Goal: Task Accomplishment & Management: Manage account settings

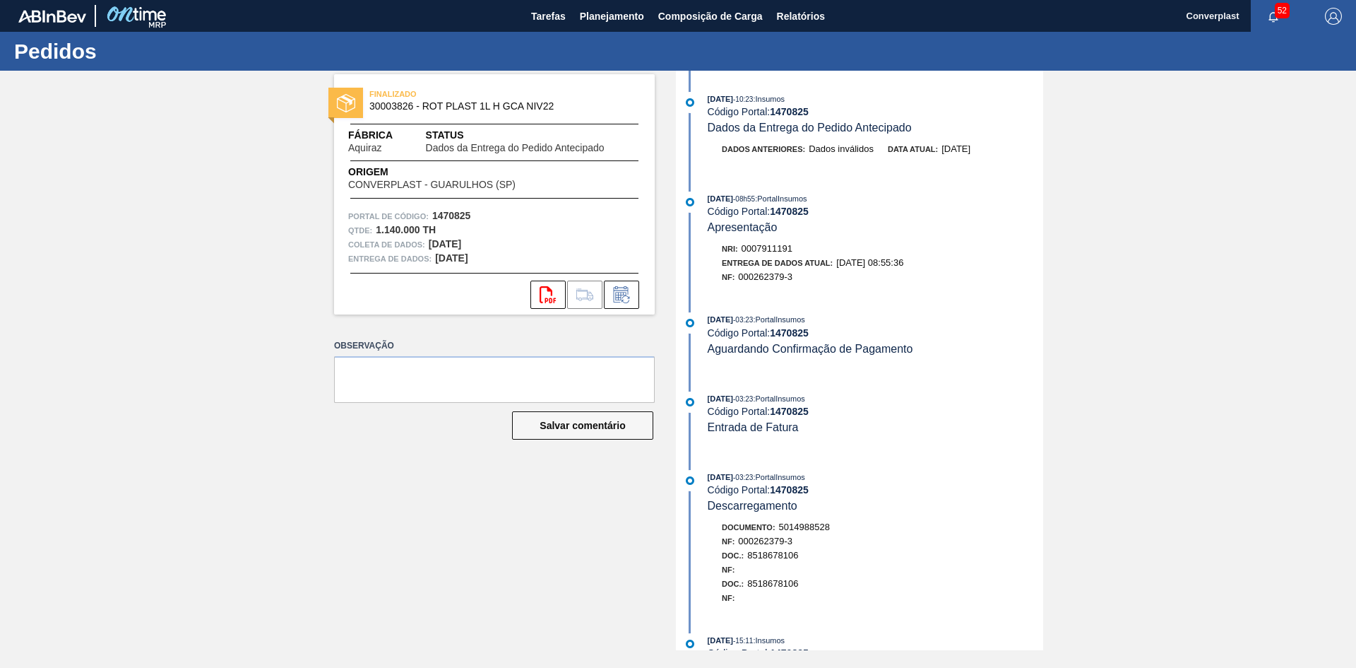
click at [562, 540] on div "FINALIZADO 30003826 - ROT PLAST 1L H GCA NIV22 Fábrica Aquiraz Status Dados da …" at bounding box center [484, 360] width 342 height 579
click at [602, 6] on button "Planejamento" at bounding box center [612, 16] width 78 height 32
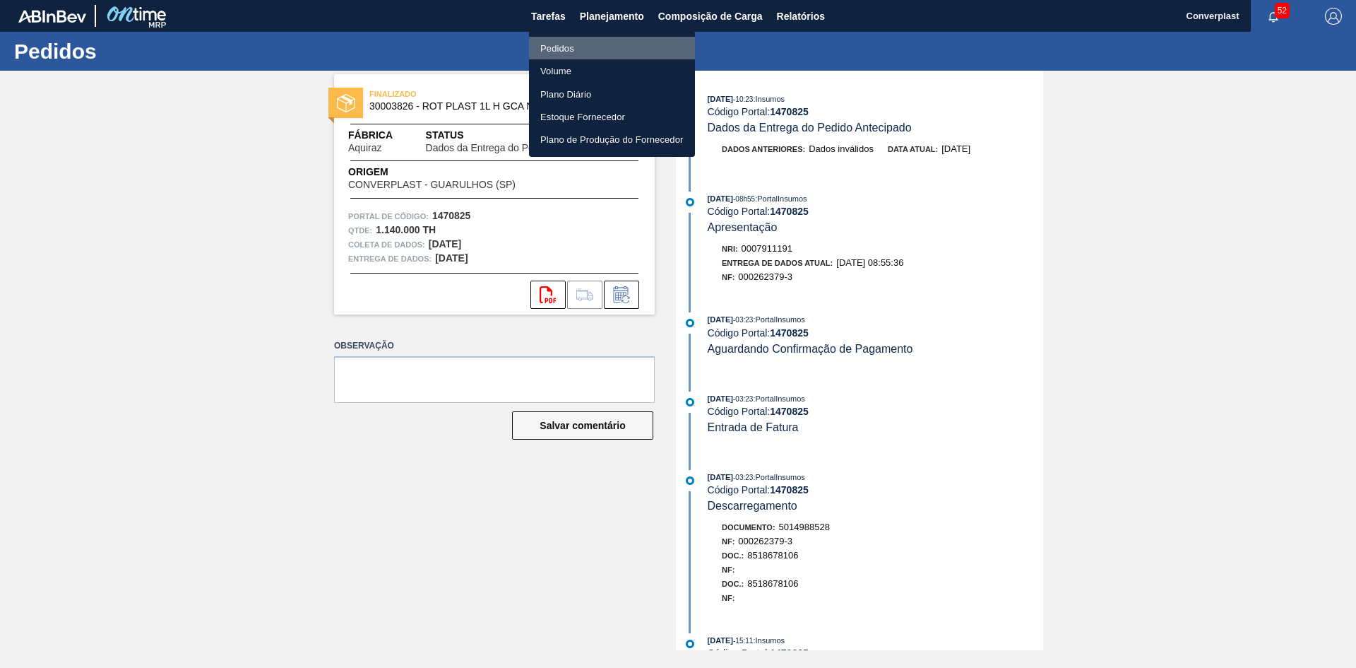
click at [564, 47] on font "Pedidos" at bounding box center [557, 48] width 34 height 11
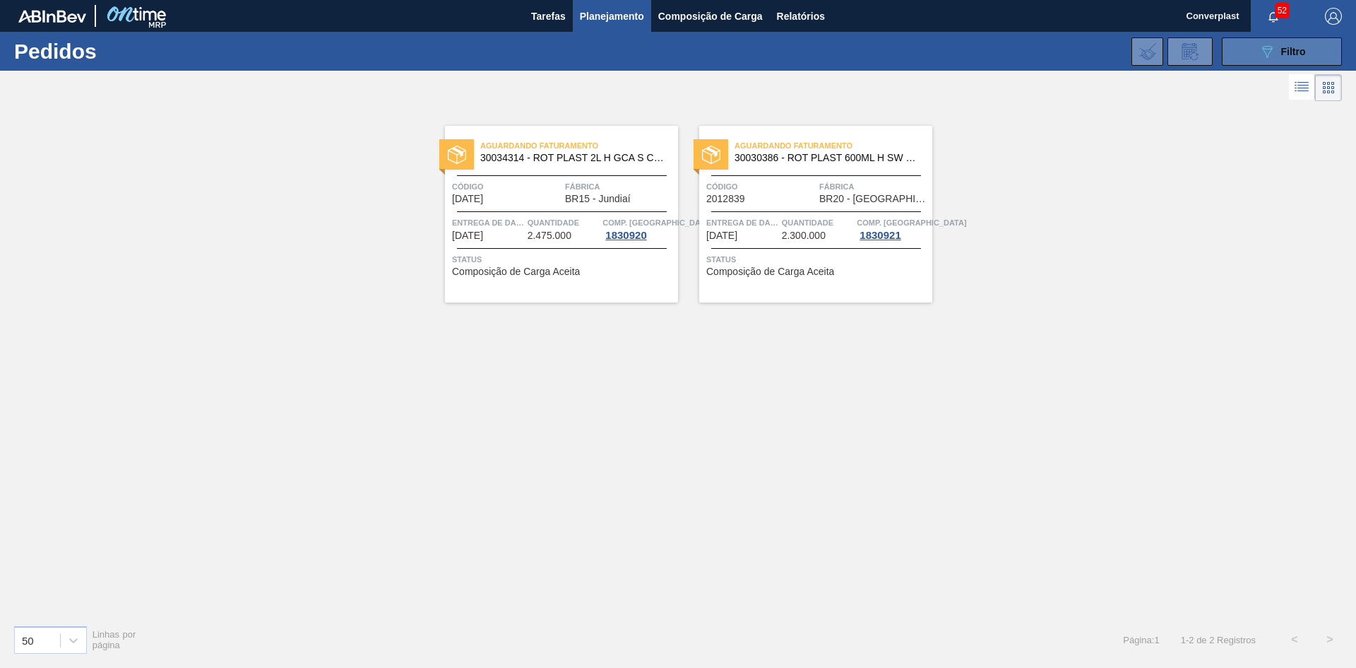
click at [1331, 47] on button "089F7B8B-B2A5-4AFE-B5C0-19BA573D28AC Filtro" at bounding box center [1282, 51] width 120 height 28
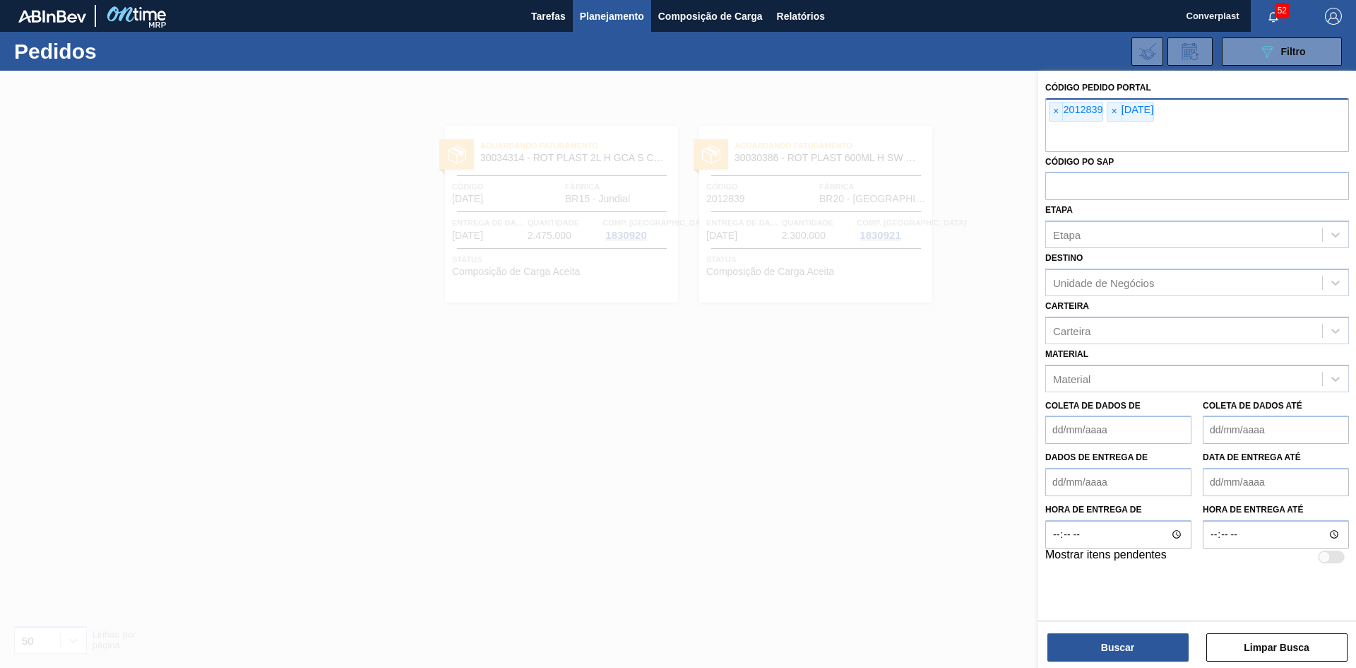
click at [1064, 112] on font "2012839" at bounding box center [1083, 109] width 40 height 11
click at [1060, 112] on span "×" at bounding box center [1056, 111] width 13 height 18
click at [1060, 125] on input "text" at bounding box center [1197, 138] width 304 height 27
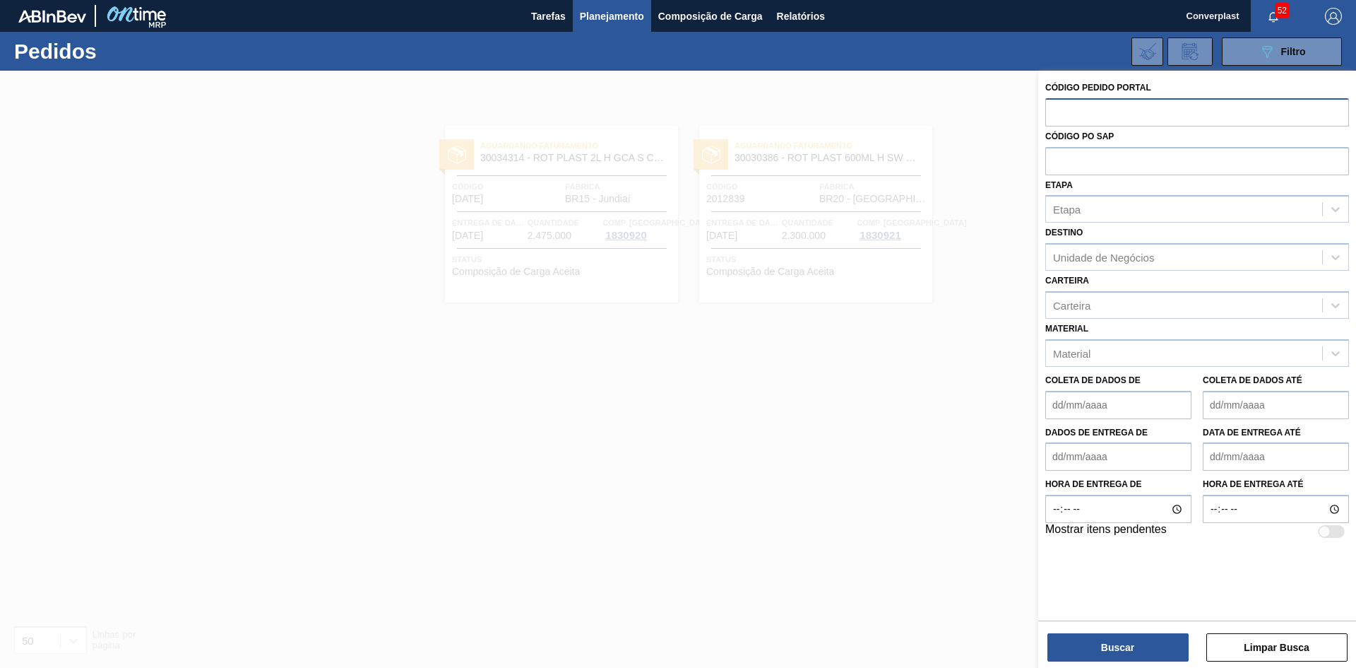
paste input "2023548"
type input "2023548"
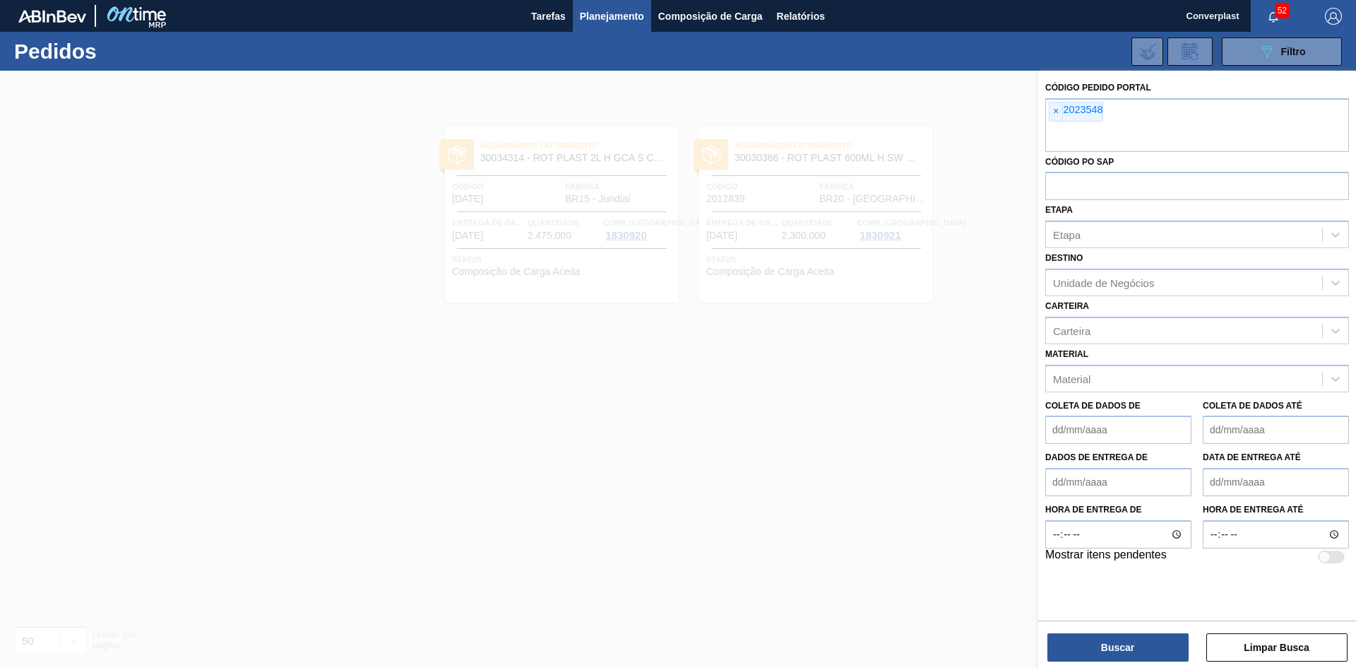
click at [1079, 632] on div "Buscar Limpar Busca" at bounding box center [1197, 640] width 318 height 40
click at [1094, 640] on button "Buscar" at bounding box center [1118, 647] width 141 height 28
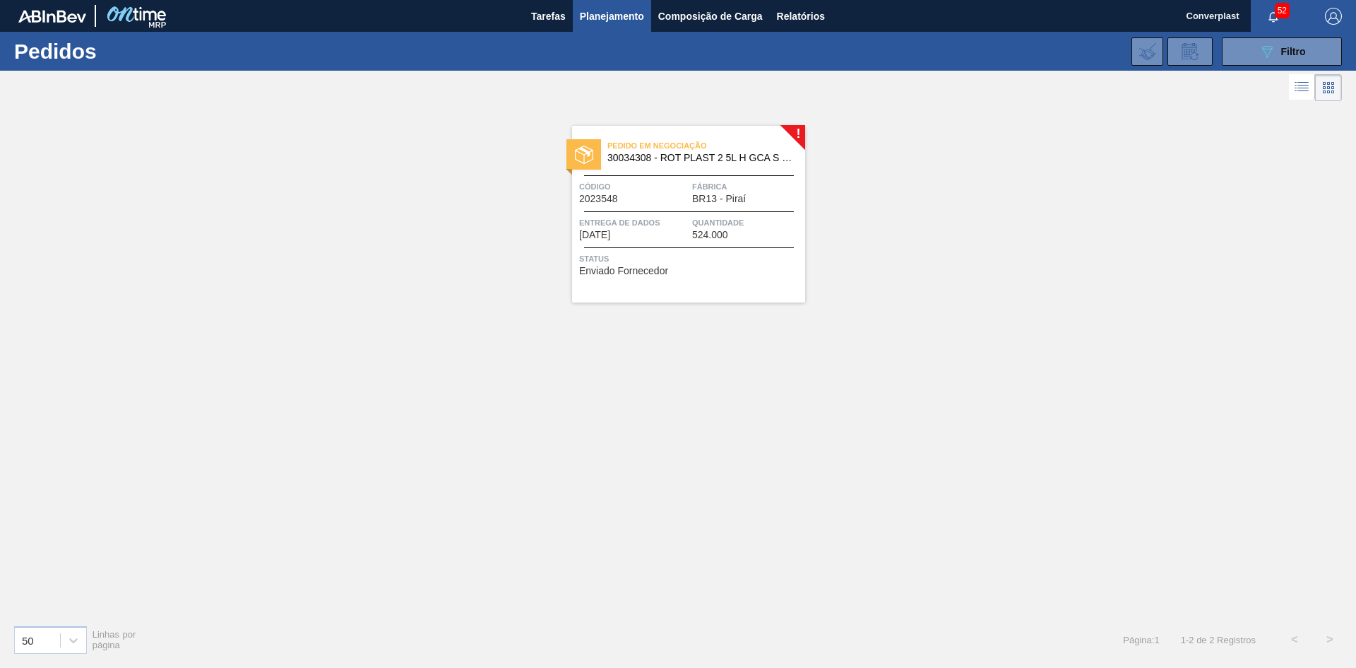
click at [672, 246] on div "Pedido em Negociação 30034308 - ROT PLAST 2 5L H GCA S CL NIV25 Código 2023548 …" at bounding box center [688, 214] width 233 height 177
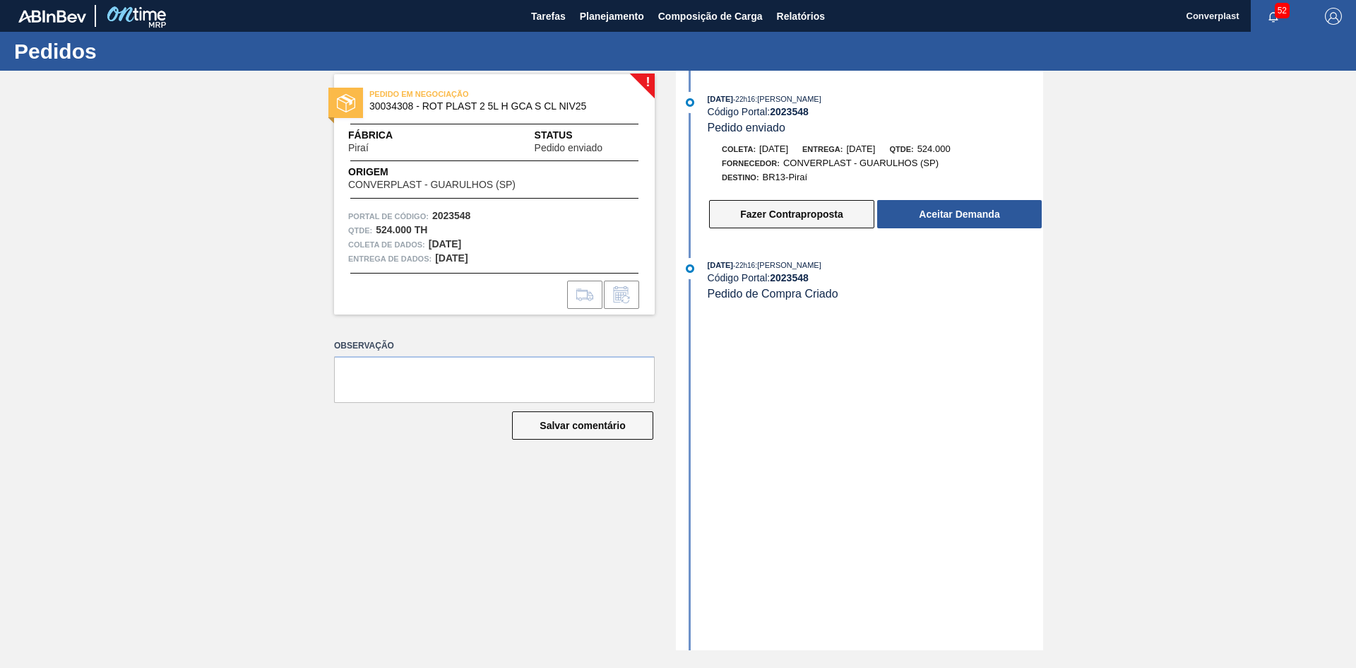
click at [750, 217] on font "Fazer Contraproposta" at bounding box center [791, 213] width 102 height 11
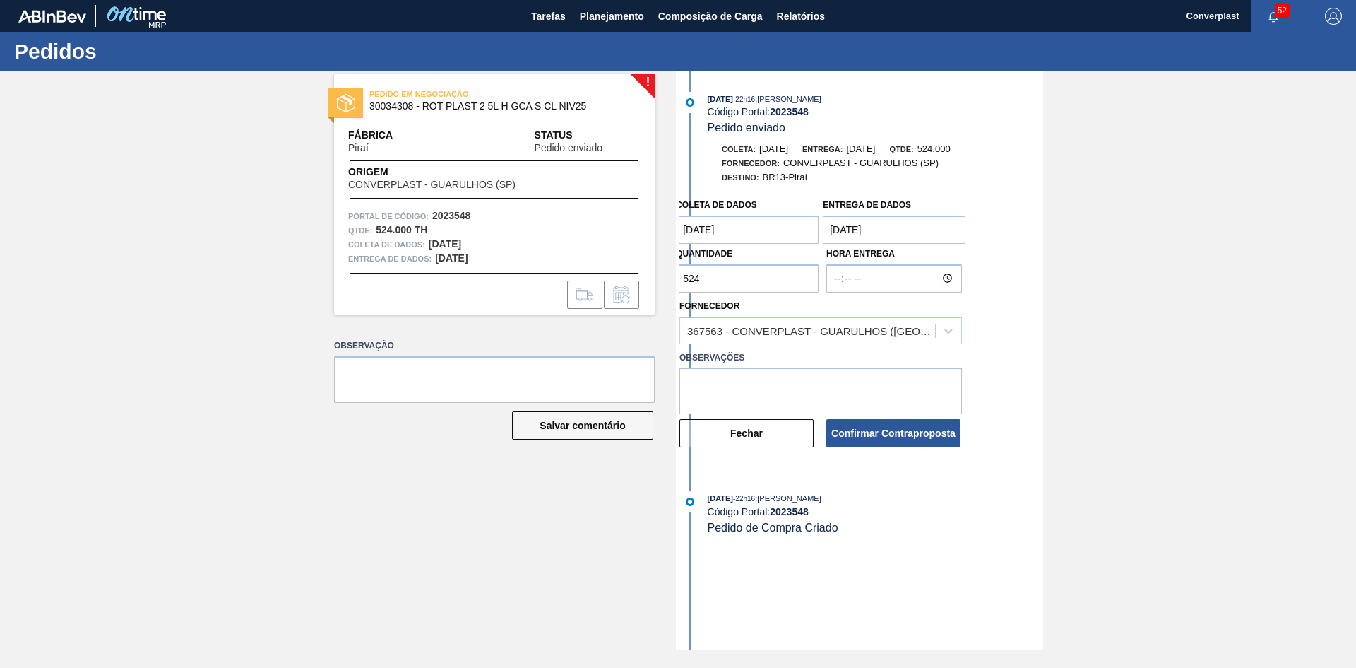
drag, startPoint x: 713, startPoint y: 285, endPoint x: 660, endPoint y: 283, distance: 53.0
click at [660, 283] on div "! PEDIDO EM NEGOCIAÇÃO 30034308 - ROT PLAST 2 5L H GCA S CL NIV25 Fábrica Piraí…" at bounding box center [678, 360] width 1356 height 579
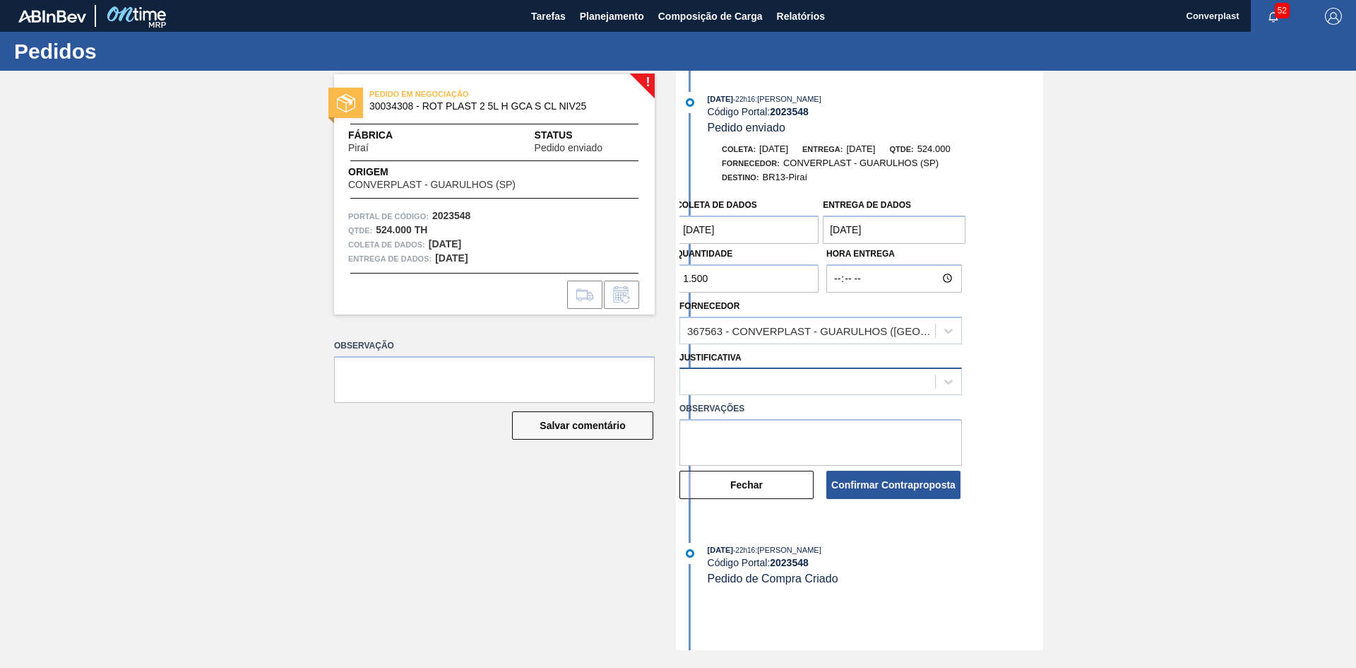
type input "1.500"
click at [713, 369] on div at bounding box center [821, 381] width 283 height 28
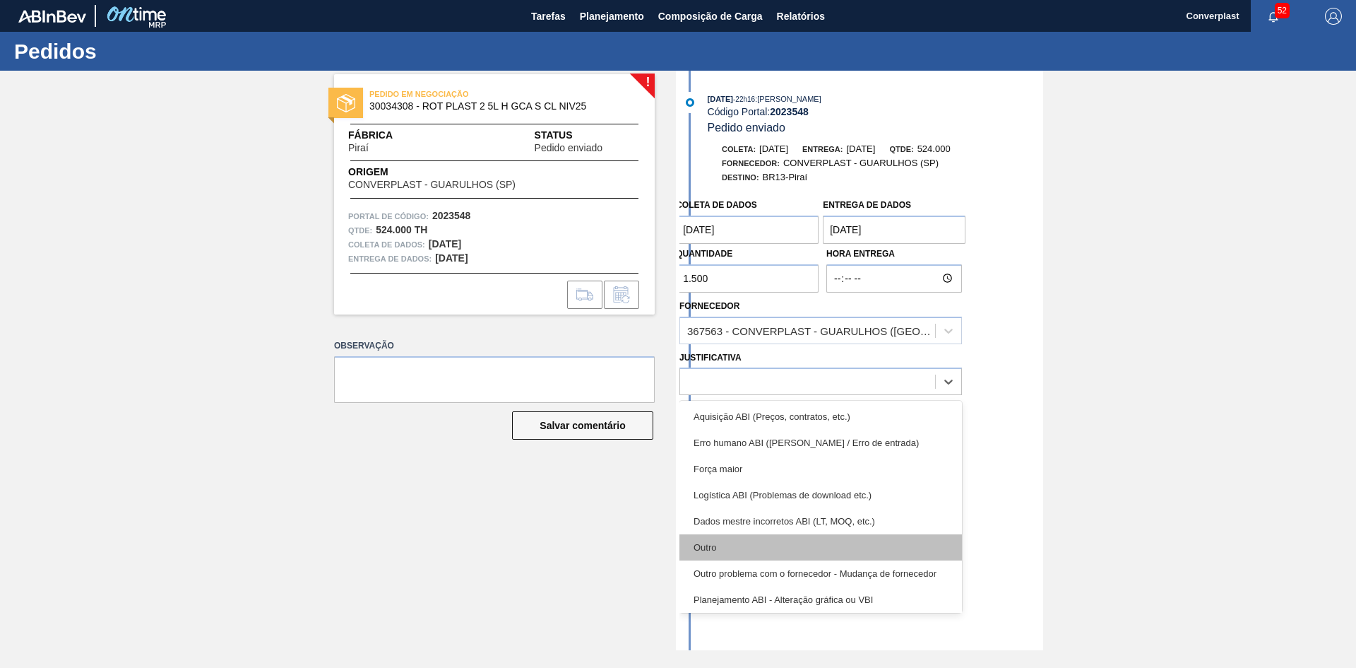
click at [717, 551] on div "Outro" at bounding box center [821, 547] width 283 height 26
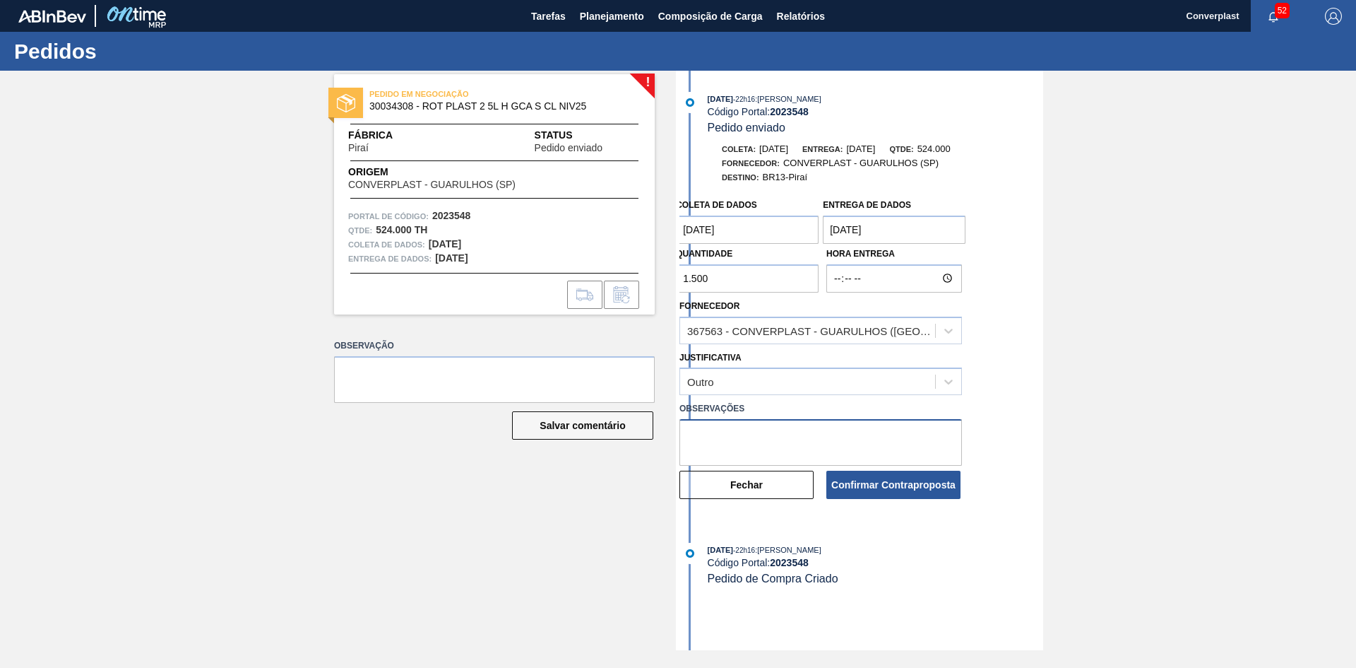
click at [730, 432] on textarea at bounding box center [821, 442] width 283 height 47
type textarea "ajuste qtde"
click at [884, 489] on font "Confirmar Contraproposta" at bounding box center [893, 484] width 124 height 11
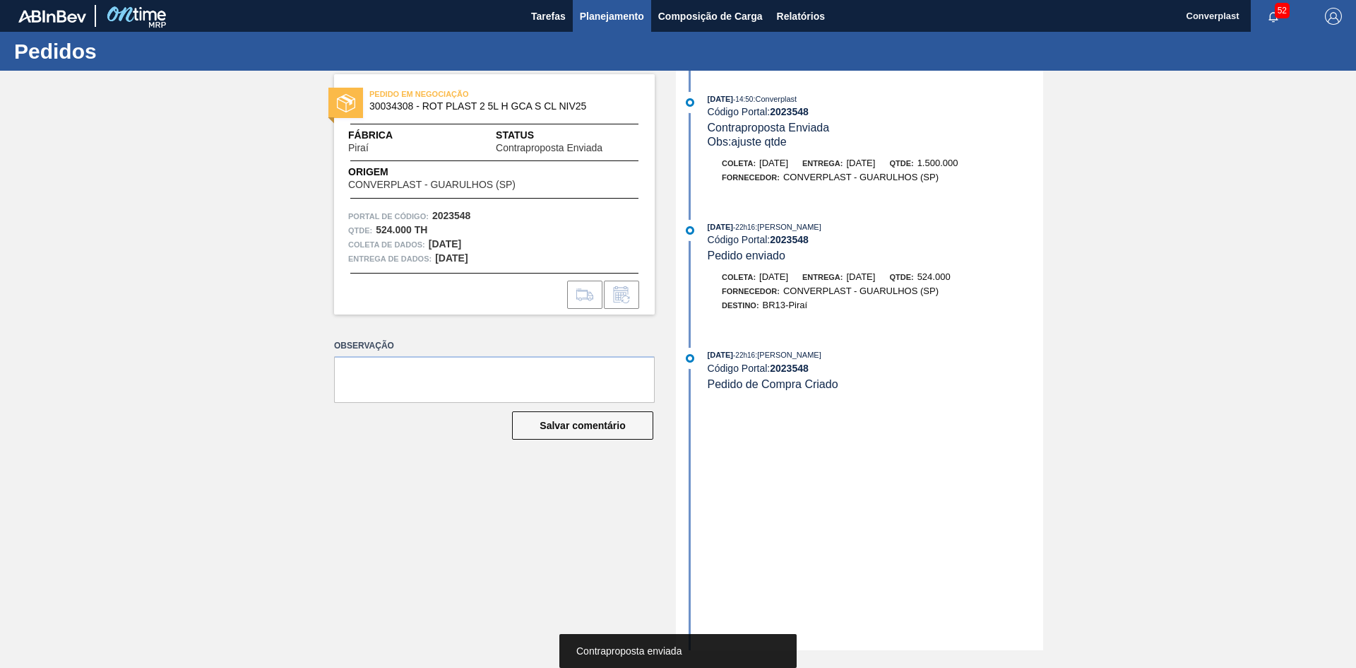
click at [612, 16] on font "Planejamento" at bounding box center [612, 16] width 64 height 11
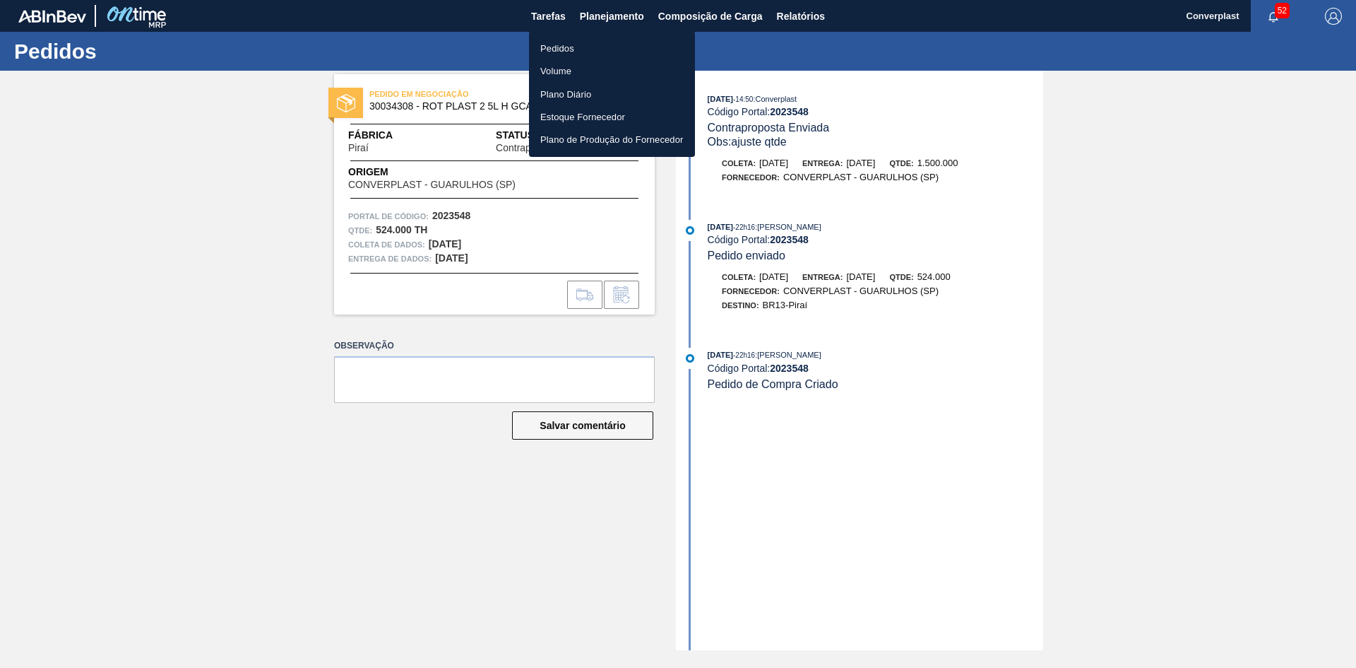
click at [587, 43] on li "Pedidos" at bounding box center [612, 48] width 166 height 23
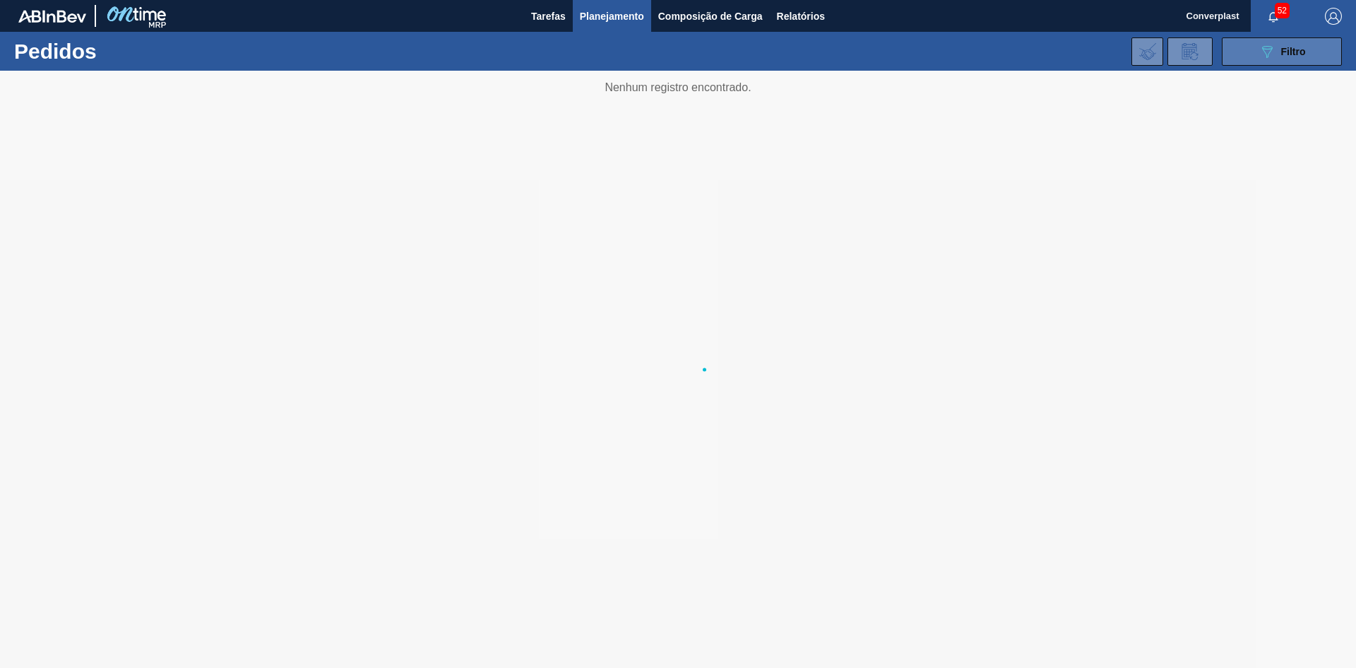
click at [1294, 48] on font "Filtro" at bounding box center [1293, 51] width 25 height 11
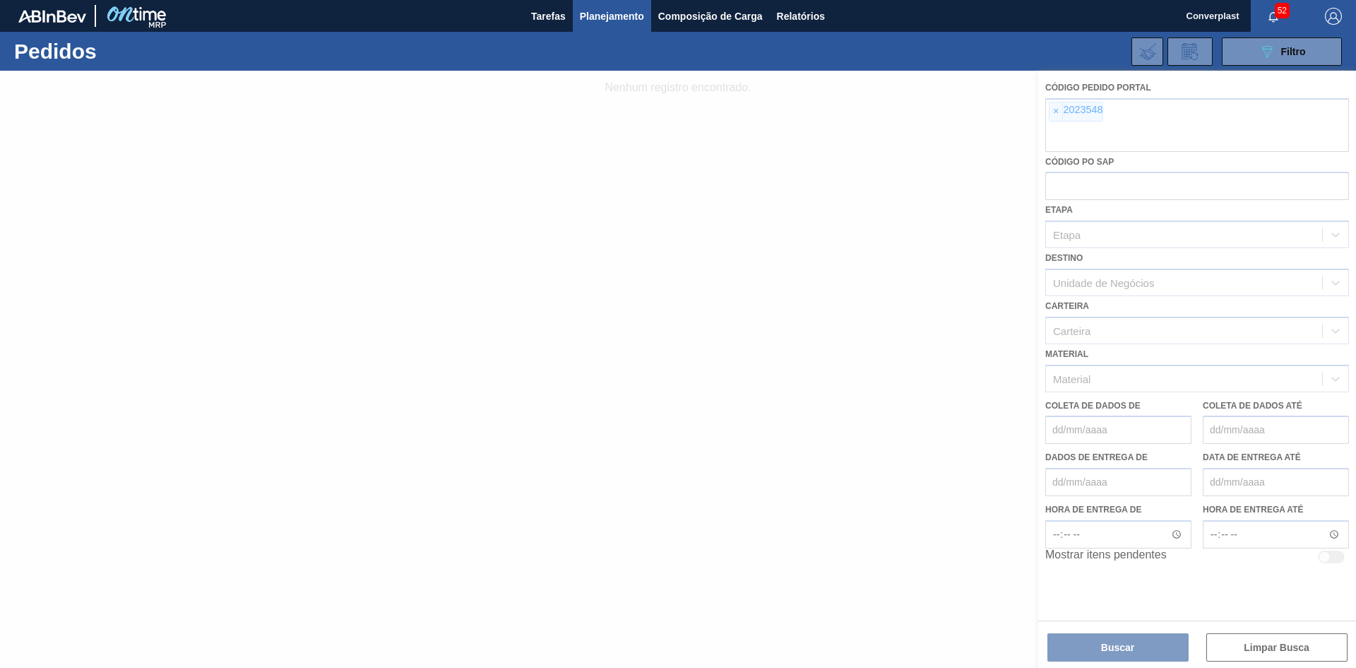
click at [1050, 114] on div at bounding box center [678, 369] width 1356 height 597
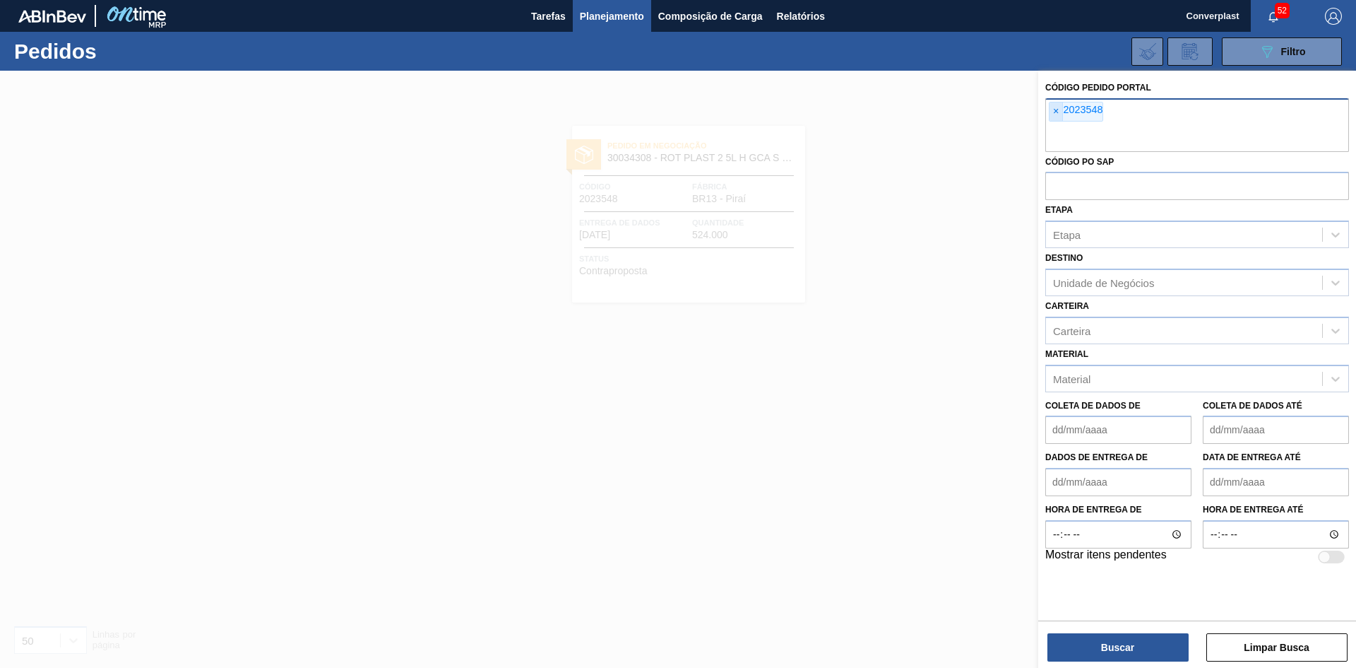
click at [1051, 114] on span "×" at bounding box center [1056, 111] width 13 height 18
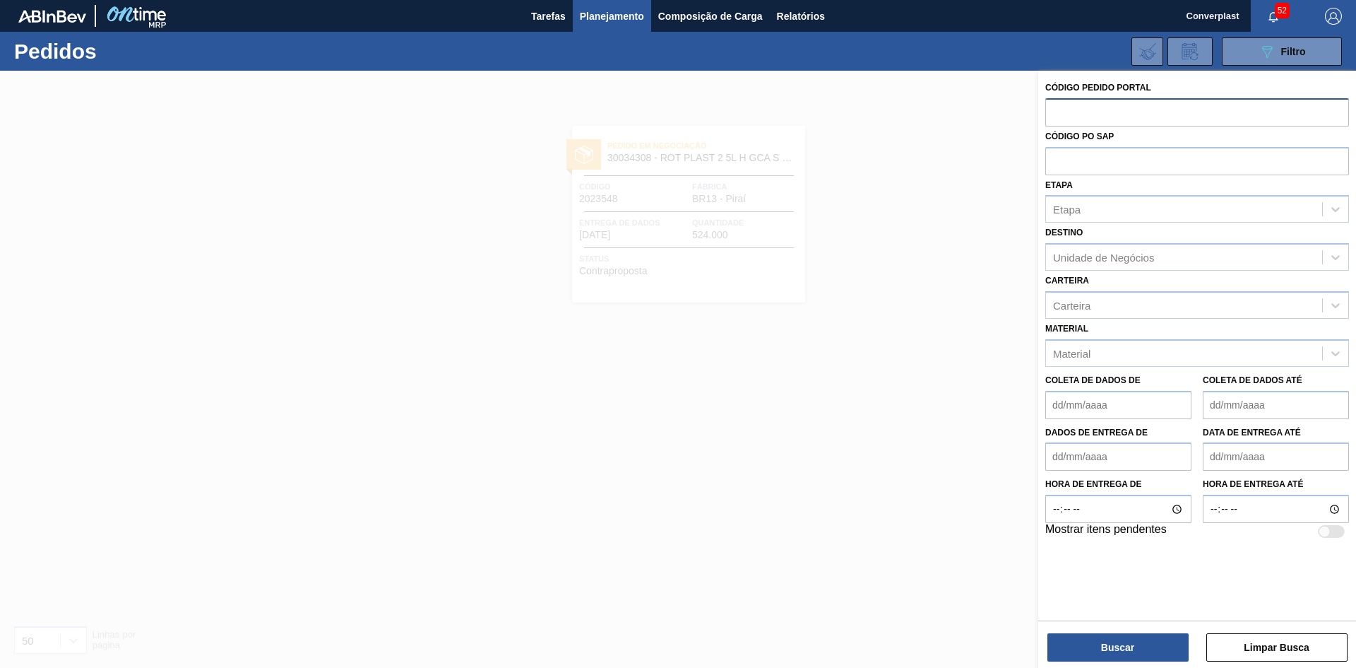
paste input "2023540"
type input "2023540"
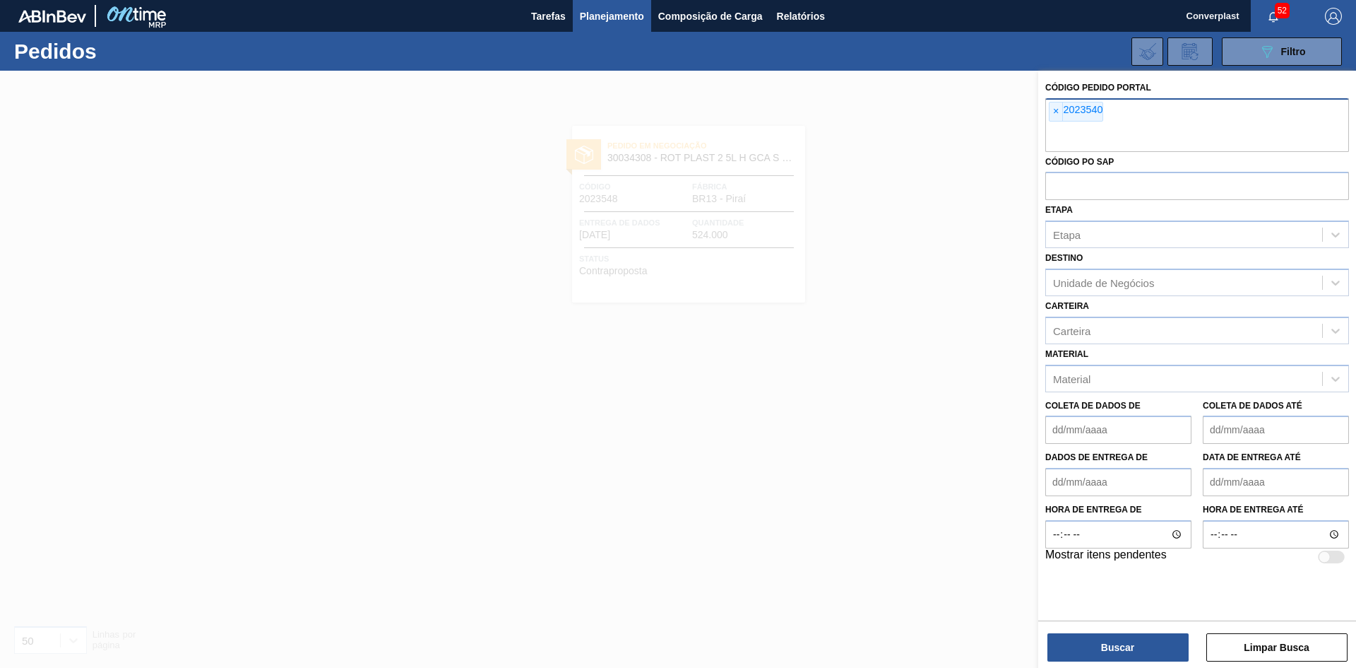
click at [1102, 627] on div "Buscar Limpar Busca" at bounding box center [1197, 640] width 318 height 40
click at [1091, 636] on button "Buscar" at bounding box center [1118, 647] width 141 height 28
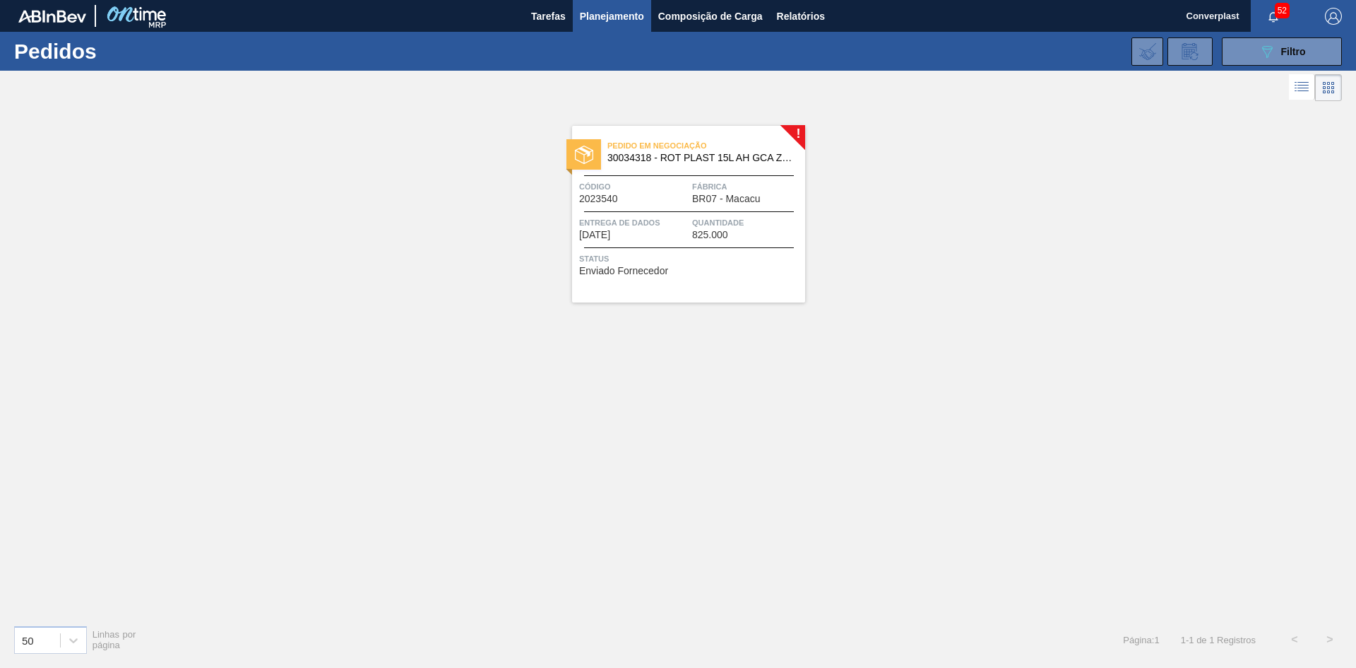
click at [627, 208] on div "Pedido em Negociação 30034318 - ROT PLAST 15L AH GCA ZERO S CL NIV25 Código 202…" at bounding box center [688, 214] width 233 height 177
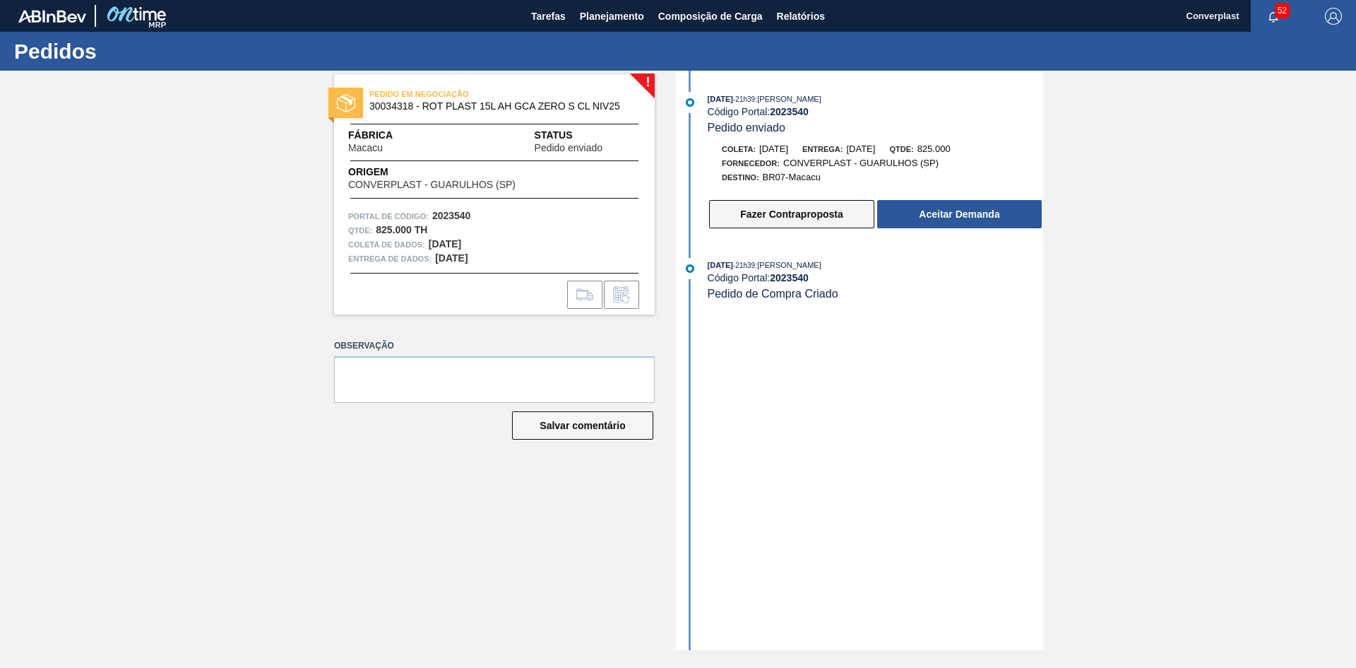
click at [751, 215] on font "Fazer Contraproposta" at bounding box center [791, 213] width 102 height 11
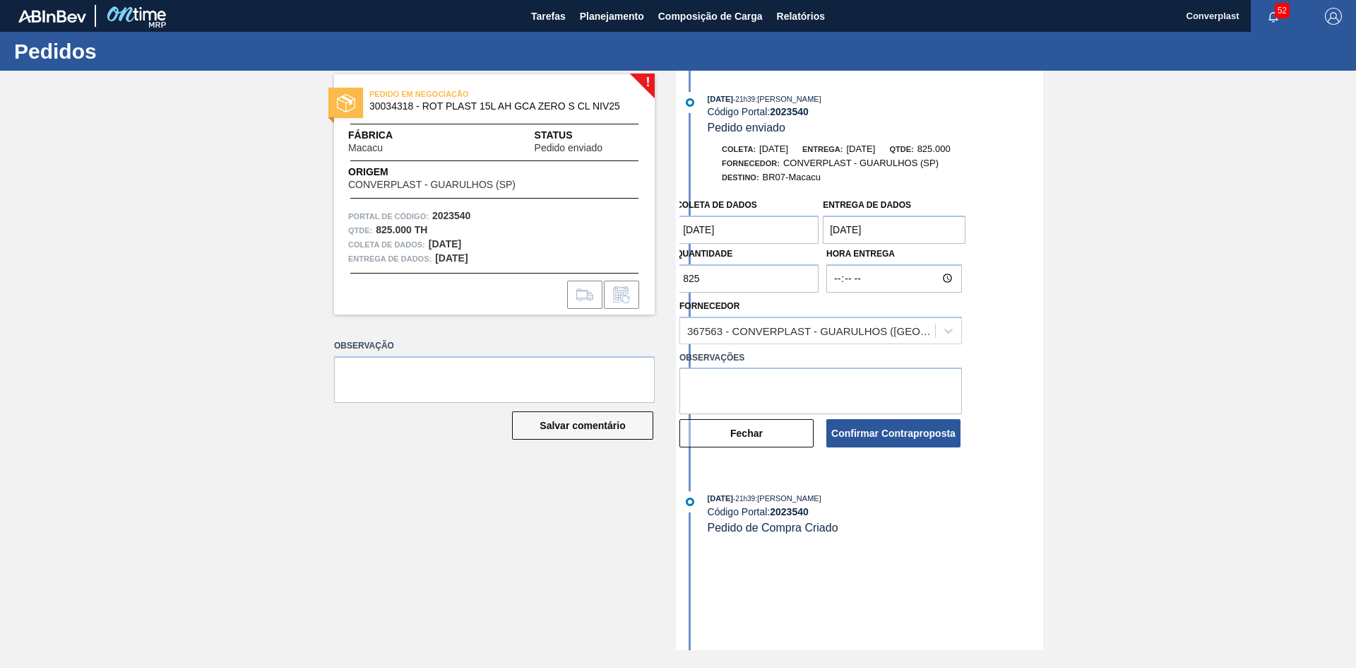
drag, startPoint x: 706, startPoint y: 280, endPoint x: 625, endPoint y: 275, distance: 81.4
click at [626, 276] on div "! PEDIDO EM NEGOCIAÇÃO 30034318 - ROT PLAST 15L AH GCA ZERO S CL NIV25 Fábrica …" at bounding box center [678, 360] width 1356 height 579
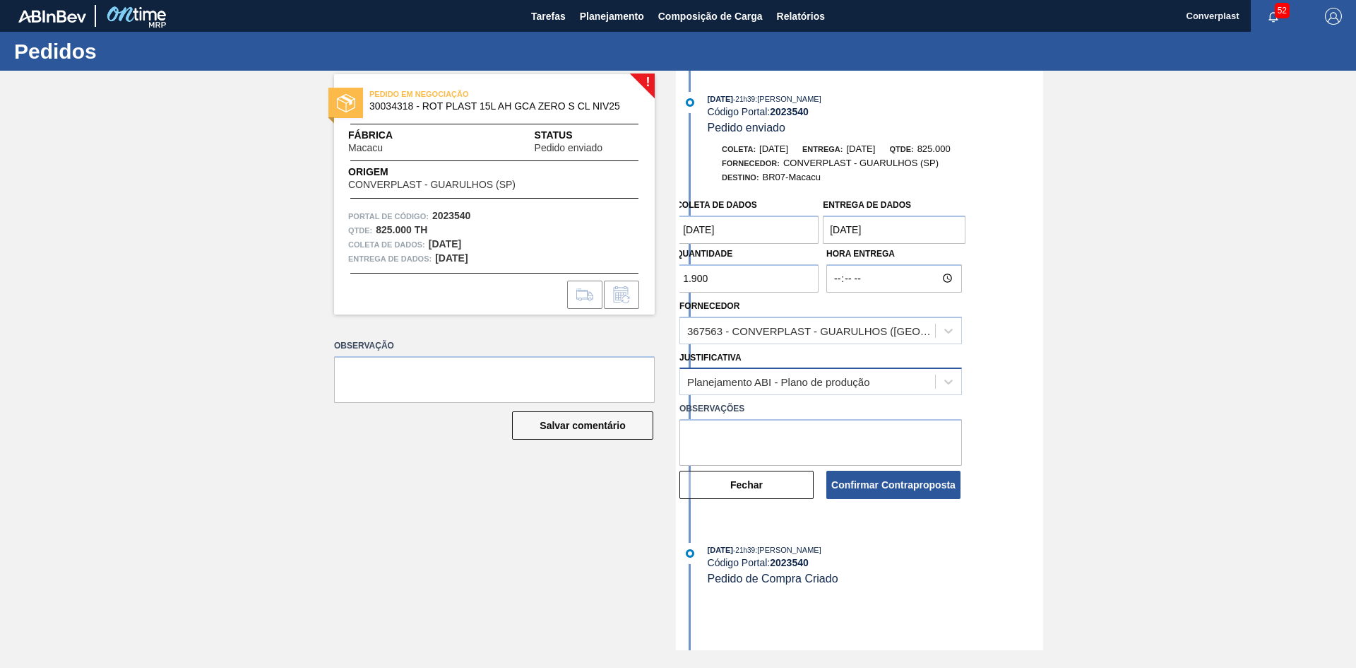
type input "1.900"
click at [793, 379] on font "Planejamento ABI - Plano de produção" at bounding box center [778, 382] width 183 height 12
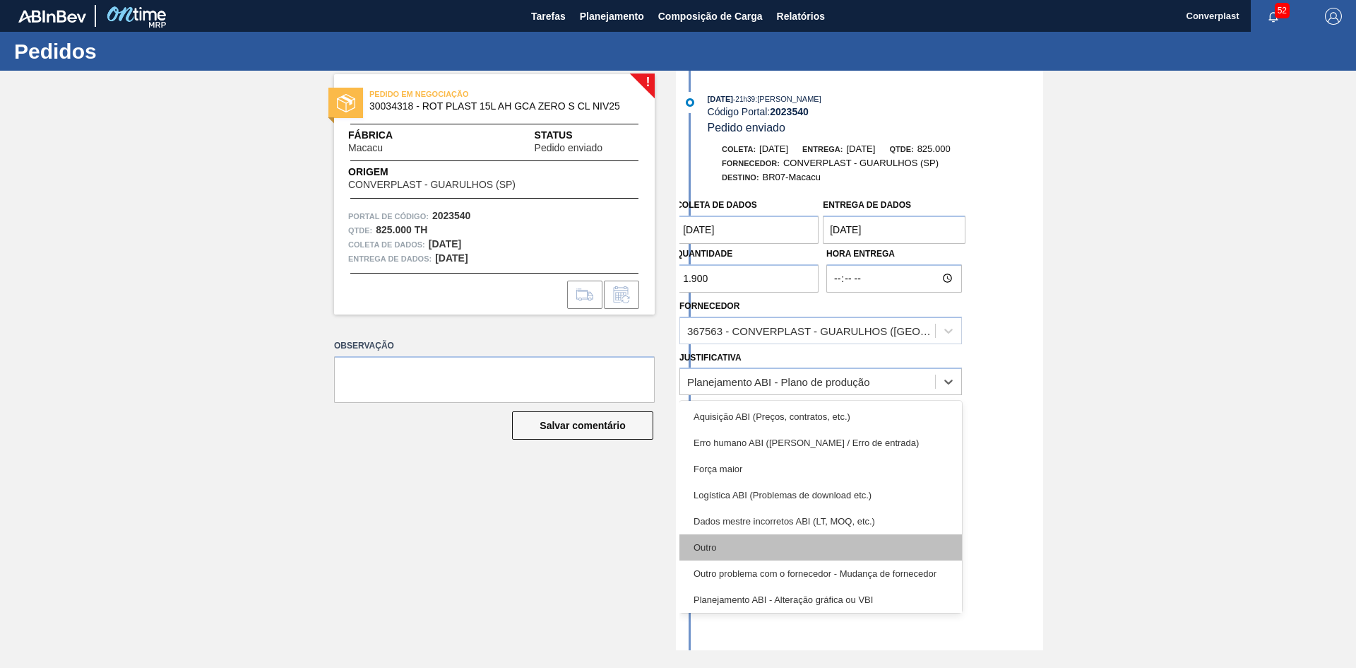
click at [746, 550] on div "Outro" at bounding box center [821, 547] width 283 height 26
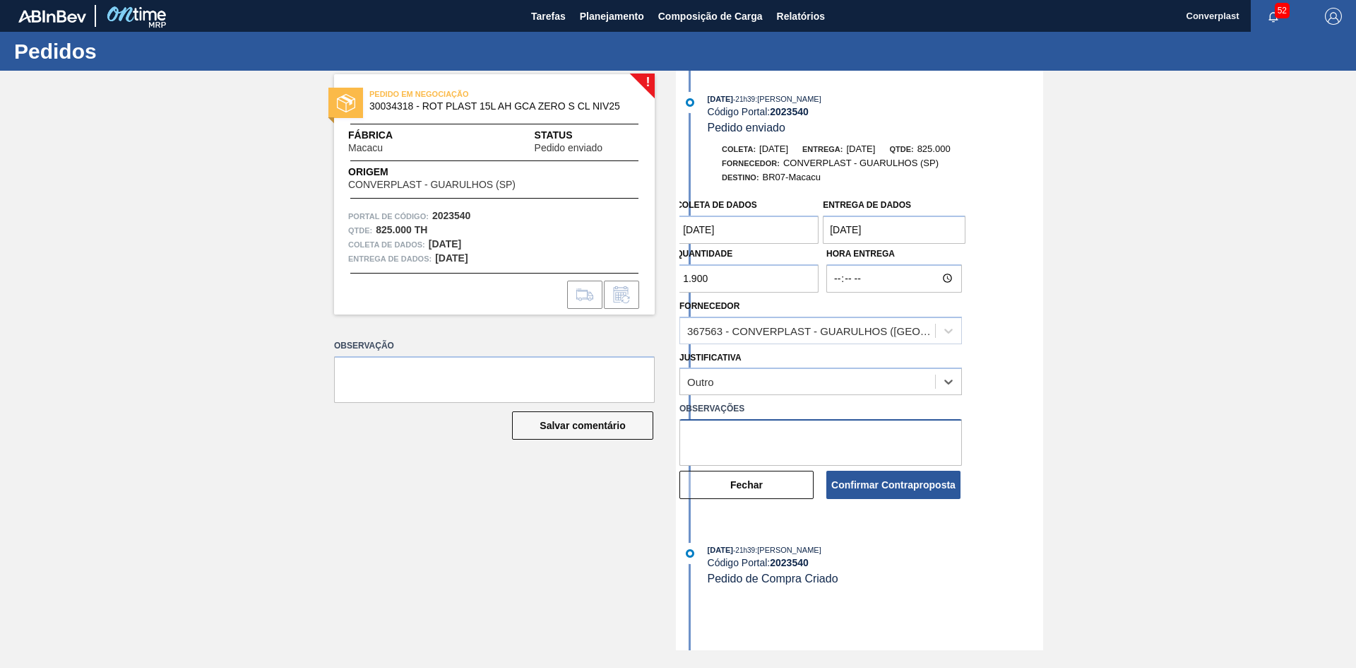
click at [752, 425] on textarea at bounding box center [821, 442] width 283 height 47
type textarea "ajuste qtdee"
click at [860, 483] on font "Confirmar Contraproposta" at bounding box center [893, 484] width 124 height 11
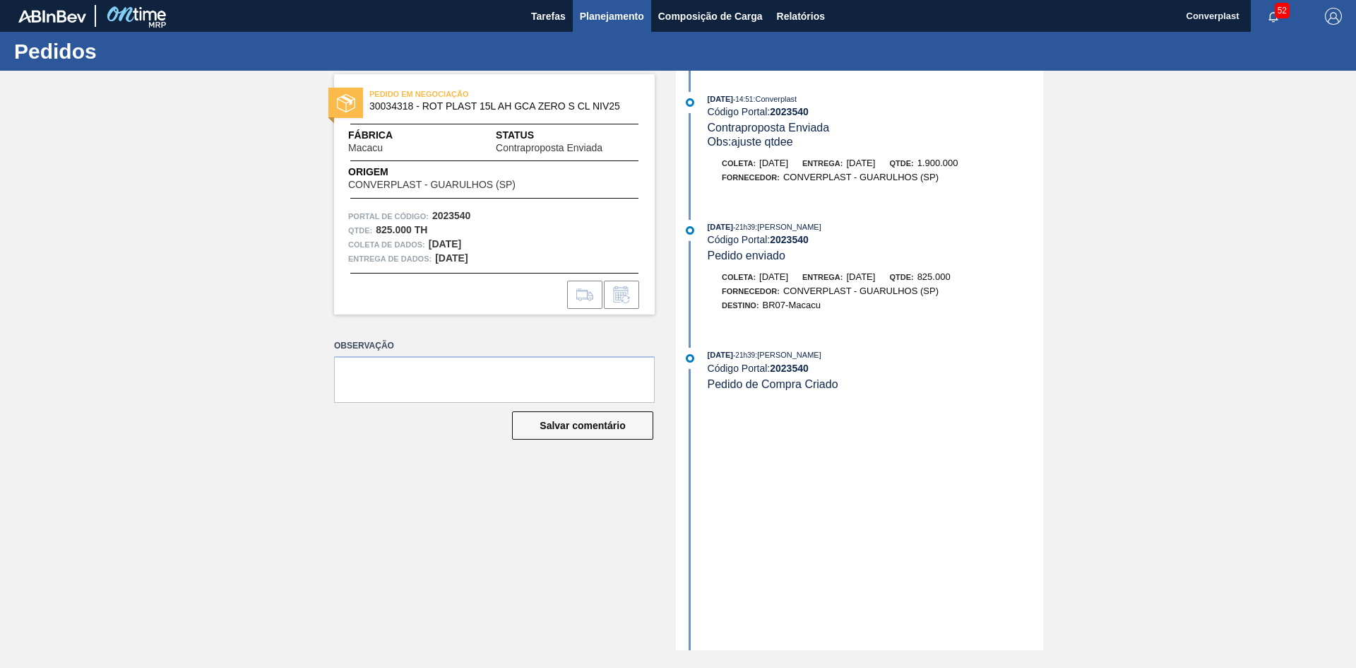
click at [595, 28] on button "Planejamento" at bounding box center [612, 16] width 78 height 32
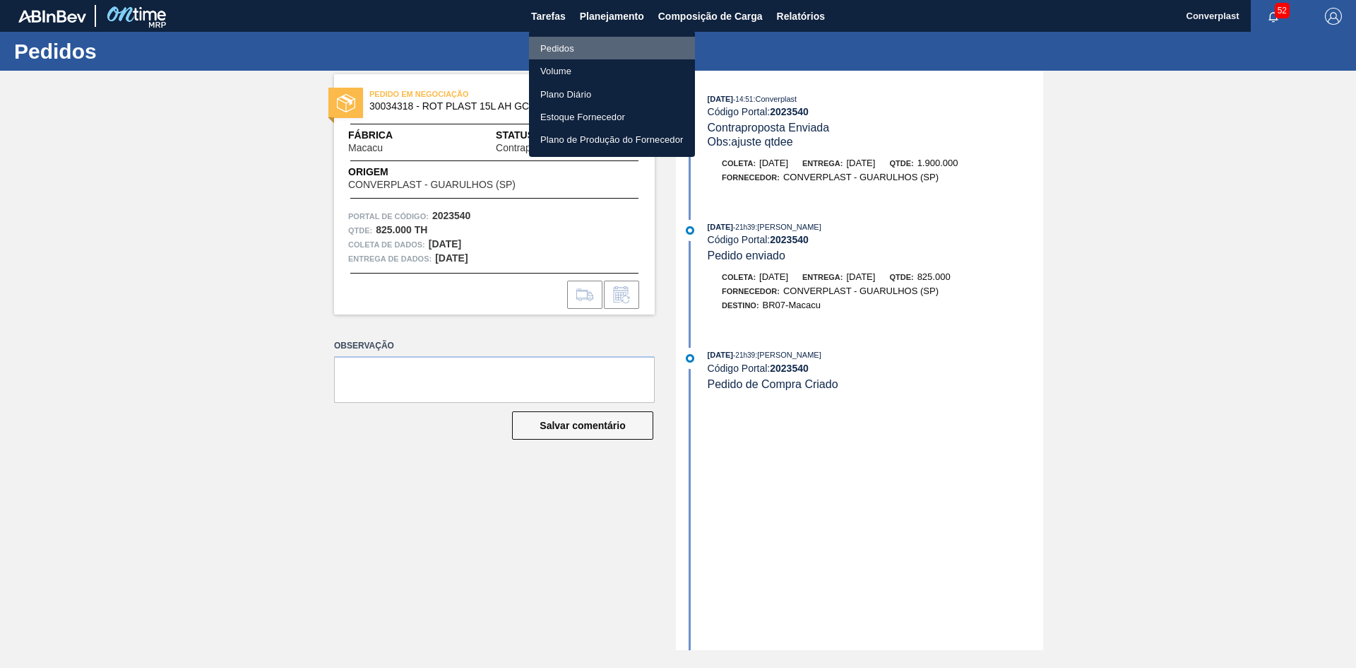
click at [588, 38] on li "Pedidos" at bounding box center [612, 48] width 166 height 23
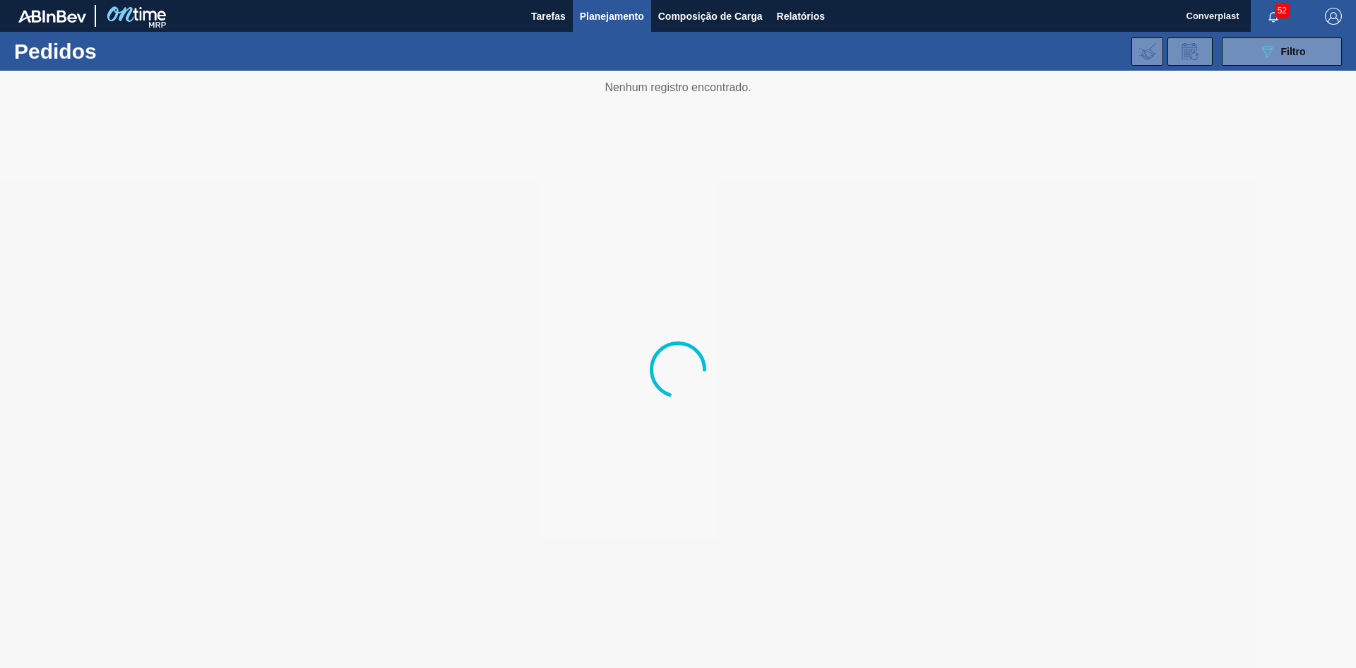
click at [1279, 30] on div "52" at bounding box center [1281, 16] width 60 height 32
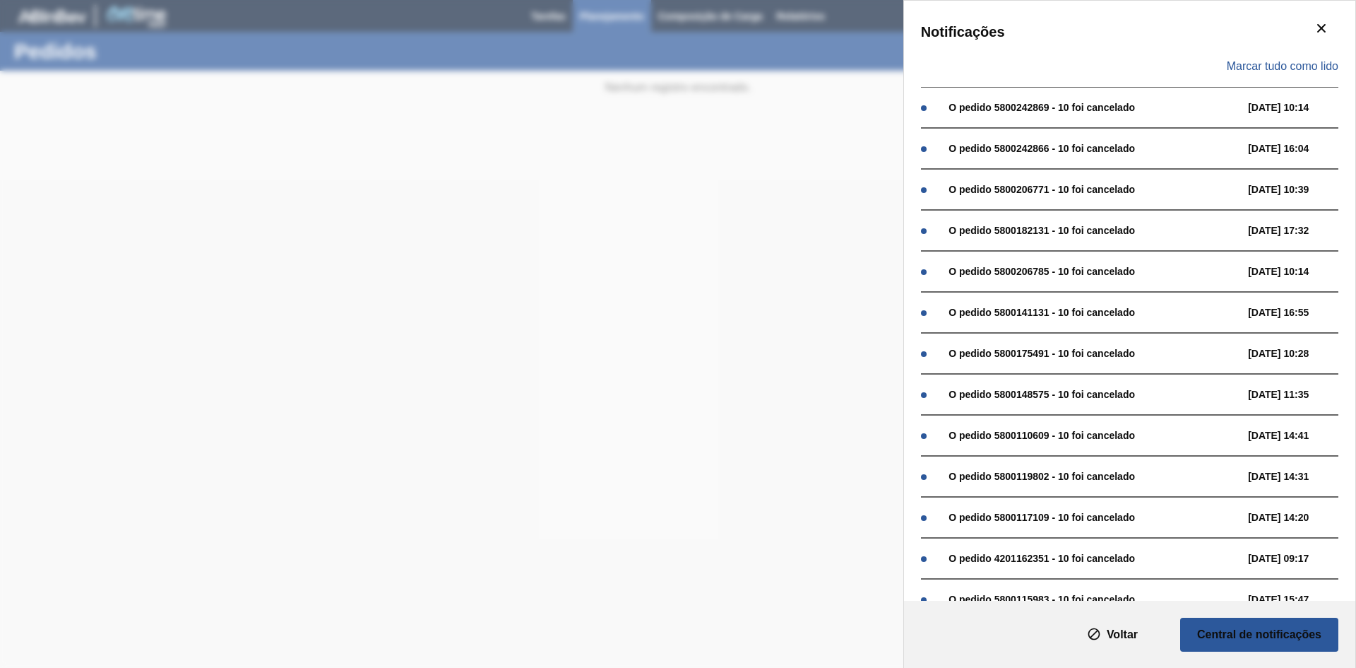
click at [1263, 47] on div "Marcar tudo como lido" at bounding box center [1129, 66] width 417 height 41
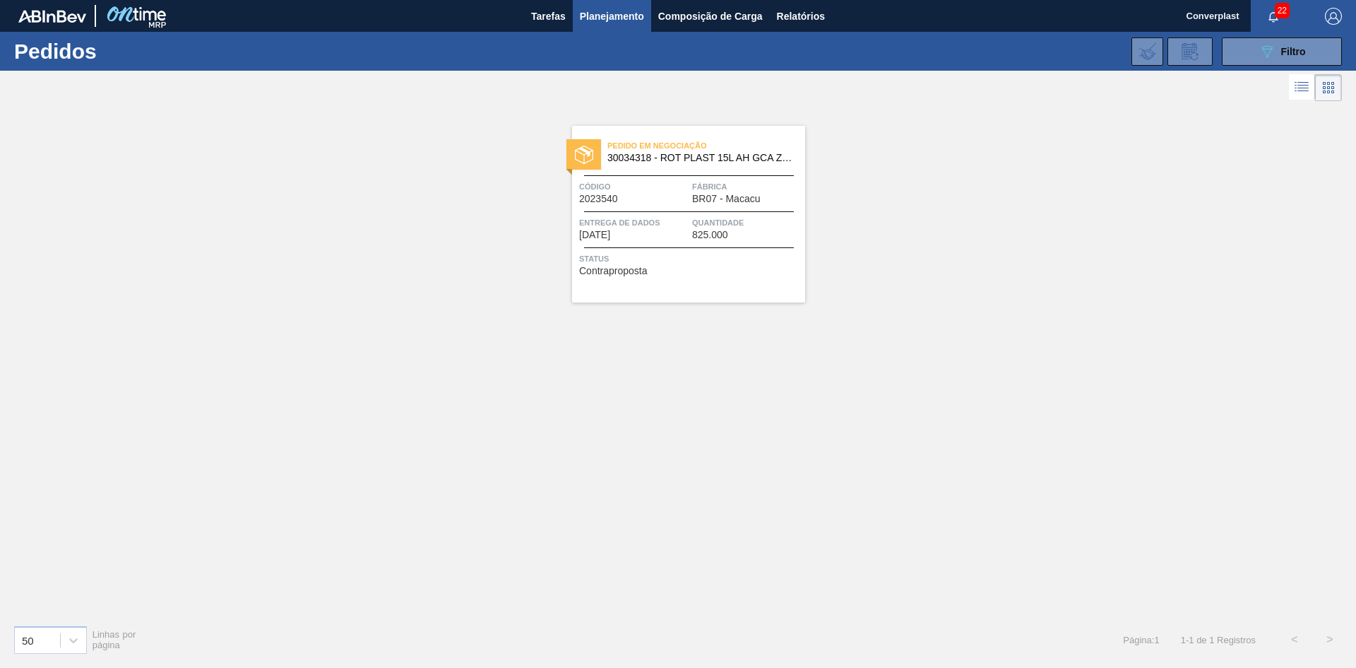
click at [1272, 18] on icon "button" at bounding box center [1273, 16] width 11 height 11
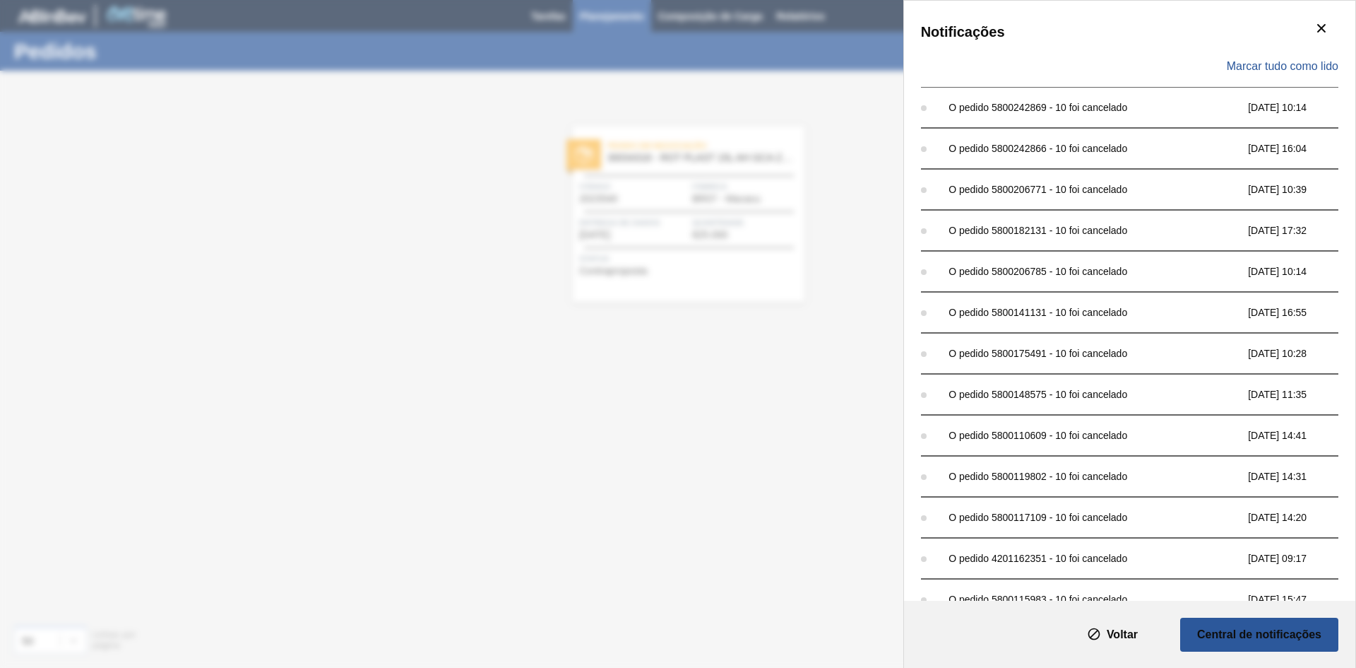
click at [1272, 15] on div "Notificações Marcar tudo como lido O pedido 5800242869 - 10 foi cancelado [DATE…" at bounding box center [1129, 301] width 451 height 600
click at [1084, 626] on button "Voltar" at bounding box center [1112, 634] width 113 height 34
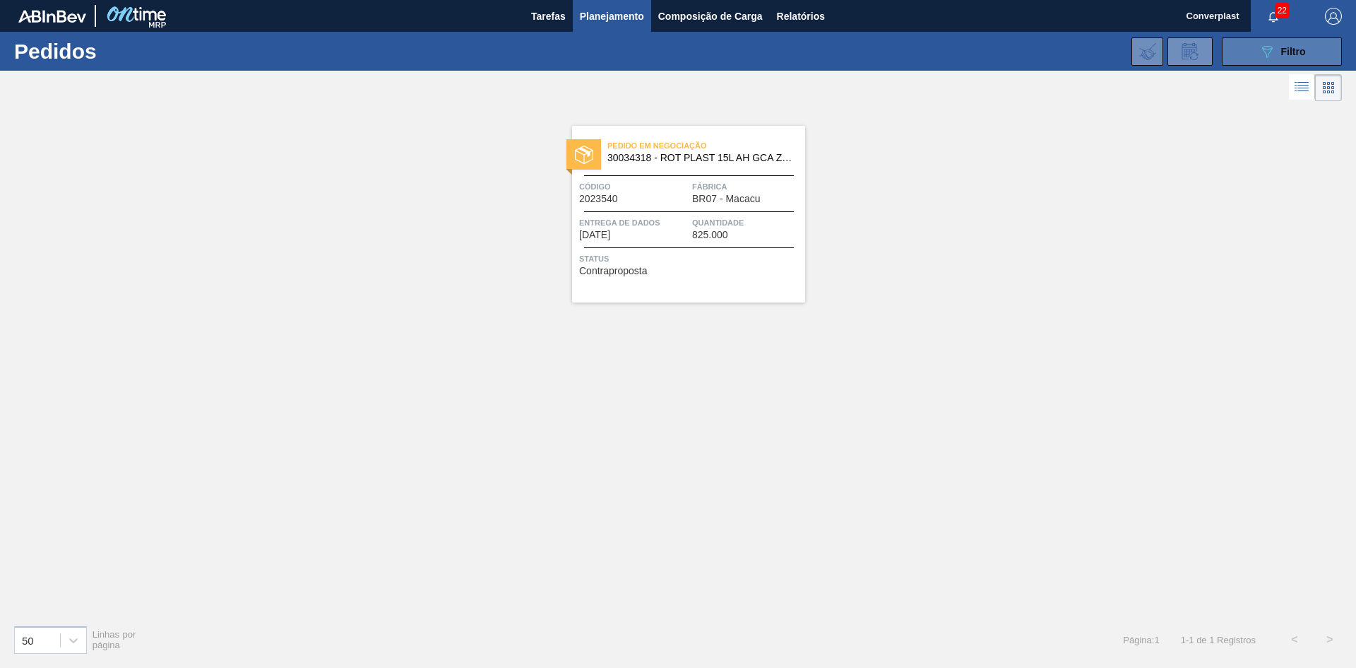
click at [1272, 47] on icon "089F7B8B-B2A5-4AFE-B5C0-19BA573D28AC" at bounding box center [1267, 51] width 17 height 17
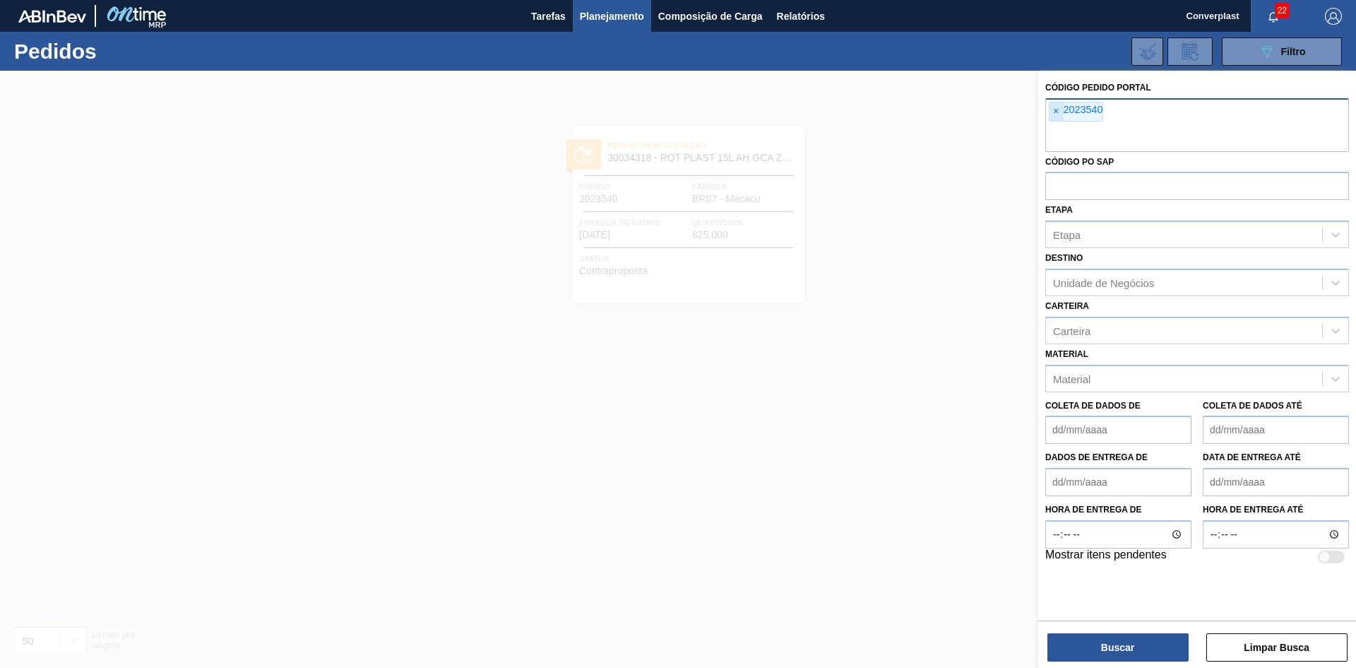
click at [1062, 116] on span "×" at bounding box center [1056, 111] width 13 height 18
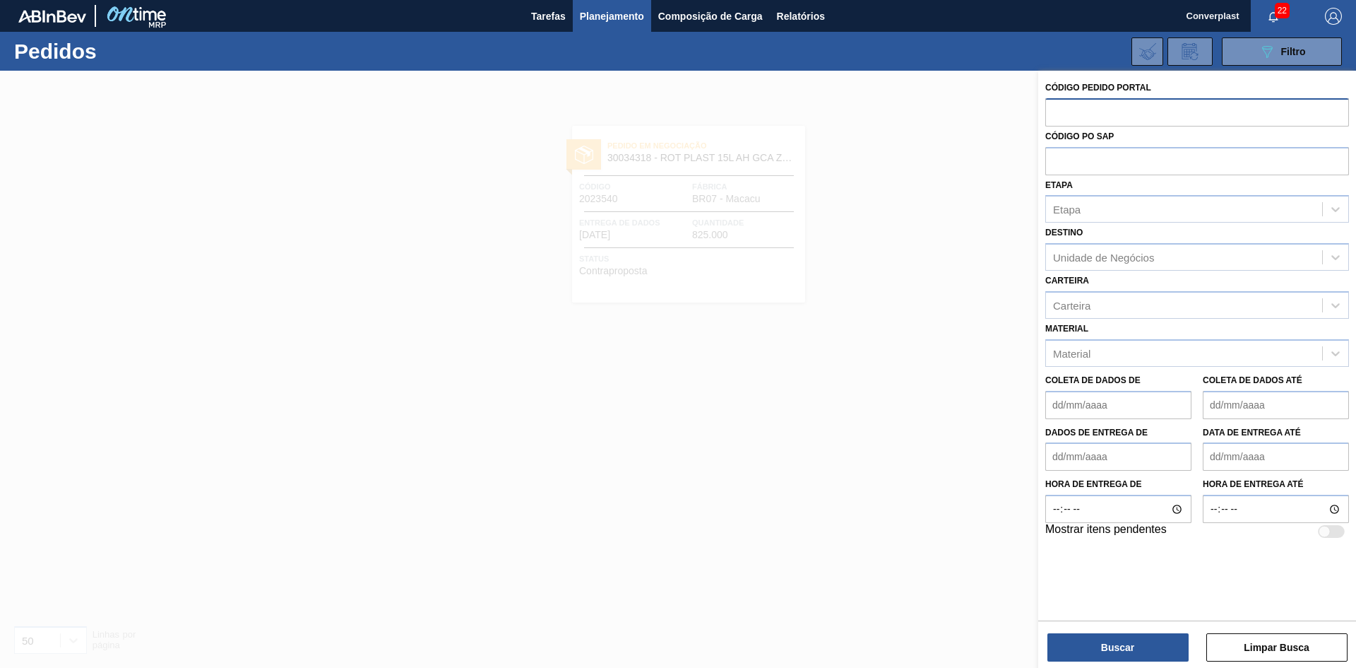
paste input "text"
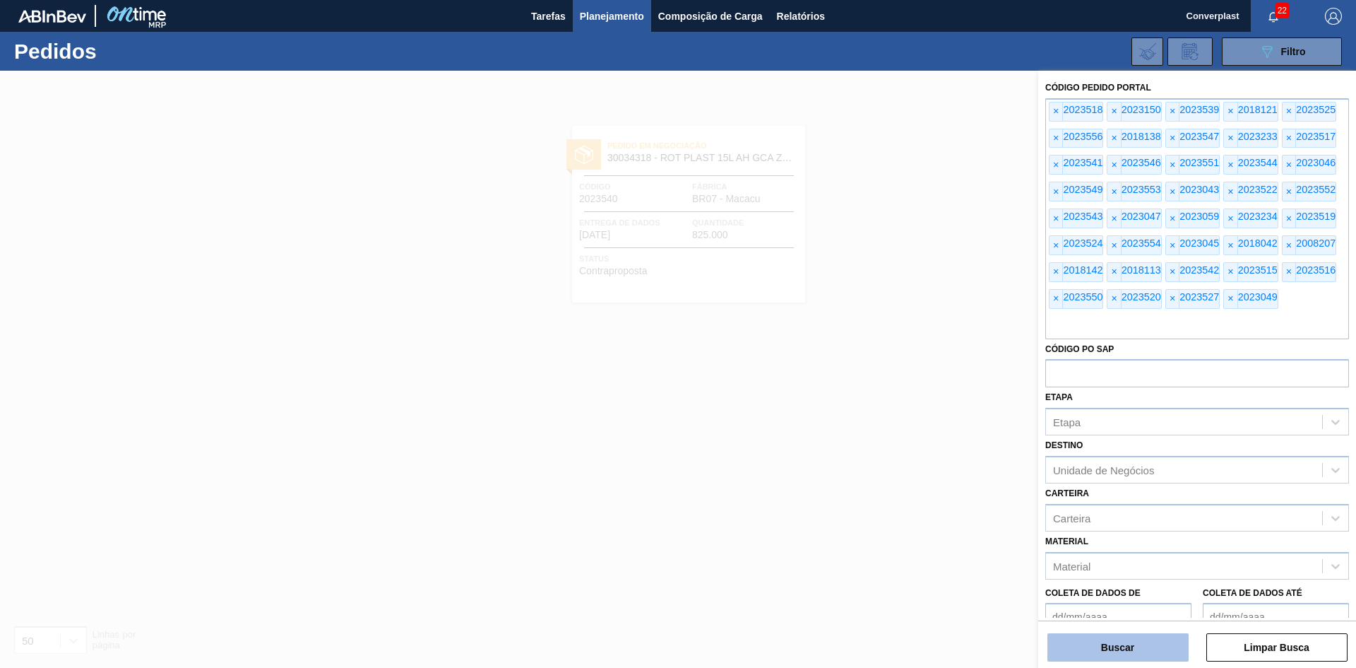
click at [1104, 648] on font "Buscar" at bounding box center [1117, 646] width 33 height 11
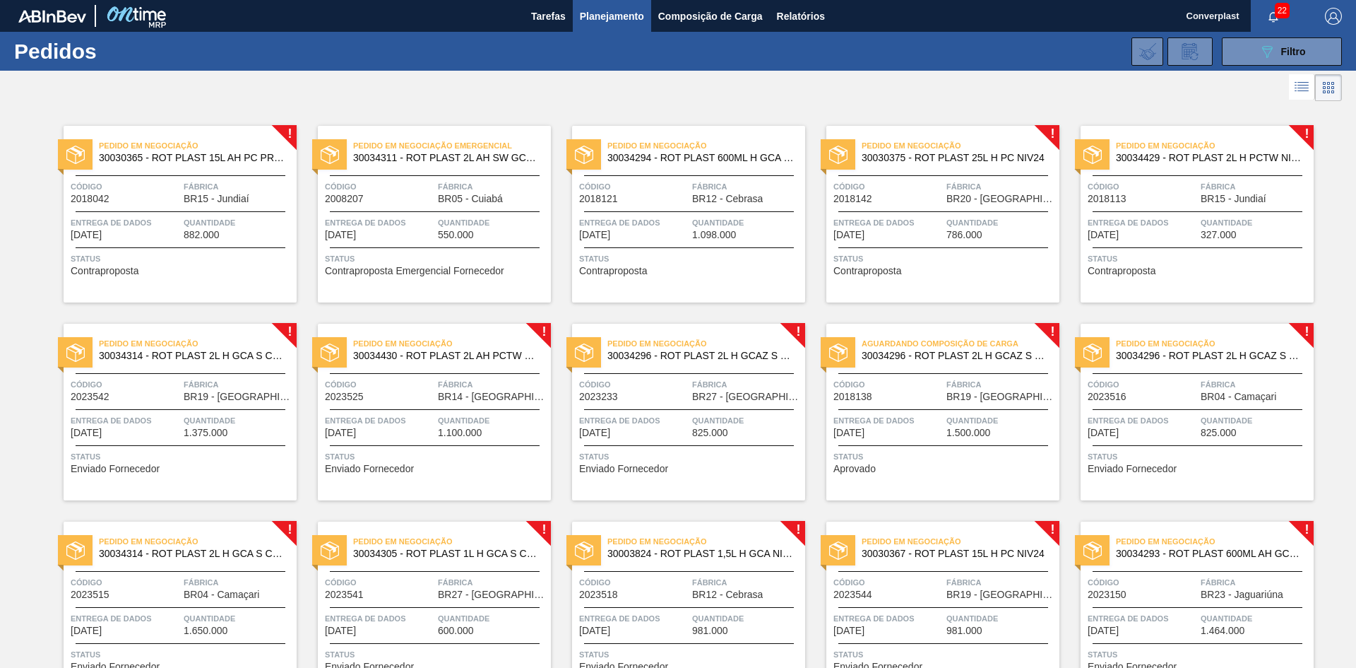
click at [167, 263] on span "Status" at bounding box center [182, 258] width 223 height 14
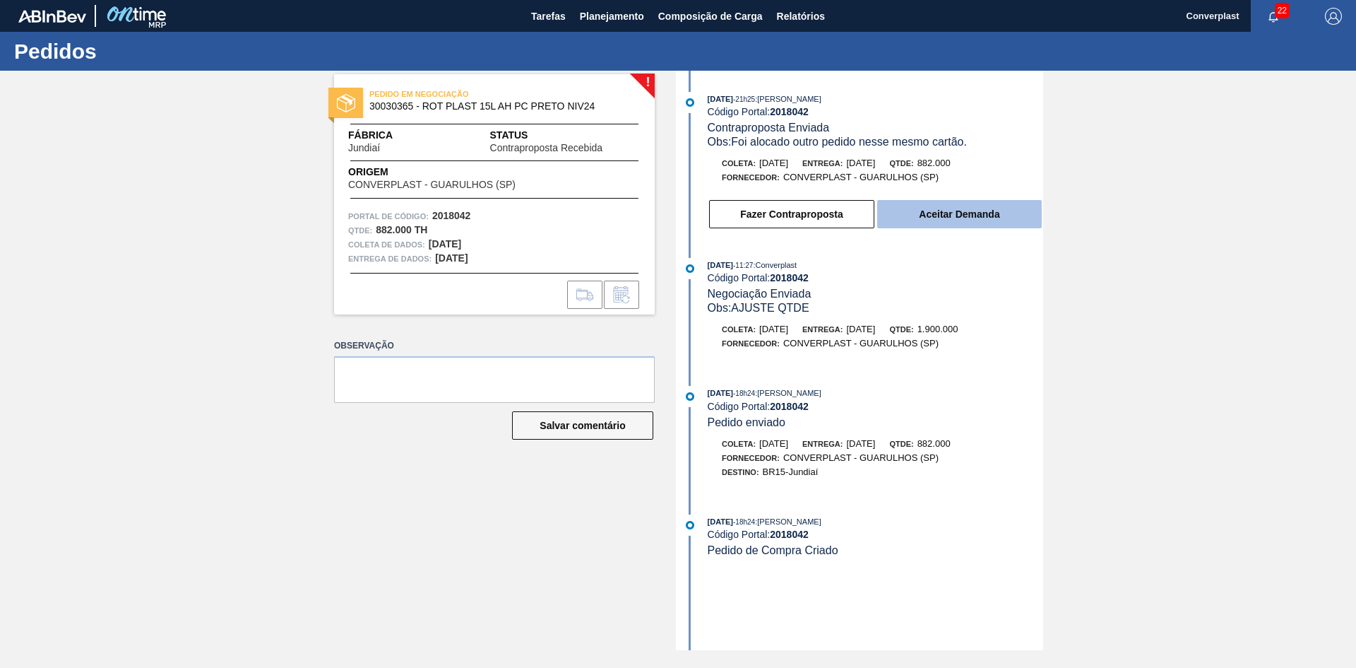
click at [962, 207] on button "Aceitar Demanda" at bounding box center [959, 214] width 165 height 28
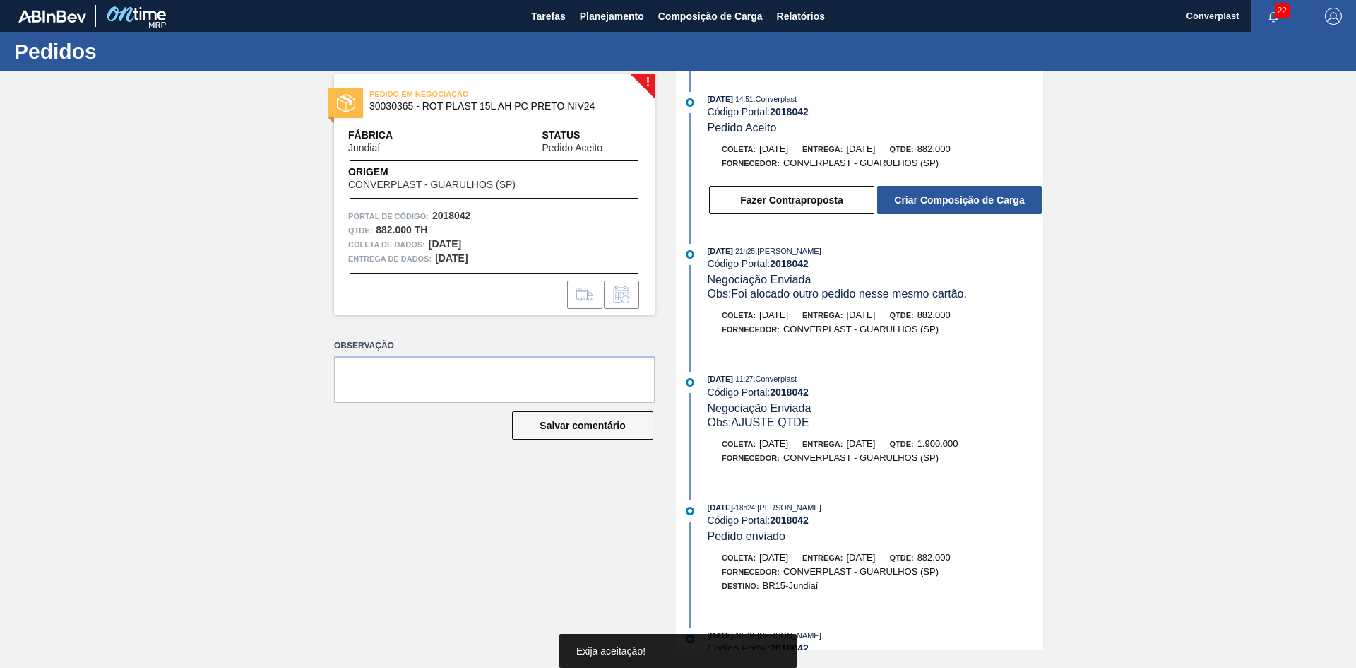
click at [962, 207] on button "Criar Composição de Carga" at bounding box center [959, 200] width 165 height 28
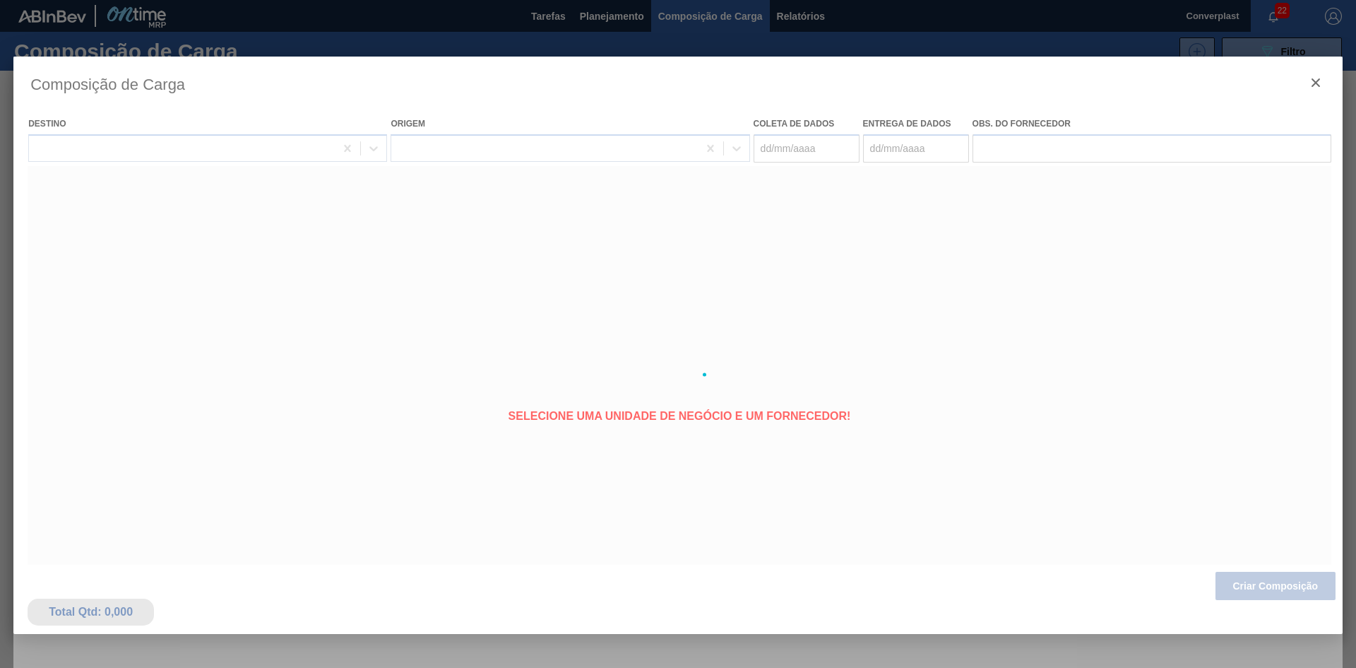
type coleta "[DATE]"
type entrega "[DATE]"
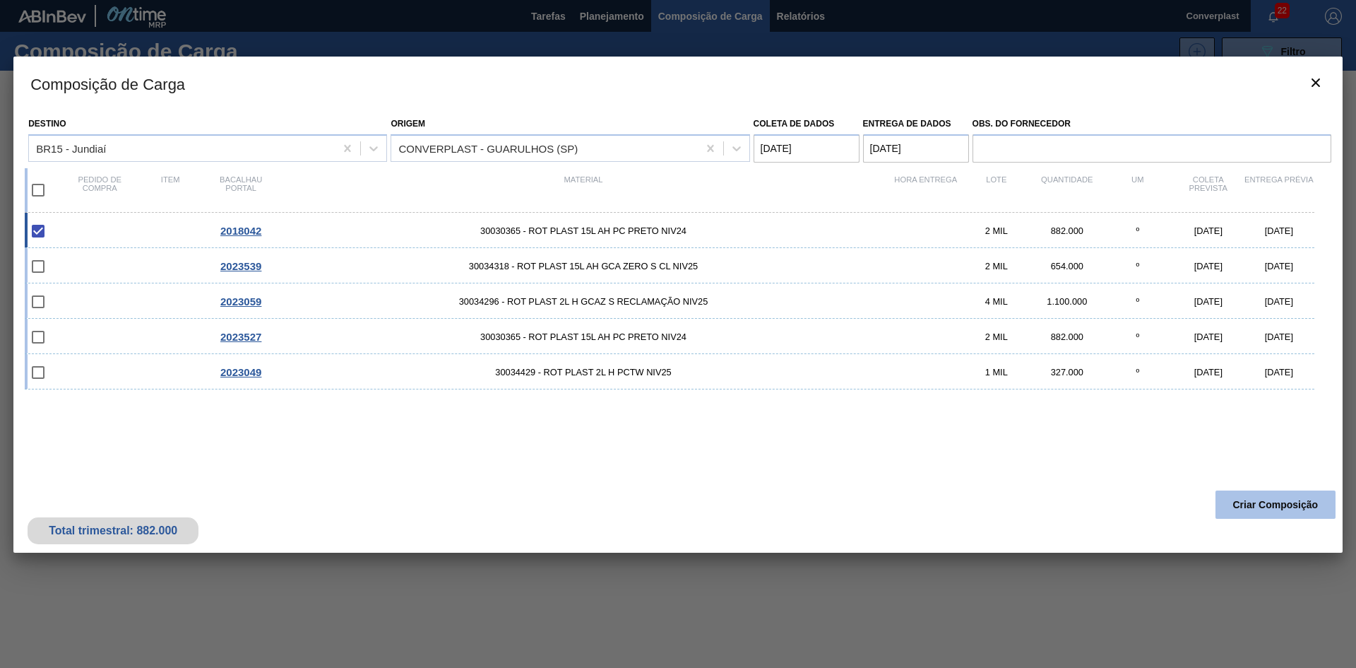
click at [1285, 494] on button "Criar Composição" at bounding box center [1276, 504] width 120 height 28
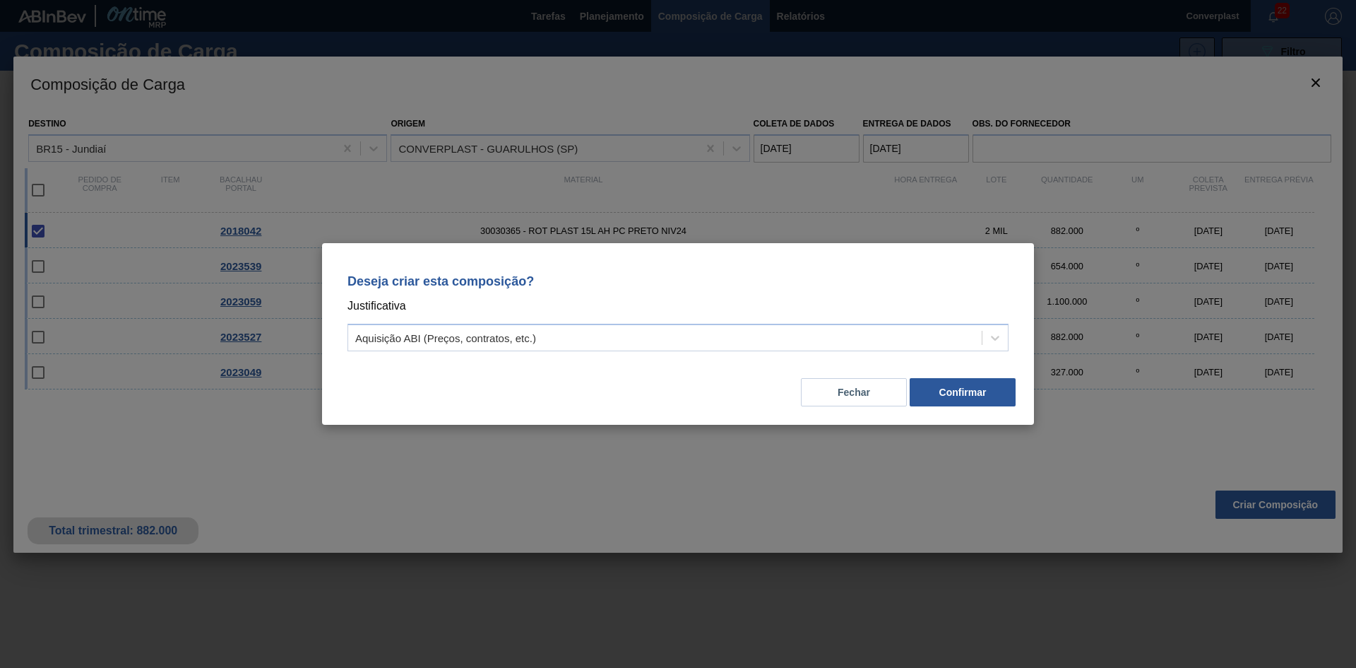
click at [677, 357] on div "Deseja criar esta composição? Justificativa Aquisição ABI (Preços, contratos, e…" at bounding box center [678, 310] width 678 height 100
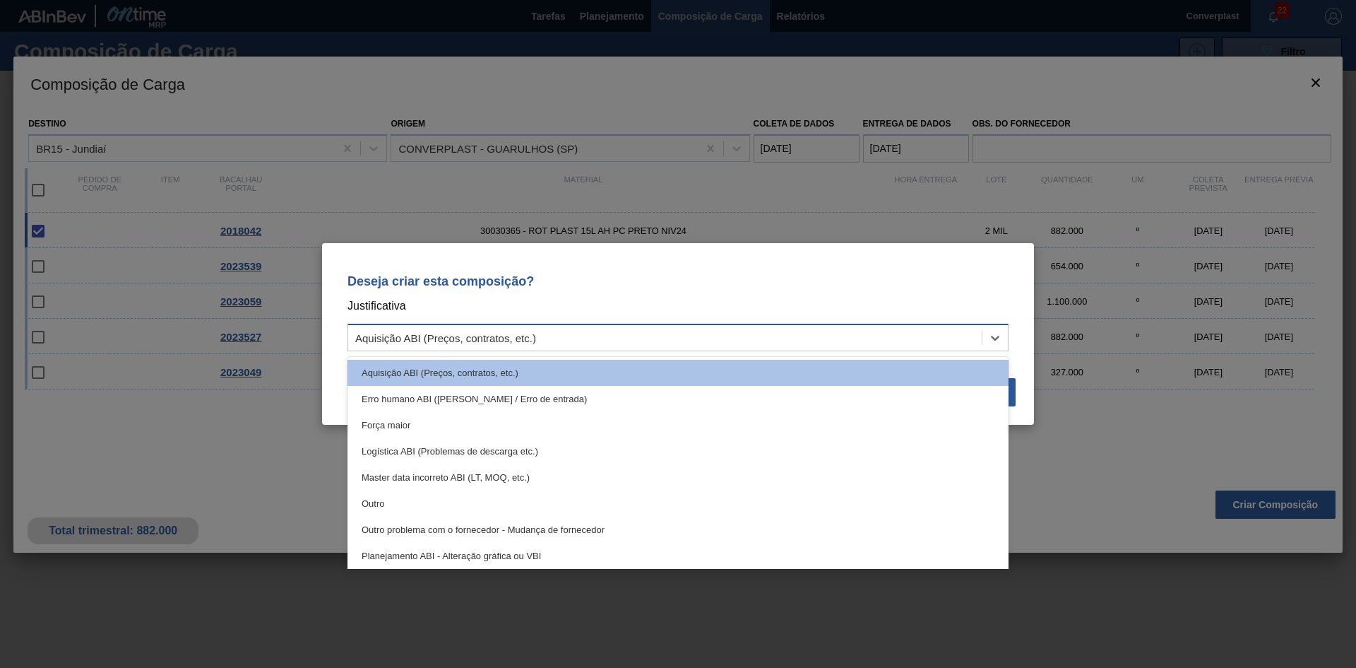
click at [665, 341] on div "Aquisição ABI (Preços, contratos, etc.)" at bounding box center [665, 338] width 634 height 20
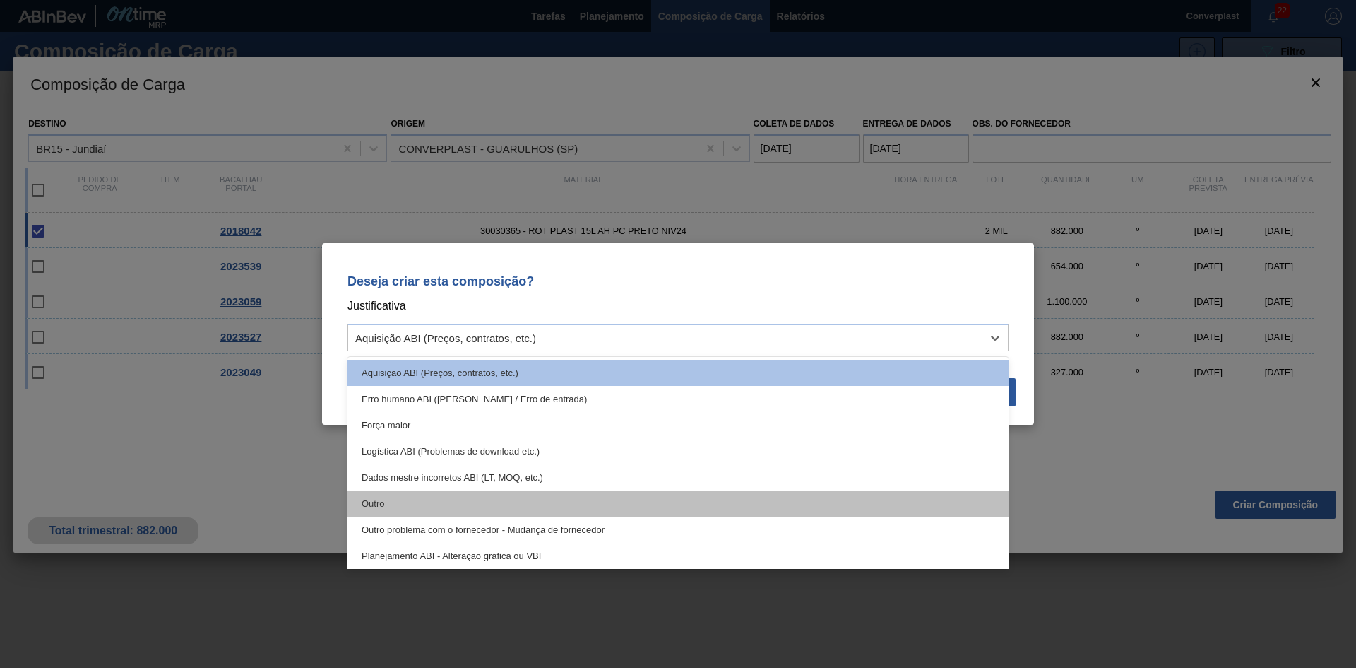
click at [610, 509] on div "Outro" at bounding box center [678, 503] width 661 height 26
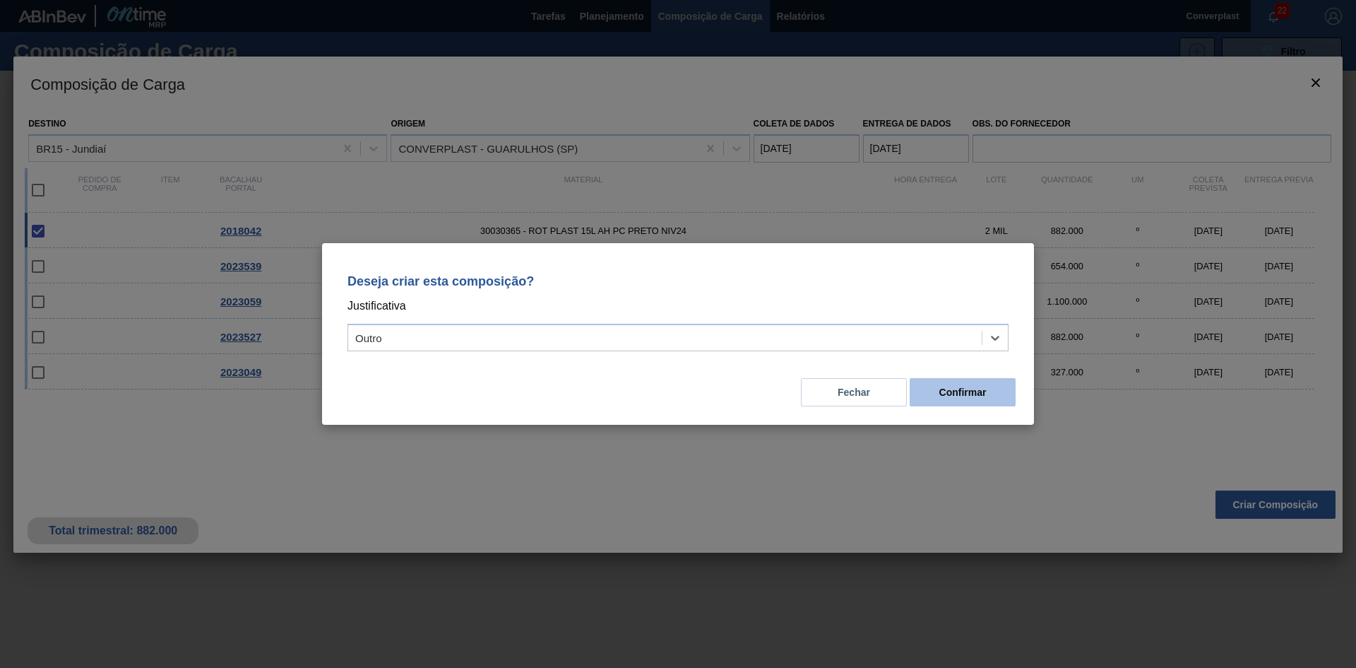
click at [955, 392] on font "Confirmar" at bounding box center [963, 391] width 47 height 11
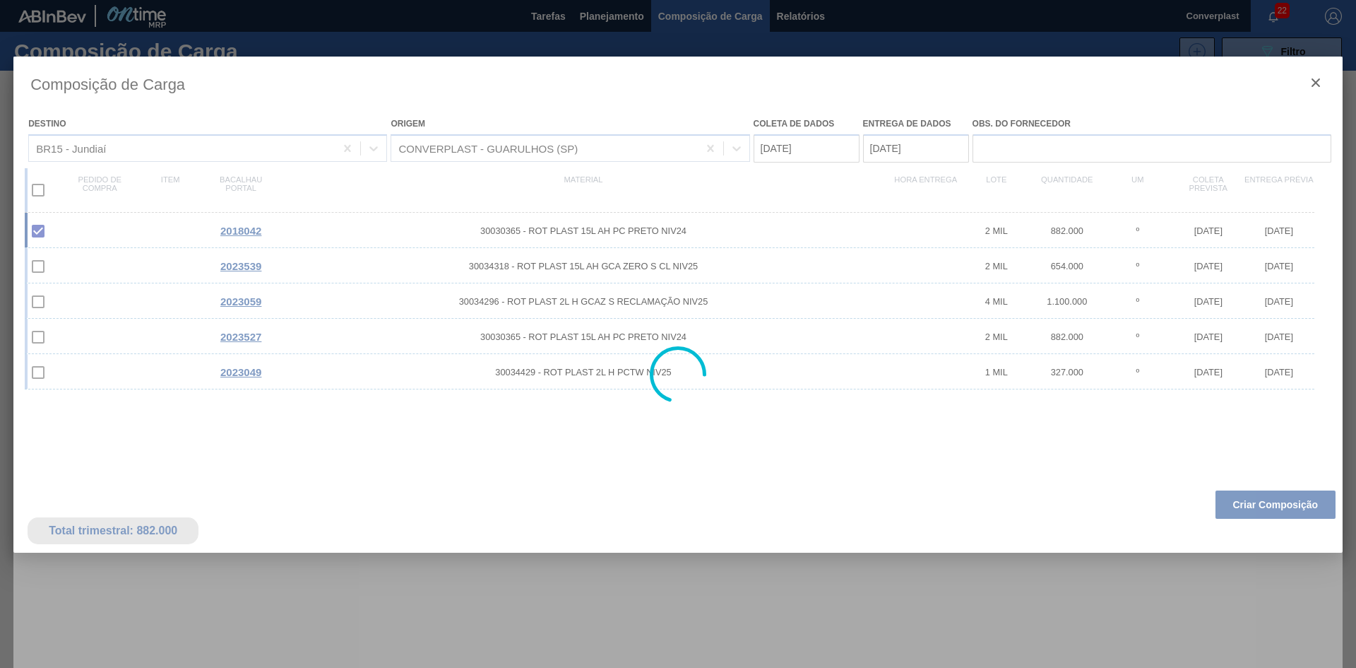
click at [605, 25] on div at bounding box center [678, 334] width 1356 height 668
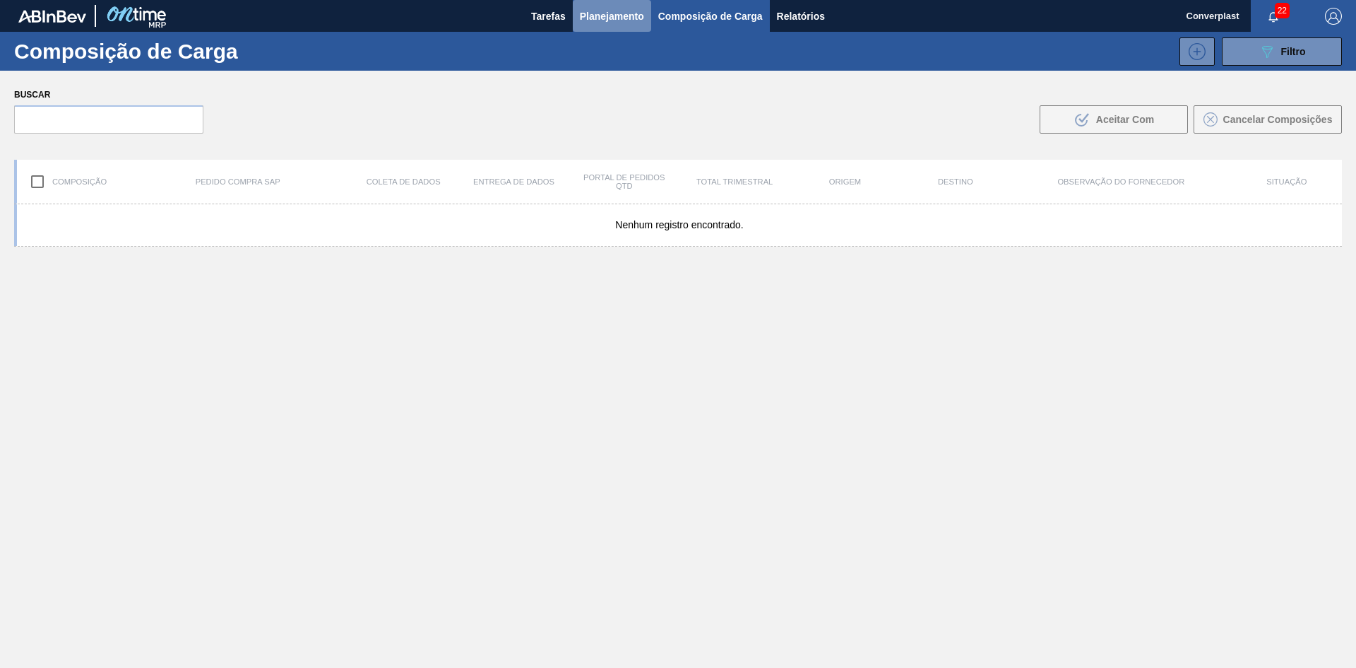
click at [607, 16] on font "Planejamento" at bounding box center [612, 16] width 64 height 11
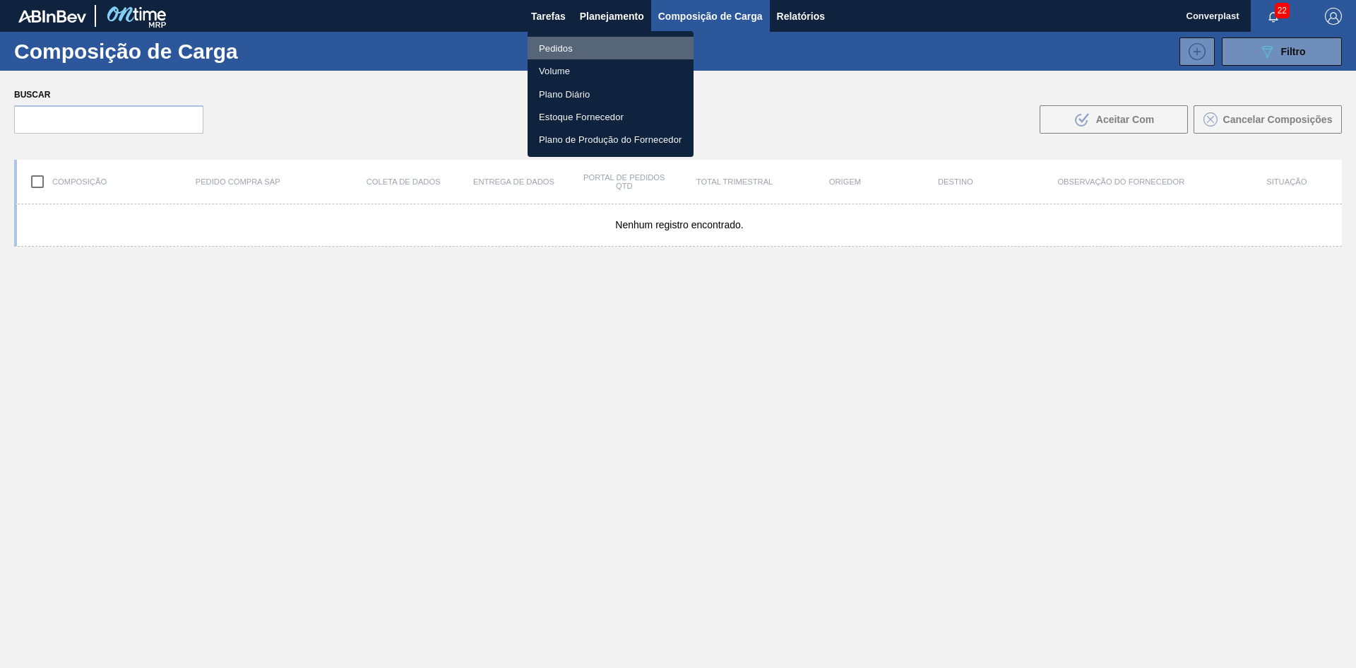
click at [579, 51] on li "Pedidos" at bounding box center [611, 48] width 166 height 23
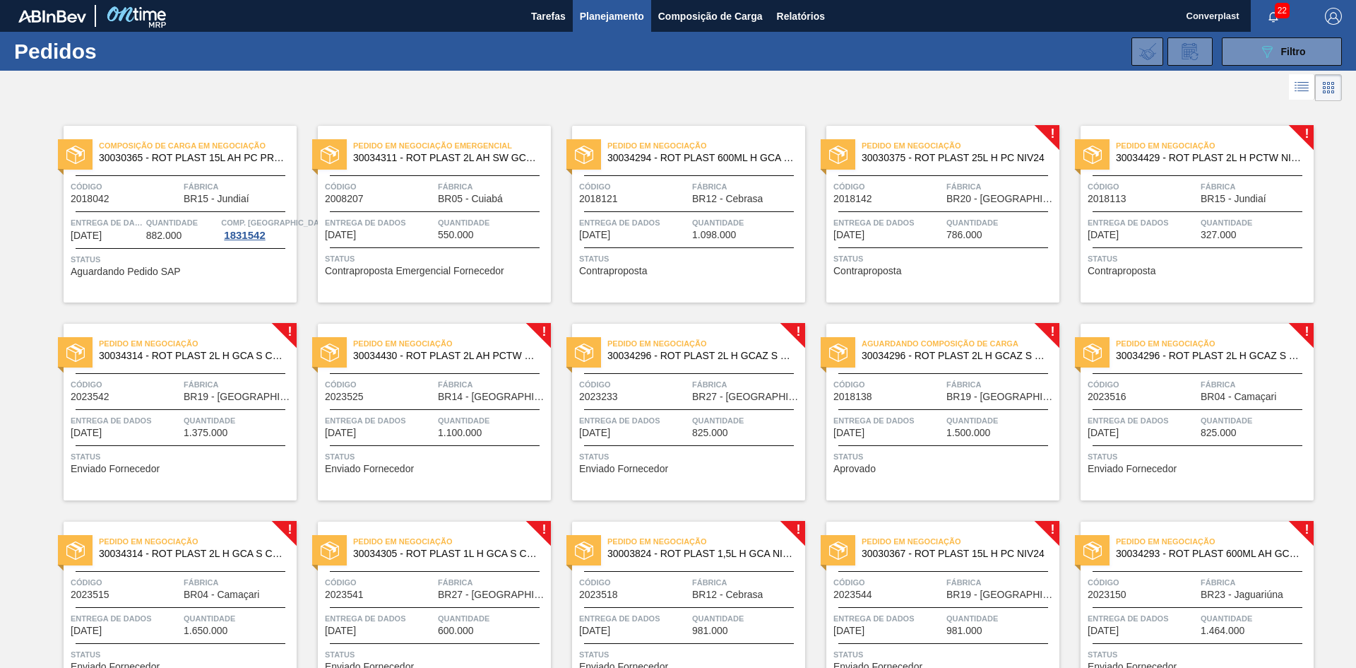
click at [460, 242] on div "Pedido em Negociação Emergencial 30034311 - ROT PLAST 2L AH SW GCA S CL NIV25 C…" at bounding box center [434, 214] width 233 height 177
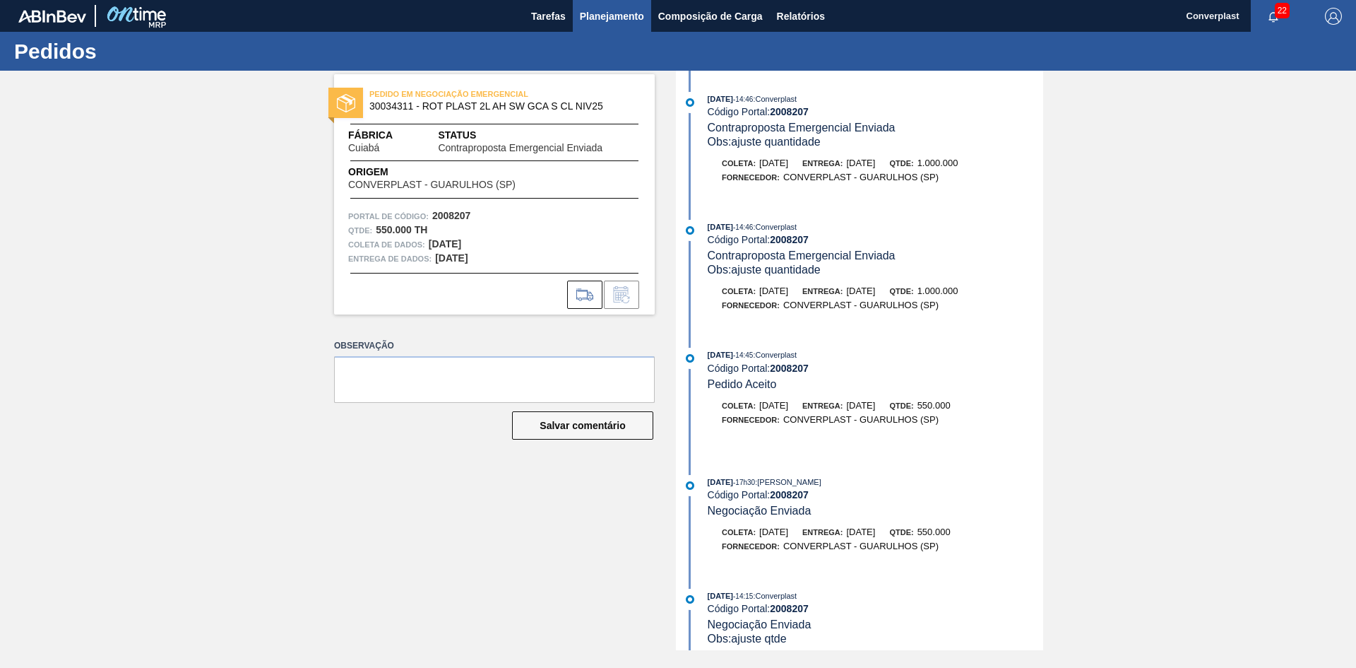
click at [645, 4] on button "Planejamento" at bounding box center [612, 16] width 78 height 32
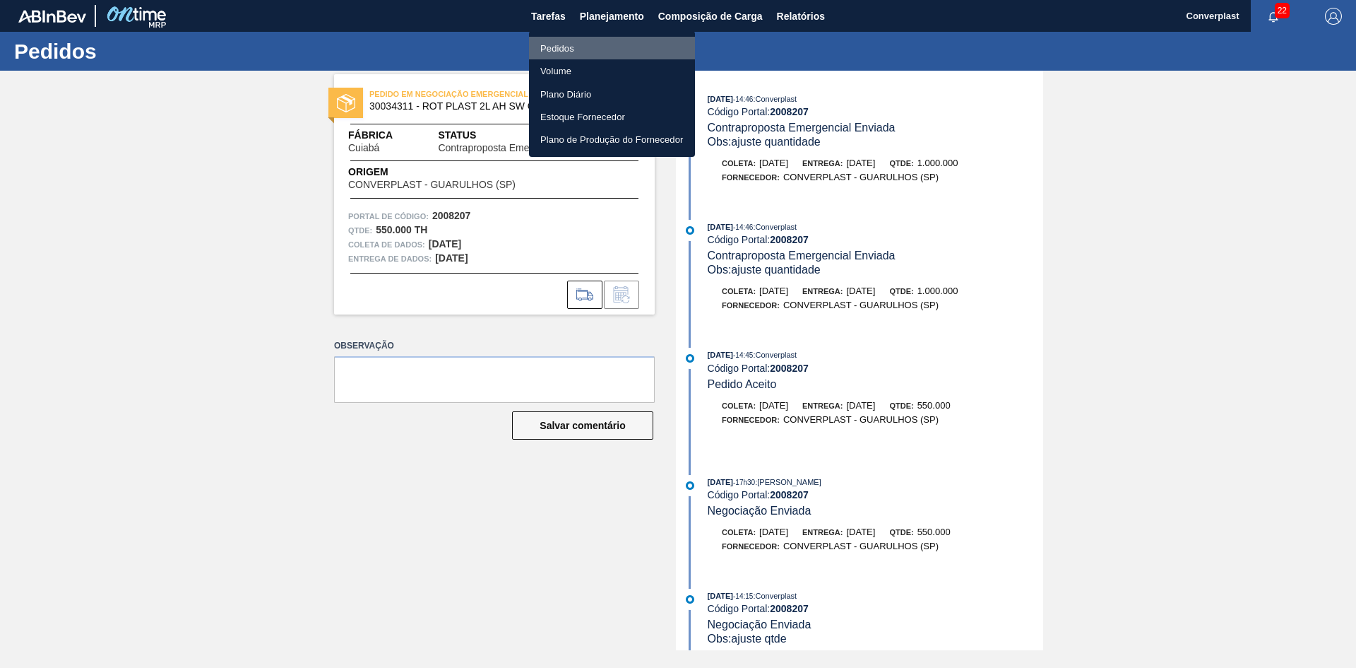
click at [589, 55] on li "Pedidos" at bounding box center [612, 48] width 166 height 23
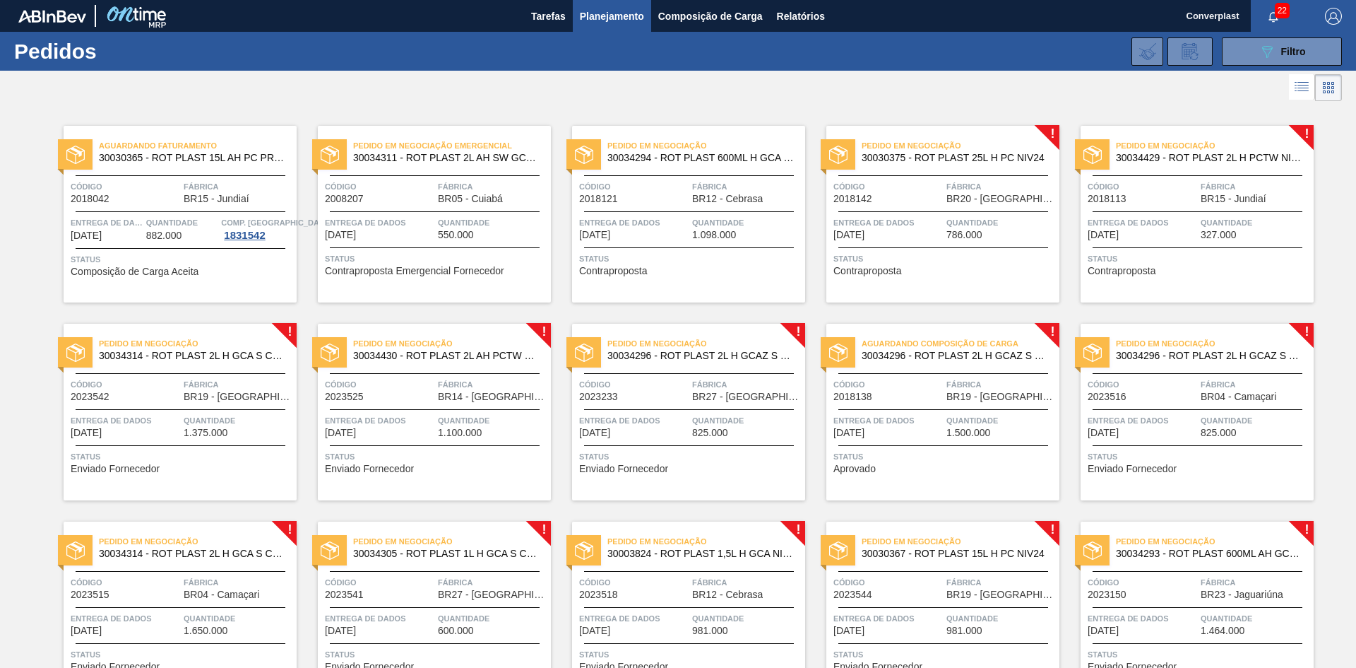
click at [701, 253] on span "Status" at bounding box center [690, 258] width 223 height 14
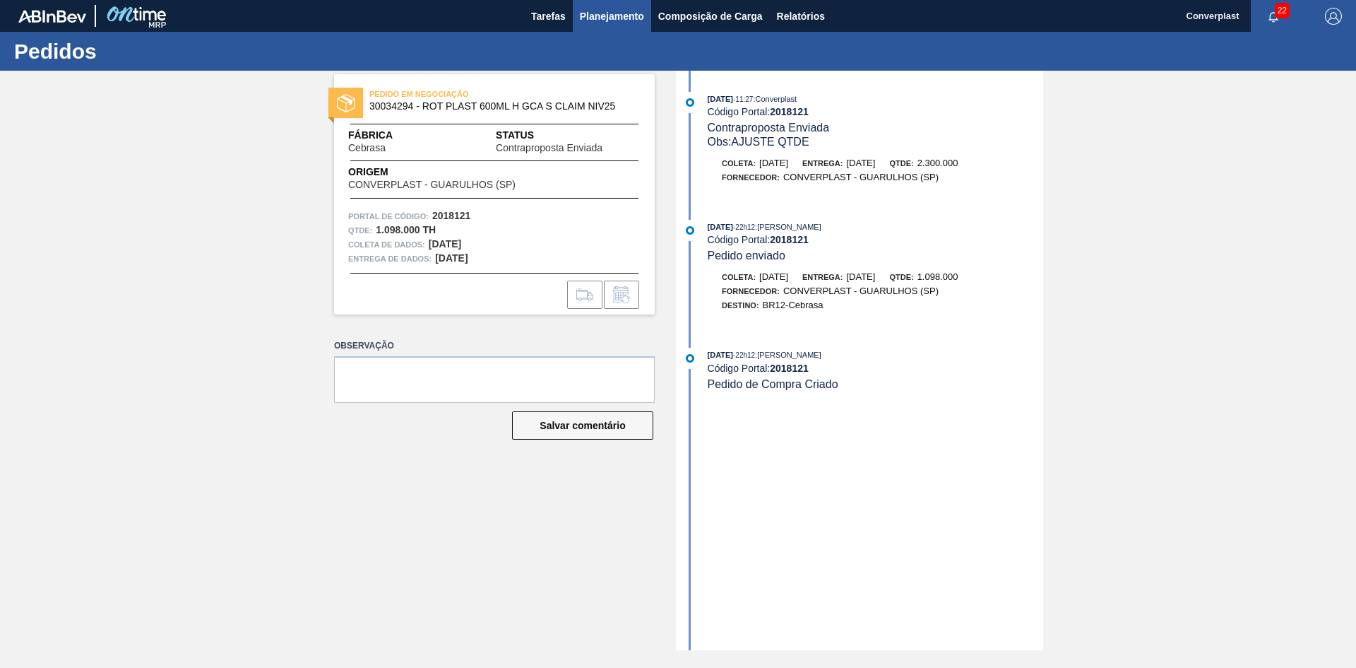
click at [625, 13] on font "Planejamento" at bounding box center [612, 16] width 64 height 11
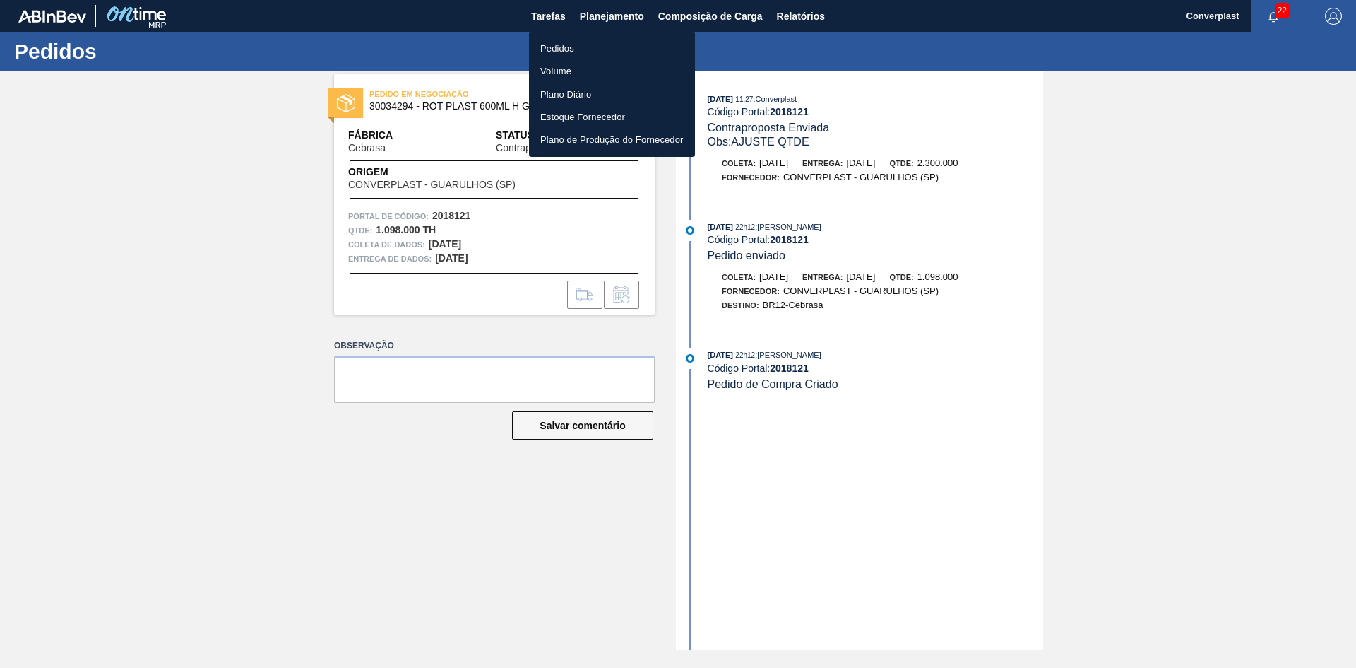
click at [602, 41] on li "Pedidos" at bounding box center [612, 48] width 166 height 23
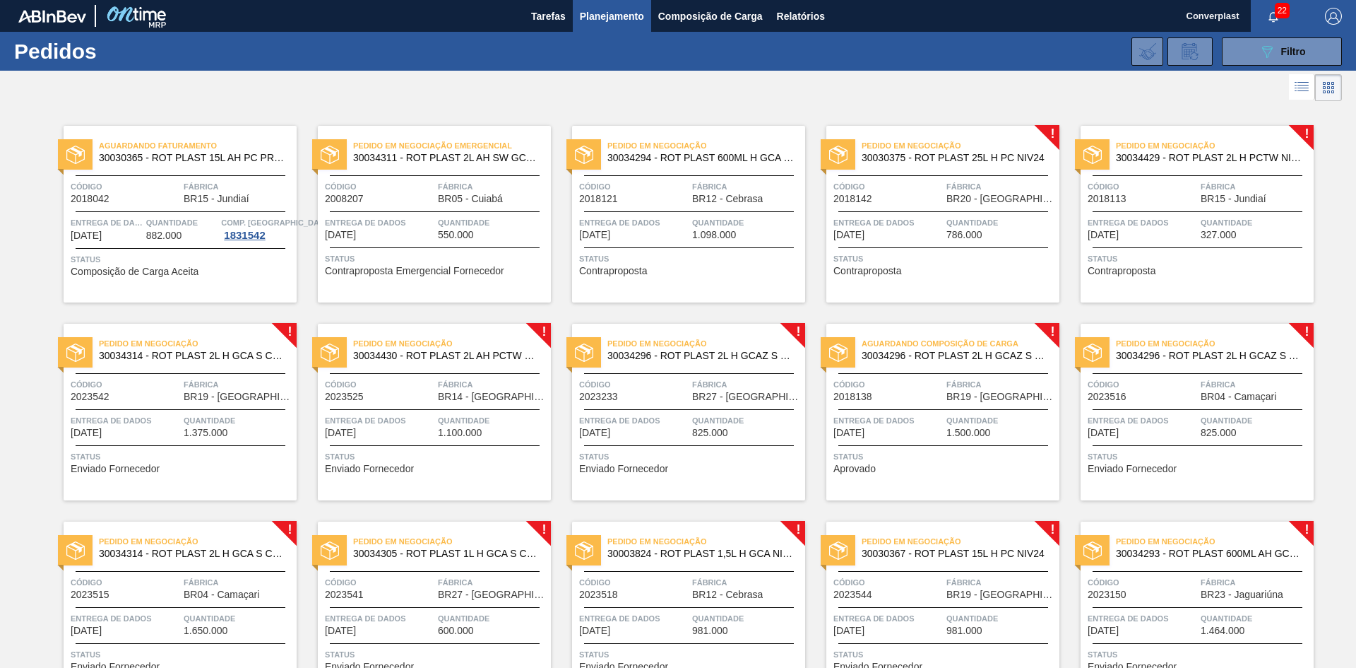
click at [1145, 269] on font "Contraproposta" at bounding box center [1122, 270] width 69 height 11
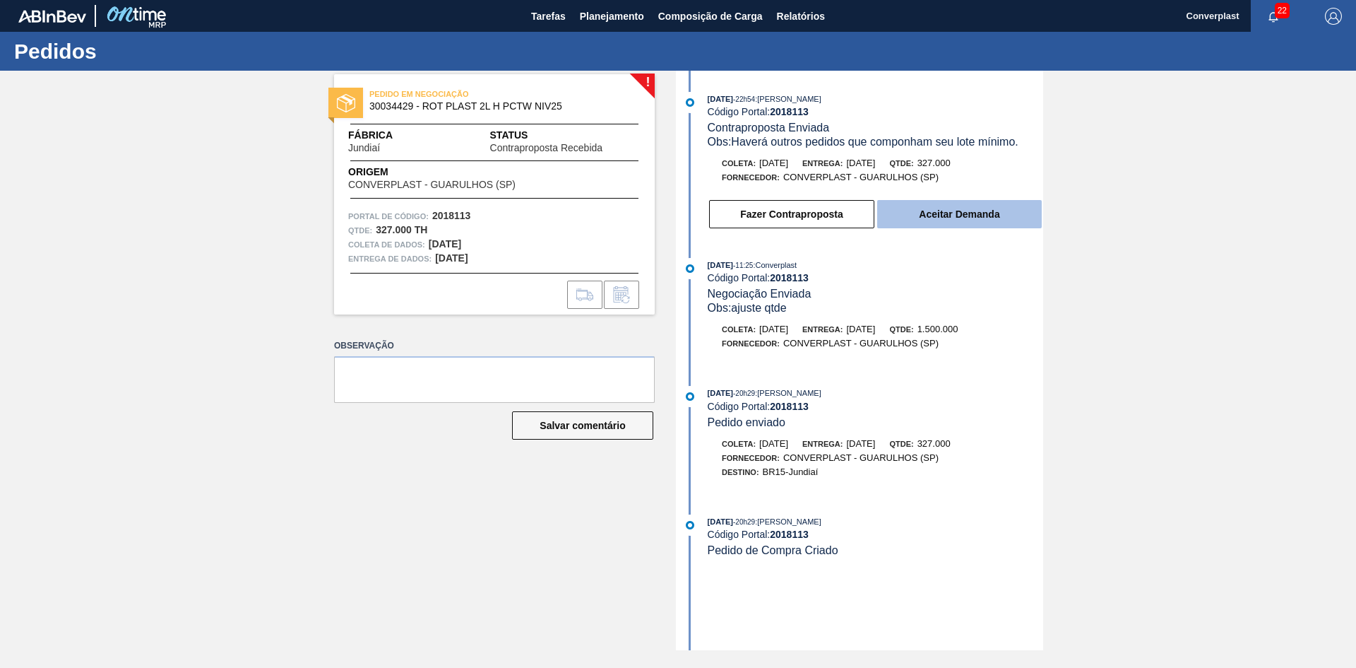
click at [938, 201] on button "Aceitar Demanda" at bounding box center [959, 214] width 165 height 28
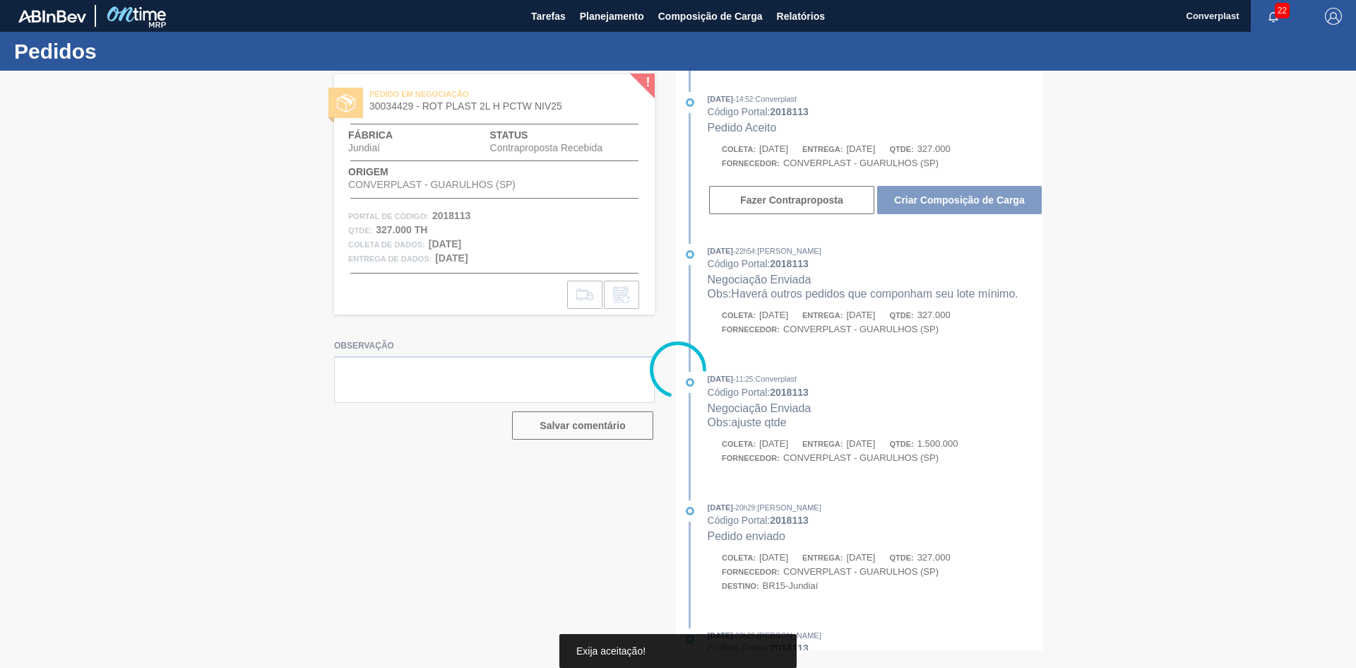
click at [940, 203] on div at bounding box center [678, 369] width 1356 height 597
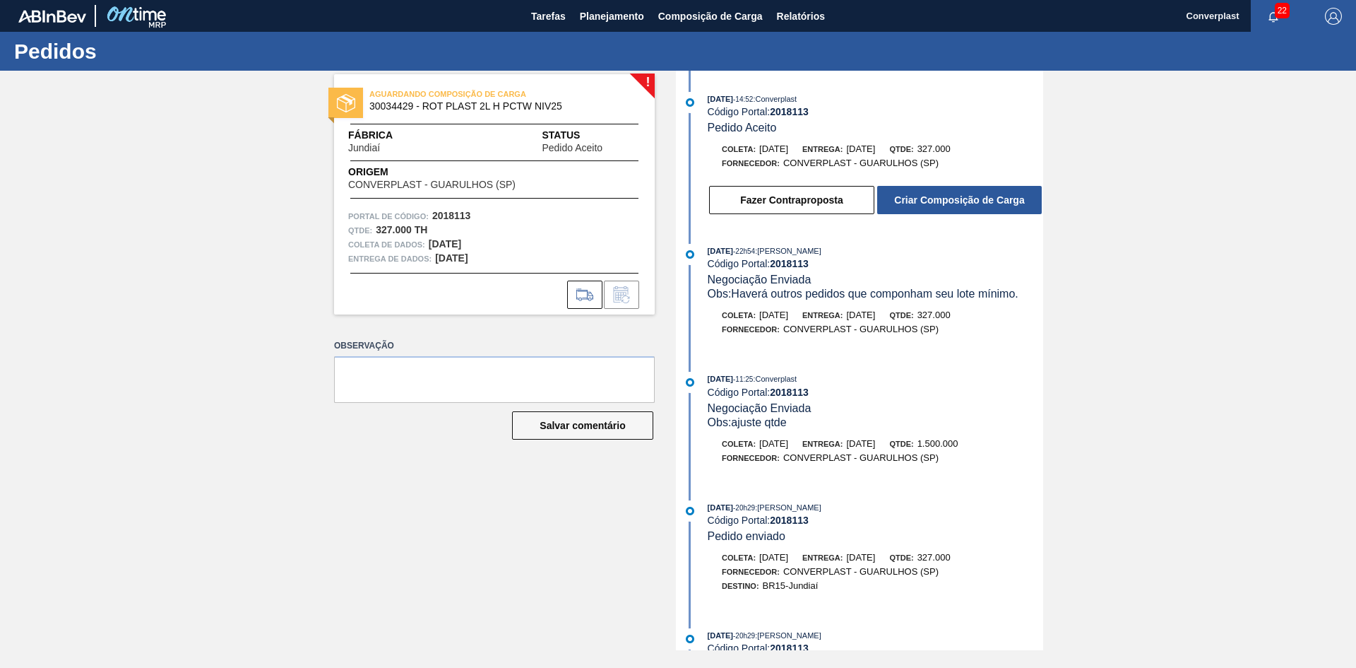
click at [940, 198] on font "Criar Composição de Carga" at bounding box center [959, 199] width 130 height 11
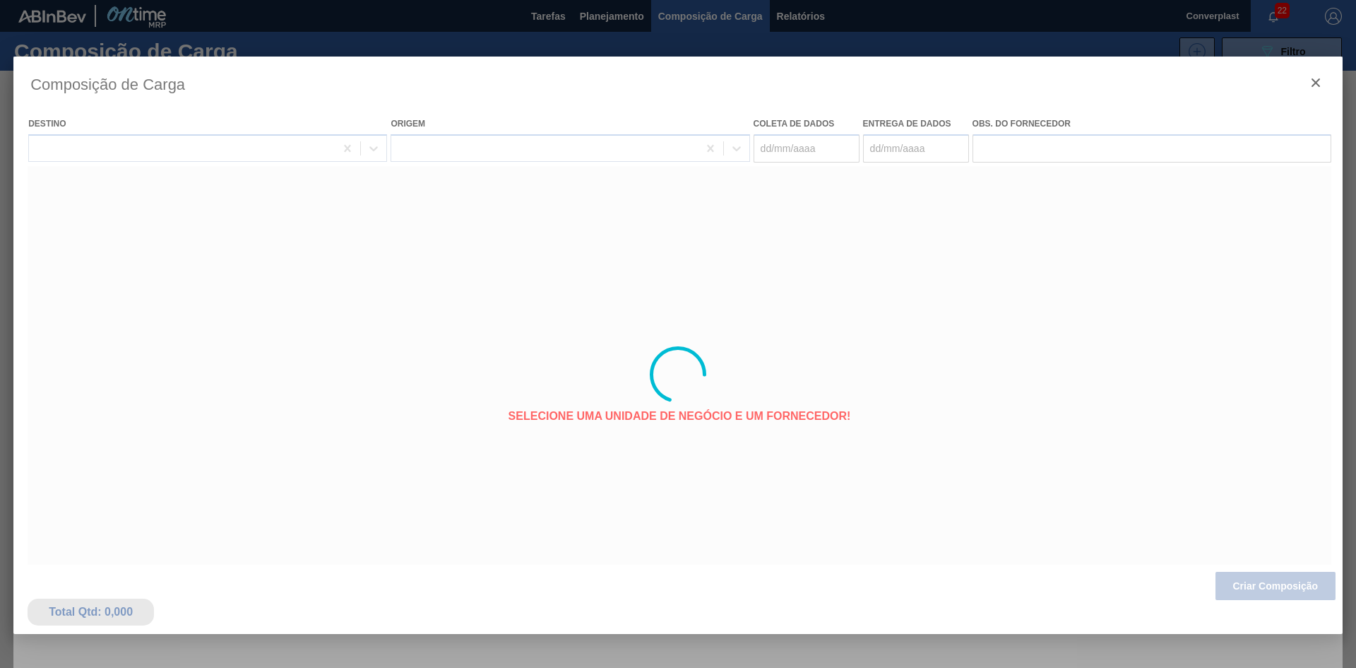
type coleta "[DATE]"
type entrega "[DATE]"
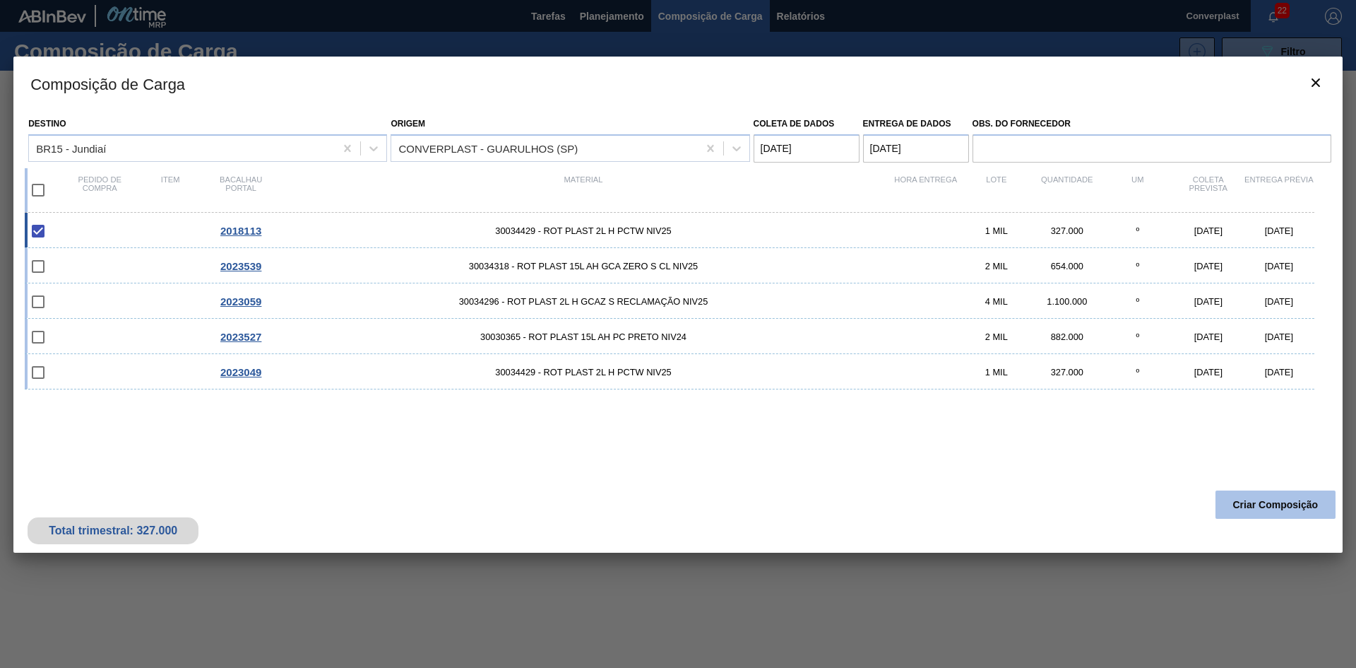
click at [1235, 495] on button "Criar Composição" at bounding box center [1276, 504] width 120 height 28
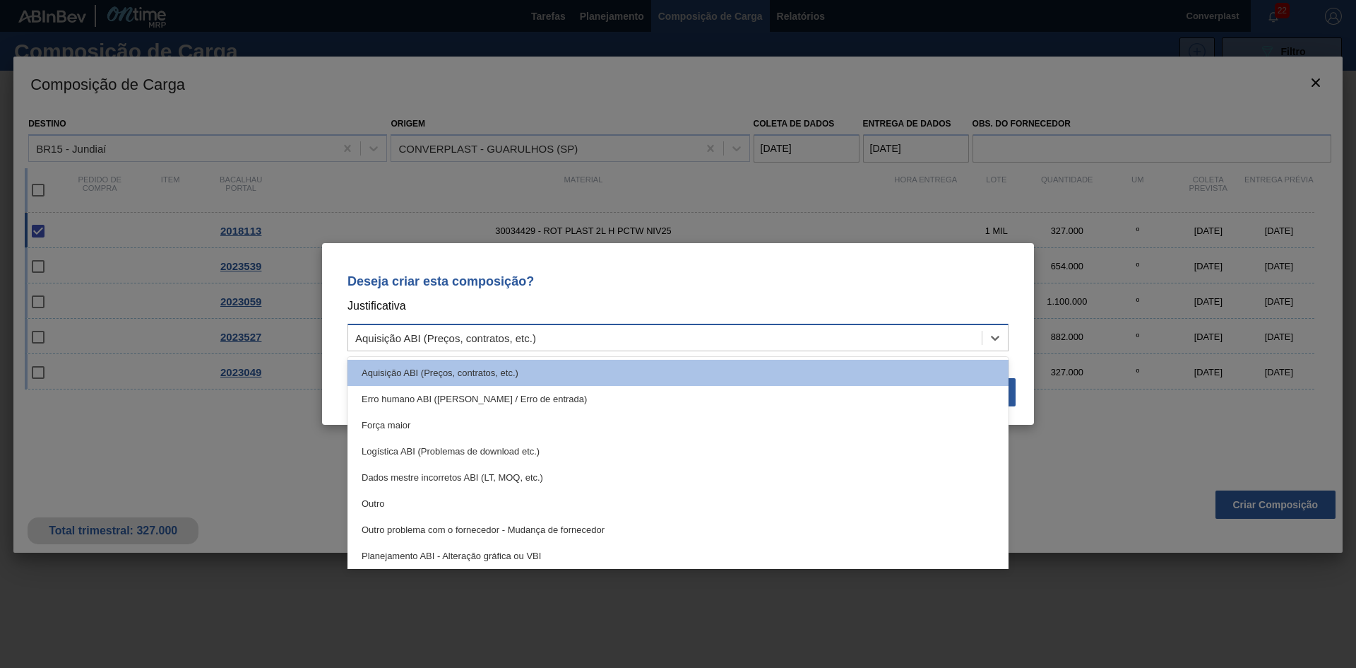
click at [835, 328] on div "Aquisição ABI (Preços, contratos, etc.)" at bounding box center [665, 338] width 634 height 20
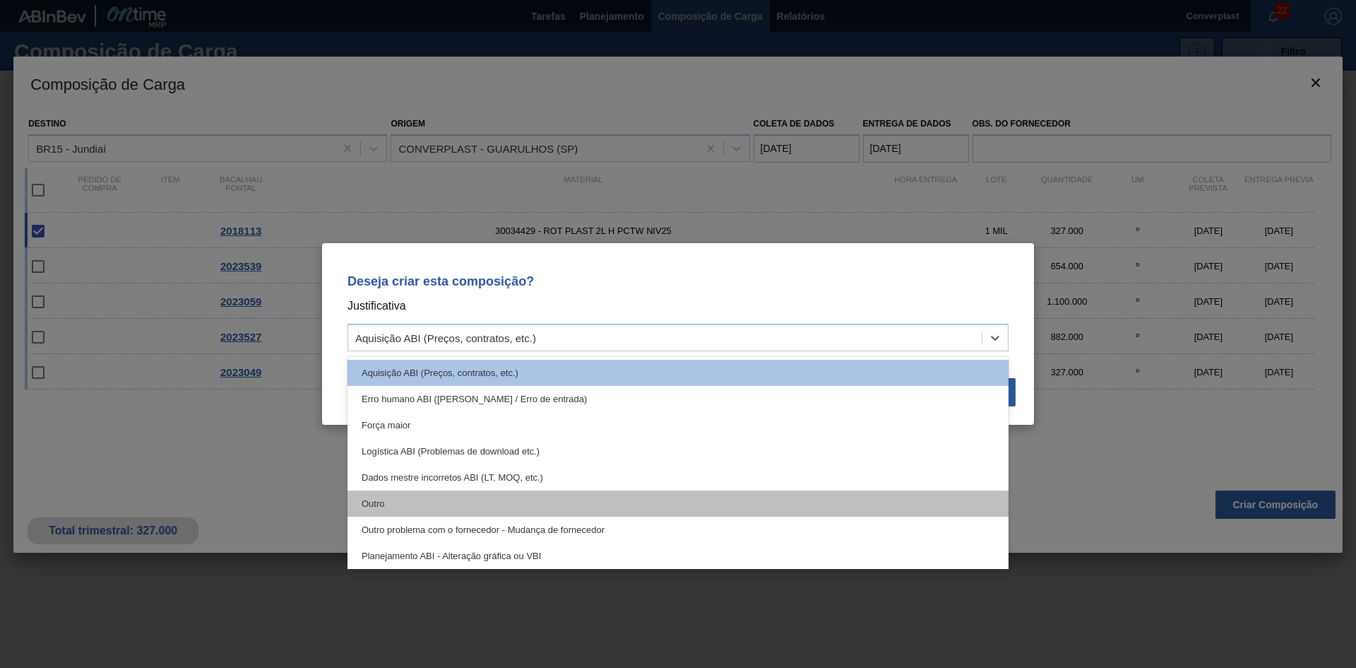
click at [535, 492] on div "Outro" at bounding box center [678, 503] width 661 height 26
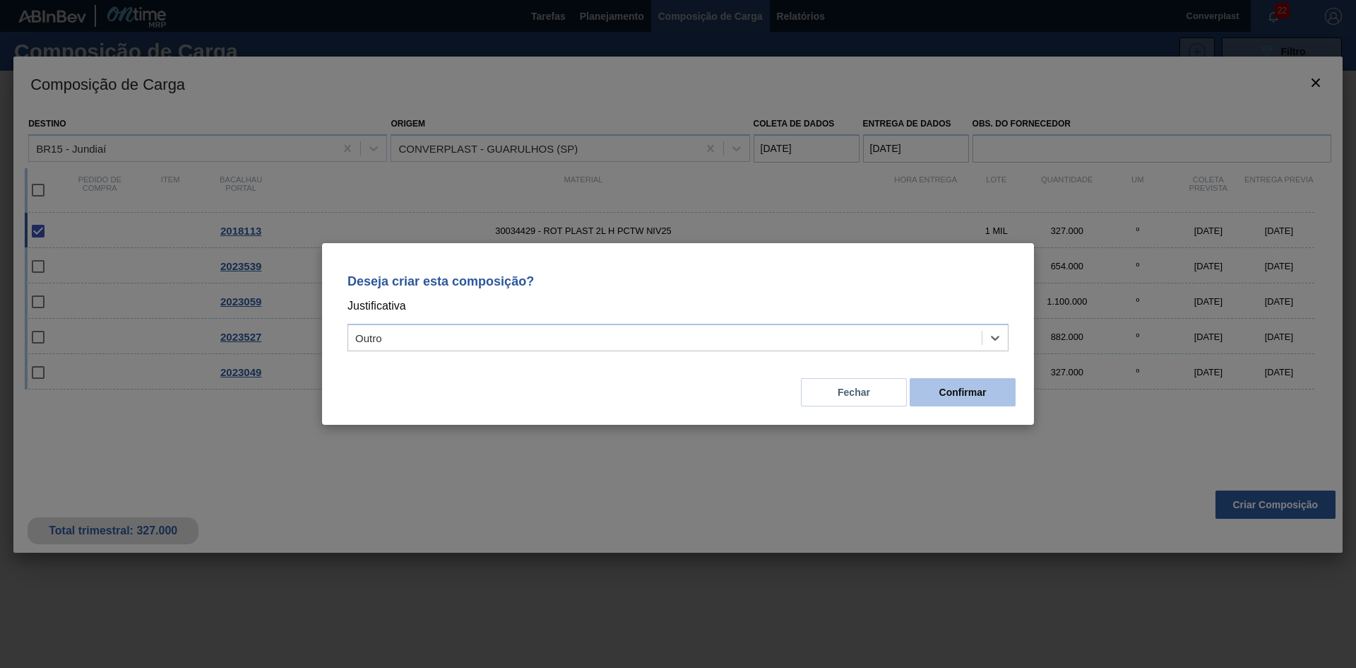
click at [982, 397] on font "Confirmar" at bounding box center [963, 391] width 47 height 11
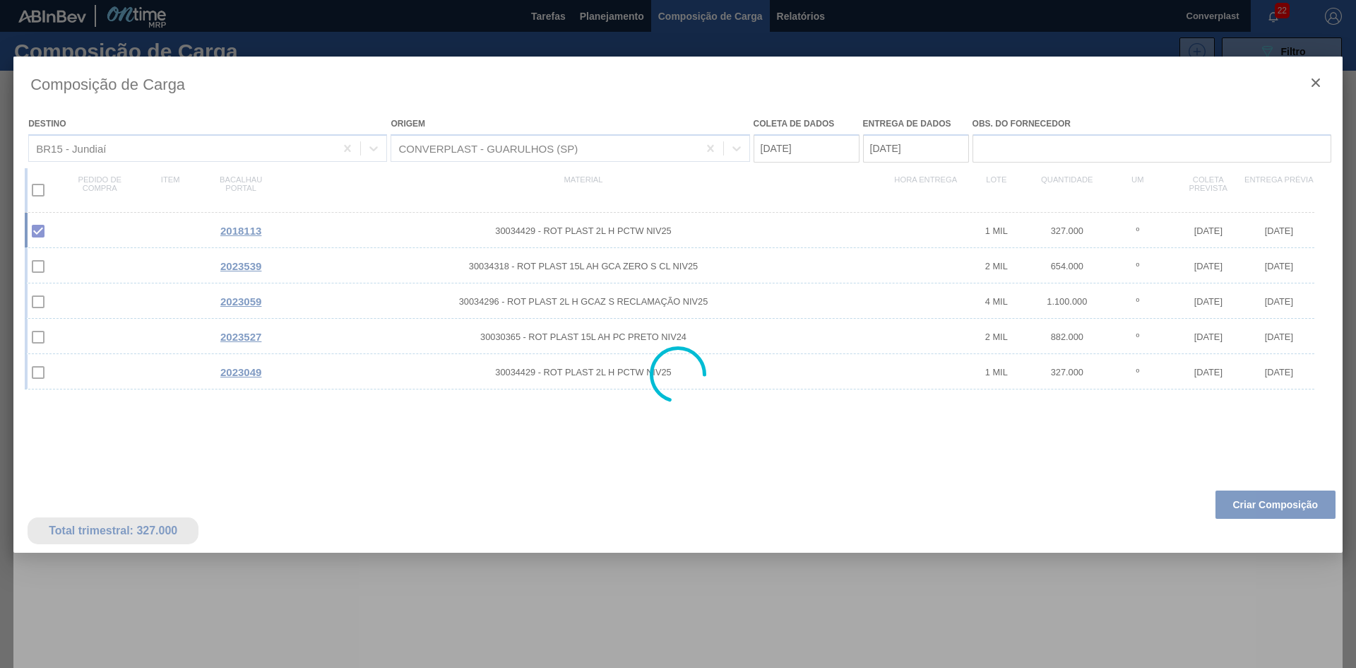
click at [610, 8] on div at bounding box center [678, 334] width 1356 height 668
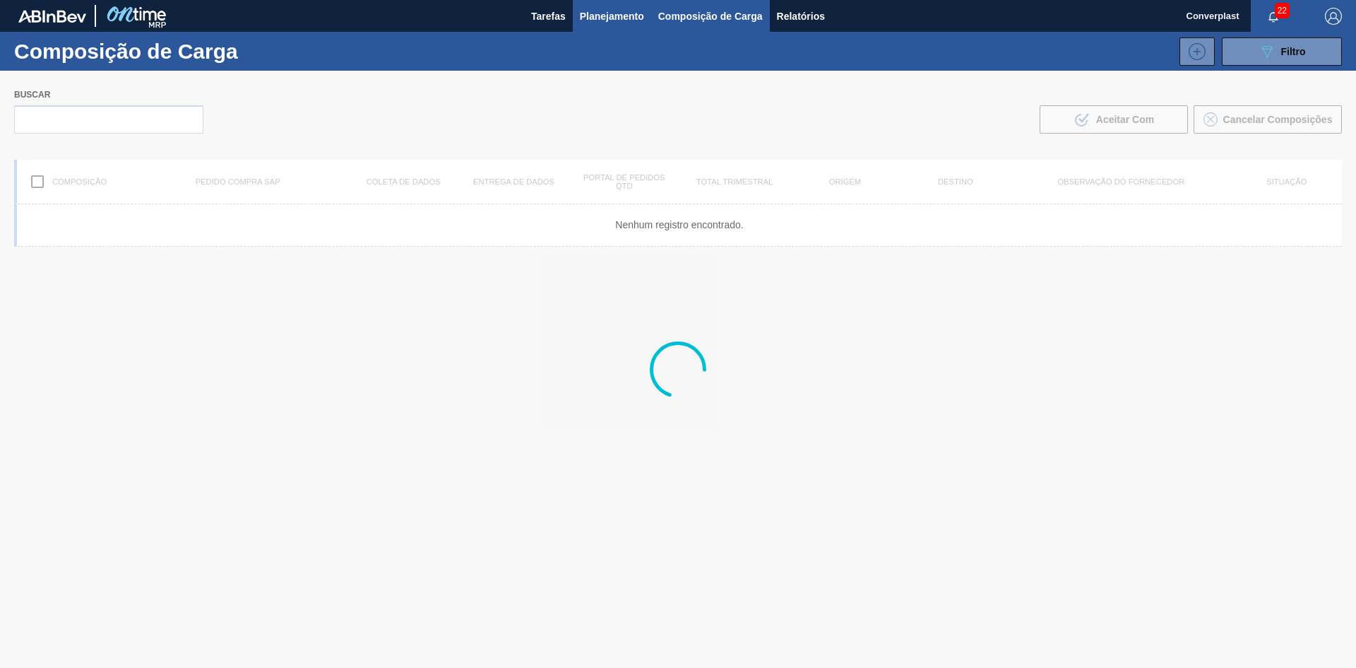
click at [597, 20] on font "Planejamento" at bounding box center [612, 16] width 64 height 11
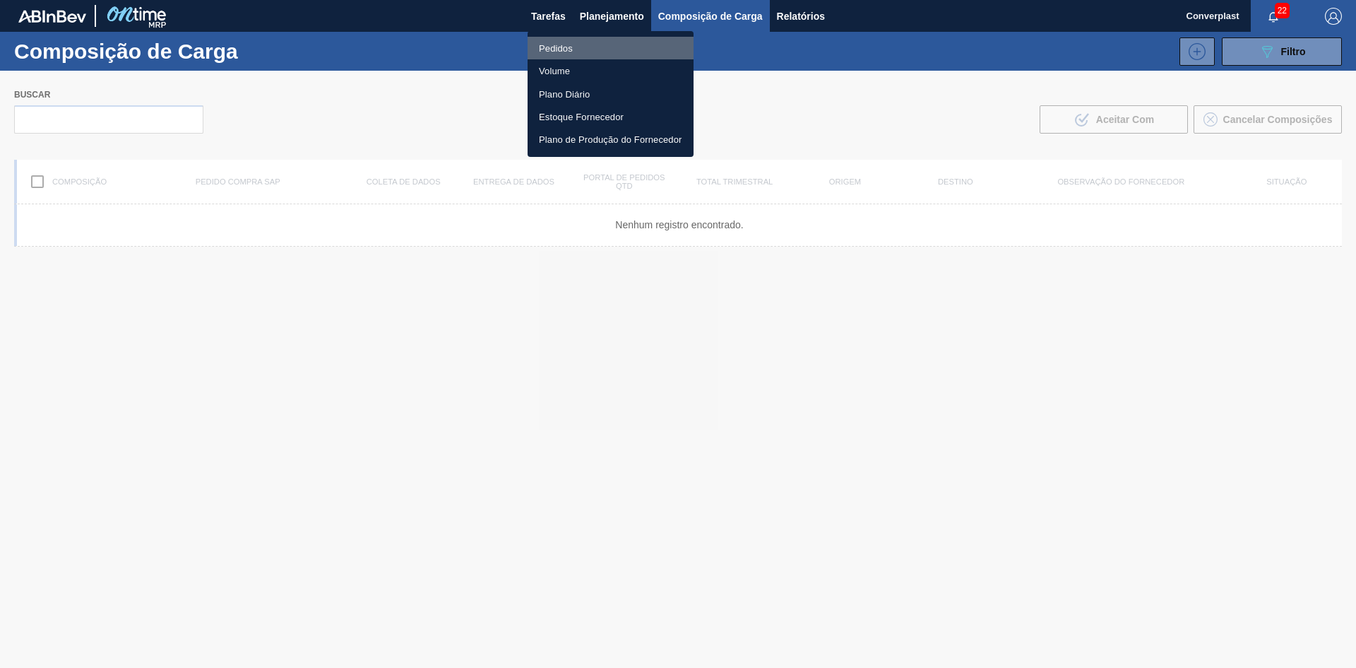
click at [569, 50] on font "Pedidos" at bounding box center [556, 48] width 34 height 11
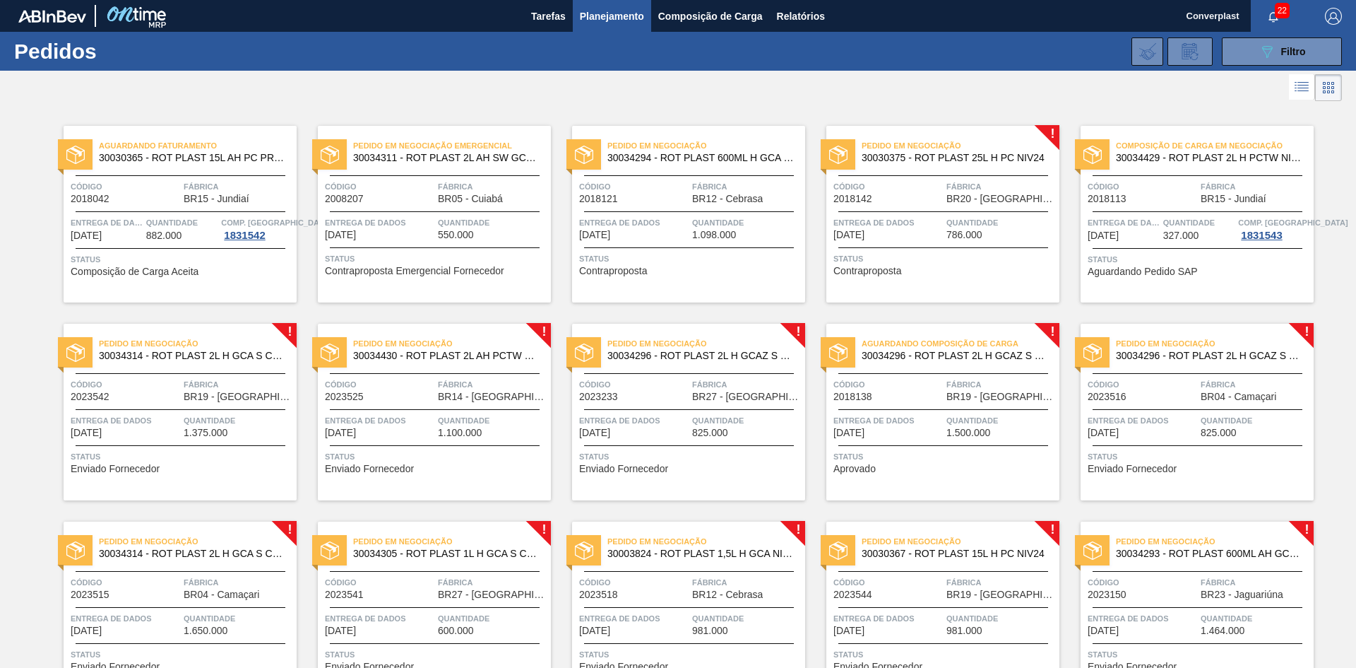
scroll to position [283, 0]
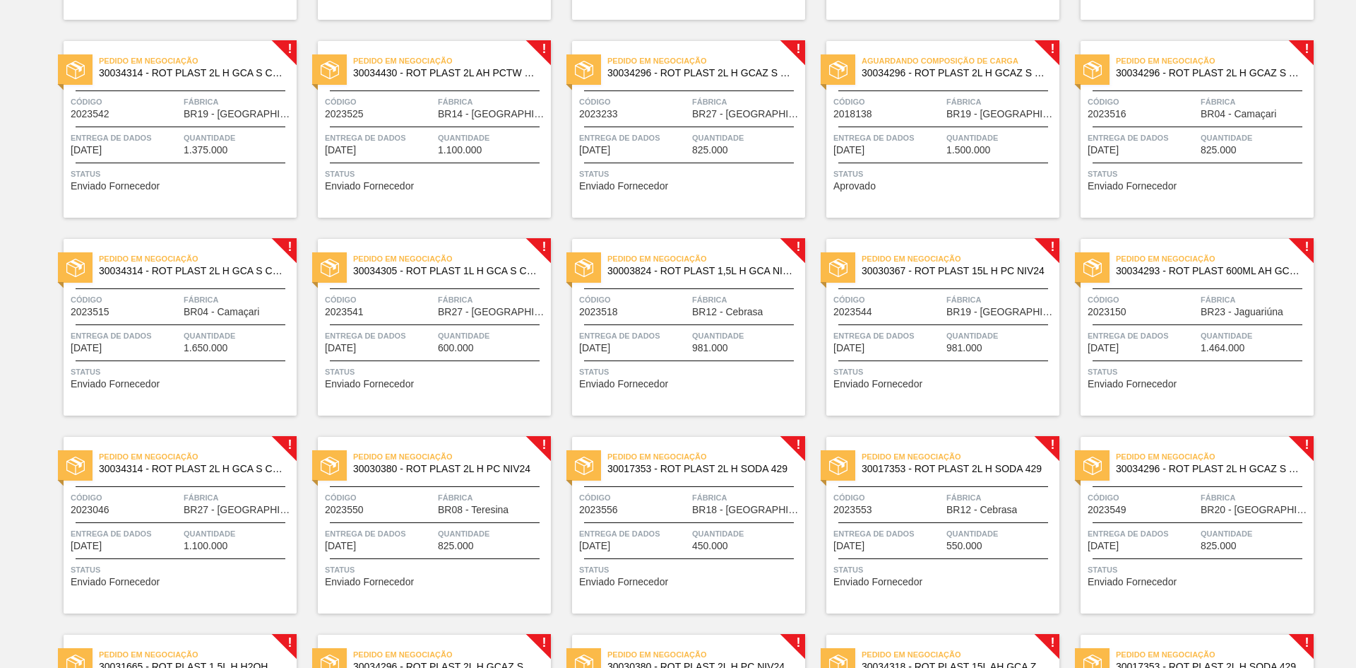
click at [1216, 170] on span "Status" at bounding box center [1199, 174] width 223 height 14
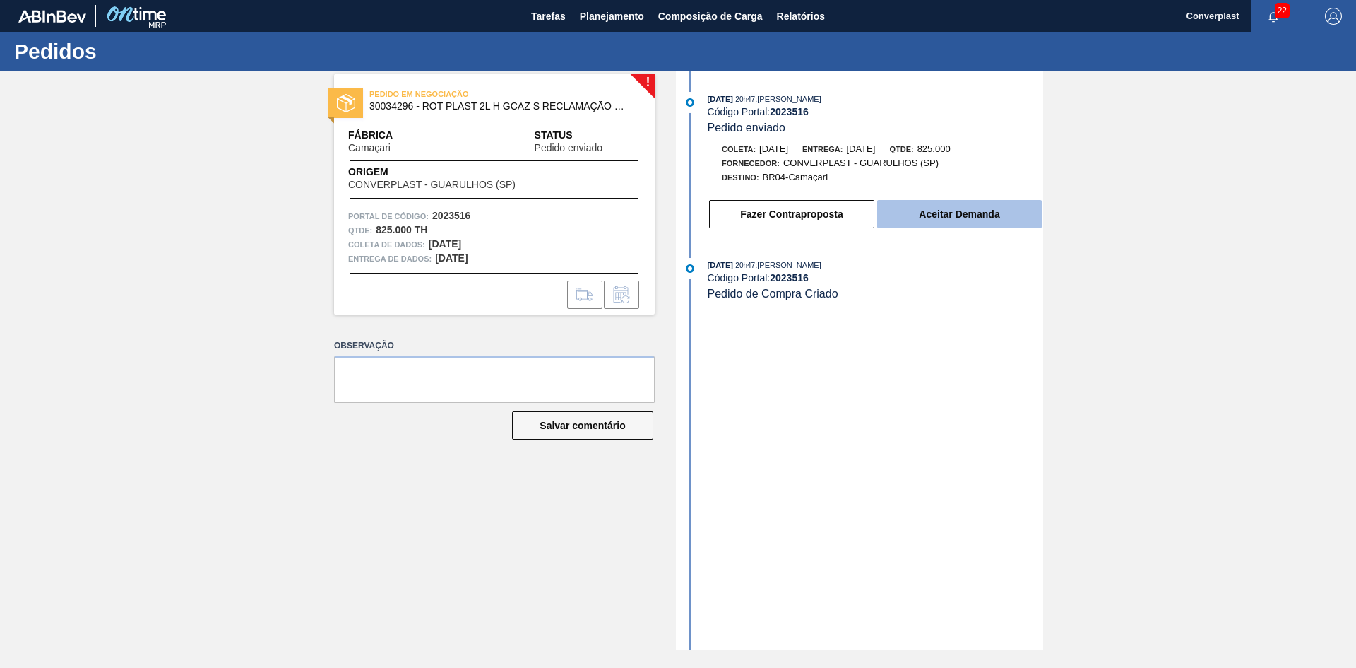
click at [959, 206] on button "Aceitar Demanda" at bounding box center [959, 214] width 165 height 28
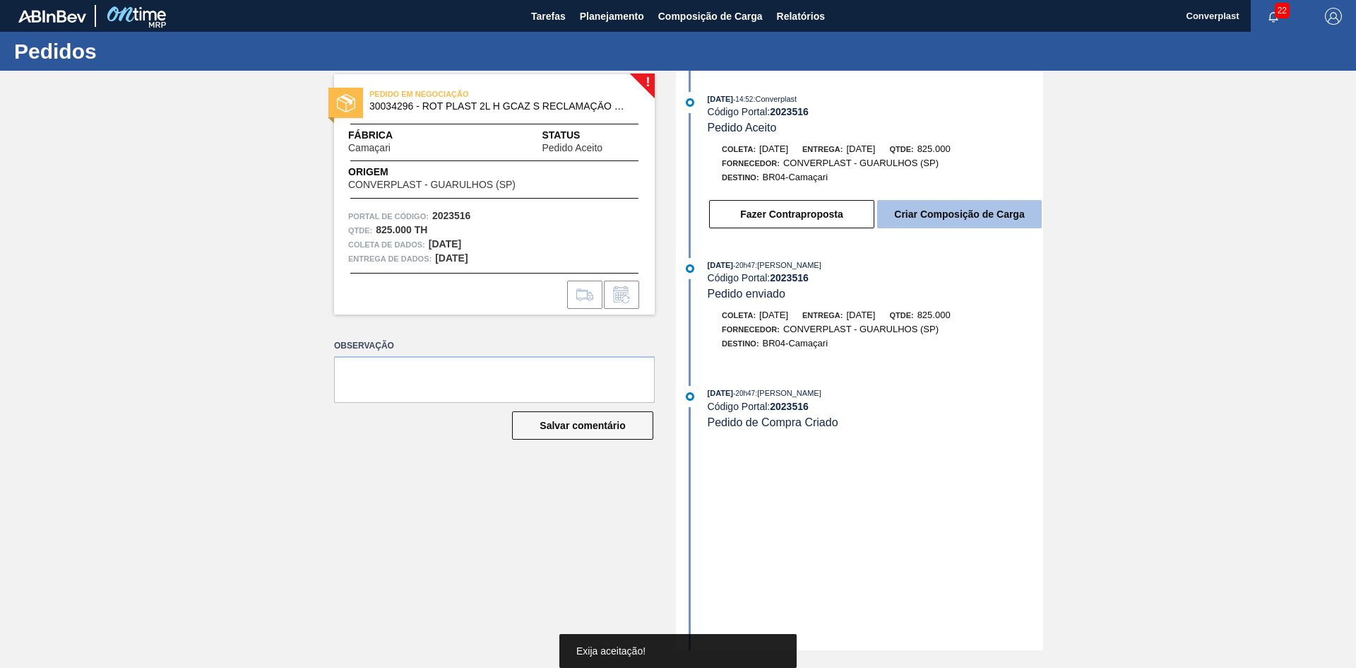
click at [967, 208] on button "Criar Composição de Carga" at bounding box center [959, 214] width 165 height 28
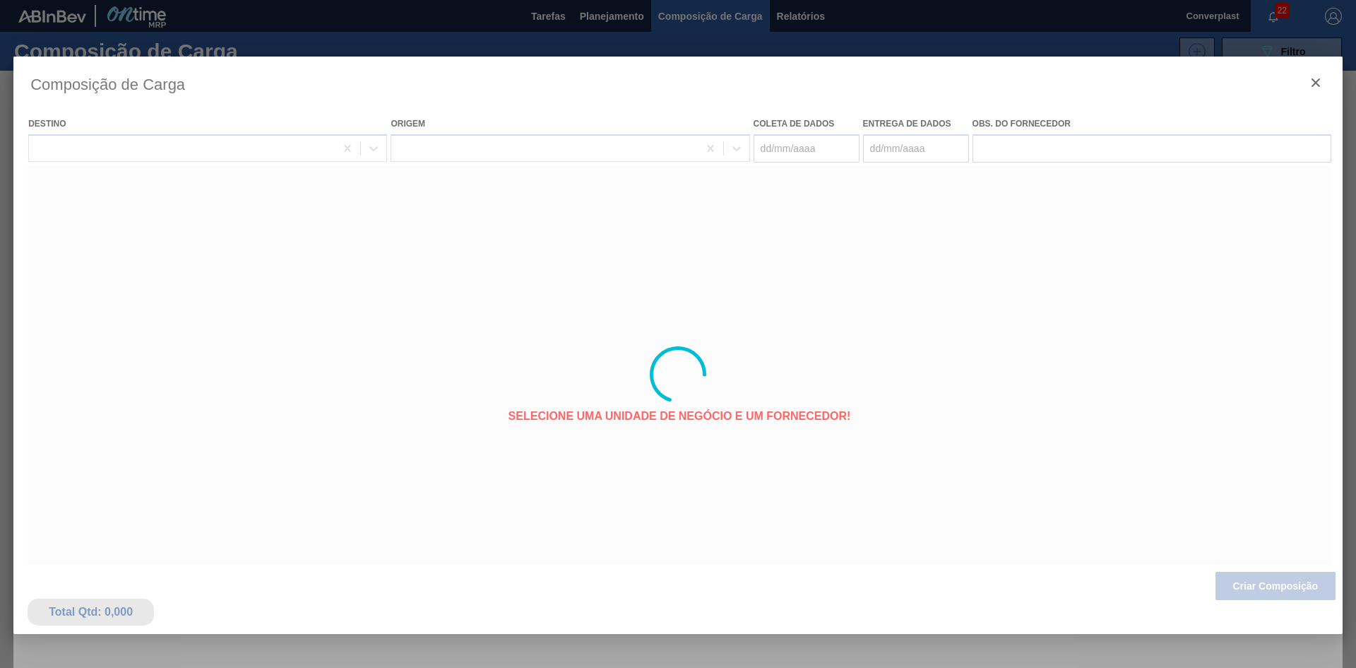
type coleta "[DATE]"
type entrega "[DATE]"
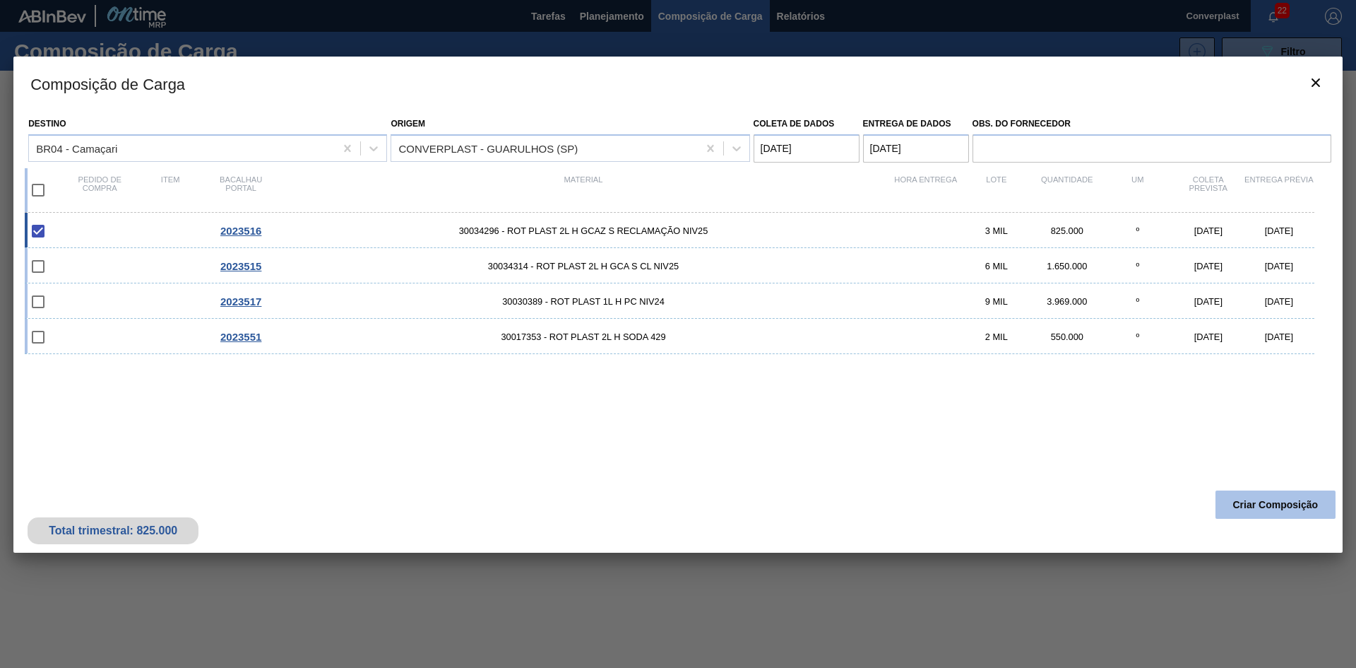
click at [1258, 497] on button "Criar Composição" at bounding box center [1276, 504] width 120 height 28
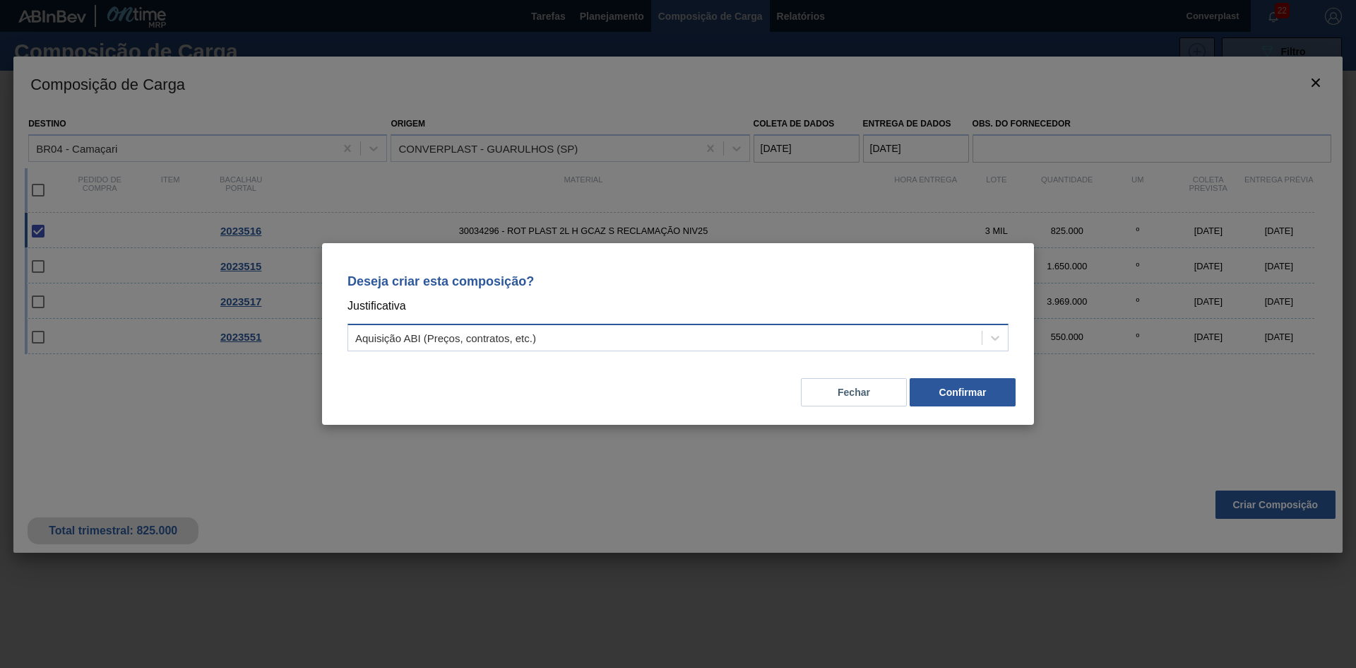
click at [706, 336] on div "Aquisição ABI (Preços, contratos, etc.)" at bounding box center [665, 338] width 634 height 20
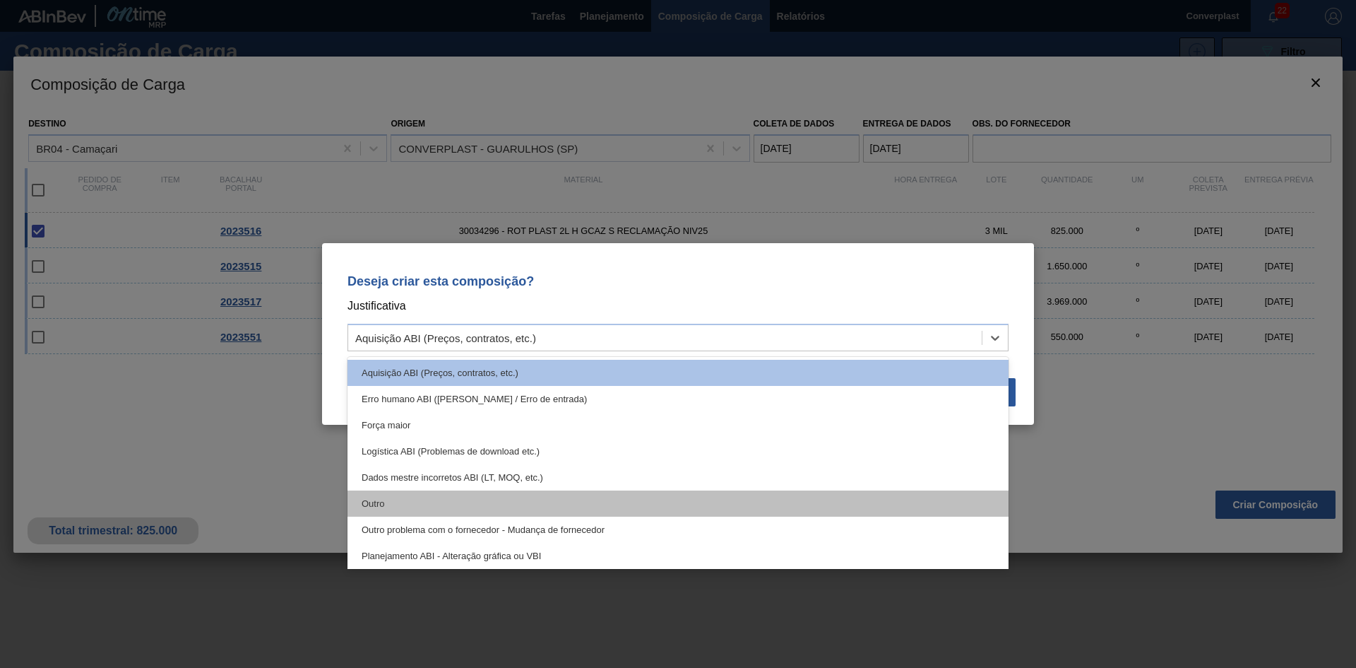
click at [604, 492] on div "Outro" at bounding box center [678, 503] width 661 height 26
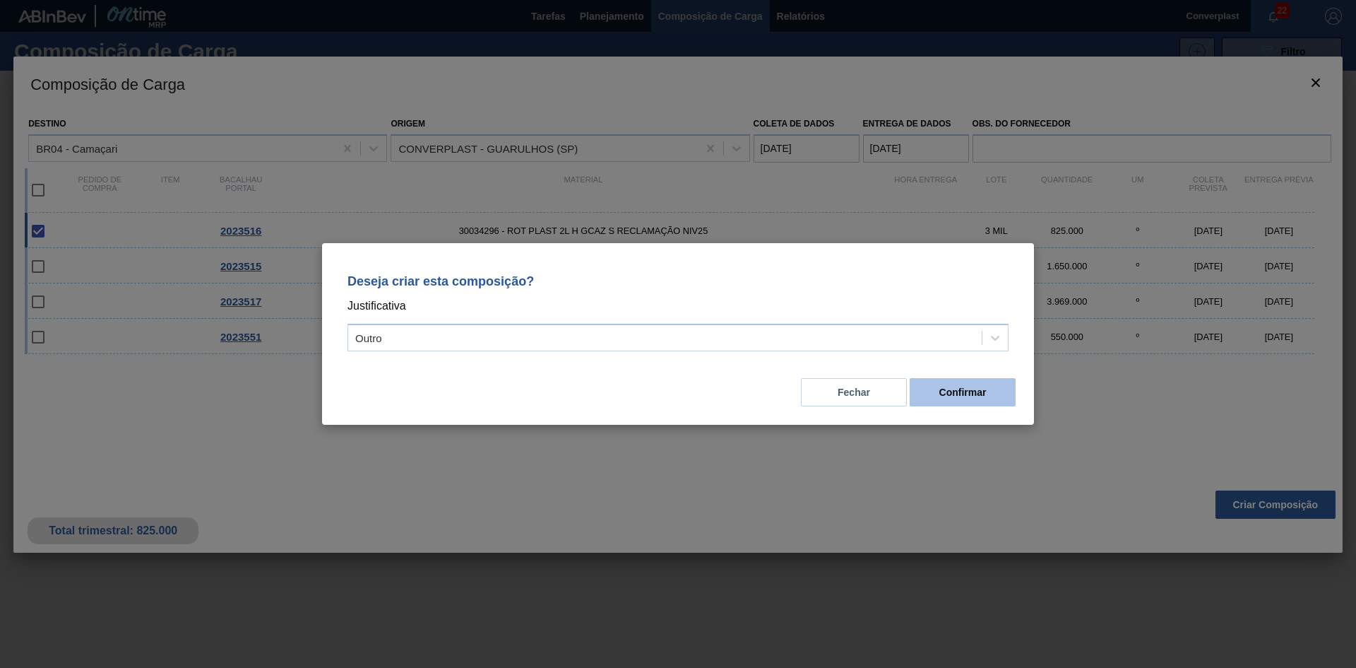
click at [945, 400] on button "Confirmar" at bounding box center [963, 392] width 106 height 28
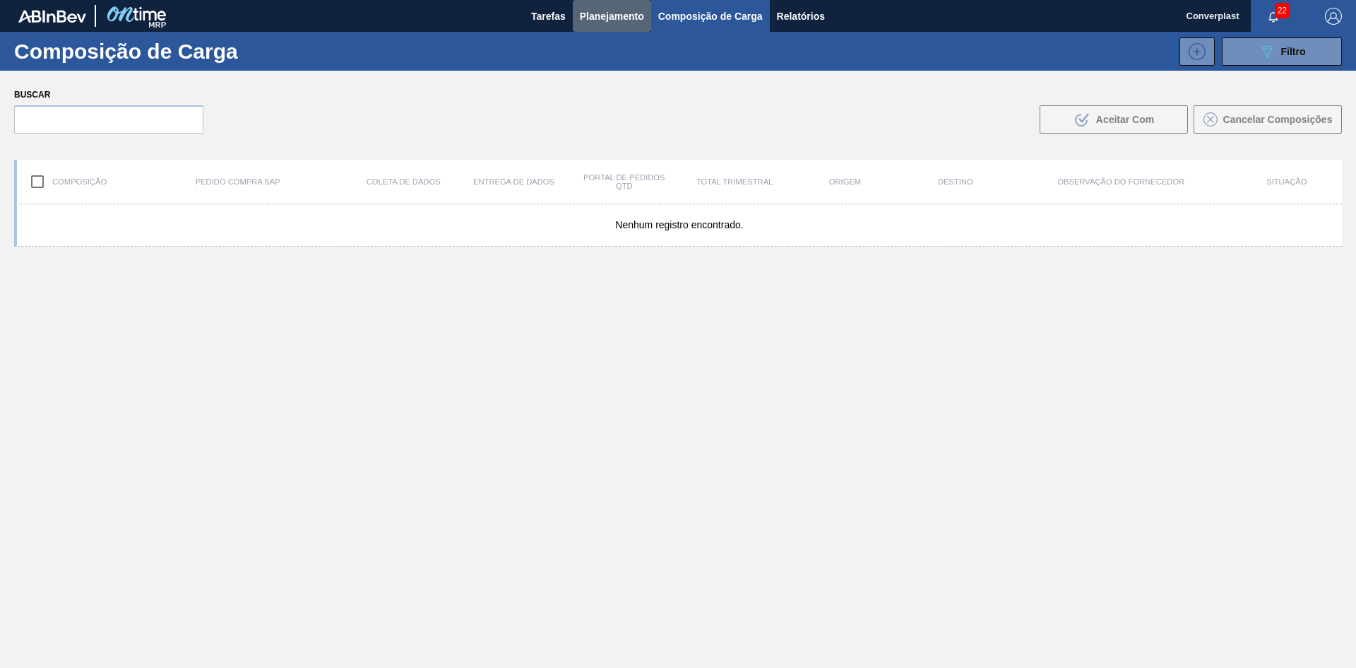
click at [600, 17] on font "Planejamento" at bounding box center [612, 16] width 64 height 11
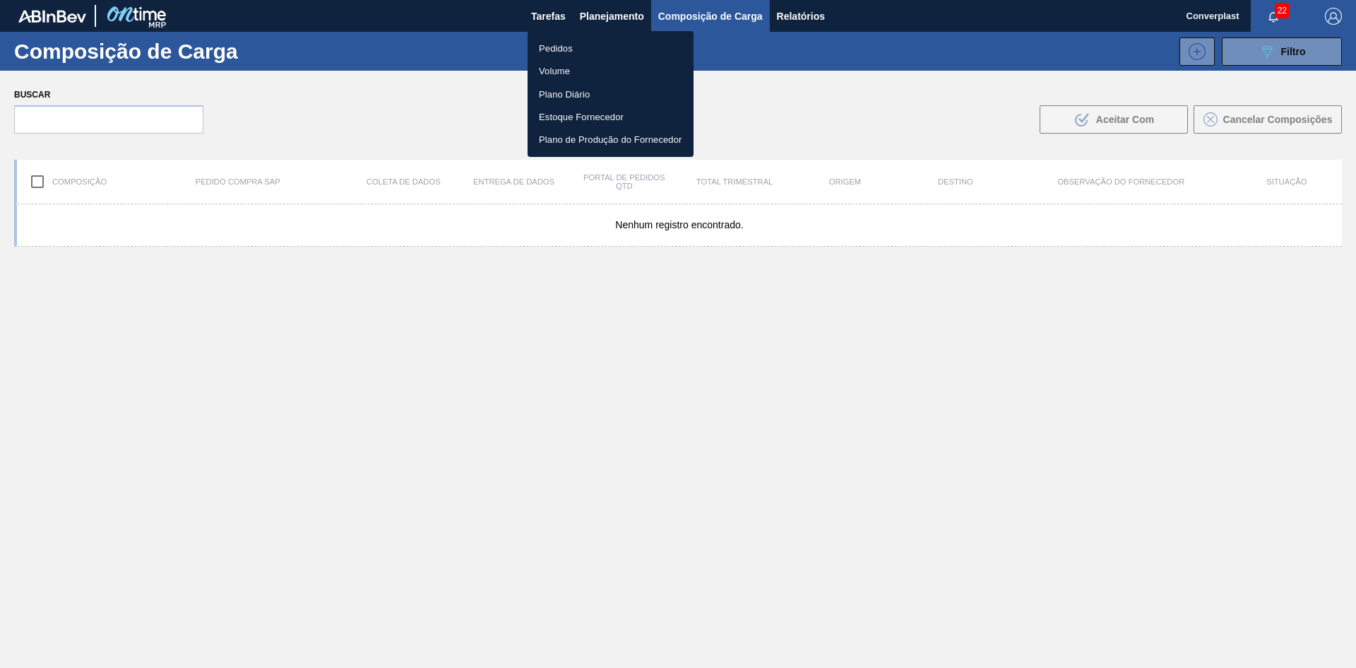
click at [578, 52] on li "Pedidos" at bounding box center [611, 48] width 166 height 23
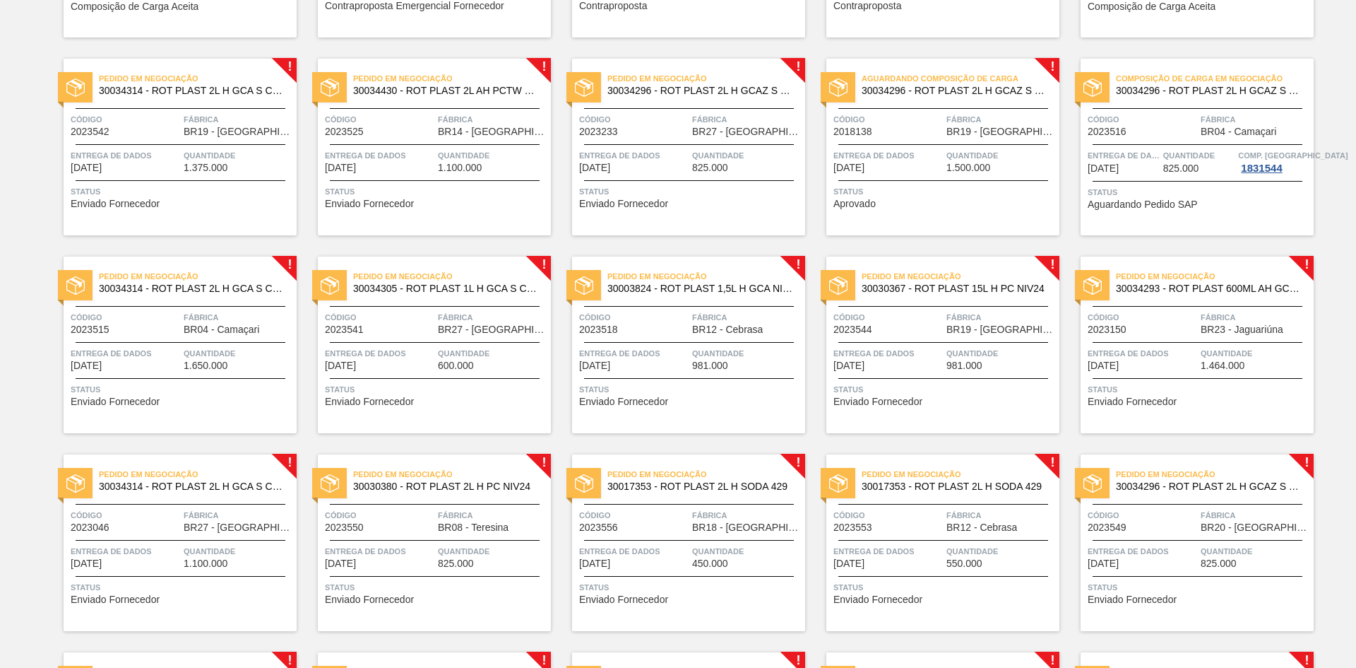
scroll to position [283, 0]
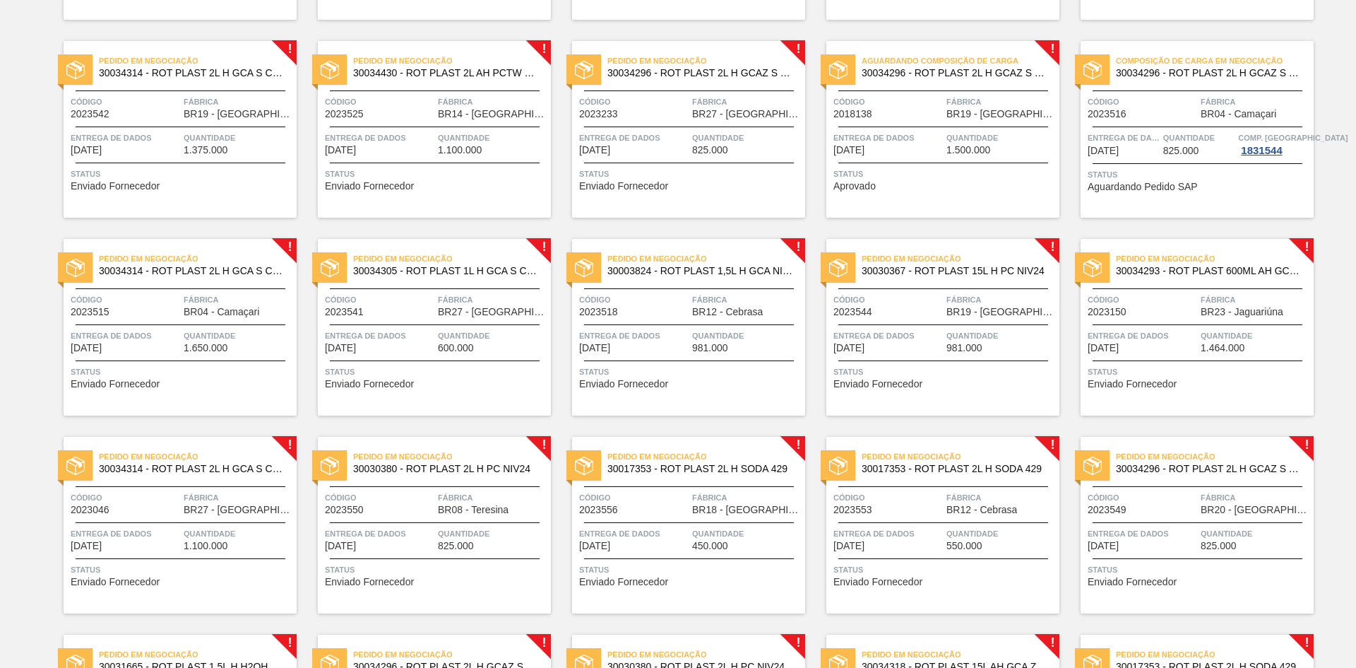
click at [193, 207] on div "Pedido em Negociação 30034314 - ROT PLAST 2L H GCA S CL NIV25 Código 2023542 Fá…" at bounding box center [180, 129] width 233 height 177
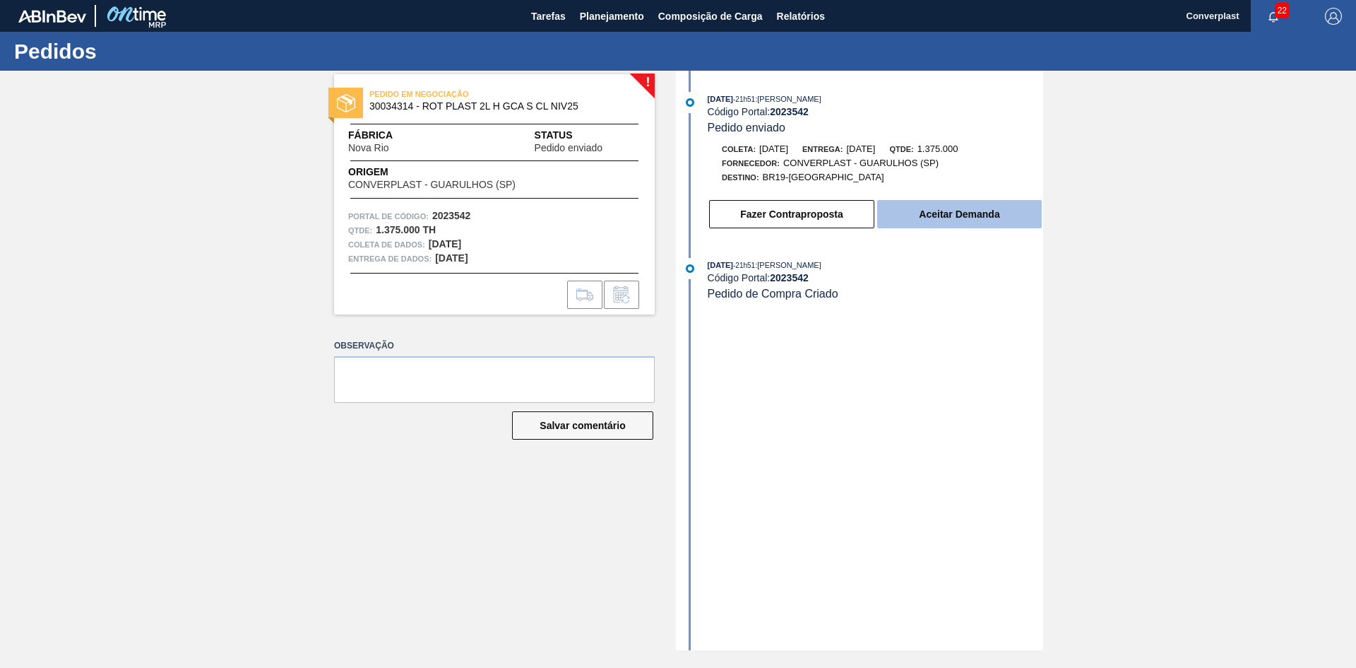
click at [949, 210] on font "Aceitar Demanda" at bounding box center [959, 213] width 81 height 11
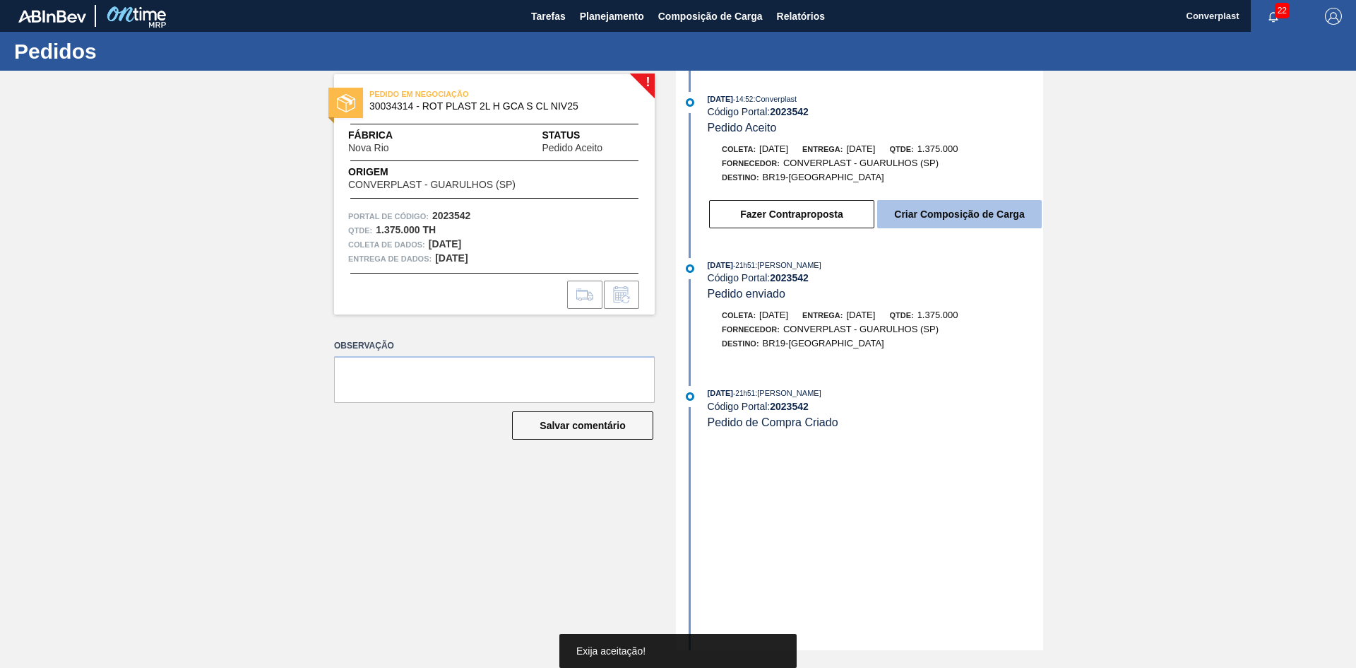
click at [920, 205] on button "Criar Composição de Carga" at bounding box center [959, 214] width 165 height 28
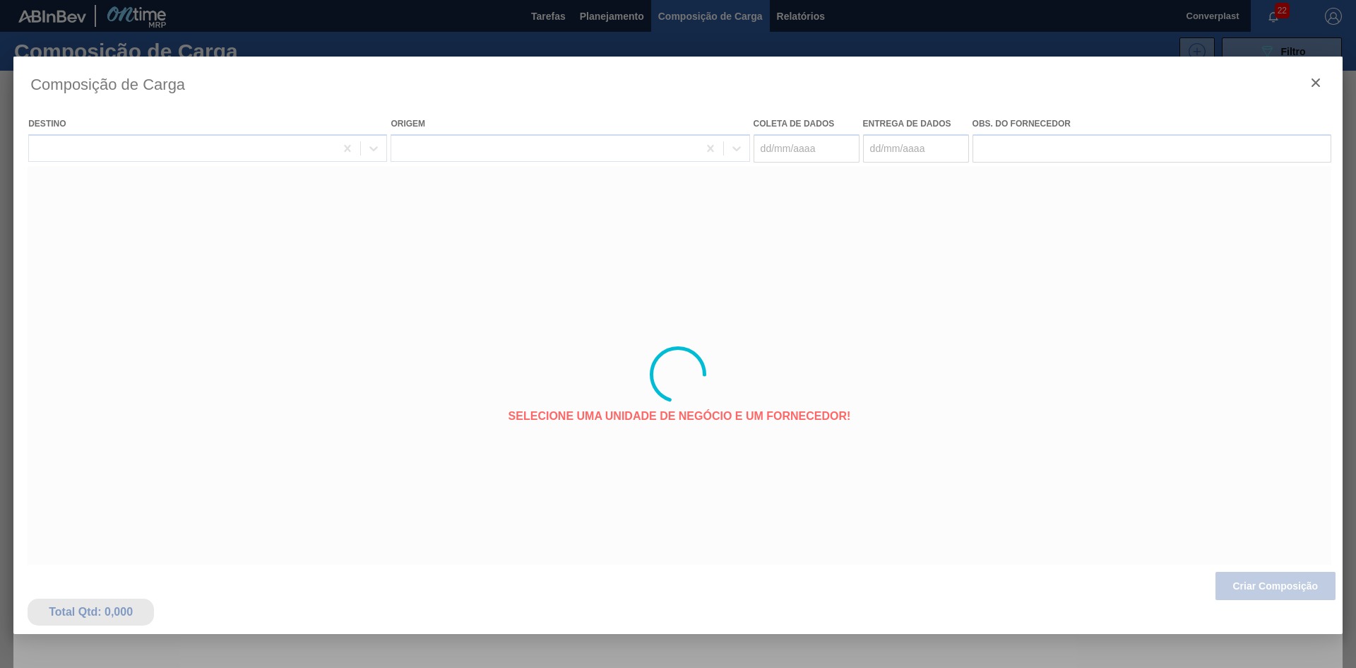
type coleta "[DATE]"
type entrega "[DATE]"
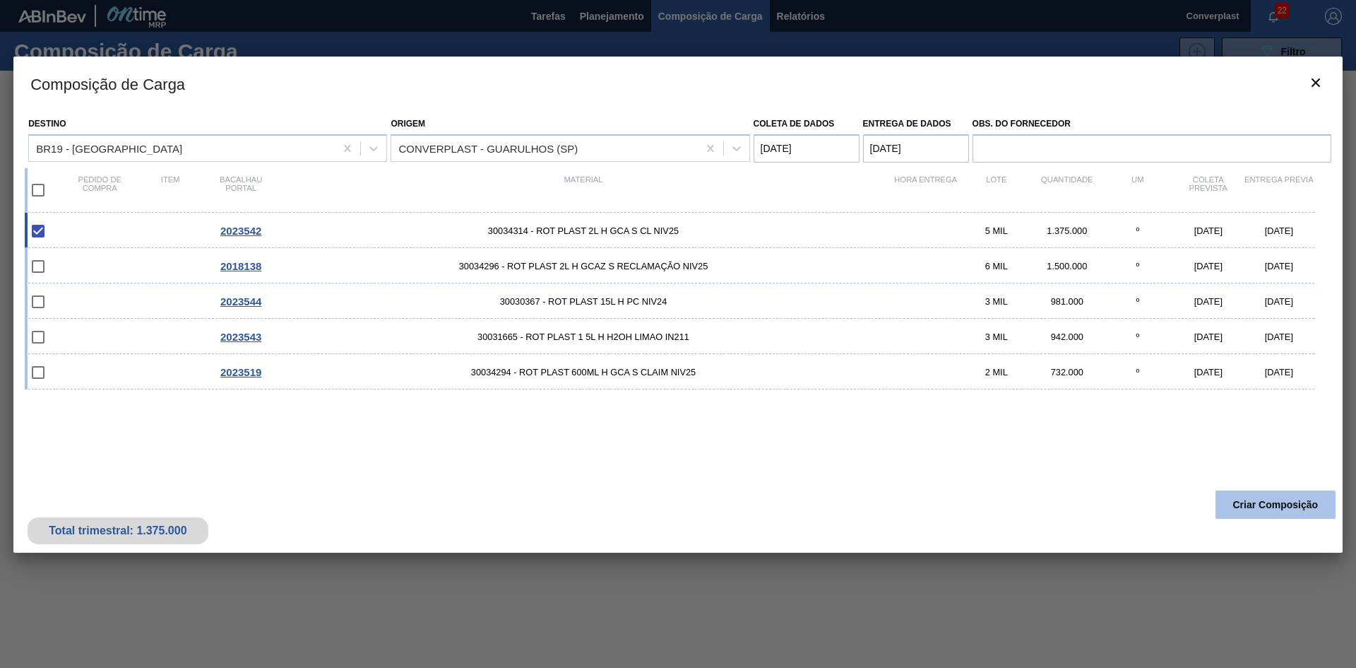
click at [1259, 493] on button "Criar Composição" at bounding box center [1276, 504] width 120 height 28
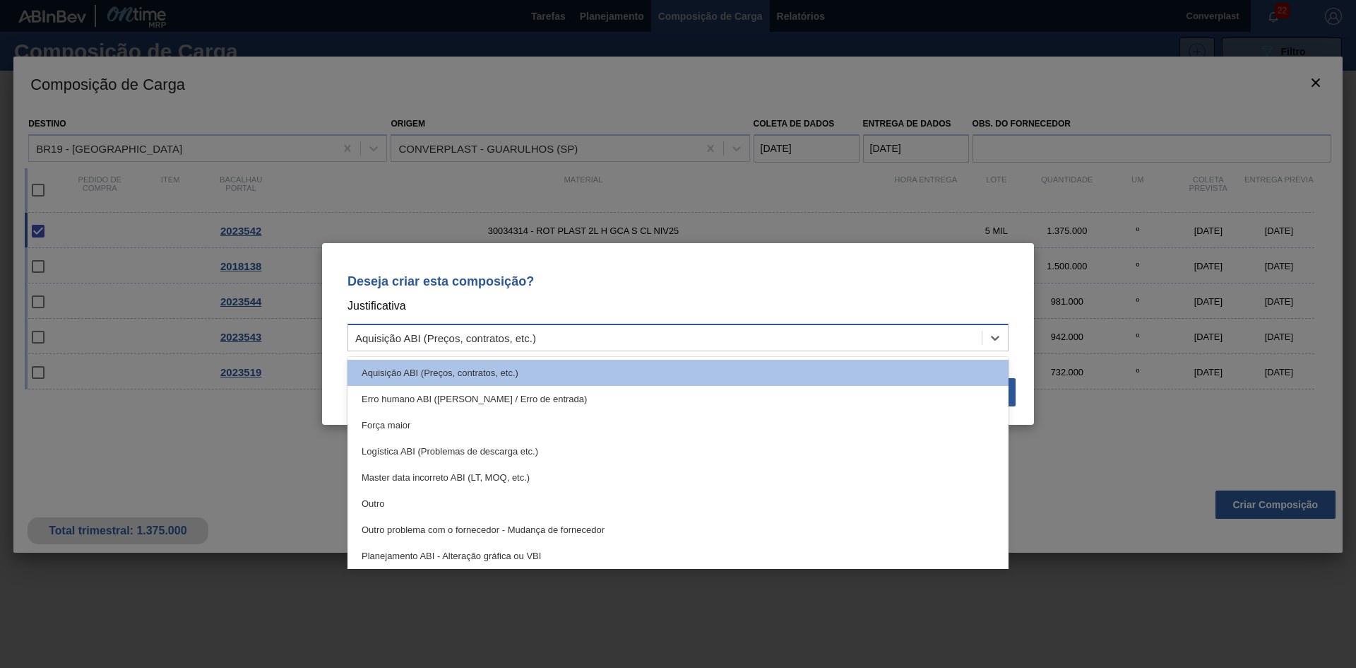
click at [824, 324] on div "Aquisição ABI (Preços, contratos, etc.)" at bounding box center [678, 338] width 661 height 28
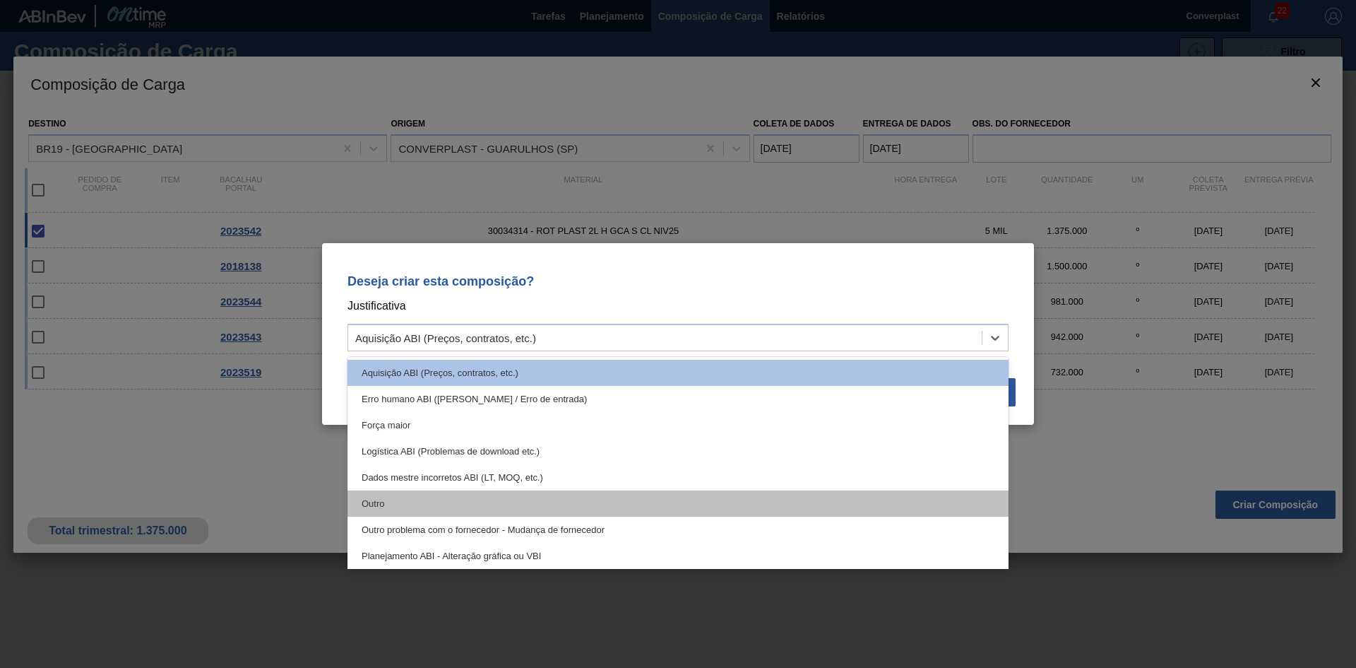
click at [603, 501] on div "Outro" at bounding box center [678, 503] width 661 height 26
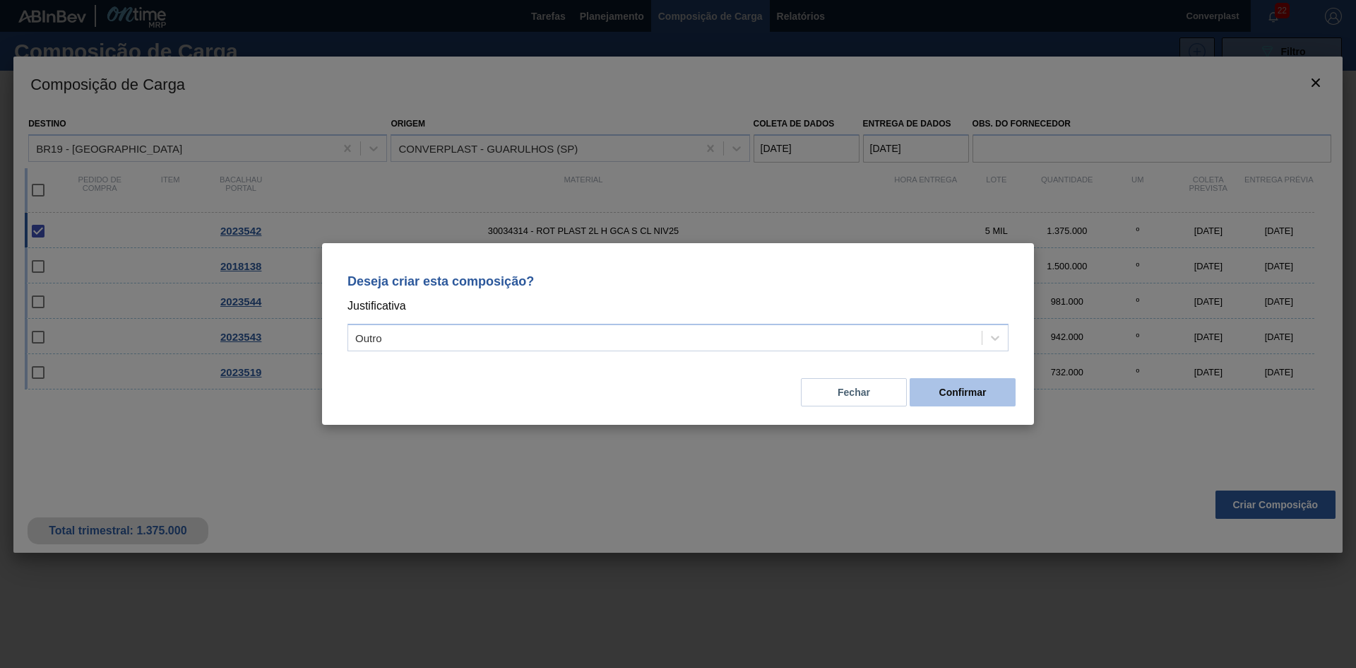
click at [950, 397] on font "Confirmar" at bounding box center [963, 391] width 47 height 11
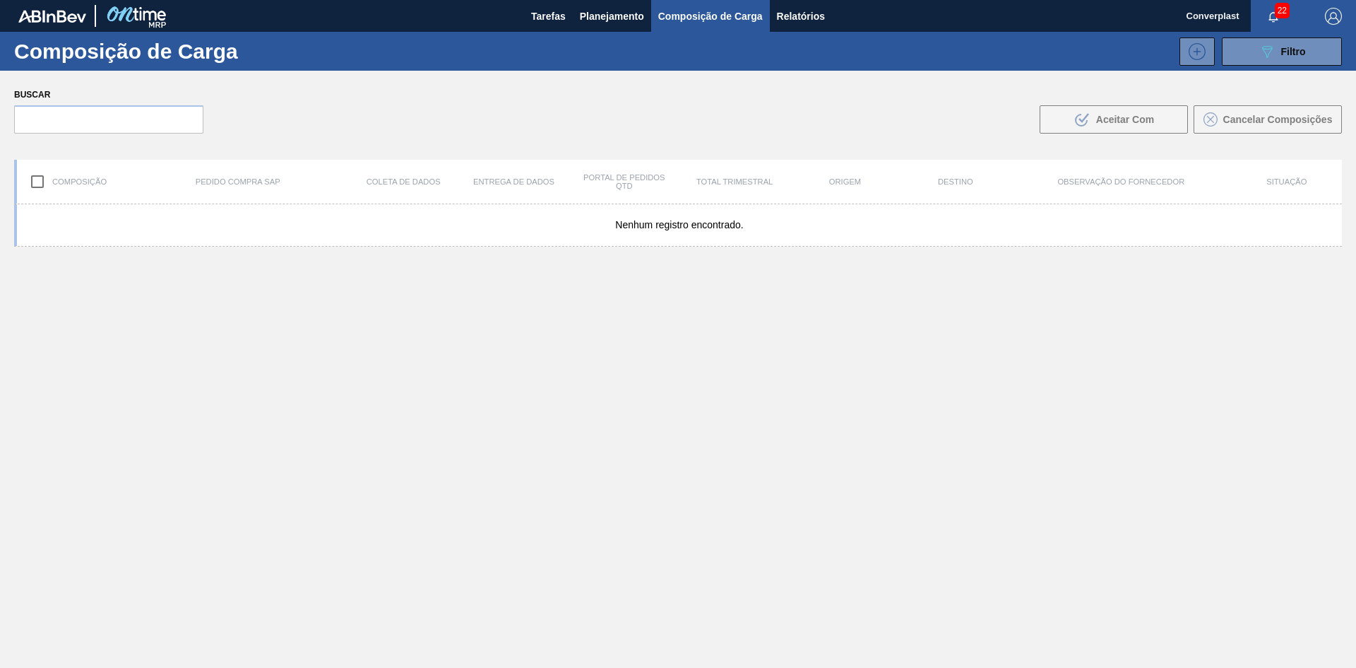
click at [456, 355] on div "Nenhum registro encontrado." at bounding box center [678, 469] width 1328 height 530
click at [589, 18] on font "Planejamento" at bounding box center [612, 16] width 64 height 11
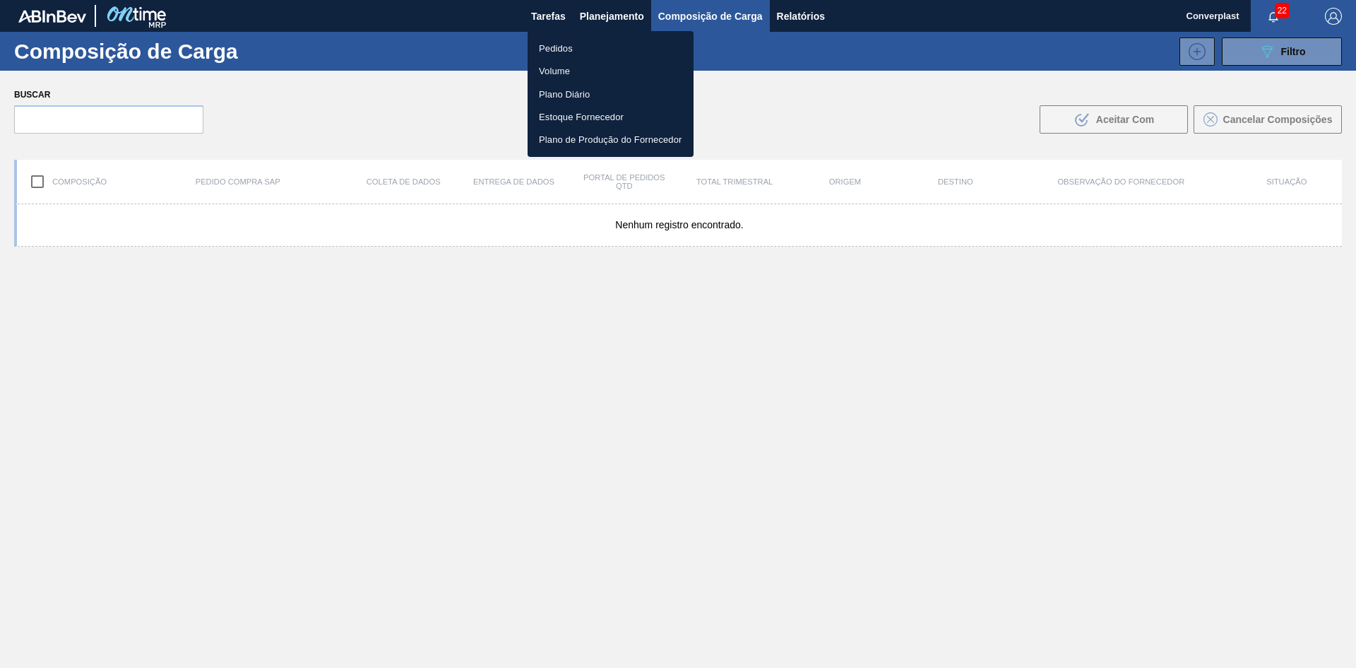
click at [548, 35] on ul "Pedidos Volume Plano Diário Estoque Fornecedor Plano de Produção do Fornecedor" at bounding box center [611, 94] width 166 height 126
click at [547, 37] on li "Pedidos" at bounding box center [611, 48] width 166 height 23
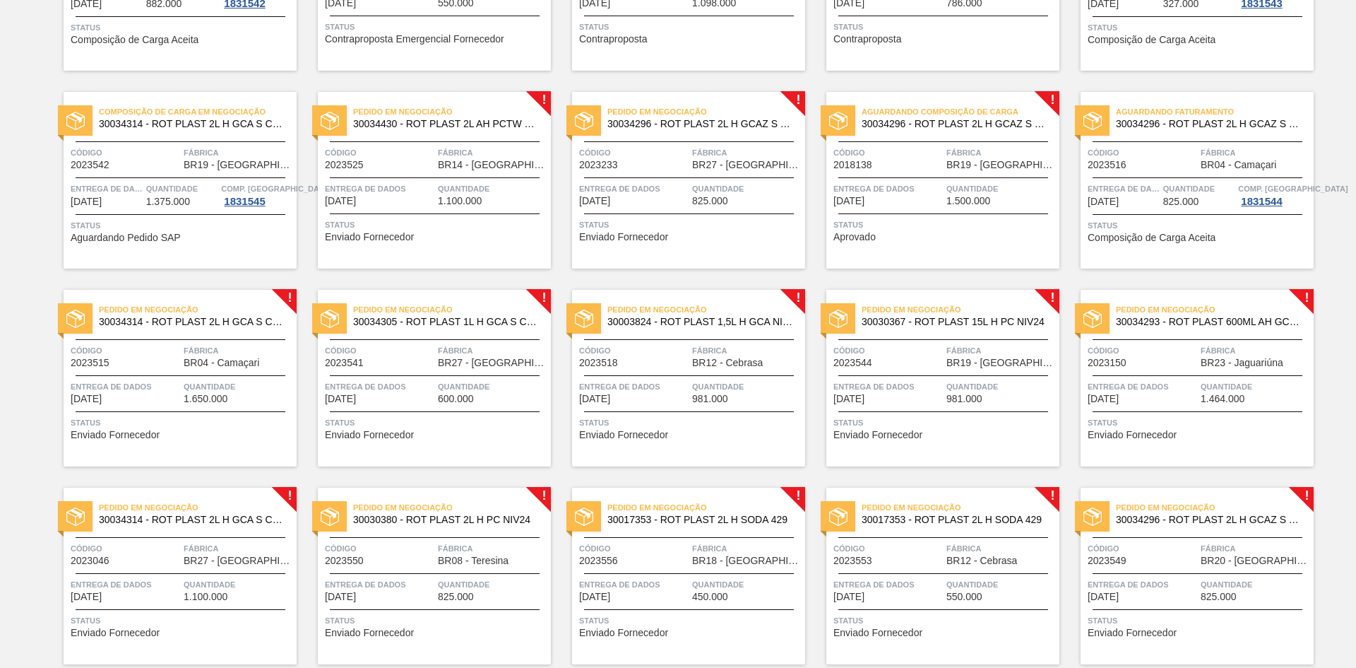
scroll to position [283, 0]
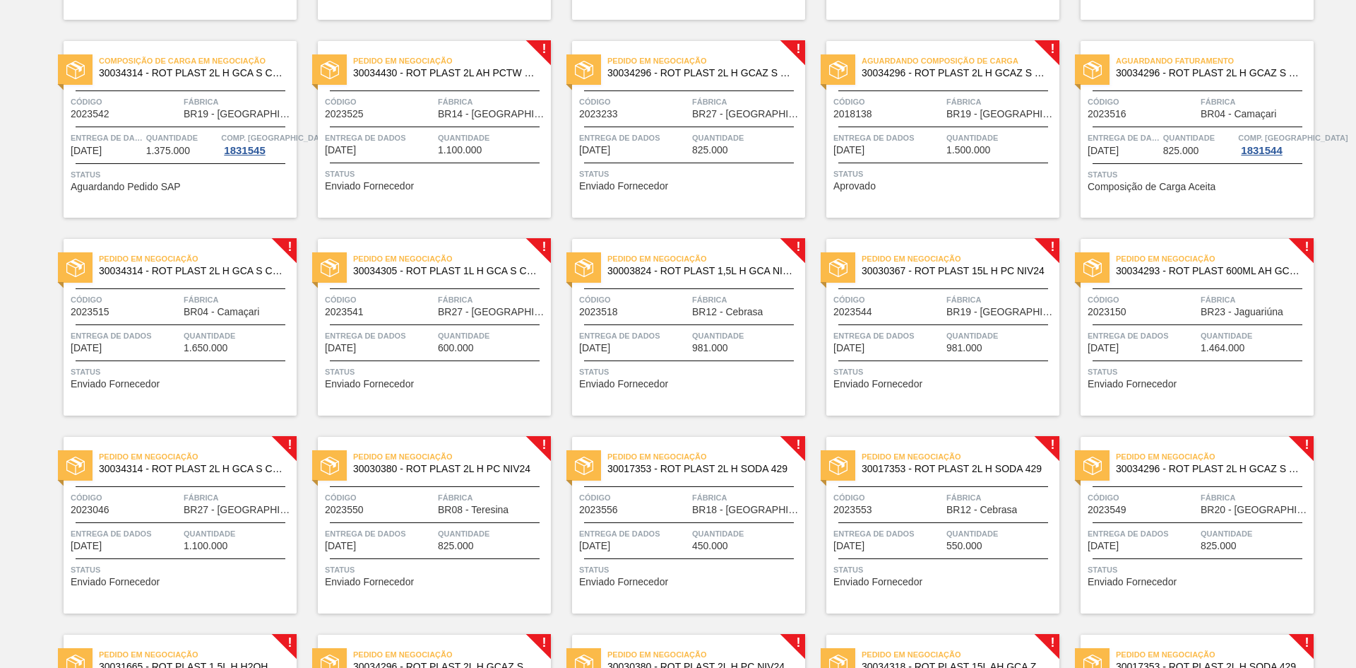
click at [626, 188] on font "Enviado Fornecedor" at bounding box center [623, 185] width 89 height 11
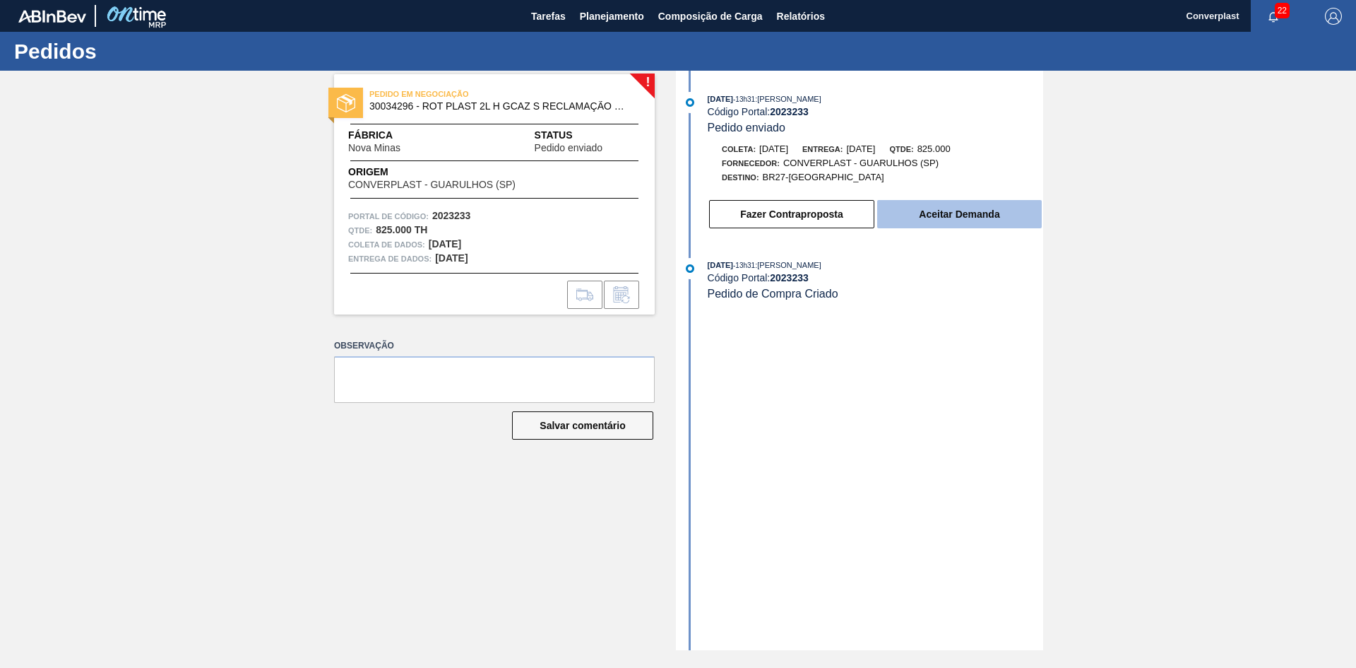
click at [932, 219] on font "Aceitar Demanda" at bounding box center [959, 213] width 81 height 11
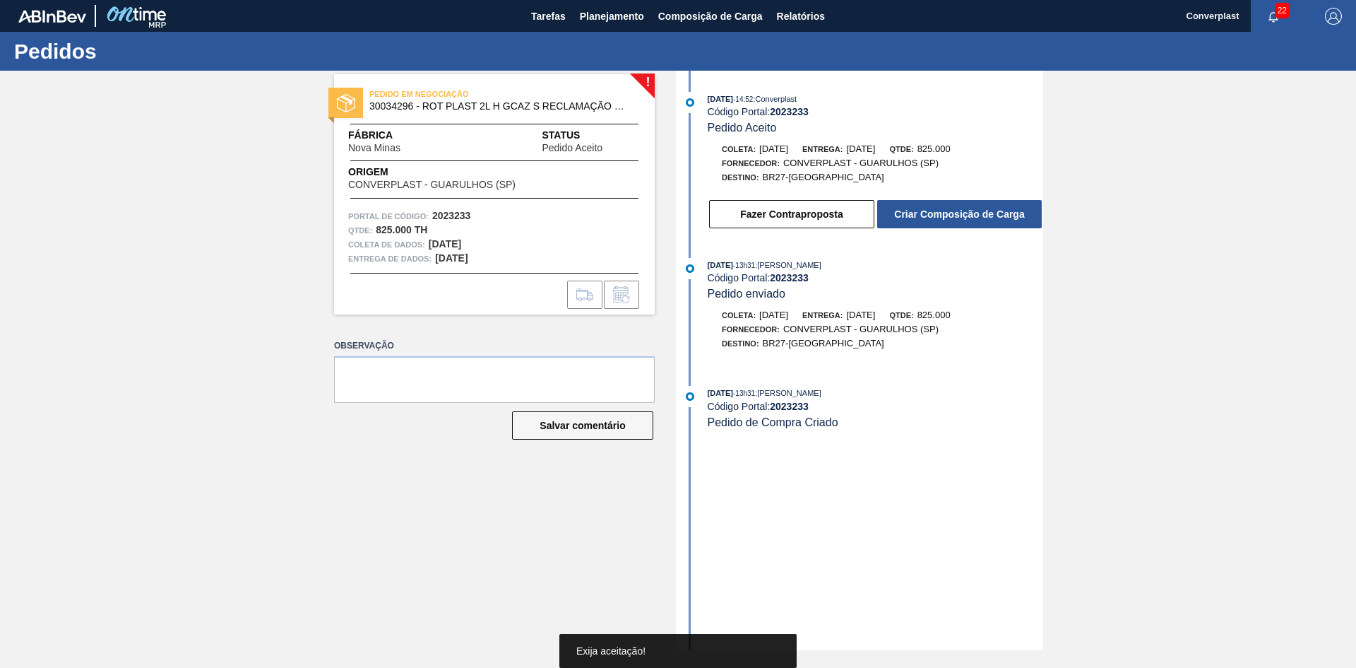
click at [936, 207] on button "Criar Composição de Carga" at bounding box center [959, 214] width 165 height 28
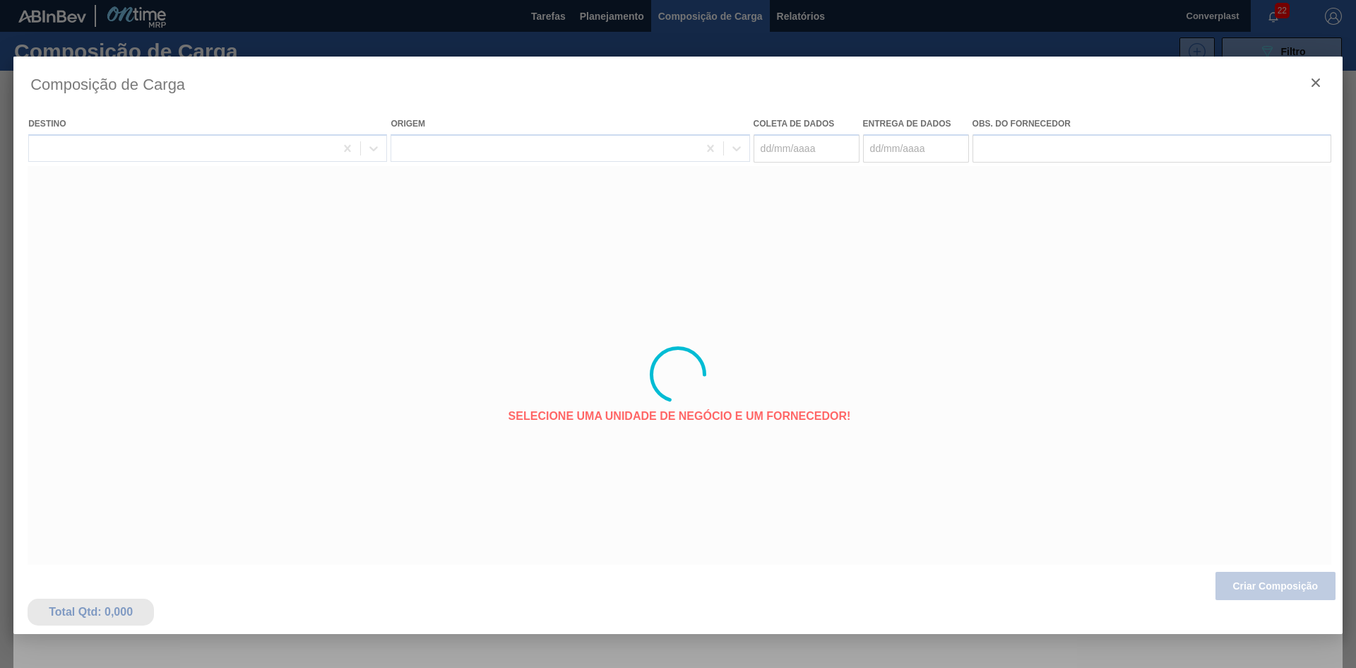
type coleta "[DATE]"
type entrega "[DATE]"
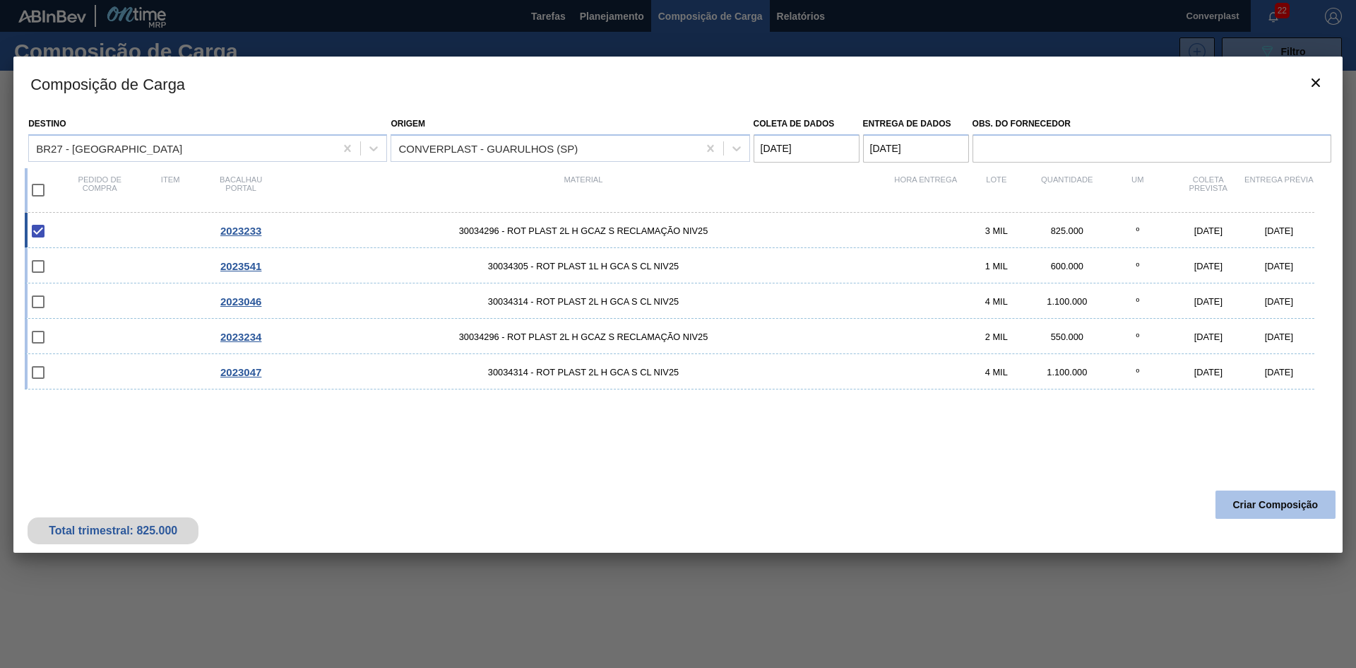
click at [1240, 506] on font "Criar Composição" at bounding box center [1275, 504] width 85 height 11
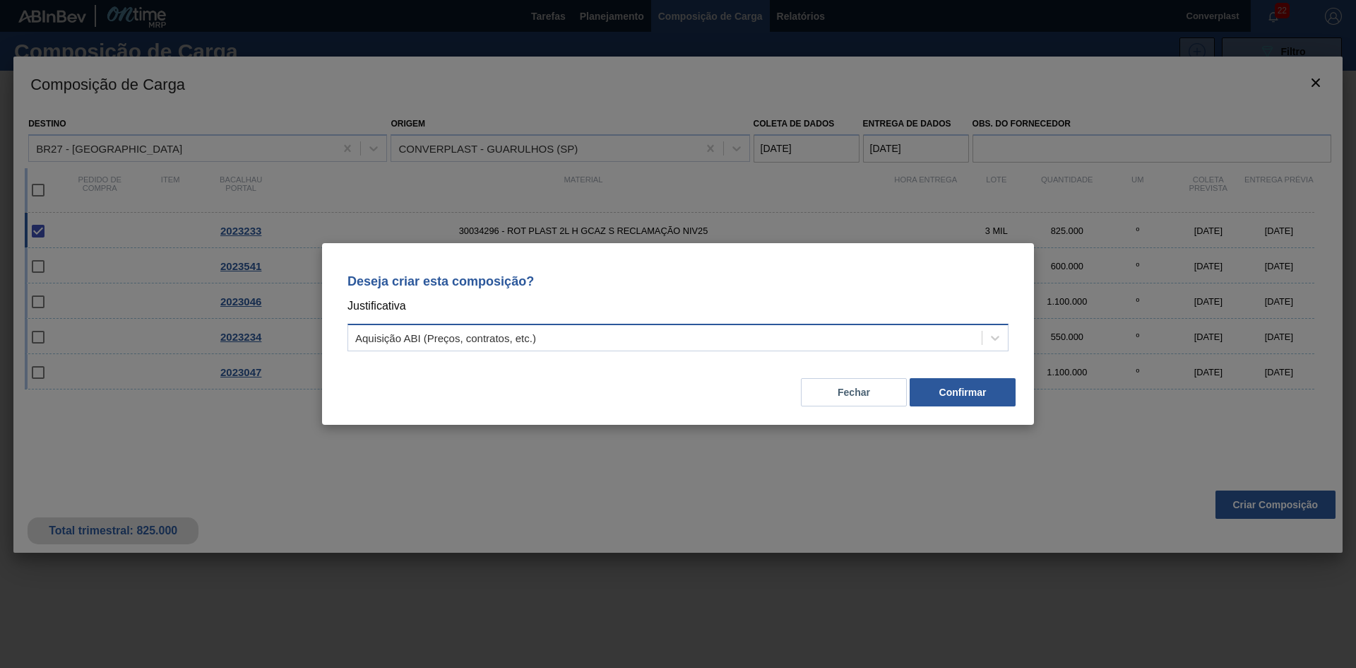
click at [739, 324] on div "Aquisição ABI (Preços, contratos, etc.)" at bounding box center [678, 338] width 661 height 28
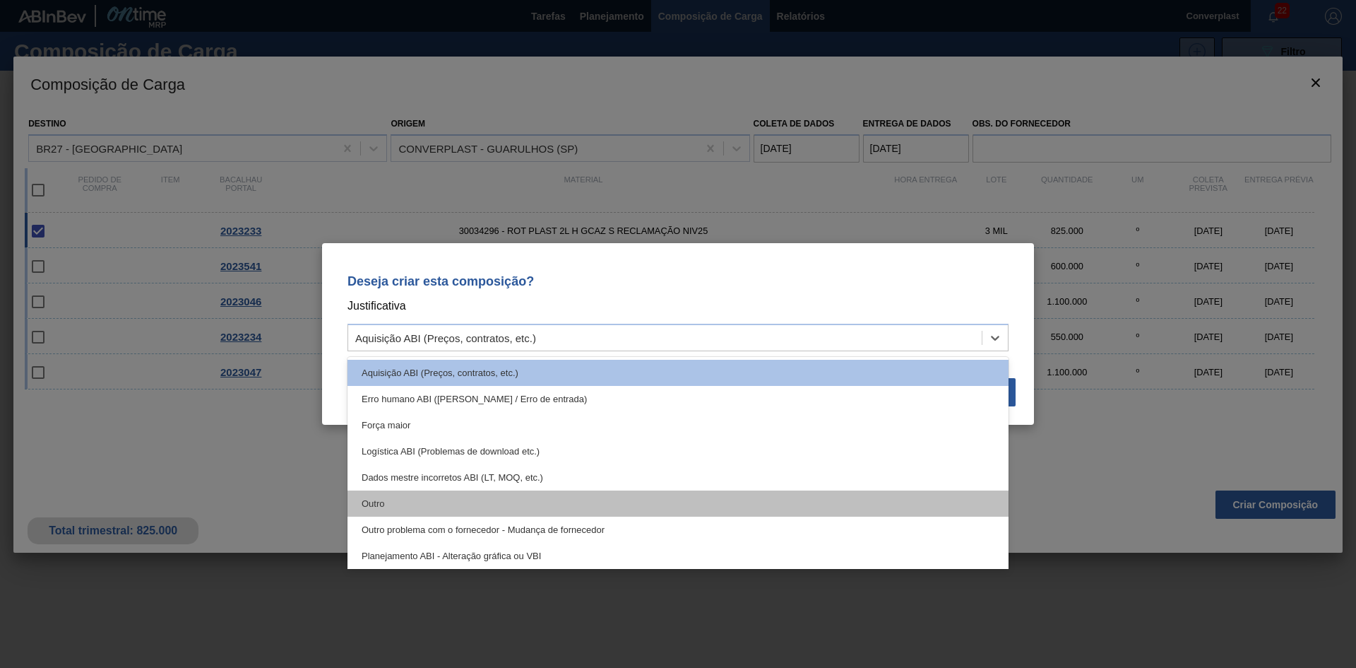
click at [514, 494] on div "Outro" at bounding box center [678, 503] width 661 height 26
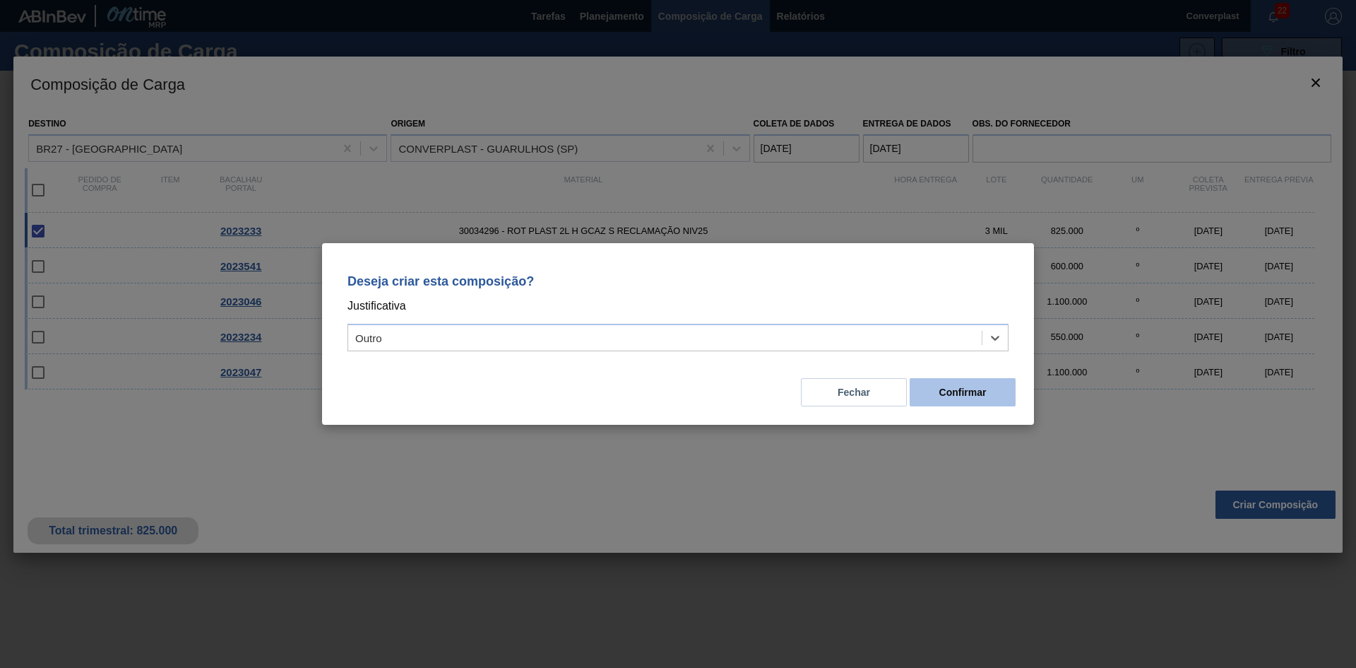
click at [937, 392] on button "Confirmar" at bounding box center [963, 392] width 106 height 28
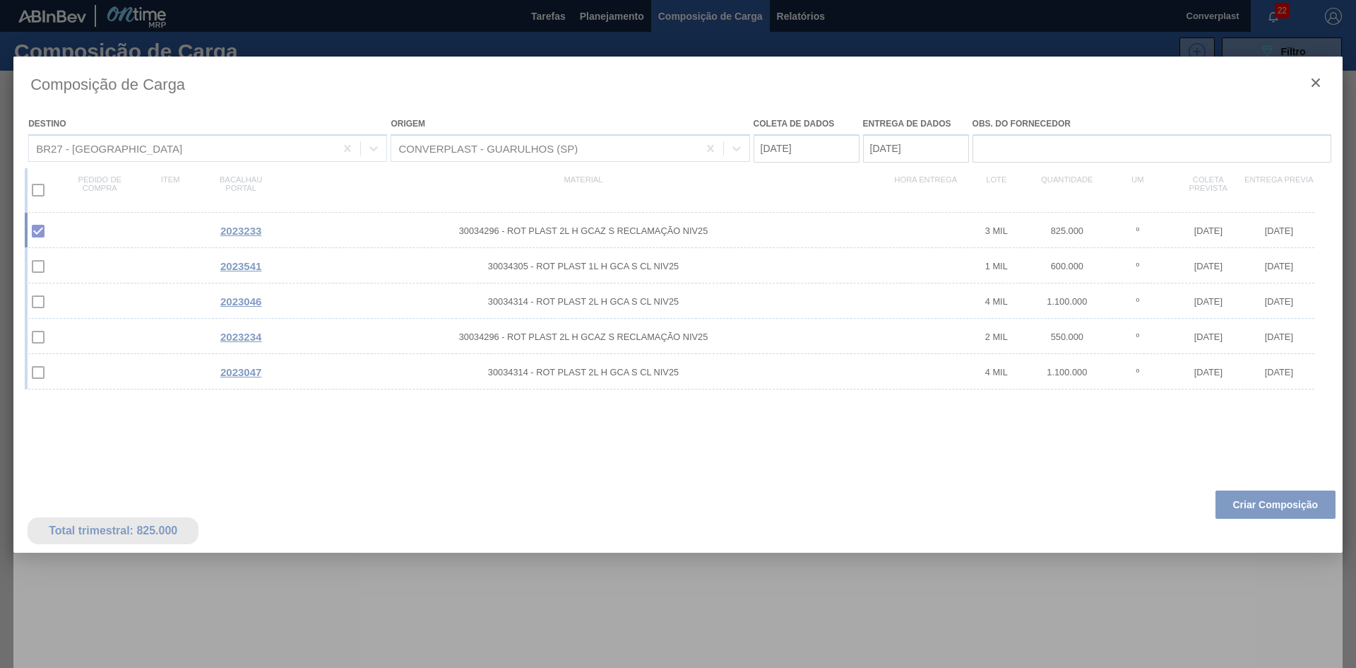
click at [585, 18] on div at bounding box center [678, 334] width 1356 height 668
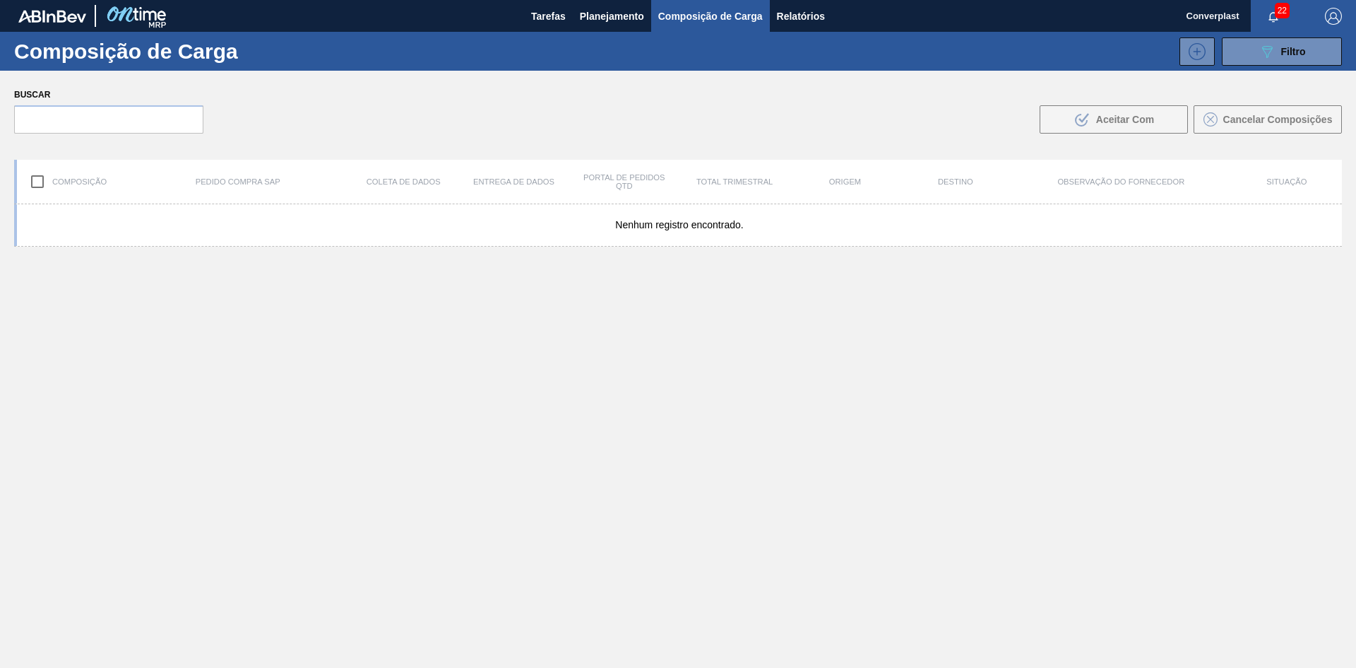
click at [585, 18] on font "Planejamento" at bounding box center [612, 16] width 64 height 11
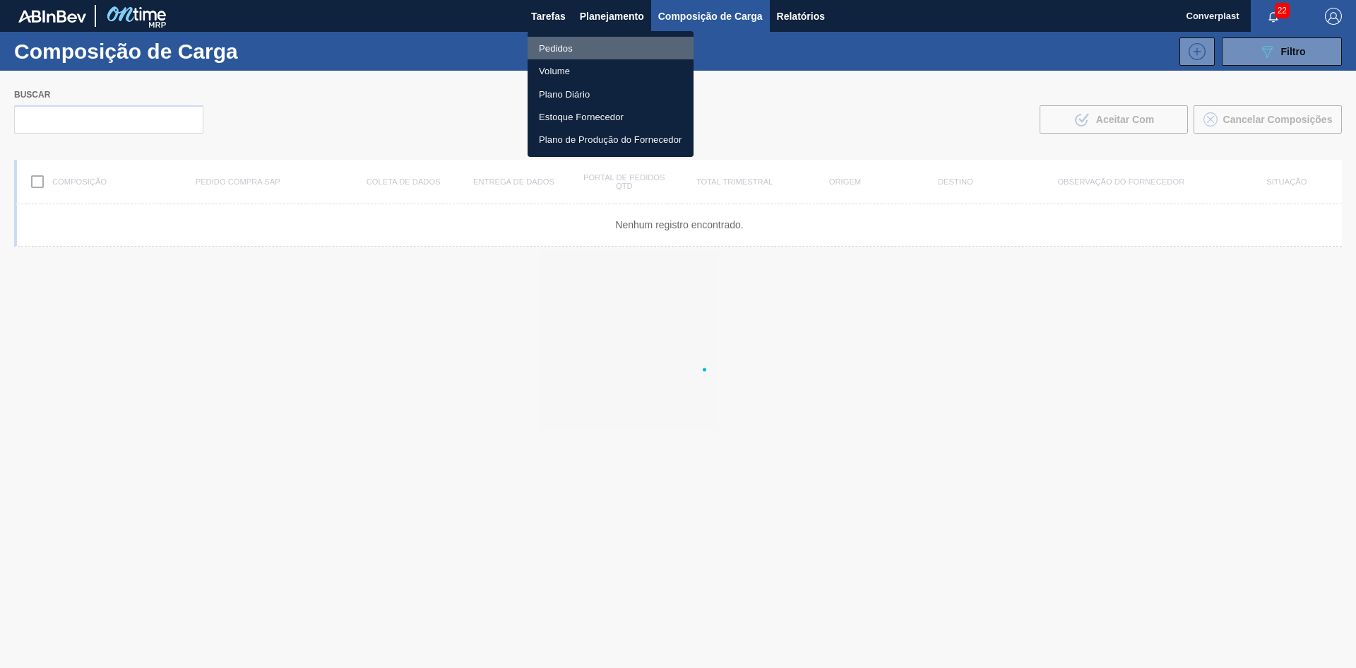
click at [569, 52] on font "Pedidos" at bounding box center [556, 48] width 34 height 11
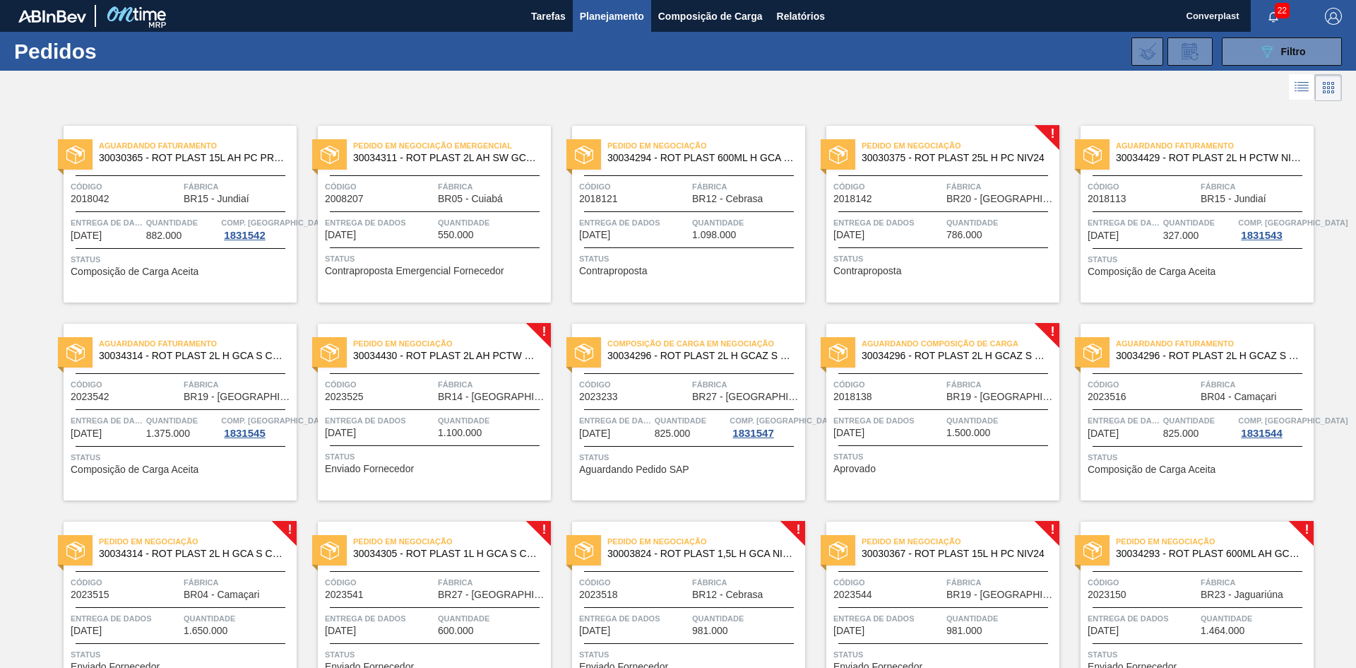
click at [419, 422] on span "Entrega de dados" at bounding box center [379, 420] width 109 height 14
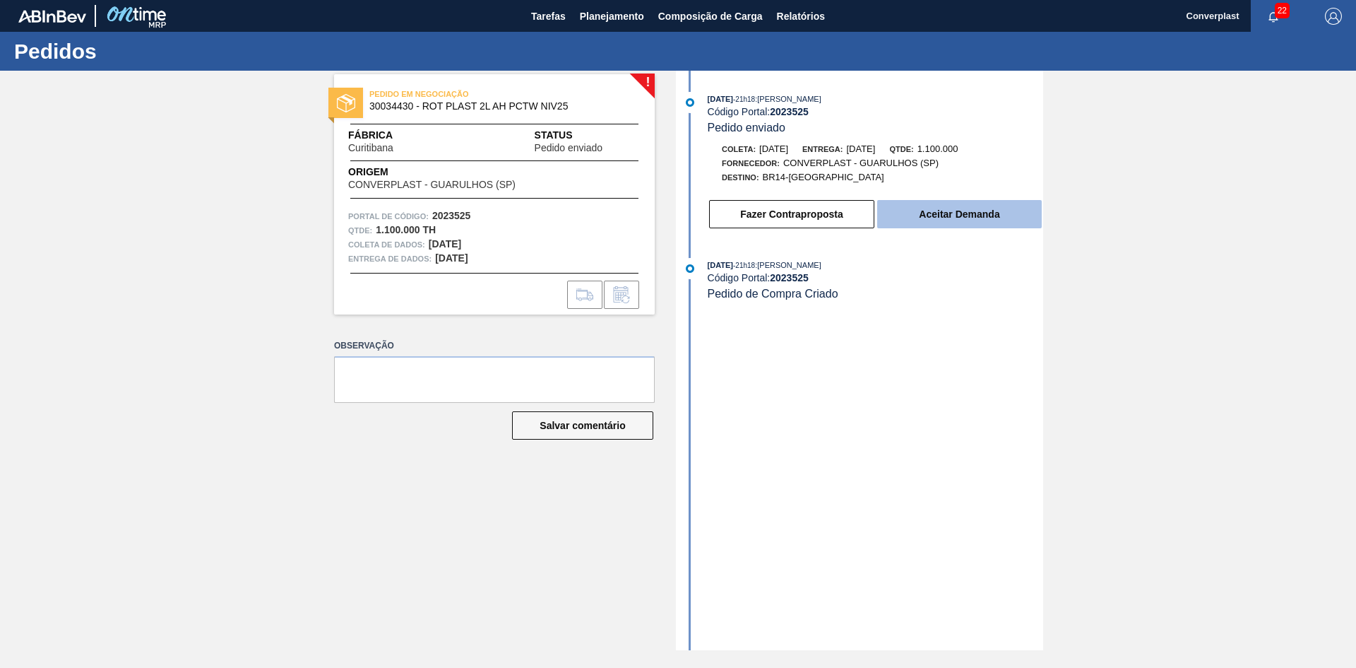
click at [902, 215] on button "Aceitar Demanda" at bounding box center [959, 214] width 165 height 28
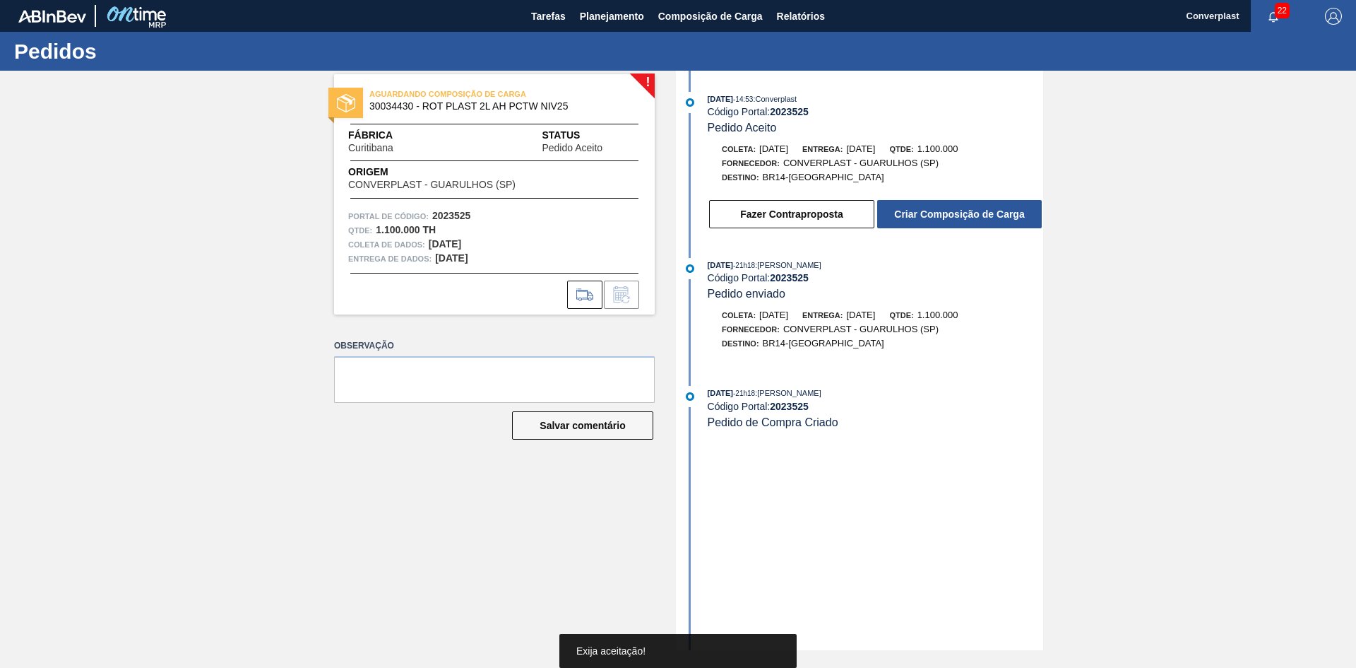
click at [944, 212] on font "Criar Composição de Carga" at bounding box center [959, 213] width 130 height 11
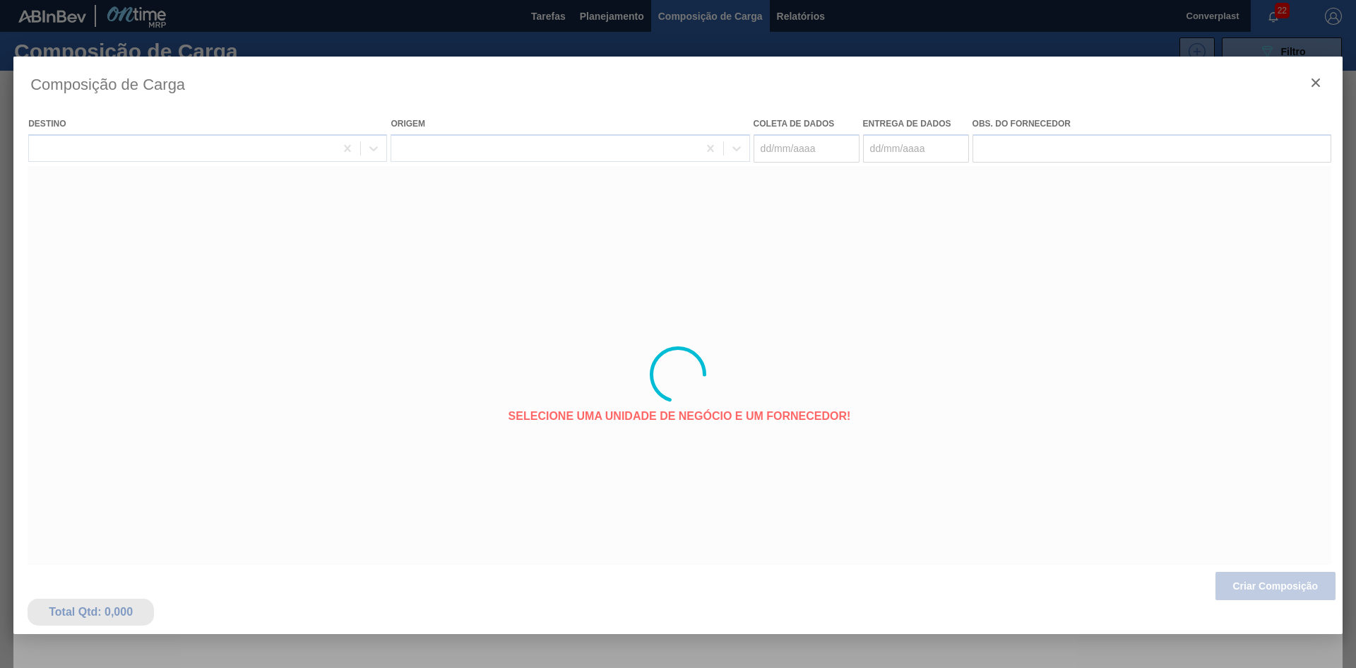
type coleta "[DATE]"
type entrega "[DATE]"
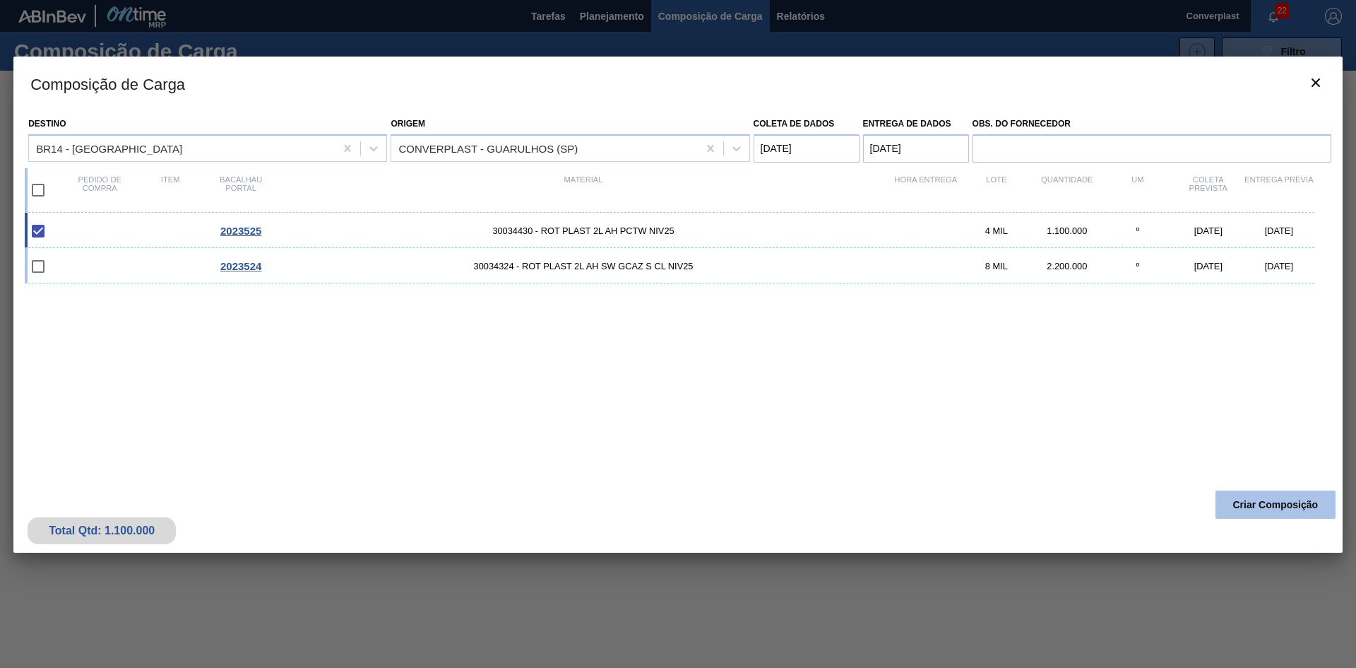
click at [1291, 502] on font "Criar Composição" at bounding box center [1275, 504] width 85 height 11
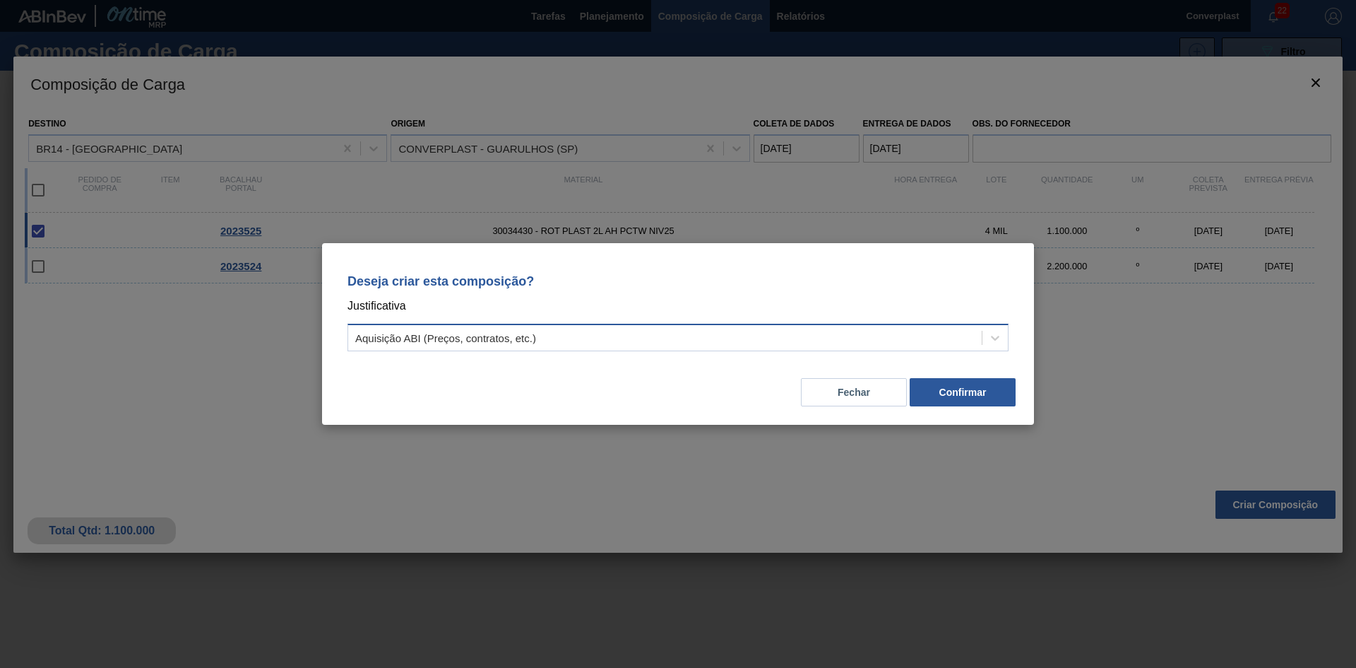
click at [629, 346] on div "Aquisição ABI (Preços, contratos, etc.)" at bounding box center [665, 338] width 634 height 20
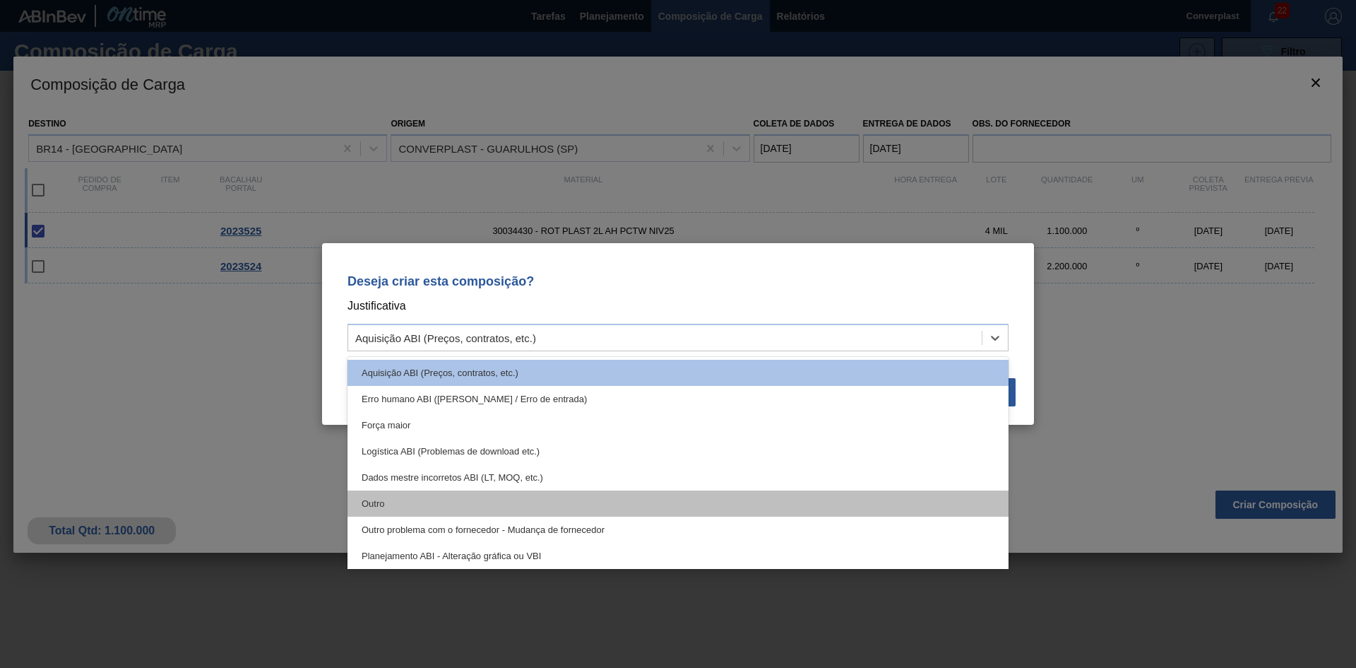
click at [563, 497] on div "Outro" at bounding box center [678, 503] width 661 height 26
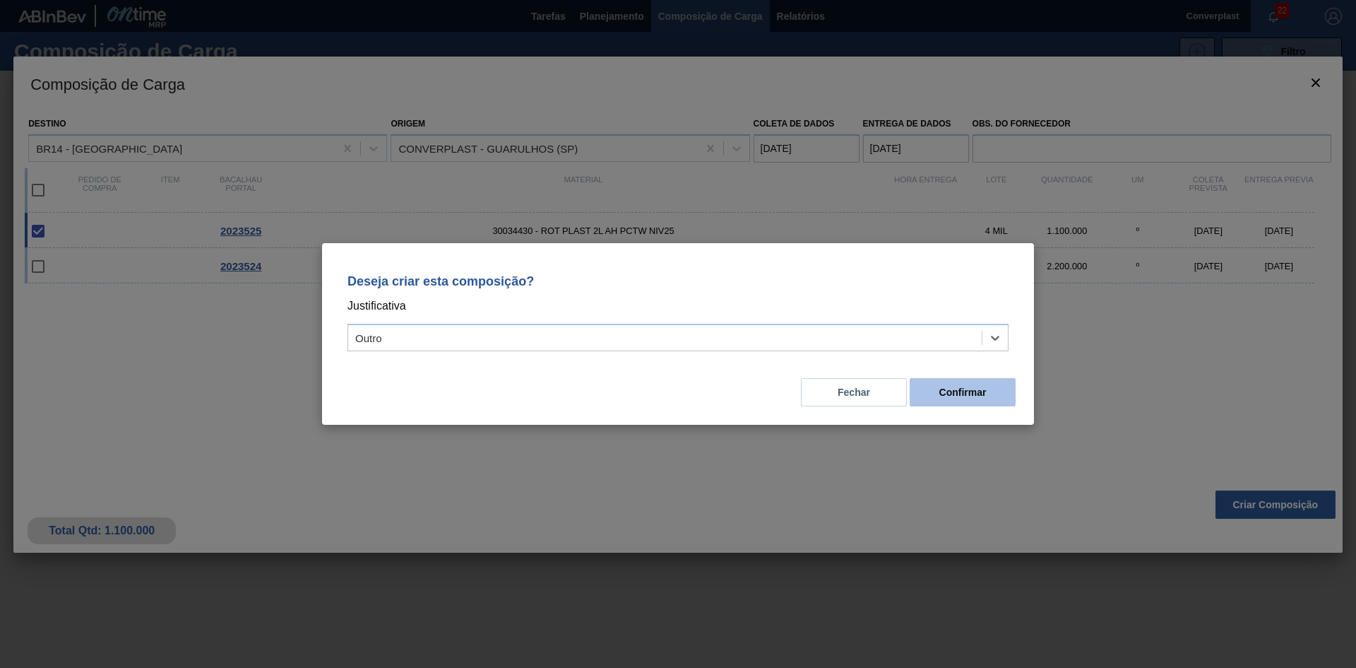
click at [970, 395] on font "Confirmar" at bounding box center [963, 391] width 47 height 11
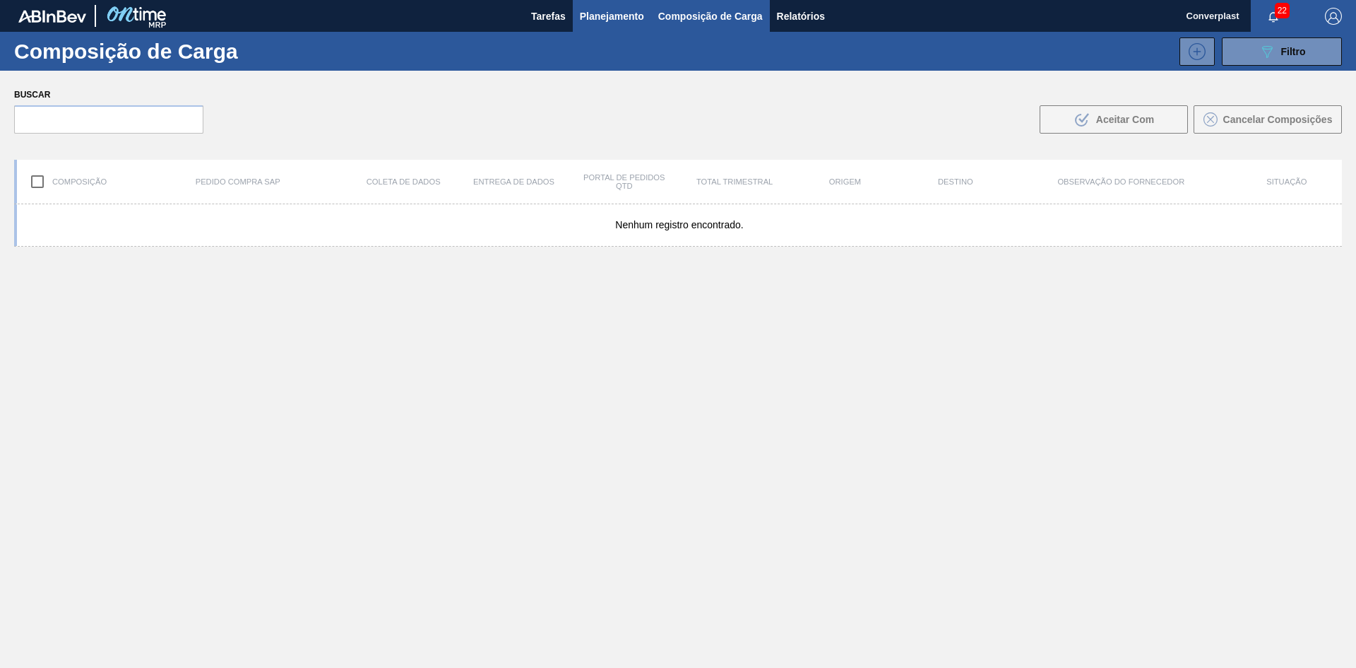
click at [605, 6] on button "Planejamento" at bounding box center [612, 16] width 78 height 32
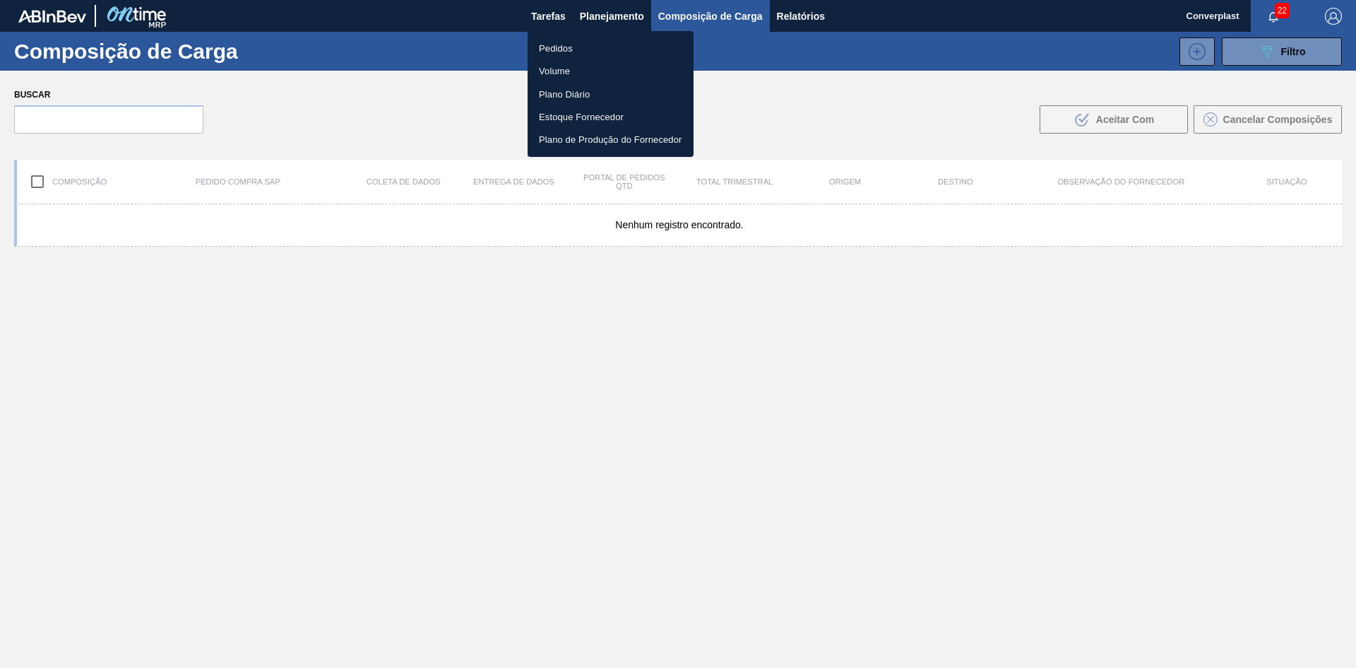
click at [557, 49] on font "Pedidos" at bounding box center [556, 48] width 34 height 11
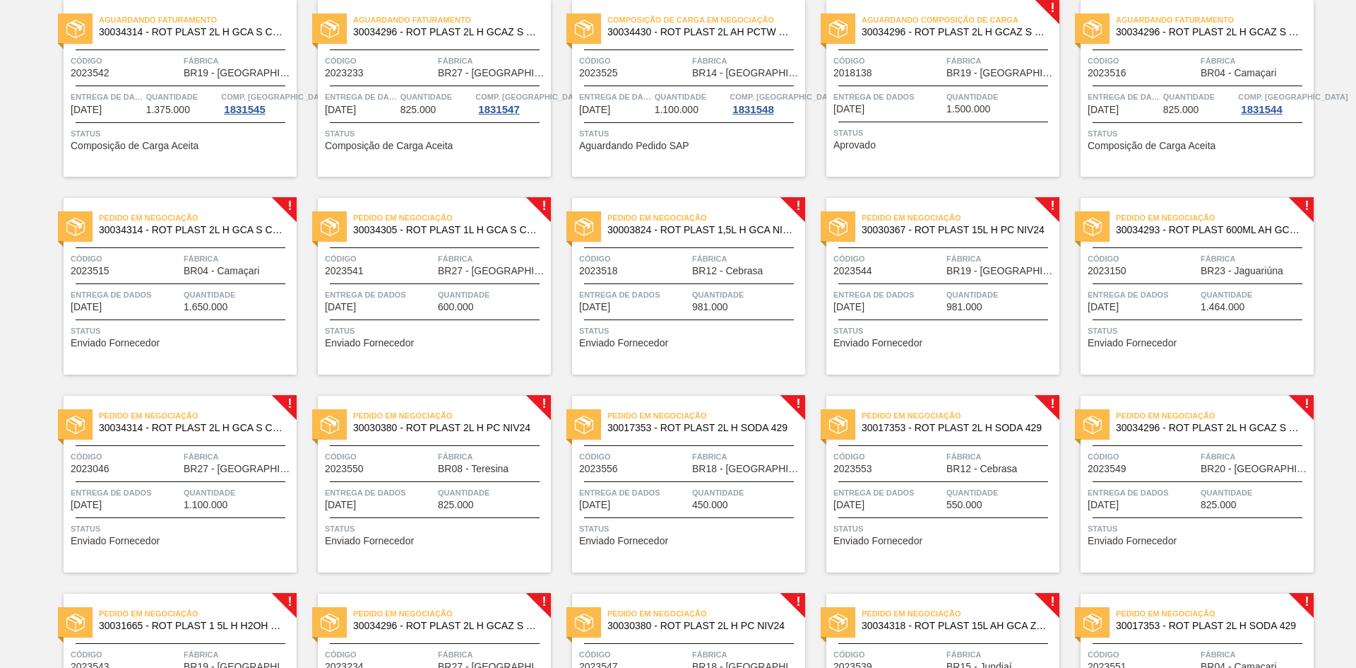
scroll to position [353, 0]
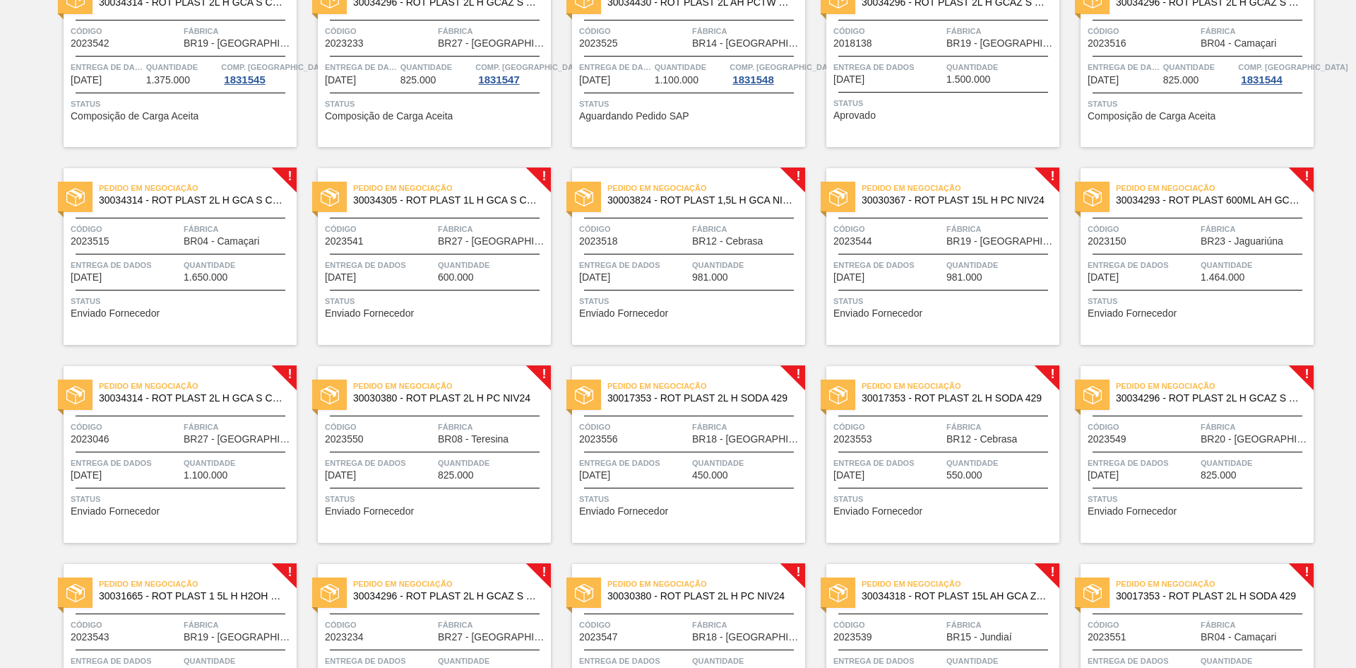
click at [905, 115] on div "Status Aprovado" at bounding box center [945, 107] width 223 height 23
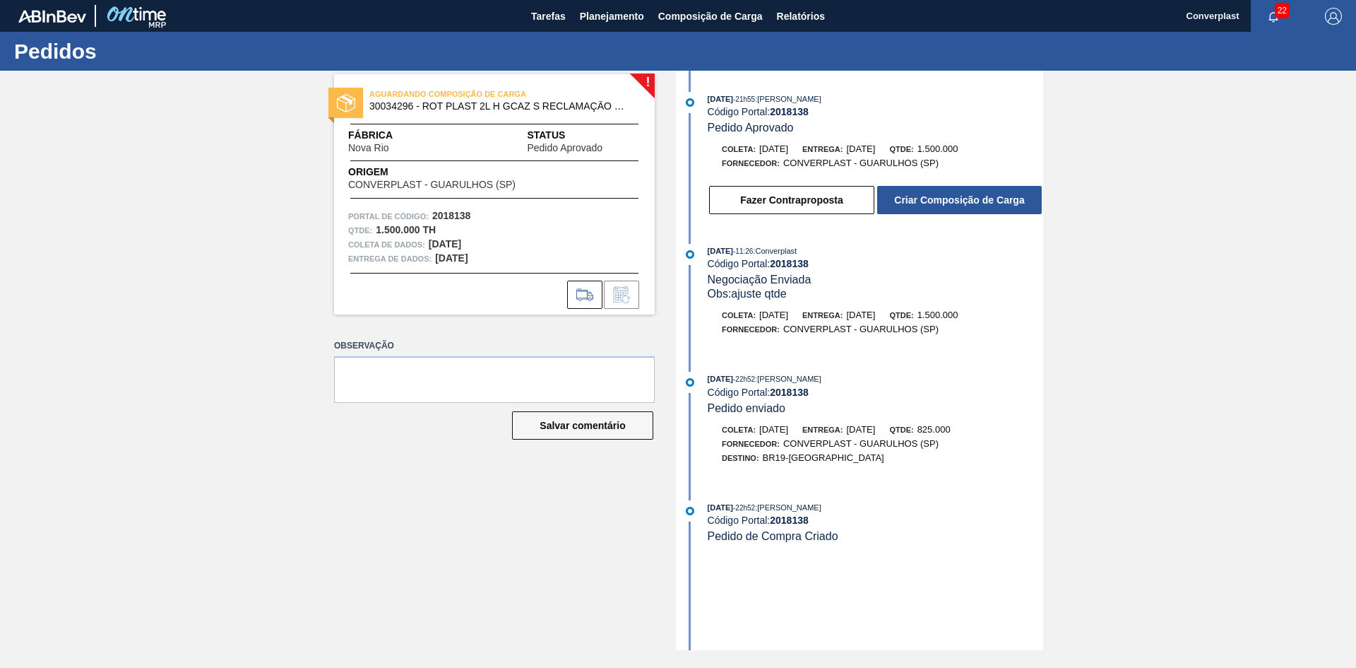
click at [907, 185] on div "Fazer Contraproposta Criar Composição de Carga" at bounding box center [876, 199] width 336 height 31
click at [905, 191] on button "Criar Composição de Carga" at bounding box center [959, 200] width 165 height 28
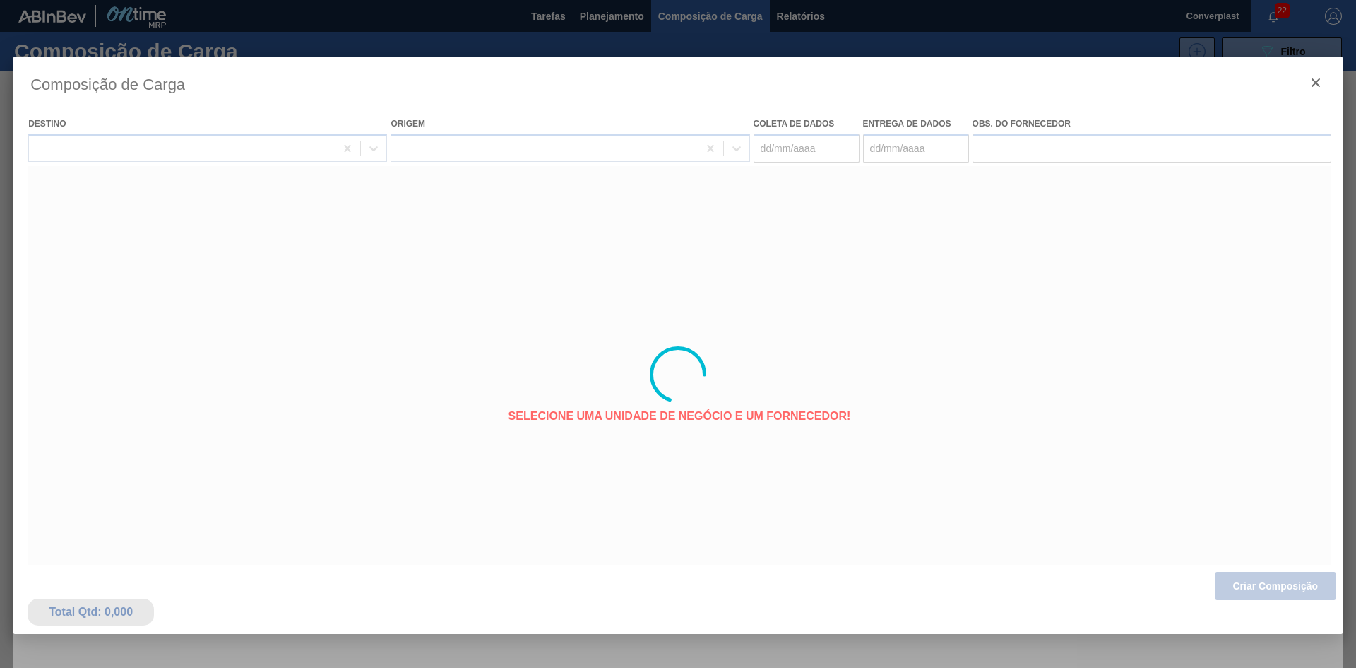
type coleta "[DATE]"
type entrega "[DATE]"
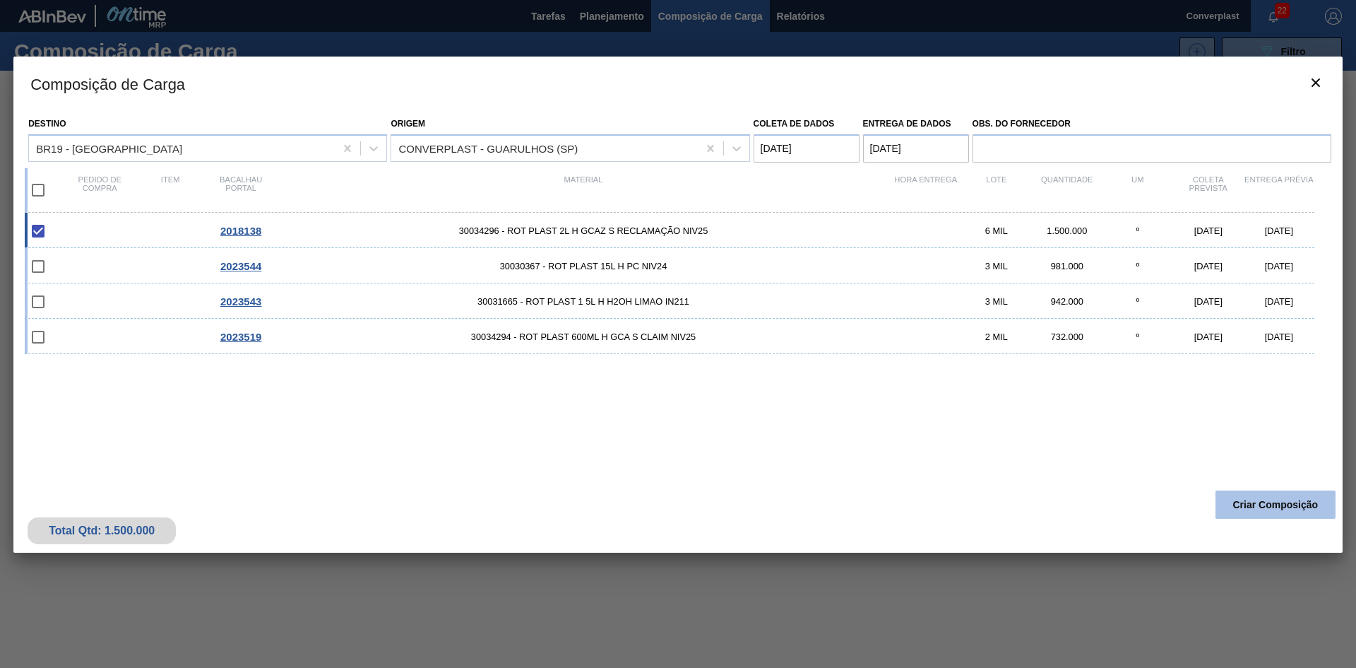
click at [1254, 502] on font "Criar Composição" at bounding box center [1275, 504] width 85 height 11
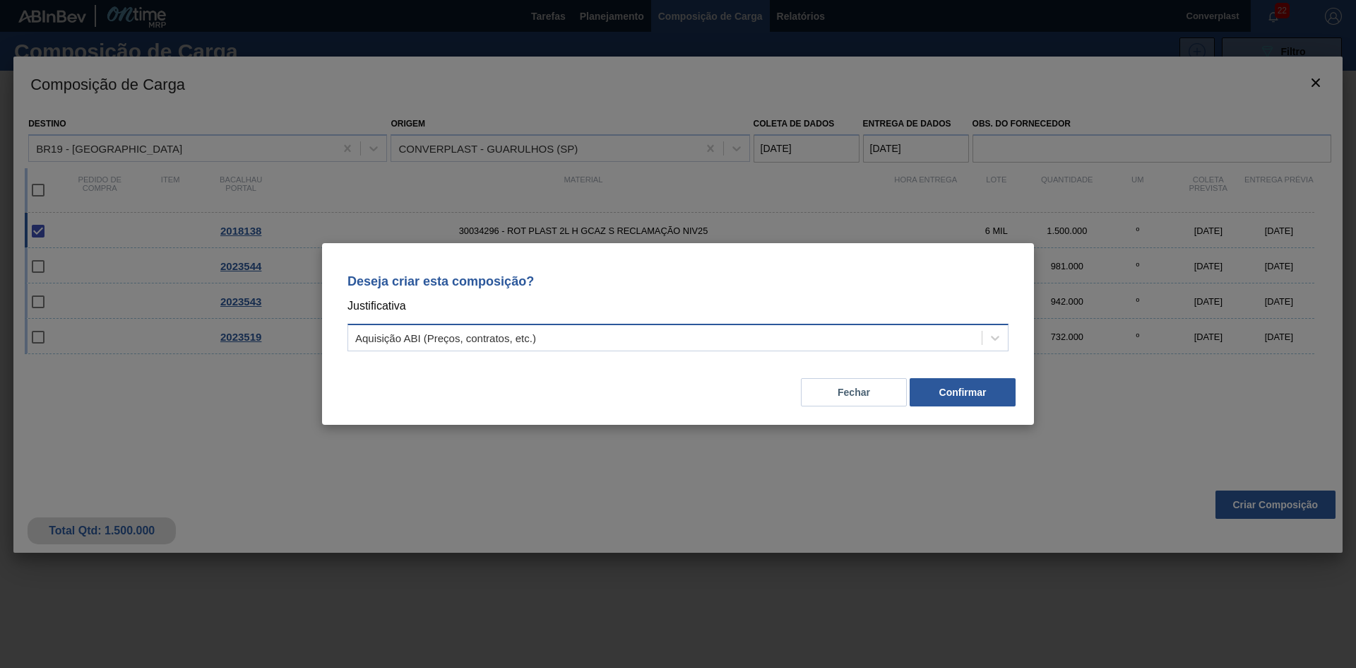
click at [709, 338] on div "Aquisição ABI (Preços, contratos, etc.)" at bounding box center [665, 338] width 634 height 20
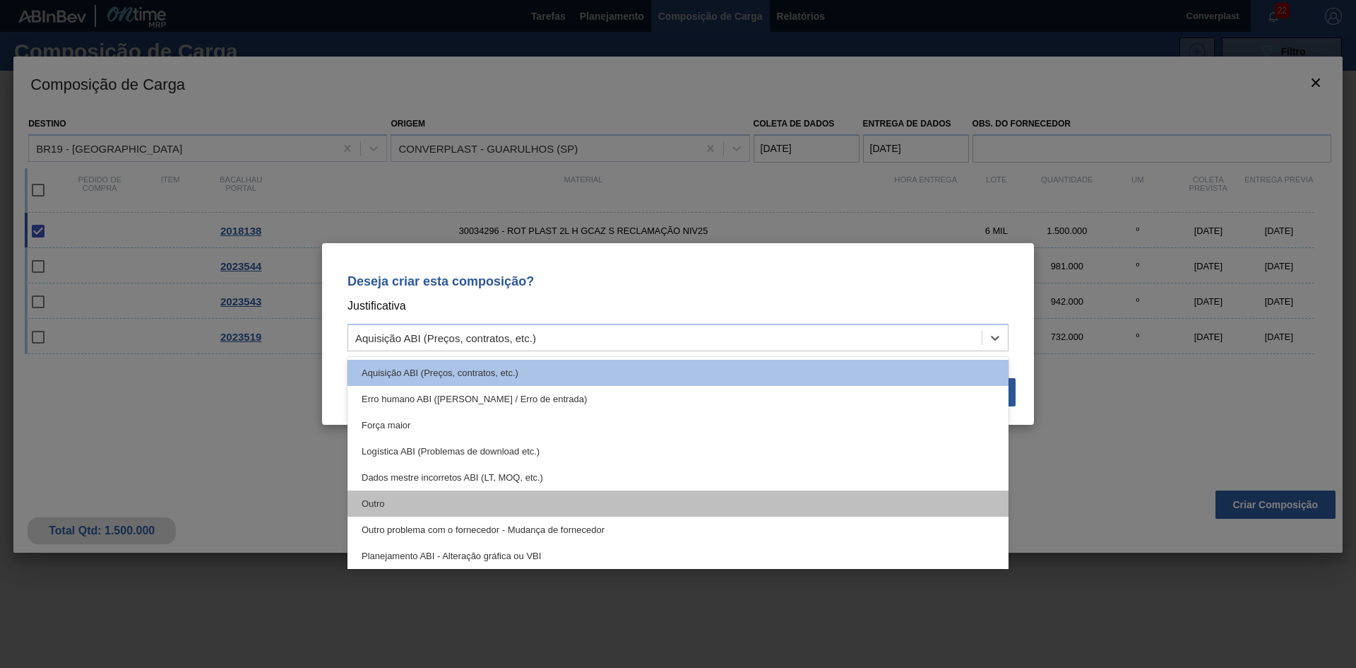
click at [559, 509] on div "Outro" at bounding box center [678, 503] width 661 height 26
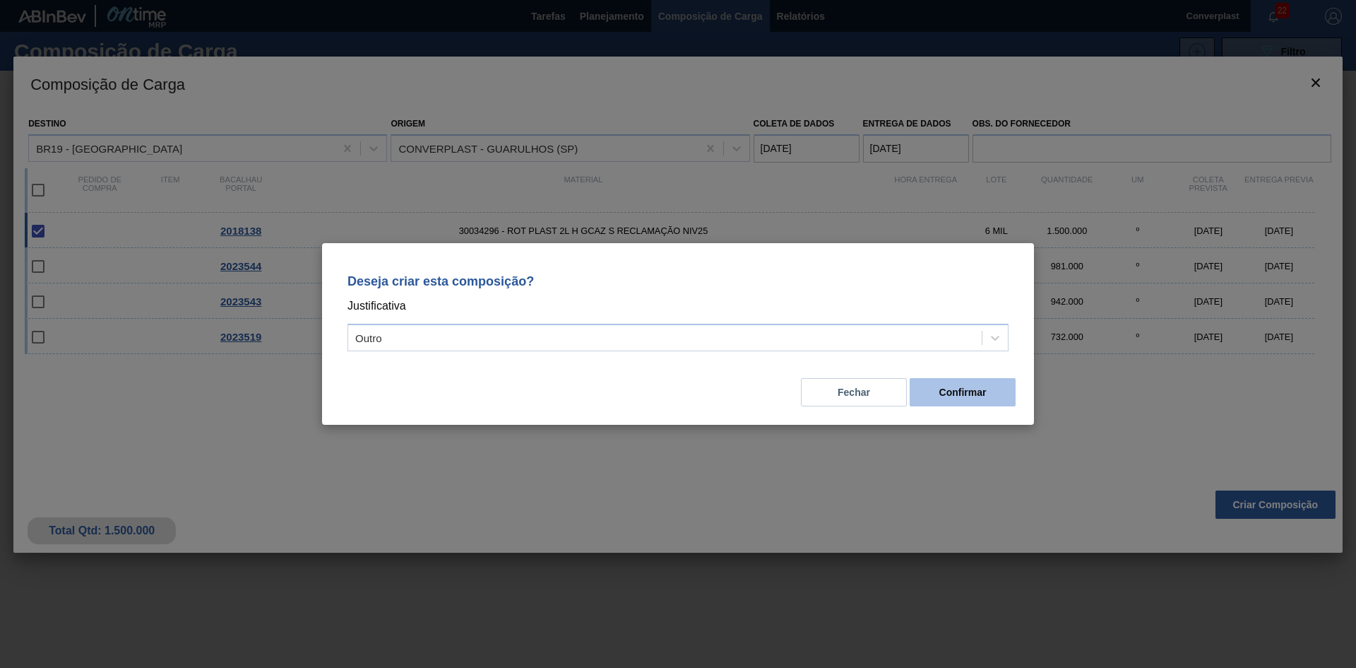
click at [942, 400] on button "Confirmar" at bounding box center [963, 392] width 106 height 28
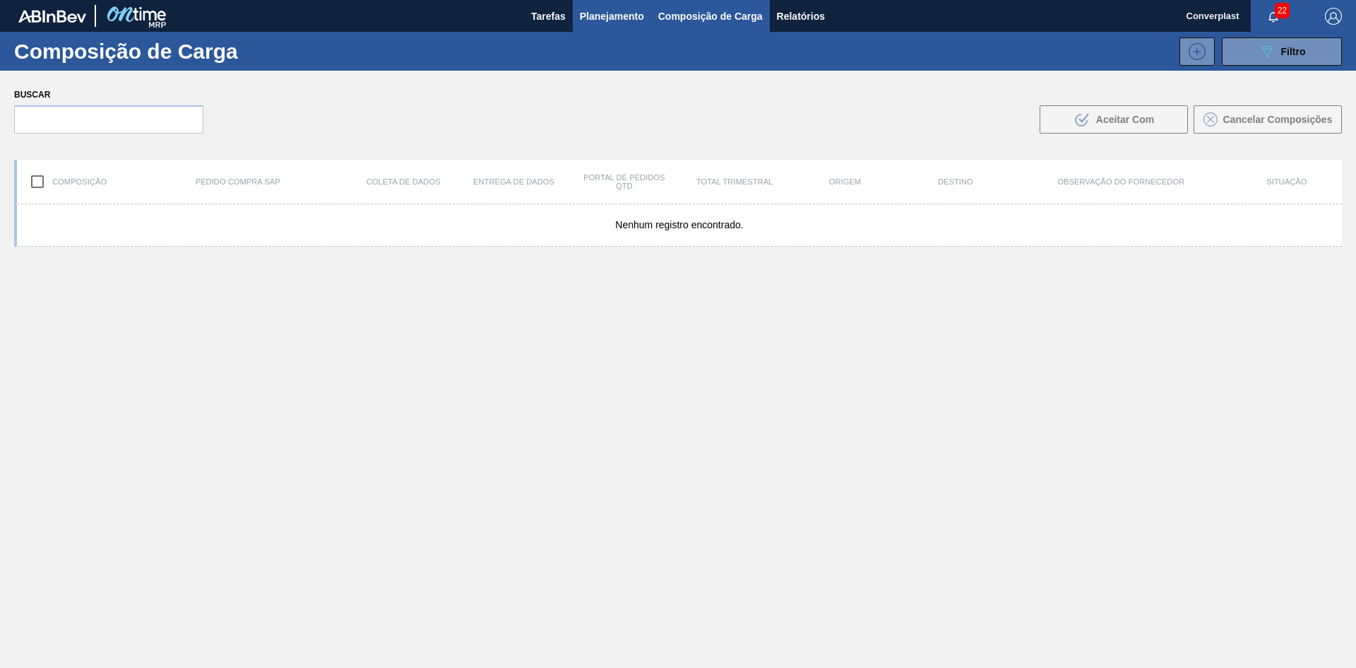
click at [577, 6] on button "Planejamento" at bounding box center [612, 16] width 78 height 32
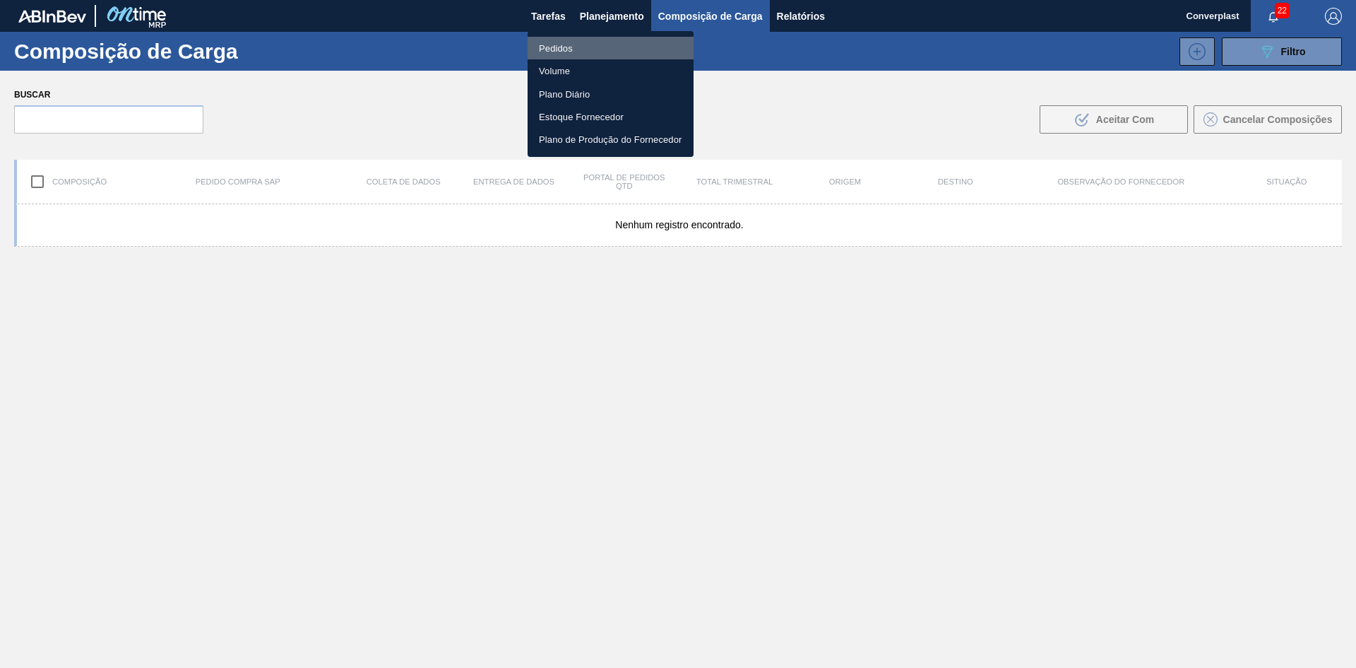
click at [574, 49] on li "Pedidos" at bounding box center [611, 48] width 166 height 23
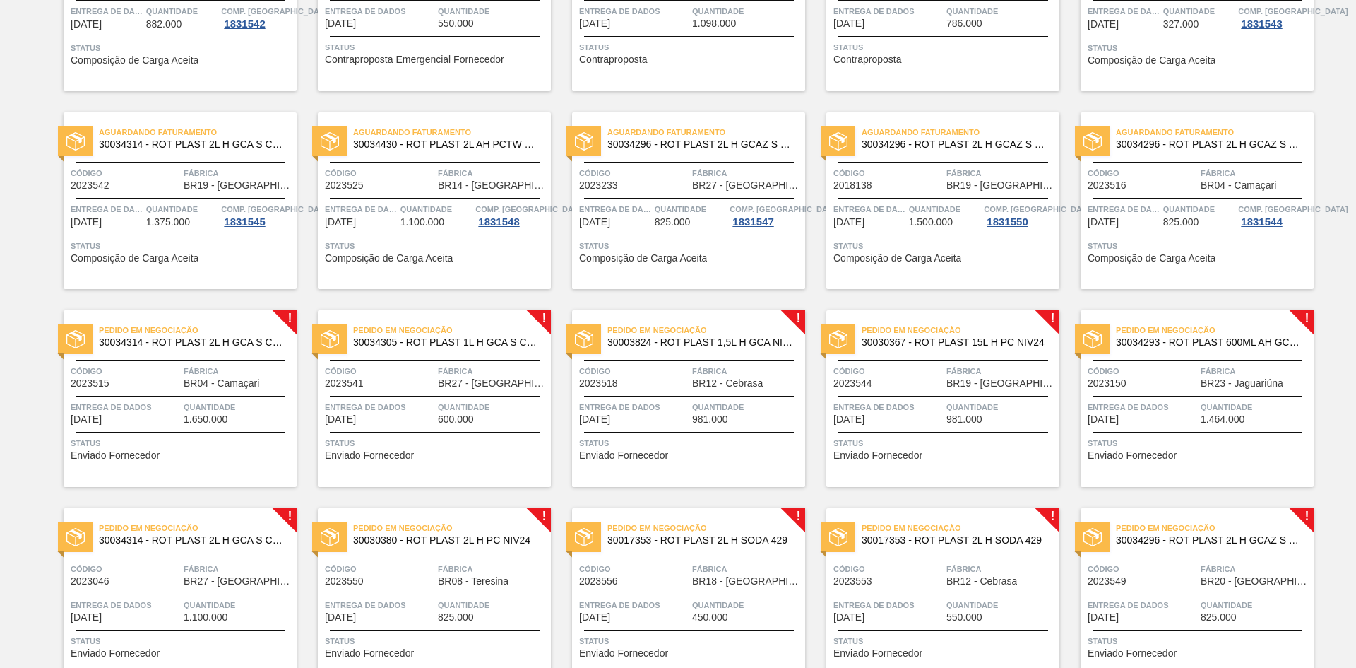
scroll to position [212, 0]
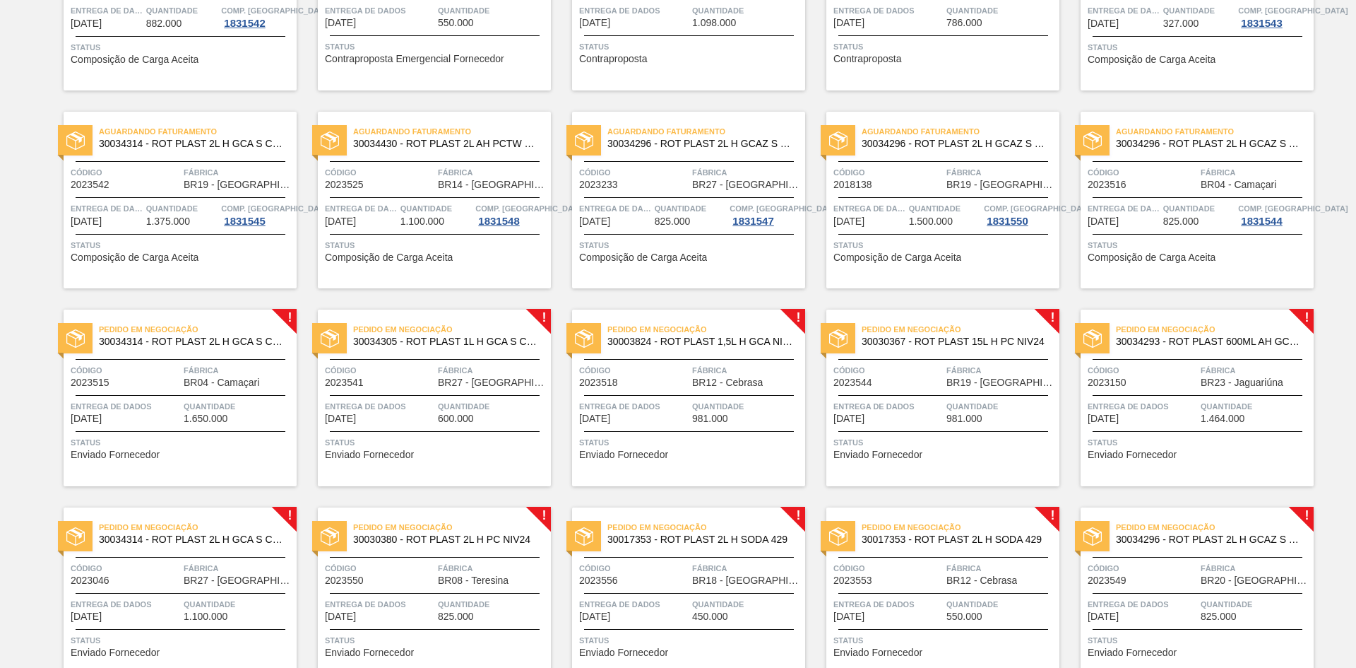
click at [145, 475] on div "Pedido em Negociação 30034314 - ROT PLAST 2L H GCA S CL NIV25 Código 2023515 Fá…" at bounding box center [180, 397] width 233 height 177
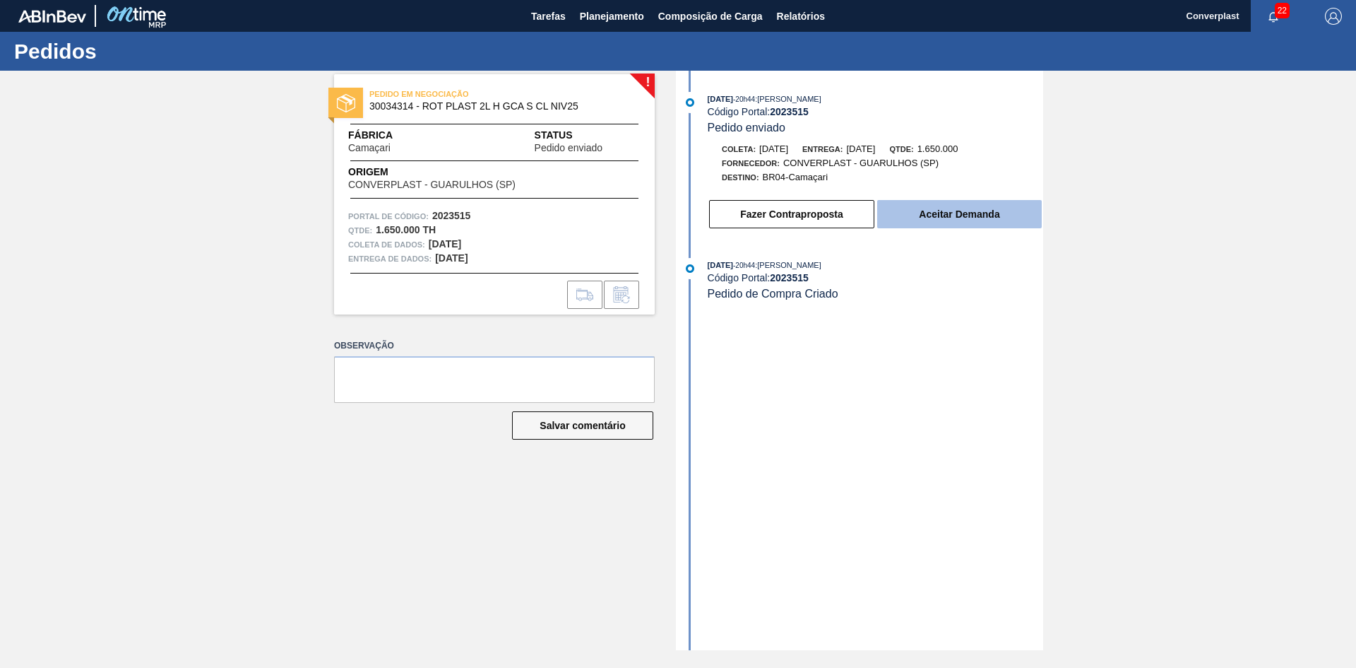
click at [942, 218] on font "Aceitar Demanda" at bounding box center [959, 213] width 81 height 11
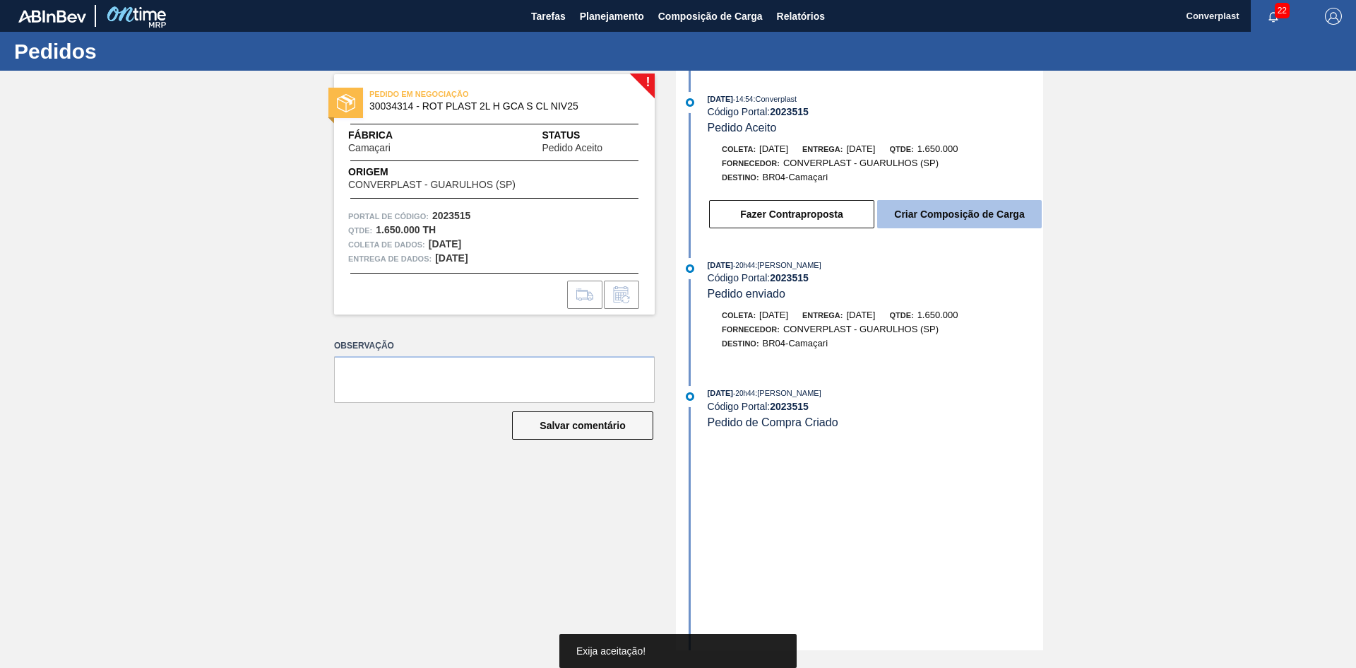
click at [959, 212] on font "Criar Composição de Carga" at bounding box center [959, 213] width 130 height 11
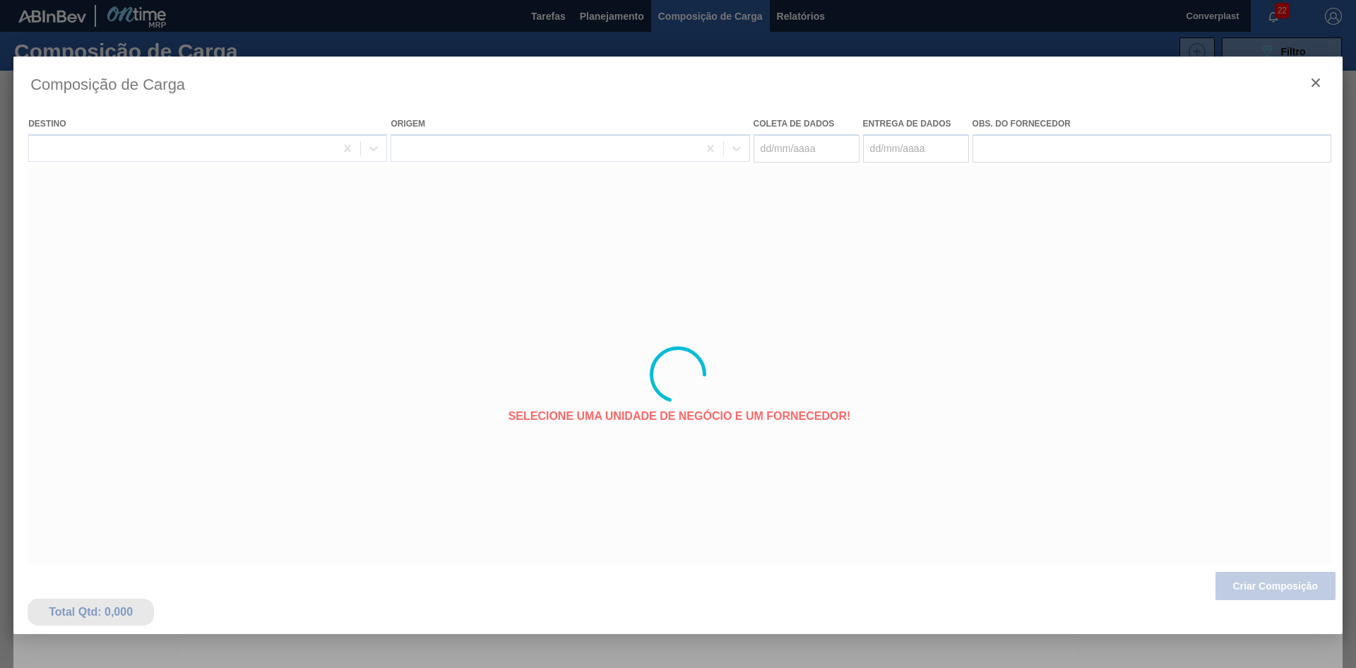
type coleta "[DATE]"
type entrega "[DATE]"
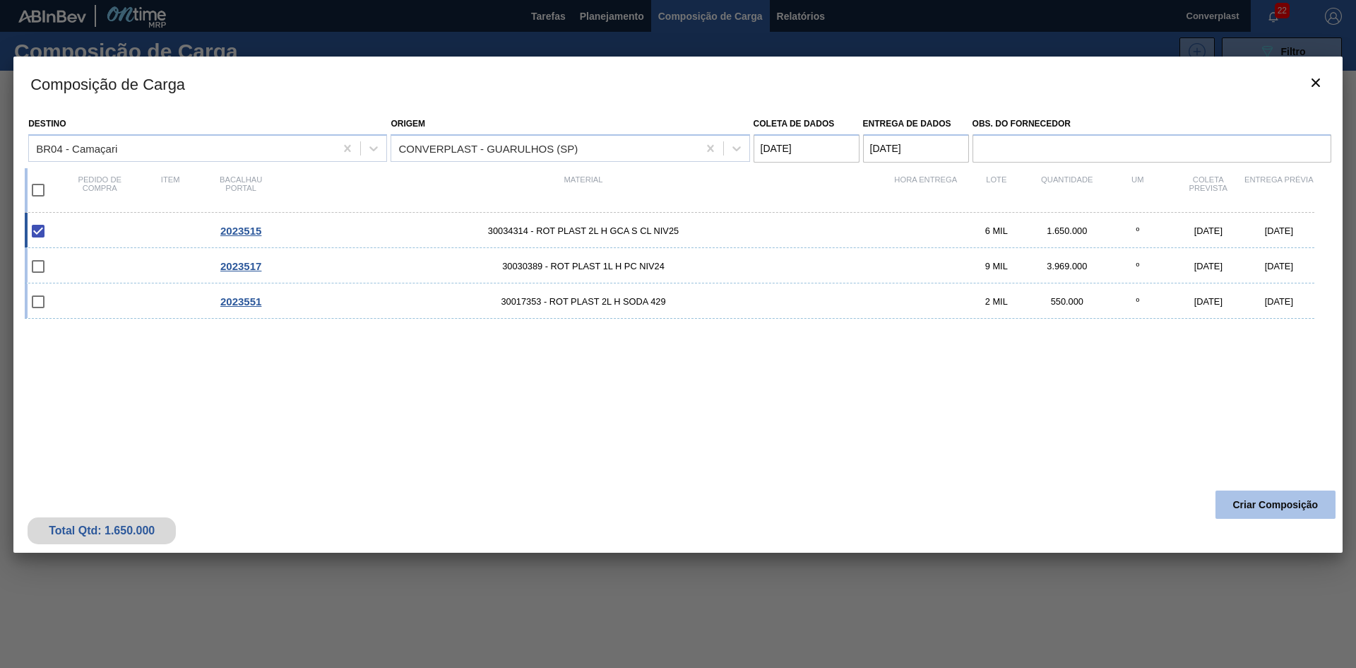
click at [1244, 507] on font "Criar Composição" at bounding box center [1275, 504] width 85 height 11
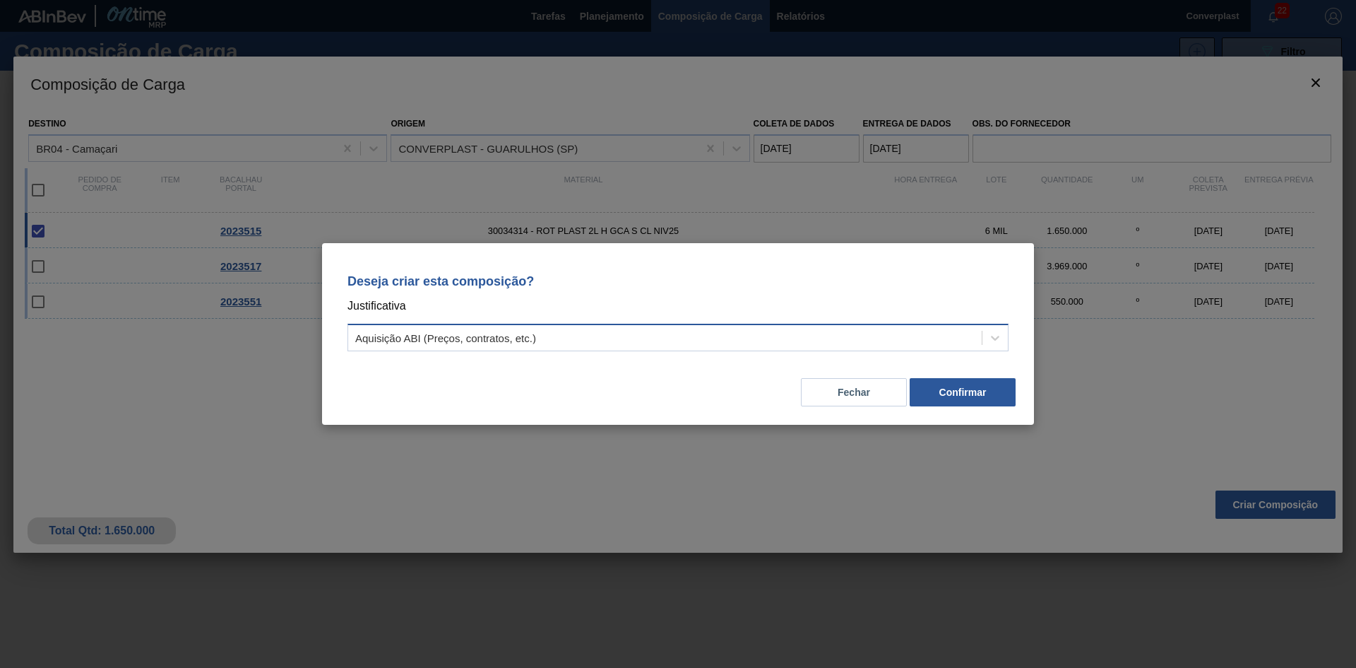
click at [653, 335] on div "Aquisição ABI (Preços, contratos, etc.)" at bounding box center [665, 338] width 634 height 20
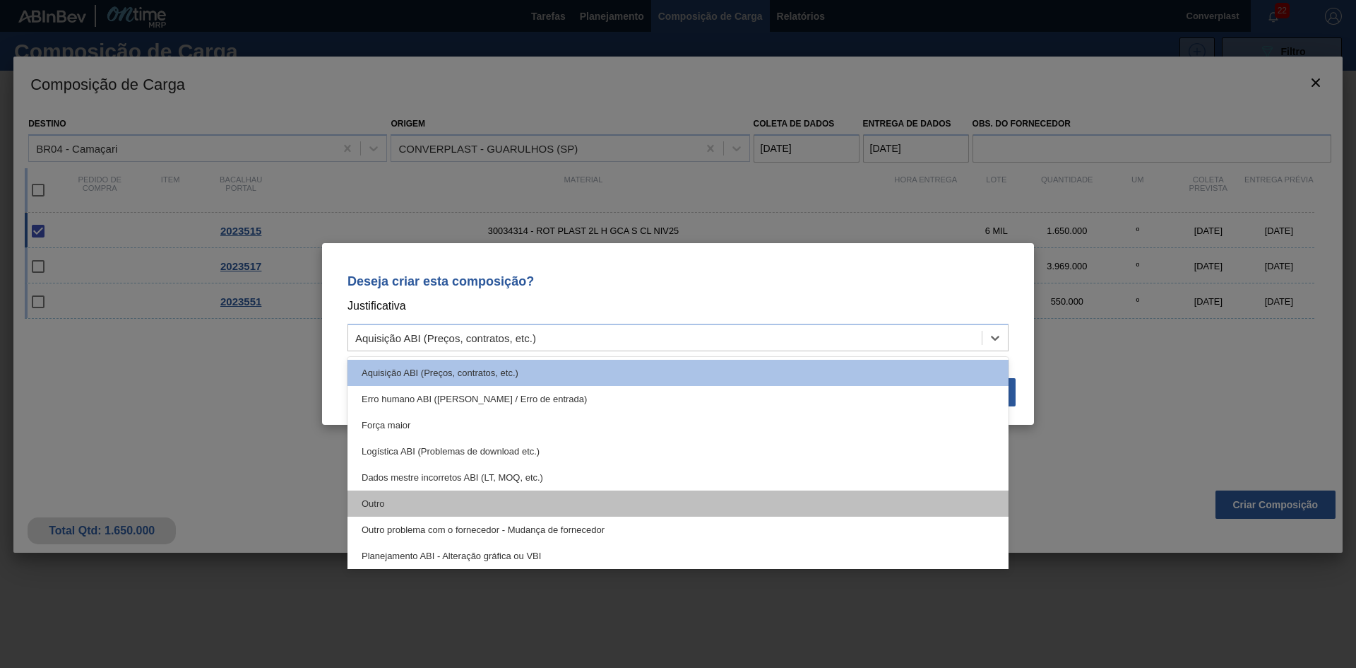
click at [445, 506] on div "Outro" at bounding box center [678, 503] width 661 height 26
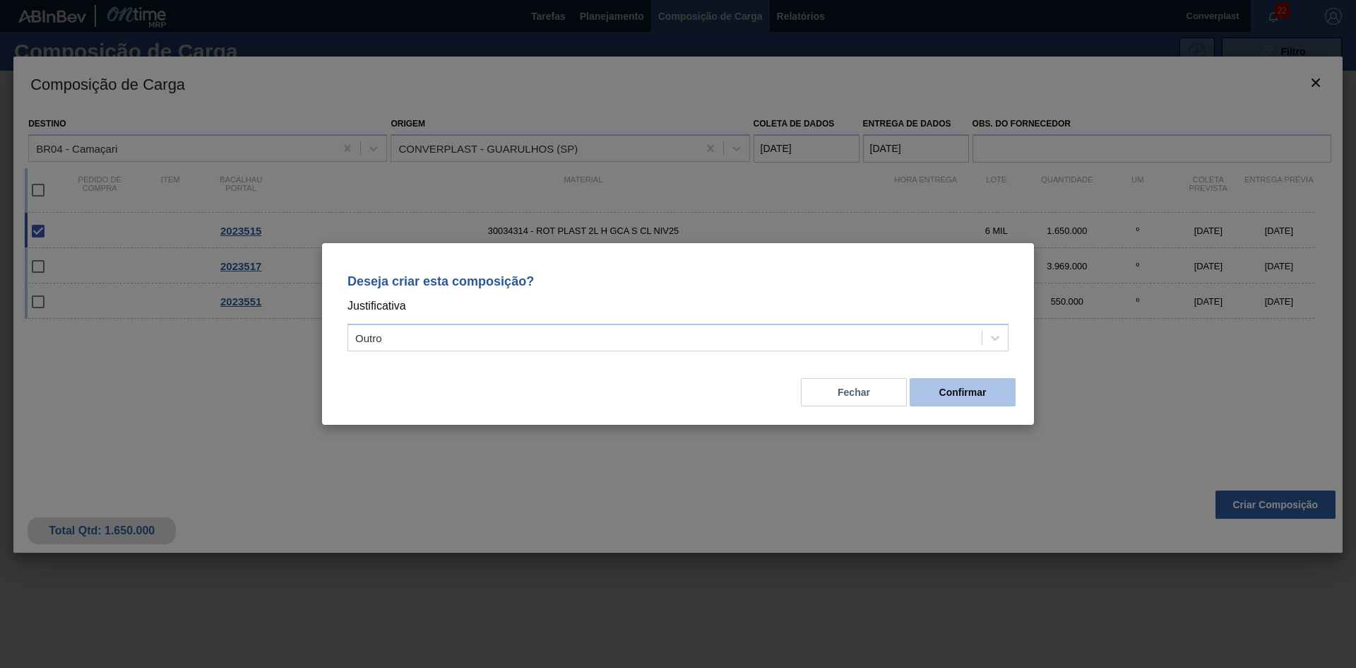
click at [947, 396] on font "Confirmar" at bounding box center [963, 391] width 47 height 11
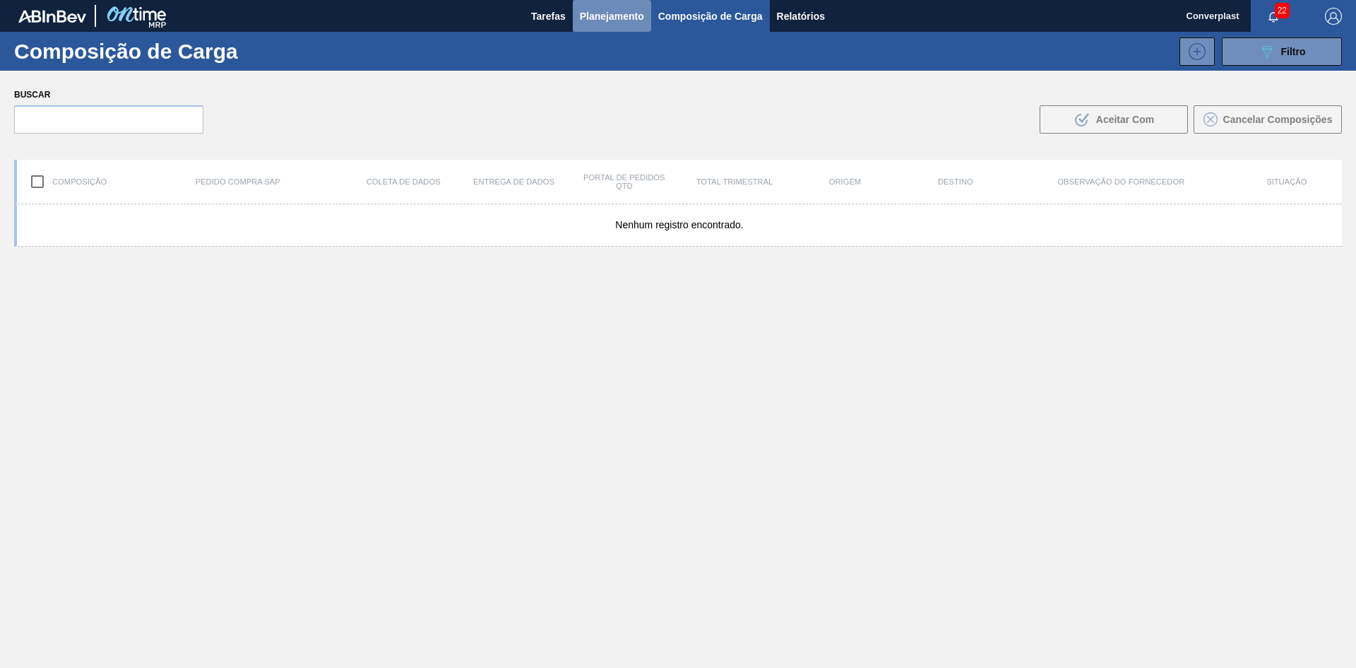
click at [622, 20] on font "Planejamento" at bounding box center [612, 16] width 64 height 11
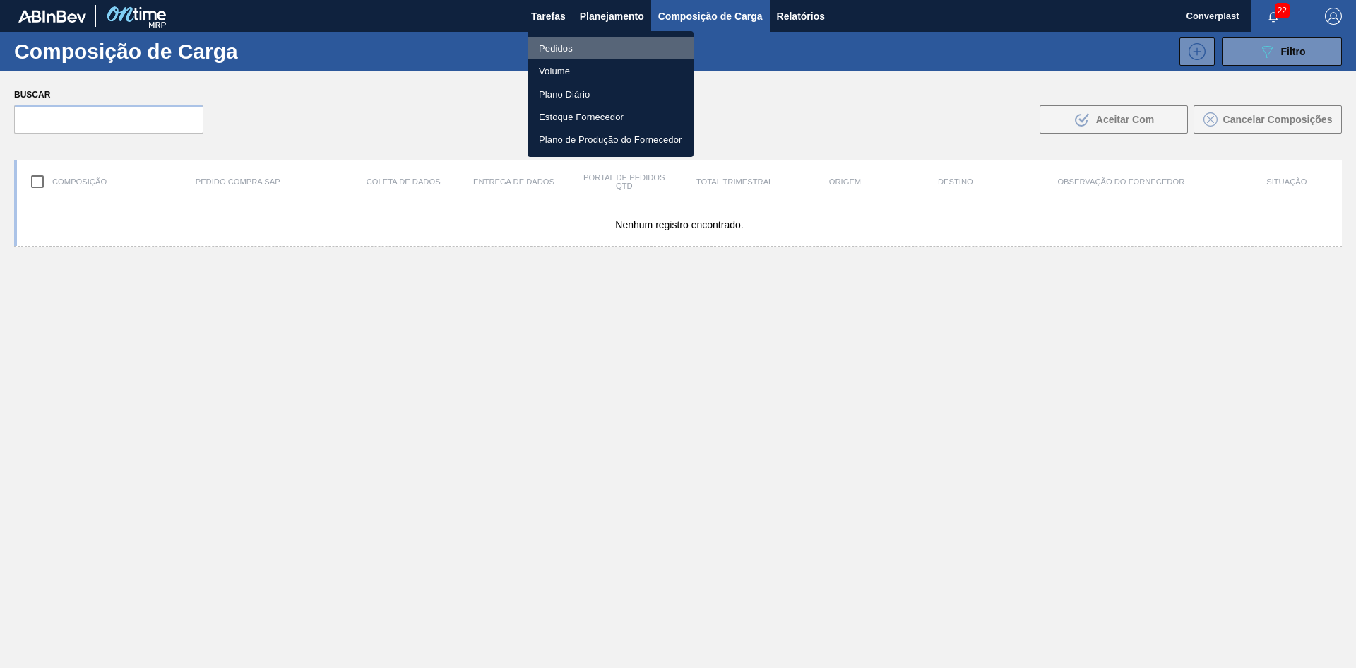
click at [565, 51] on font "Pedidos" at bounding box center [556, 48] width 34 height 11
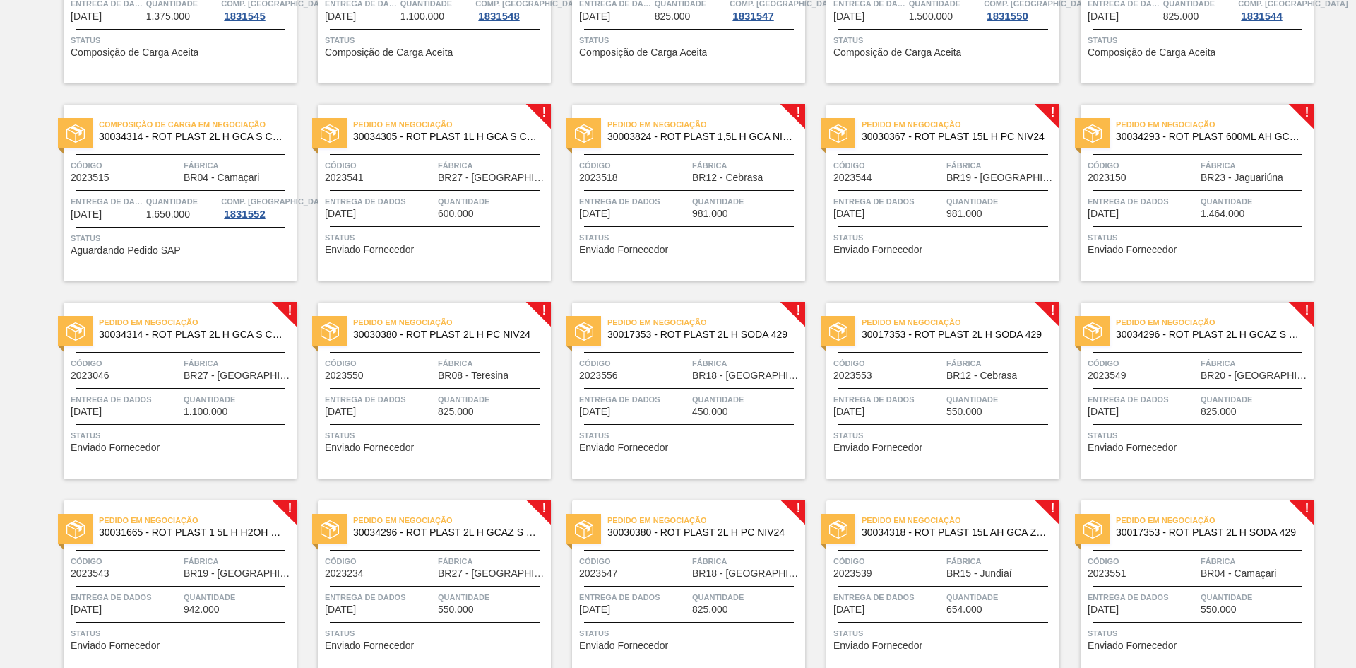
scroll to position [424, 0]
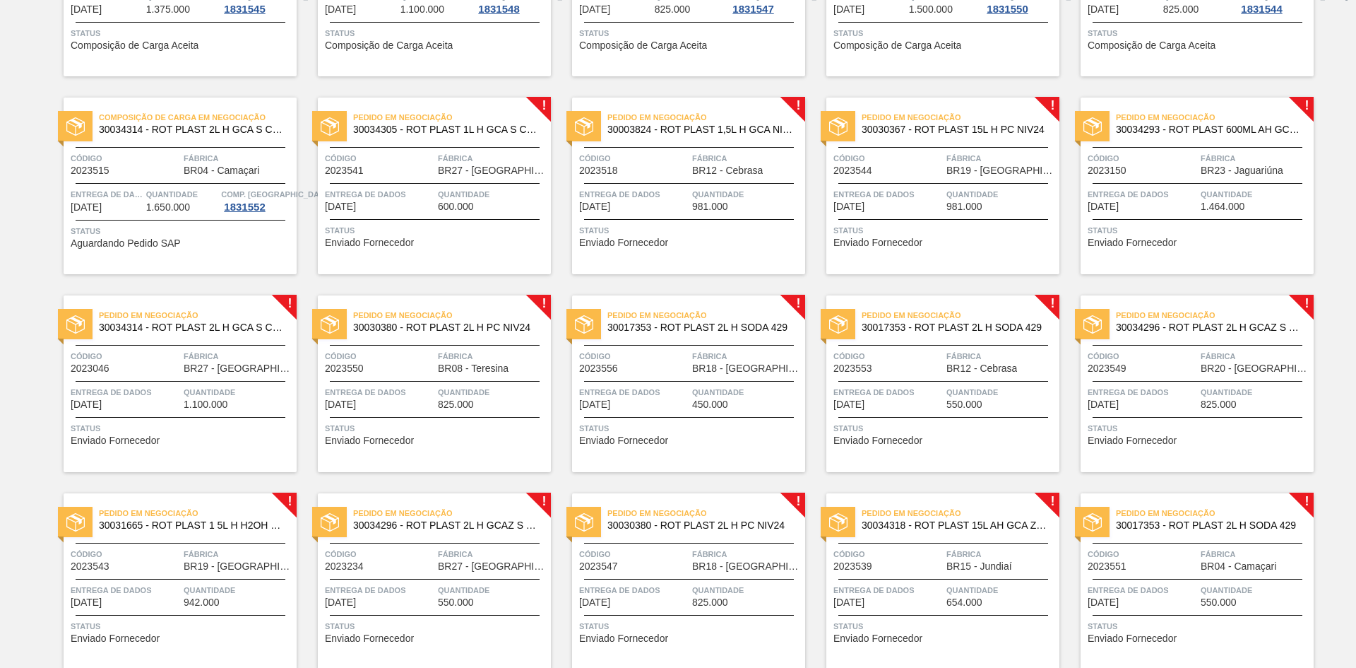
click at [462, 218] on div "Pedido em Negociação 30034305 - ROT PLAST 1L H GCA S CL NIV25 Código 2023541 Fá…" at bounding box center [434, 185] width 233 height 177
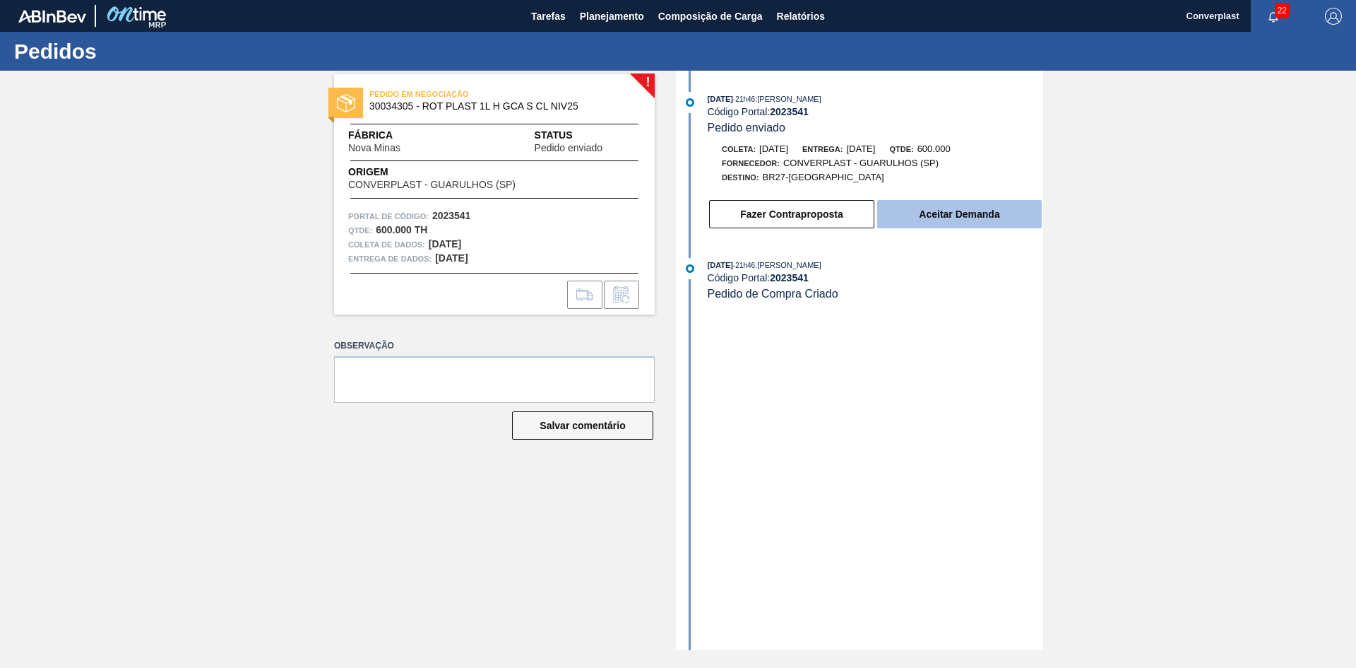
click at [954, 217] on font "Aceitar Demanda" at bounding box center [959, 213] width 81 height 11
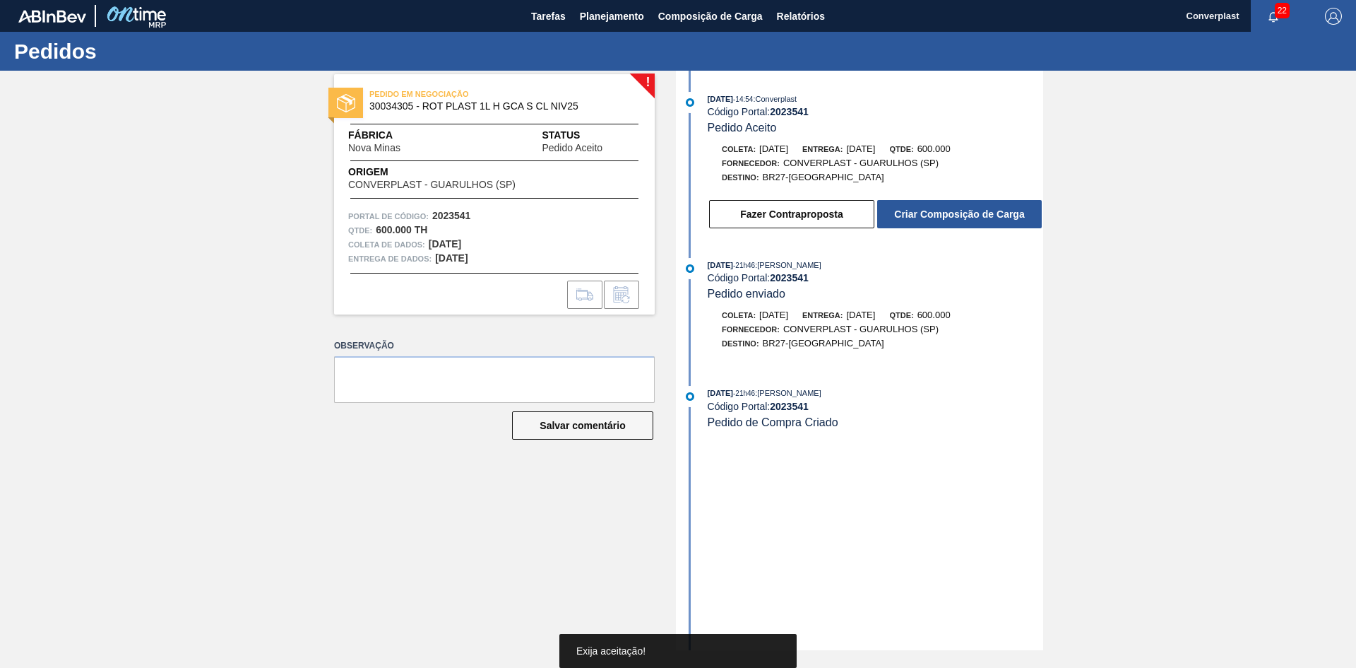
click at [954, 217] on font "Criar Composição de Carga" at bounding box center [959, 213] width 130 height 11
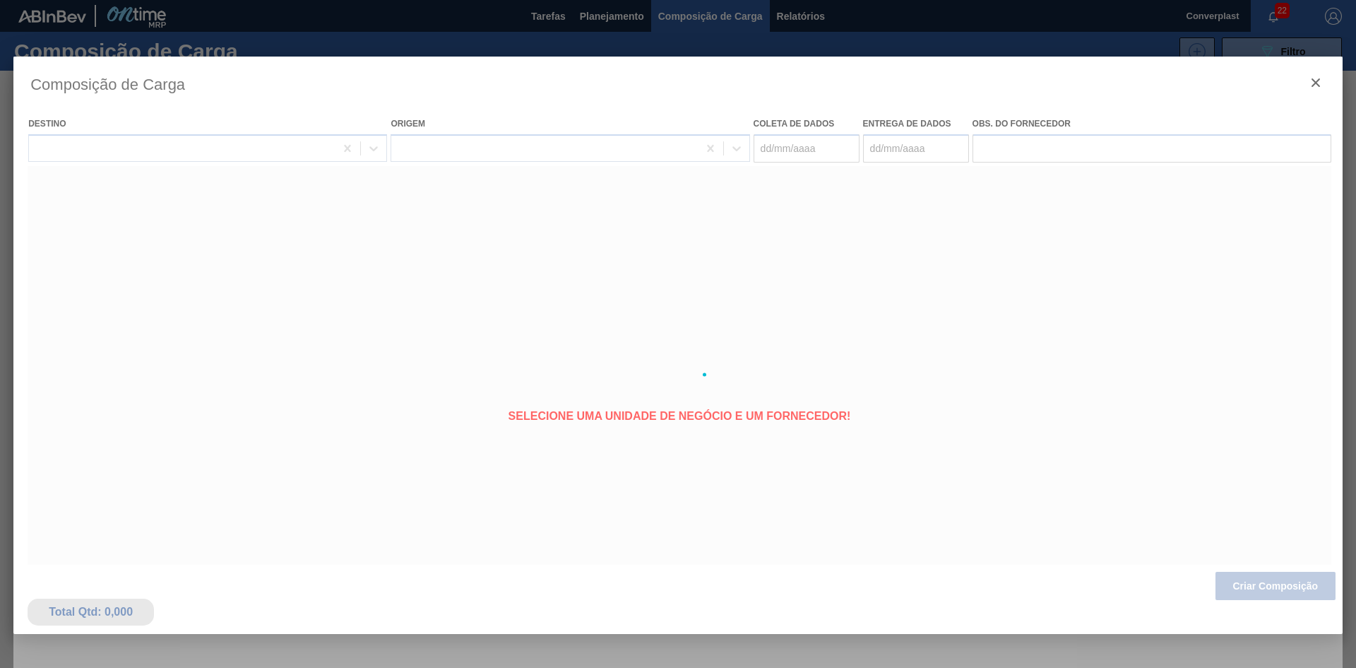
type coleta "[DATE]"
type entrega "[DATE]"
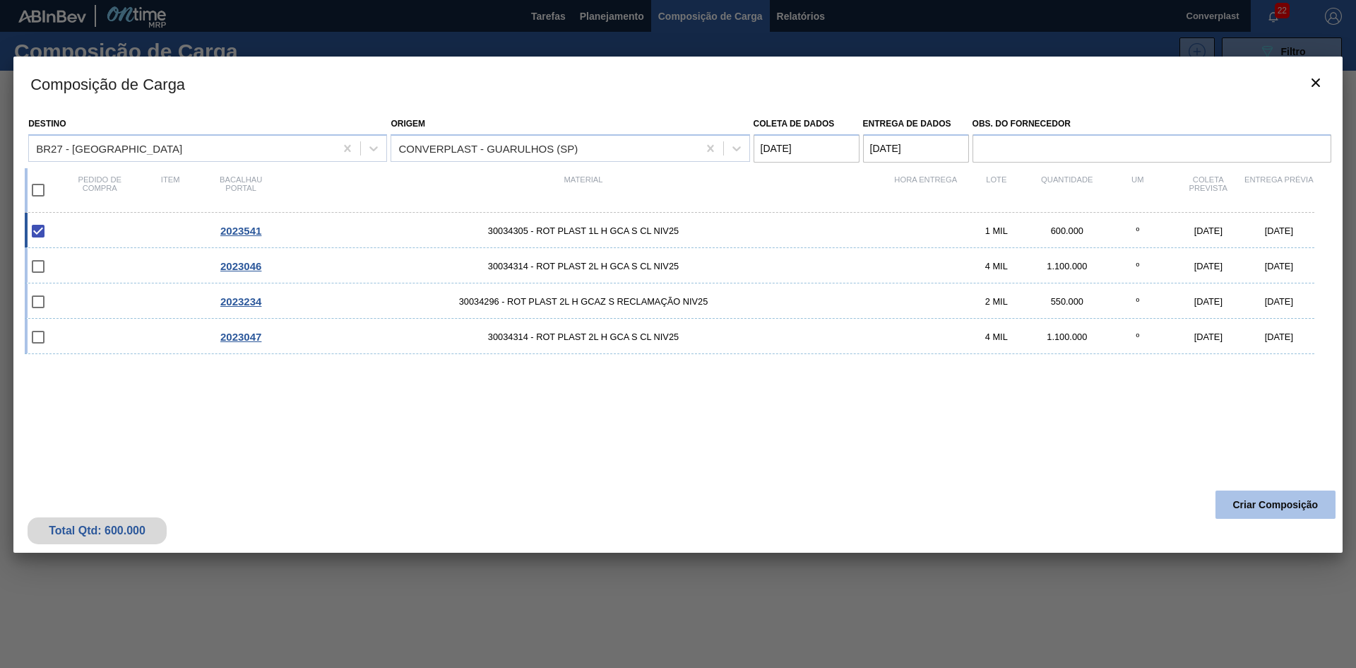
click at [1306, 515] on button "Criar Composição" at bounding box center [1276, 504] width 120 height 28
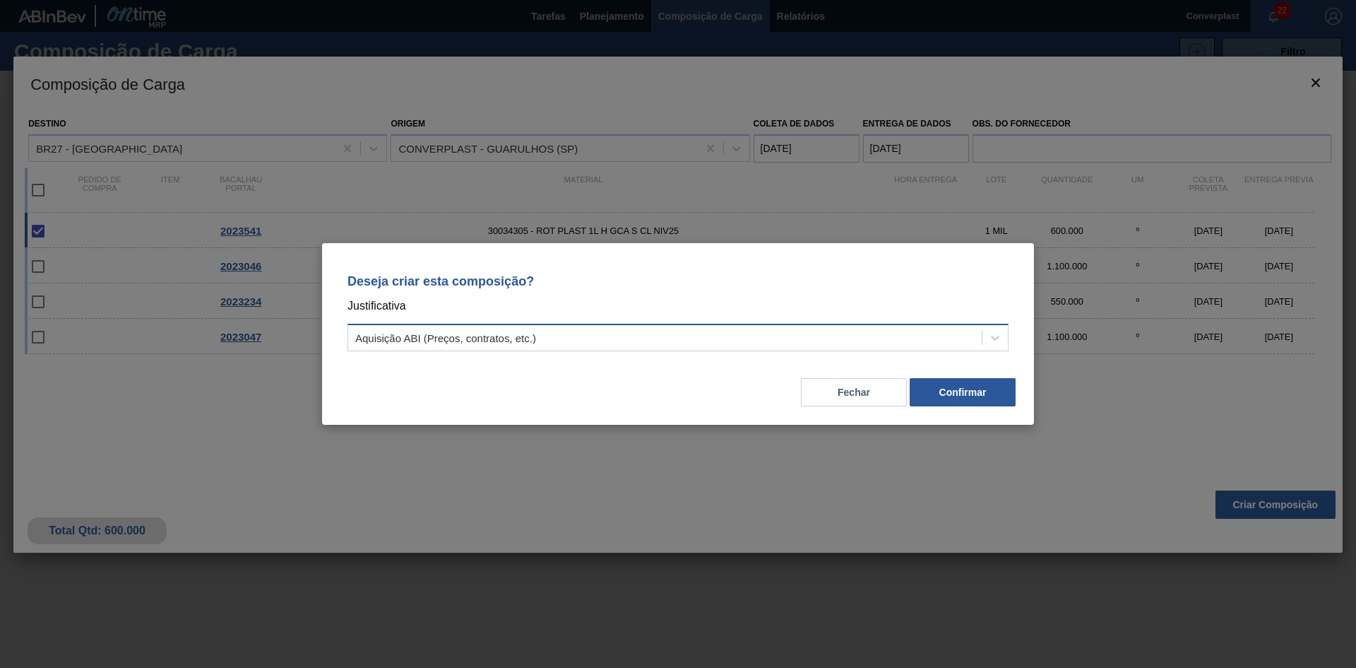
click at [583, 345] on div "Aquisição ABI (Preços, contratos, etc.)" at bounding box center [665, 338] width 634 height 20
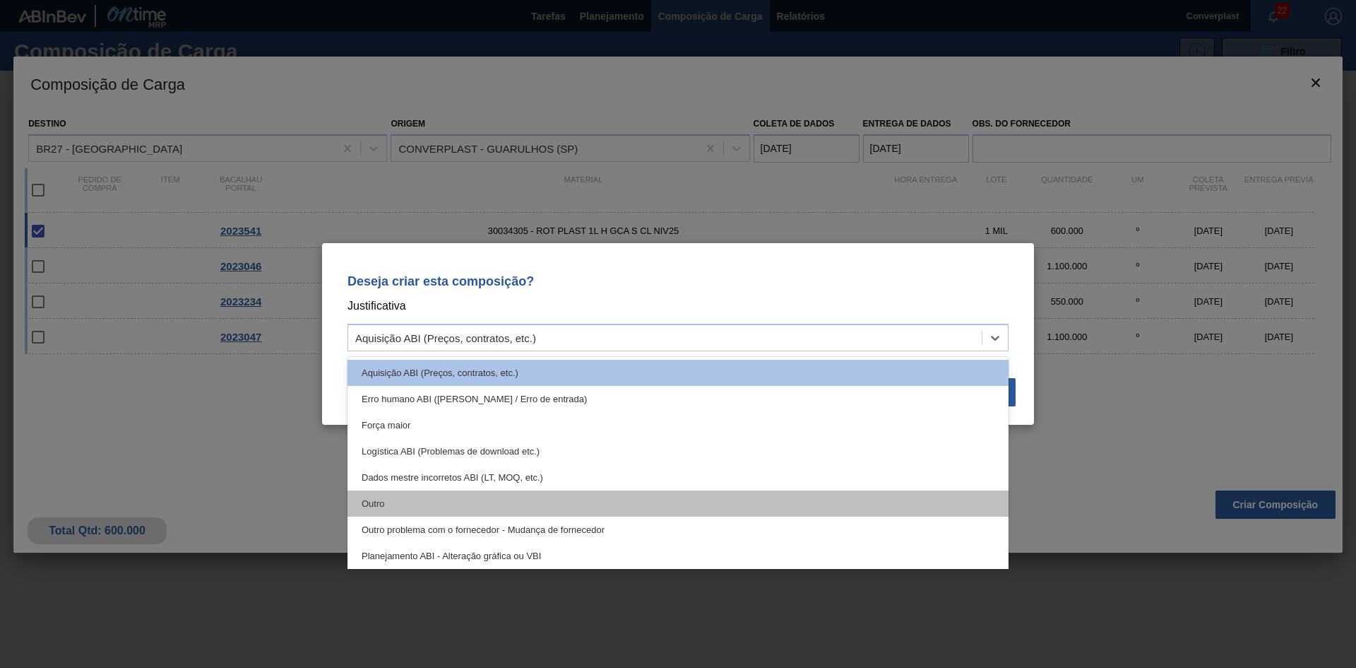
click at [502, 492] on div "Outro" at bounding box center [678, 503] width 661 height 26
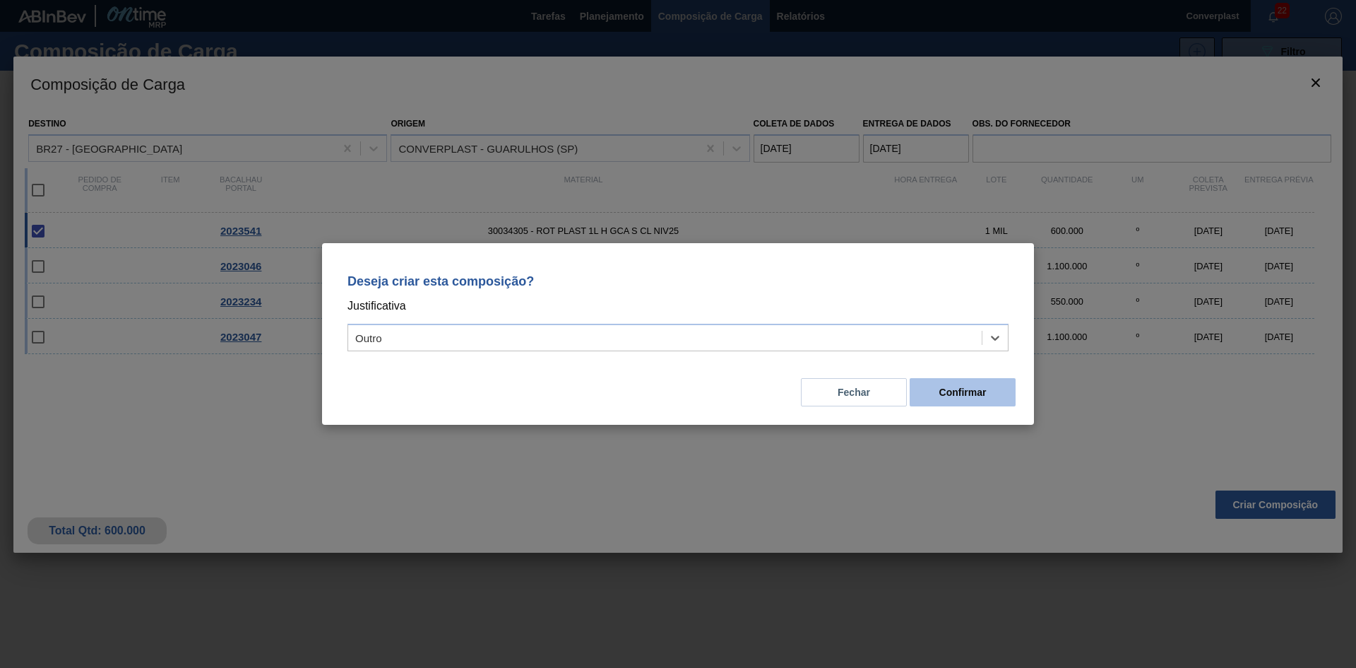
click at [949, 397] on font "Confirmar" at bounding box center [963, 391] width 47 height 11
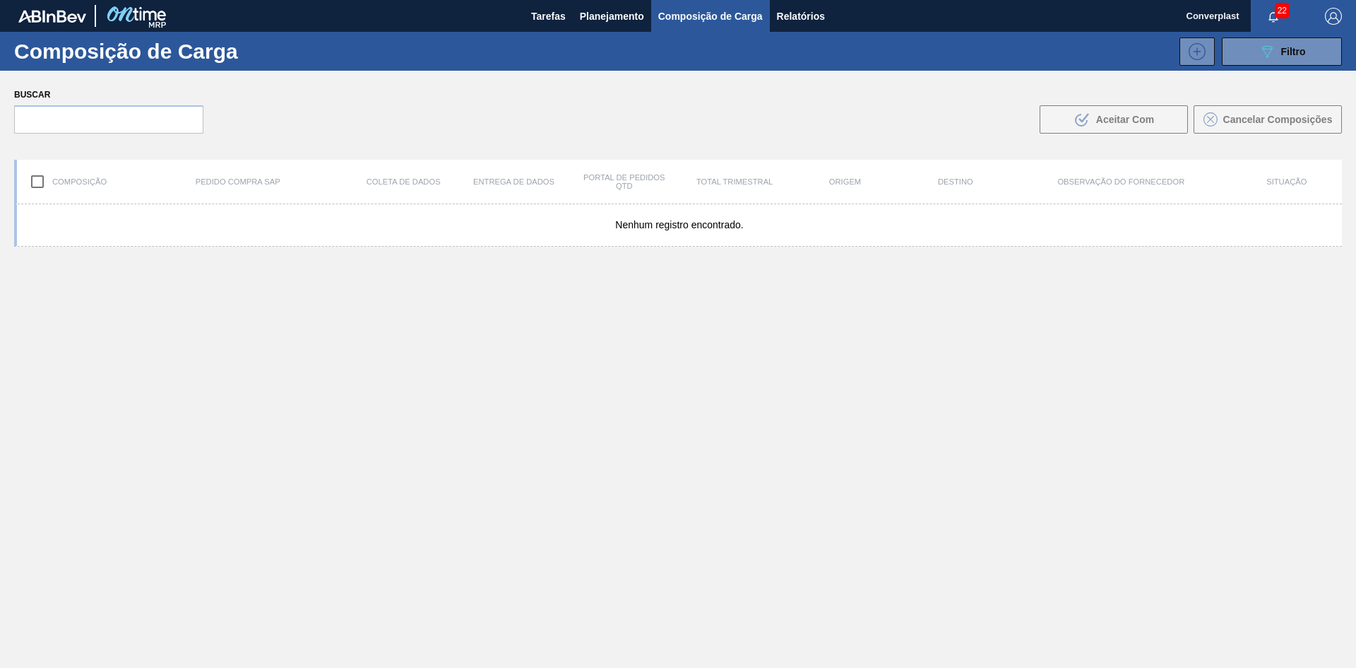
click at [598, 13] on font "Planejamento" at bounding box center [612, 16] width 64 height 11
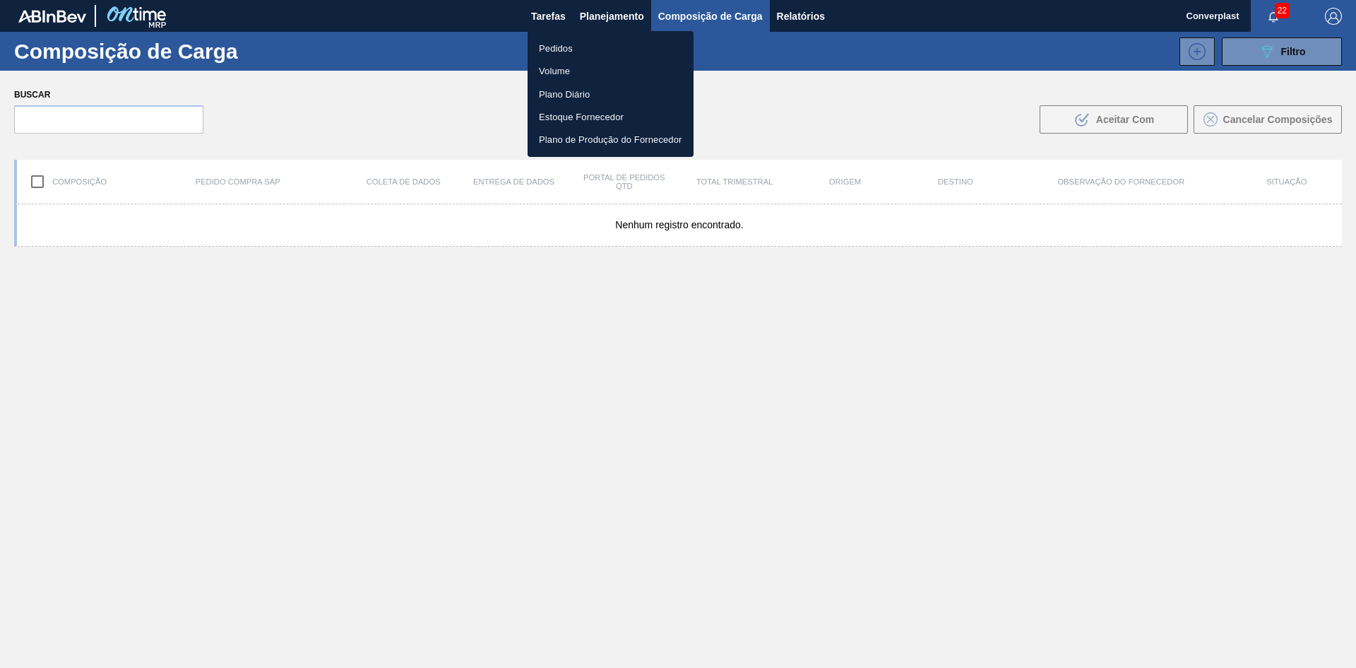
click at [559, 52] on font "Pedidos" at bounding box center [556, 48] width 34 height 11
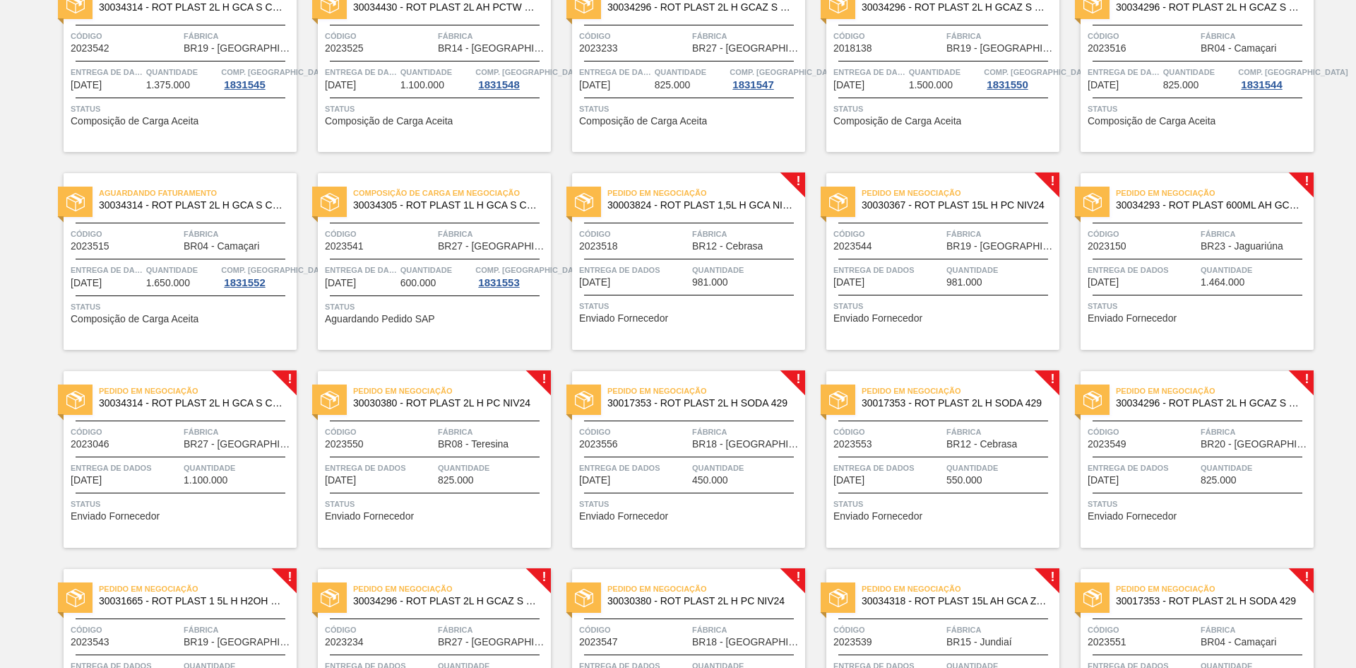
scroll to position [353, 0]
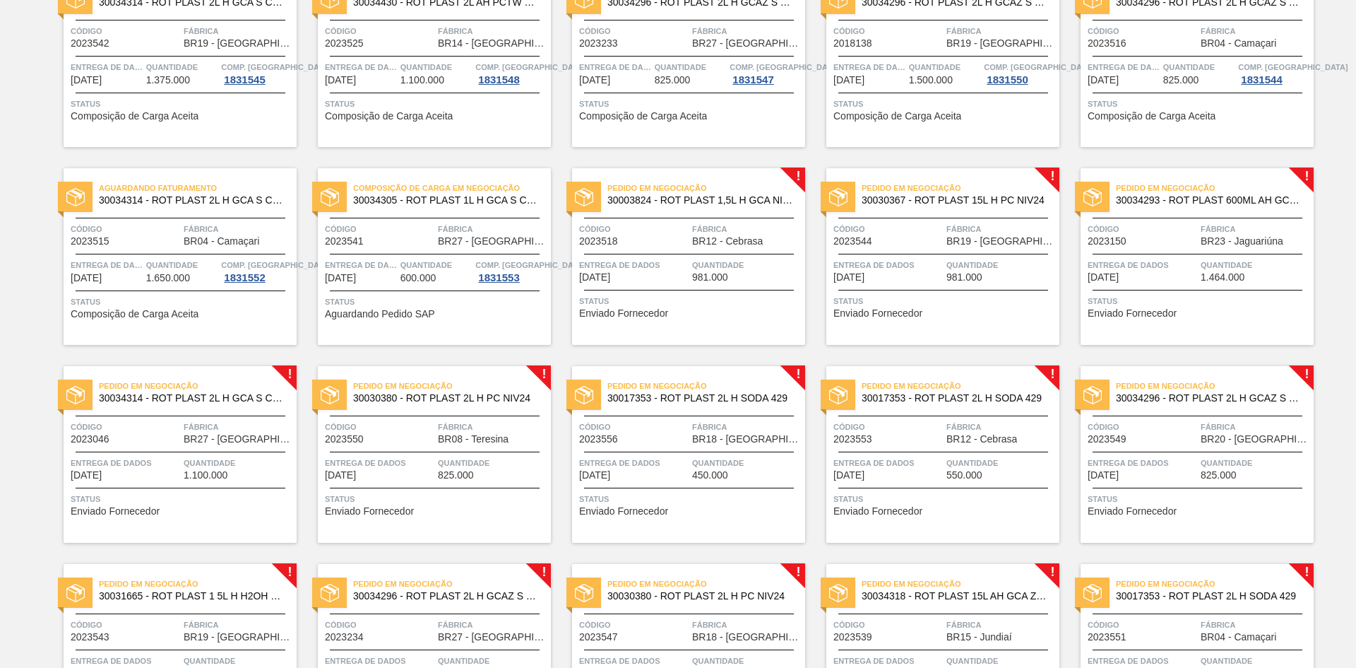
click at [638, 295] on span "Status" at bounding box center [690, 301] width 223 height 14
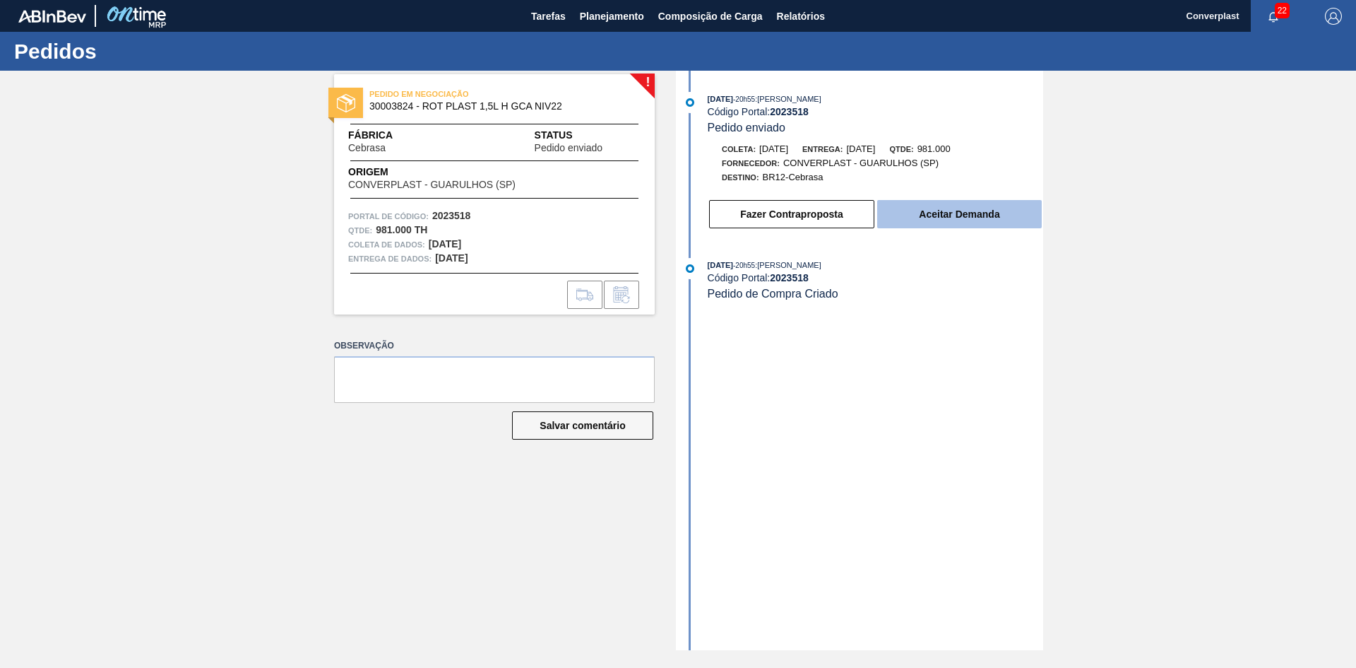
click at [985, 218] on font "Aceitar Demanda" at bounding box center [959, 213] width 81 height 11
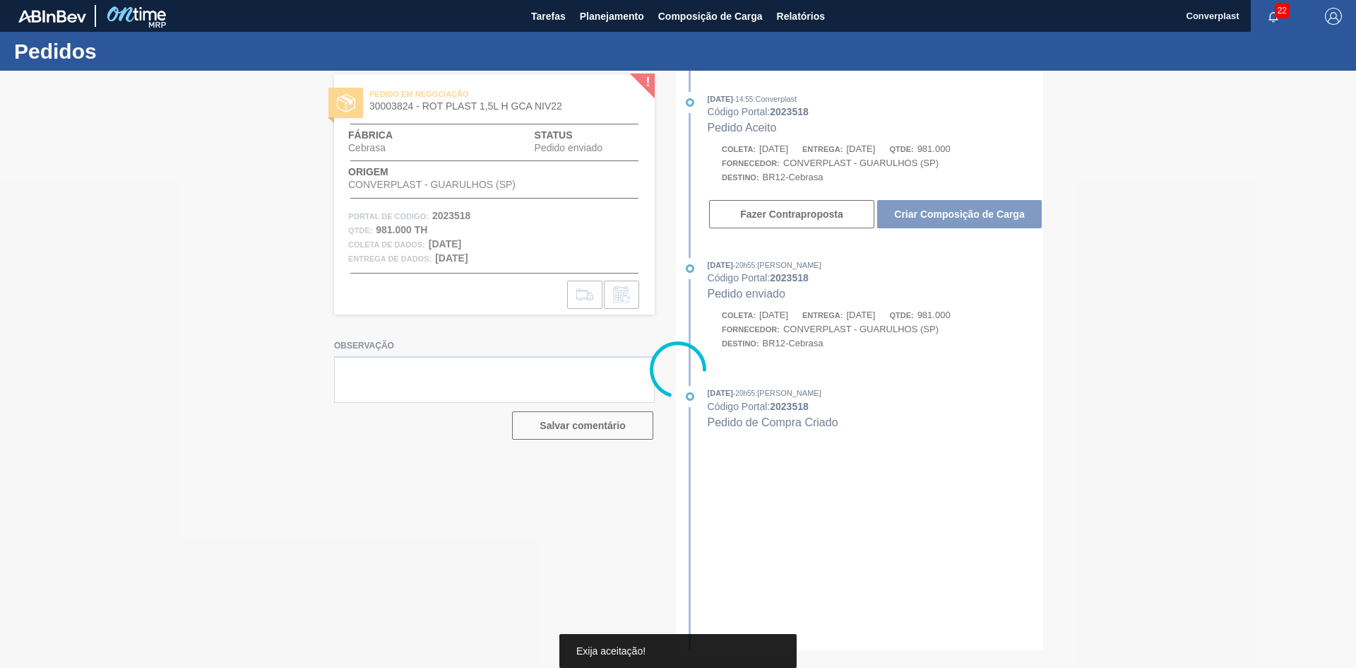
click at [985, 211] on font "Criar Composição de Carga" at bounding box center [959, 213] width 130 height 11
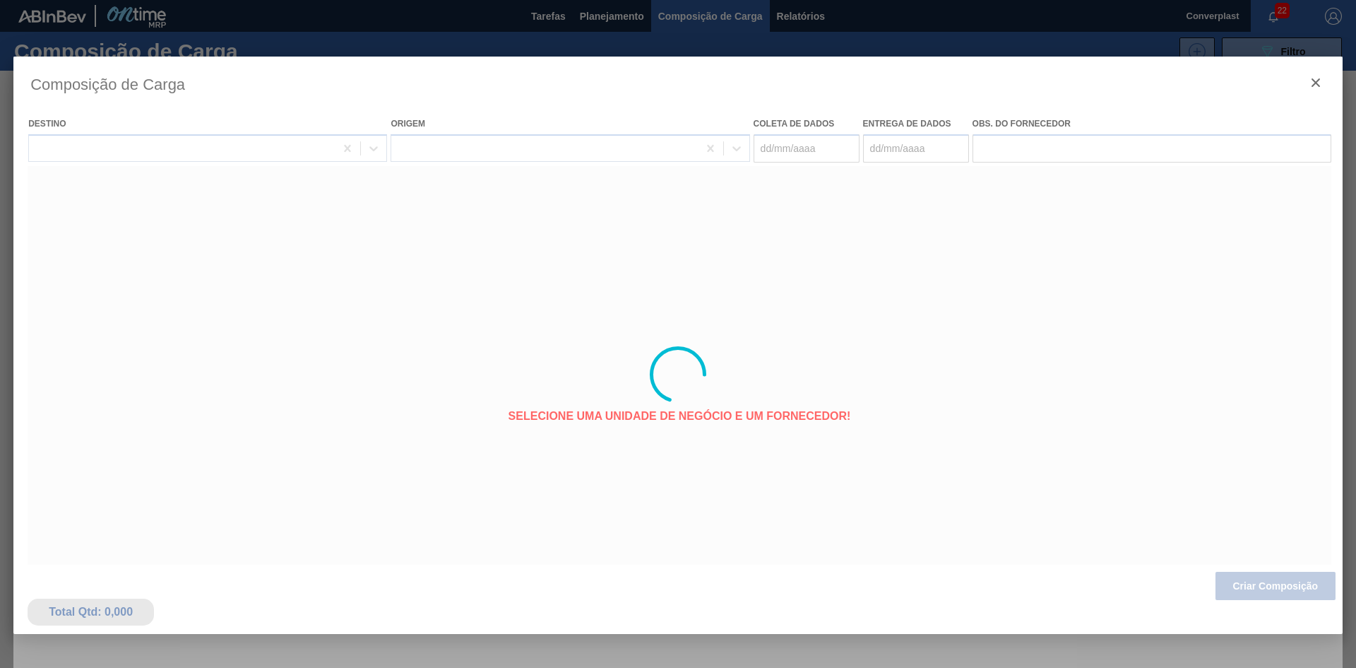
type coleta "[DATE]"
type entrega "[DATE]"
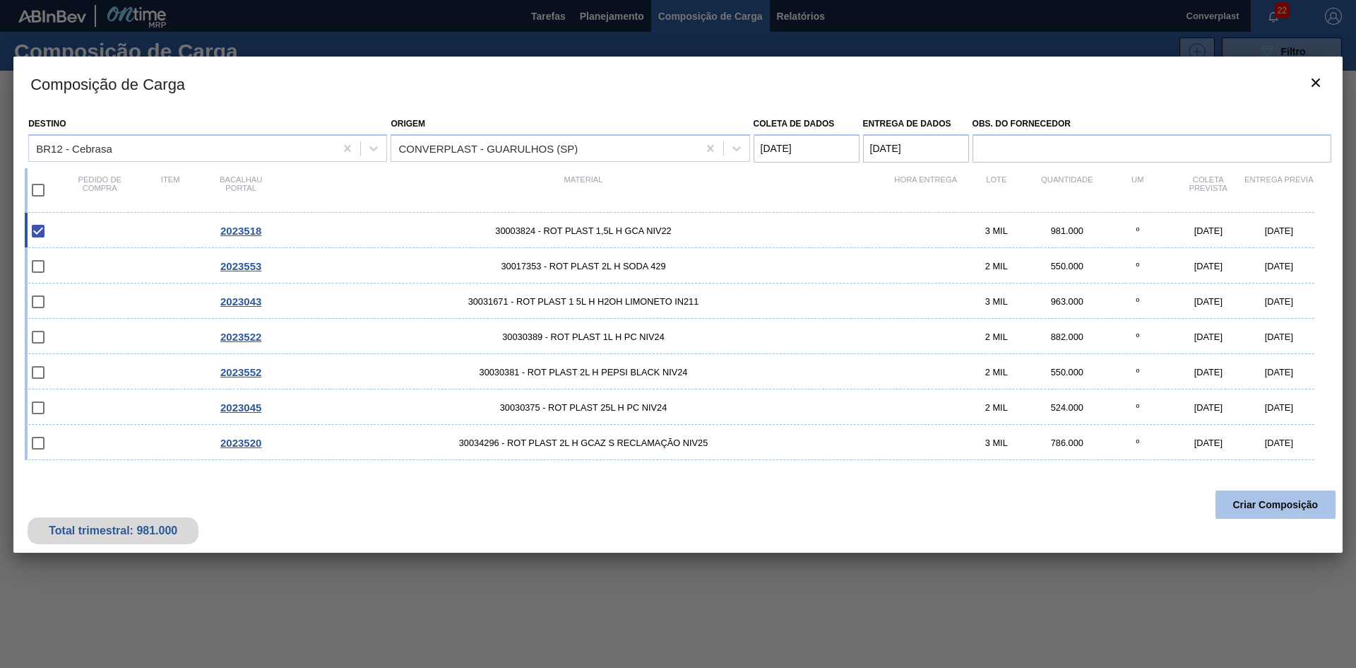
click at [1252, 505] on font "Criar Composição" at bounding box center [1275, 504] width 85 height 11
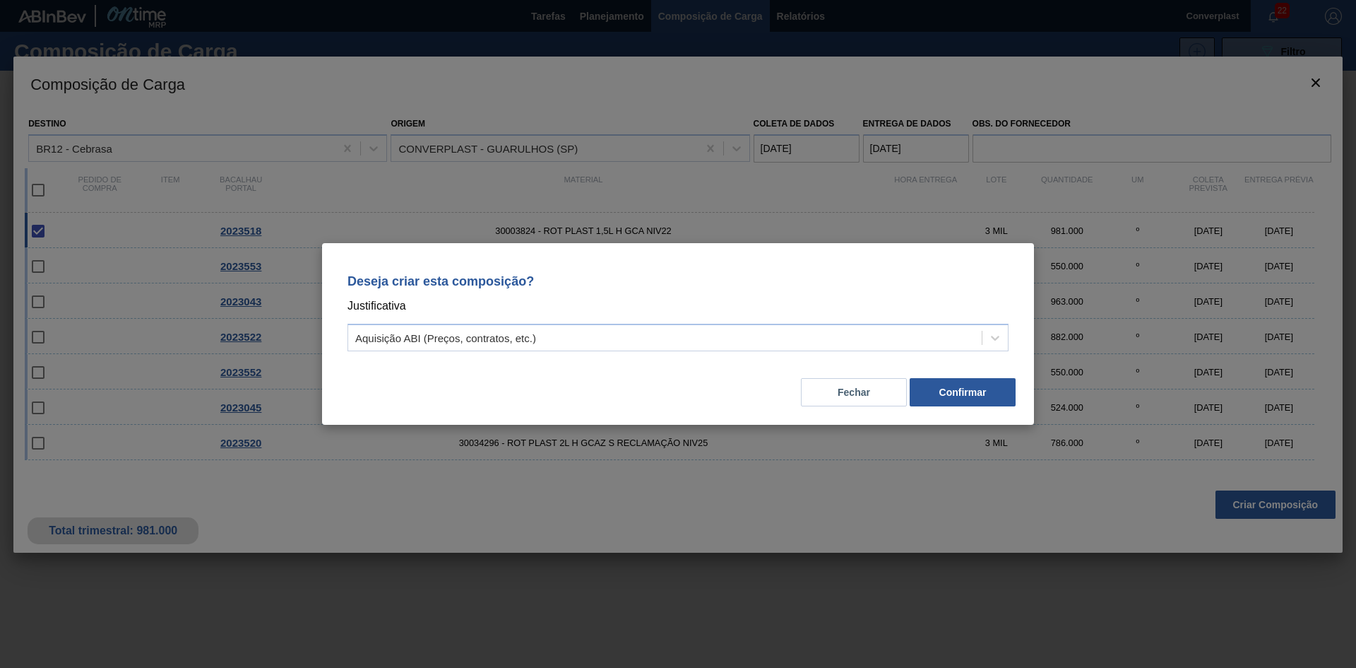
click at [703, 321] on div "Deseja criar esta composição? Justificativa Aquisição ABI (Preços, contratos, e…" at bounding box center [678, 310] width 678 height 100
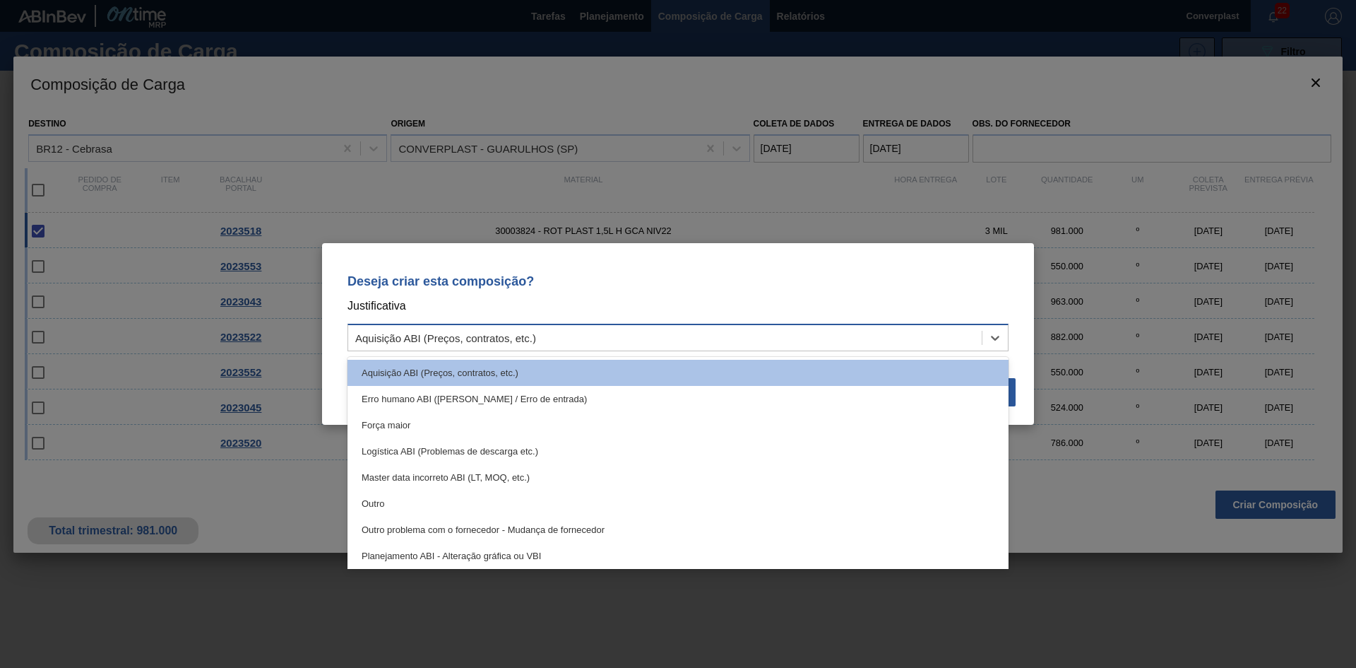
click at [698, 336] on div "Aquisição ABI (Preços, contratos, etc.)" at bounding box center [665, 338] width 634 height 20
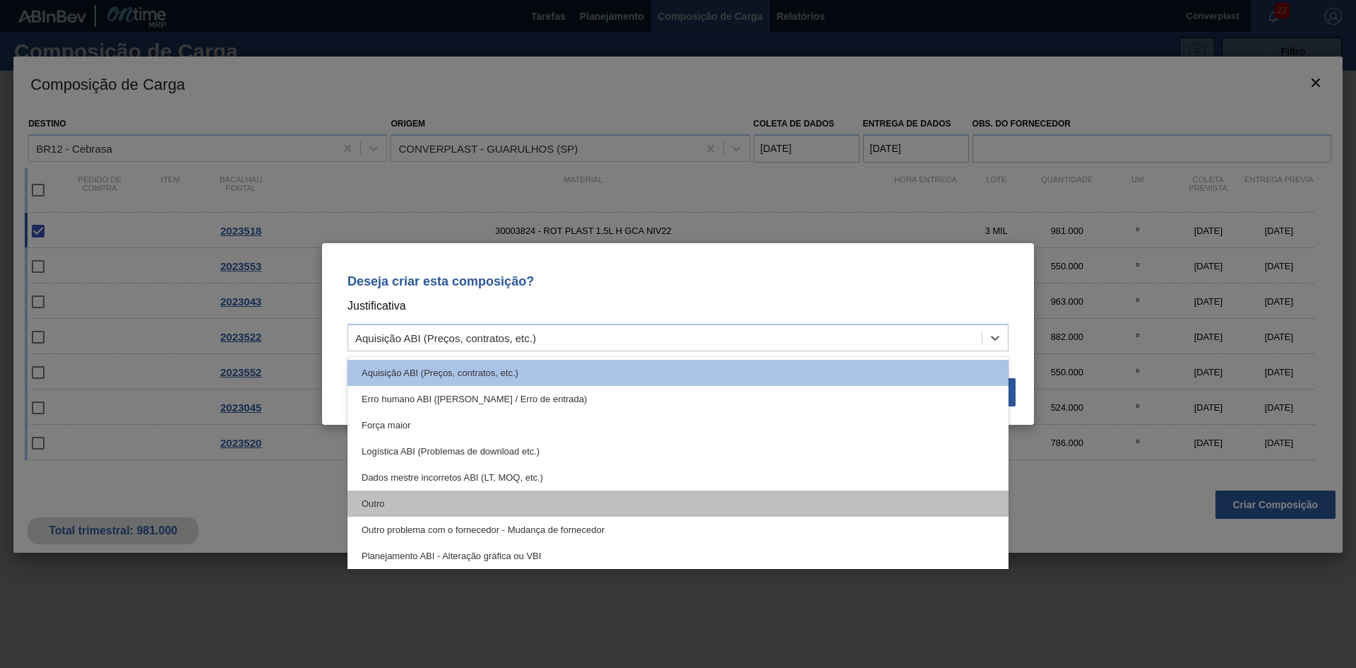
click at [553, 496] on div "Outro" at bounding box center [678, 503] width 661 height 26
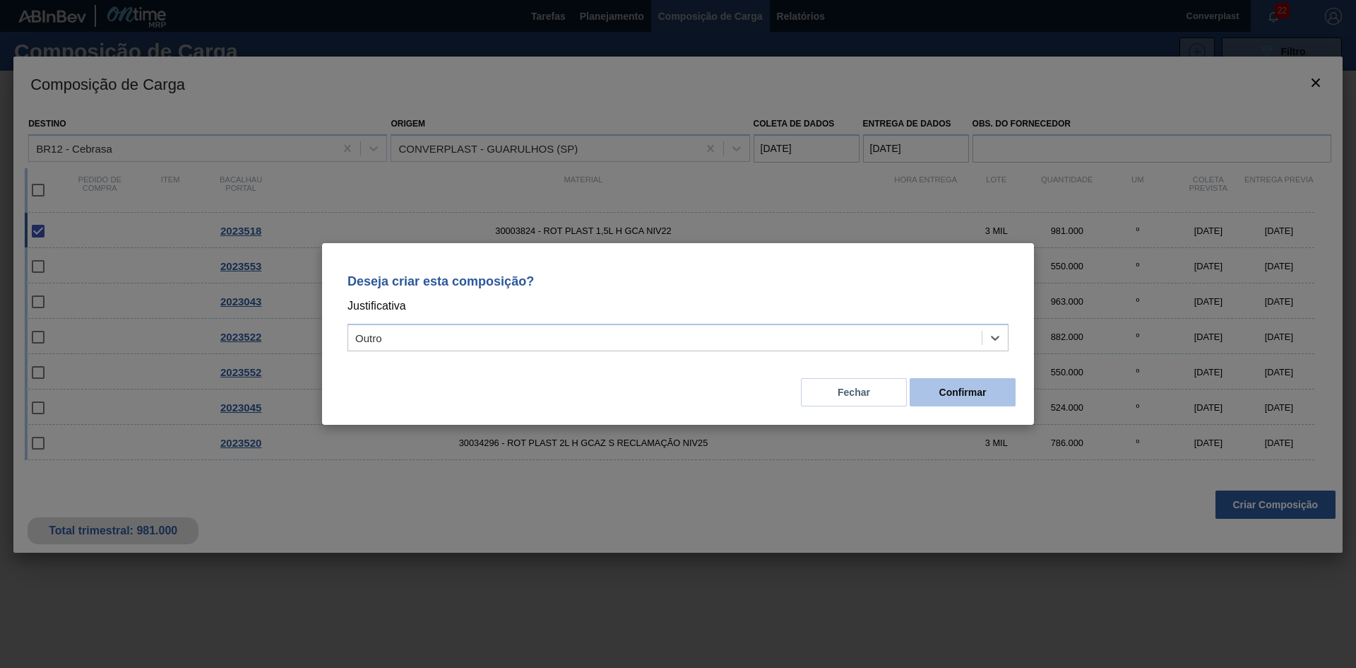
click at [947, 386] on button "Confirmar" at bounding box center [963, 392] width 106 height 28
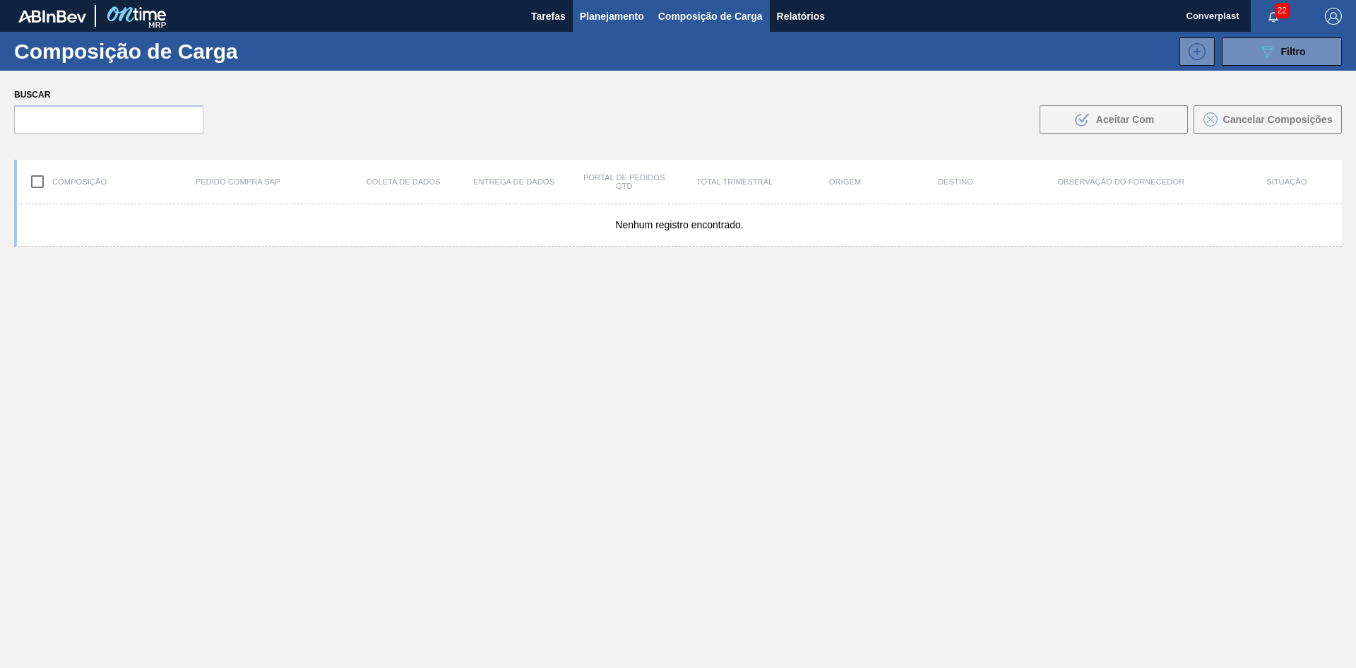
click at [598, 13] on font "Planejamento" at bounding box center [612, 16] width 64 height 11
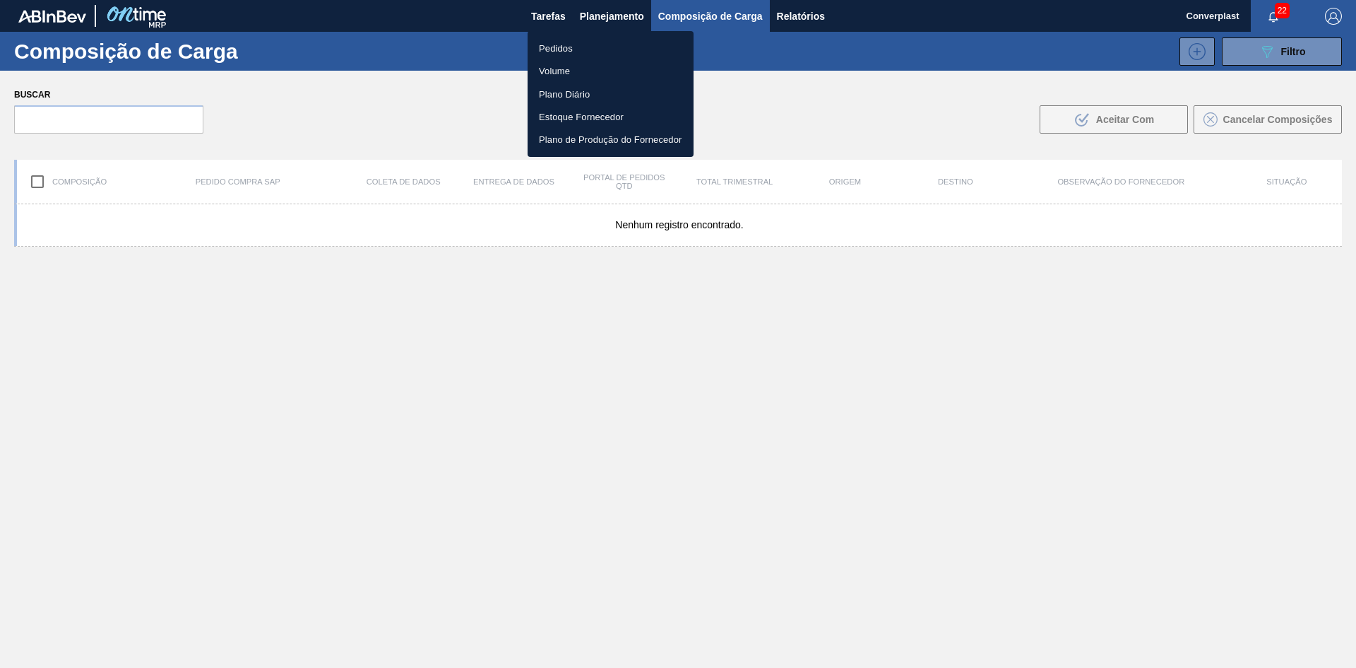
click at [579, 49] on li "Pedidos" at bounding box center [611, 48] width 166 height 23
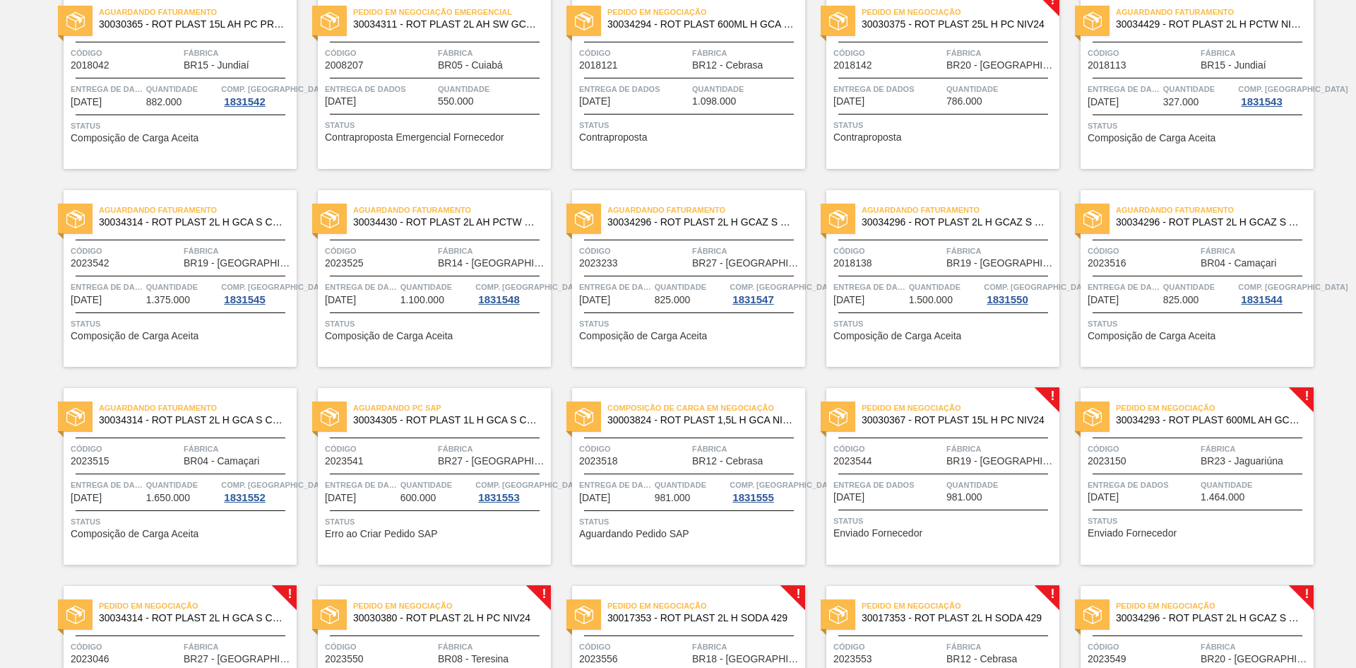
scroll to position [212, 0]
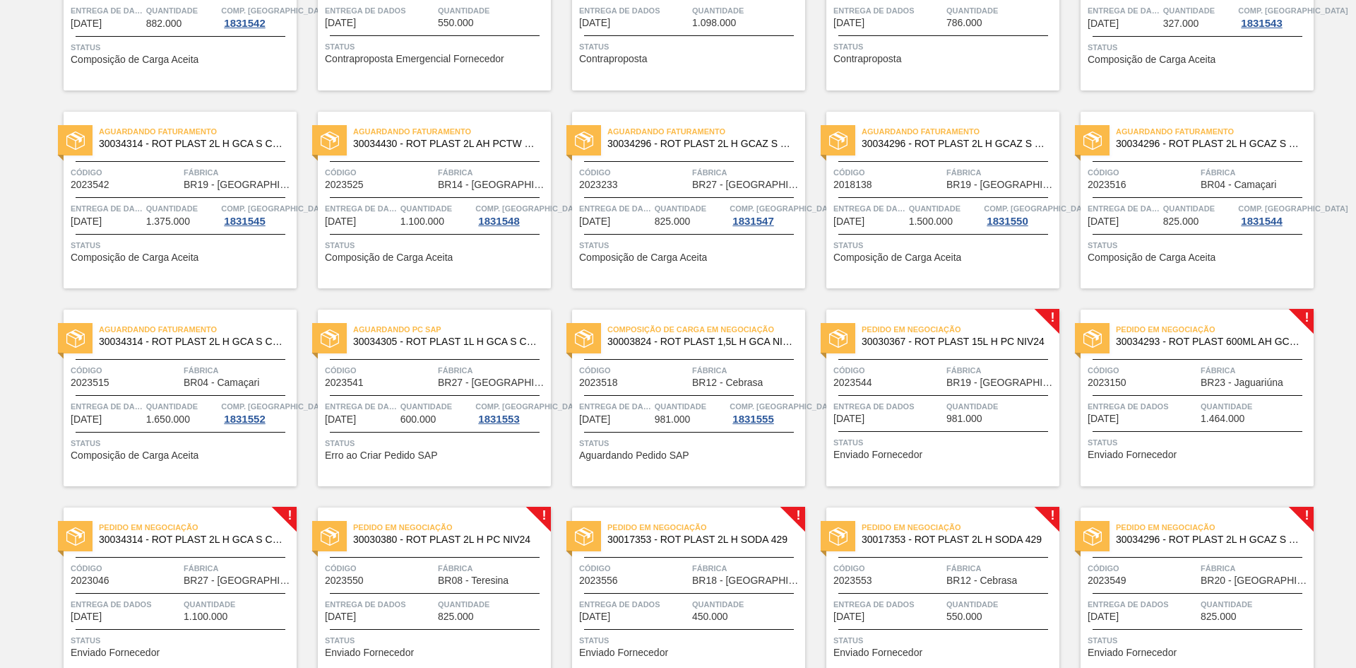
click at [917, 429] on div "Pedido em Negociação 30030367 - ROT PLAST 15L H PC NIV24 Código 2023544 Fábrica…" at bounding box center [942, 397] width 233 height 177
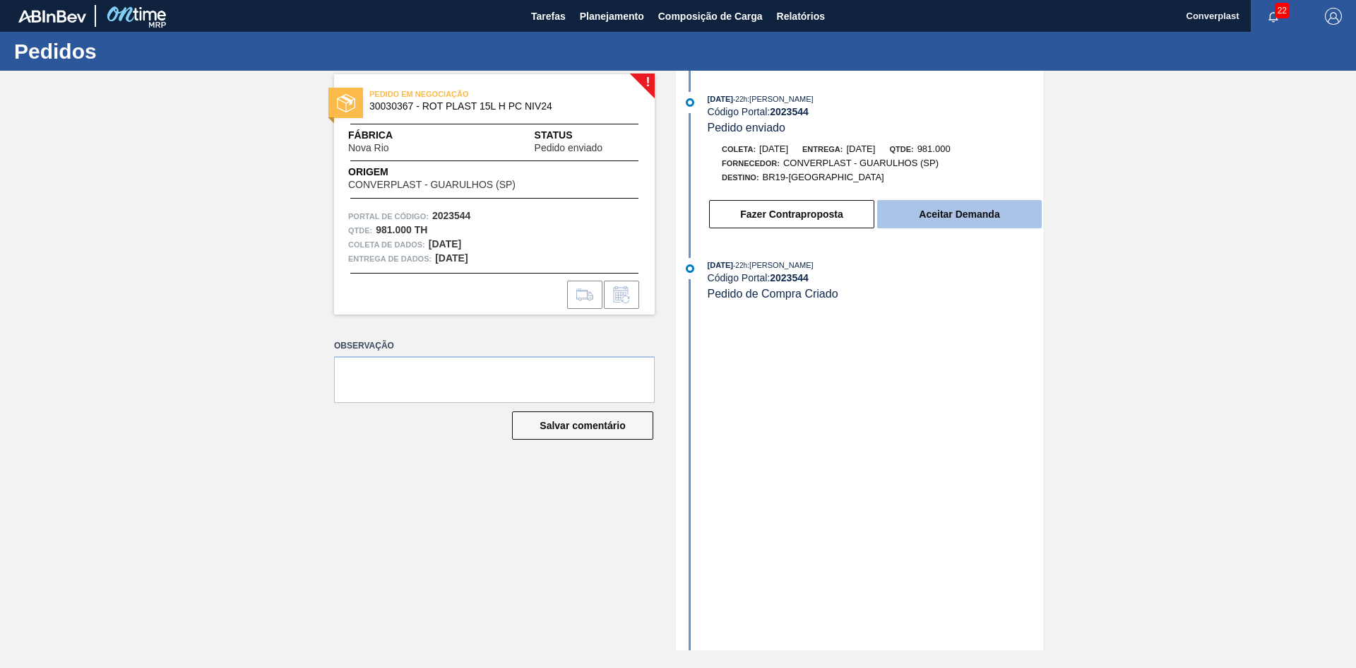
click at [999, 202] on button "Aceitar Demanda" at bounding box center [959, 214] width 165 height 28
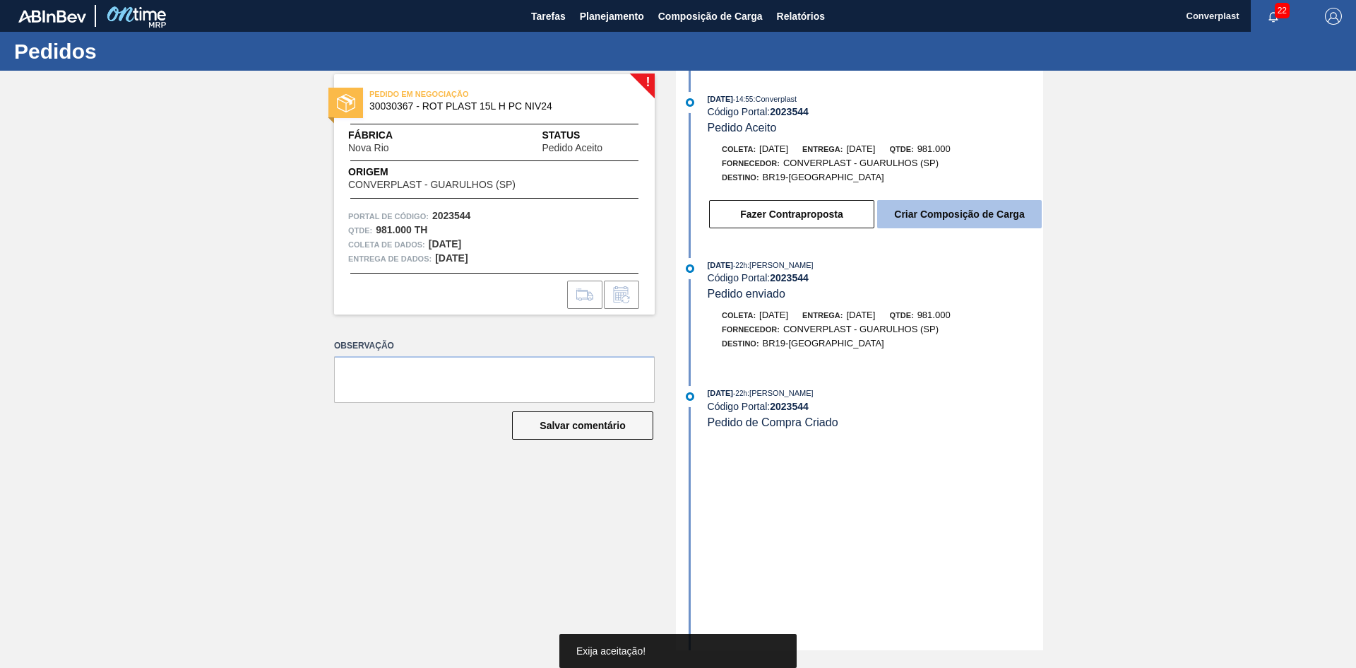
click at [1000, 213] on font "Criar Composição de Carga" at bounding box center [959, 213] width 130 height 11
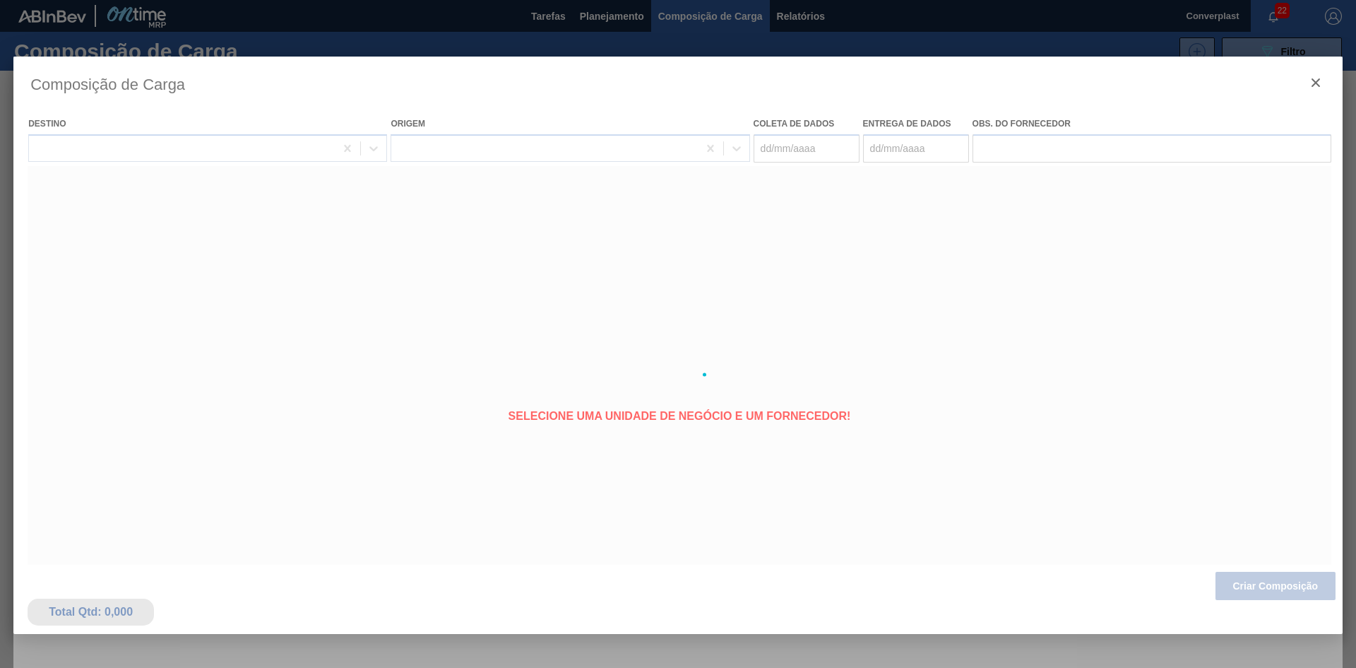
type coleta "[DATE]"
type entrega "[DATE]"
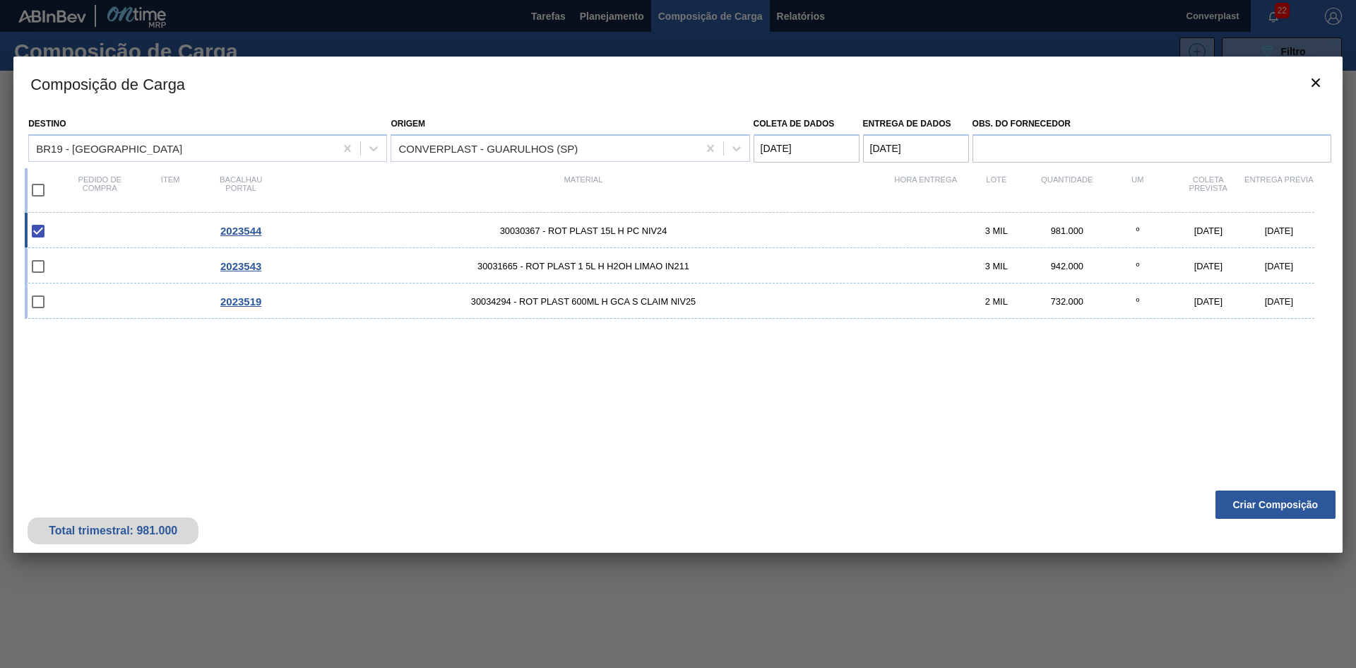
click at [1254, 501] on font "Criar Composição" at bounding box center [1275, 504] width 85 height 11
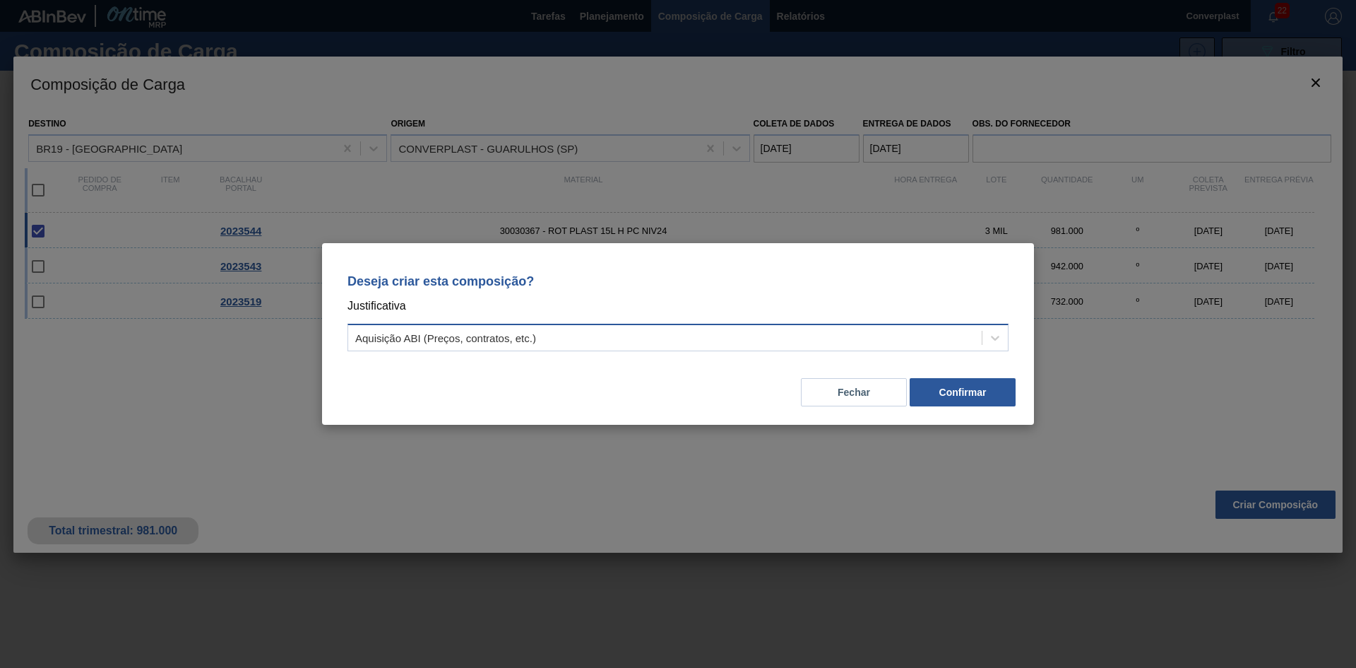
click at [800, 333] on div "Aquisição ABI (Preços, contratos, etc.)" at bounding box center [665, 338] width 634 height 20
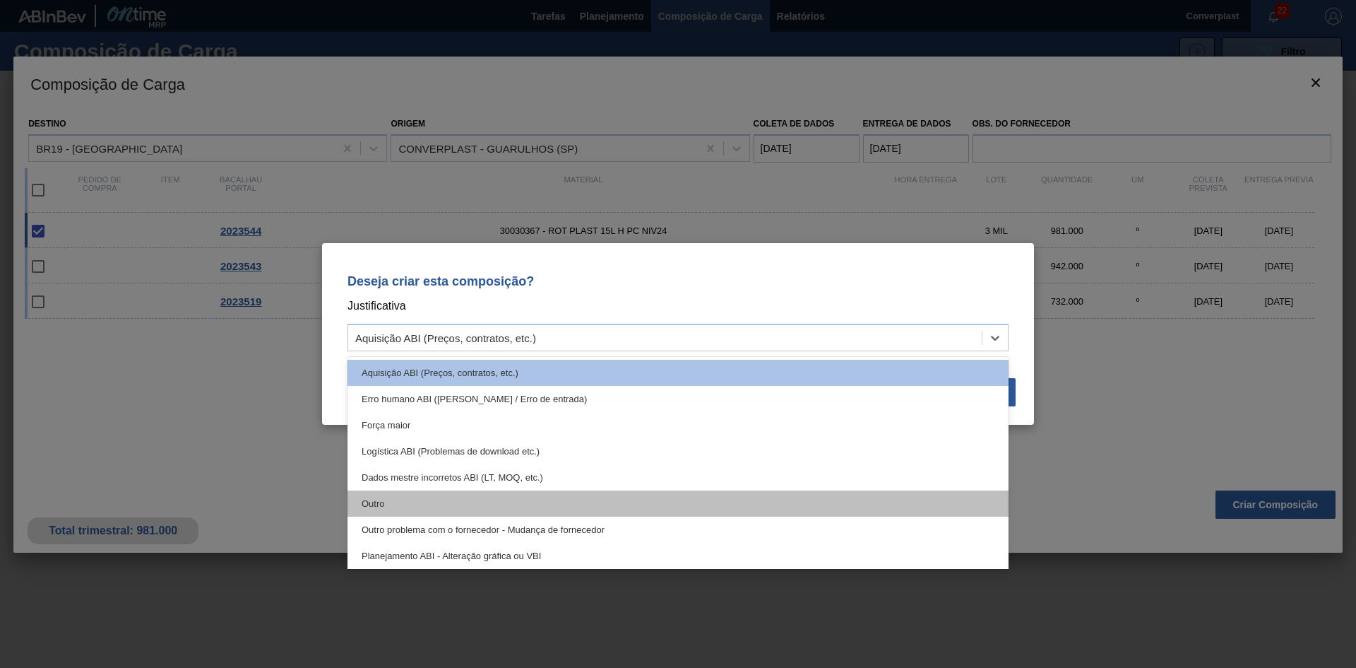
click at [564, 505] on div "Outro" at bounding box center [678, 503] width 661 height 26
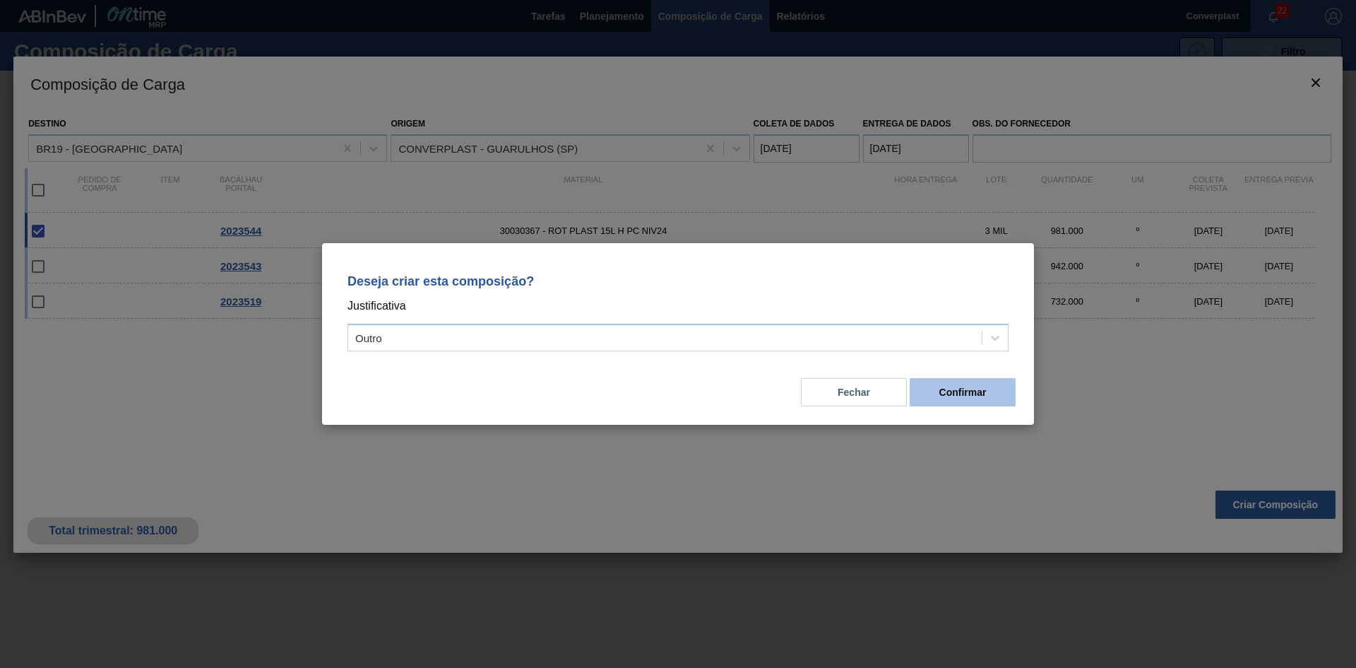
click at [944, 391] on font "Confirmar" at bounding box center [963, 391] width 47 height 11
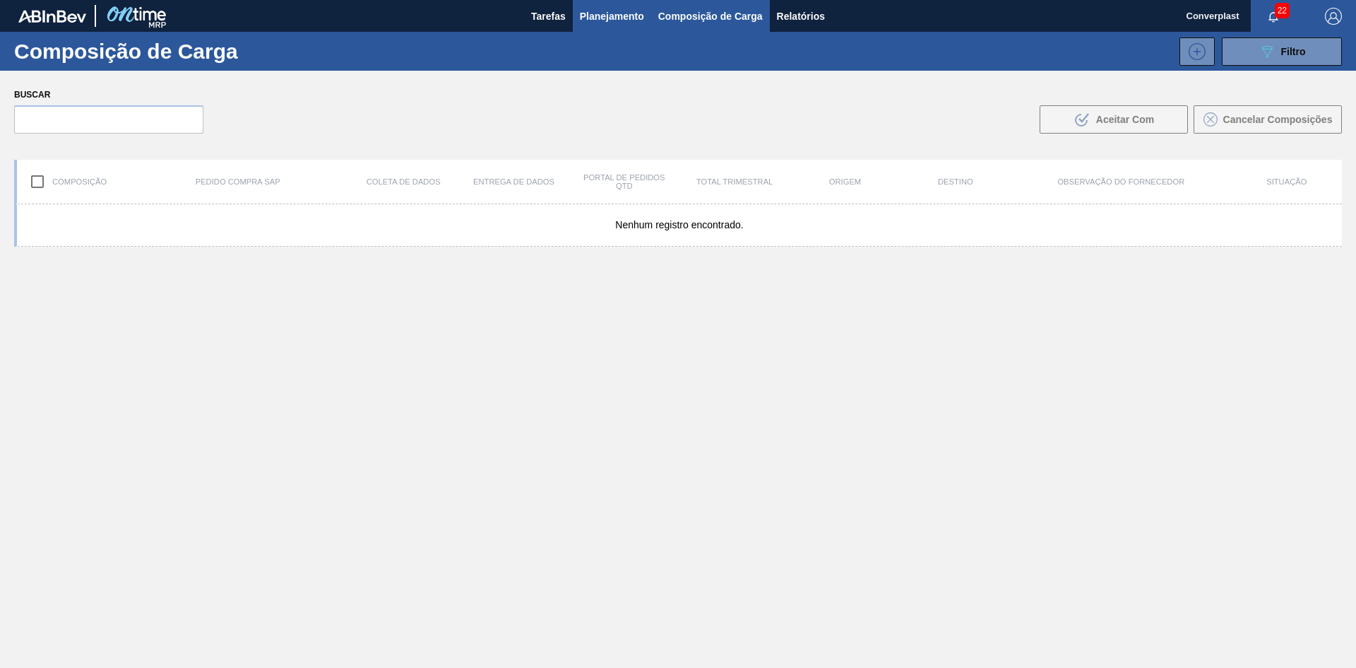
click at [592, 8] on font "Planejamento" at bounding box center [612, 16] width 64 height 17
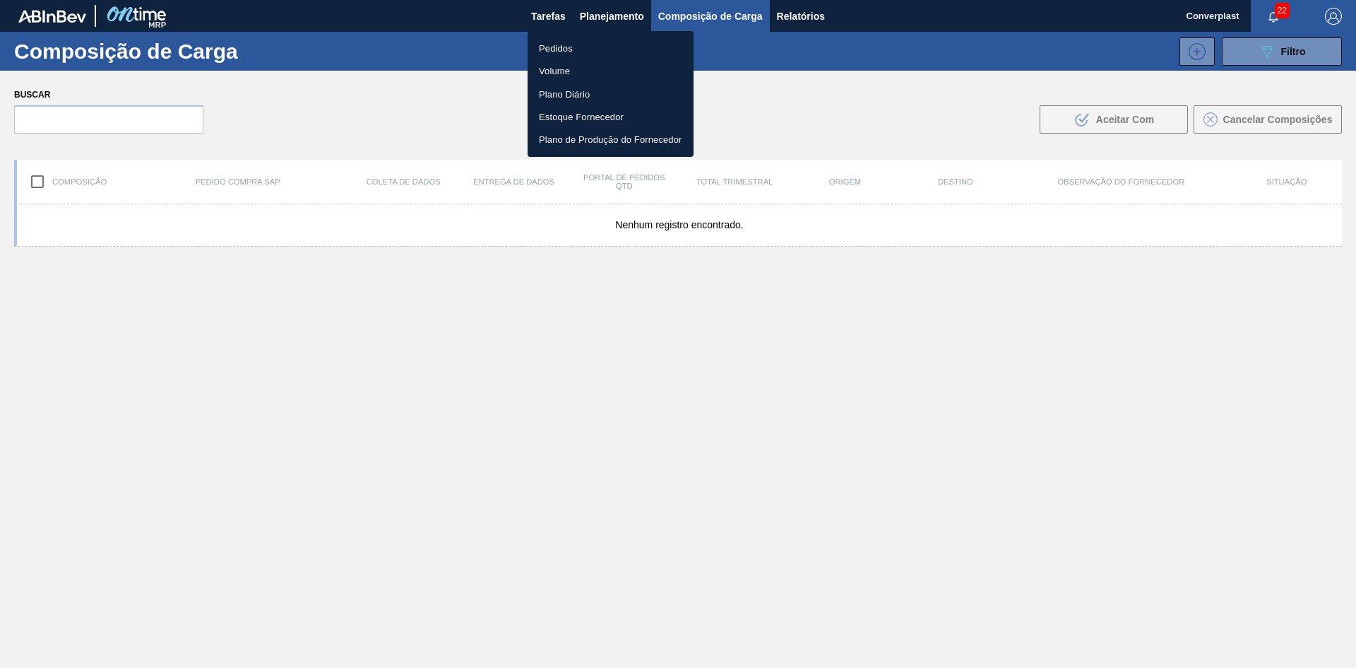
click at [585, 39] on li "Pedidos" at bounding box center [611, 48] width 166 height 23
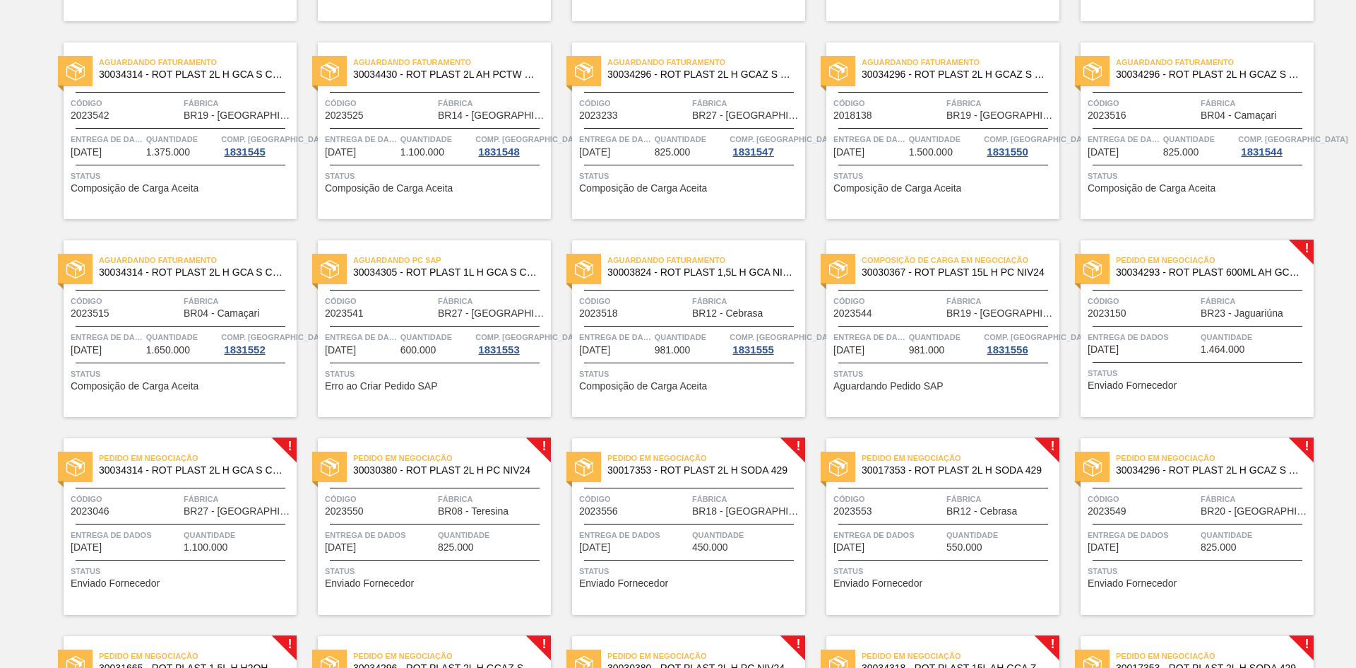
scroll to position [424, 0]
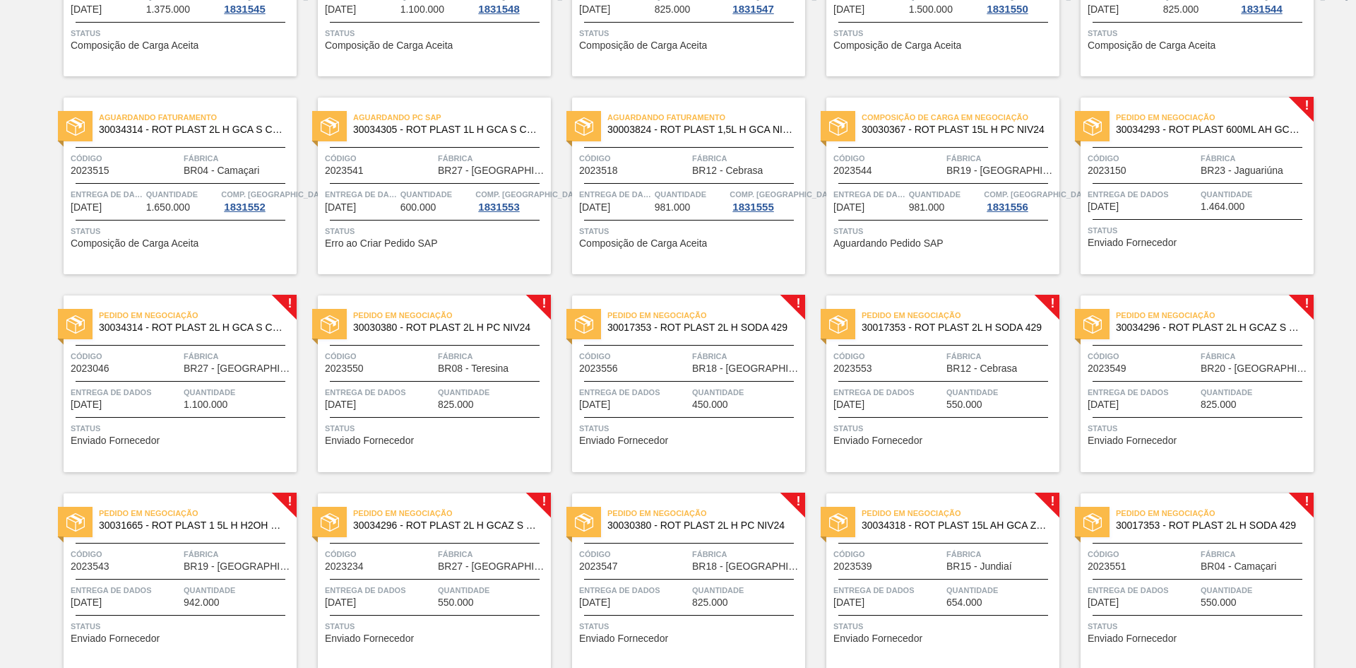
click at [1109, 215] on div "Pedido em Negociação 30034293 - ROT PLAST 600ML AH GCAZ S CLAIM NIV25 Código 20…" at bounding box center [1197, 185] width 233 height 177
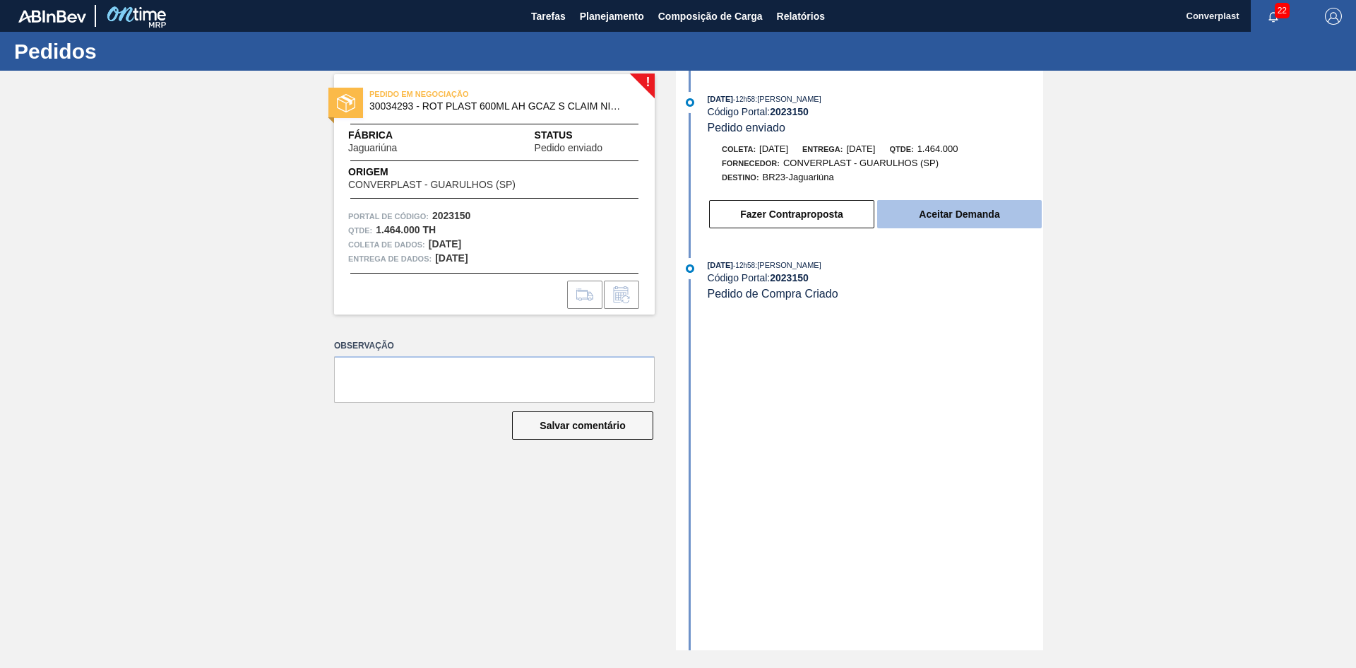
click at [930, 211] on font "Aceitar Demanda" at bounding box center [959, 213] width 81 height 11
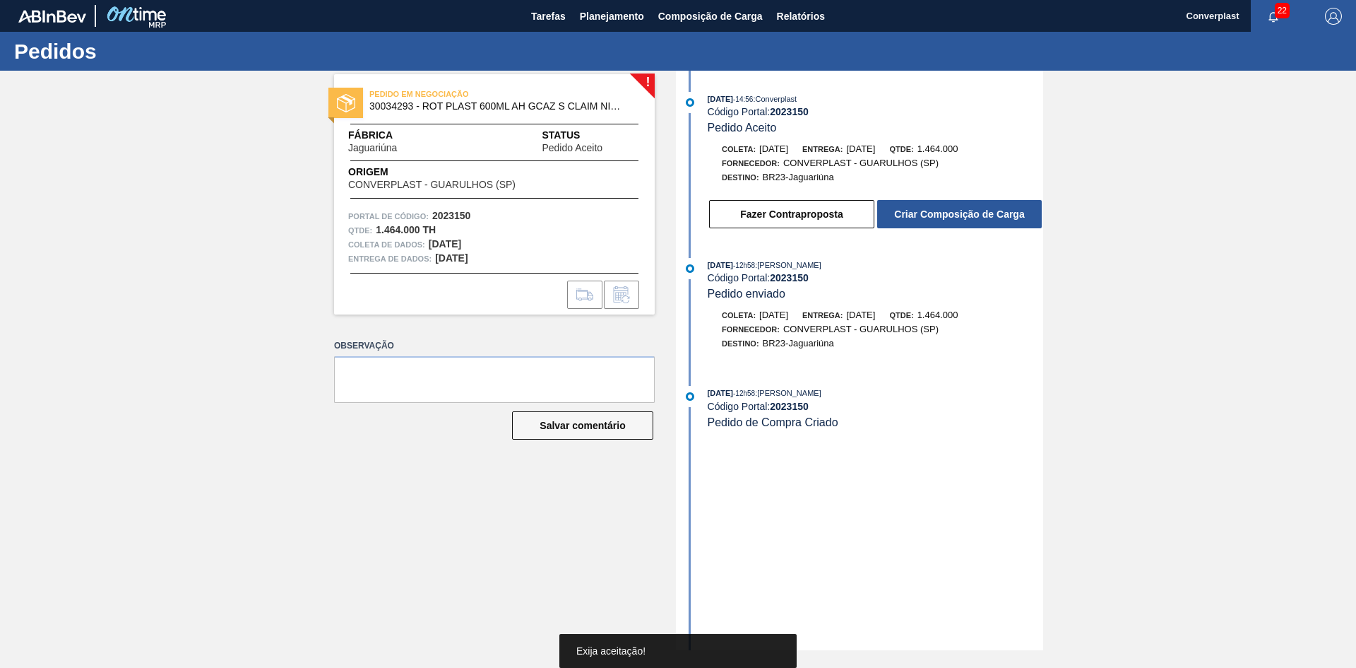
click at [930, 211] on font "Criar Composição de Carga" at bounding box center [959, 213] width 130 height 11
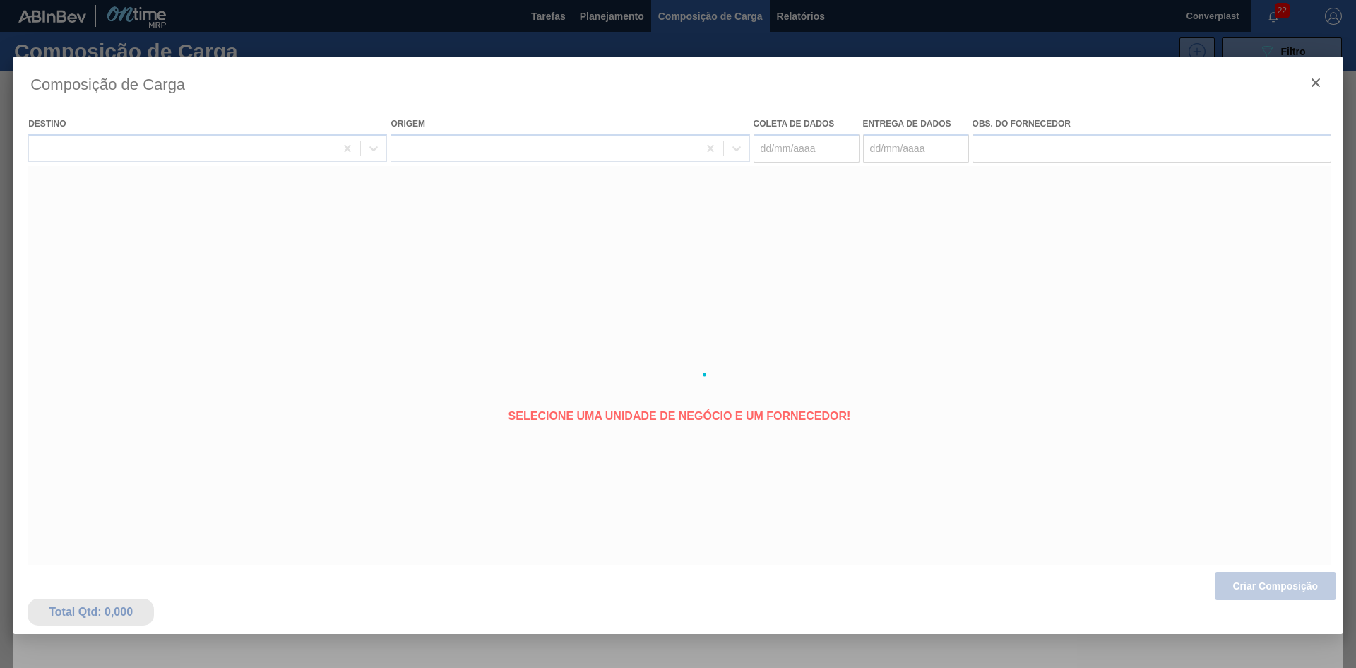
type coleta "[DATE]"
type entrega "[DATE]"
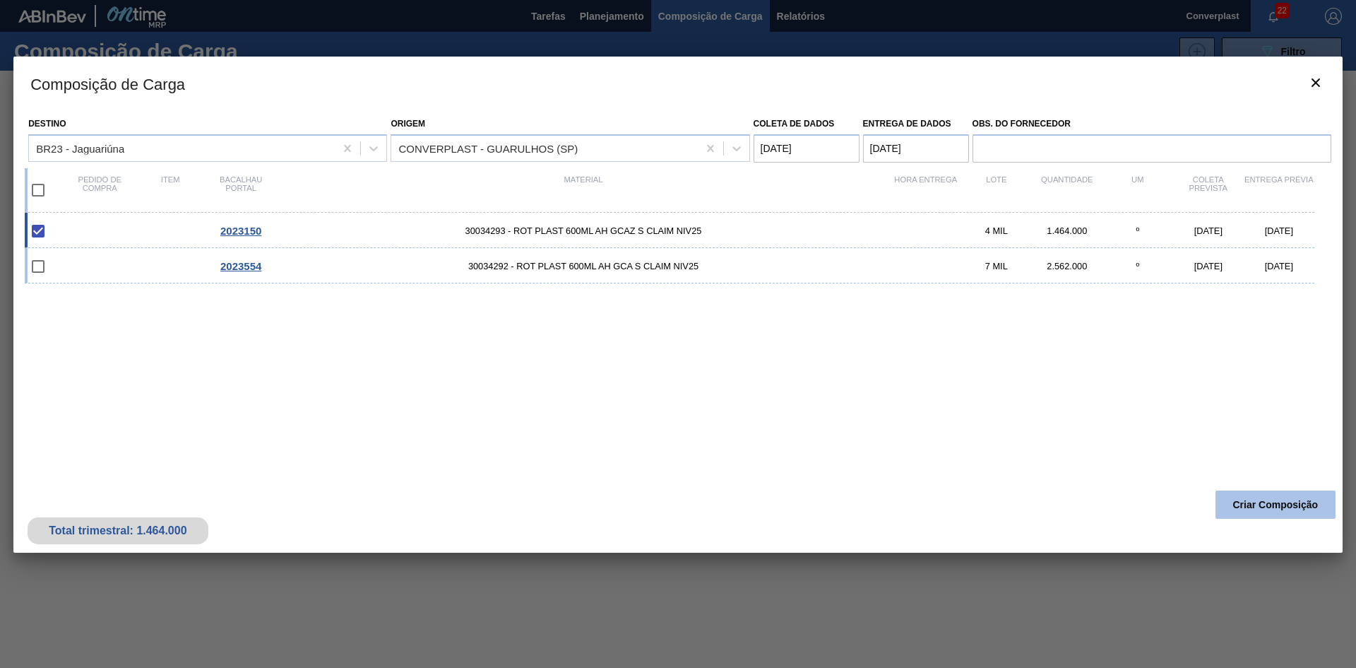
click at [1255, 496] on button "Criar Composição" at bounding box center [1276, 504] width 120 height 28
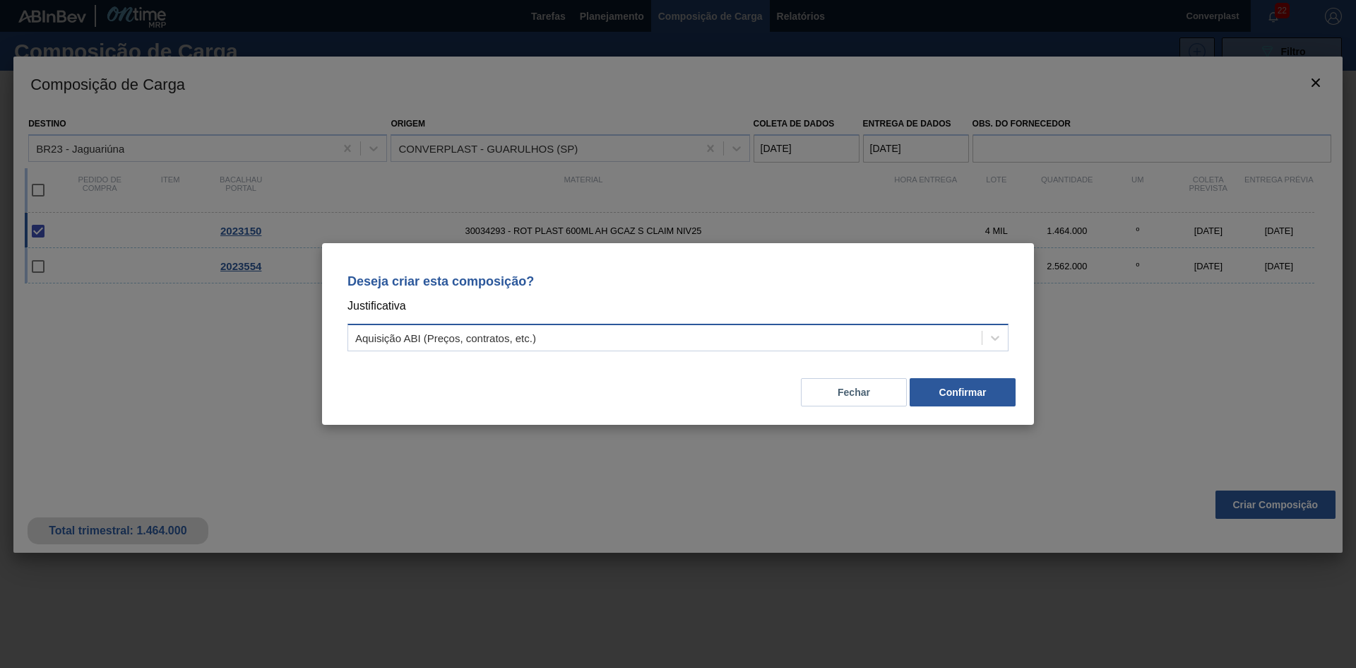
click at [607, 338] on div "Aquisição ABI (Preços, contratos, etc.)" at bounding box center [665, 338] width 634 height 20
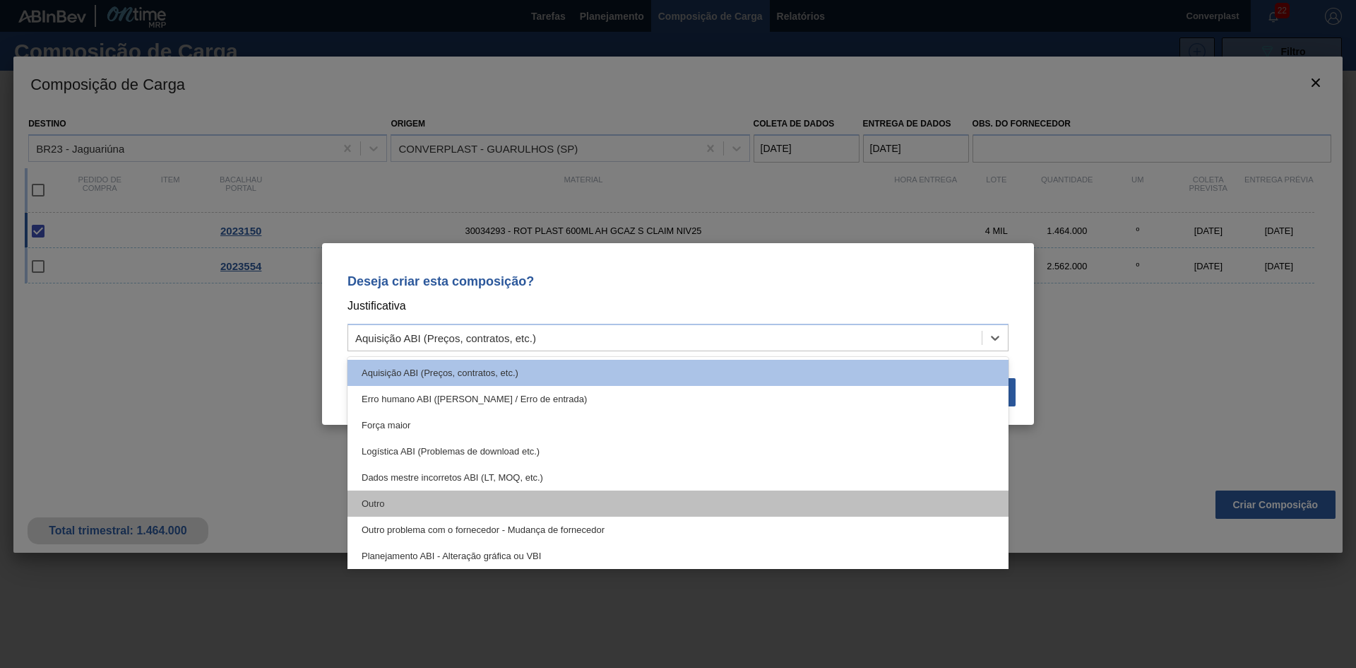
click at [487, 514] on div "Outro" at bounding box center [678, 503] width 661 height 26
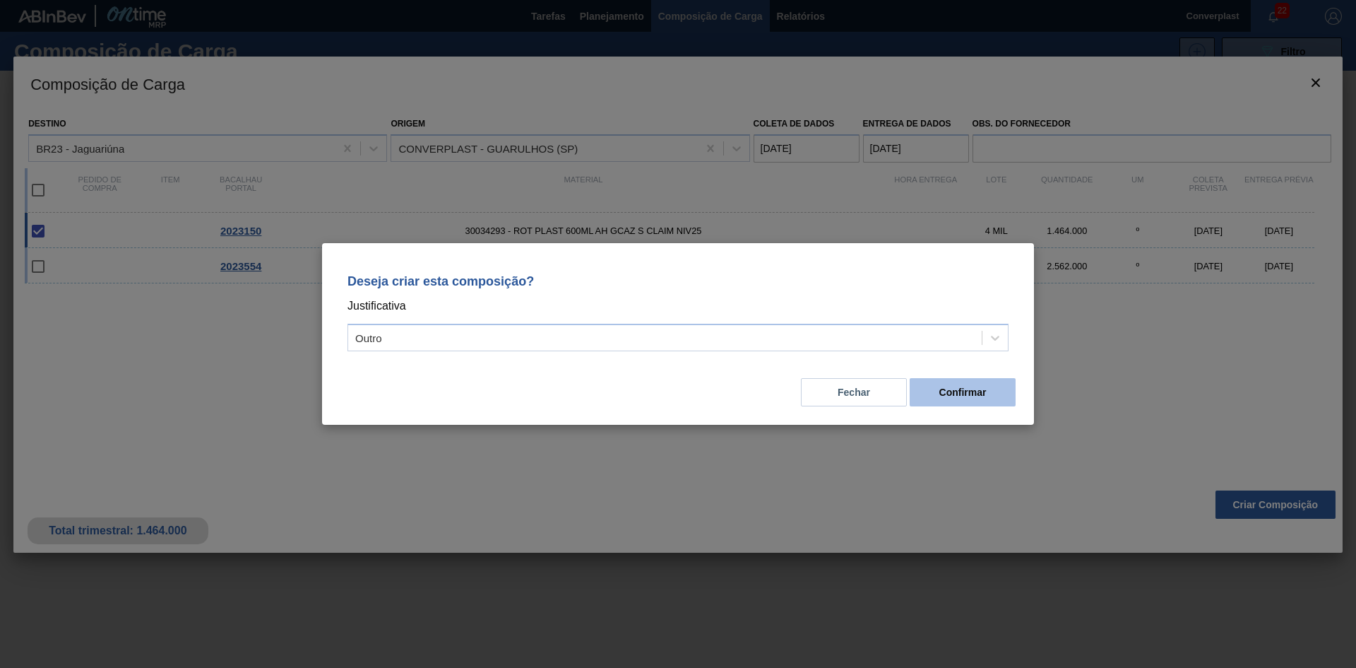
click at [932, 389] on button "Confirmar" at bounding box center [963, 392] width 106 height 28
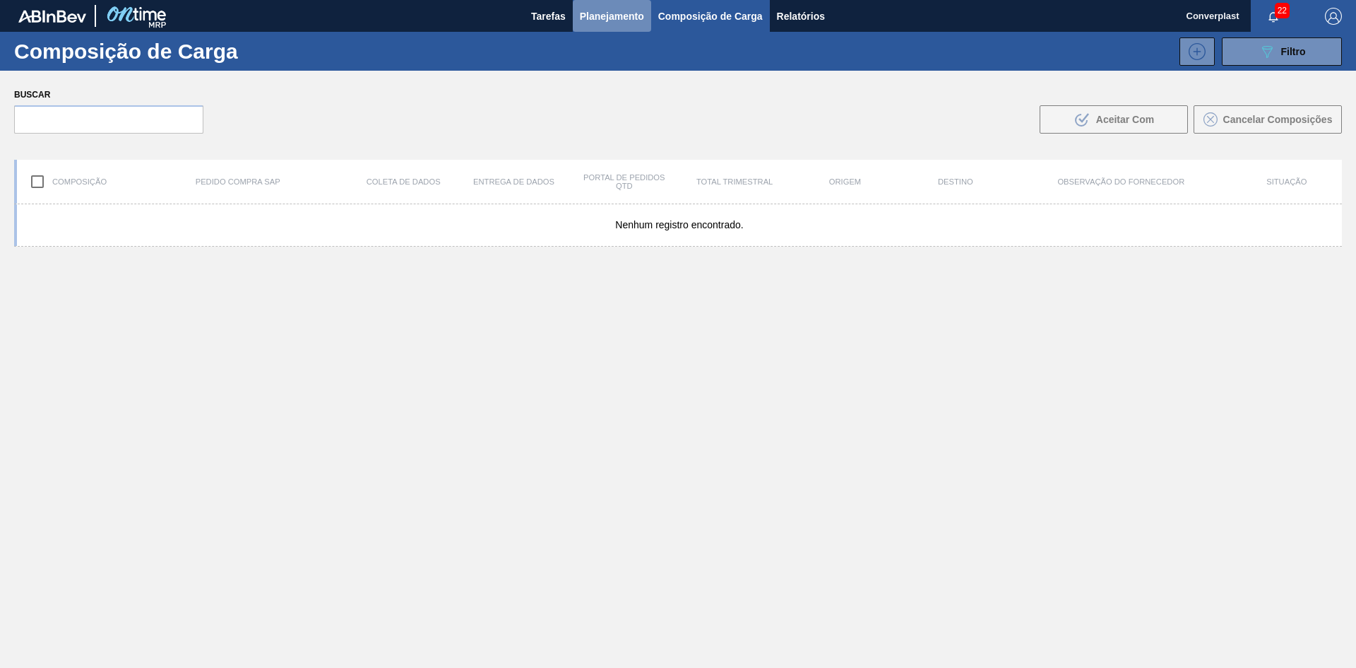
click at [605, 12] on font "Planejamento" at bounding box center [612, 16] width 64 height 11
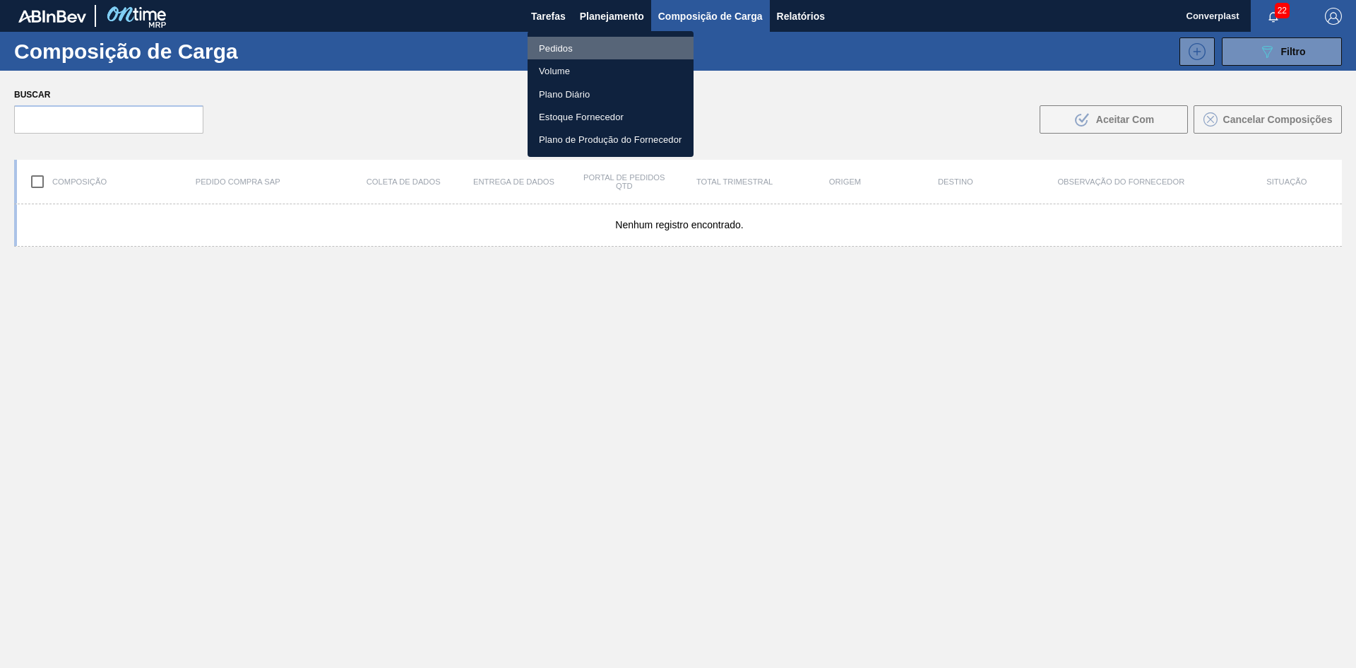
click at [556, 40] on li "Pedidos" at bounding box center [611, 48] width 166 height 23
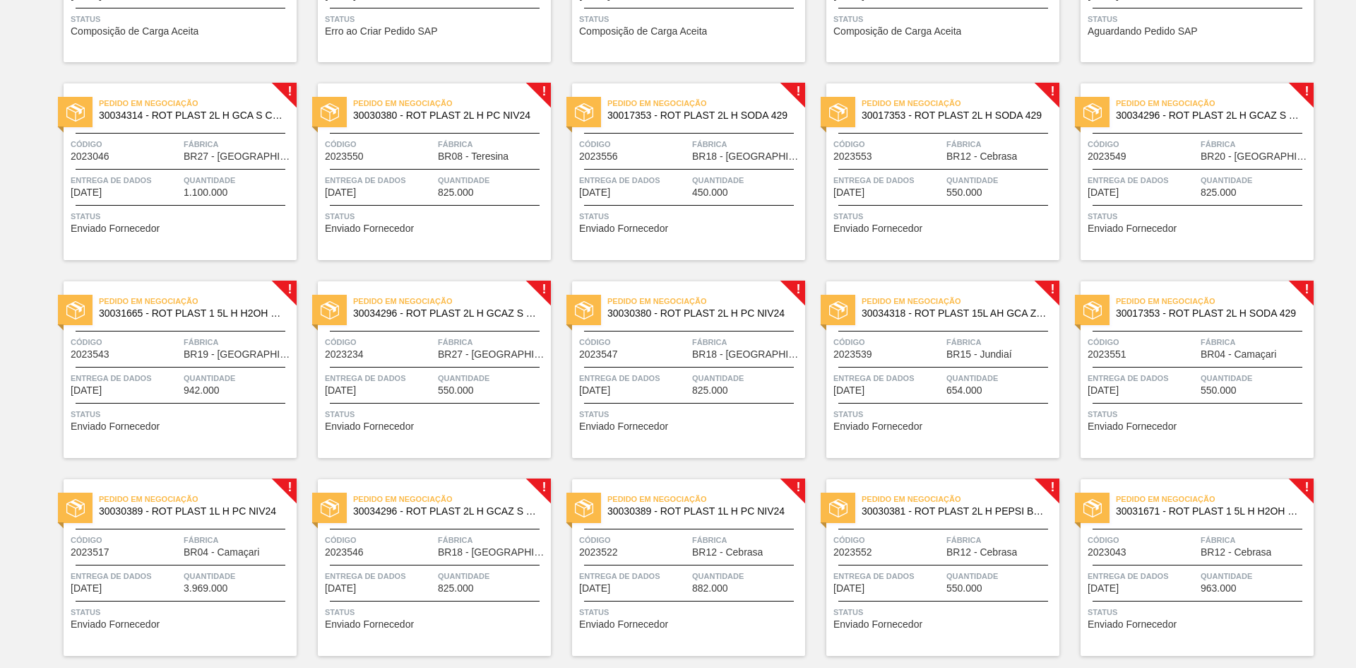
scroll to position [494, 0]
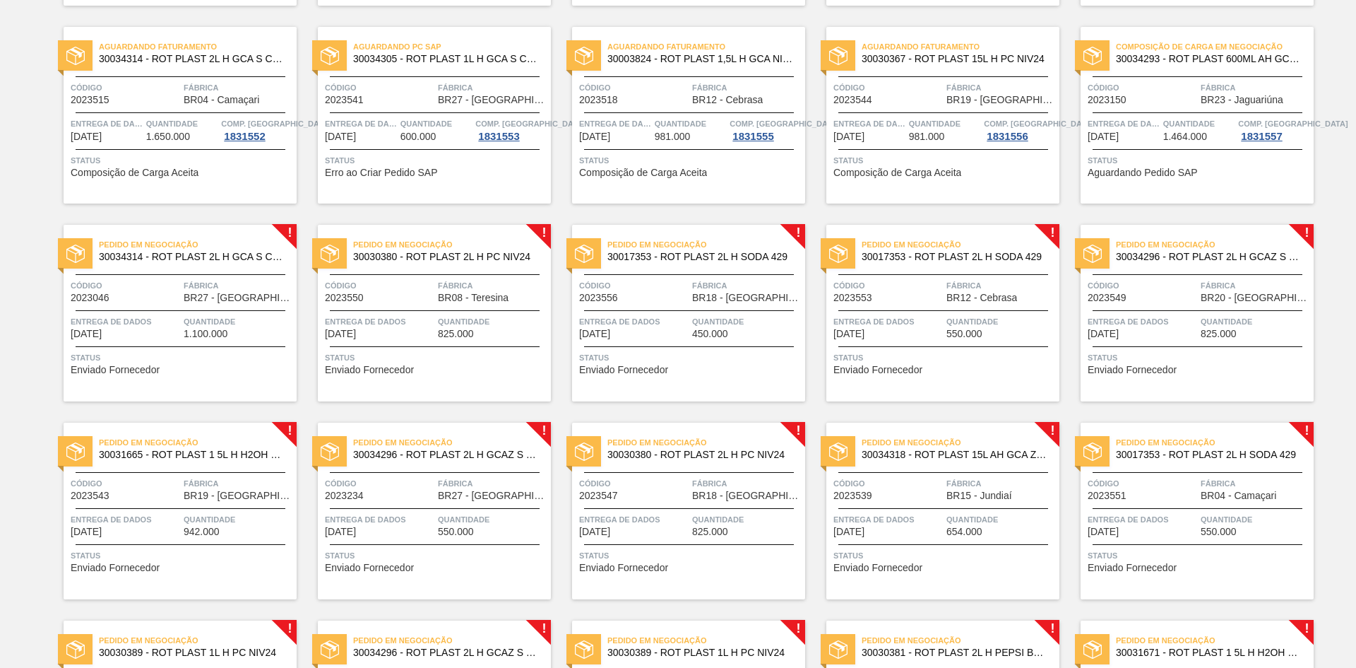
click at [1113, 307] on div "Pedido em Negociação 30034296 - ROT PLAST 2L H GCAZ S RECLAMAÇÃO NIV25 Código 2…" at bounding box center [1197, 313] width 233 height 177
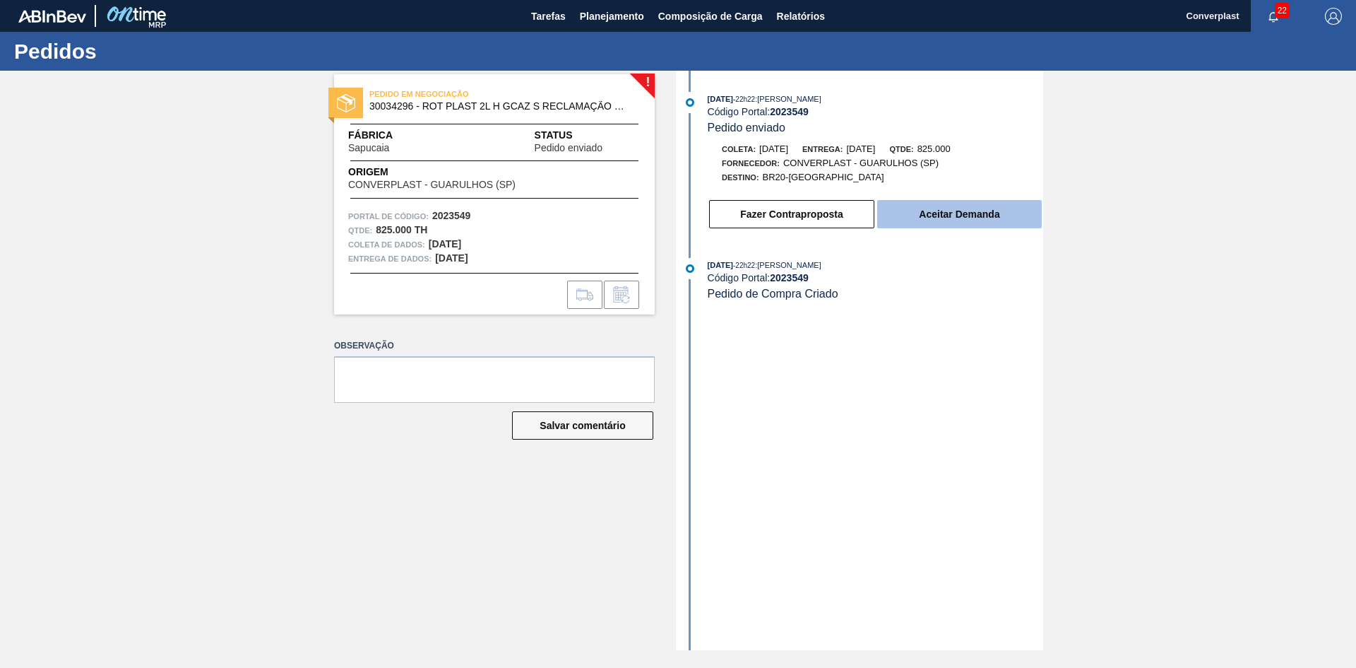
click at [922, 205] on button "Aceitar Demanda" at bounding box center [959, 214] width 165 height 28
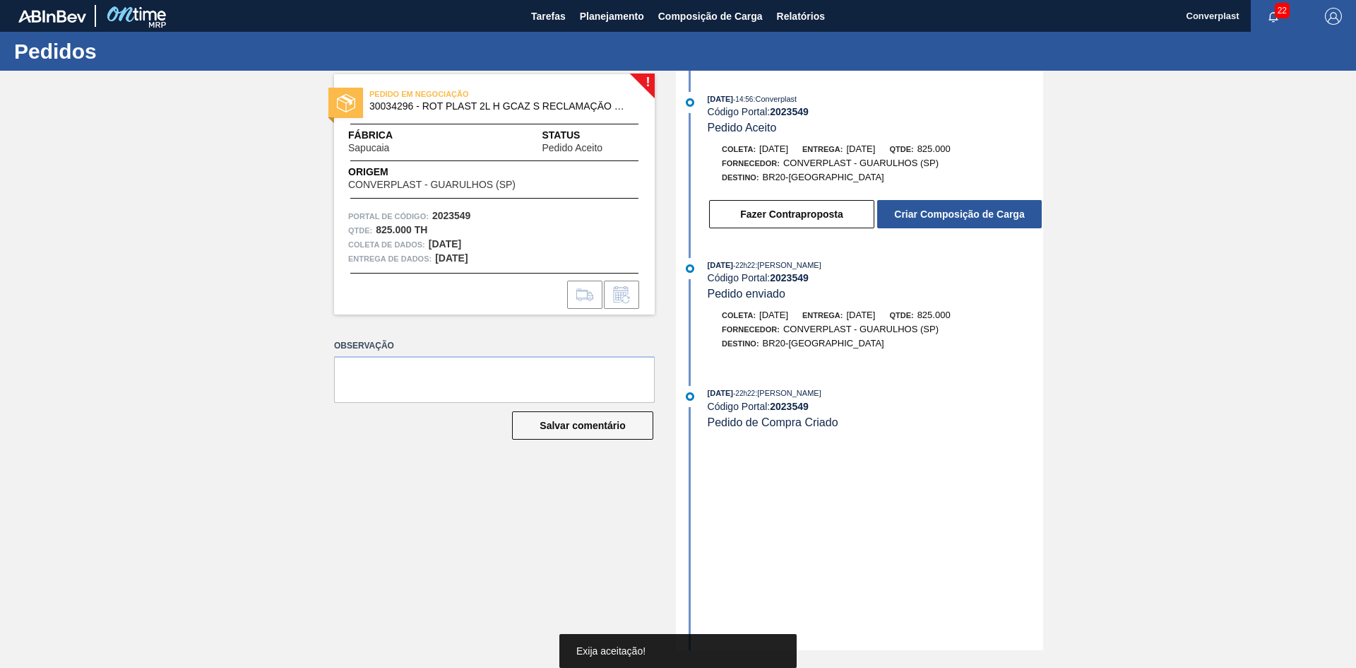
click at [922, 205] on button "Criar Composição de Carga" at bounding box center [959, 214] width 165 height 28
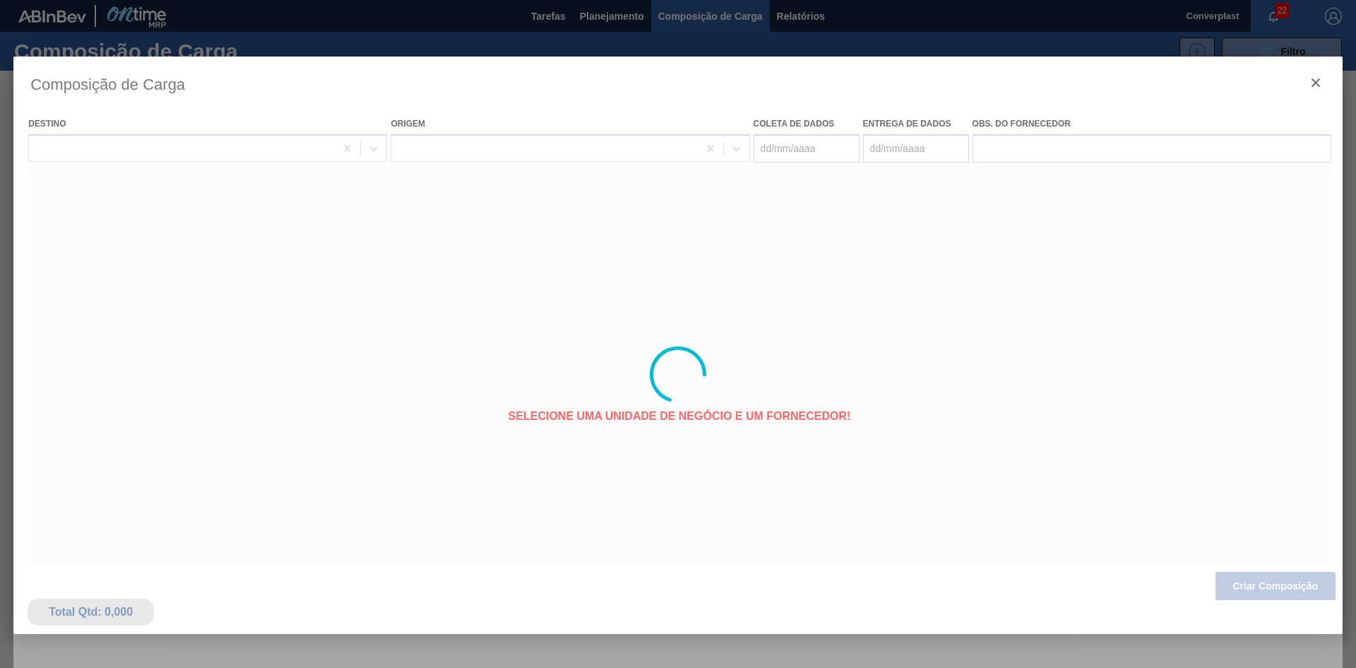
type coleta "[DATE]"
type entrega "[DATE]"
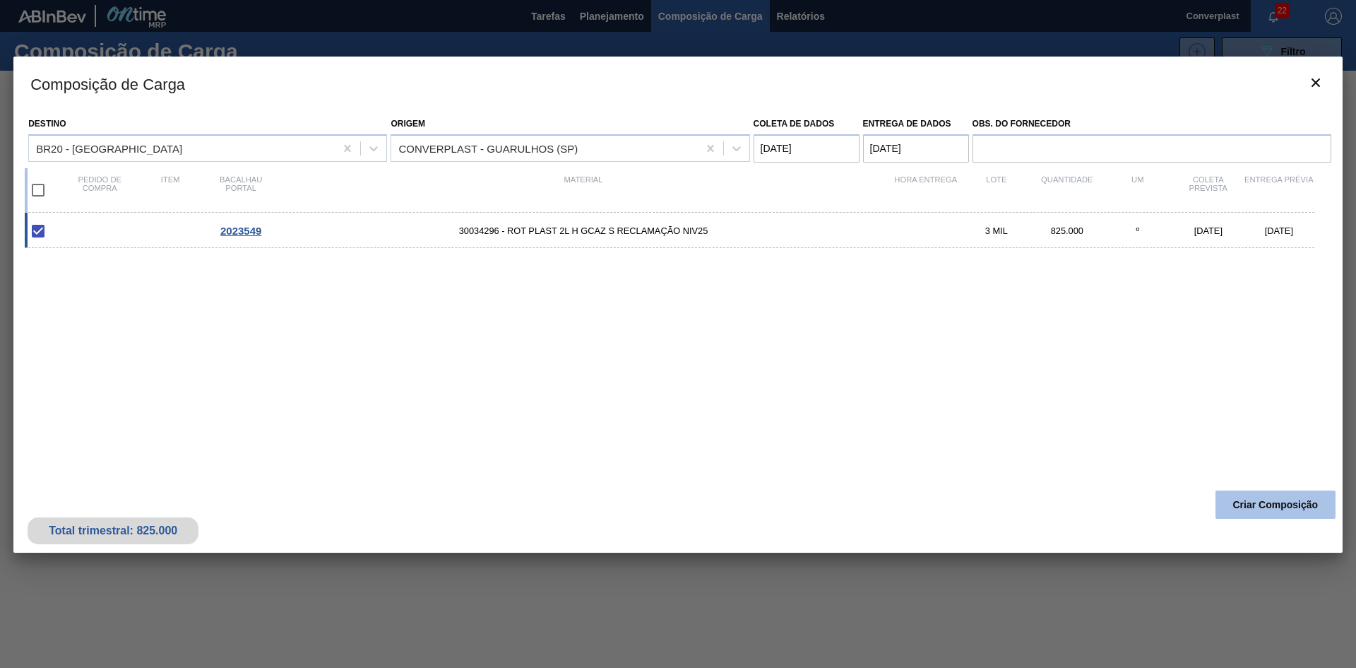
click at [1245, 504] on font "Criar Composição" at bounding box center [1275, 504] width 85 height 11
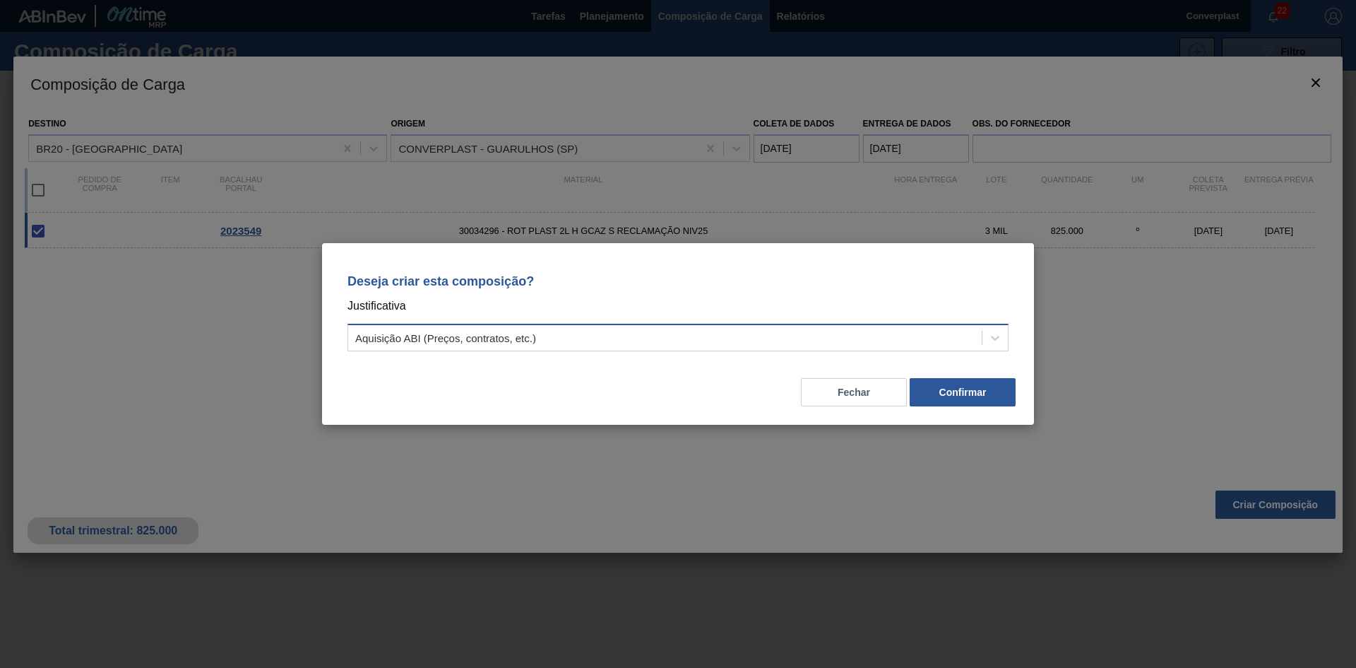
click at [710, 347] on div "Aquisição ABI (Preços, contratos, etc.)" at bounding box center [665, 338] width 634 height 20
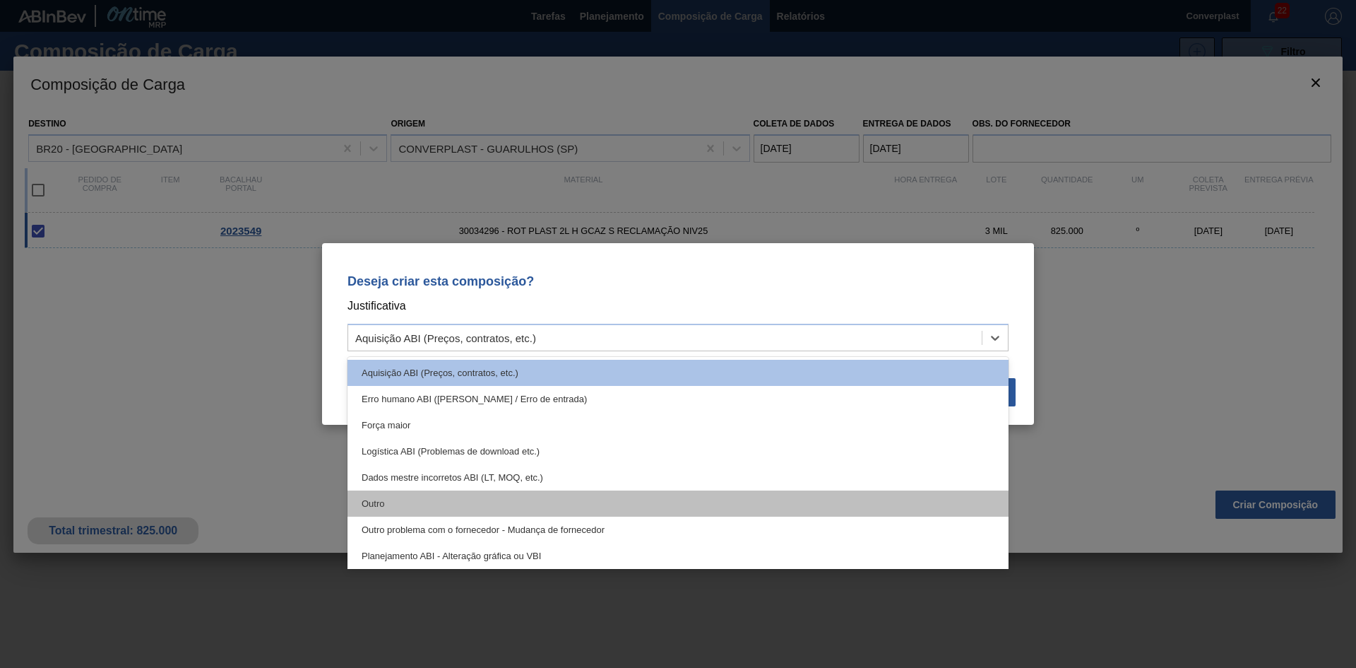
click at [511, 500] on div "Outro" at bounding box center [678, 503] width 661 height 26
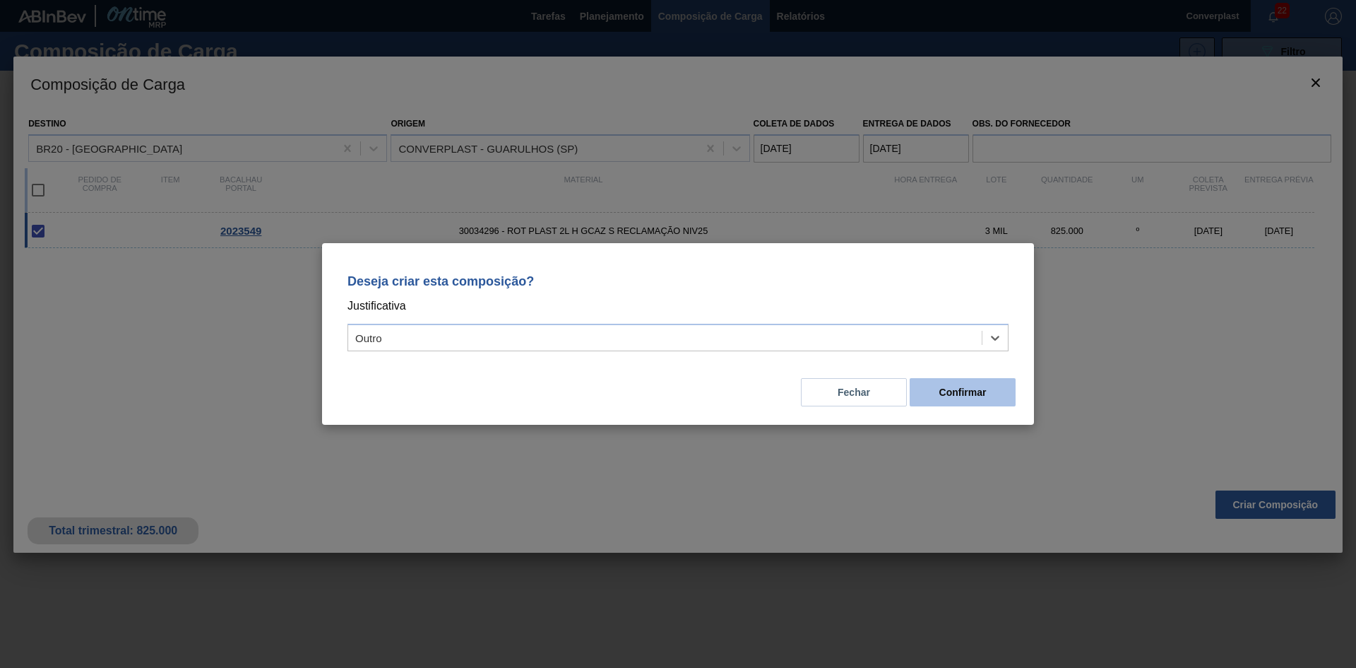
click at [929, 390] on button "Confirmar" at bounding box center [963, 392] width 106 height 28
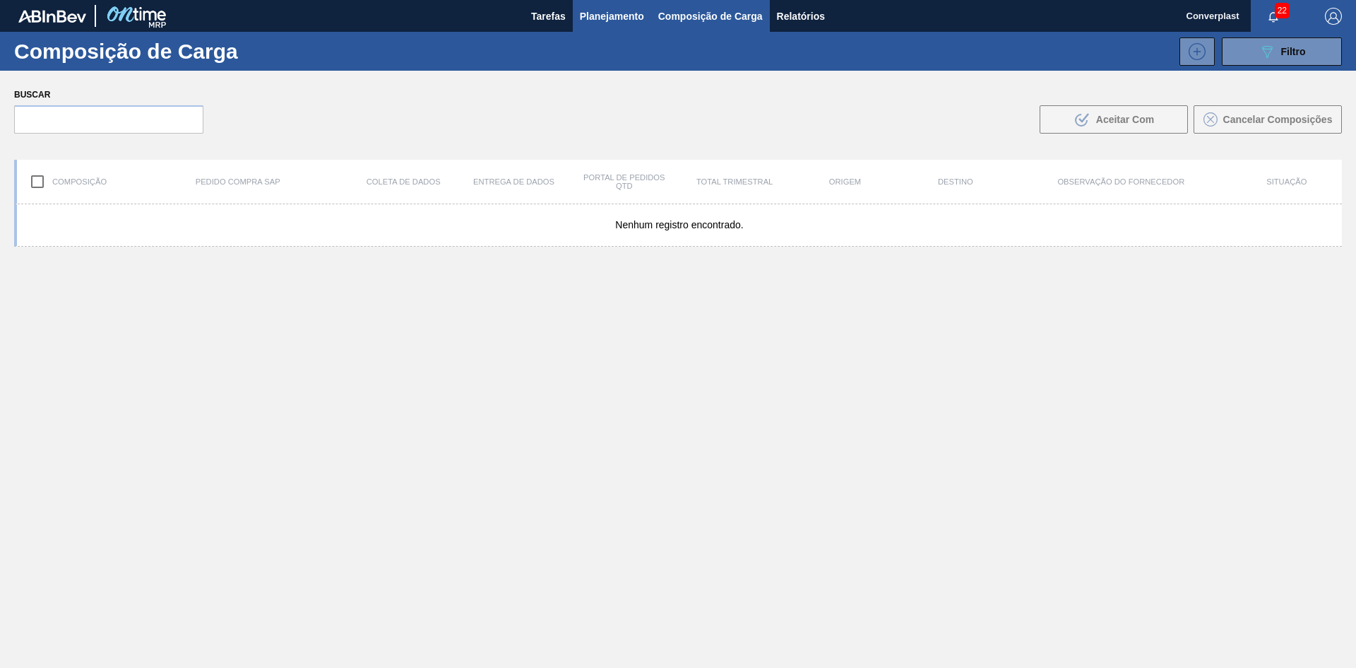
click at [604, 19] on font "Planejamento" at bounding box center [612, 16] width 64 height 11
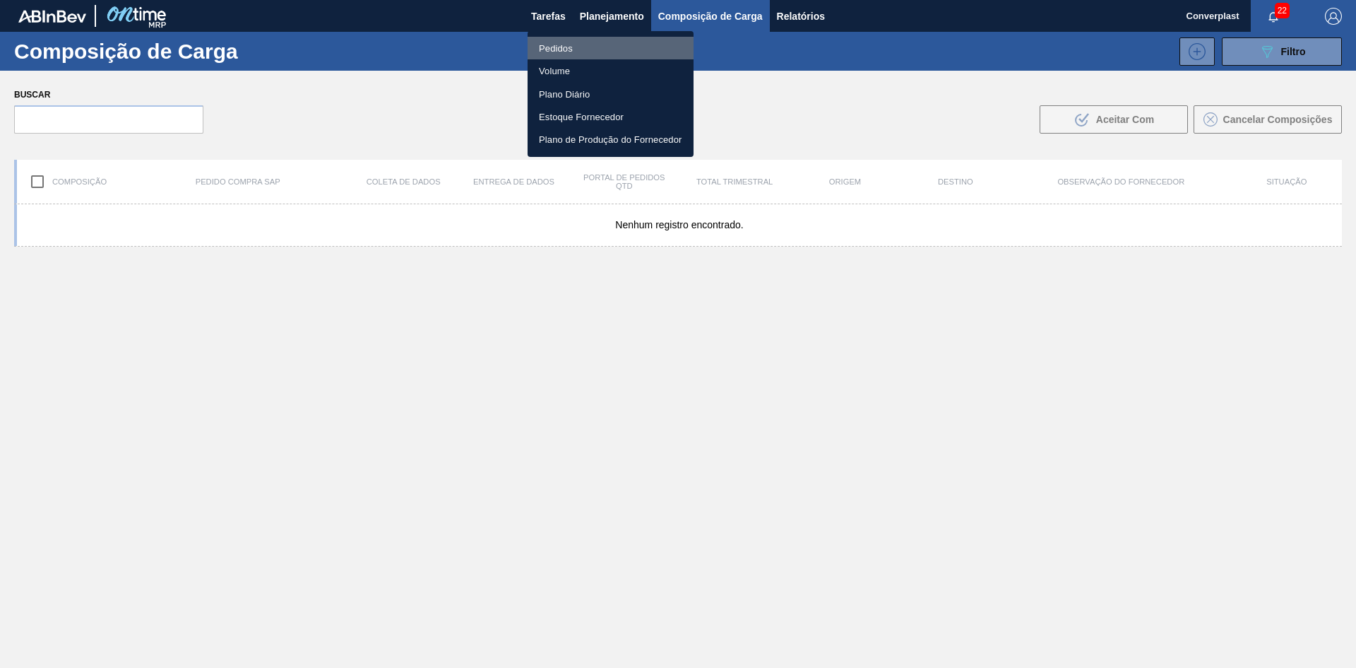
click at [581, 41] on li "Pedidos" at bounding box center [611, 48] width 166 height 23
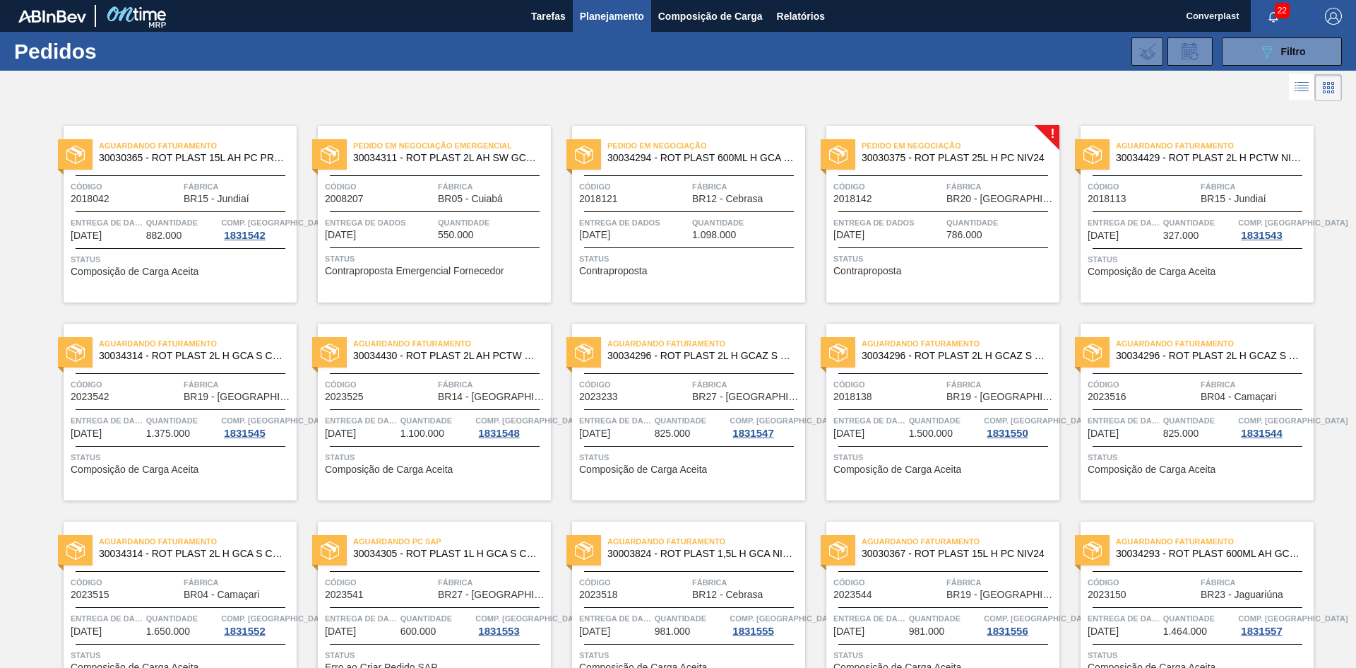
click at [1012, 93] on div at bounding box center [678, 88] width 1356 height 34
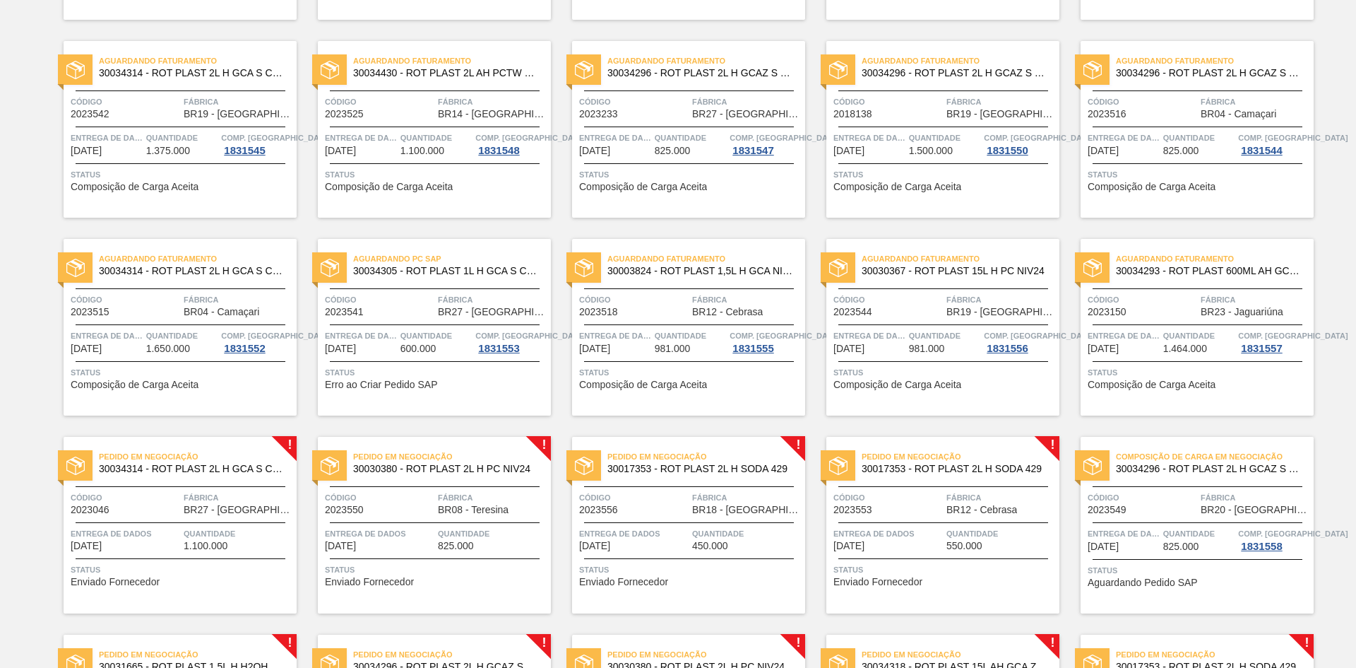
scroll to position [706, 0]
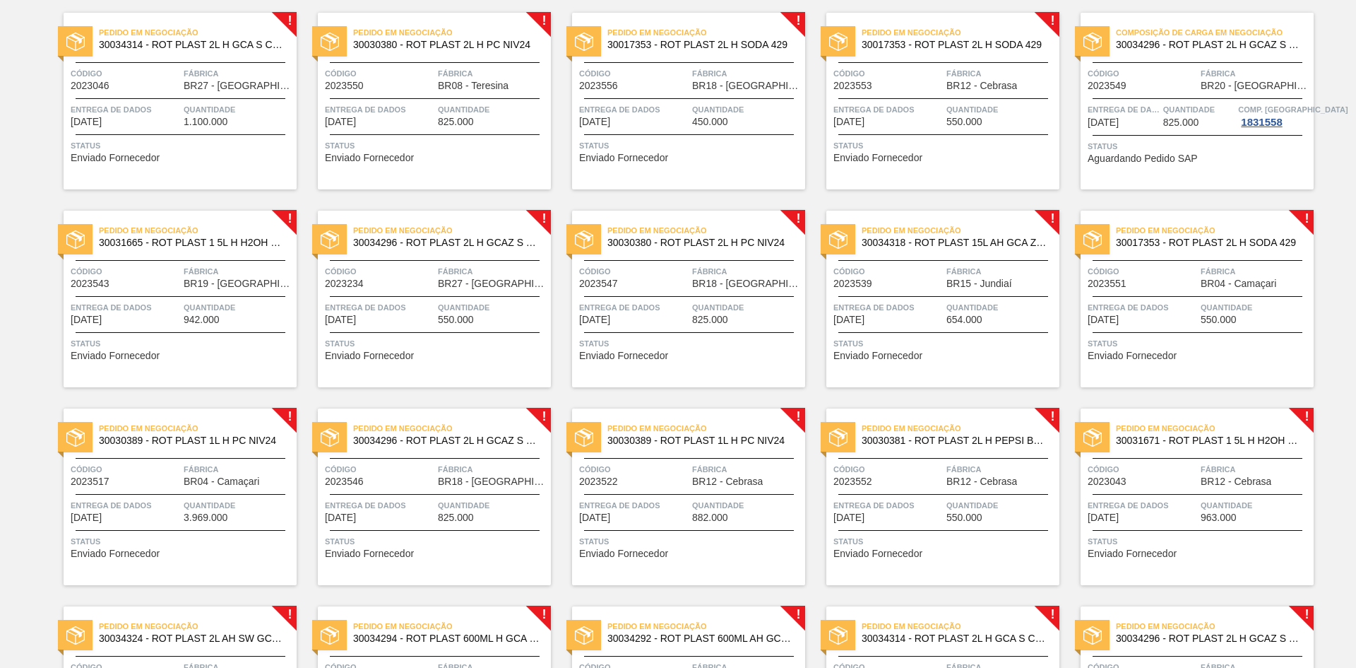
click at [182, 162] on div "Pedido em Negociação 30034314 - ROT PLAST 2L H GCA S CL NIV25 Código 2023046 Fá…" at bounding box center [180, 101] width 233 height 177
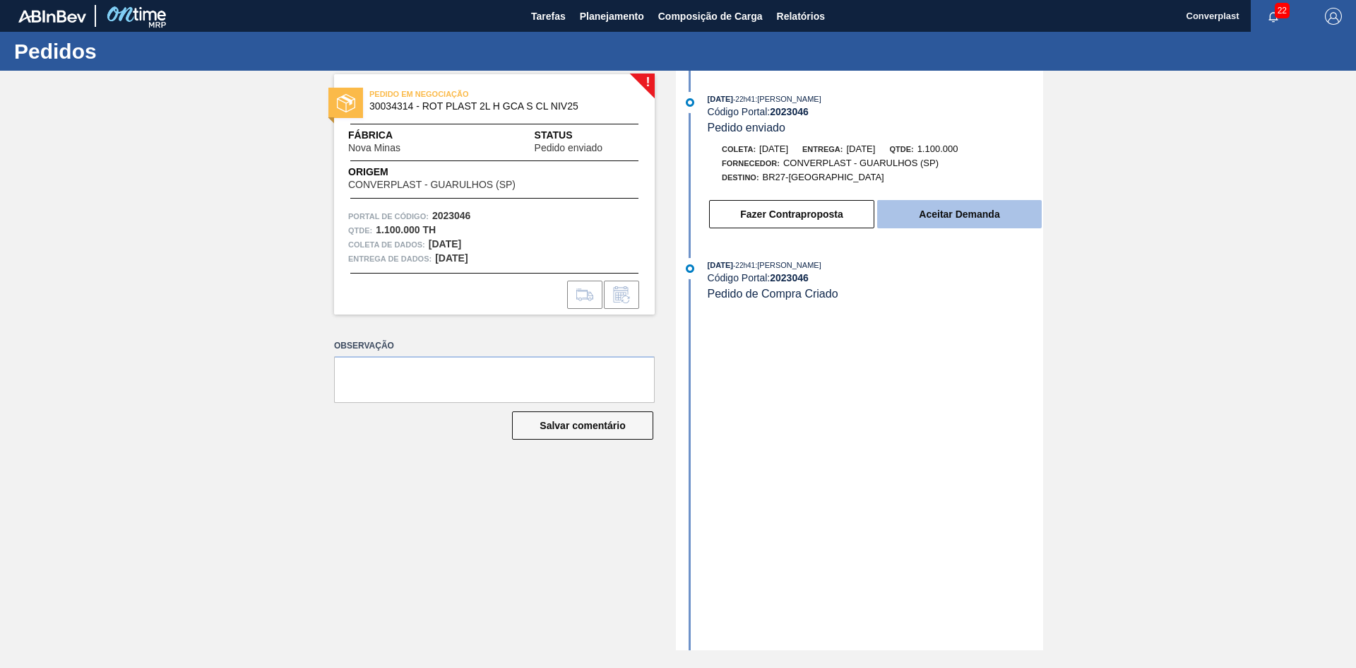
click at [944, 215] on font "Aceitar Demanda" at bounding box center [959, 213] width 81 height 11
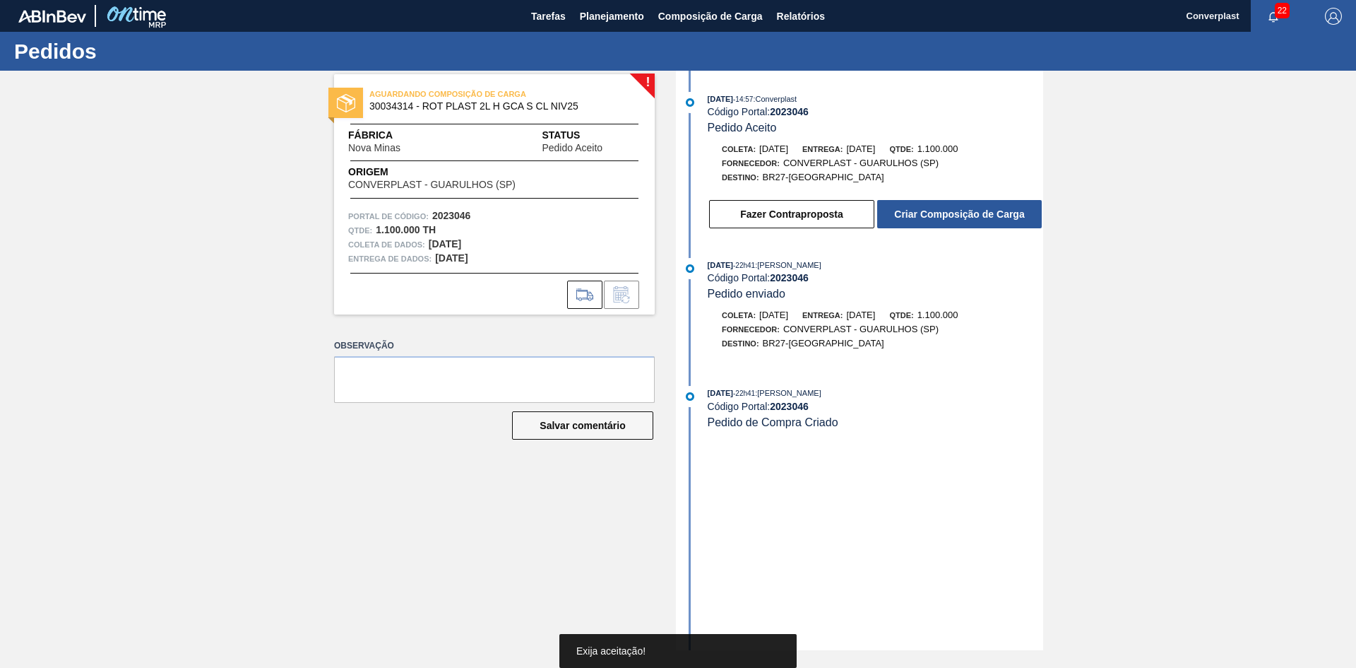
click at [931, 204] on button "Criar Composição de Carga" at bounding box center [959, 214] width 165 height 28
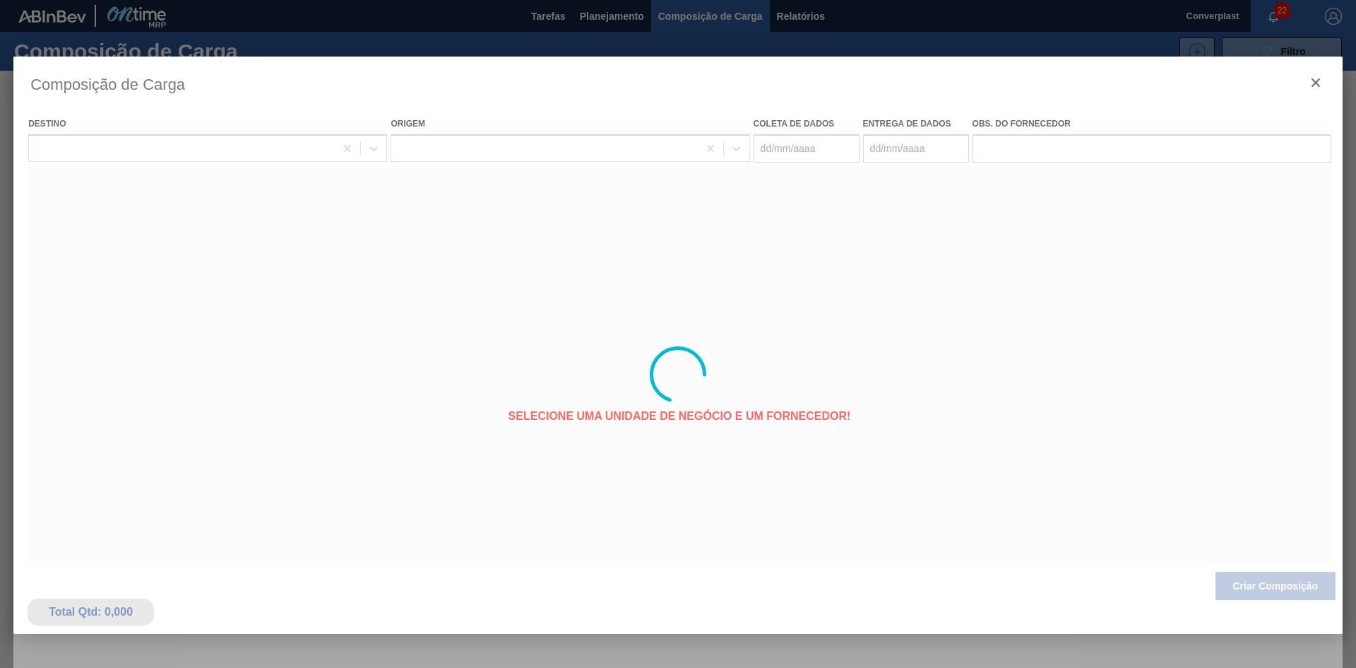
type coleta "[DATE]"
type entrega "[DATE]"
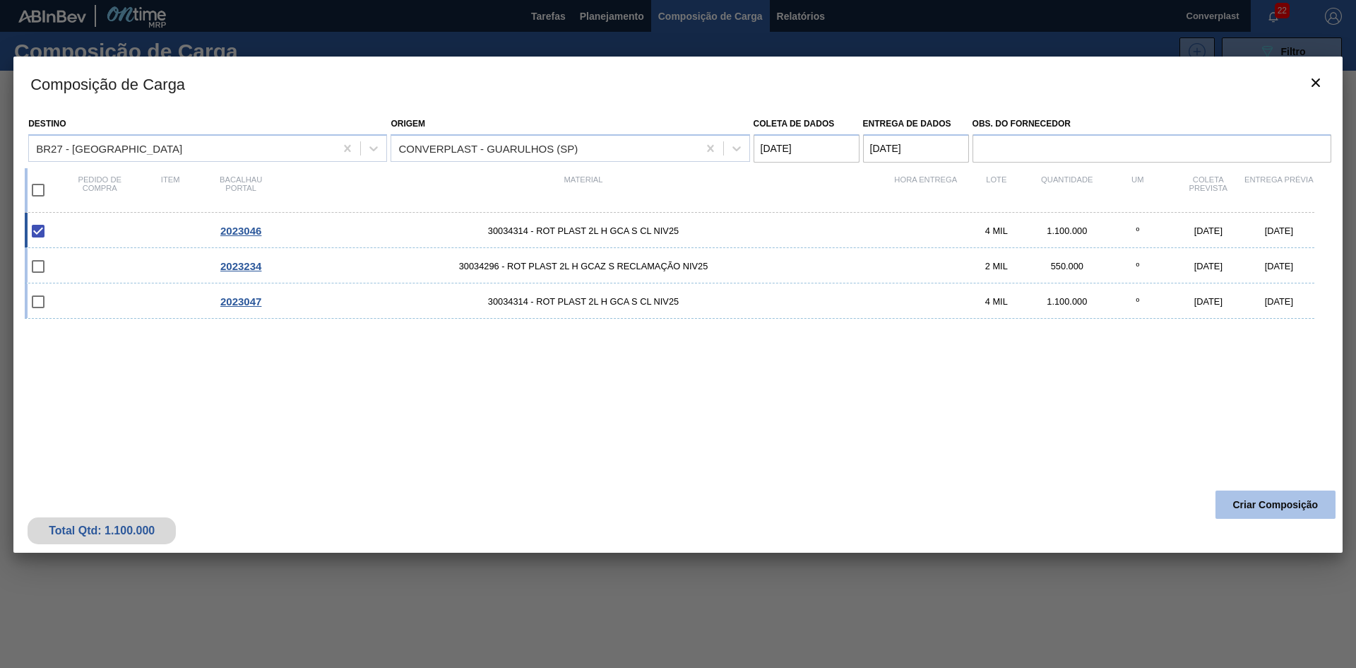
click at [1243, 511] on button "Criar Composição" at bounding box center [1276, 504] width 120 height 28
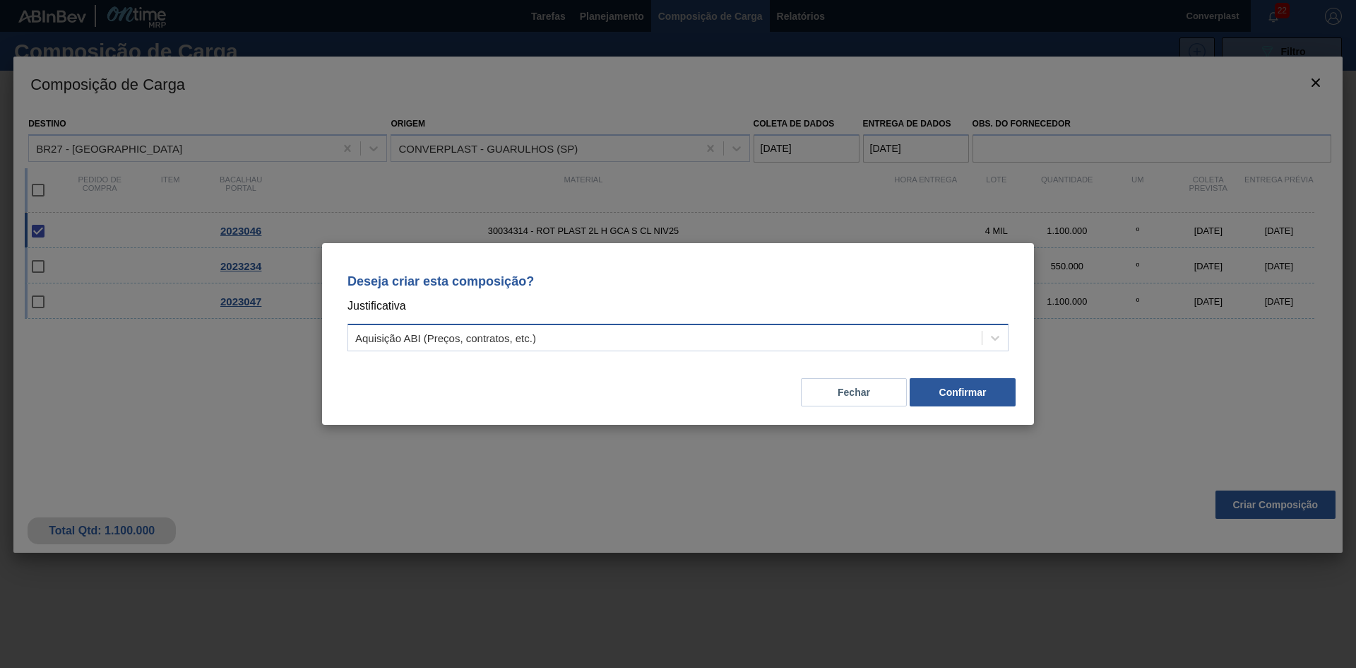
click at [490, 333] on font "Aquisição ABI (Preços, contratos, etc.)" at bounding box center [445, 338] width 181 height 12
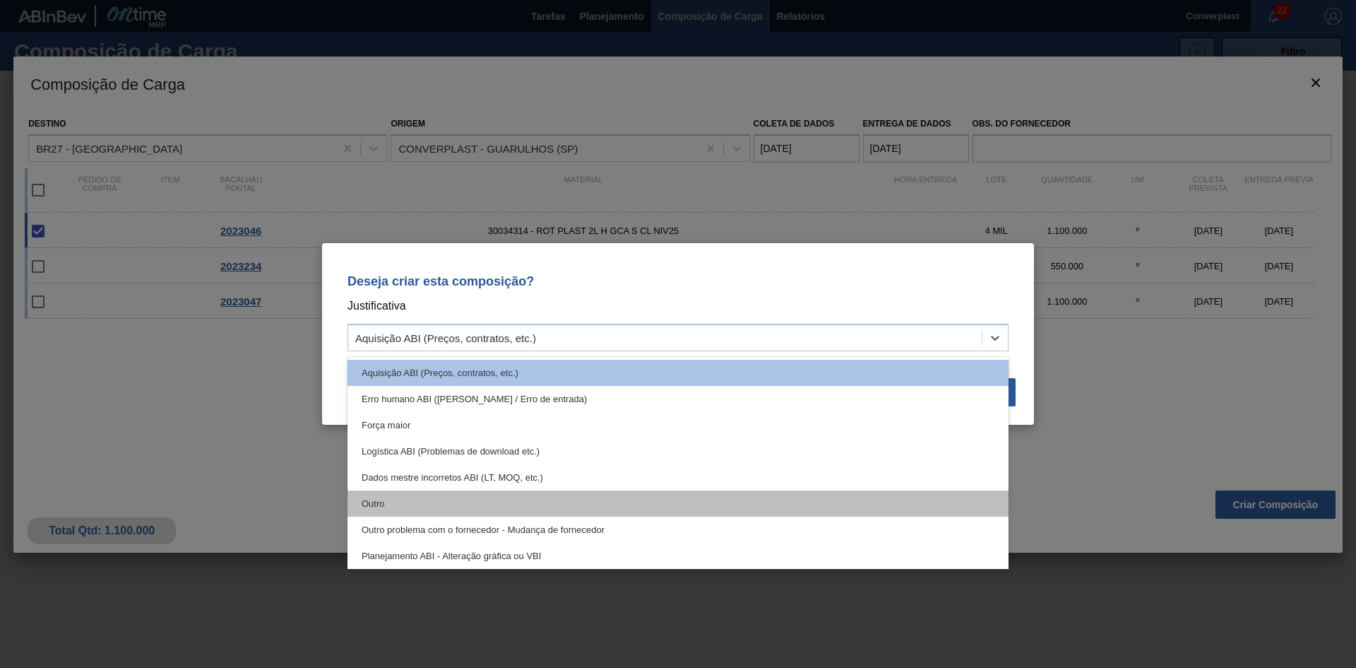
click at [371, 497] on div "Outro" at bounding box center [678, 503] width 661 height 26
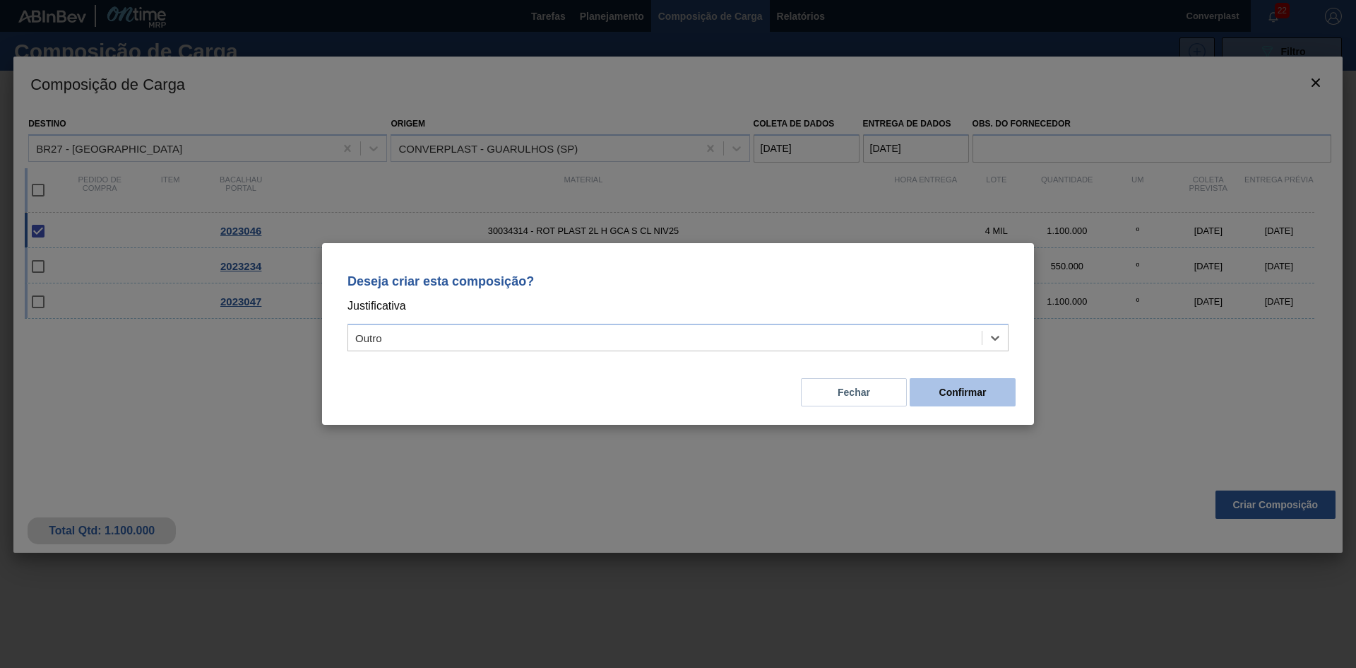
click at [927, 393] on button "Confirmar" at bounding box center [963, 392] width 106 height 28
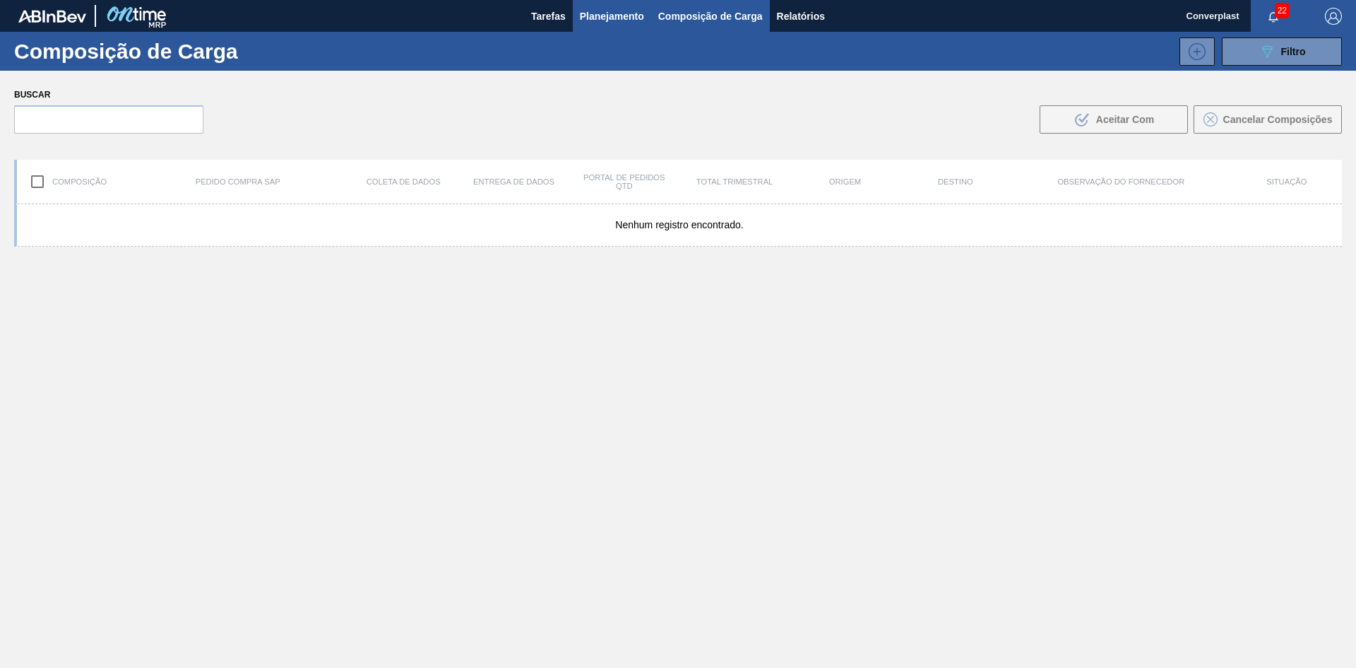
click at [624, 20] on font "Planejamento" at bounding box center [612, 16] width 64 height 11
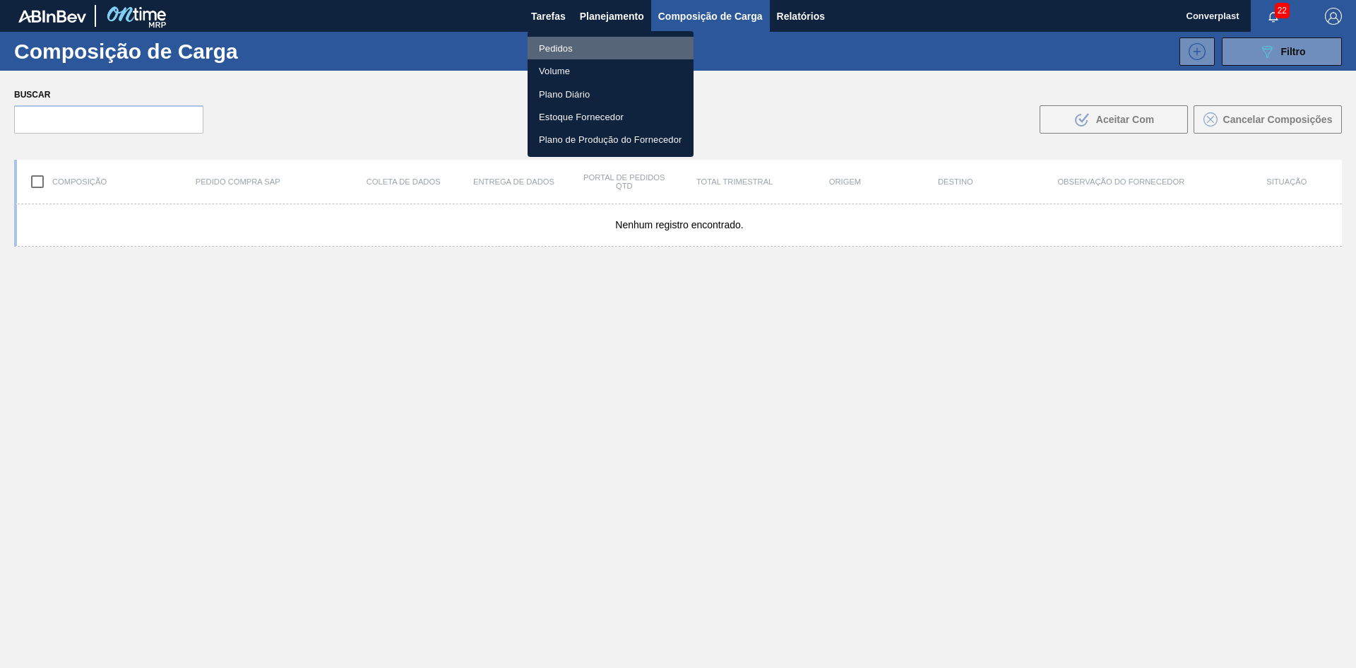
click at [595, 54] on li "Pedidos" at bounding box center [611, 48] width 166 height 23
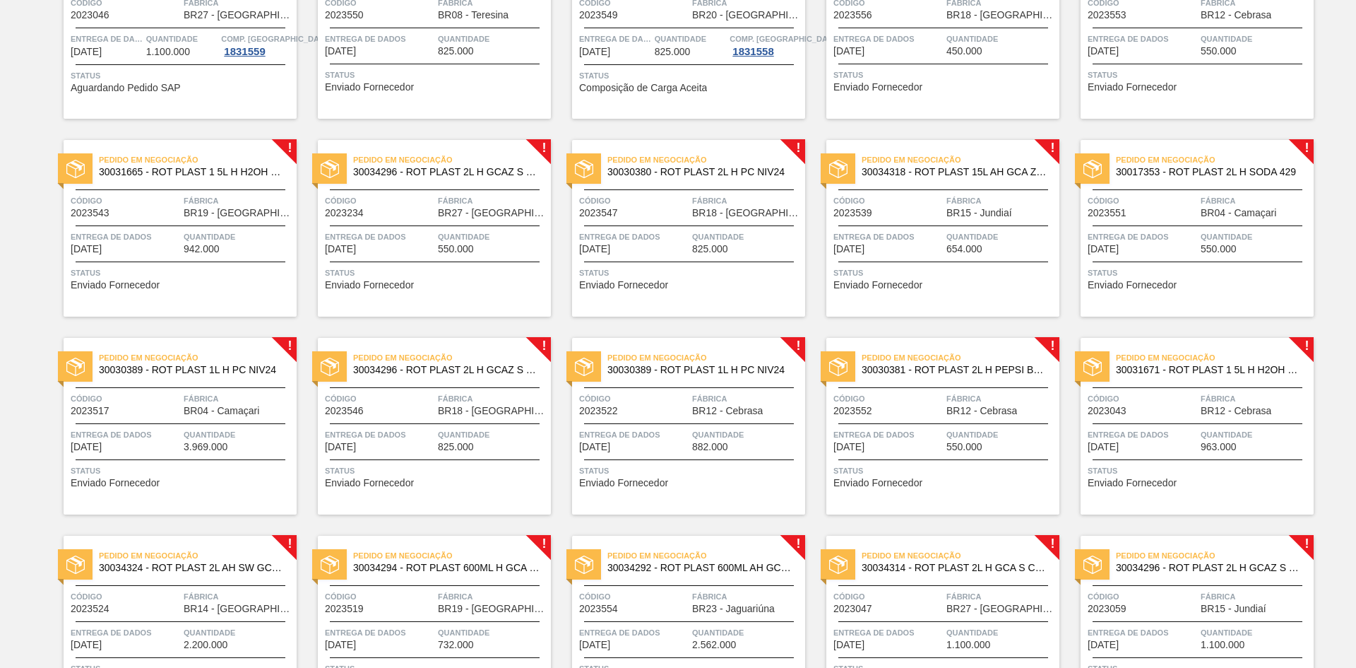
scroll to position [1072, 0]
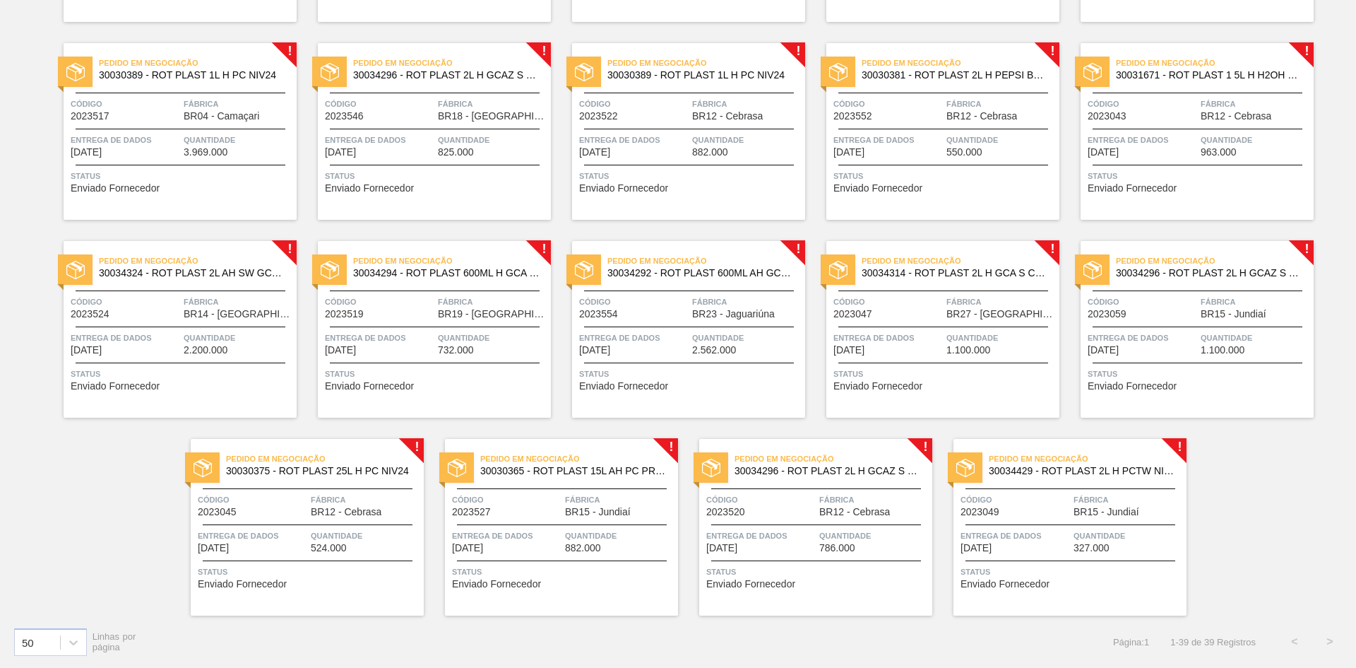
click at [830, 573] on span "Status" at bounding box center [817, 571] width 223 height 14
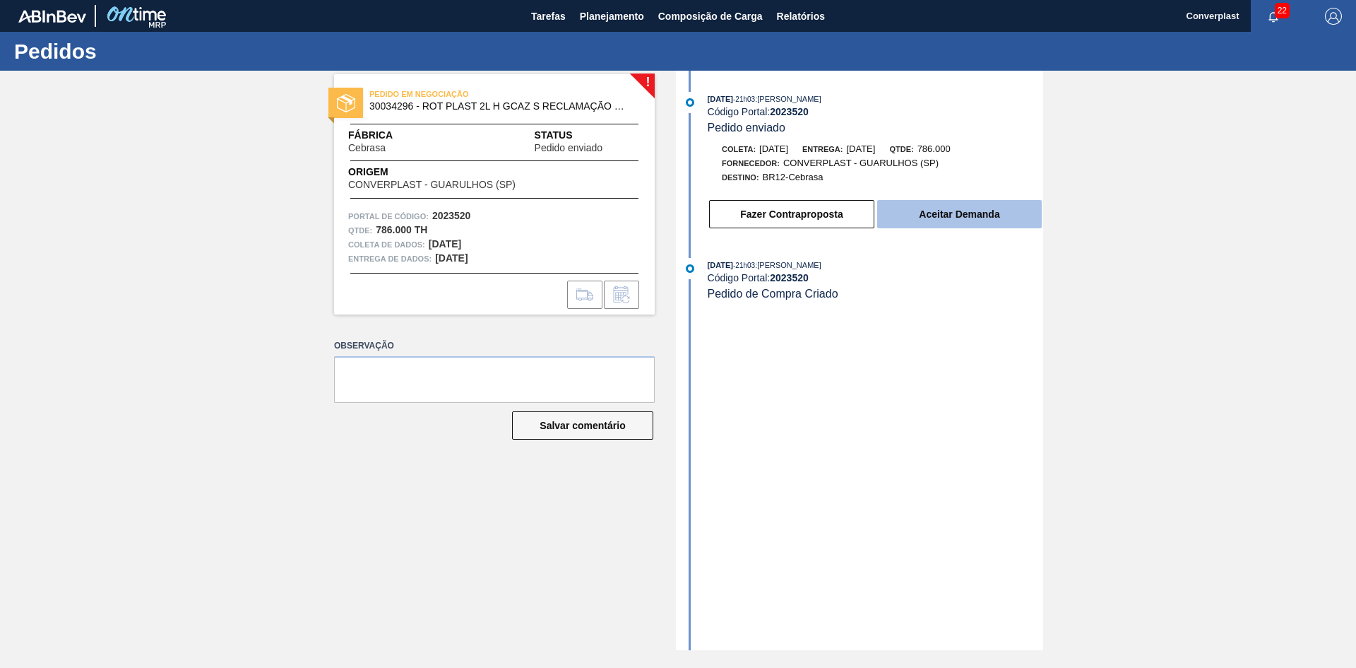
click at [975, 213] on font "Aceitar Demanda" at bounding box center [959, 213] width 81 height 11
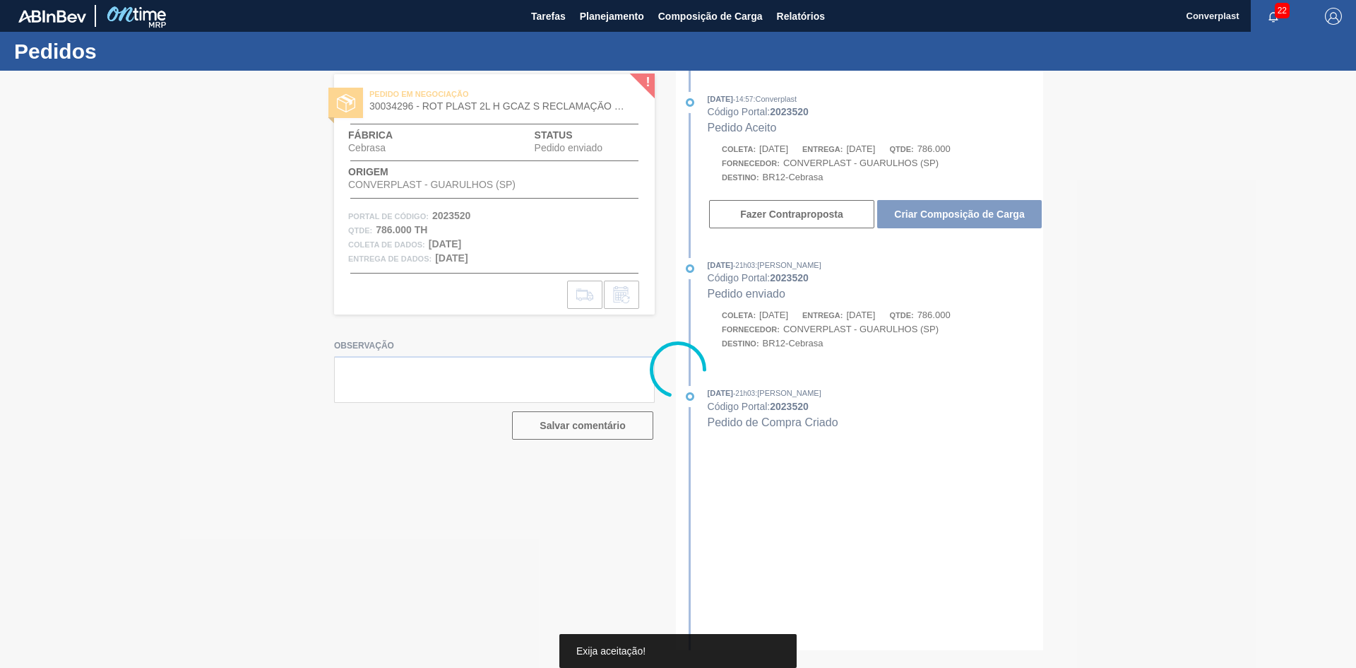
click at [976, 206] on div at bounding box center [678, 369] width 1356 height 597
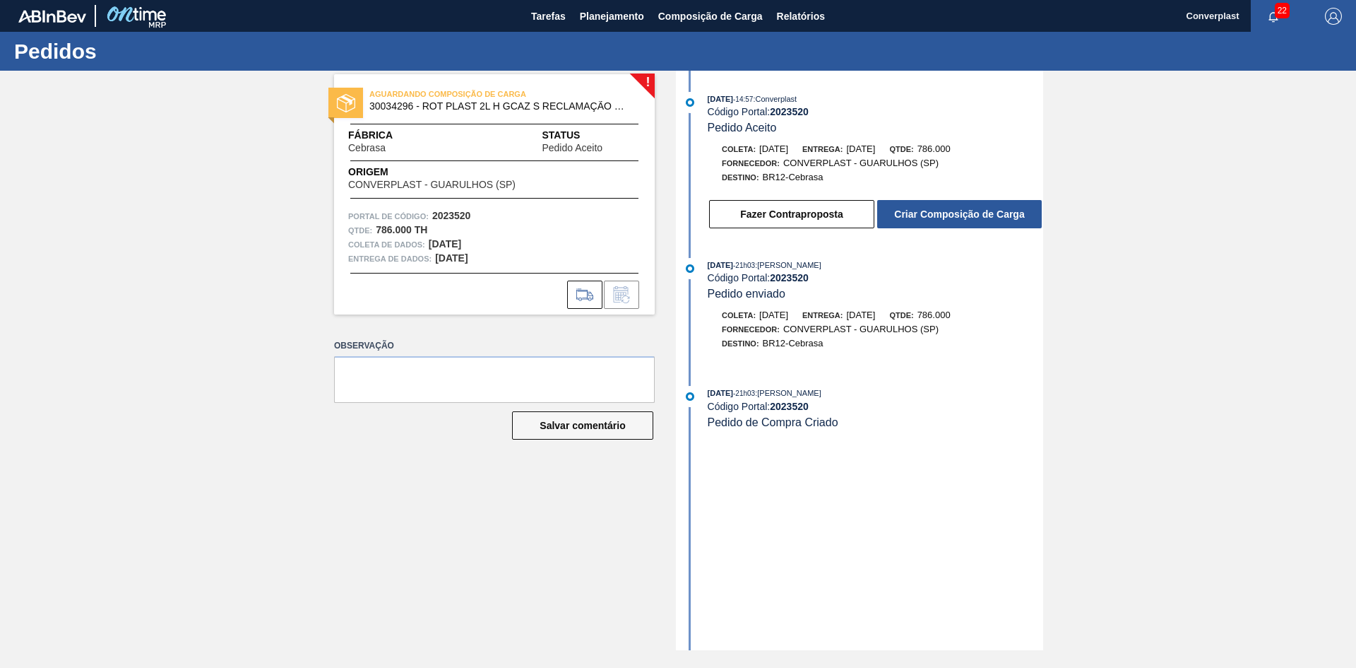
click at [978, 213] on font "Criar Composição de Carga" at bounding box center [959, 213] width 130 height 11
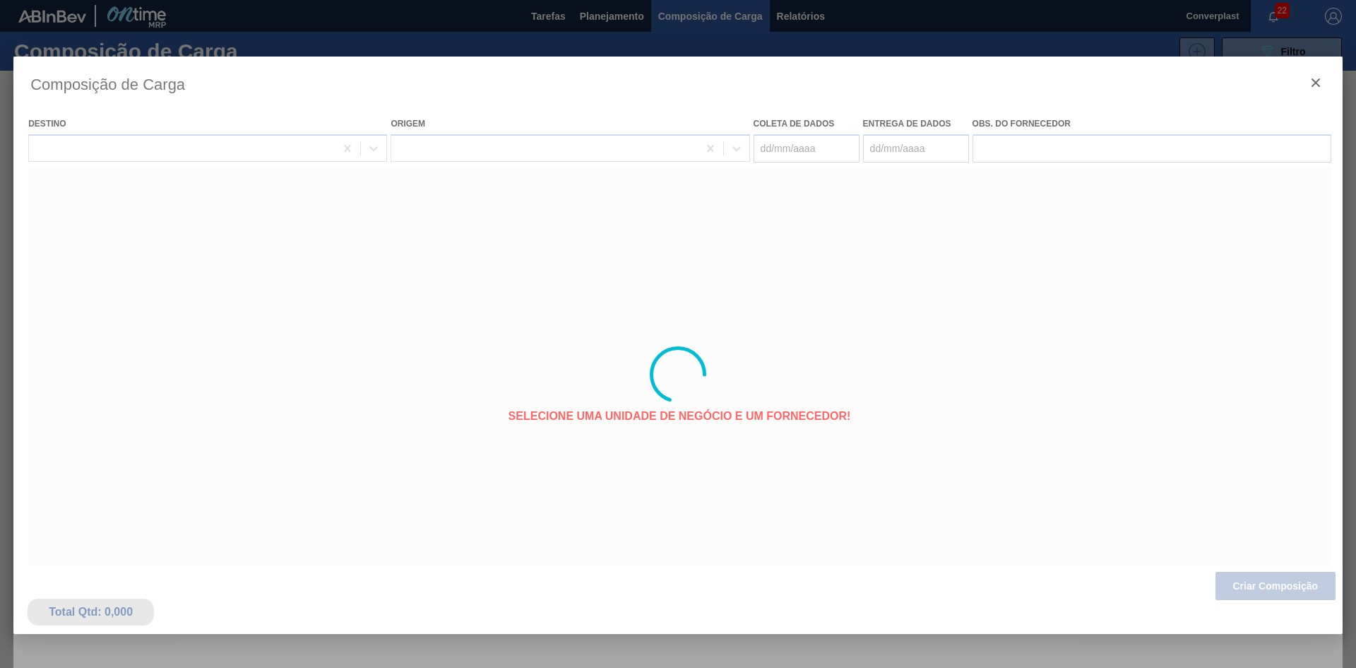
type coleta "[DATE]"
type entrega "[DATE]"
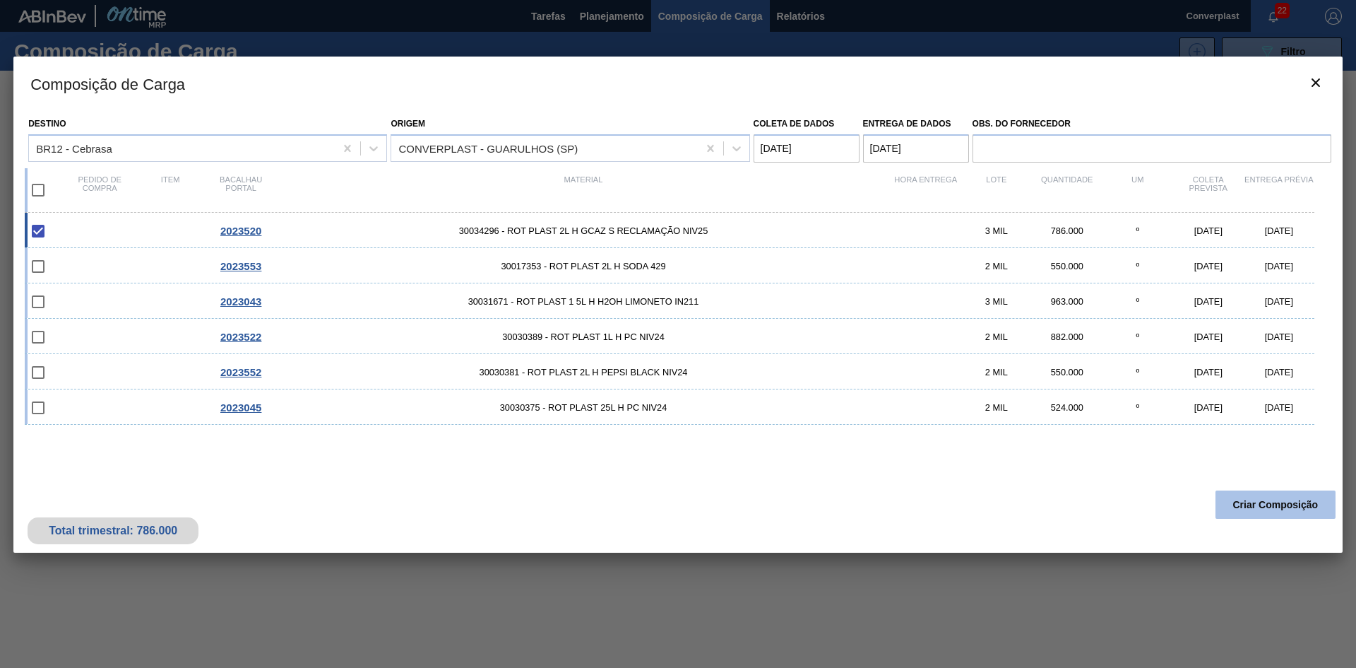
click at [1274, 506] on font "Criar Composição" at bounding box center [1275, 504] width 85 height 11
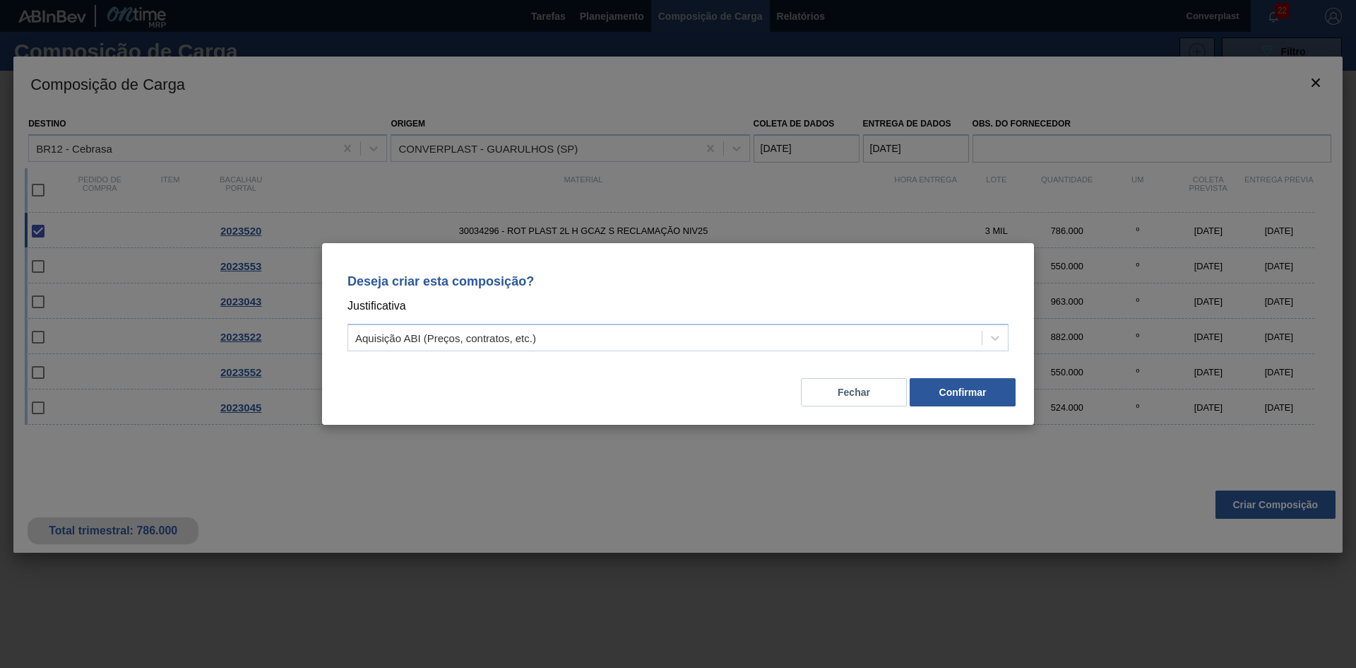
click at [653, 320] on div "Deseja criar esta composição? Justificativa Aquisição ABI (Preços, contratos, e…" at bounding box center [678, 310] width 678 height 100
click at [636, 329] on div "Aquisição ABI (Preços, contratos, etc.)" at bounding box center [665, 338] width 634 height 20
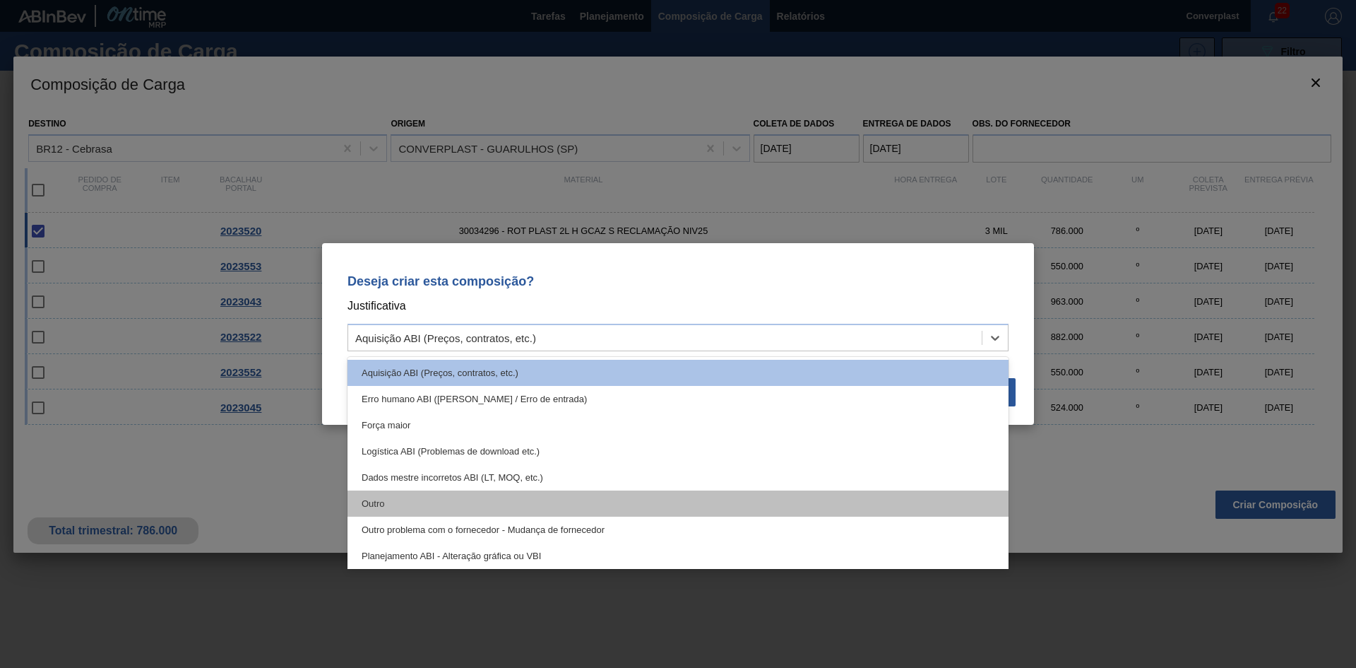
click at [459, 512] on div "Outro" at bounding box center [678, 503] width 661 height 26
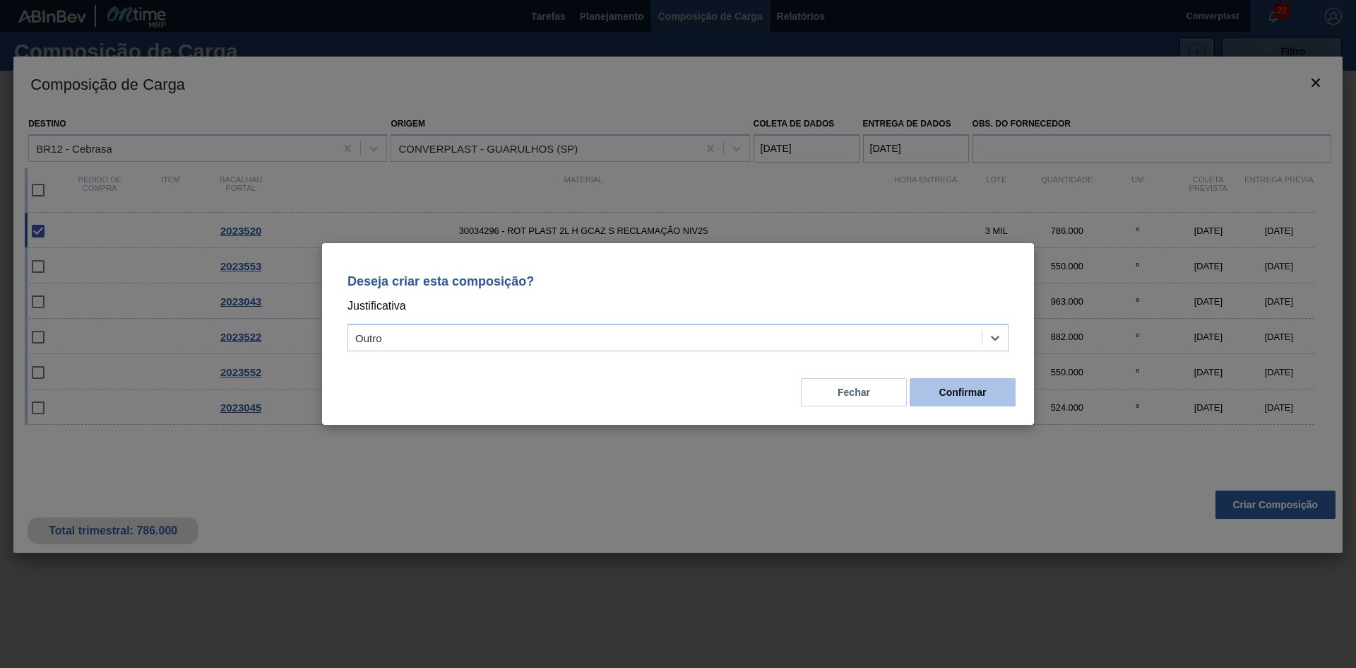
click at [968, 390] on font "Confirmar" at bounding box center [963, 391] width 47 height 11
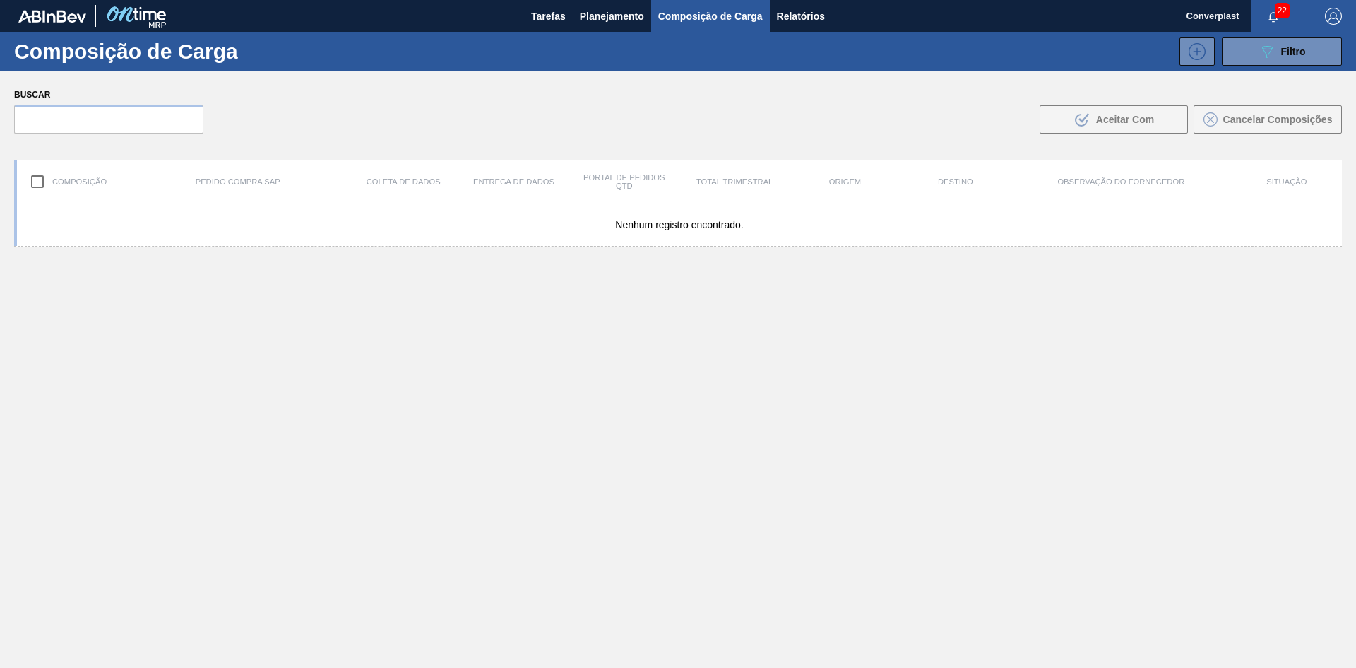
click at [530, 420] on div "Nenhum registro encontrado." at bounding box center [678, 469] width 1328 height 530
click at [587, 13] on font "Planejamento" at bounding box center [612, 16] width 64 height 11
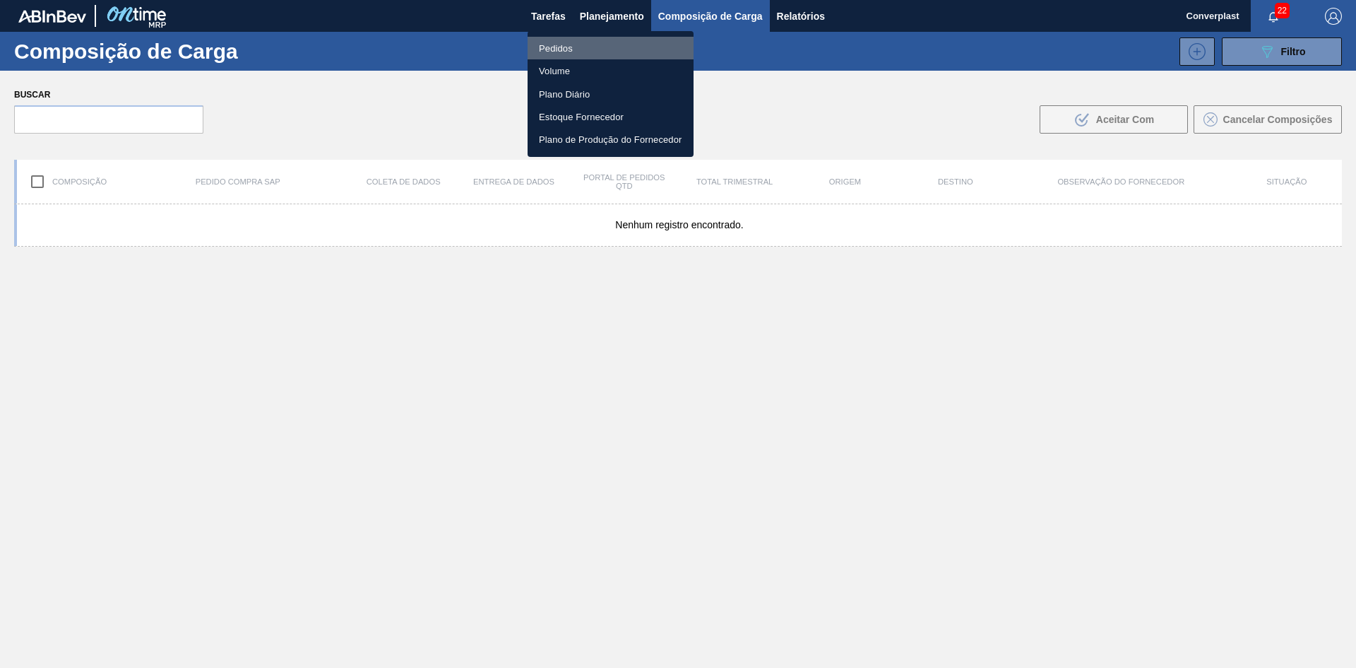
click at [557, 37] on li "Pedidos" at bounding box center [611, 48] width 166 height 23
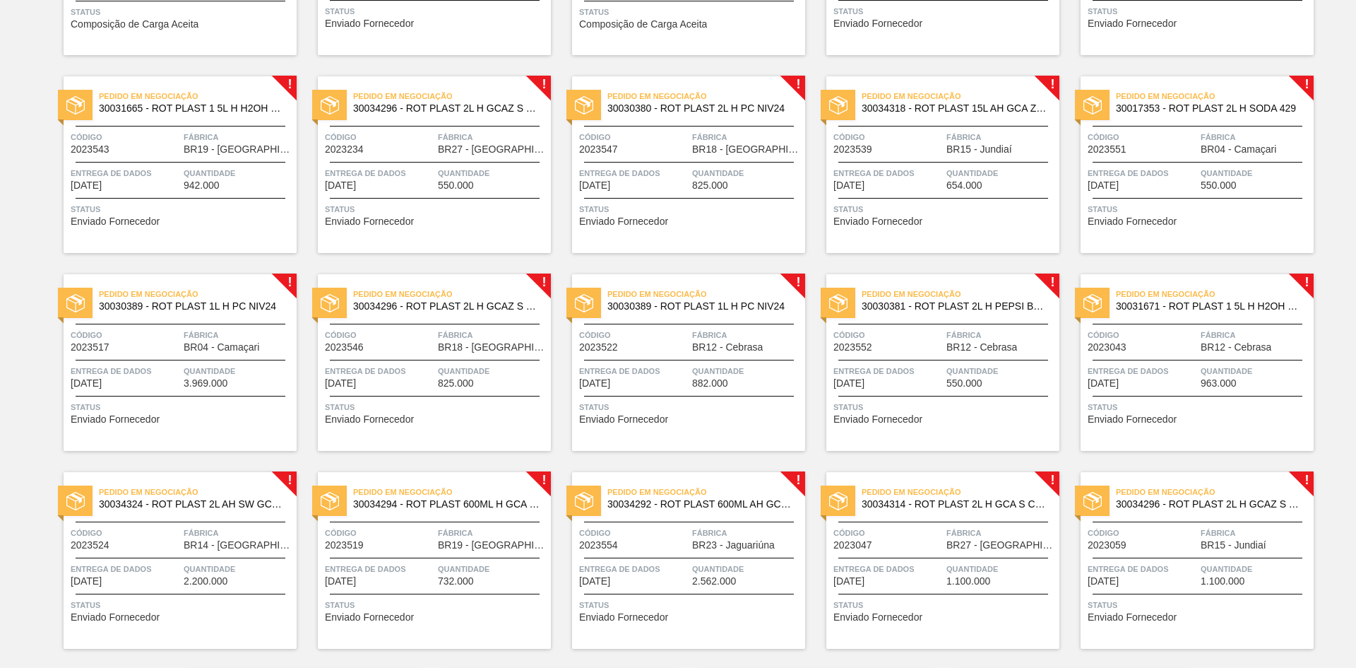
scroll to position [1072, 0]
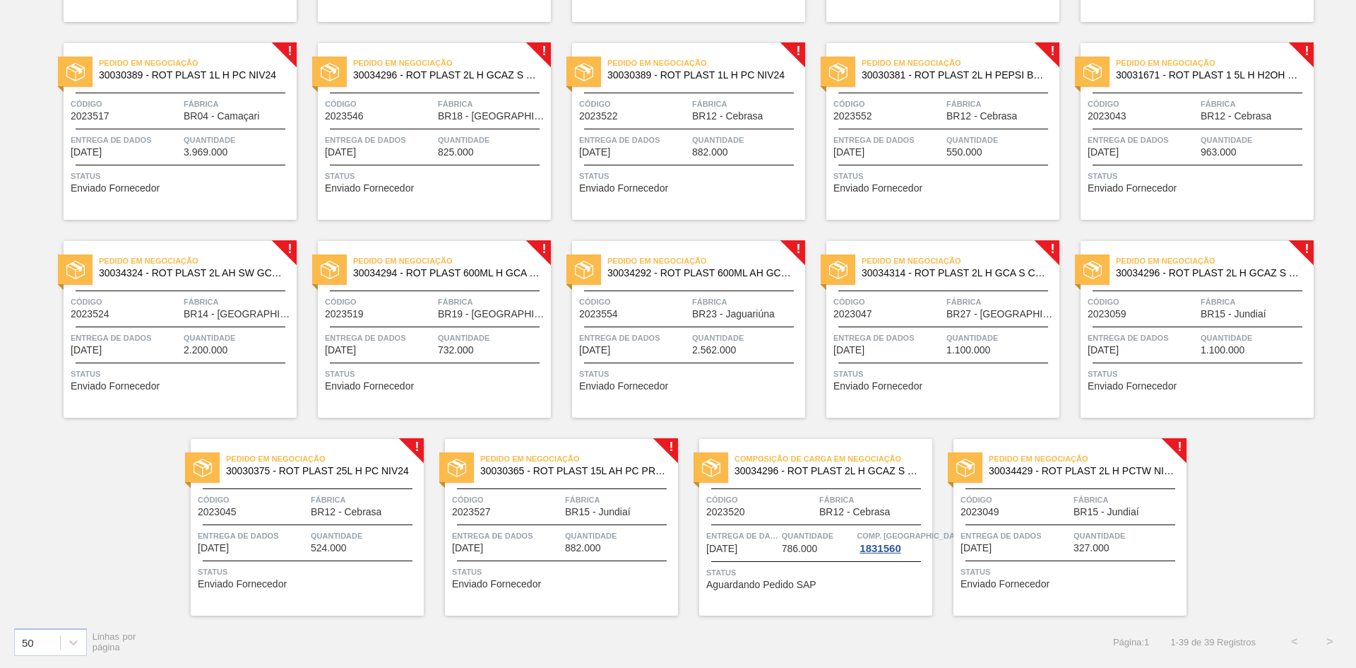
click at [1002, 554] on div "Pedido em Negociação 30034429 - ROT PLAST 2L H PCTW NIV25 Código 2023049 Fábric…" at bounding box center [1070, 527] width 233 height 177
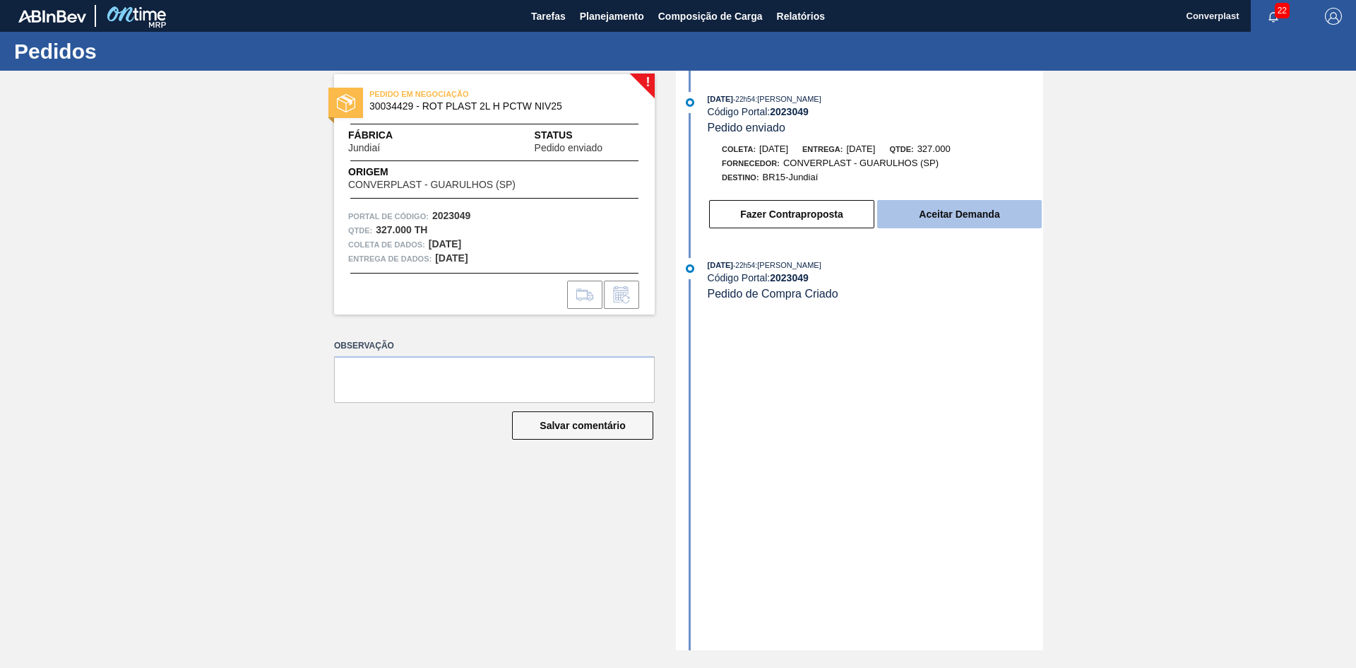
click at [920, 213] on font "Aceitar Demanda" at bounding box center [959, 213] width 81 height 11
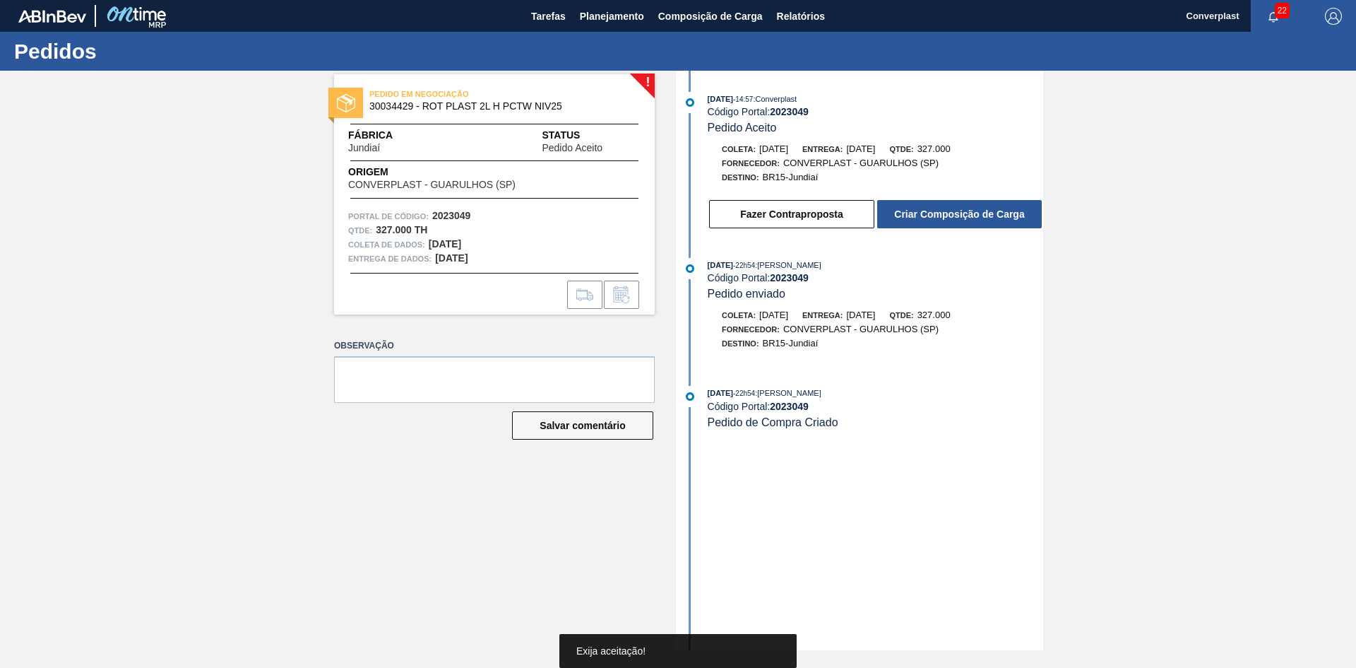
click at [920, 213] on font "Criar Composição de Carga" at bounding box center [959, 213] width 130 height 11
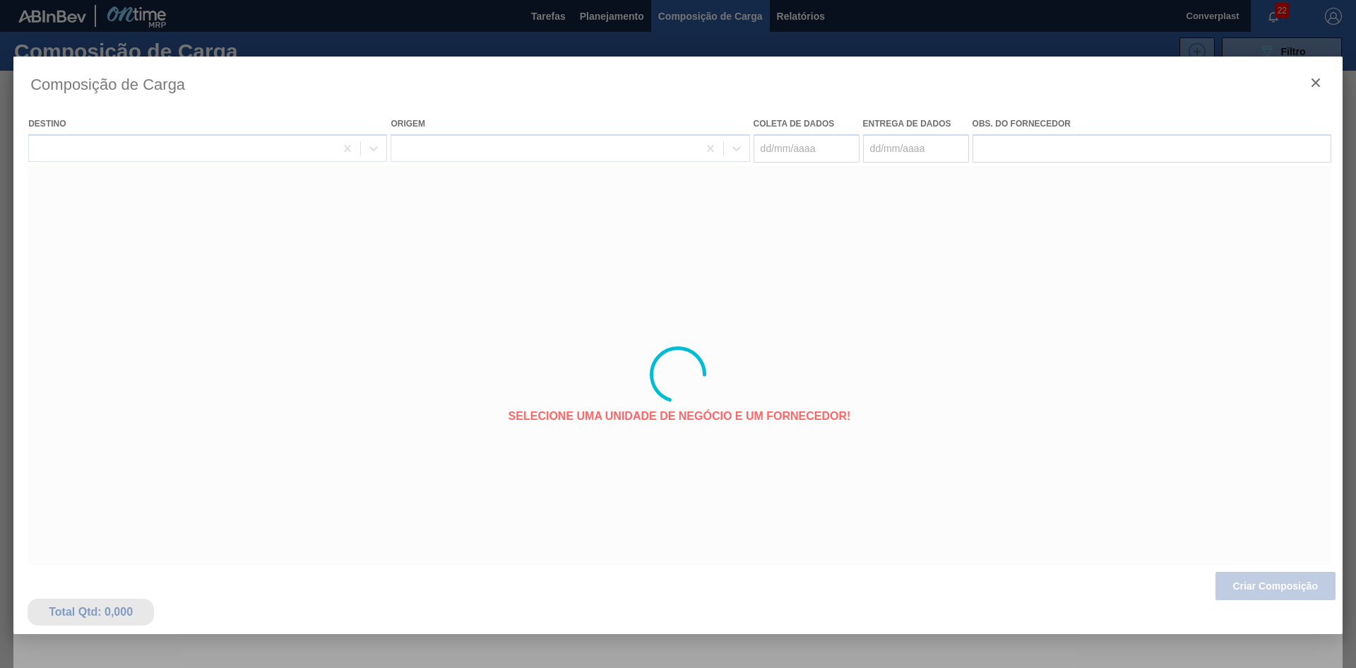
type coleta "[DATE]"
type entrega "[DATE]"
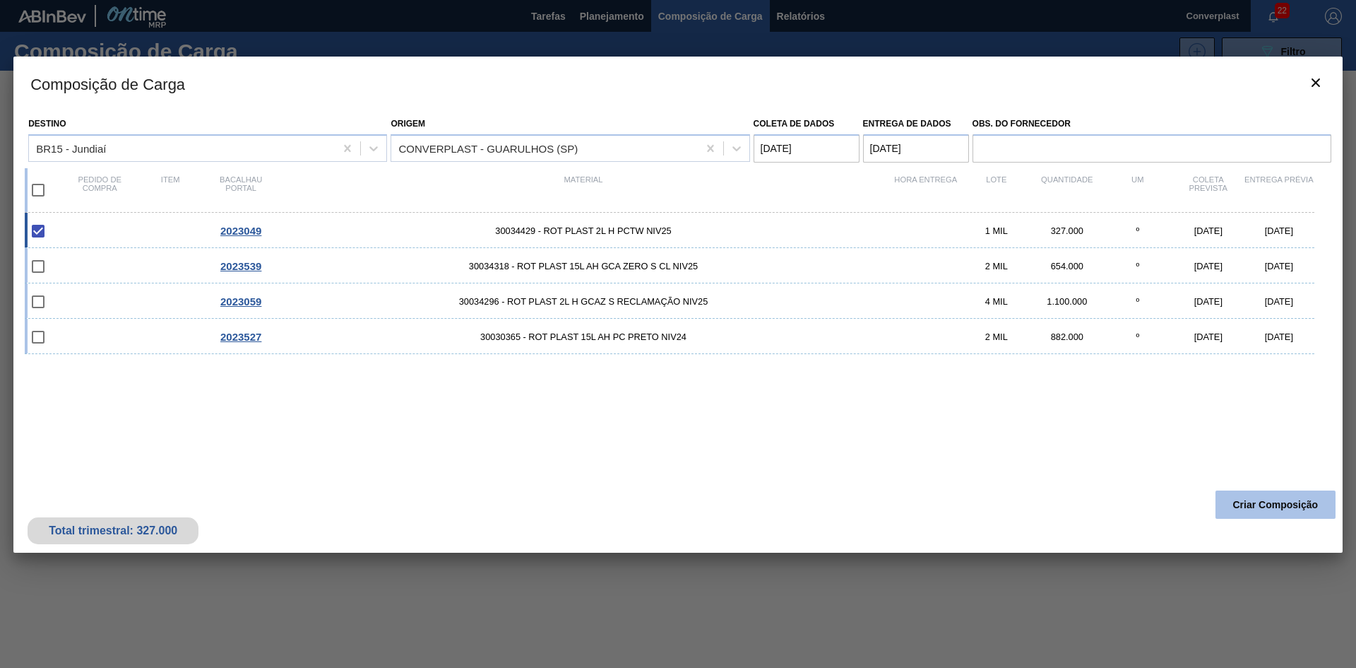
click at [1255, 504] on font "Criar Composição" at bounding box center [1275, 504] width 85 height 11
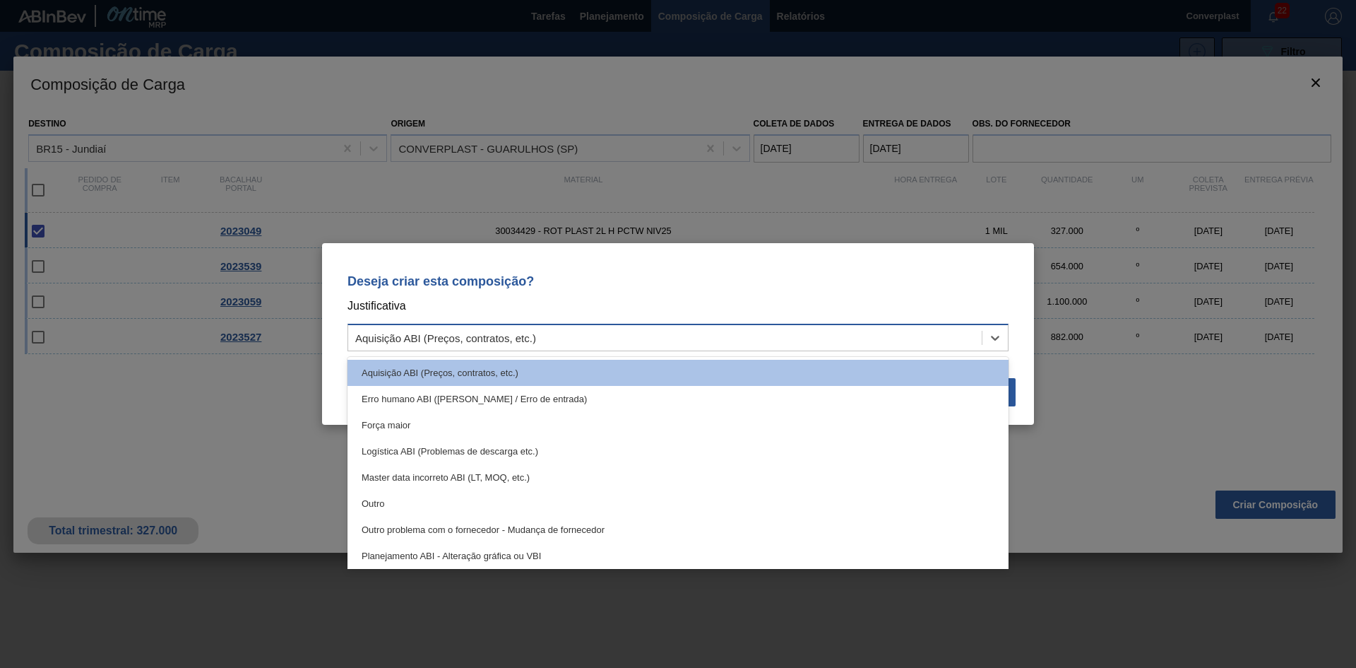
click at [805, 339] on div "Aquisição ABI (Preços, contratos, etc.)" at bounding box center [665, 338] width 634 height 20
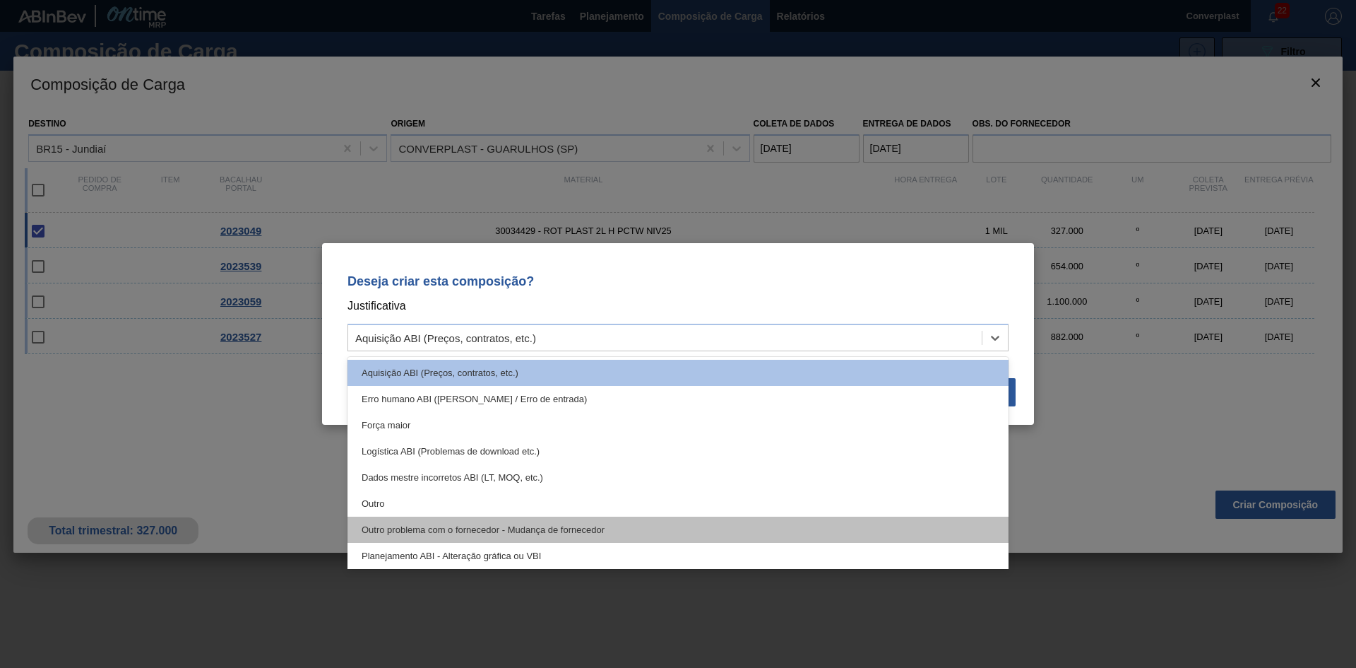
click at [600, 519] on div "Outro problema com o fornecedor - Mudança de fornecedor" at bounding box center [678, 529] width 661 height 26
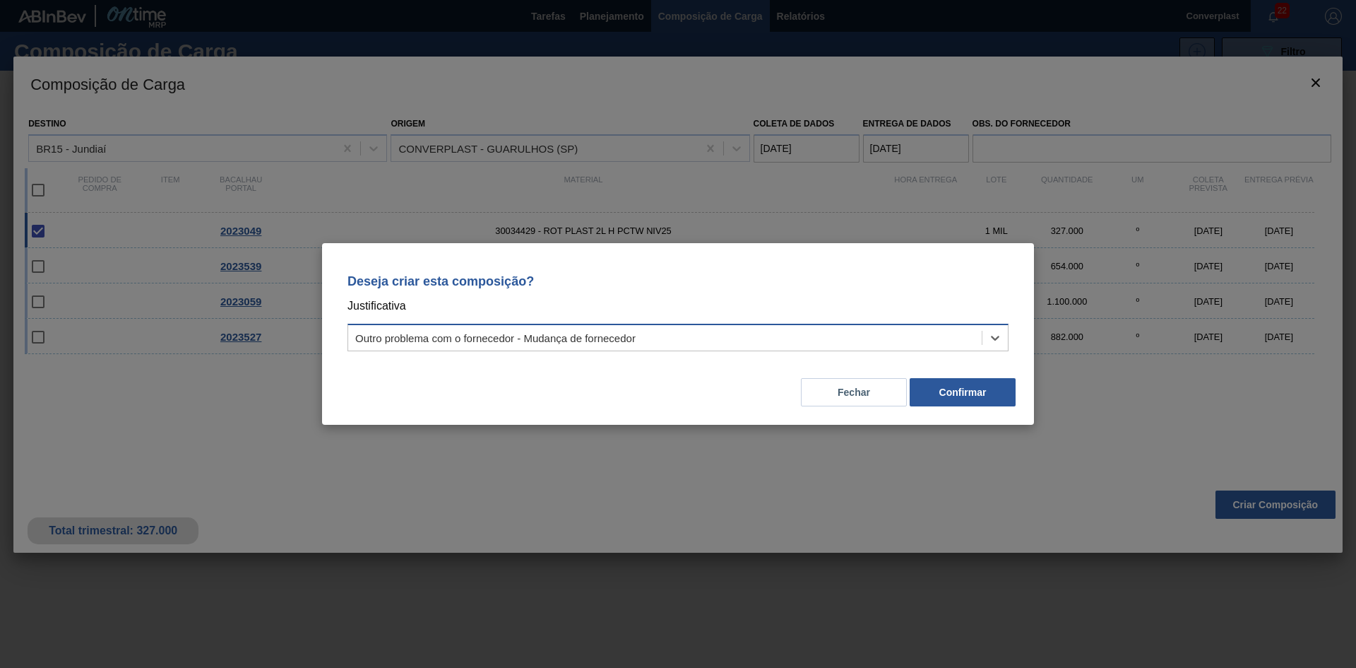
click at [653, 335] on div "Outro problema com o fornecedor - Mudança de fornecedor" at bounding box center [665, 338] width 634 height 20
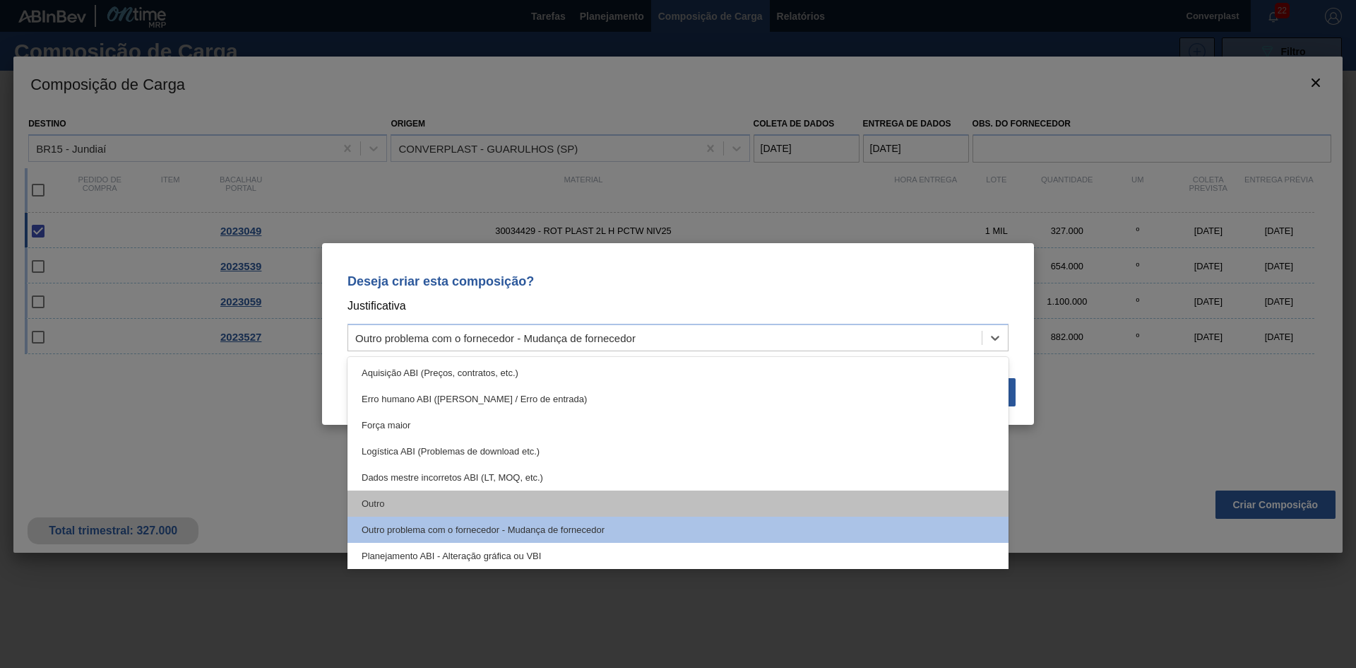
click at [579, 504] on div "Outro" at bounding box center [678, 503] width 661 height 26
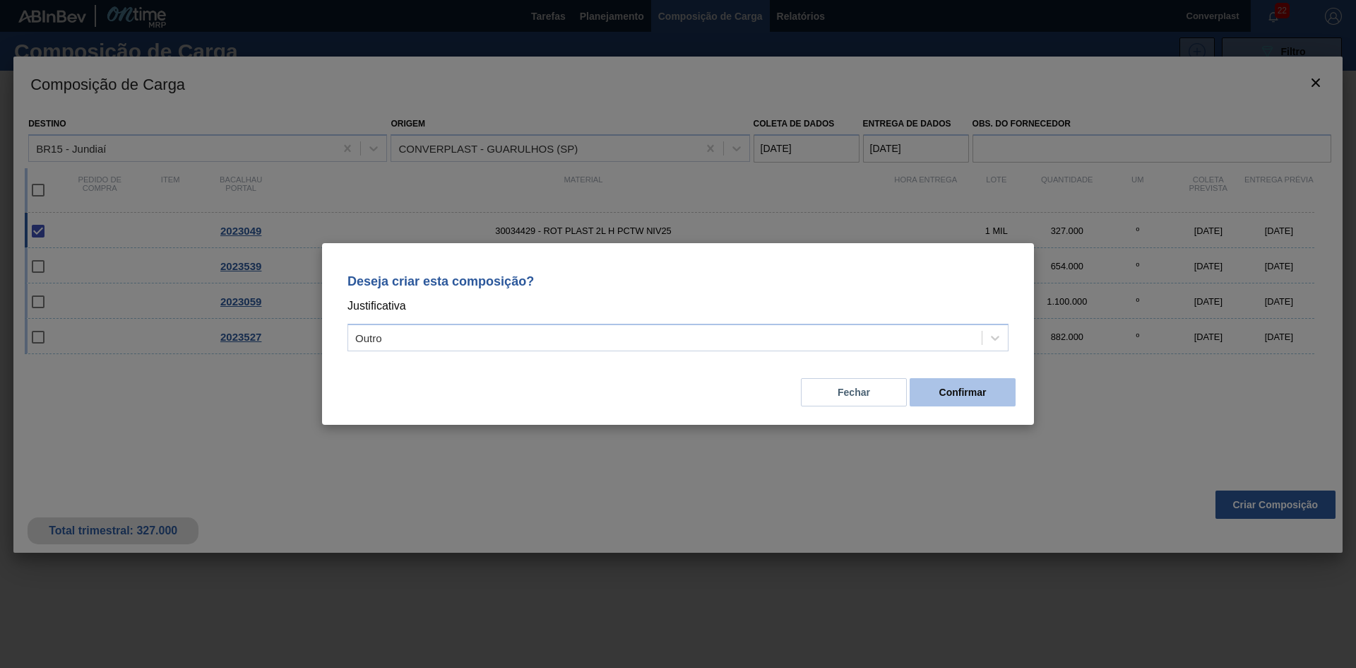
click at [954, 402] on button "Confirmar" at bounding box center [963, 392] width 106 height 28
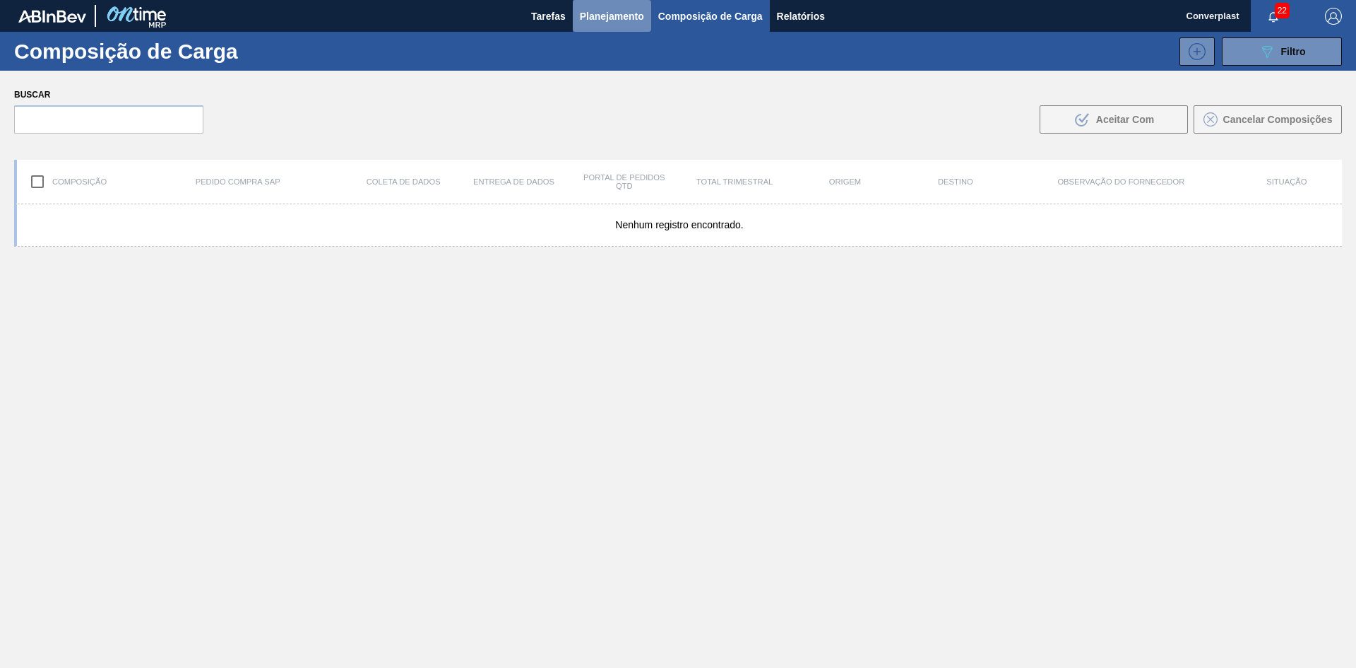
click at [600, 11] on font "Planejamento" at bounding box center [612, 16] width 64 height 11
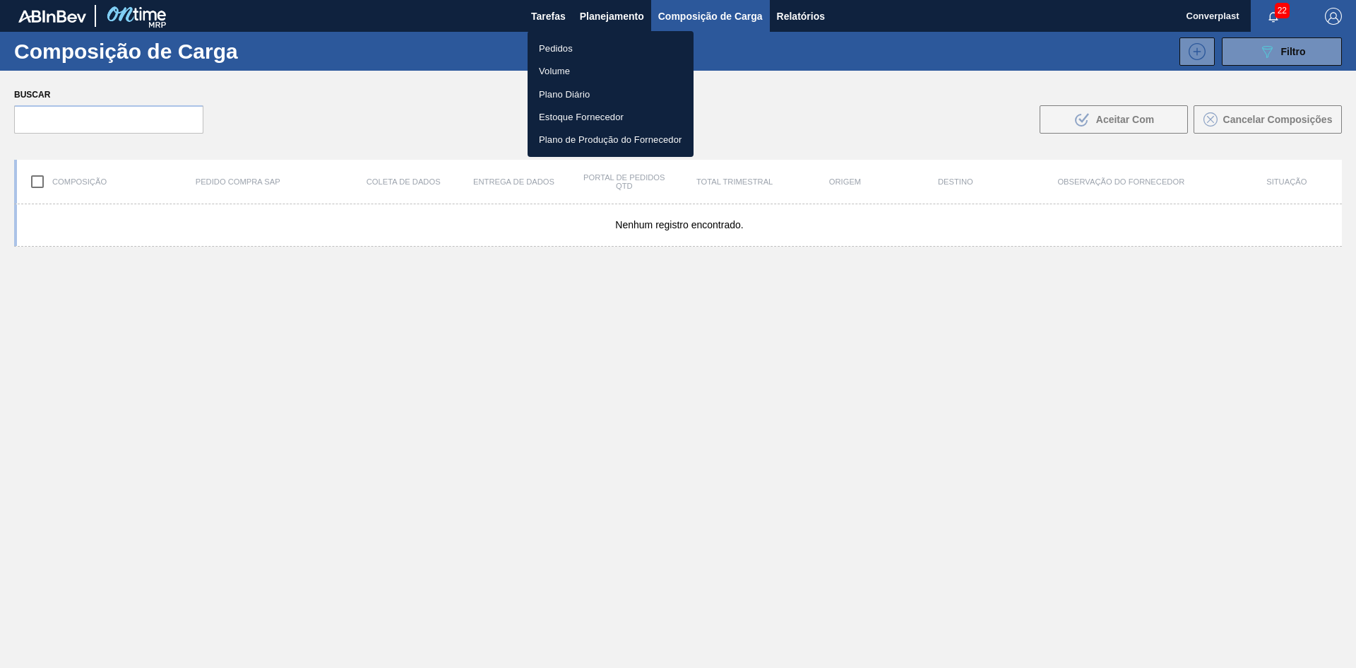
click at [549, 47] on font "Pedidos" at bounding box center [556, 48] width 34 height 11
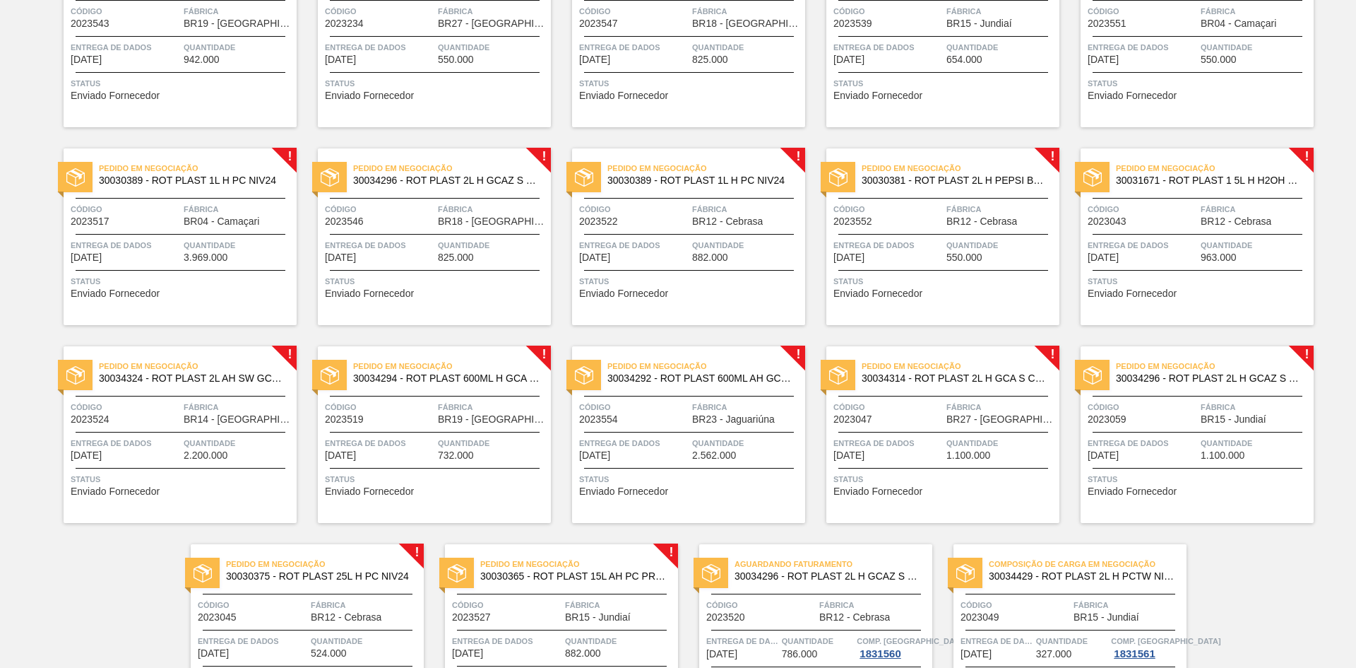
scroll to position [1072, 0]
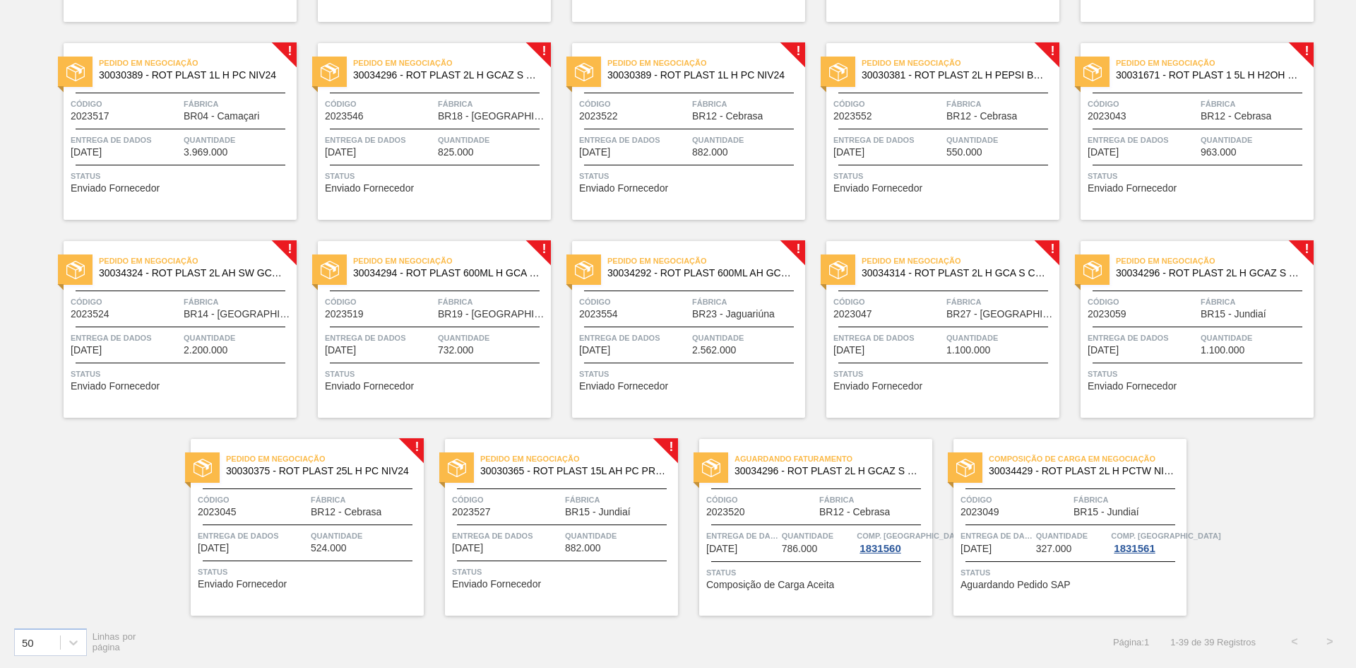
click at [470, 555] on div "Pedido em Negociação 30030365 - ROT PLAST 15L AH PC PRETO NIV24 Código 2023527 …" at bounding box center [561, 527] width 233 height 177
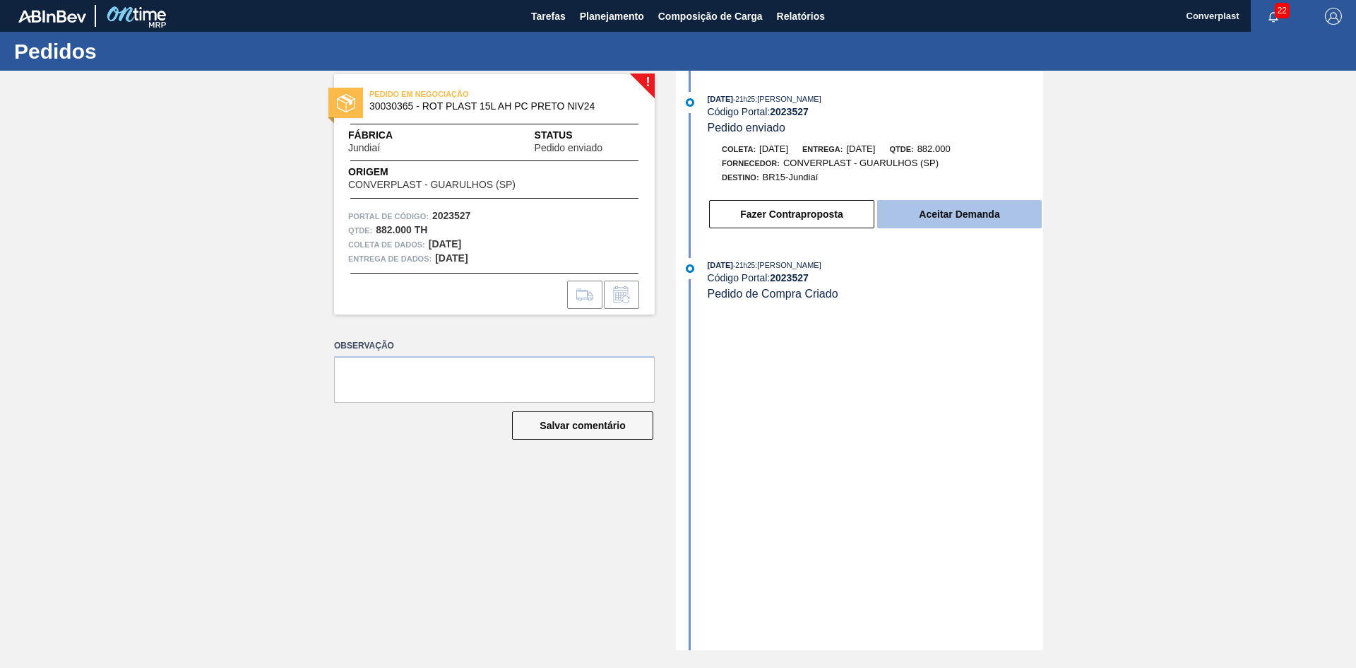
click at [934, 217] on font "Aceitar Demanda" at bounding box center [959, 213] width 81 height 11
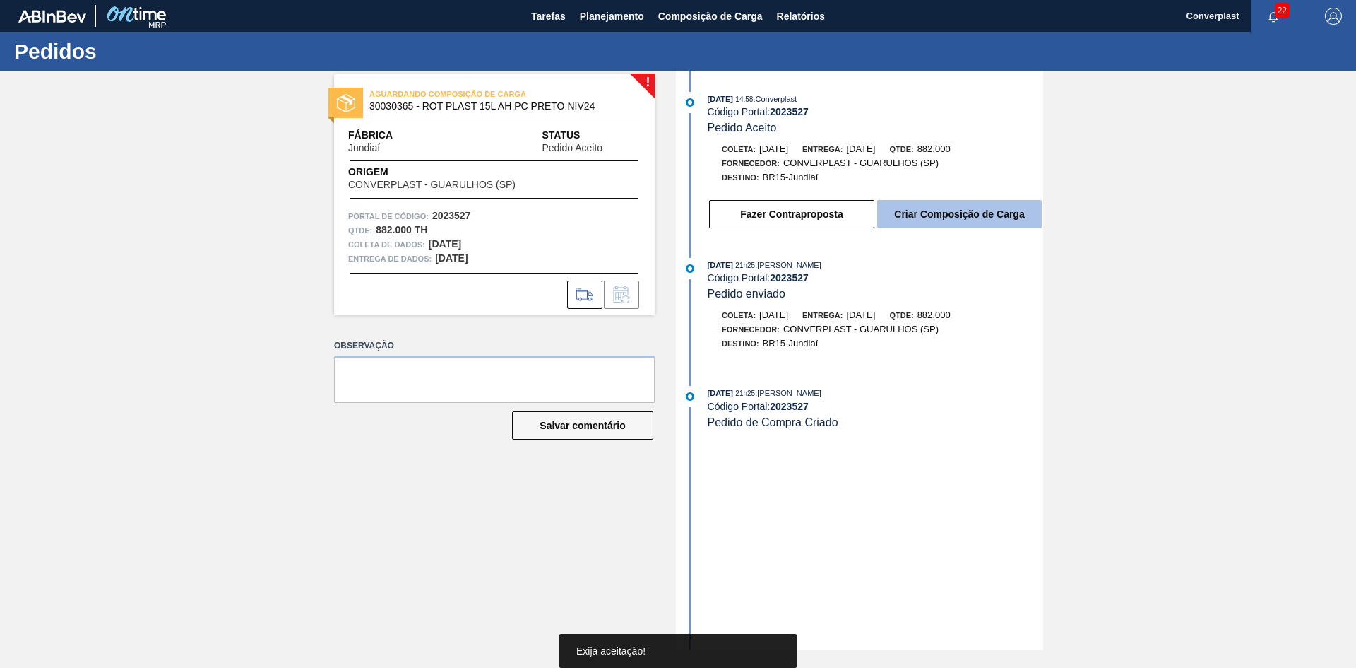
click at [941, 218] on font "Criar Composição de Carga" at bounding box center [959, 213] width 130 height 11
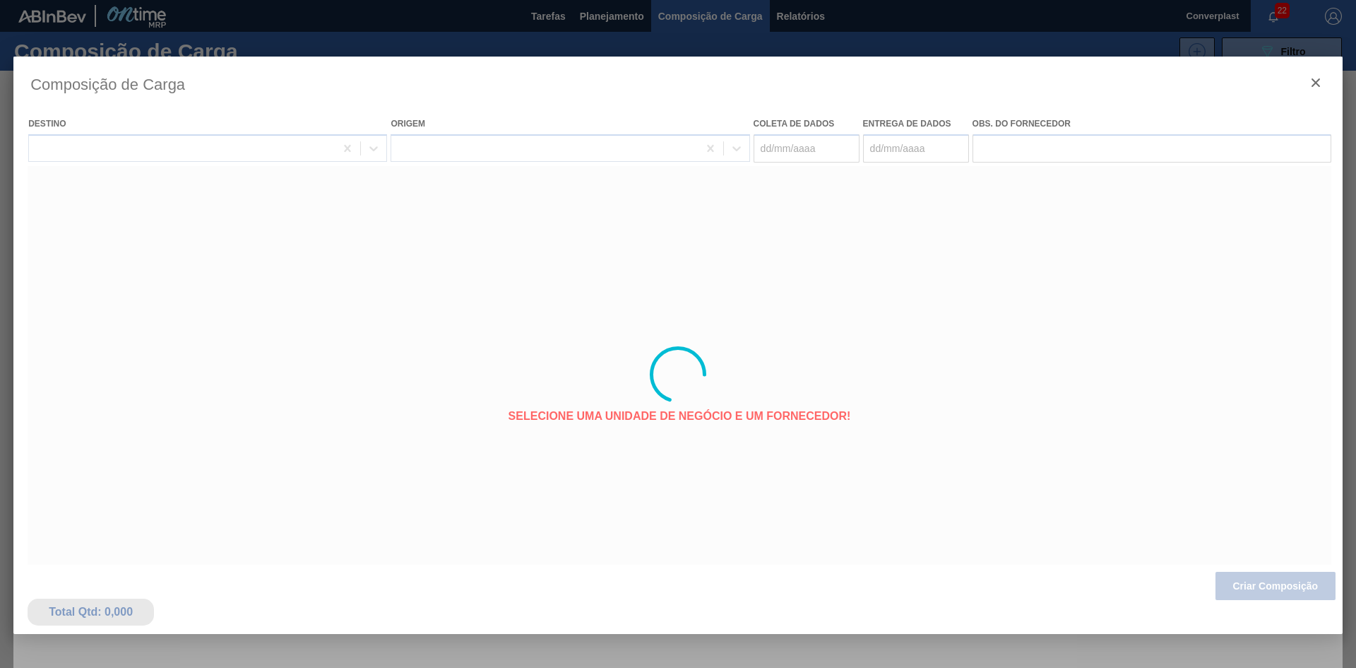
type coleta "[DATE]"
type entrega "[DATE]"
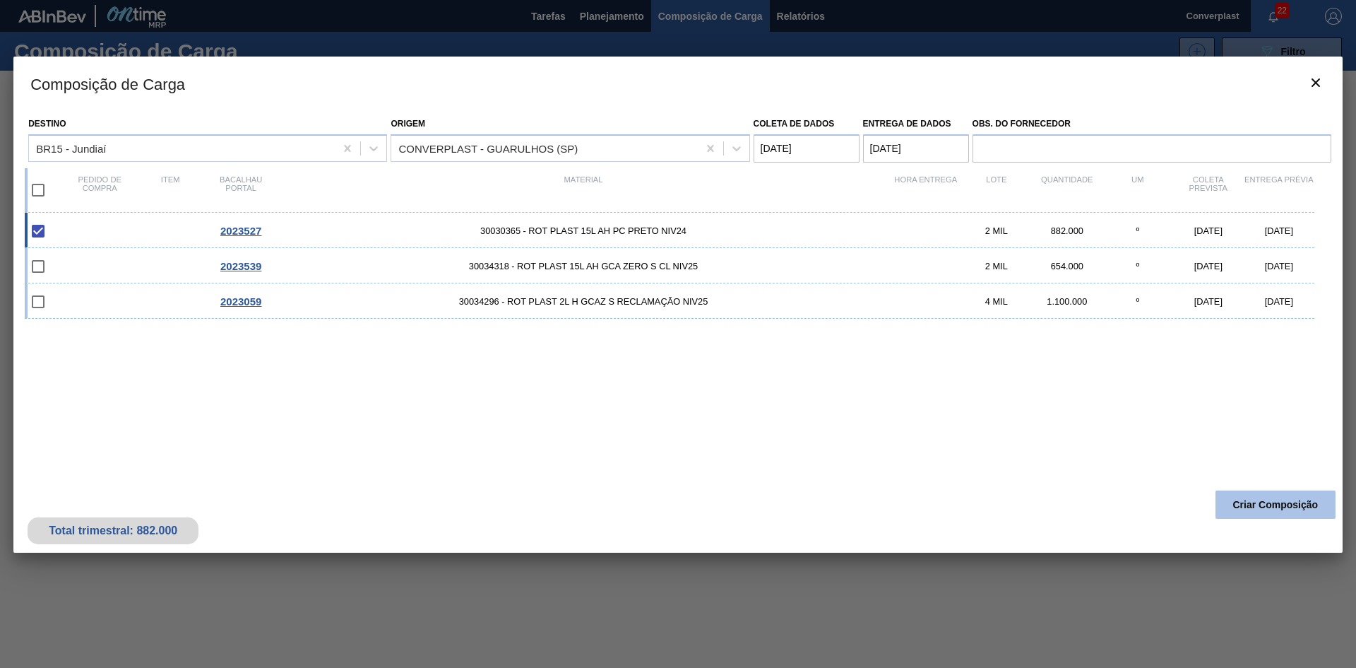
click at [1253, 499] on font "Criar Composição" at bounding box center [1275, 504] width 85 height 11
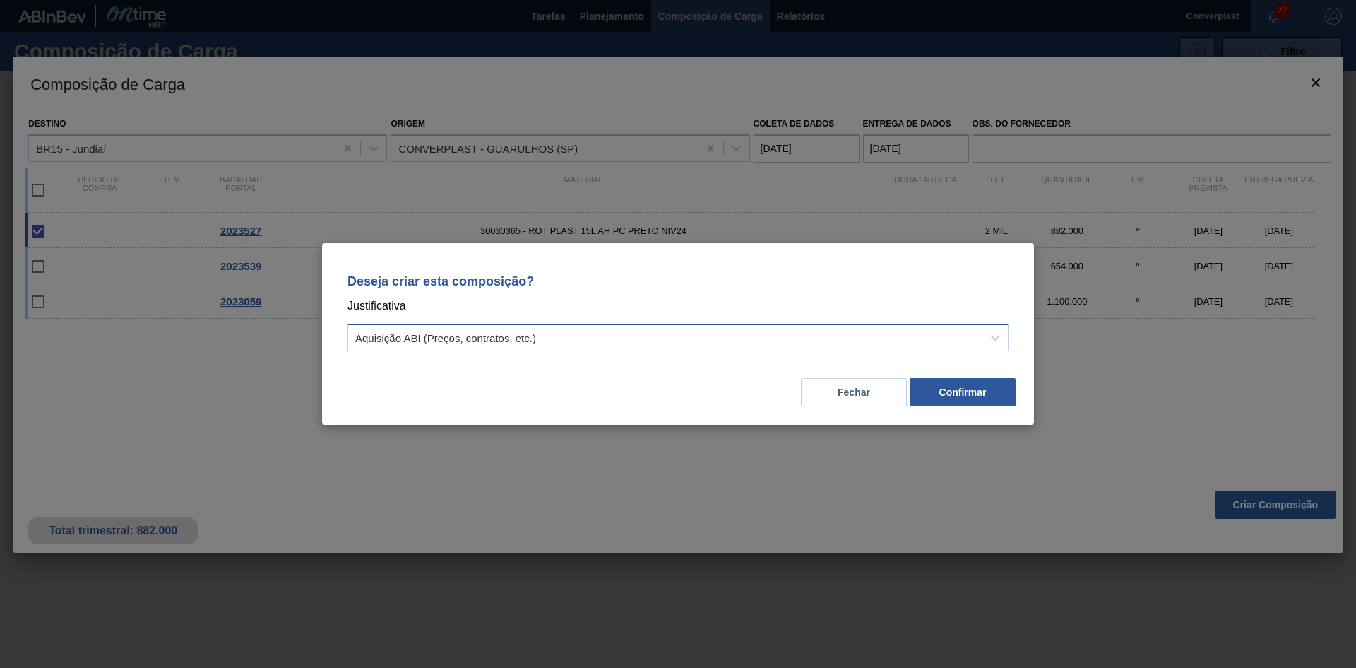
click at [571, 340] on div "Aquisição ABI (Preços, contratos, etc.)" at bounding box center [665, 338] width 634 height 20
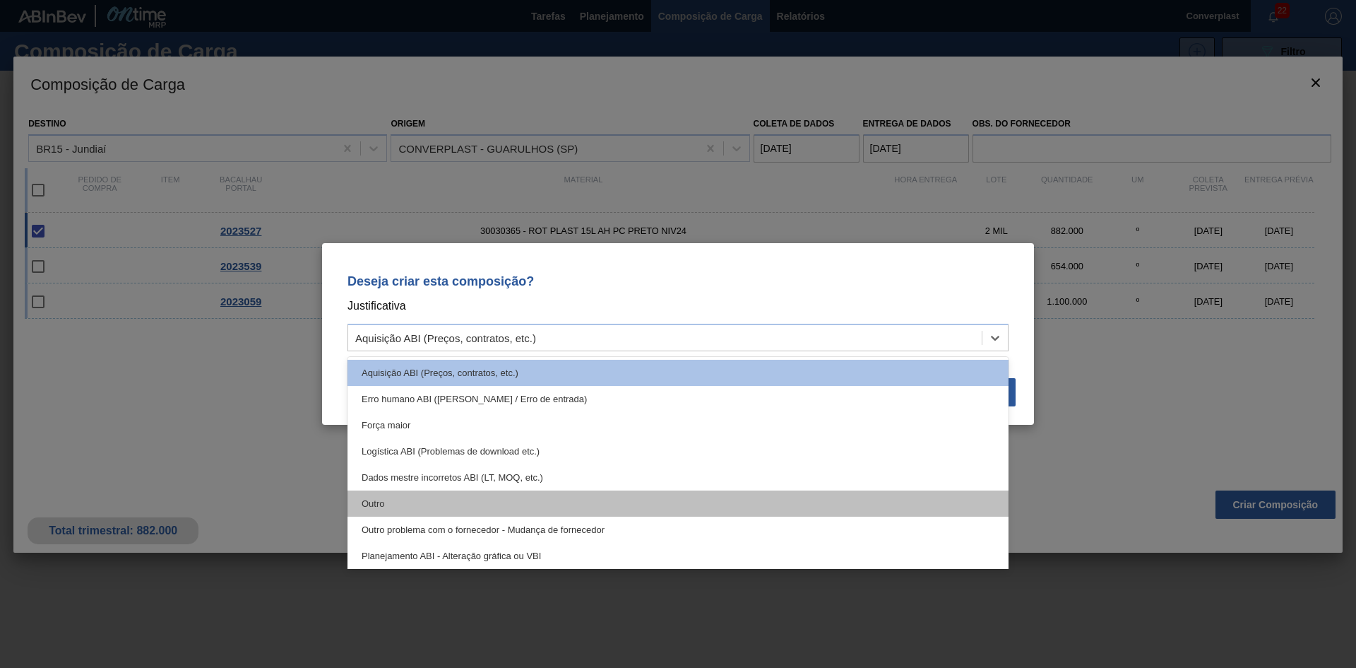
click at [461, 503] on div "Outro" at bounding box center [678, 503] width 661 height 26
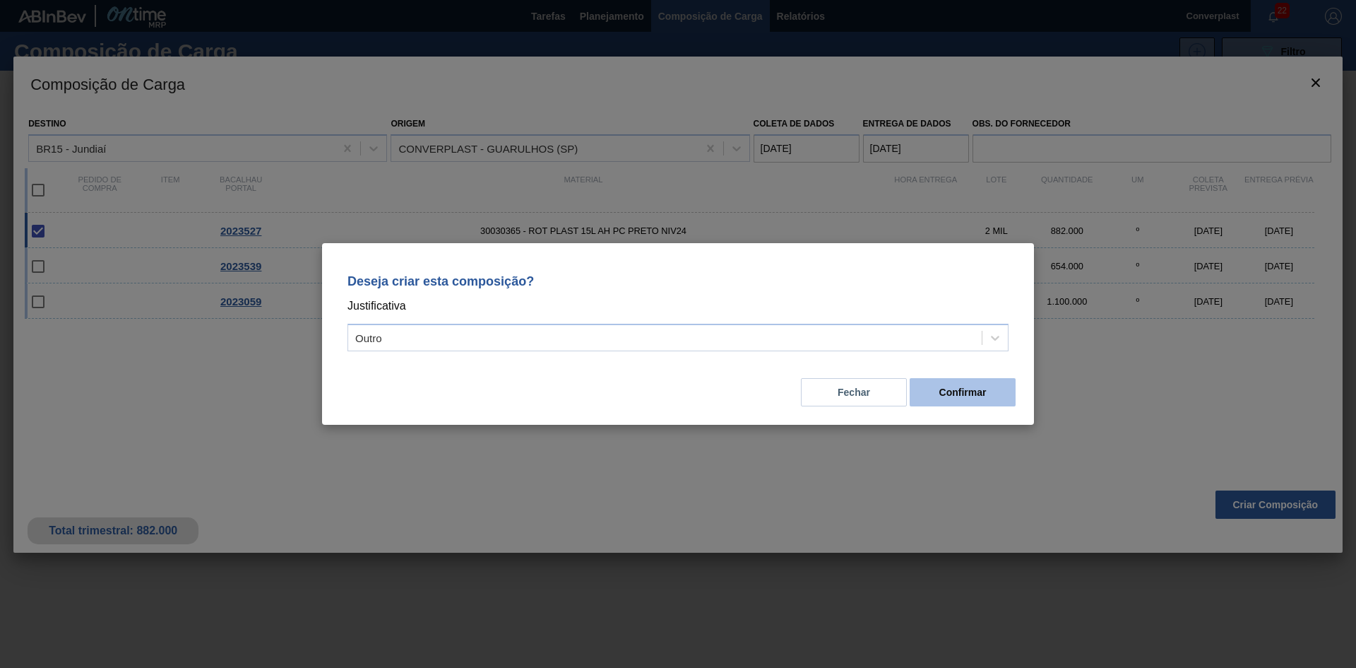
click at [916, 390] on button "Confirmar" at bounding box center [963, 392] width 106 height 28
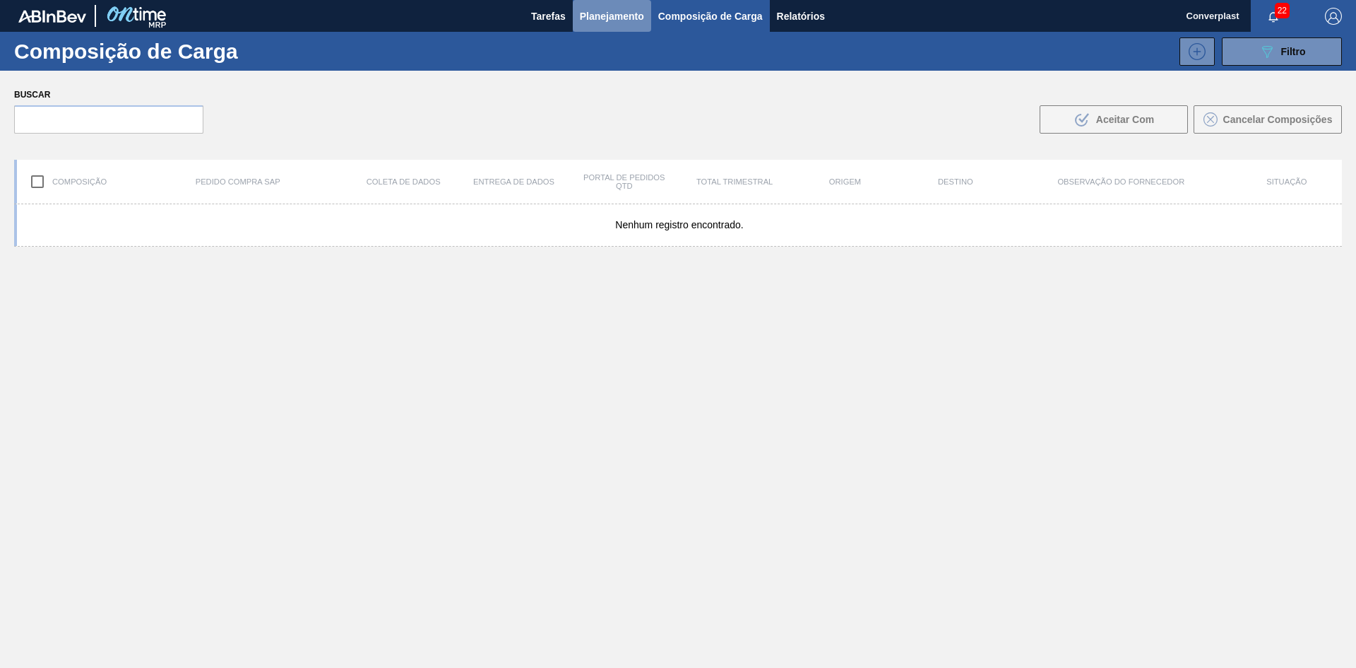
click at [576, 16] on button "Planejamento" at bounding box center [612, 16] width 78 height 32
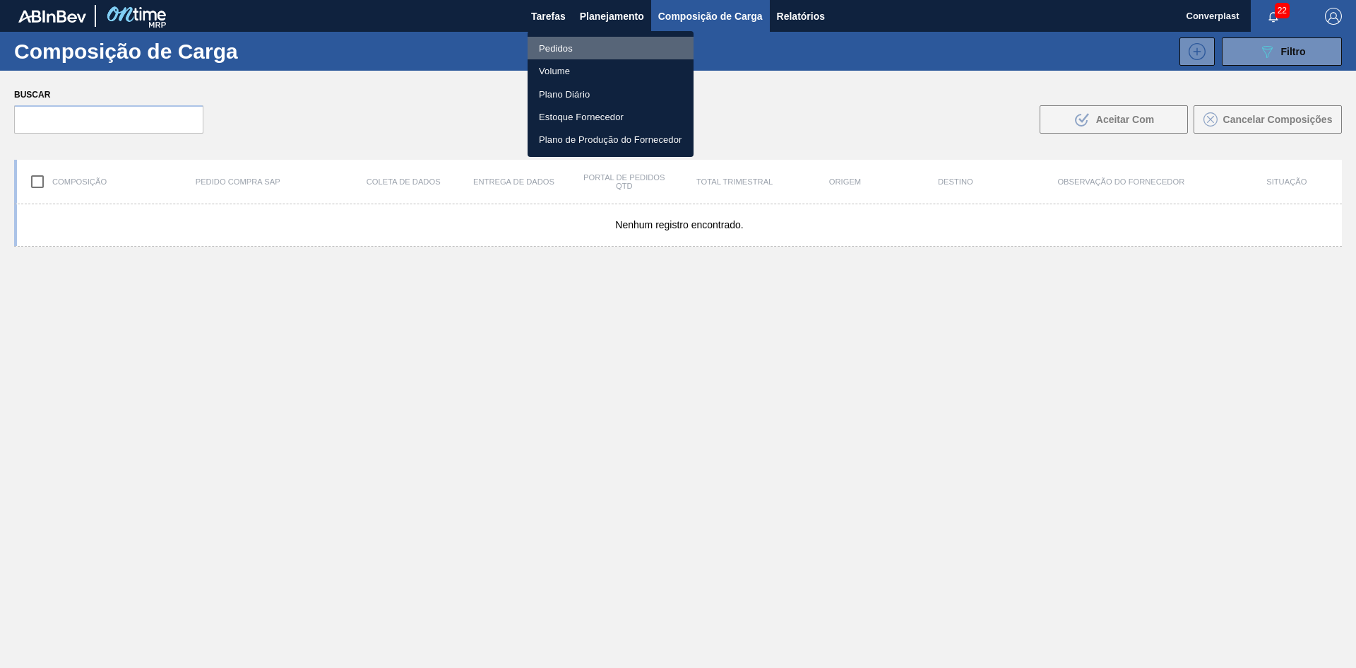
click at [540, 45] on font "Pedidos" at bounding box center [556, 48] width 34 height 11
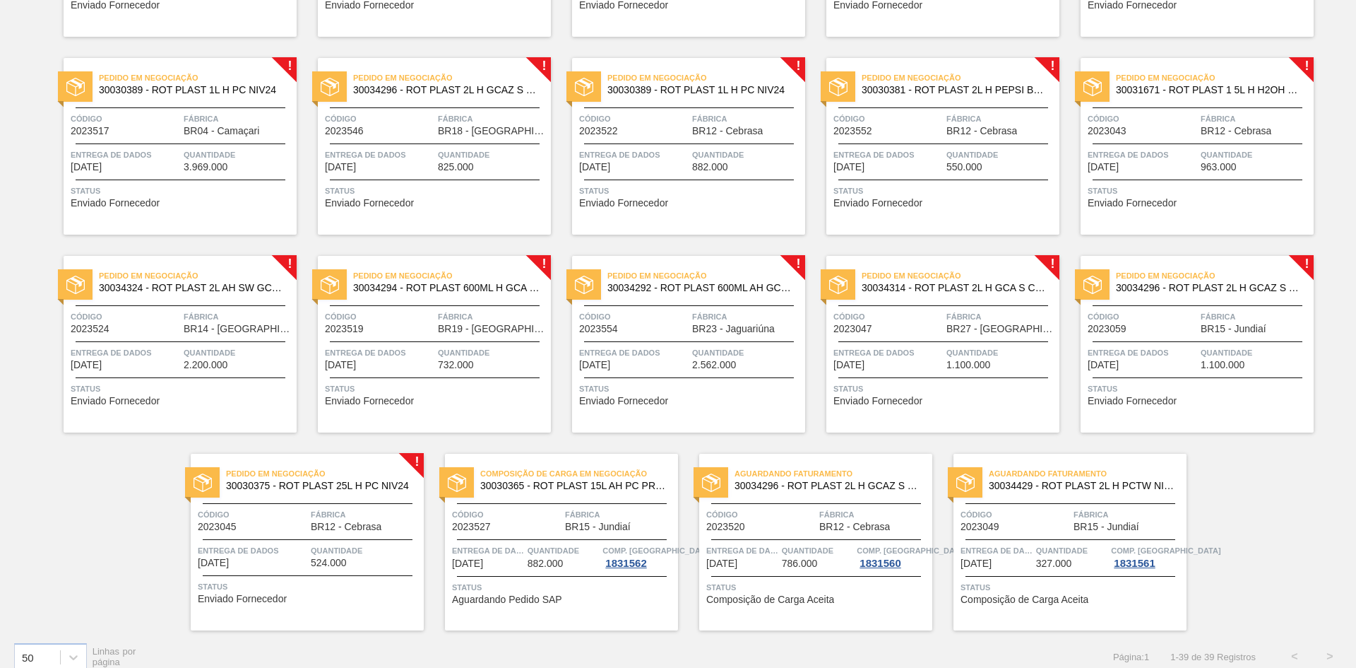
scroll to position [1072, 0]
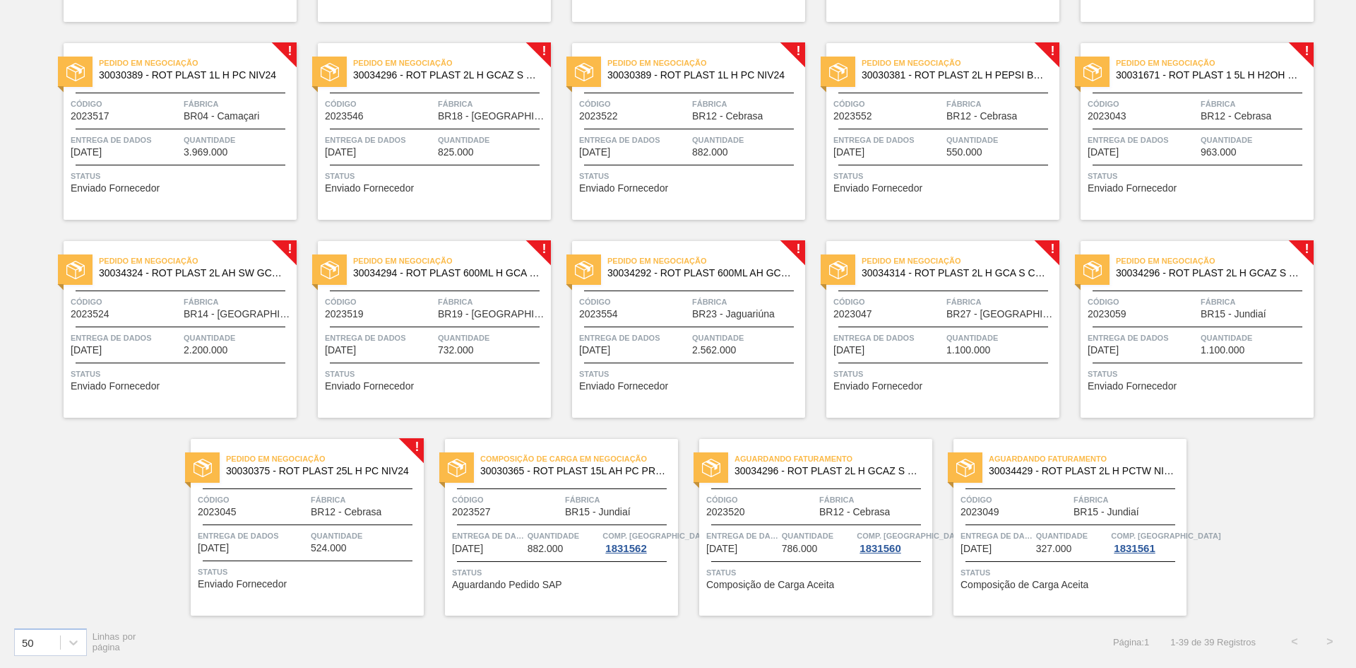
click at [256, 573] on span "Status" at bounding box center [309, 571] width 223 height 14
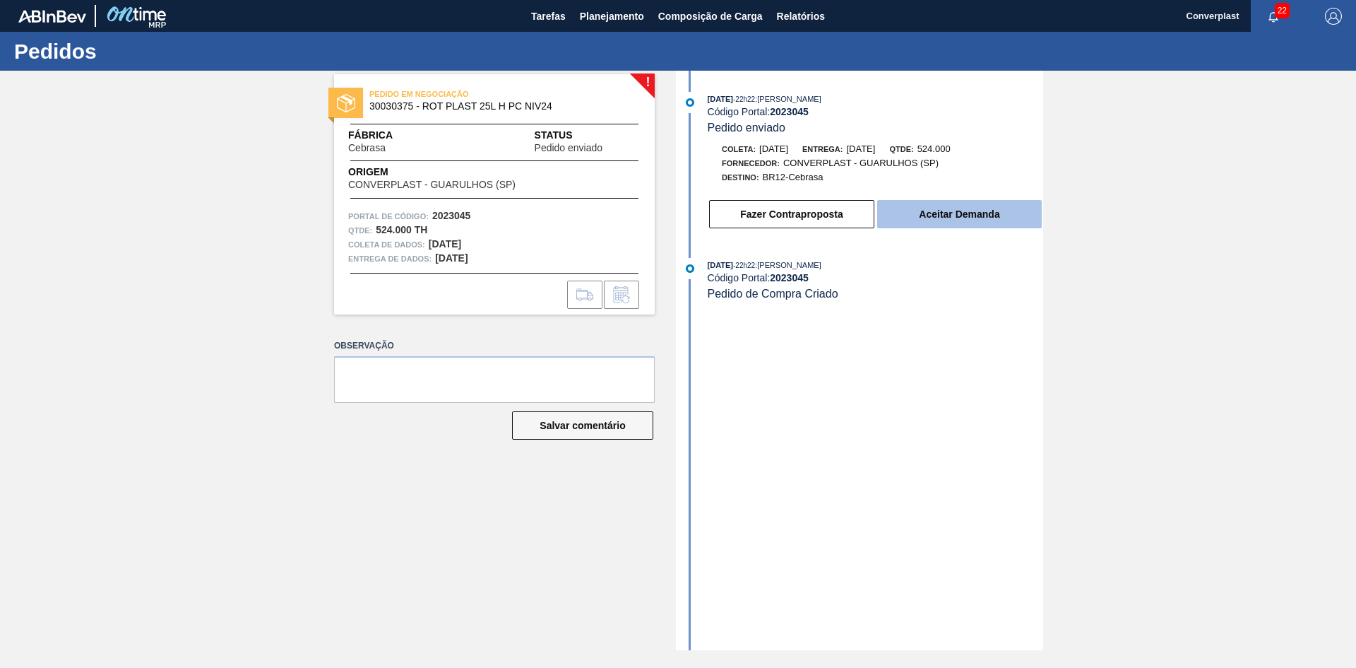
click at [935, 213] on font "Aceitar Demanda" at bounding box center [959, 213] width 81 height 11
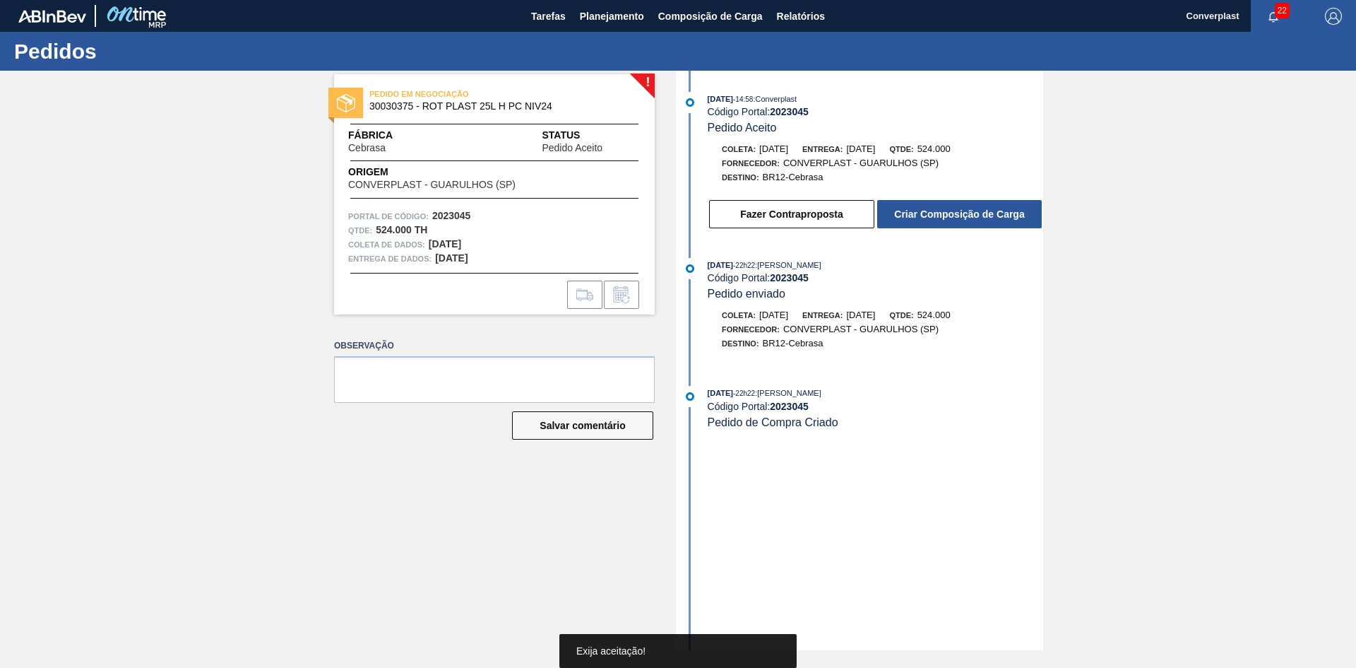
click at [935, 206] on button "Criar Composição de Carga" at bounding box center [959, 214] width 165 height 28
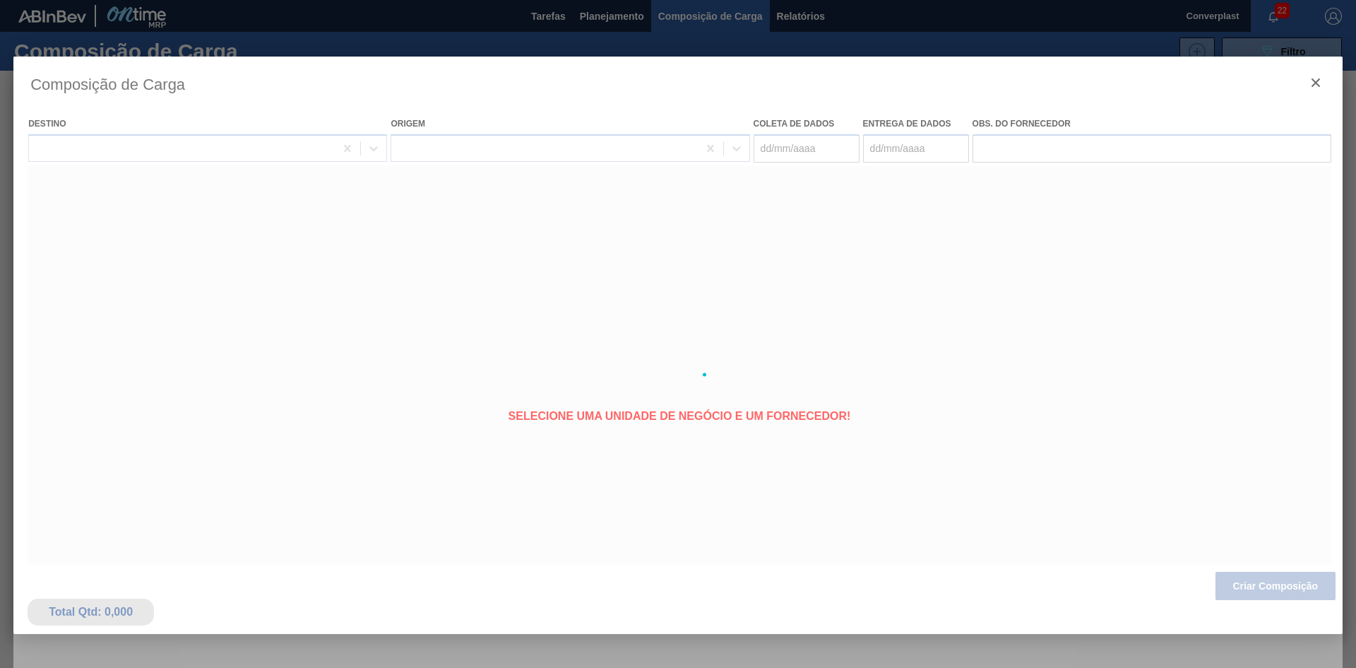
type coleta "[DATE]"
type entrega "[DATE]"
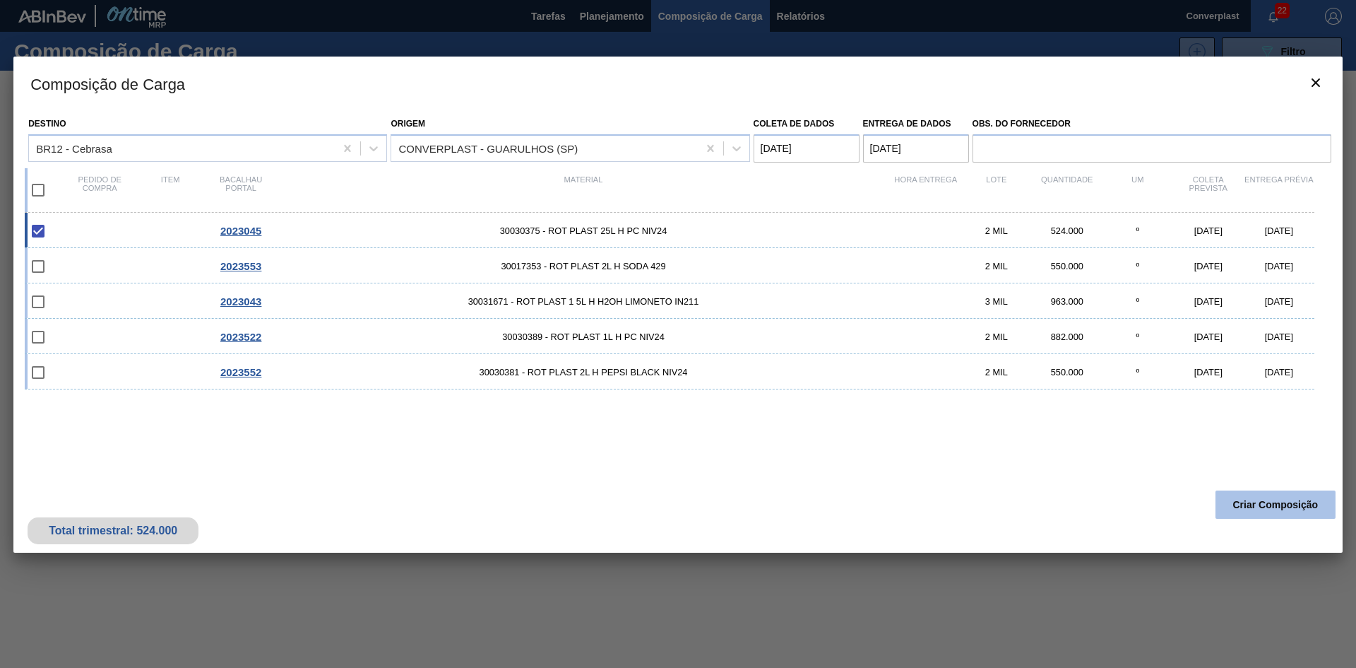
click at [1240, 504] on font "Criar Composição" at bounding box center [1275, 504] width 85 height 11
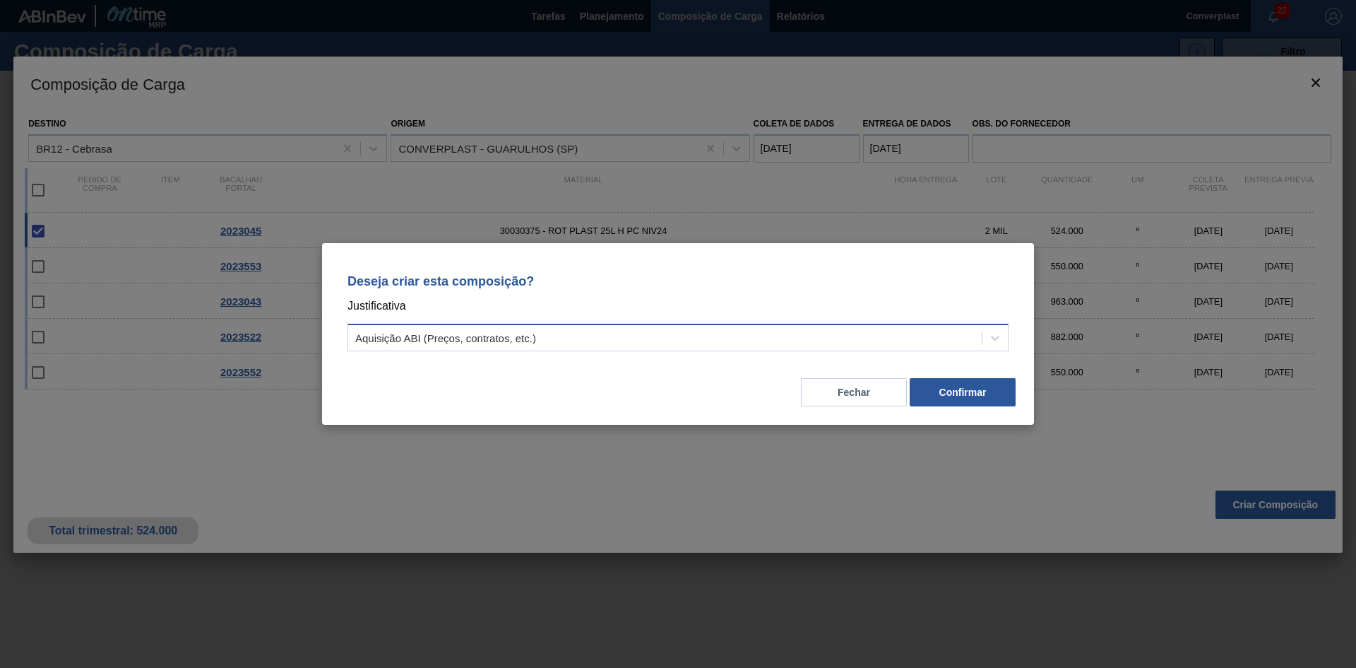
click at [624, 331] on div "Aquisição ABI (Preços, contratos, etc.)" at bounding box center [665, 338] width 634 height 20
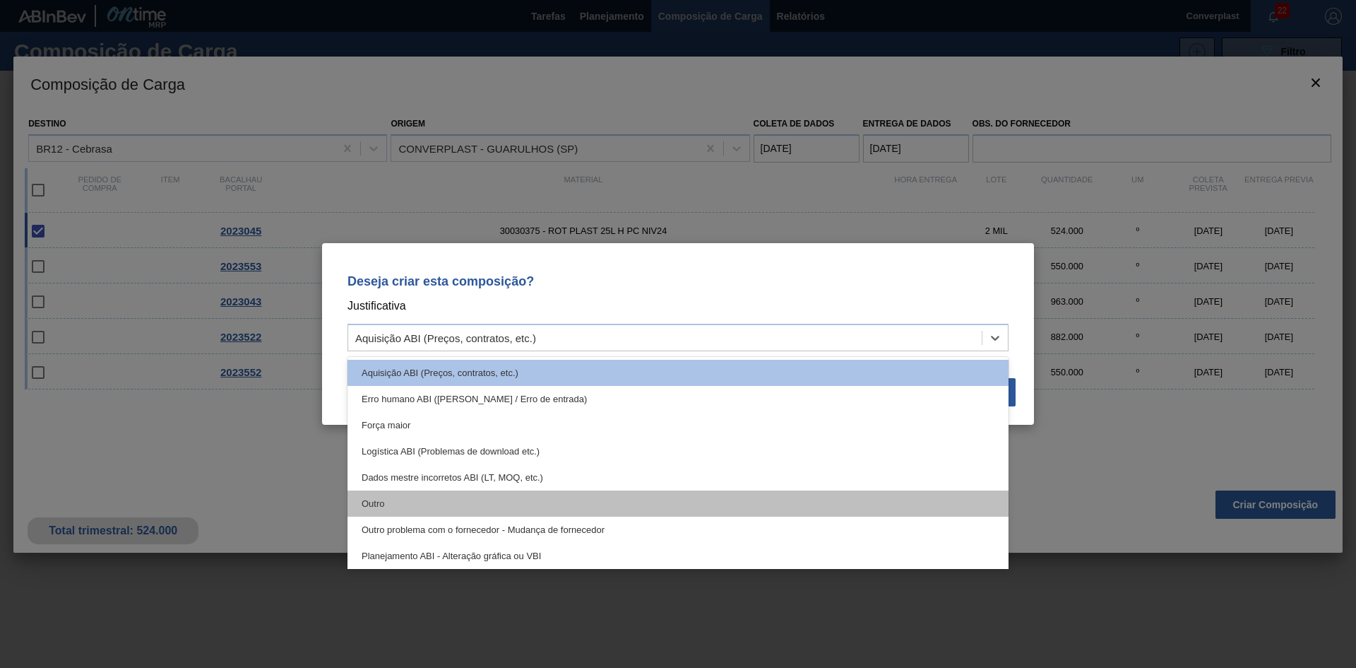
click at [453, 502] on div "Outro" at bounding box center [678, 503] width 661 height 26
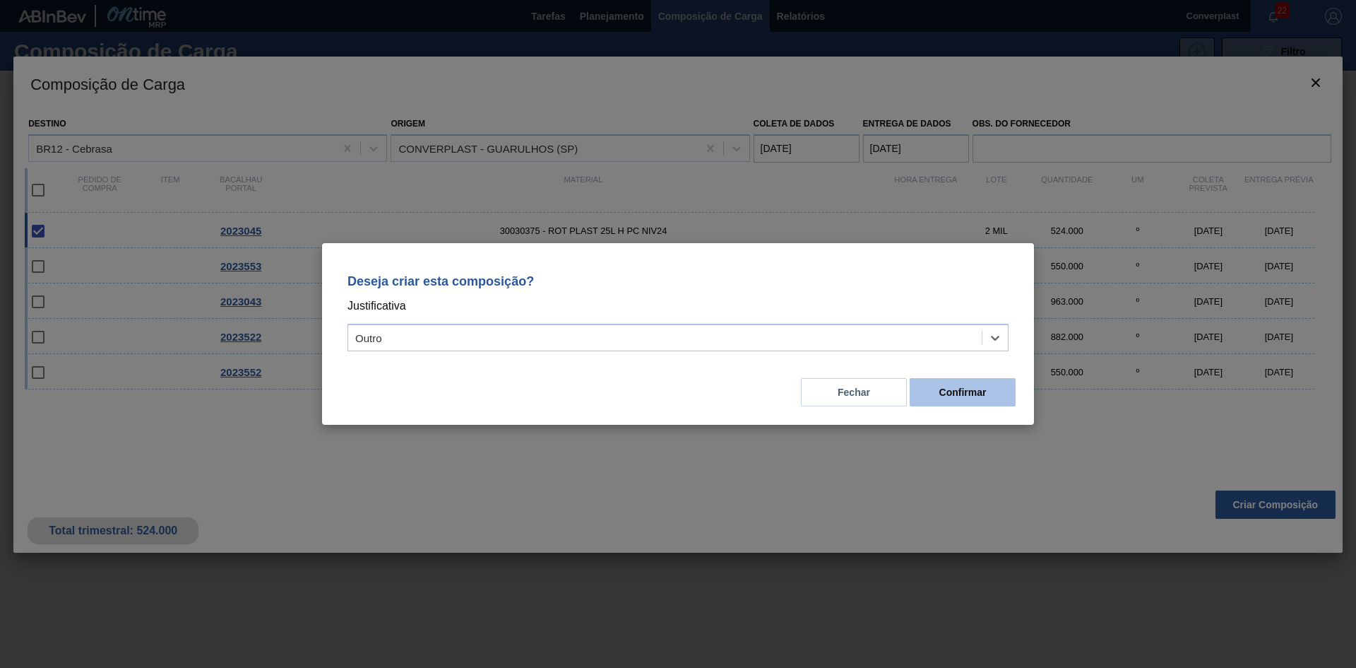
click at [961, 395] on font "Confirmar" at bounding box center [963, 391] width 47 height 11
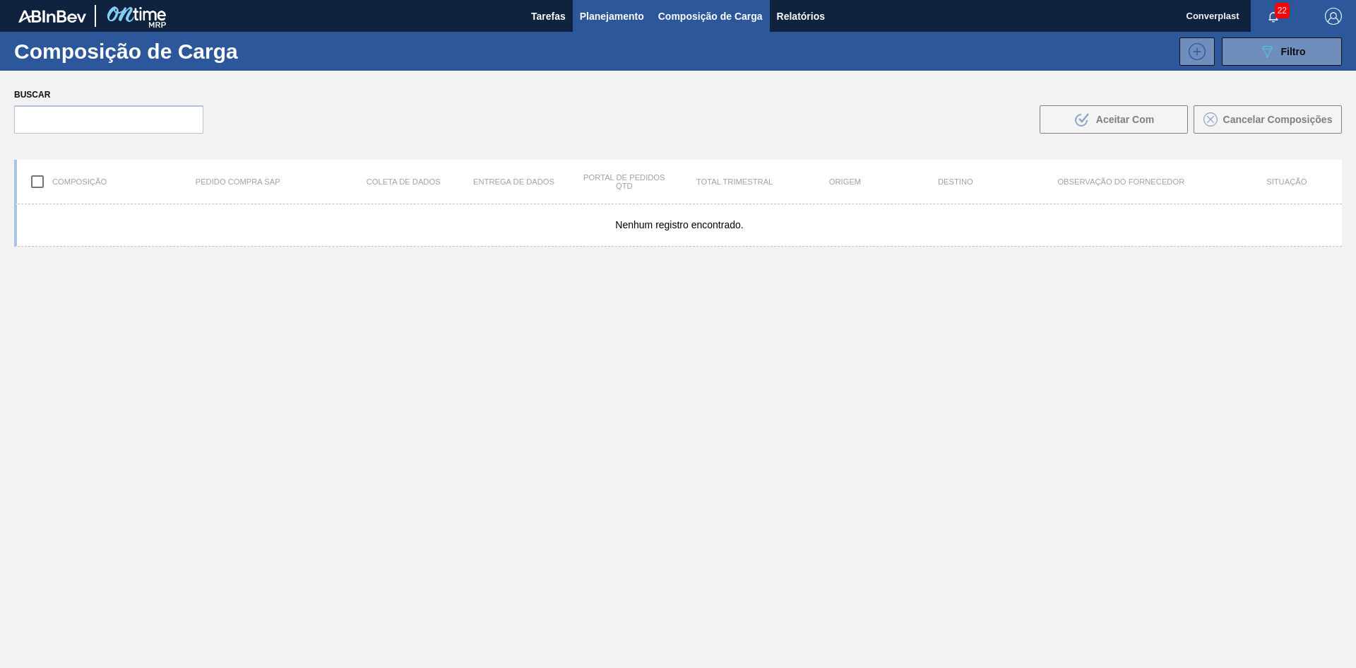
click at [588, 16] on font "Planejamento" at bounding box center [612, 16] width 64 height 11
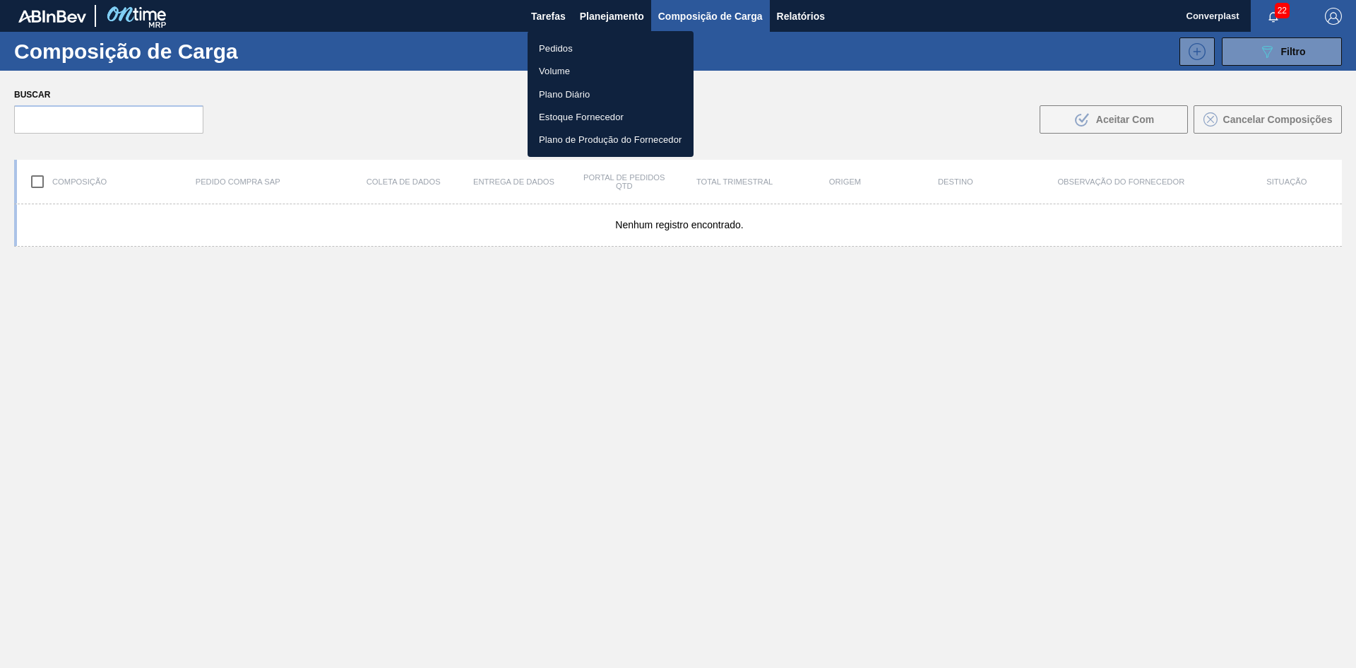
click at [539, 49] on font "Pedidos" at bounding box center [556, 48] width 34 height 11
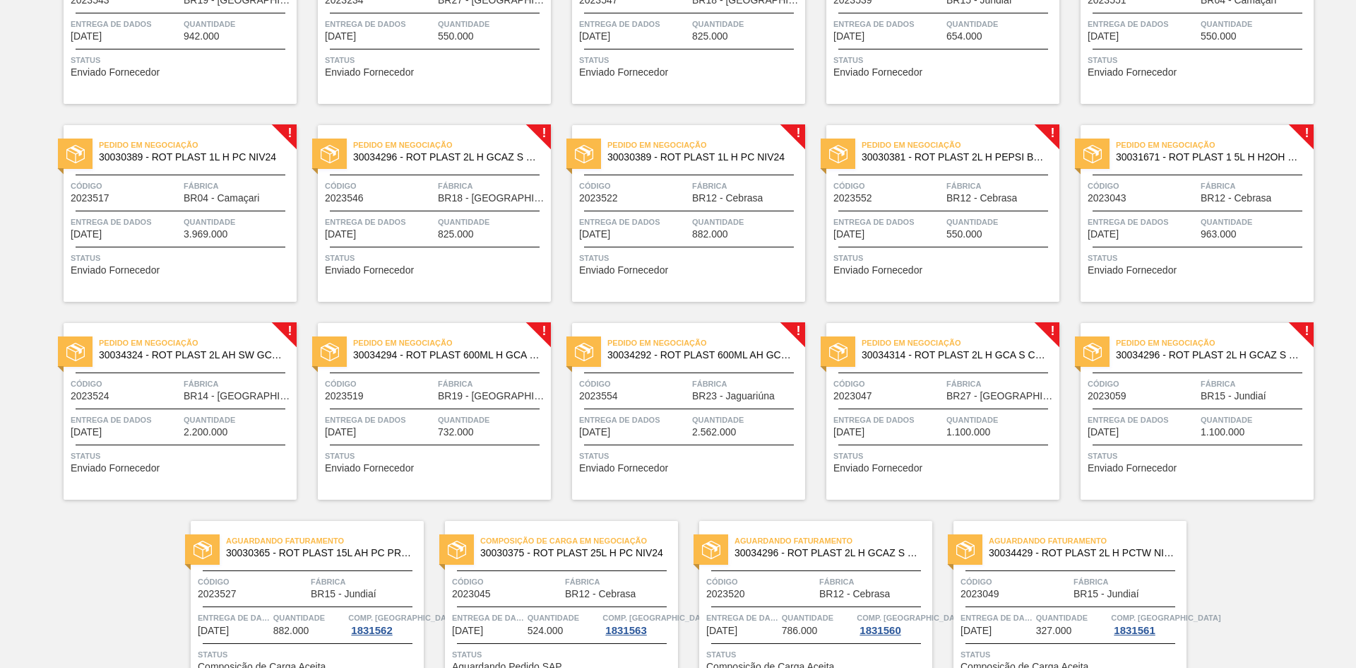
scroll to position [1072, 0]
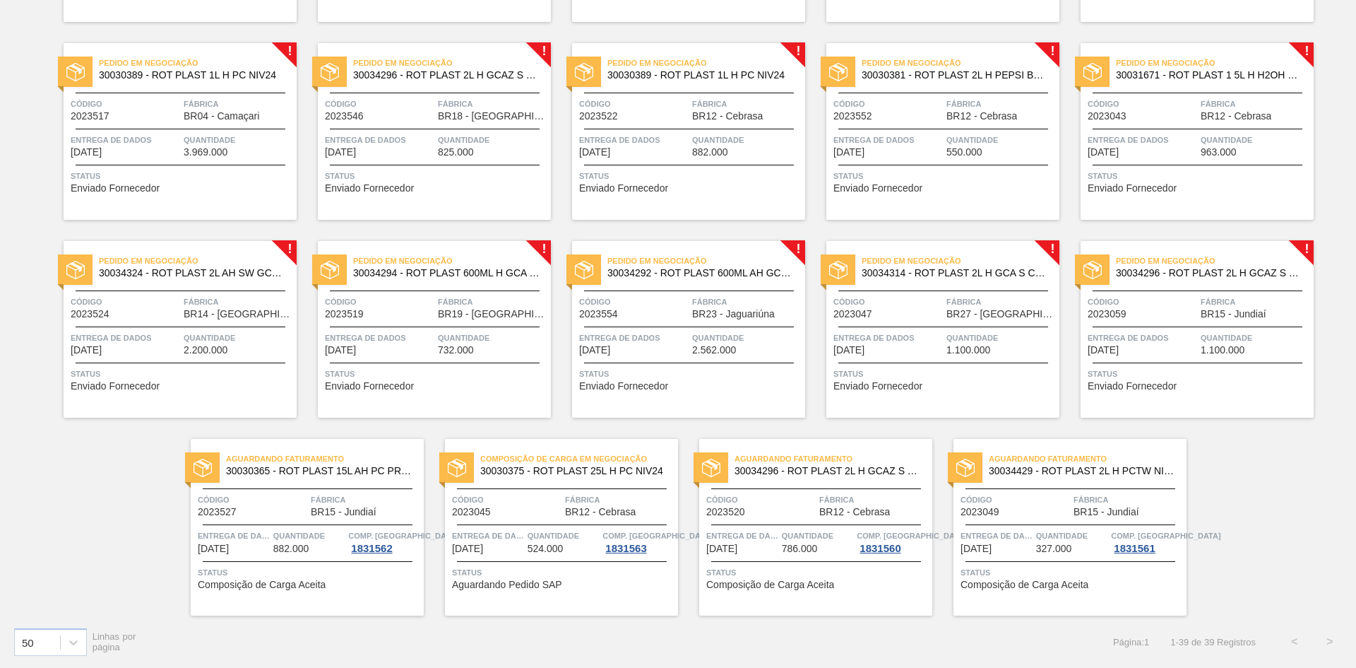
click at [1132, 357] on div "Pedido em Negociação 30034296 - ROT PLAST 2L H GCAZ S RECLAMAÇÃO NIV25 Código 2…" at bounding box center [1197, 329] width 233 height 177
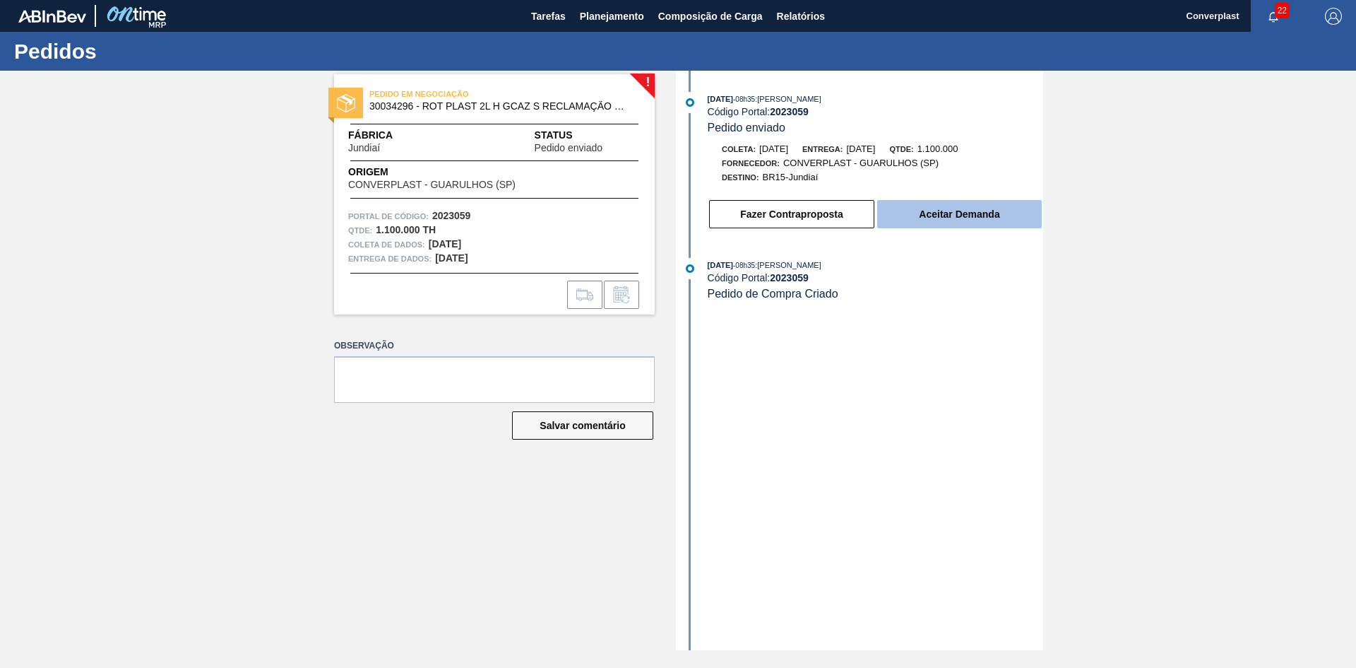
click at [956, 213] on font "Aceitar Demanda" at bounding box center [959, 213] width 81 height 11
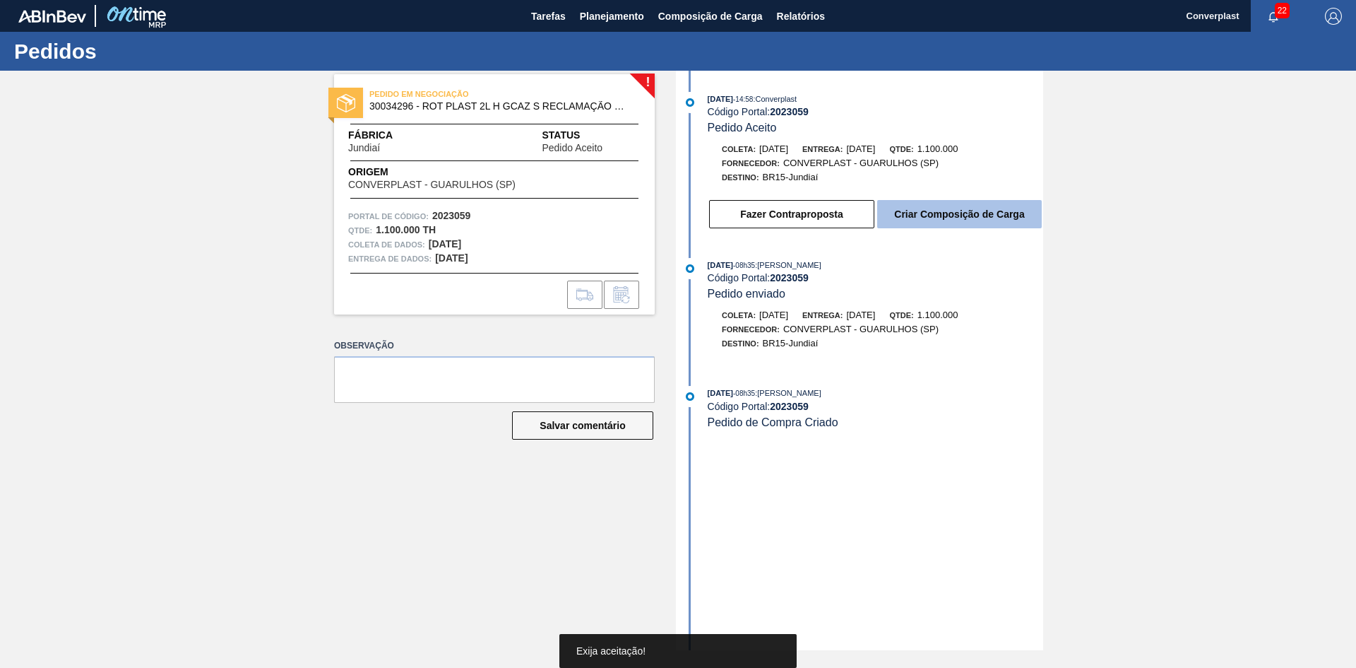
click at [933, 211] on font "Criar Composição de Carga" at bounding box center [959, 213] width 130 height 11
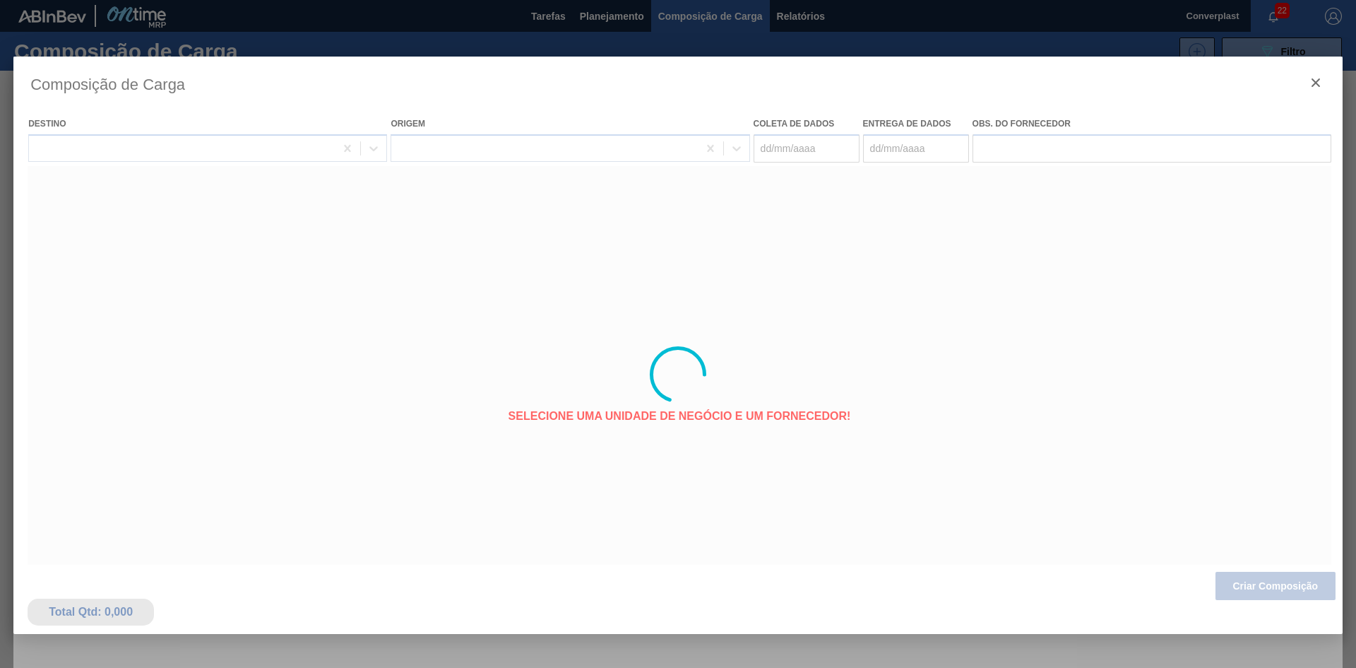
type coleta "[DATE]"
type entrega "[DATE]"
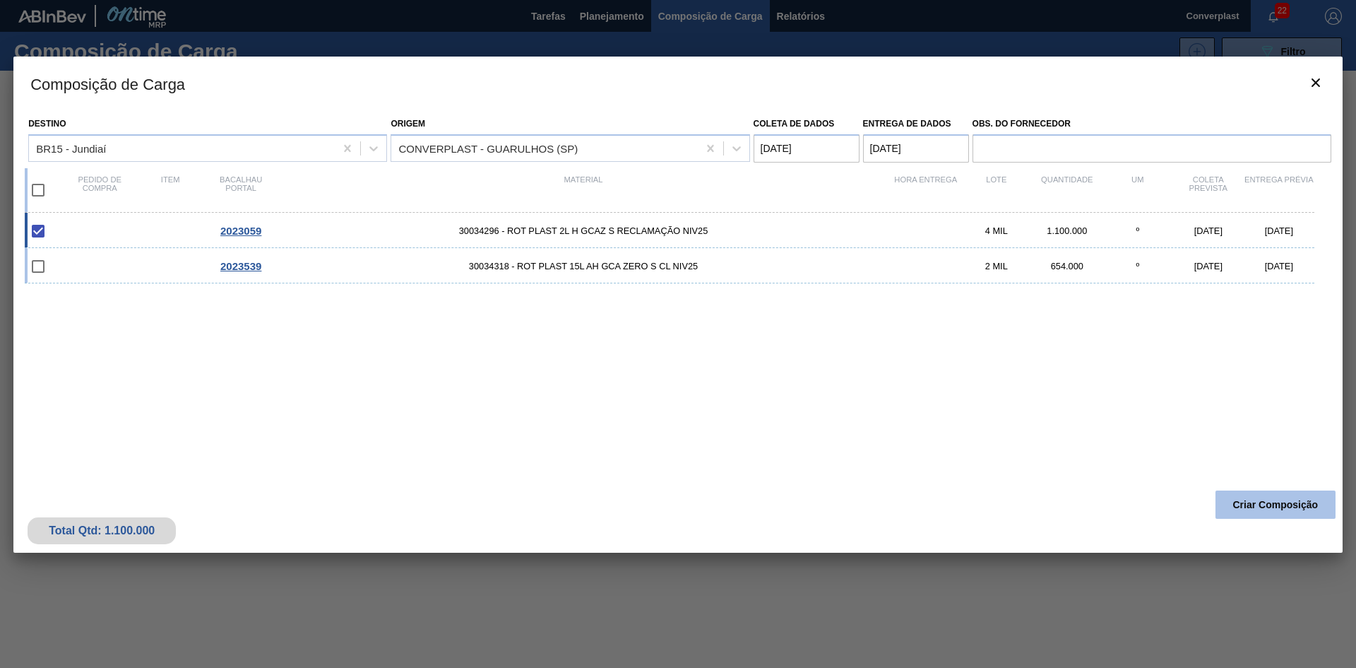
click at [1245, 491] on button "Criar Composição" at bounding box center [1276, 504] width 120 height 28
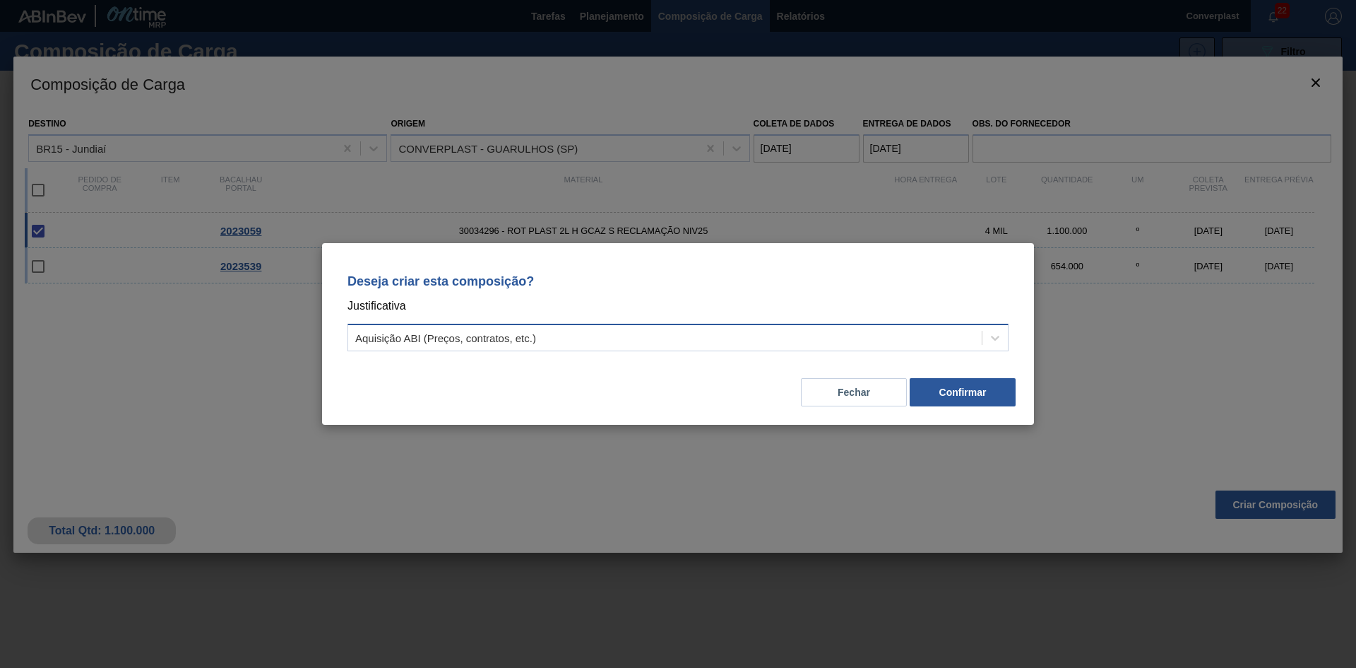
click at [571, 340] on div "Aquisição ABI (Preços, contratos, etc.)" at bounding box center [665, 338] width 634 height 20
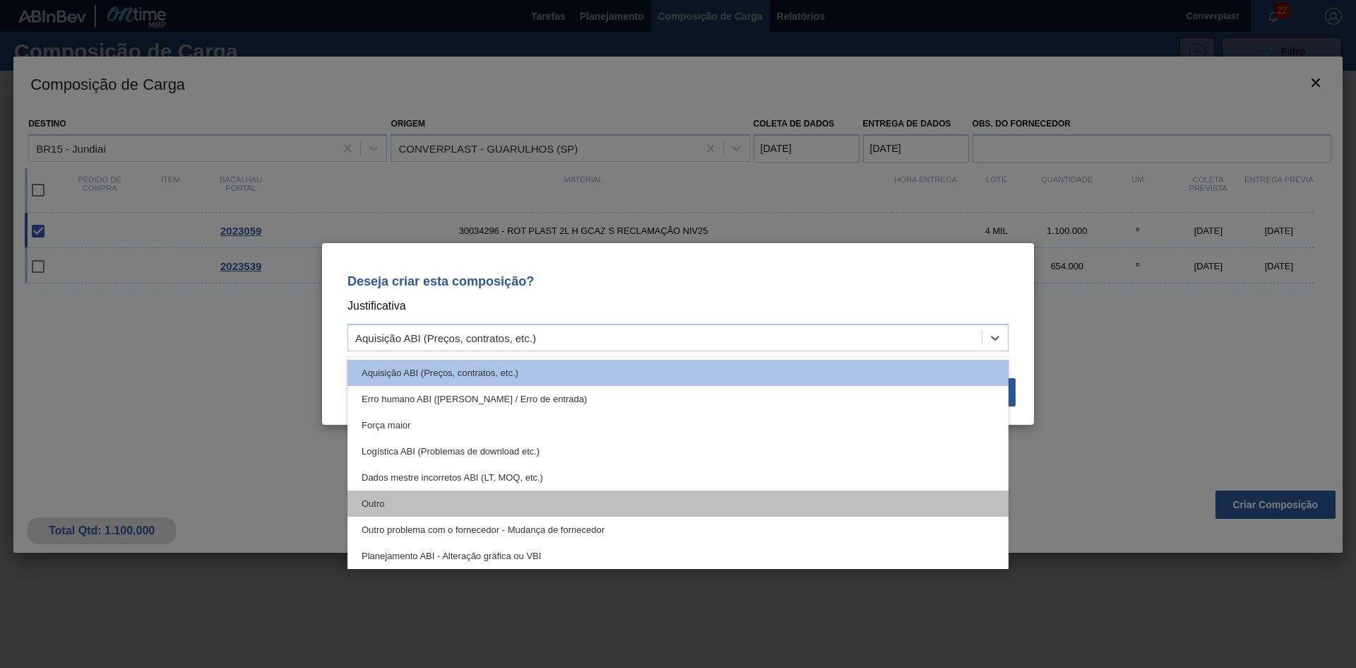
click at [473, 497] on div "Outro" at bounding box center [678, 503] width 661 height 26
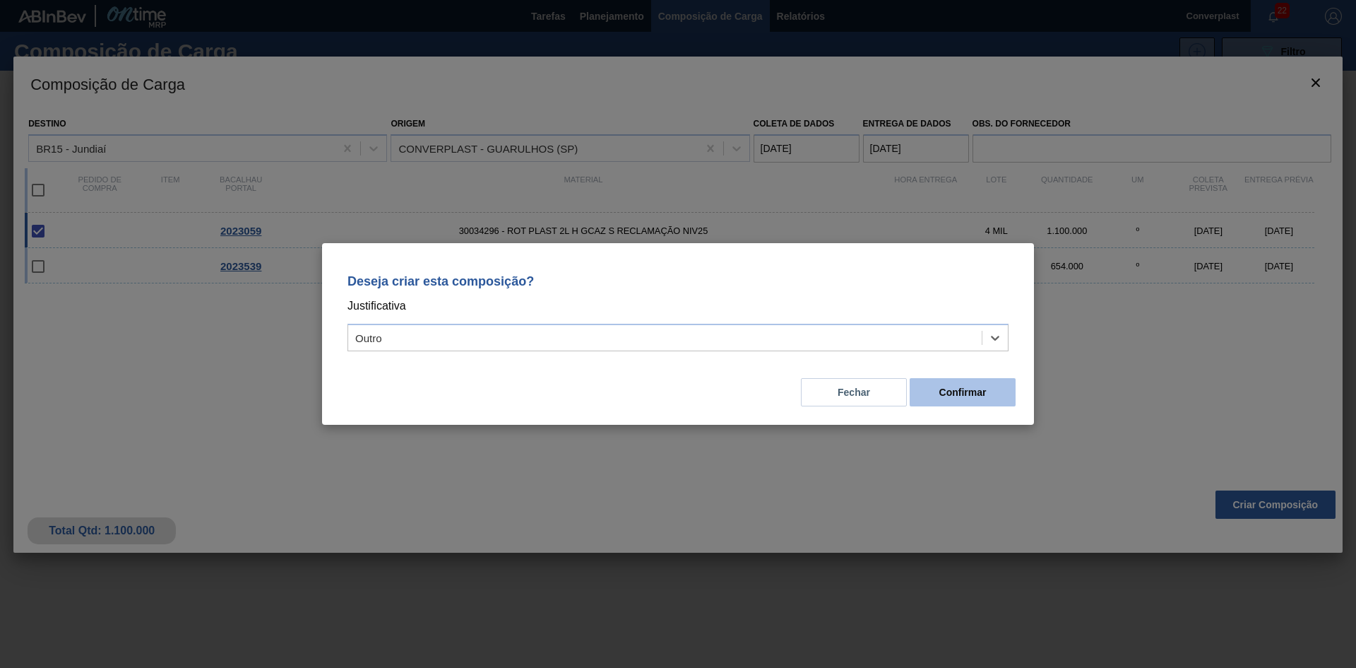
click at [971, 404] on button "Confirmar" at bounding box center [963, 392] width 106 height 28
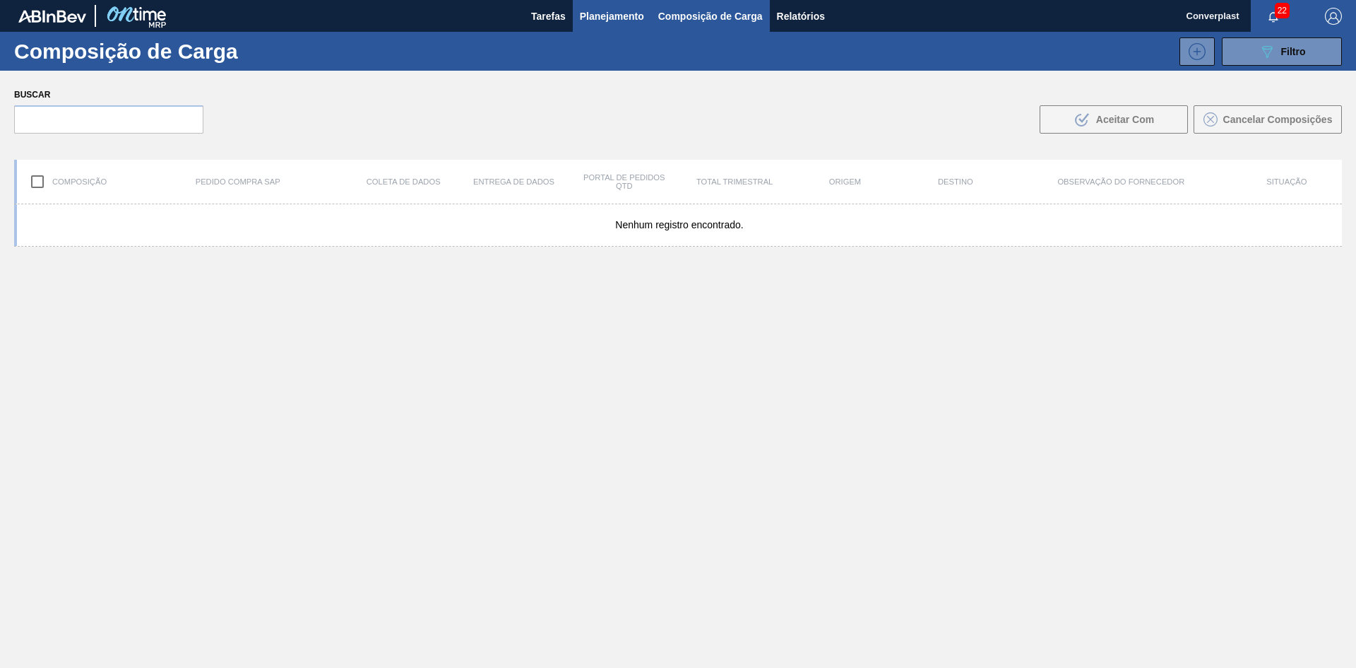
click at [603, 12] on font "Planejamento" at bounding box center [612, 16] width 64 height 11
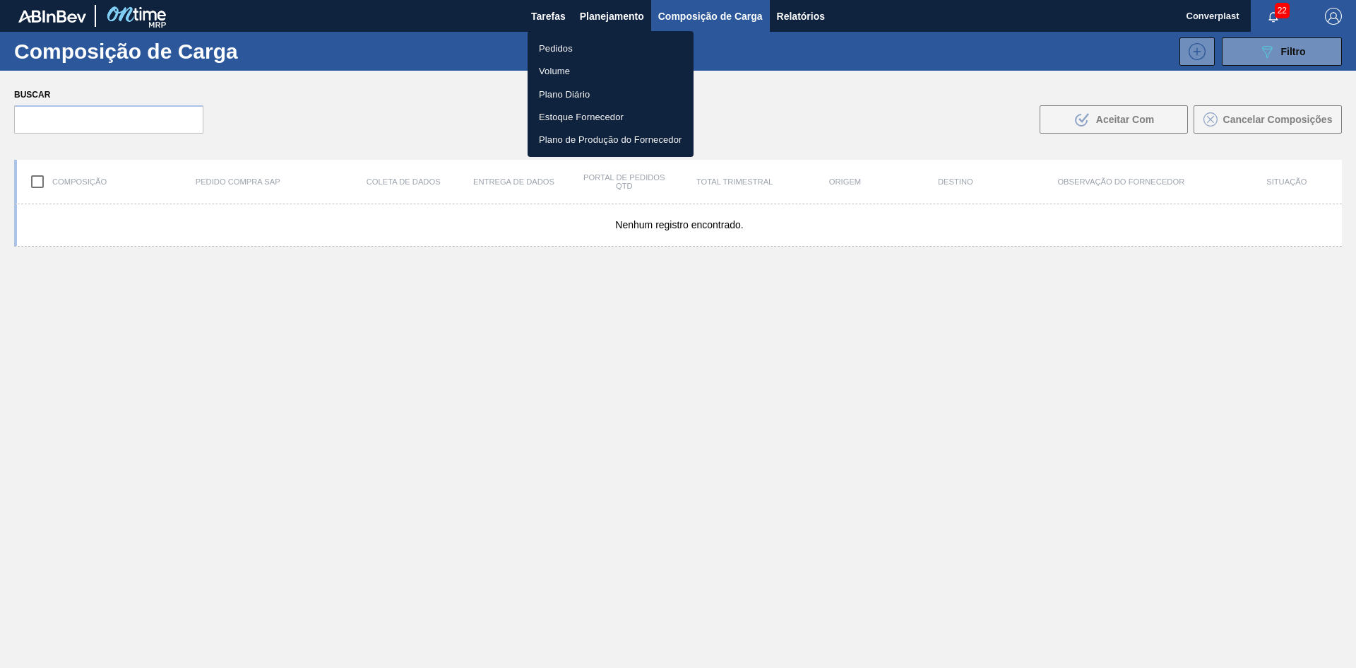
click at [583, 52] on li "Pedidos" at bounding box center [611, 48] width 166 height 23
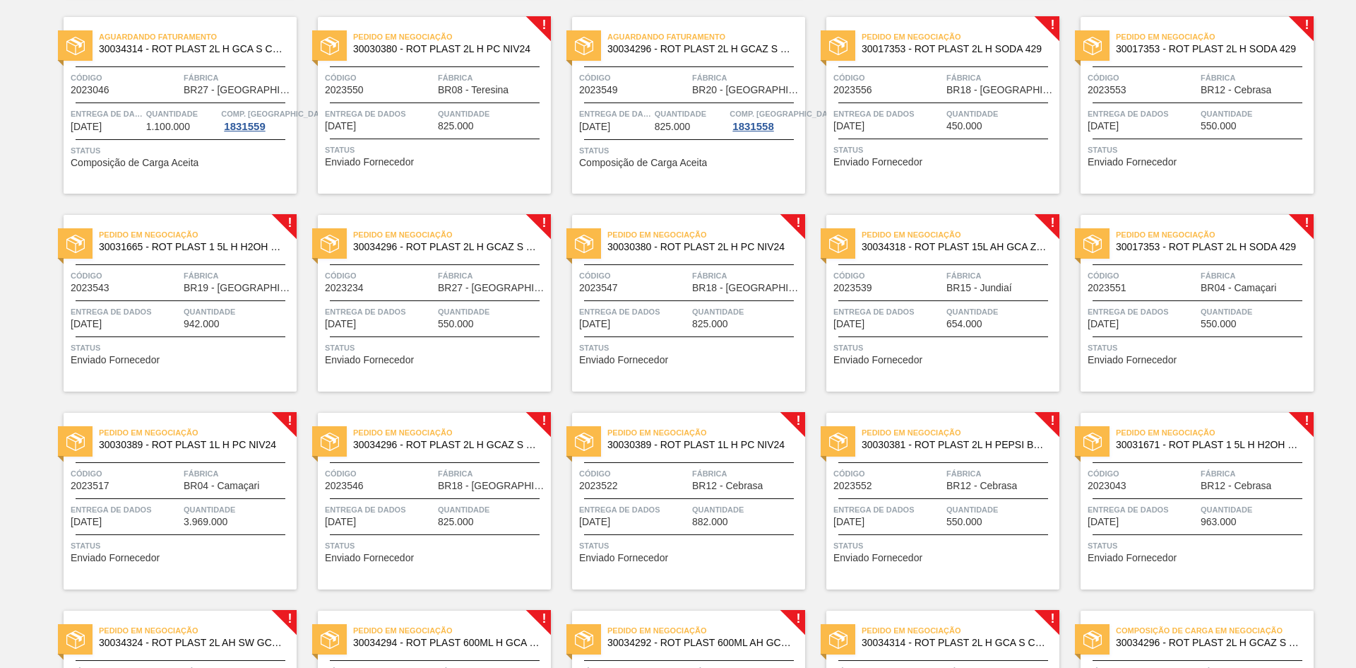
scroll to position [848, 0]
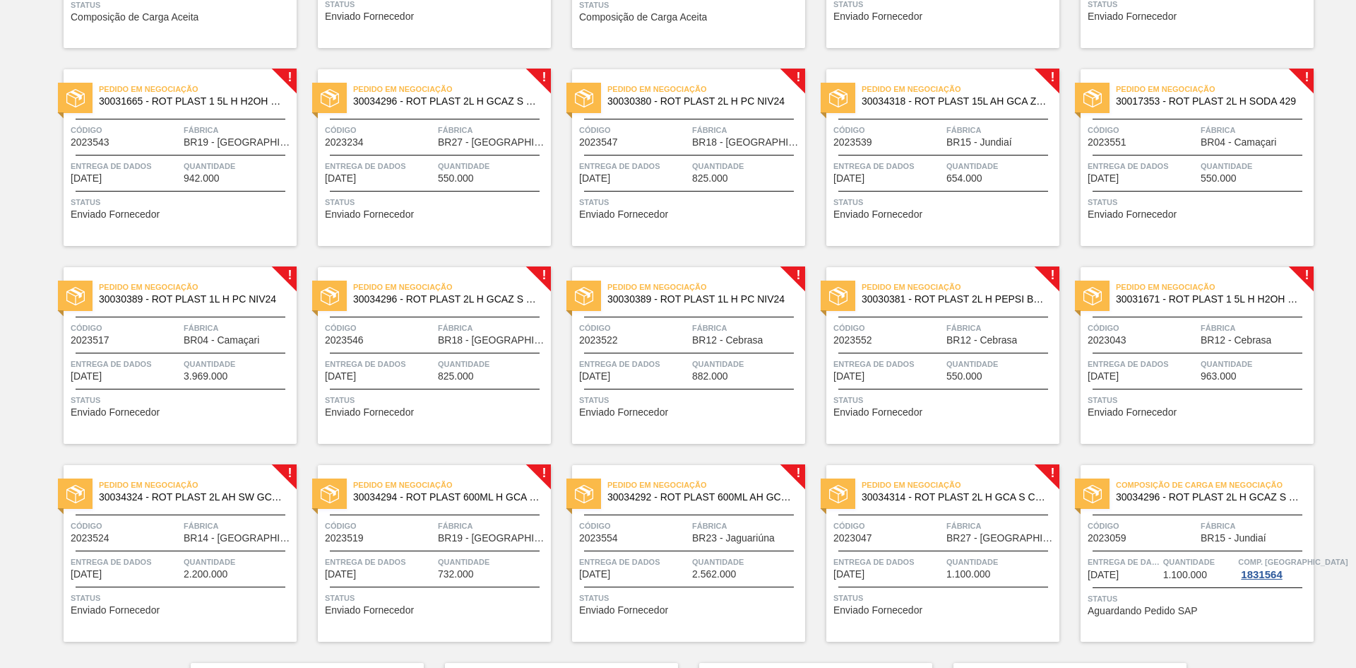
click at [940, 405] on span "Status" at bounding box center [945, 400] width 223 height 14
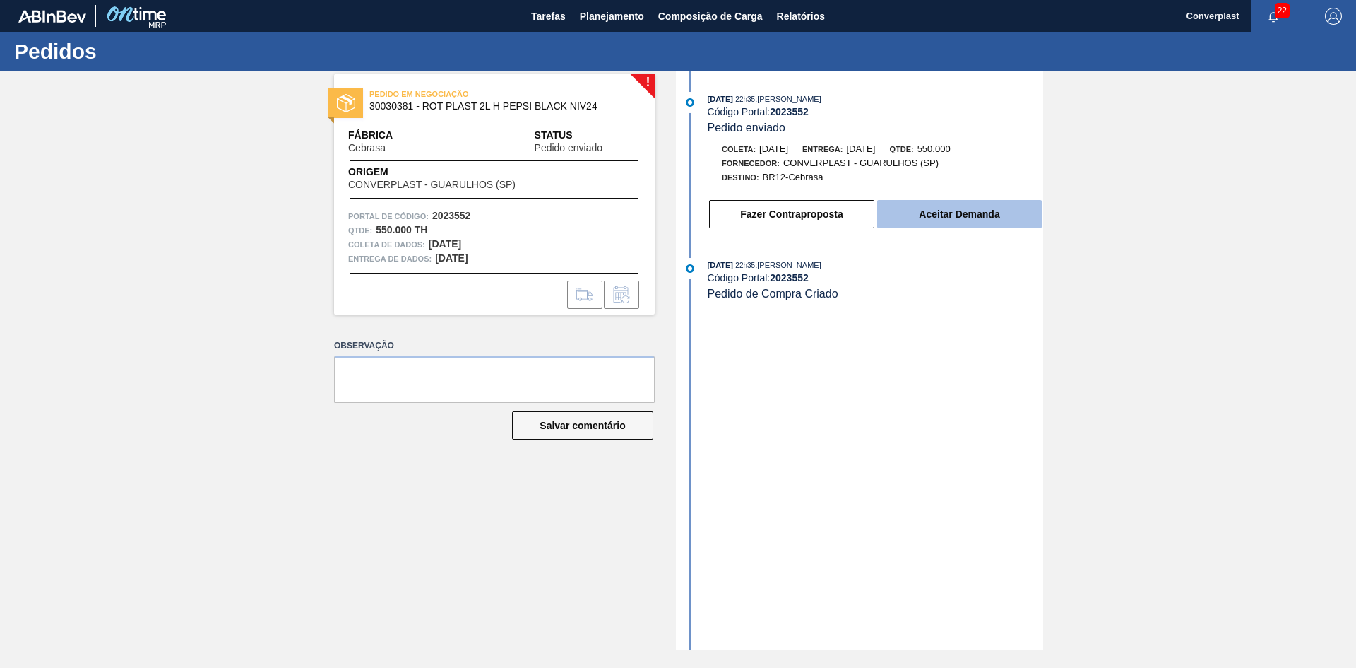
click at [927, 216] on font "Aceitar Demanda" at bounding box center [959, 213] width 81 height 11
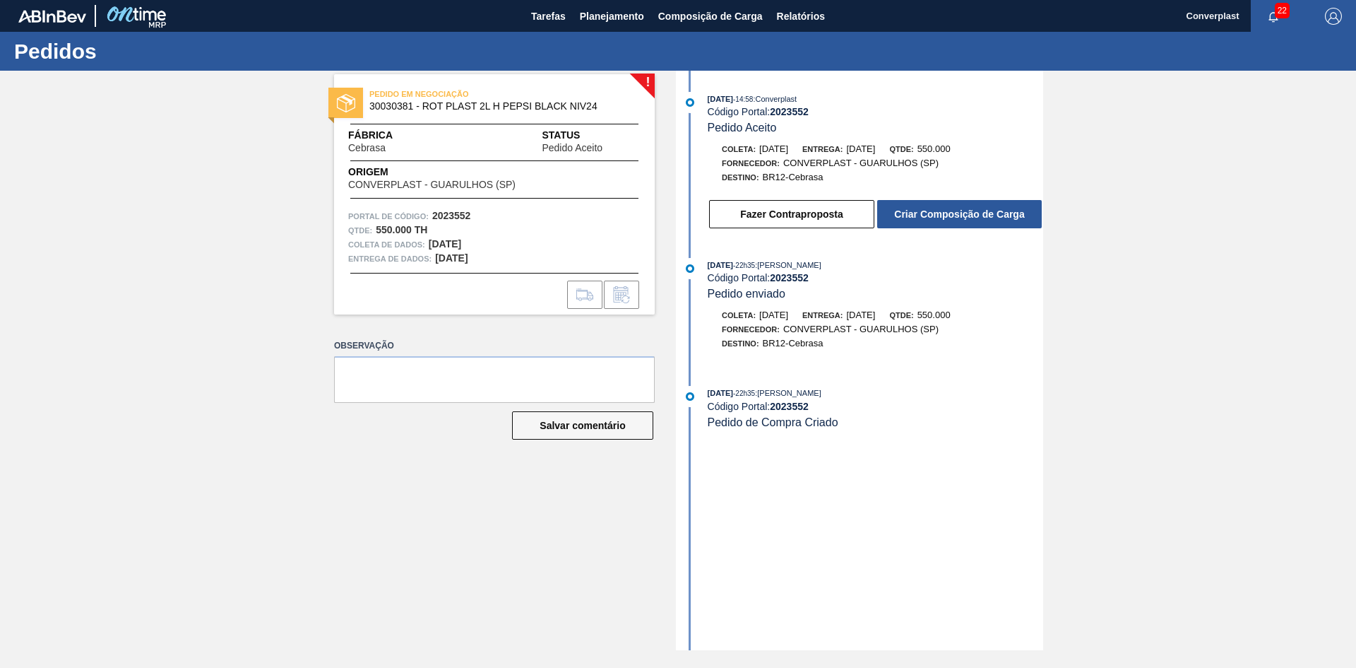
click at [927, 216] on font "Criar Composição de Carga" at bounding box center [959, 213] width 130 height 11
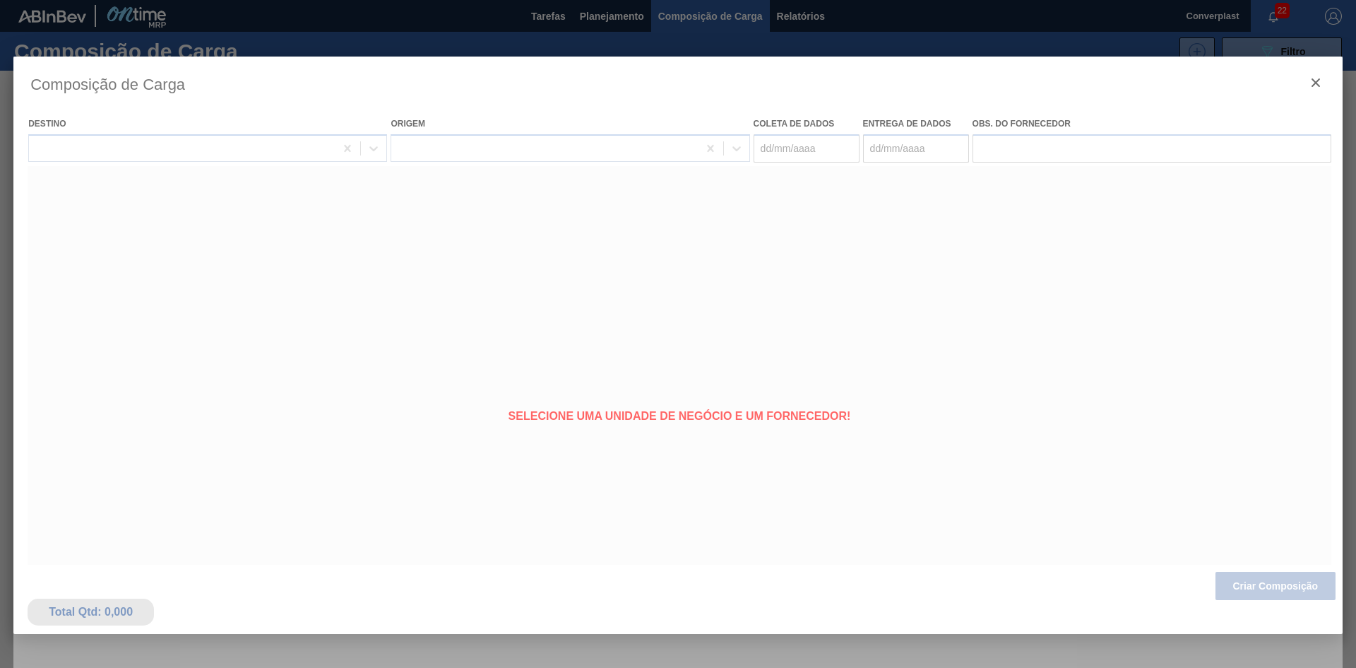
type coleta "[DATE]"
type entrega "[DATE]"
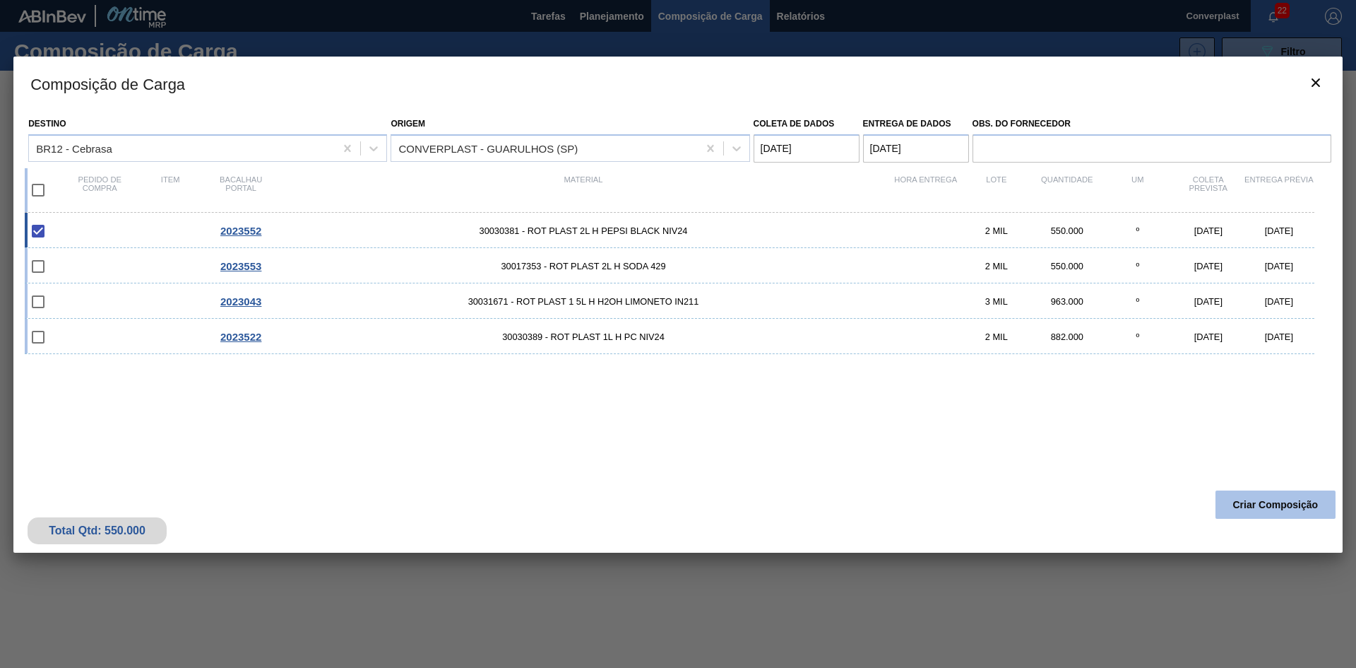
click at [1291, 514] on button "Criar Composição" at bounding box center [1276, 504] width 120 height 28
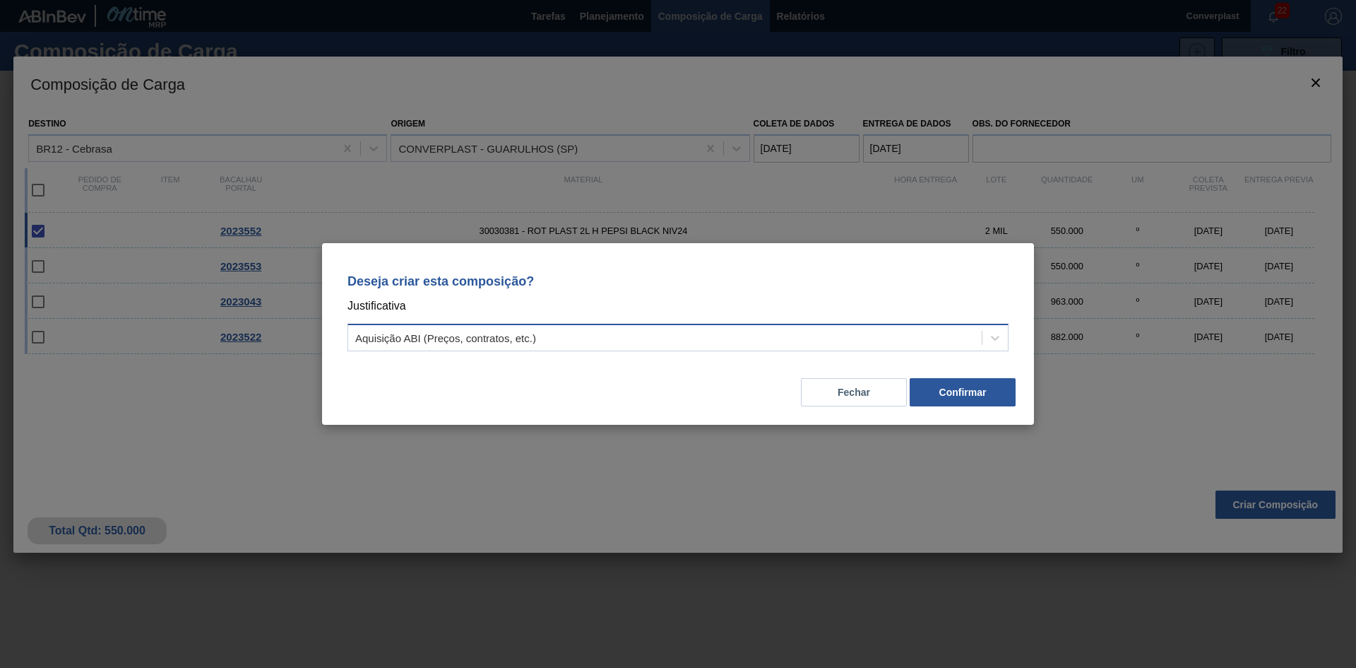
click at [764, 331] on div "Aquisição ABI (Preços, contratos, etc.)" at bounding box center [665, 338] width 634 height 20
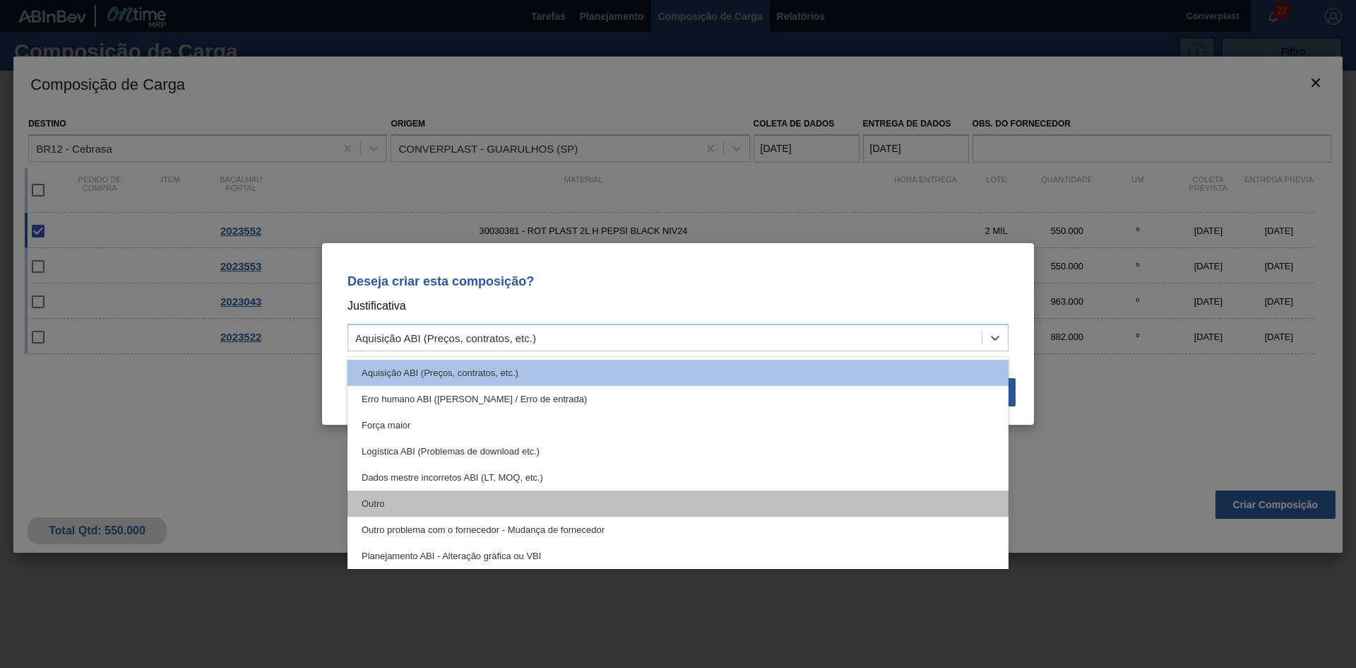
click at [554, 509] on div "Outro" at bounding box center [678, 503] width 661 height 26
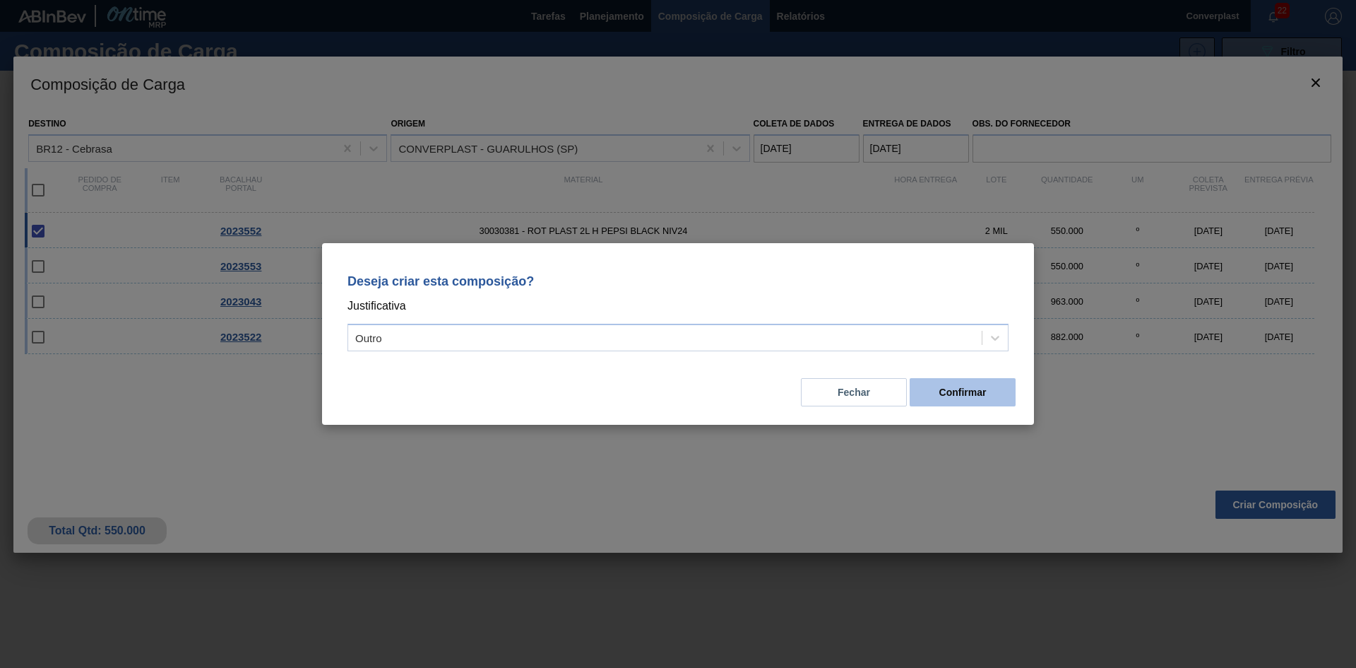
click at [966, 390] on font "Confirmar" at bounding box center [963, 391] width 47 height 11
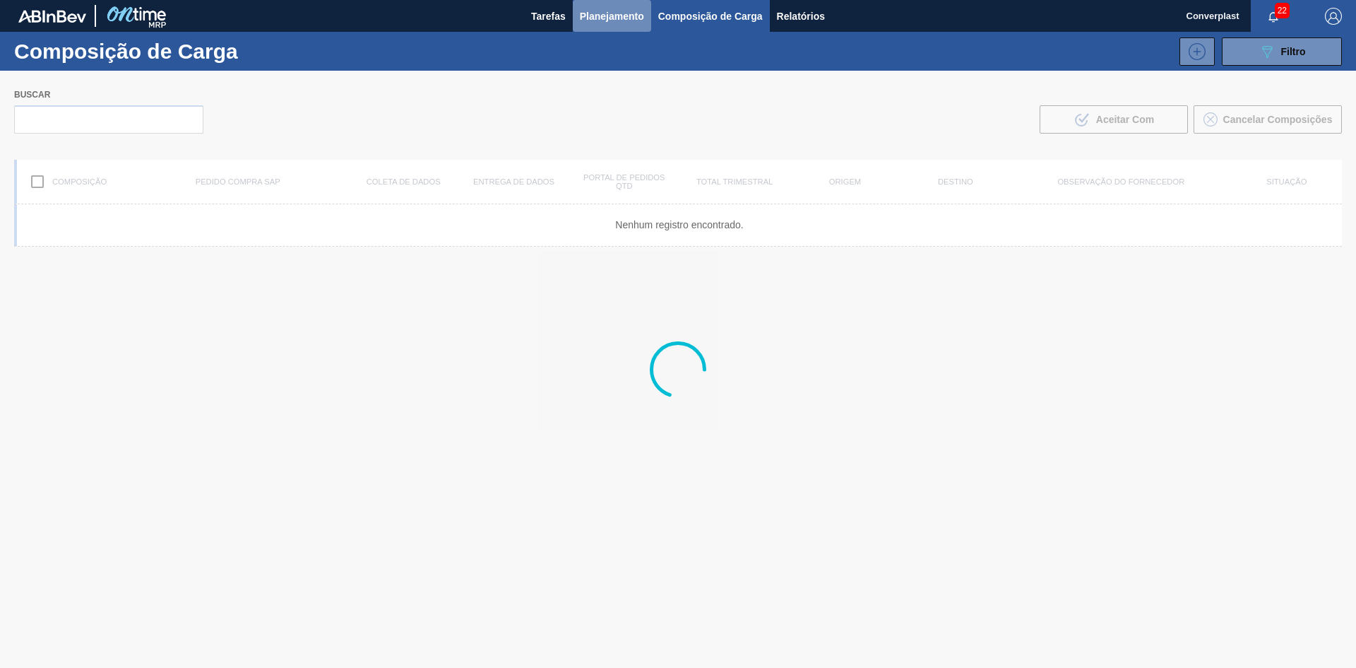
click at [602, 8] on font "Planejamento" at bounding box center [612, 16] width 64 height 17
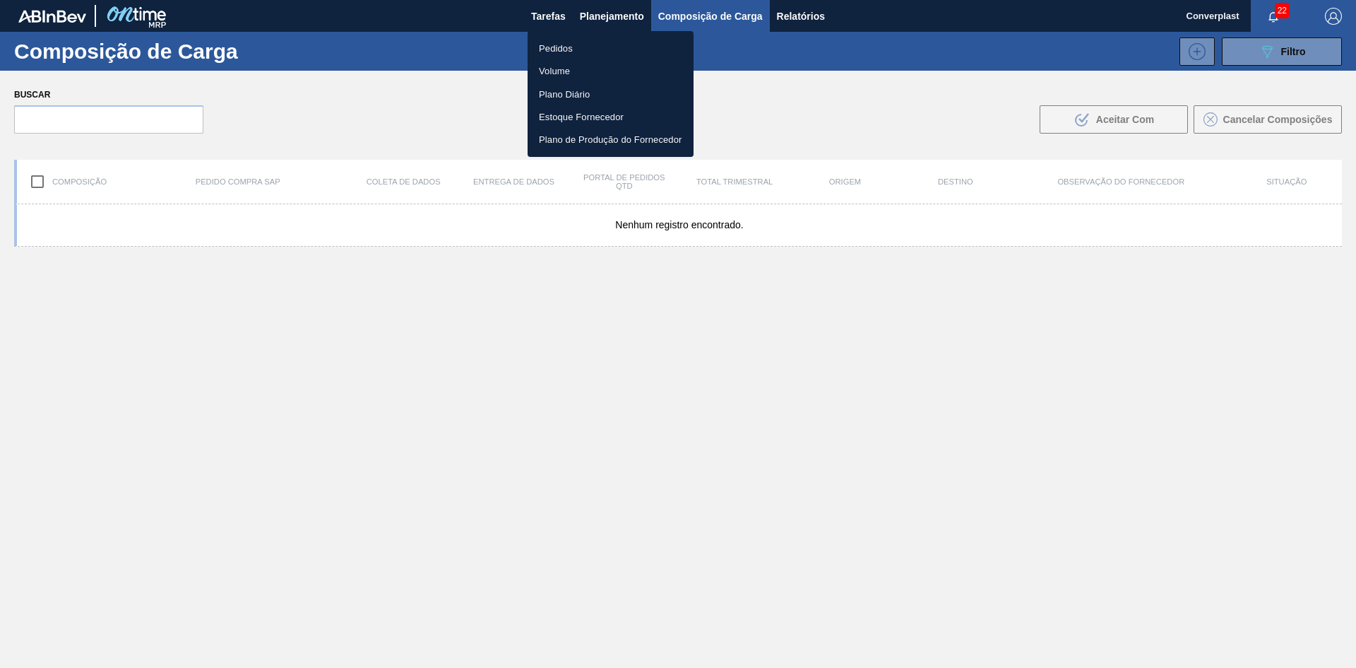
click at [578, 53] on li "Pedidos" at bounding box center [611, 48] width 166 height 23
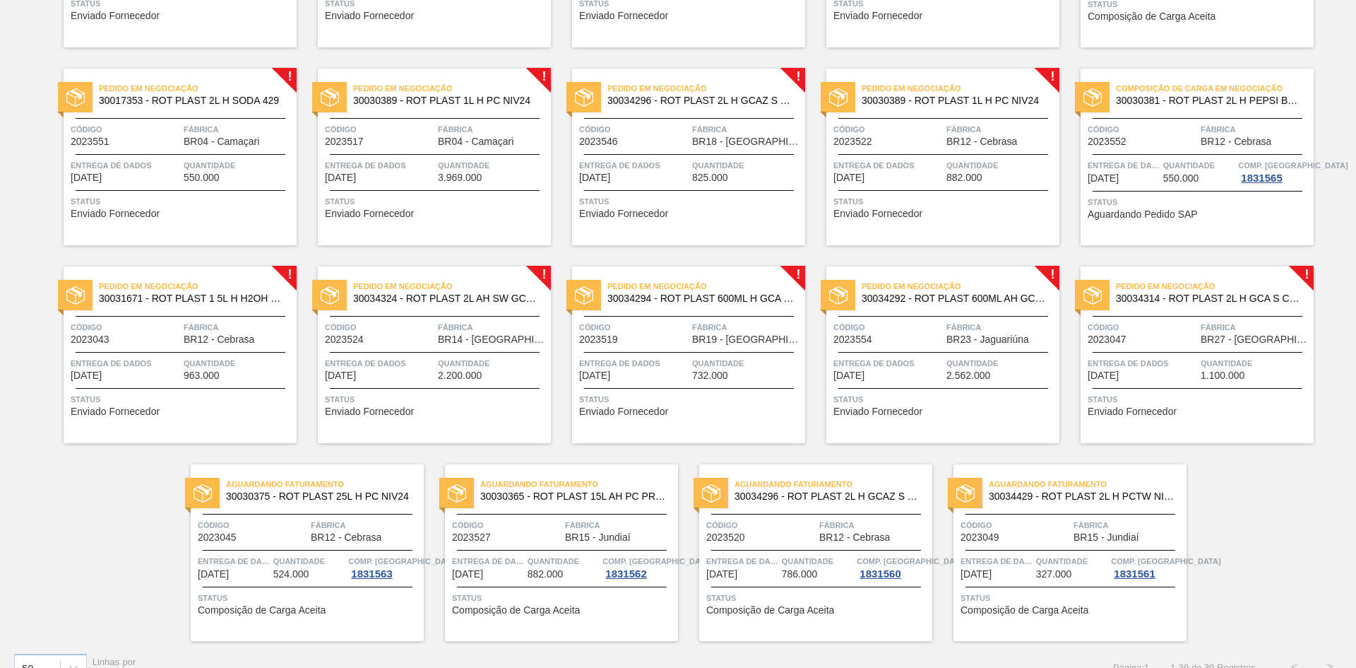
scroll to position [1072, 0]
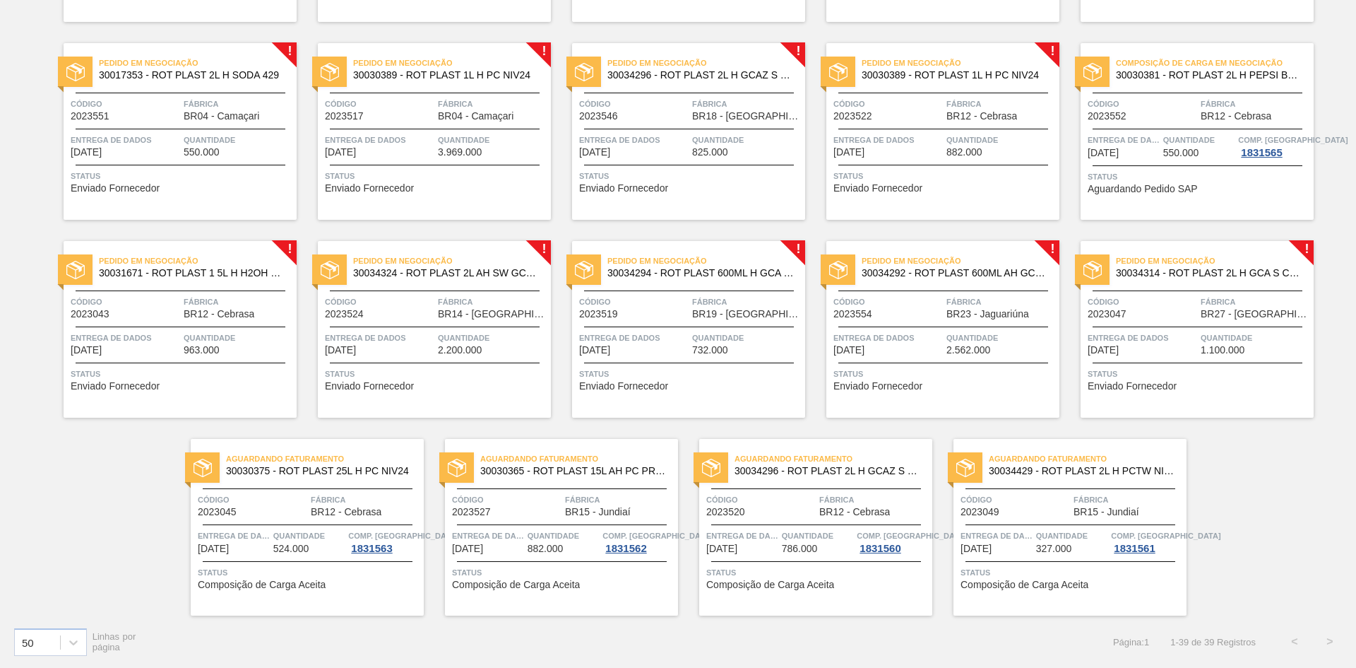
click at [957, 377] on span "Status" at bounding box center [945, 374] width 223 height 14
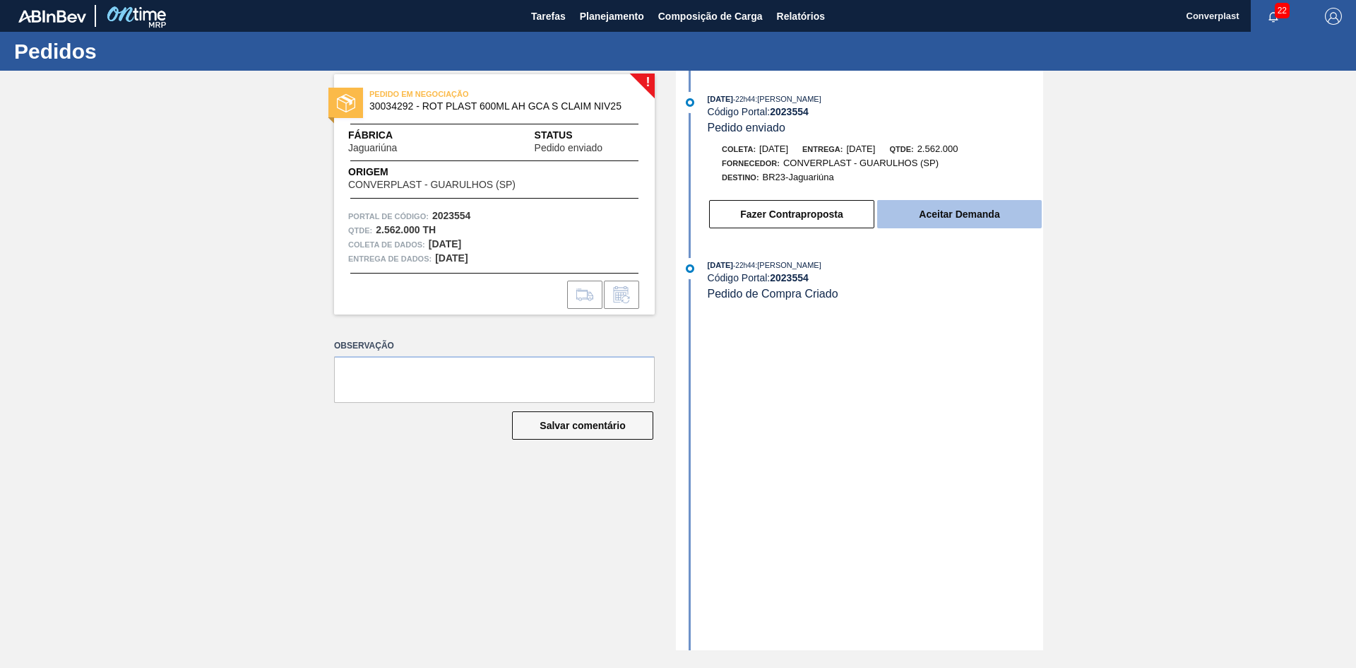
click at [908, 203] on button "Aceitar Demanda" at bounding box center [959, 214] width 165 height 28
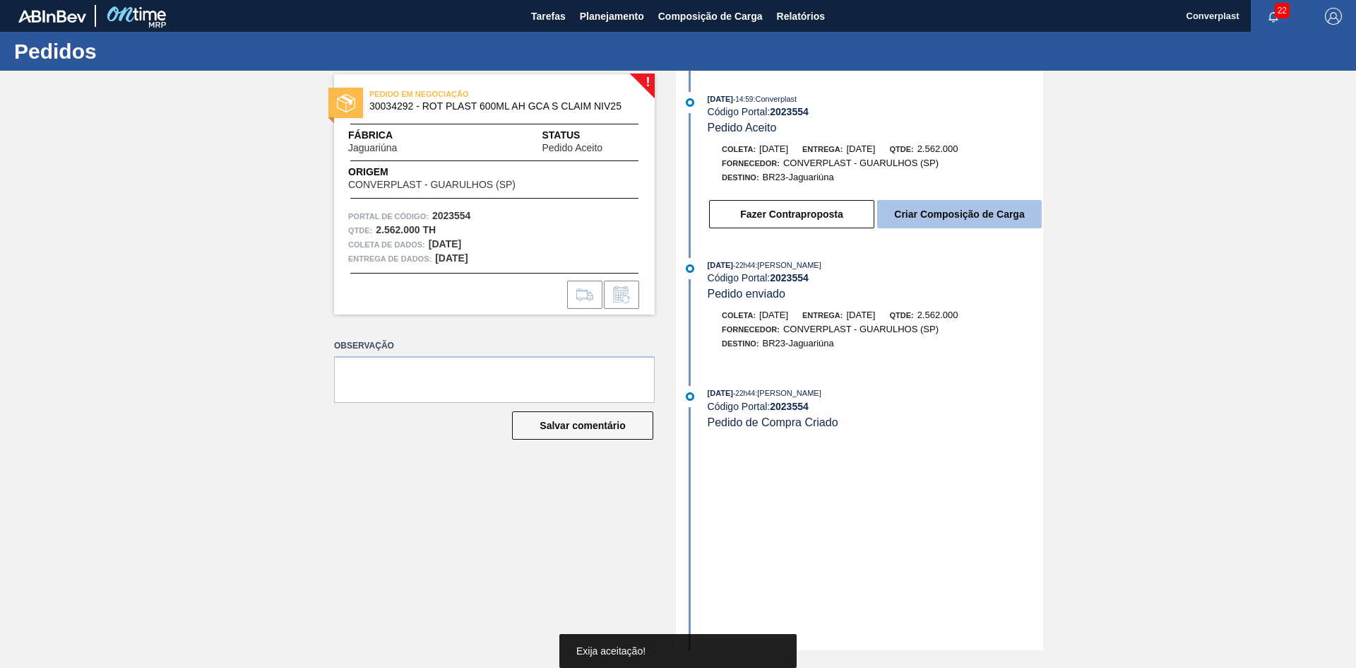
click at [927, 208] on button "Criar Composição de Carga" at bounding box center [959, 214] width 165 height 28
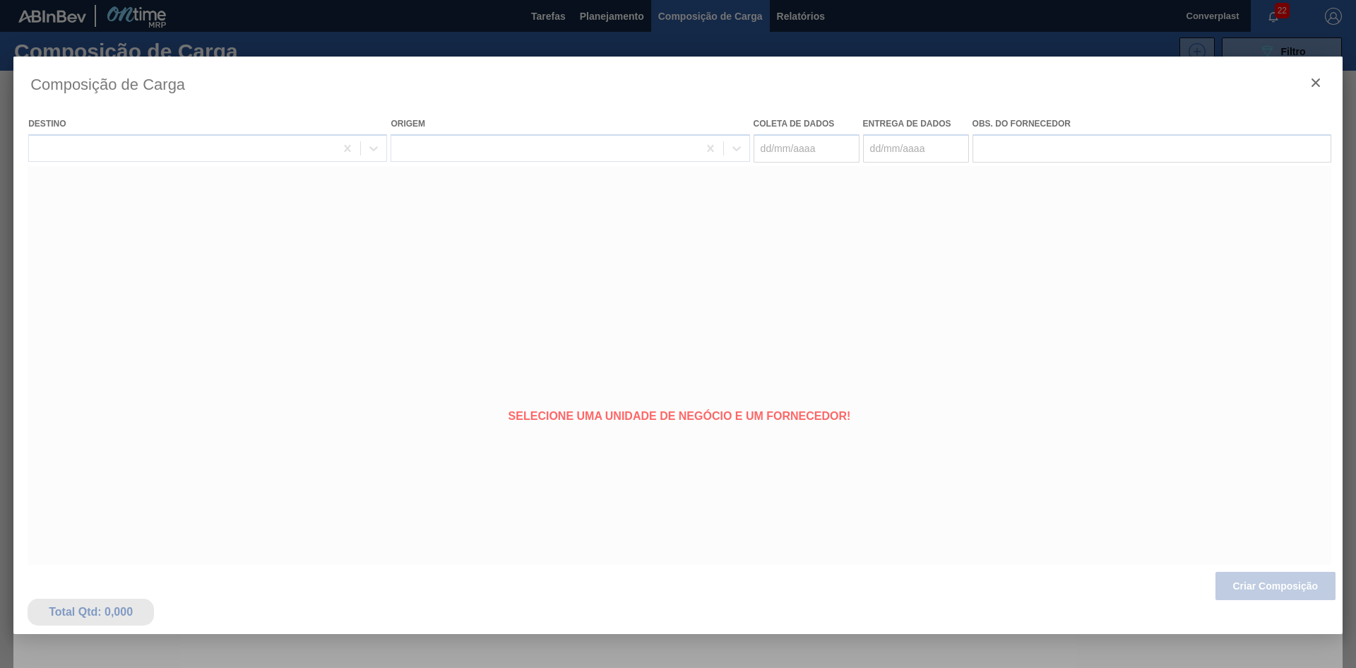
type coleta "[DATE]"
type entrega "[DATE]"
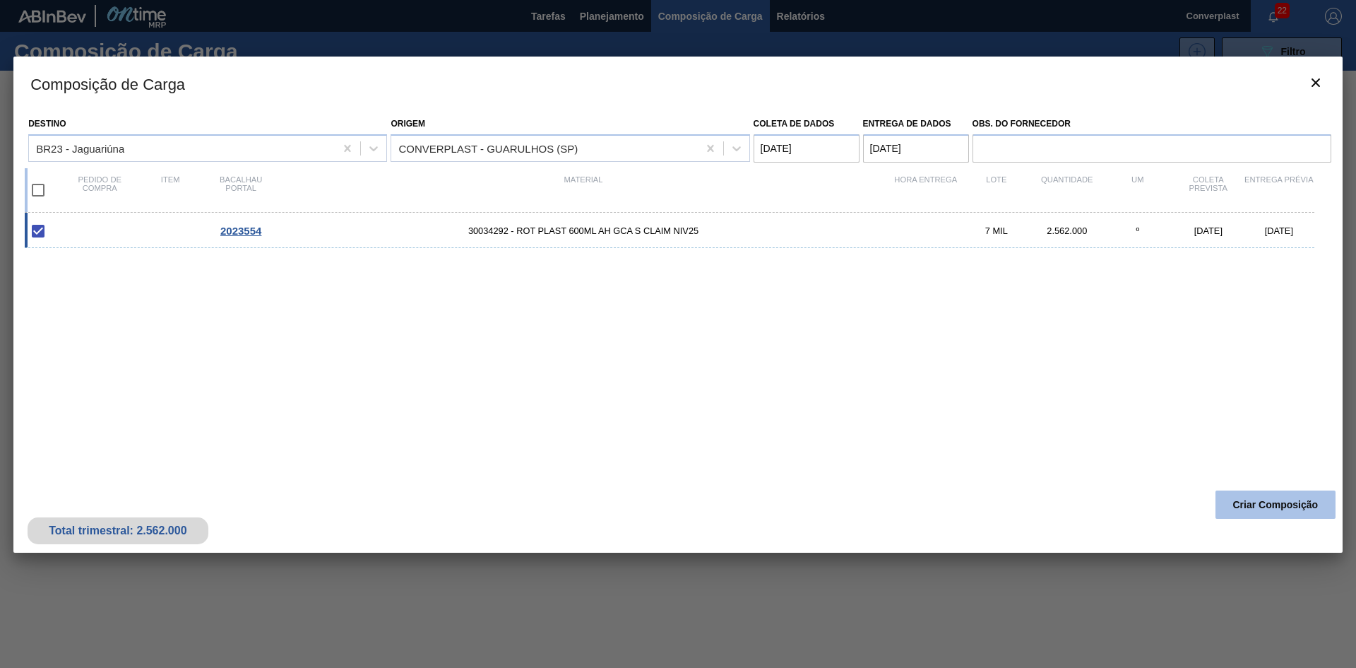
click at [1236, 503] on font "Criar Composição" at bounding box center [1275, 504] width 85 height 11
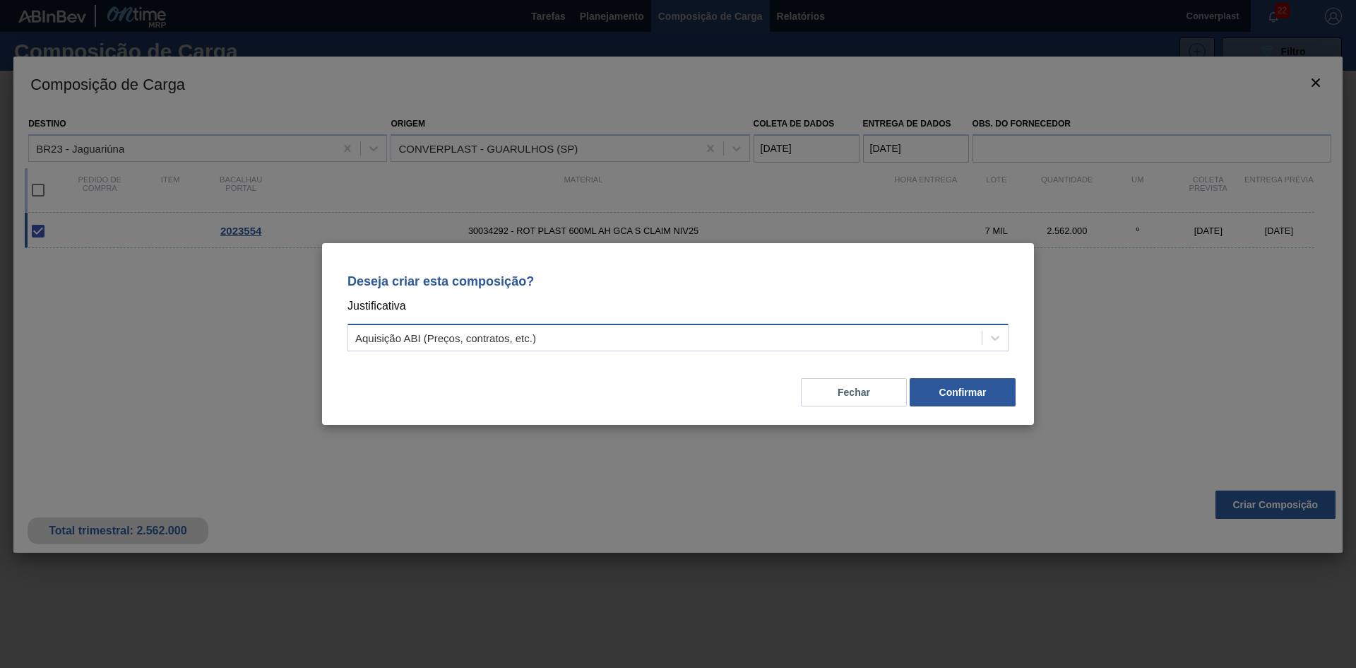
click at [461, 335] on font "Aquisição ABI (Preços, contratos, etc.)" at bounding box center [445, 338] width 181 height 12
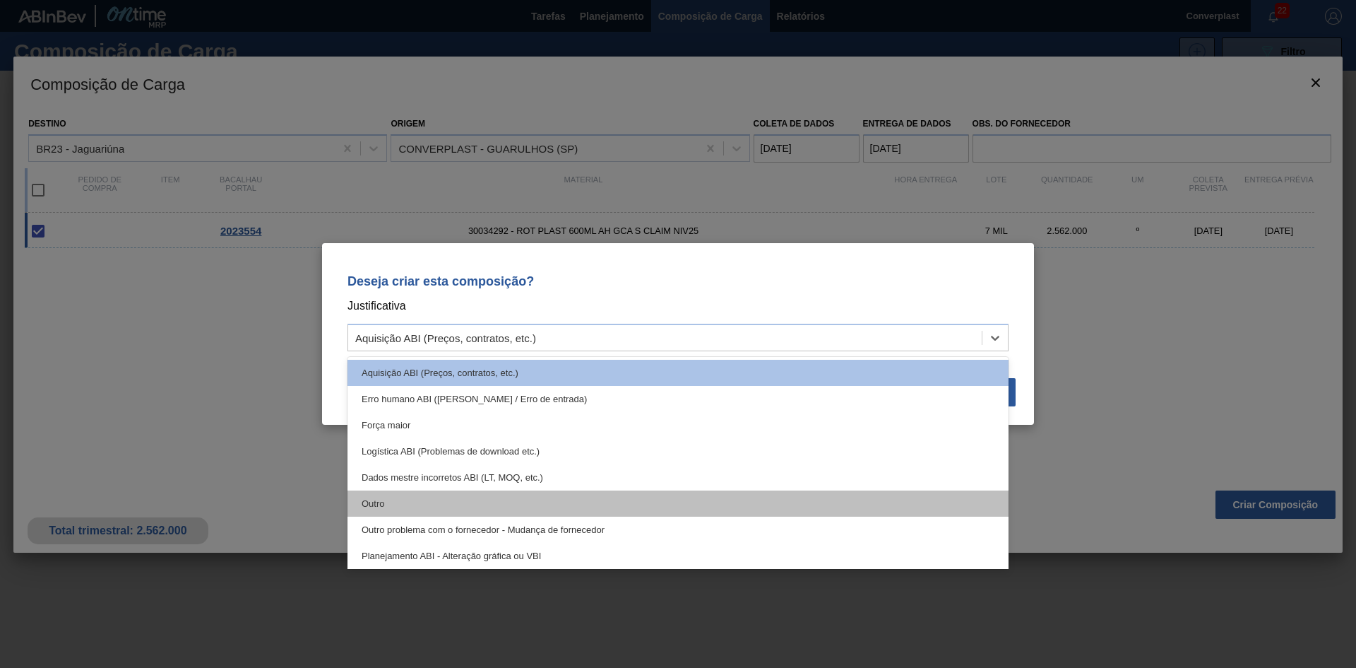
click at [429, 495] on div "Outro" at bounding box center [678, 503] width 661 height 26
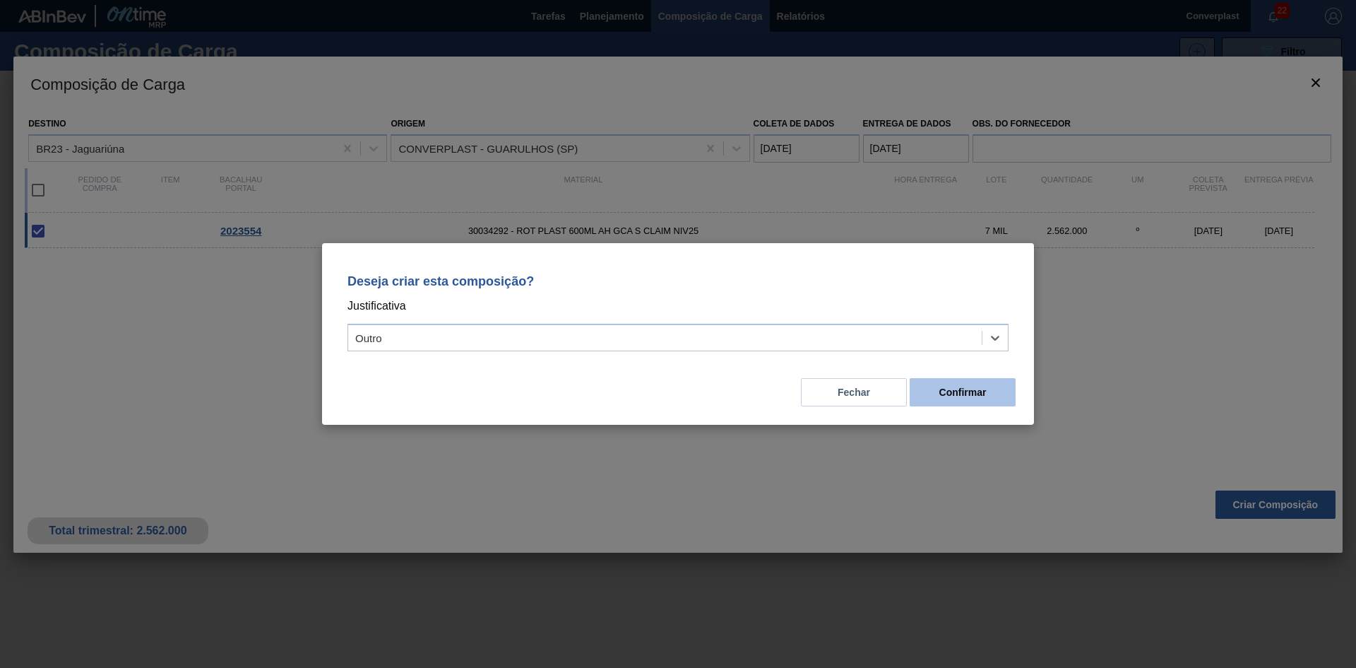
click at [944, 390] on font "Confirmar" at bounding box center [963, 391] width 47 height 11
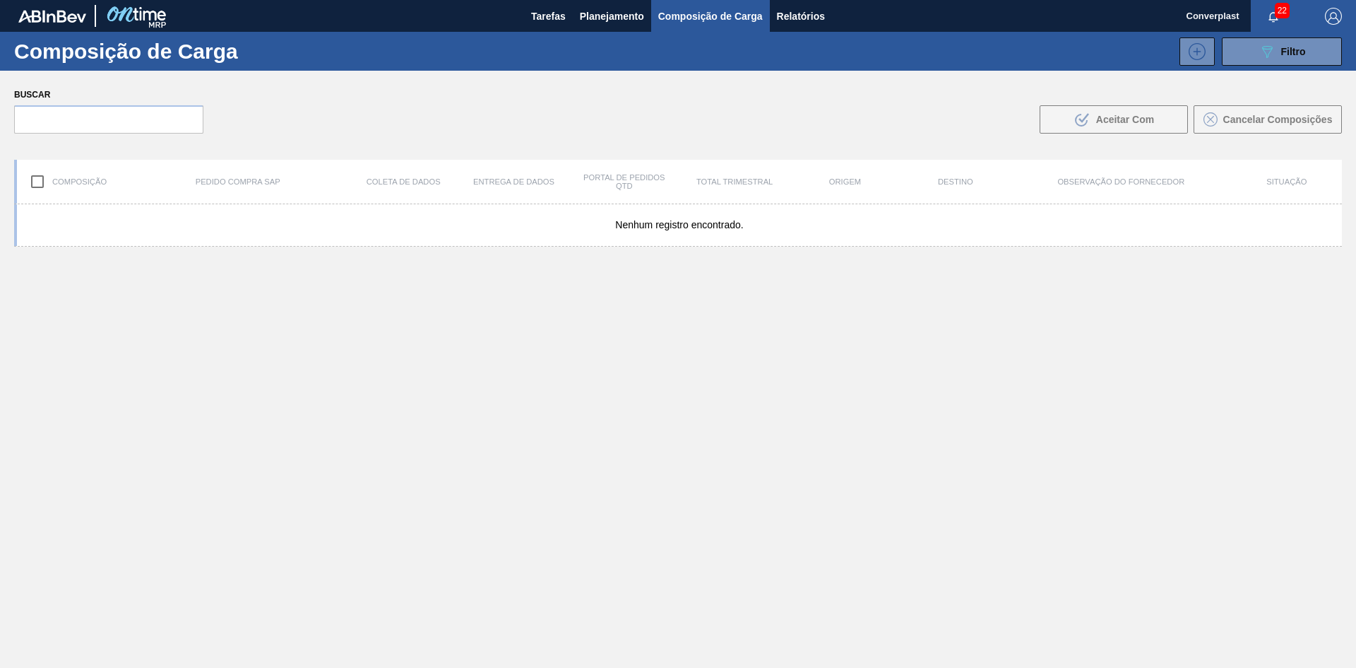
drag, startPoint x: 532, startPoint y: 499, endPoint x: 545, endPoint y: 474, distance: 28.4
click at [532, 499] on div "Nenhum registro encontrado." at bounding box center [678, 469] width 1328 height 530
click at [610, 23] on font "Planejamento" at bounding box center [612, 16] width 64 height 17
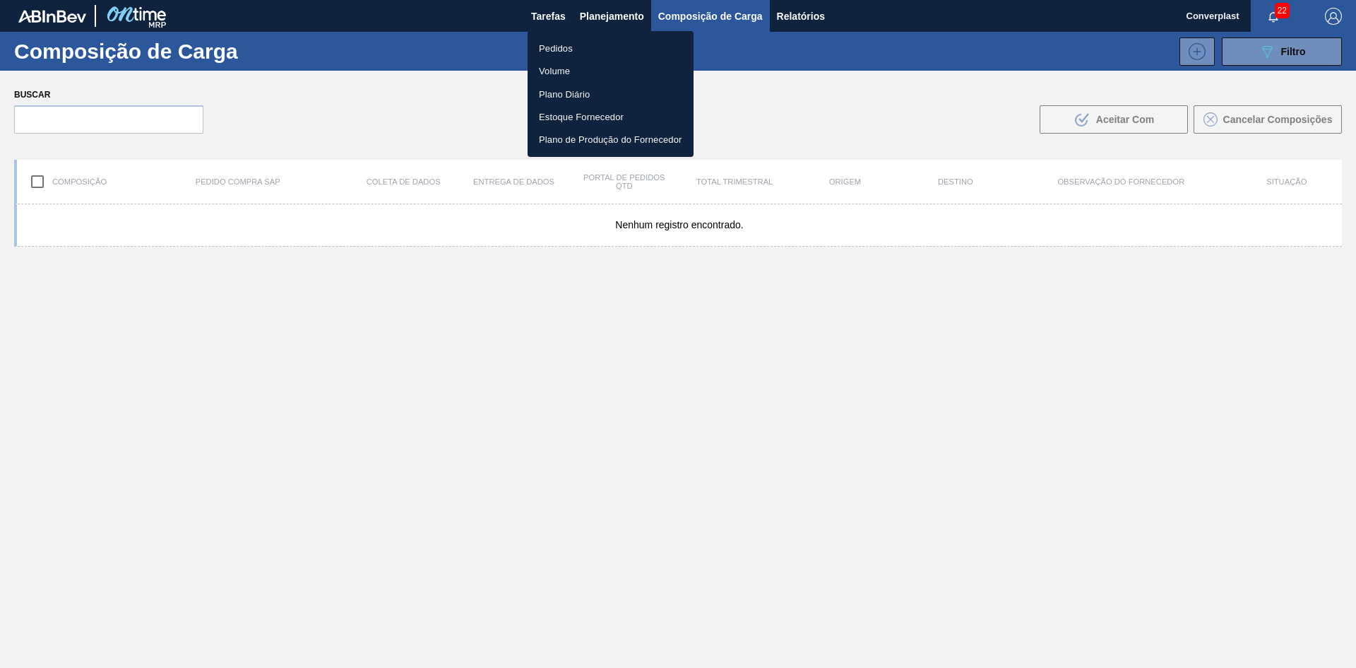
click at [547, 41] on font "Pedidos" at bounding box center [556, 48] width 34 height 14
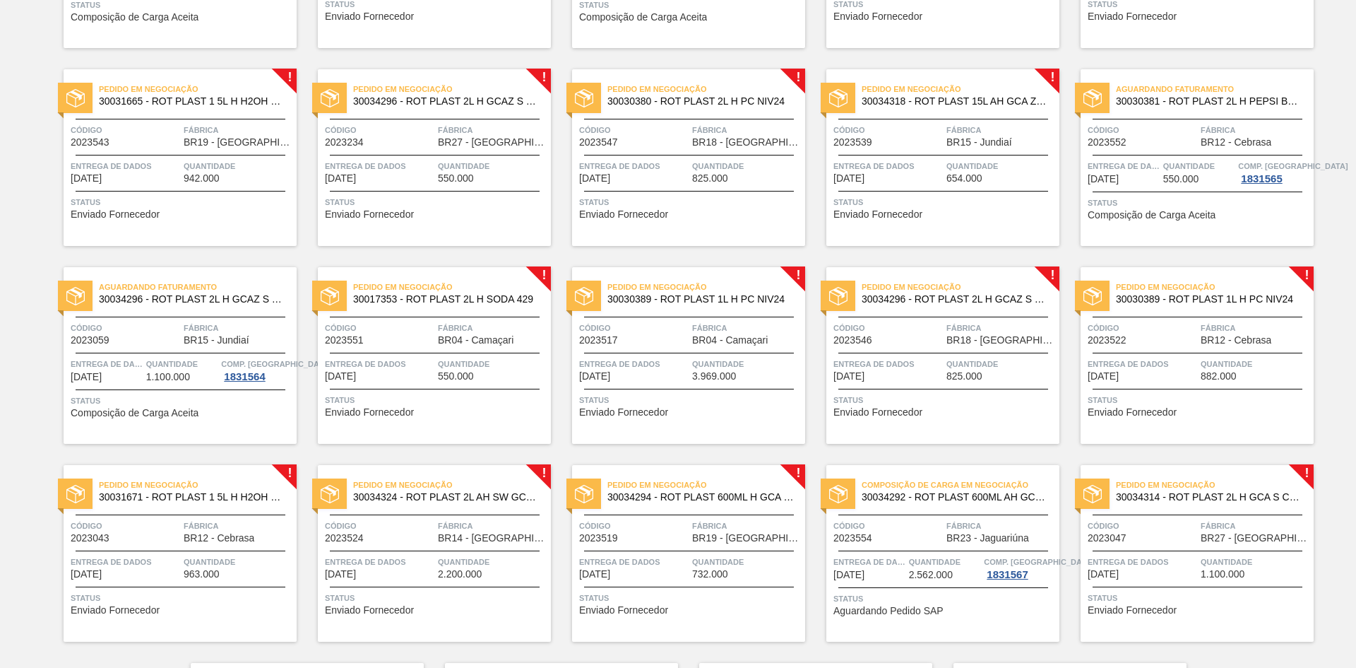
scroll to position [1072, 0]
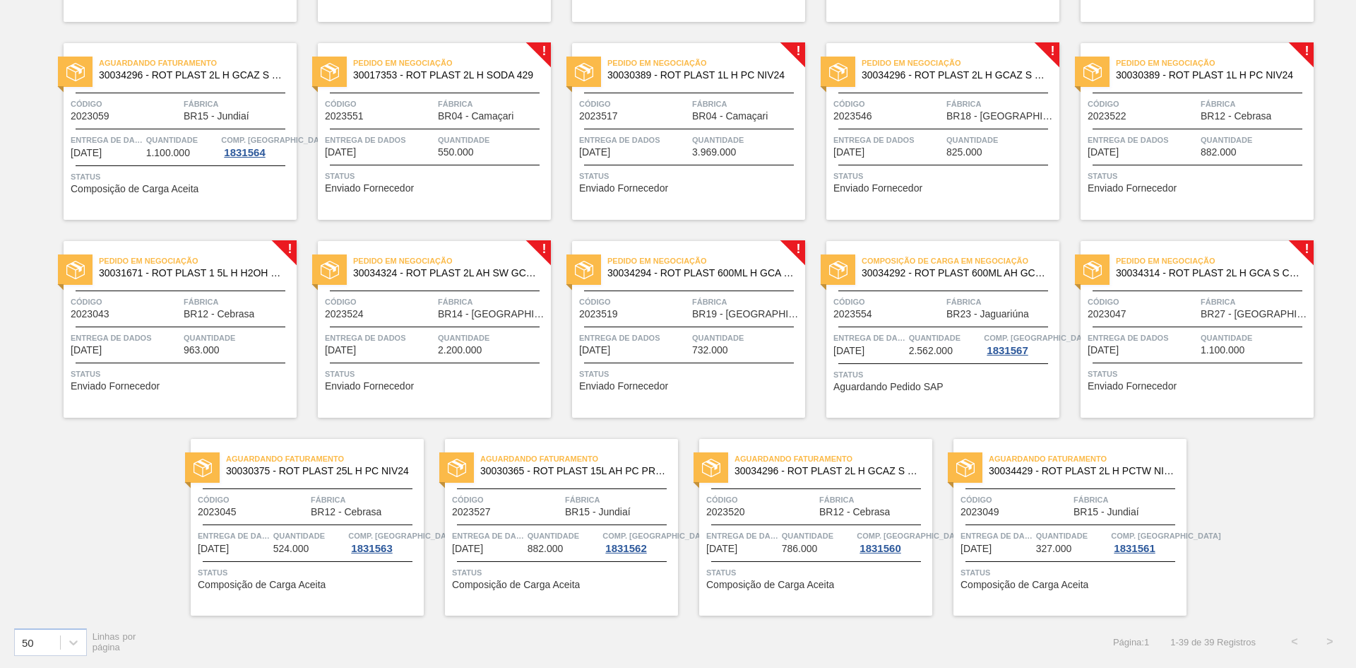
click at [1165, 341] on font "Entrega de dados" at bounding box center [1128, 337] width 81 height 8
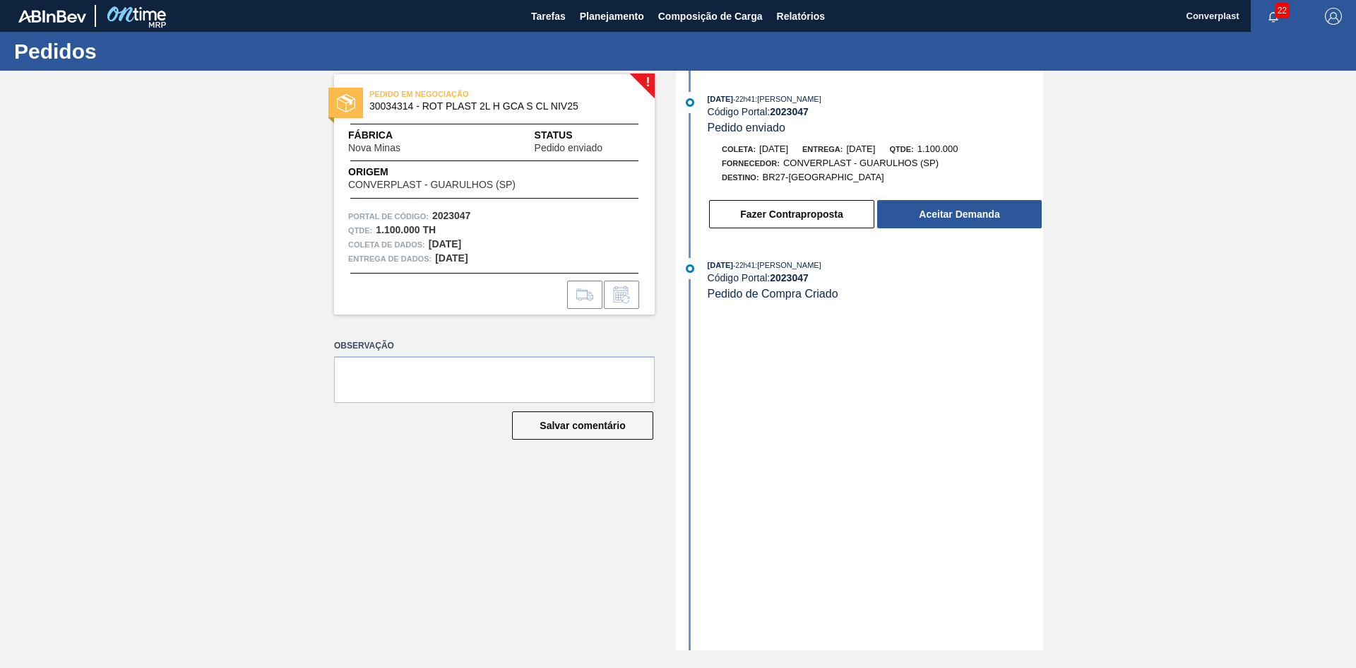
click at [924, 197] on div "Fazer Contraproposta Aceitar Demanda" at bounding box center [862, 210] width 364 height 38
click at [922, 208] on button "Aceitar Demanda" at bounding box center [959, 214] width 165 height 28
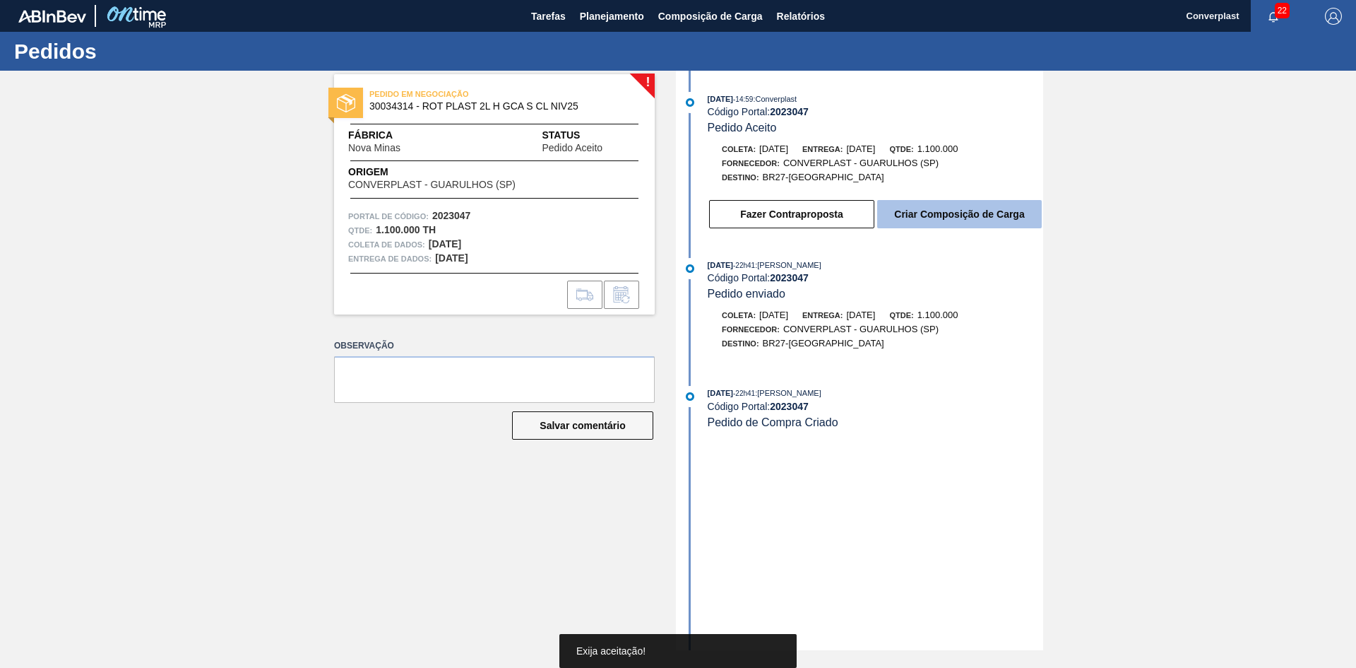
click at [965, 223] on button "Criar Composição de Carga" at bounding box center [959, 214] width 165 height 28
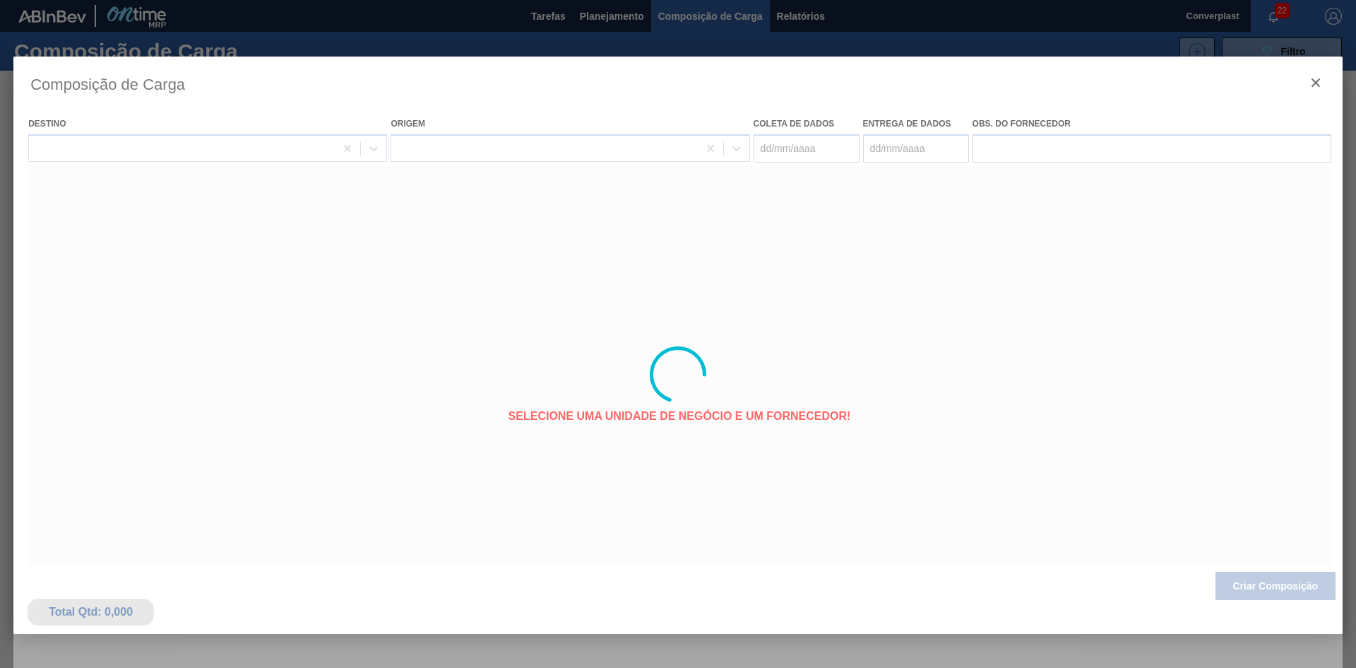
type coleta "[DATE]"
type entrega "[DATE]"
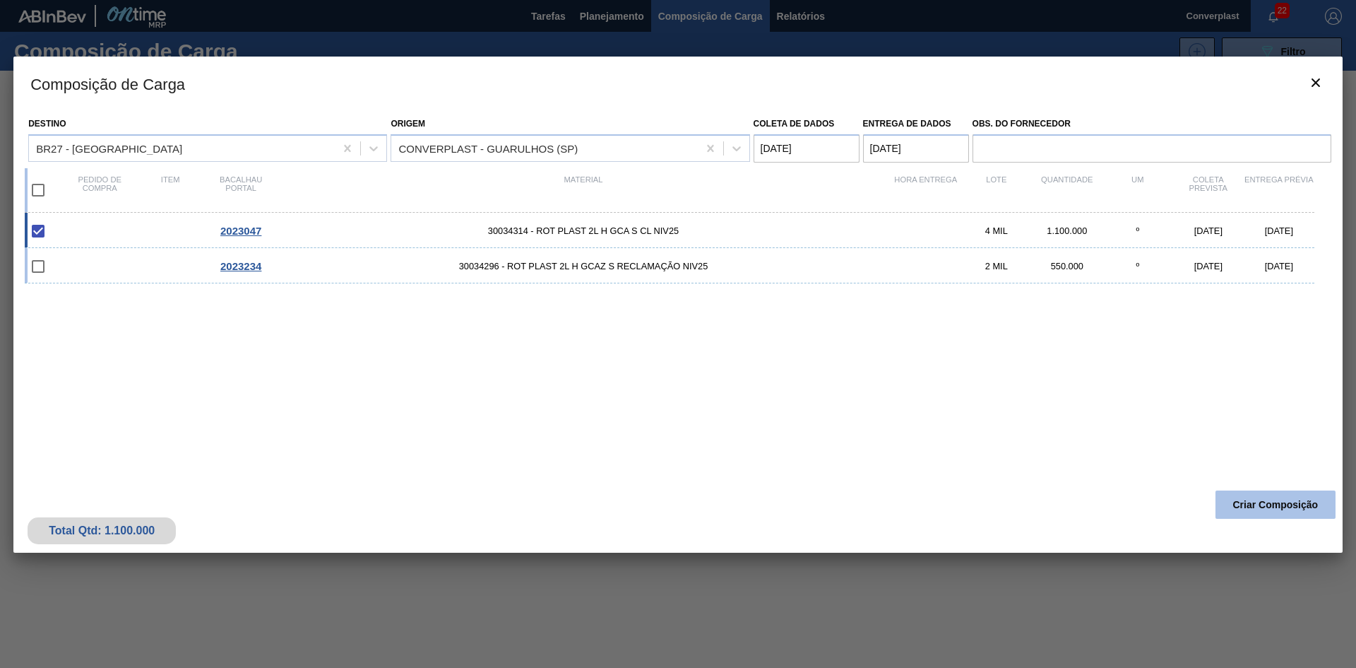
click at [1263, 495] on button "Criar Composição" at bounding box center [1276, 504] width 120 height 28
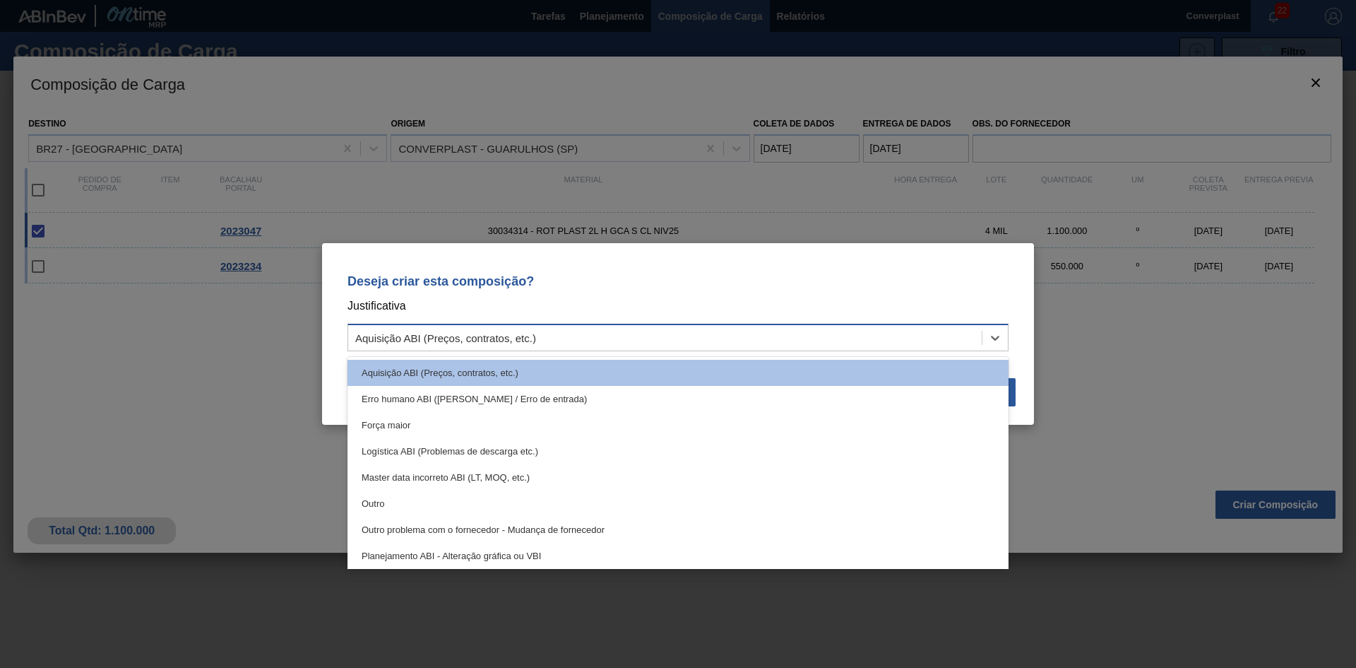
click at [722, 341] on div "Aquisição ABI (Preços, contratos, etc.)" at bounding box center [665, 338] width 634 height 20
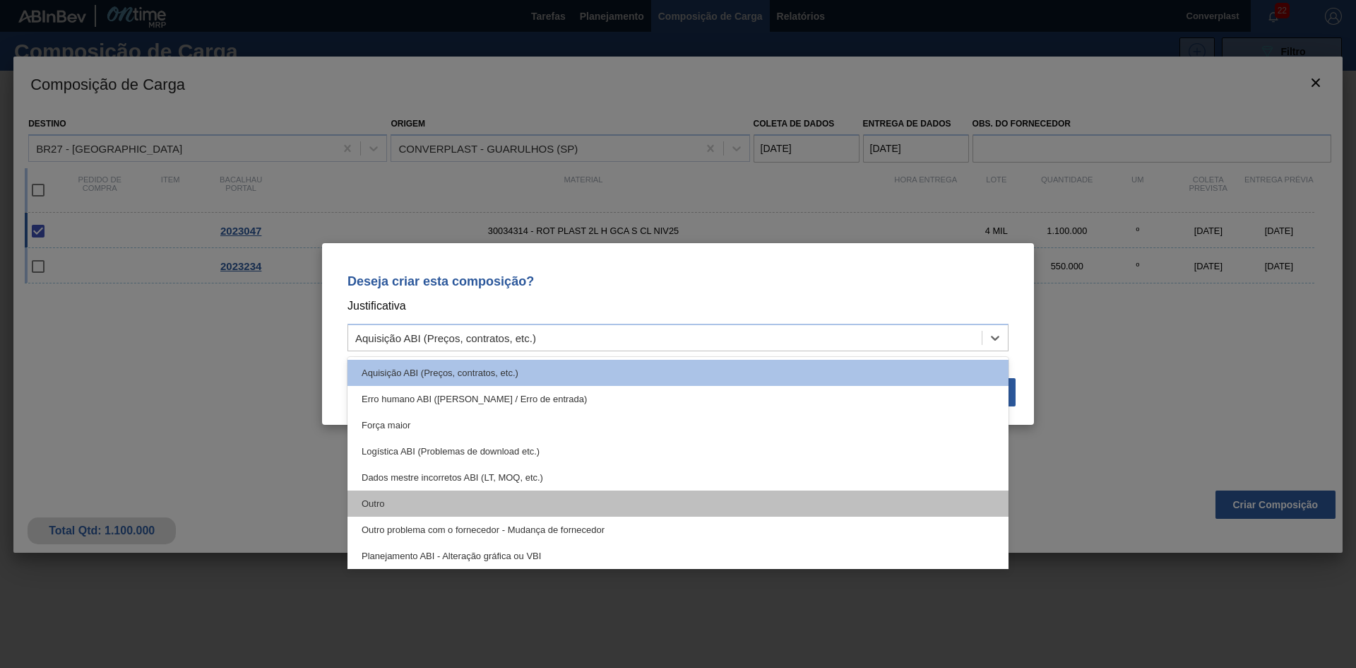
click at [634, 500] on div "Outro" at bounding box center [678, 503] width 661 height 26
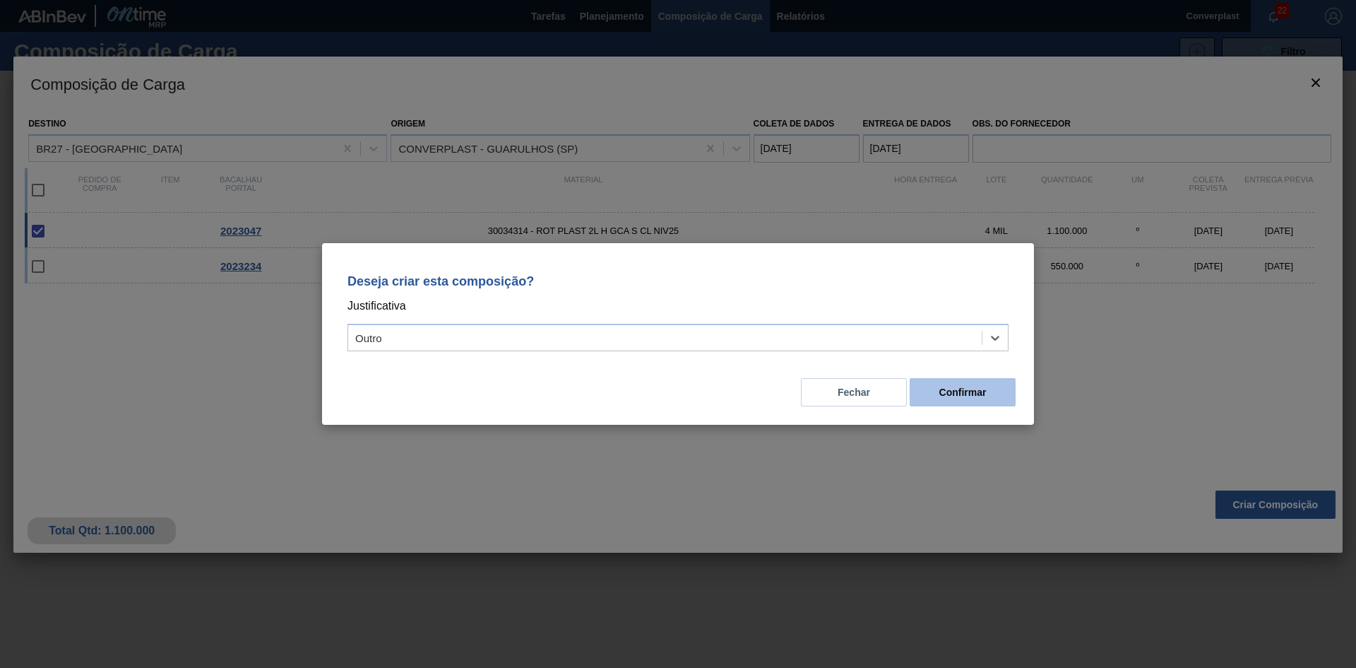
click at [929, 384] on button "Confirmar" at bounding box center [963, 392] width 106 height 28
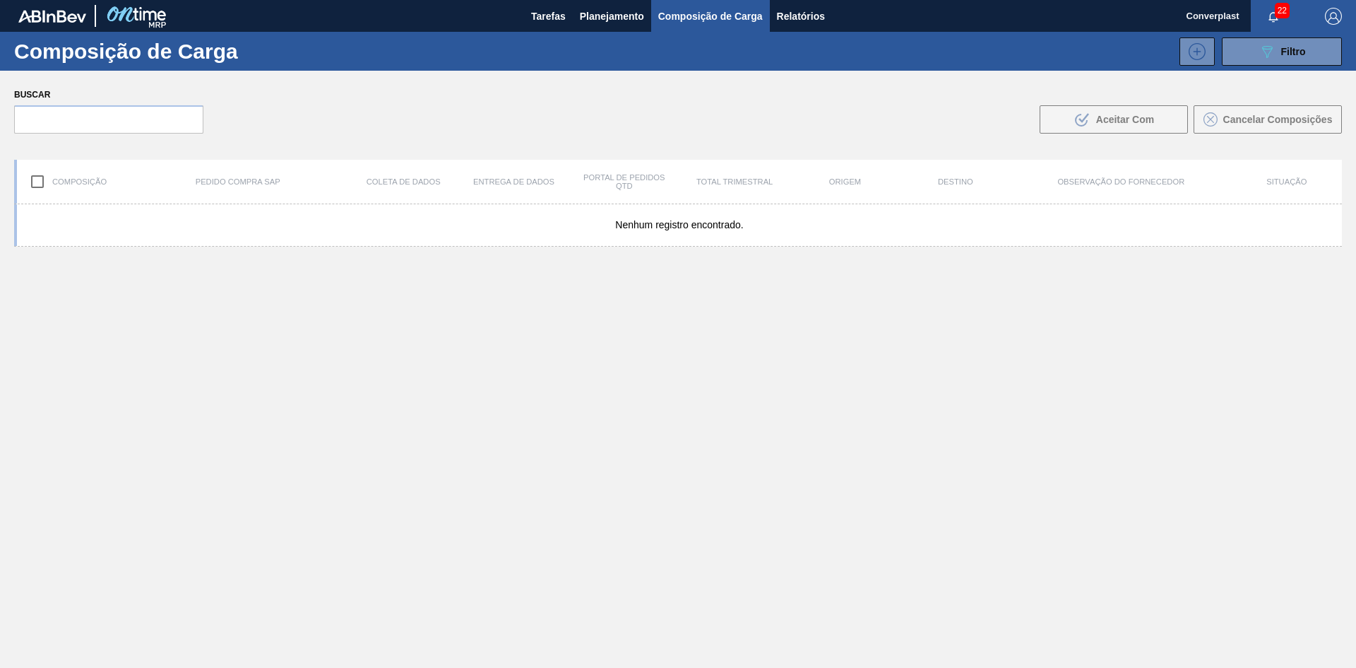
click at [598, 11] on font "Planejamento" at bounding box center [612, 16] width 64 height 11
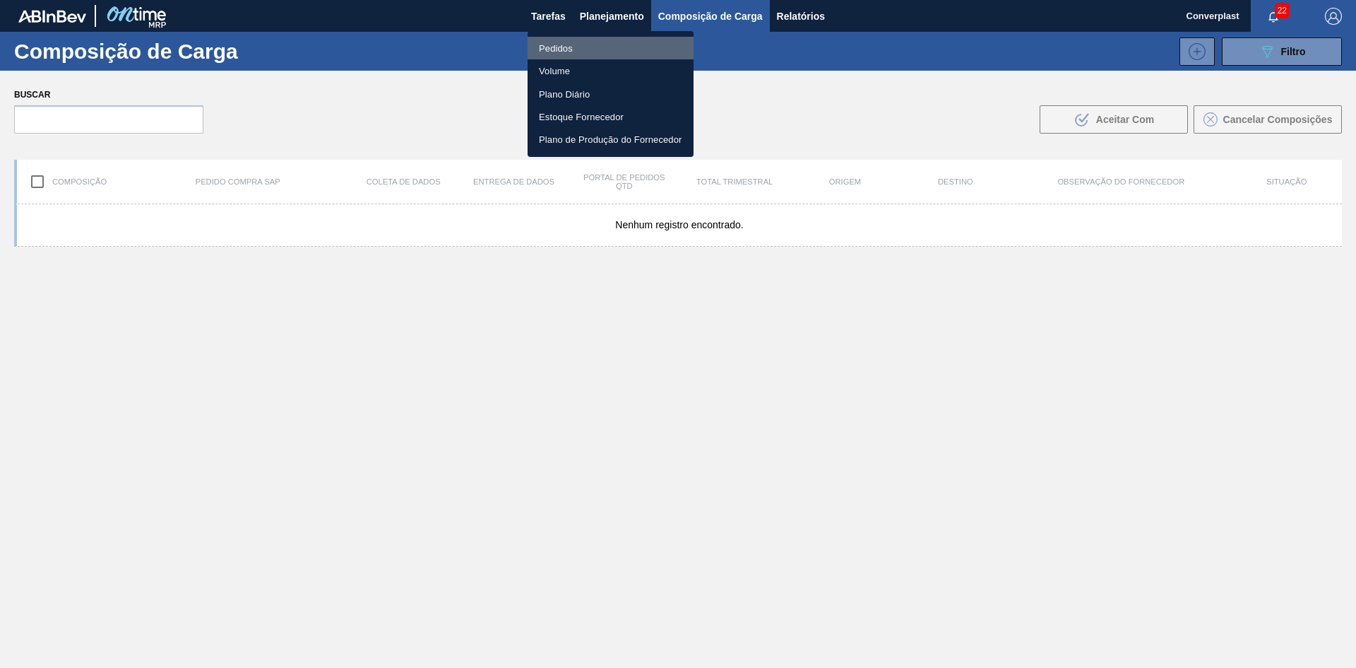
click at [574, 47] on li "Pedidos" at bounding box center [611, 48] width 166 height 23
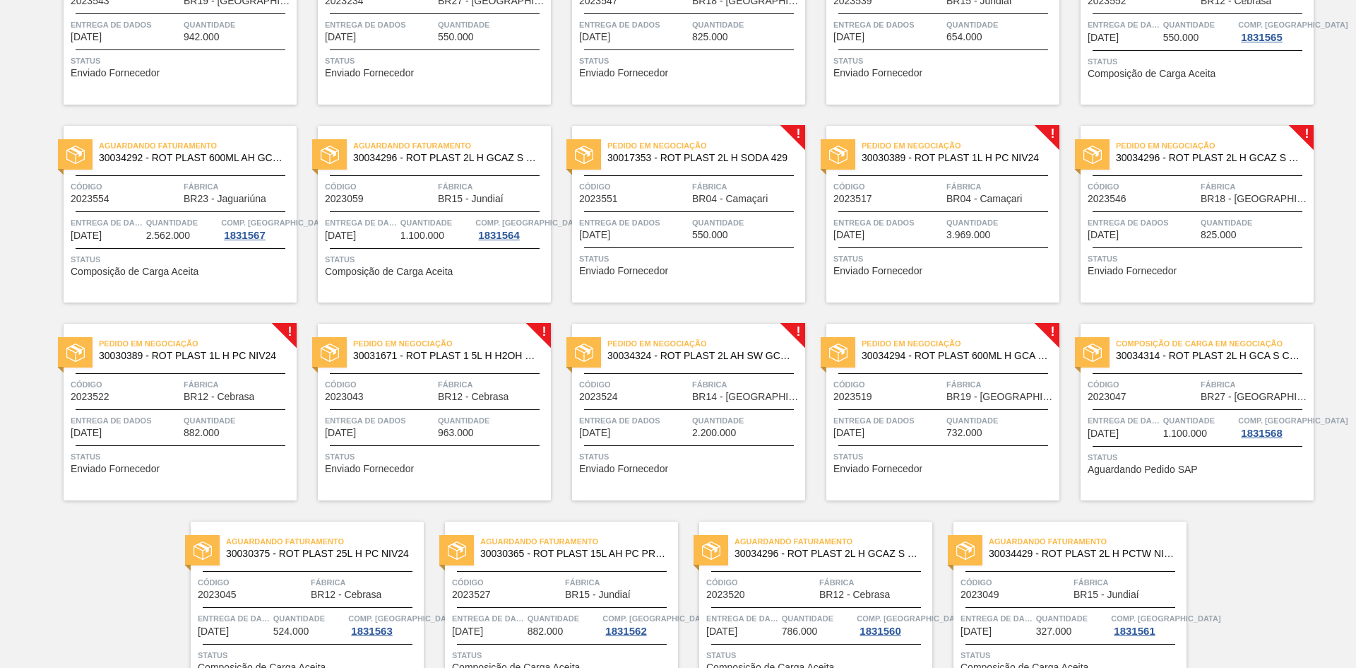
scroll to position [1072, 0]
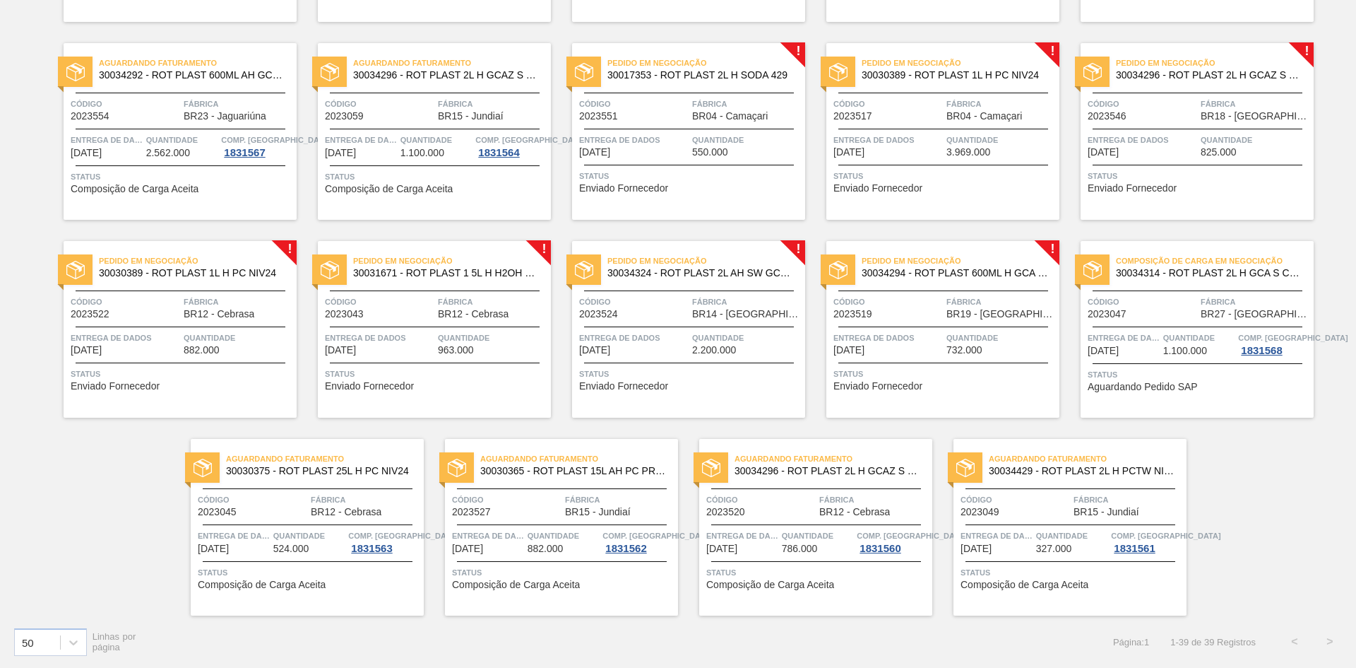
click at [930, 361] on div "Pedido em Negociação 30034294 - ROT PLAST 600ML H GCA S CLAIM NIV25 Código 2023…" at bounding box center [942, 329] width 233 height 177
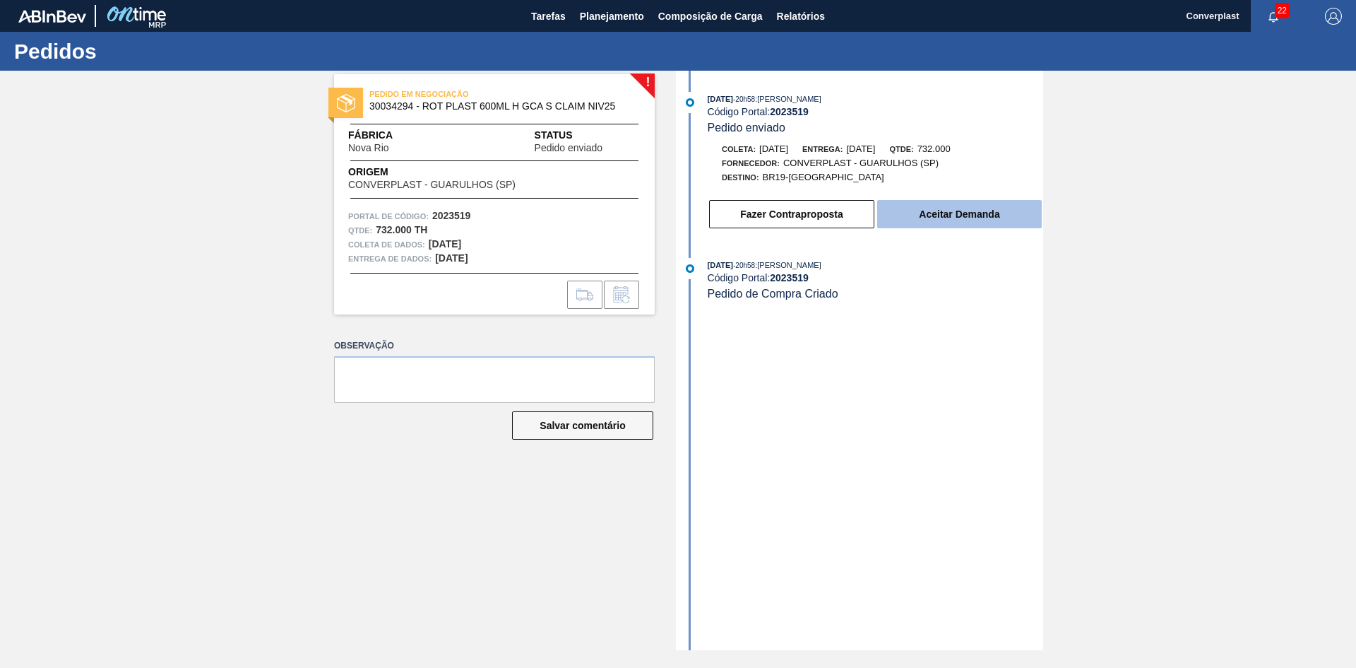
click at [964, 212] on font "Aceitar Demanda" at bounding box center [959, 213] width 81 height 11
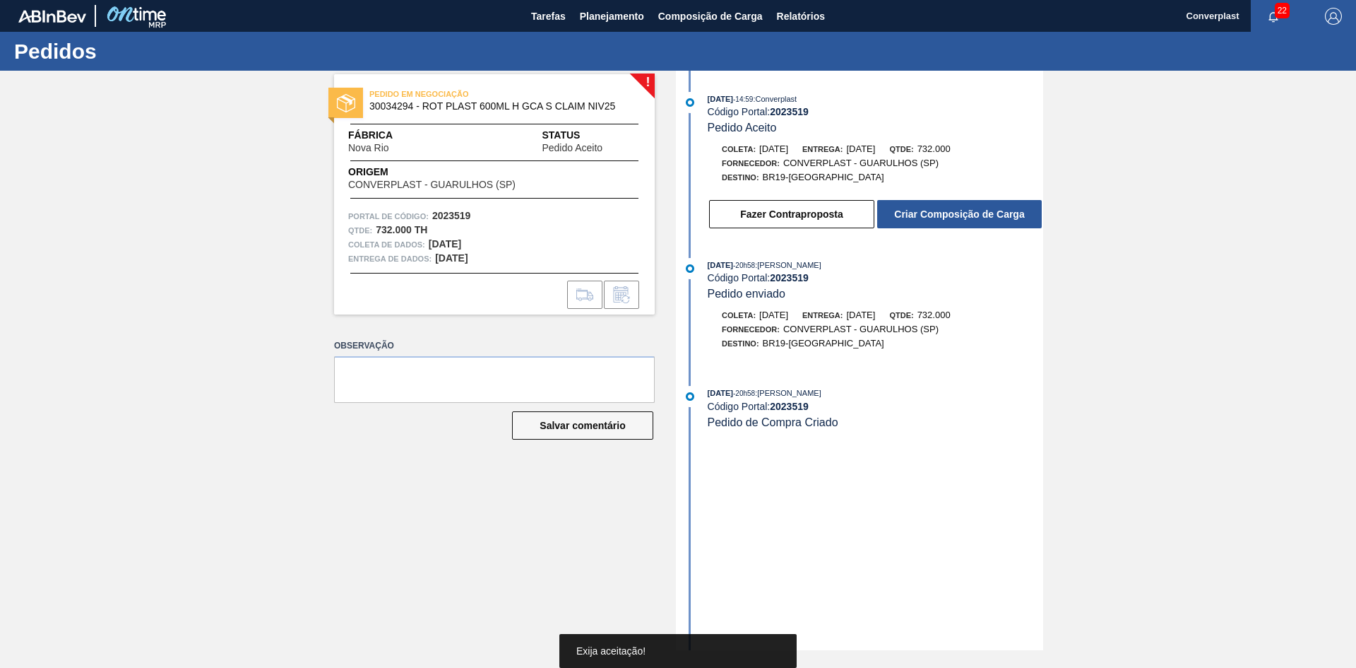
click at [932, 211] on font "Criar Composição de Carga" at bounding box center [959, 213] width 130 height 11
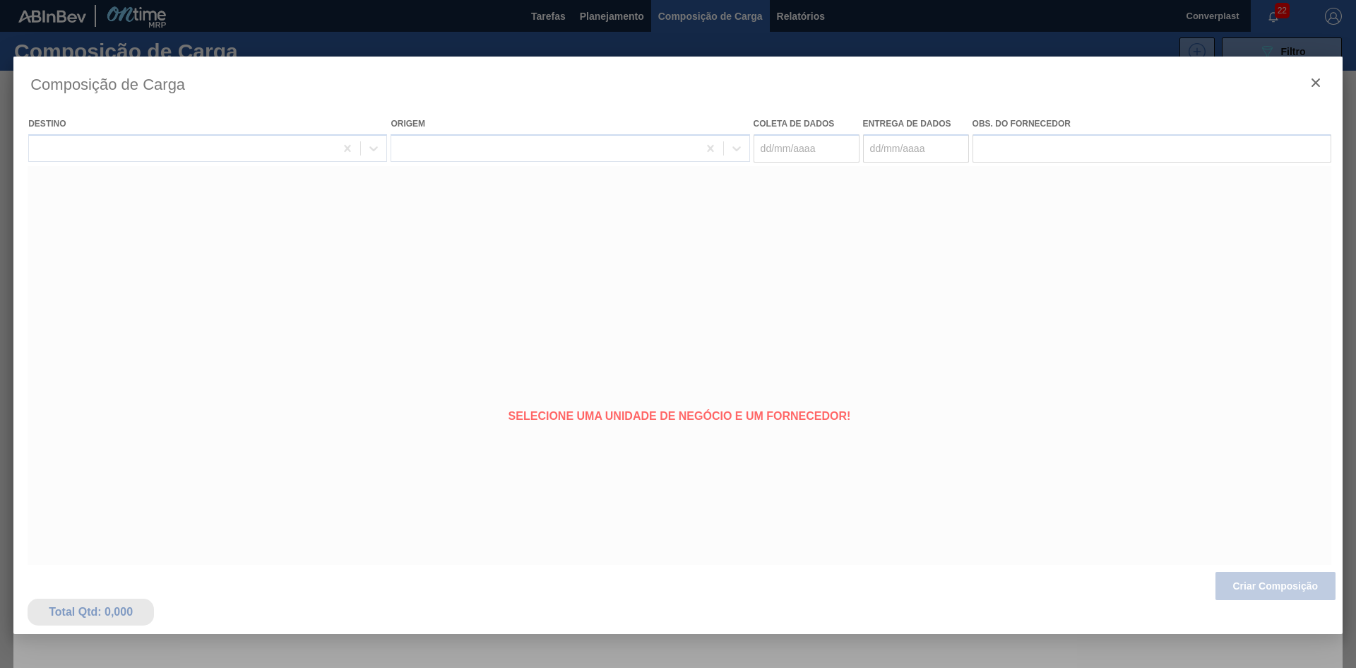
type coleta "[DATE]"
type entrega "[DATE]"
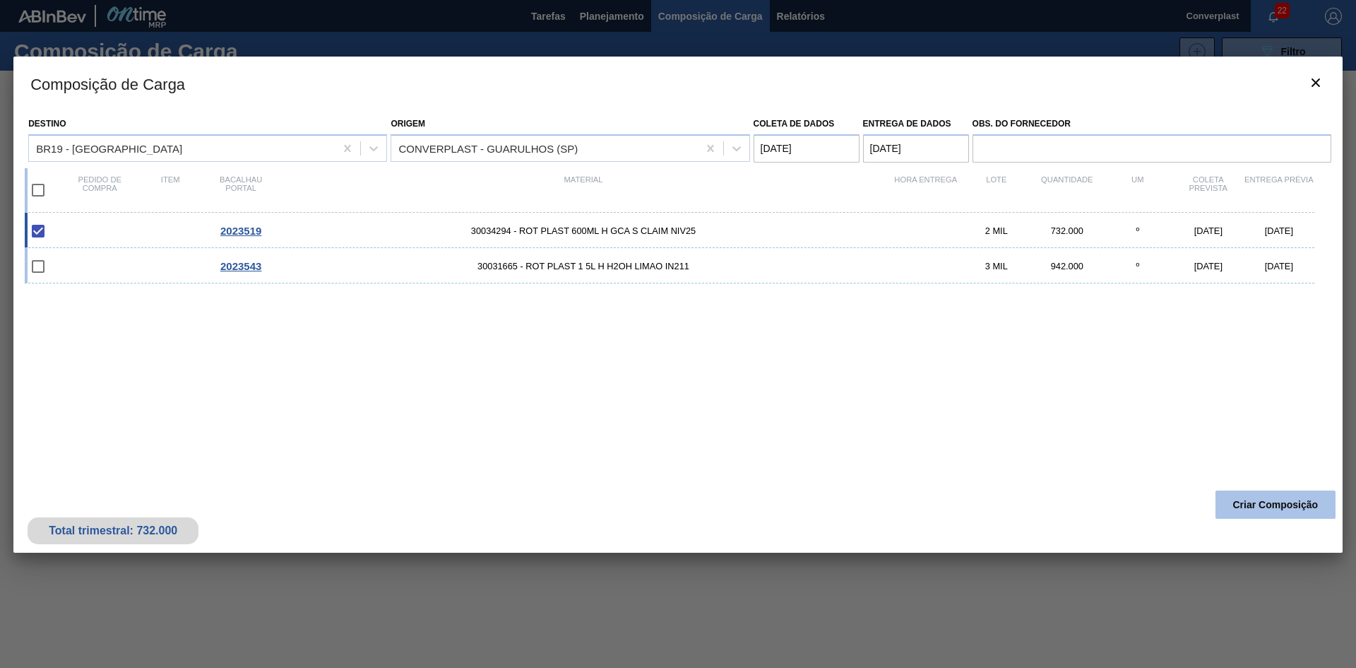
click at [1292, 501] on font "Criar Composição" at bounding box center [1275, 504] width 85 height 11
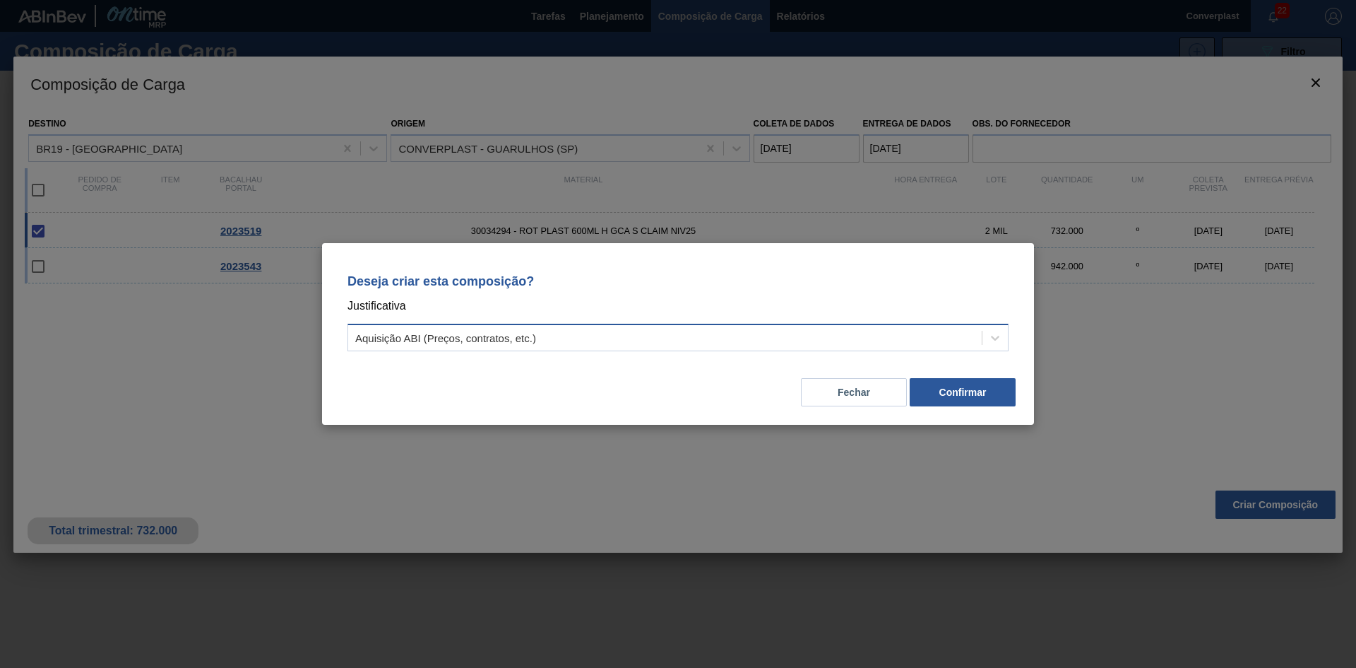
click at [617, 342] on div "Aquisição ABI (Preços, contratos, etc.)" at bounding box center [665, 338] width 634 height 20
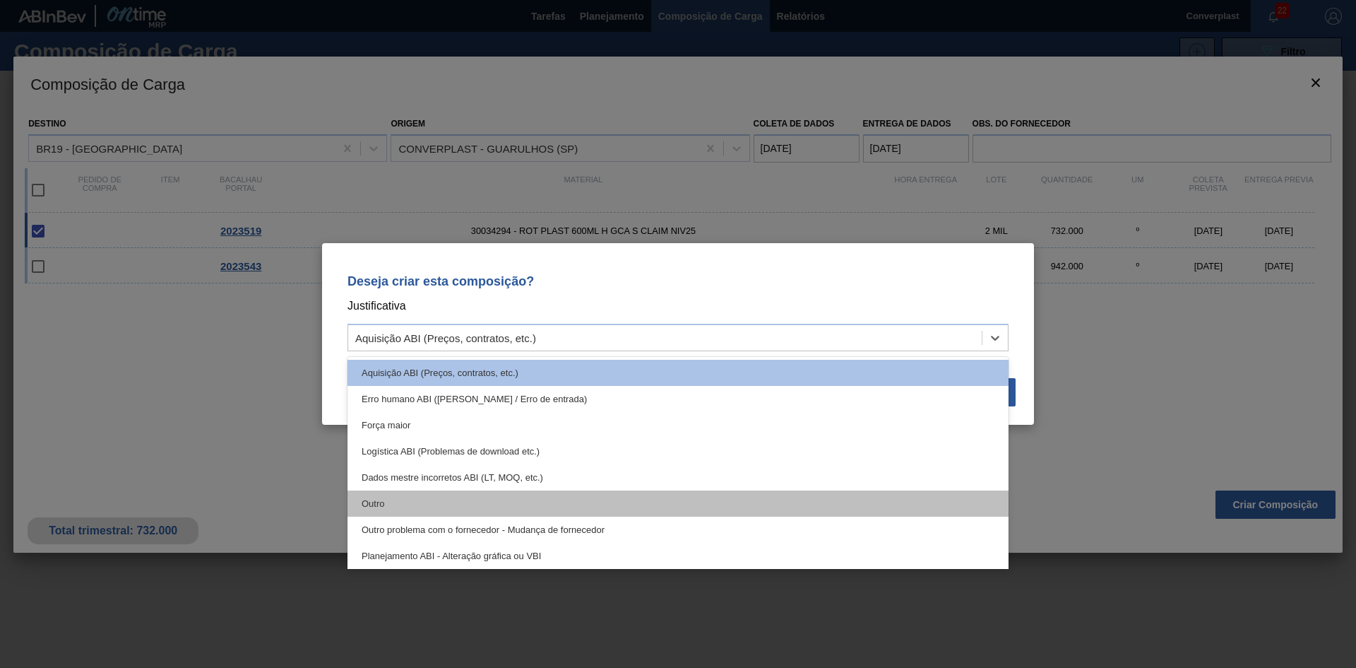
click at [556, 497] on div "Outro" at bounding box center [678, 503] width 661 height 26
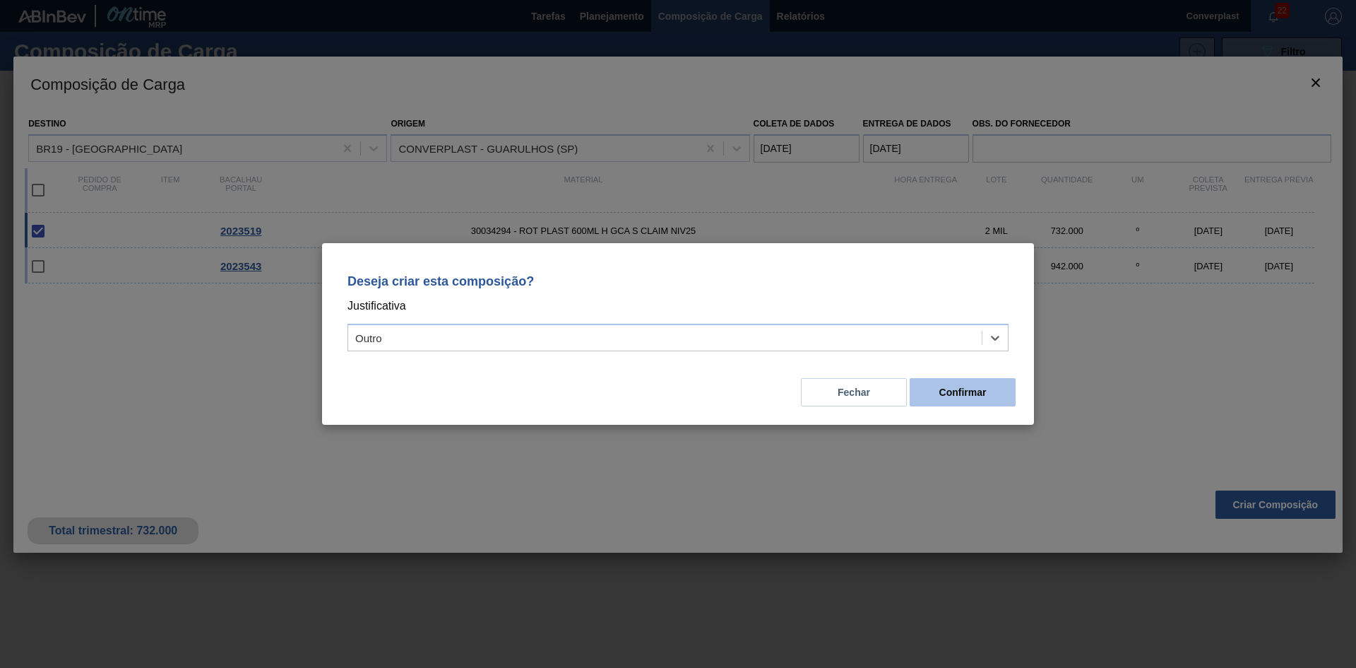
click at [934, 391] on button "Confirmar" at bounding box center [963, 392] width 106 height 28
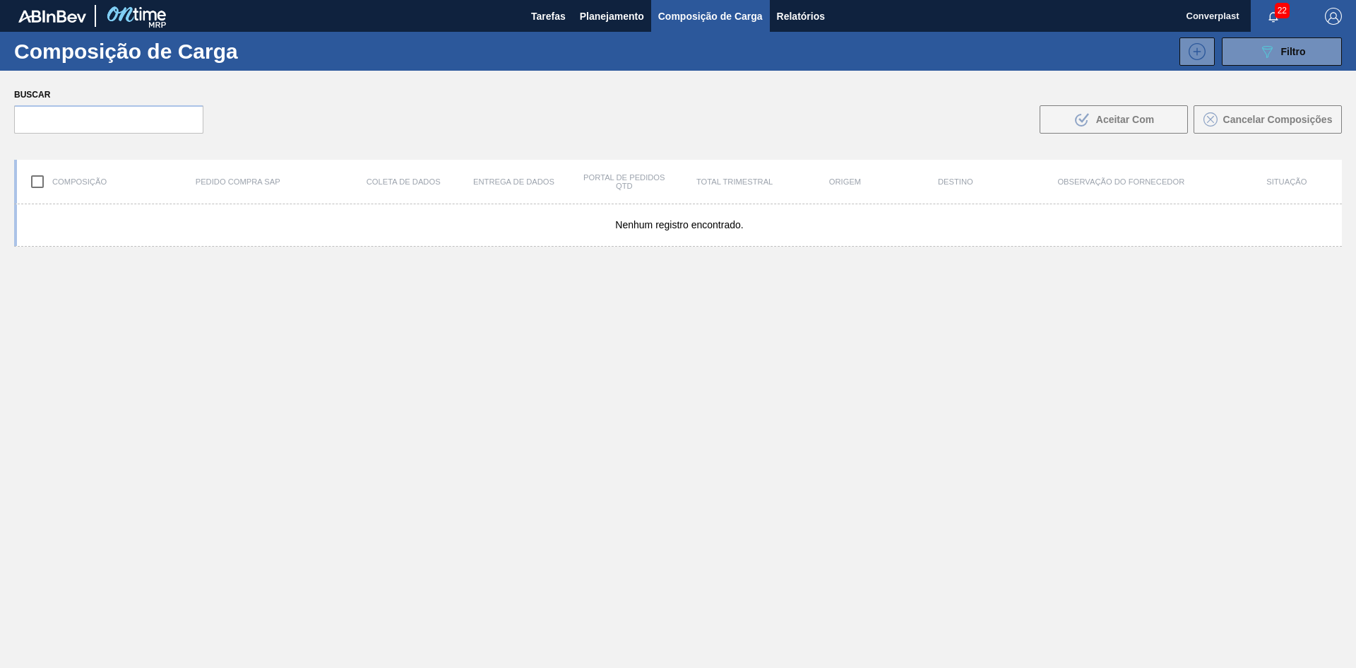
click at [616, 22] on font "Planejamento" at bounding box center [612, 16] width 64 height 17
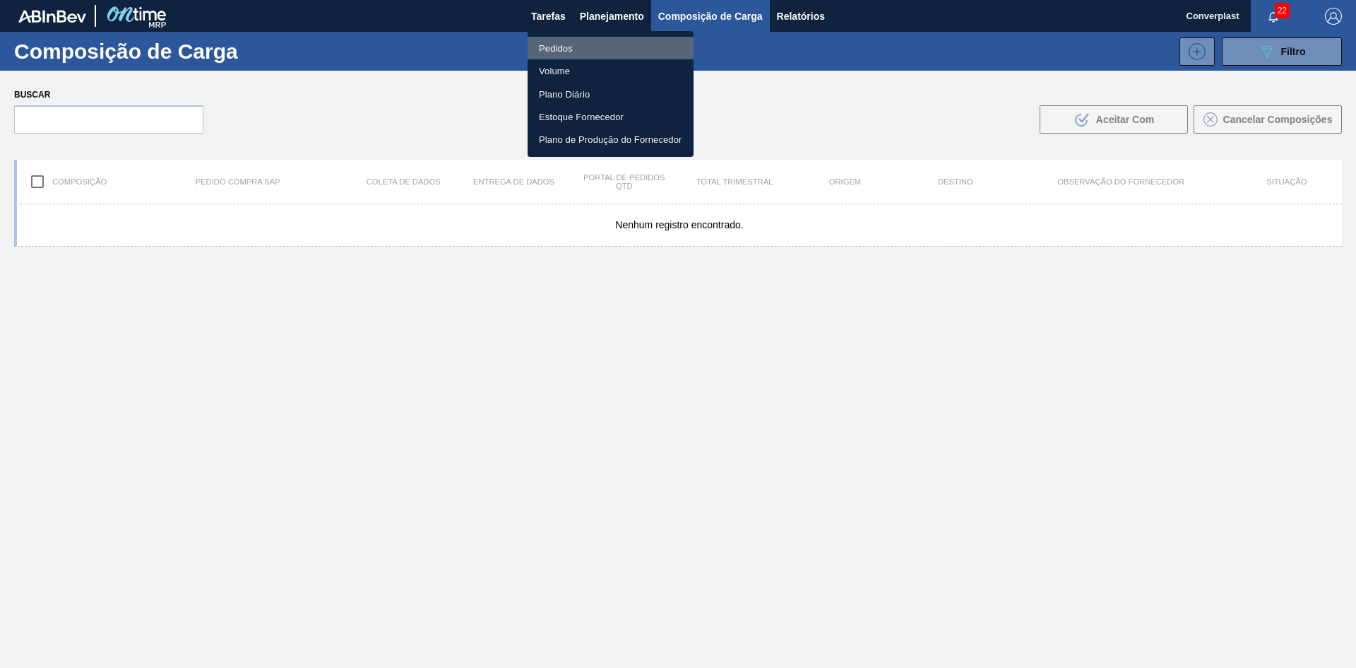
click at [579, 49] on li "Pedidos" at bounding box center [611, 48] width 166 height 23
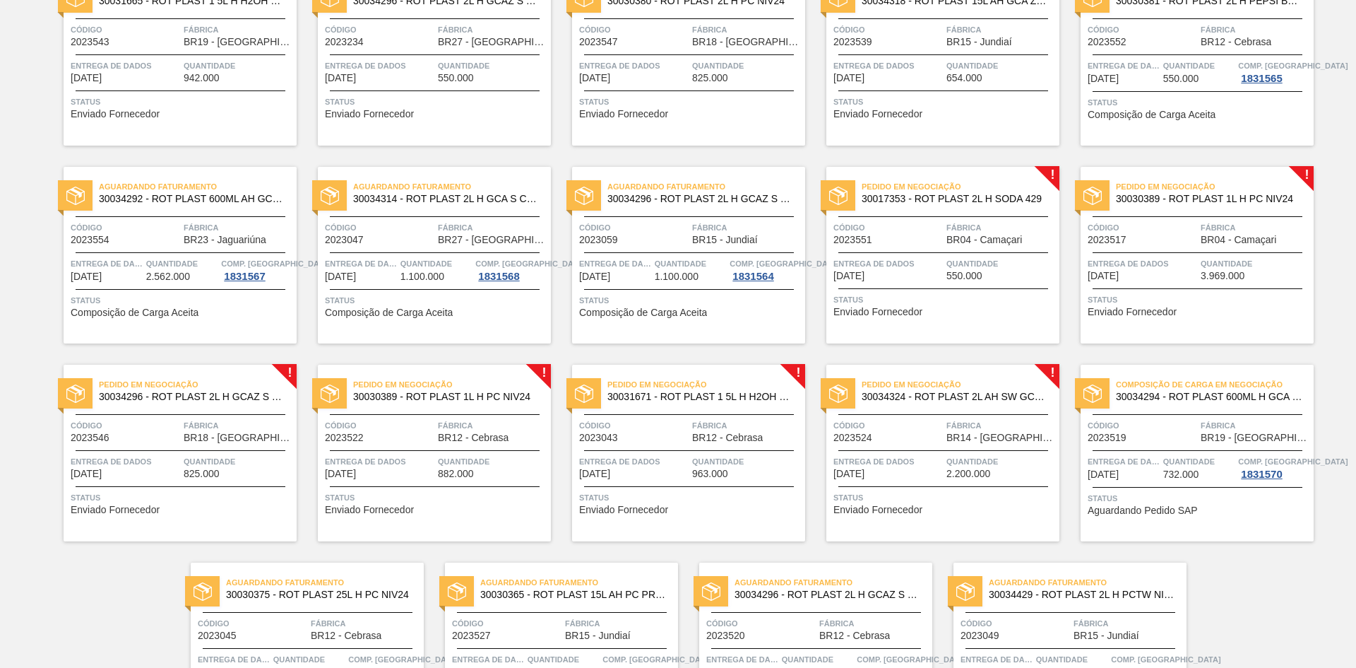
scroll to position [1072, 0]
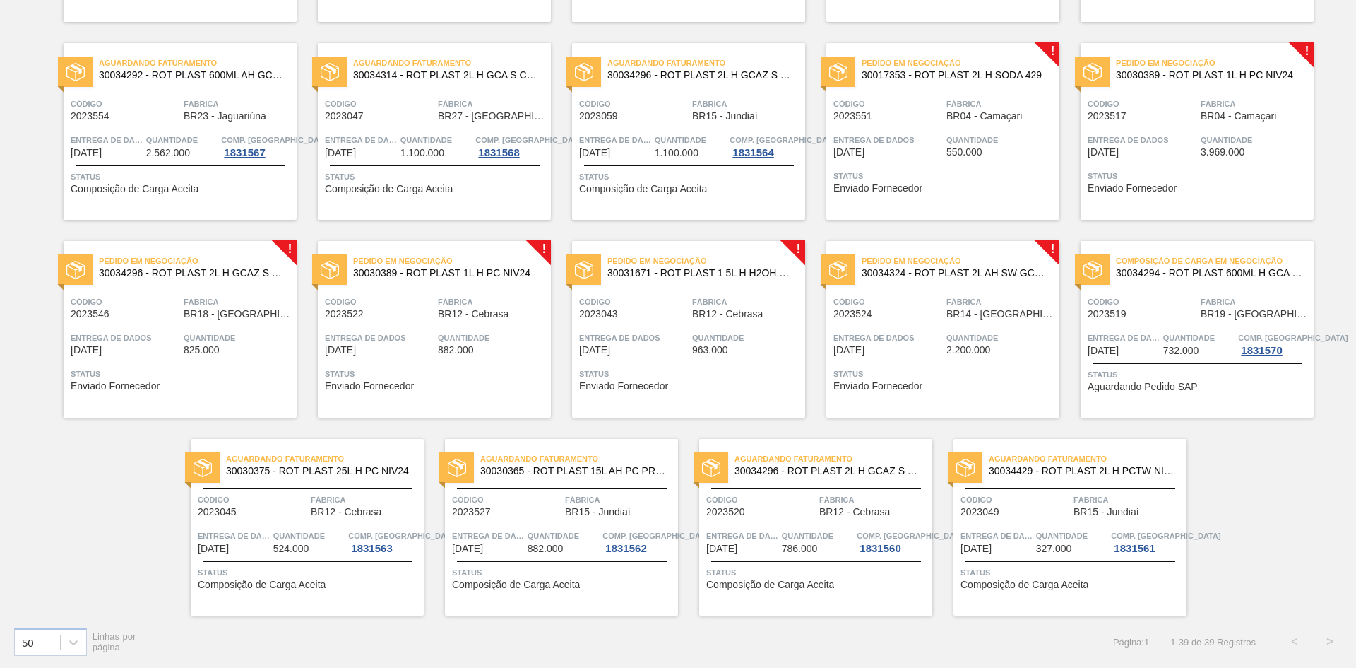
click at [947, 365] on div "Pedido em Negociação 30034324 - ROT PLAST 2L AH SW GCAZ S CL NIV25 Código 20235…" at bounding box center [942, 329] width 233 height 177
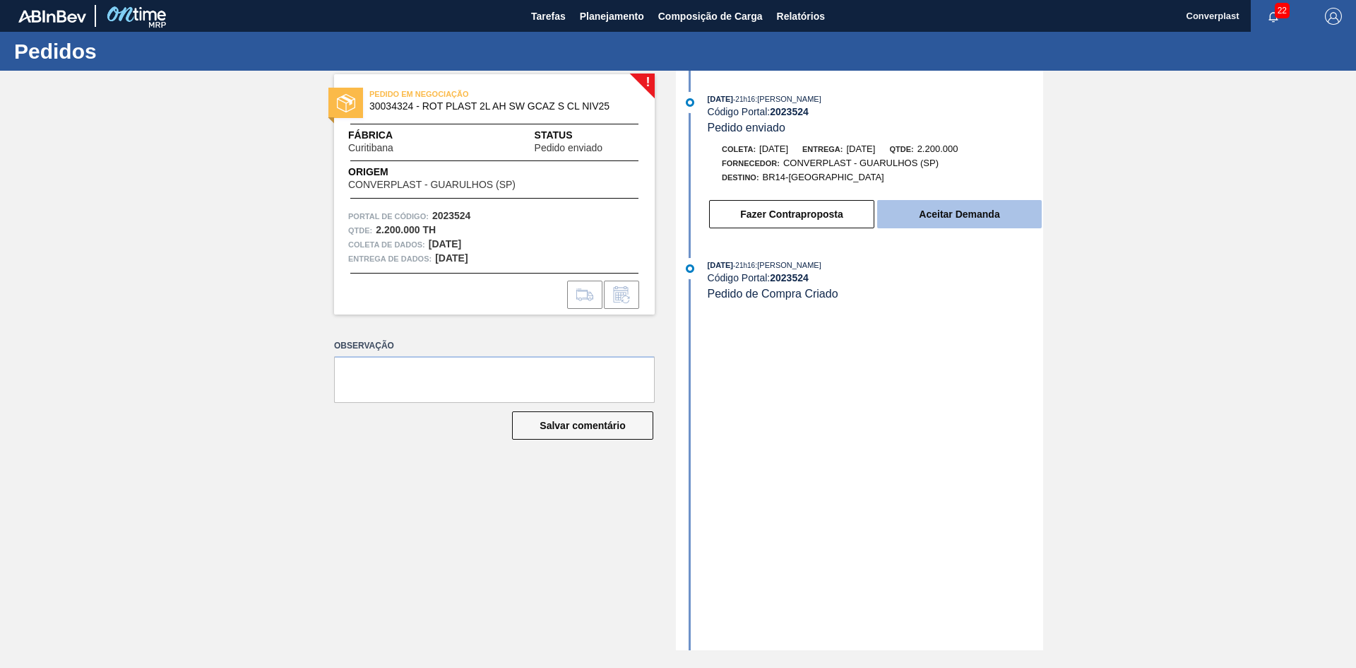
click at [910, 211] on button "Aceitar Demanda" at bounding box center [959, 214] width 165 height 28
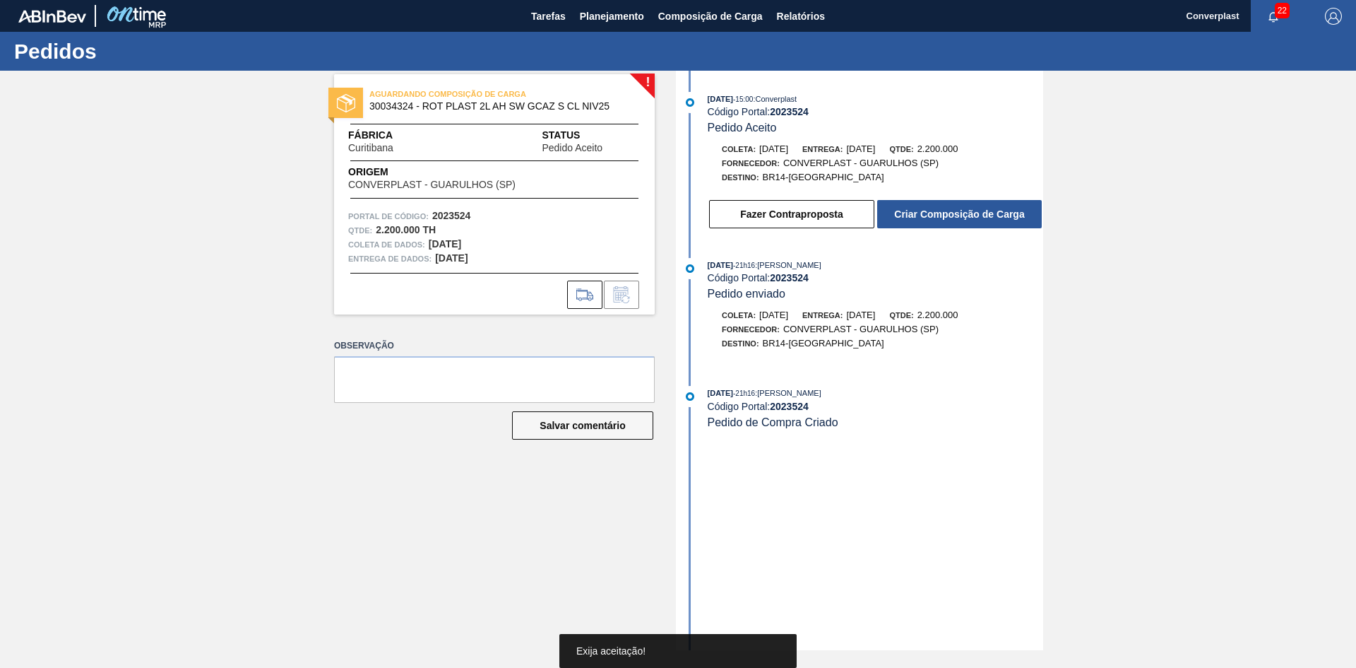
click at [511, 524] on div "! AGUARDANDO COMPOSIÇÃO DE CARGA 30034324 - ROT PLAST 2L AH SW GCAZ S CL NIV25 …" at bounding box center [484, 360] width 342 height 579
click at [920, 199] on div "Fazer Contraproposta Criar Composição de Carga" at bounding box center [876, 213] width 336 height 31
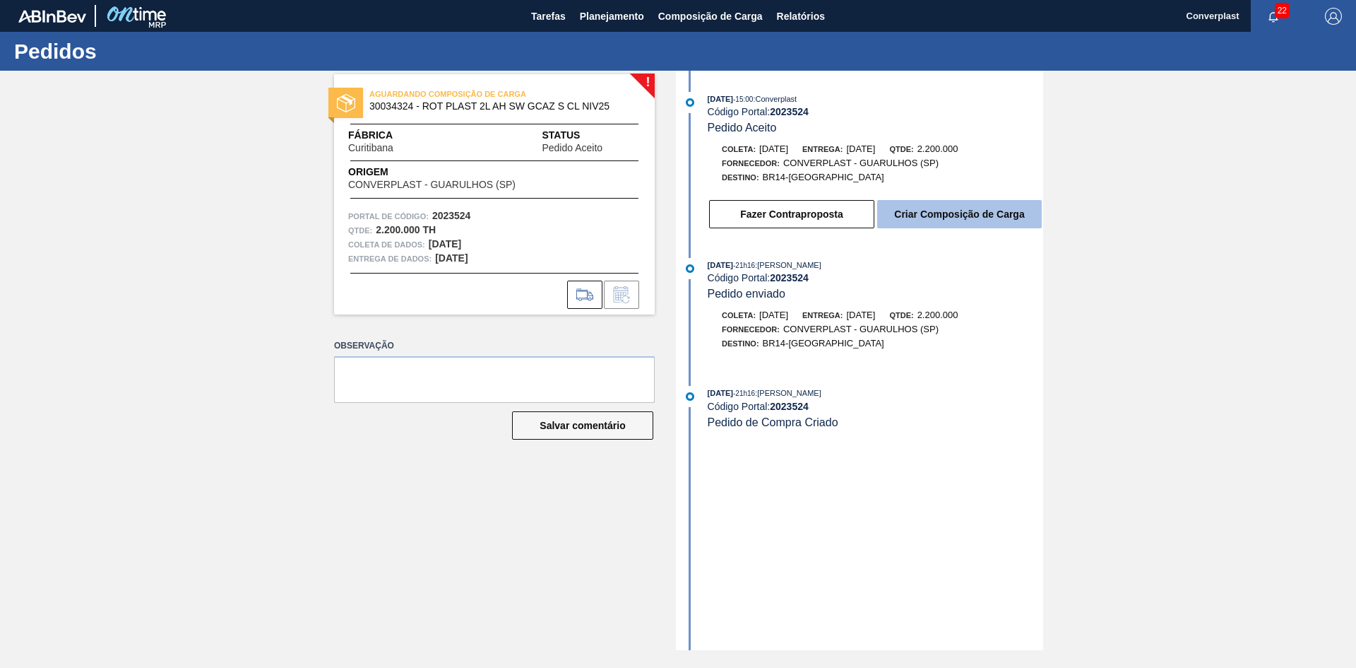
click at [920, 206] on button "Criar Composição de Carga" at bounding box center [959, 214] width 165 height 28
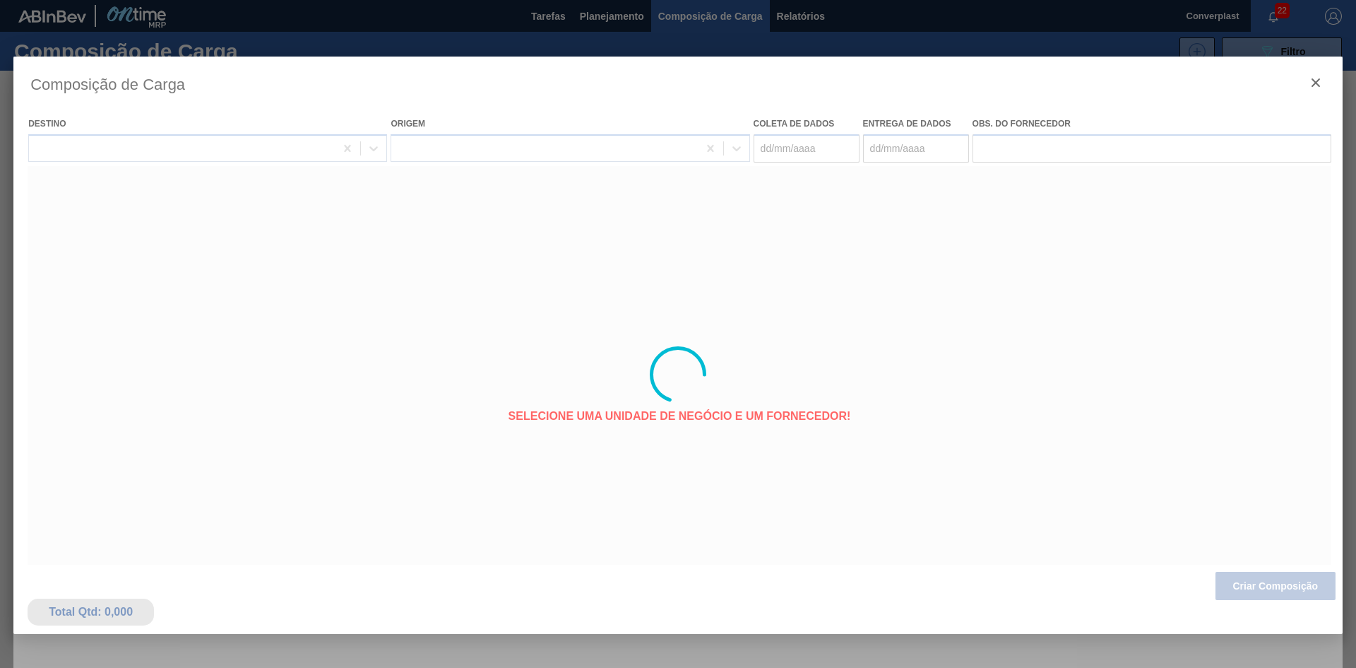
type coleta "[DATE]"
type entrega "[DATE]"
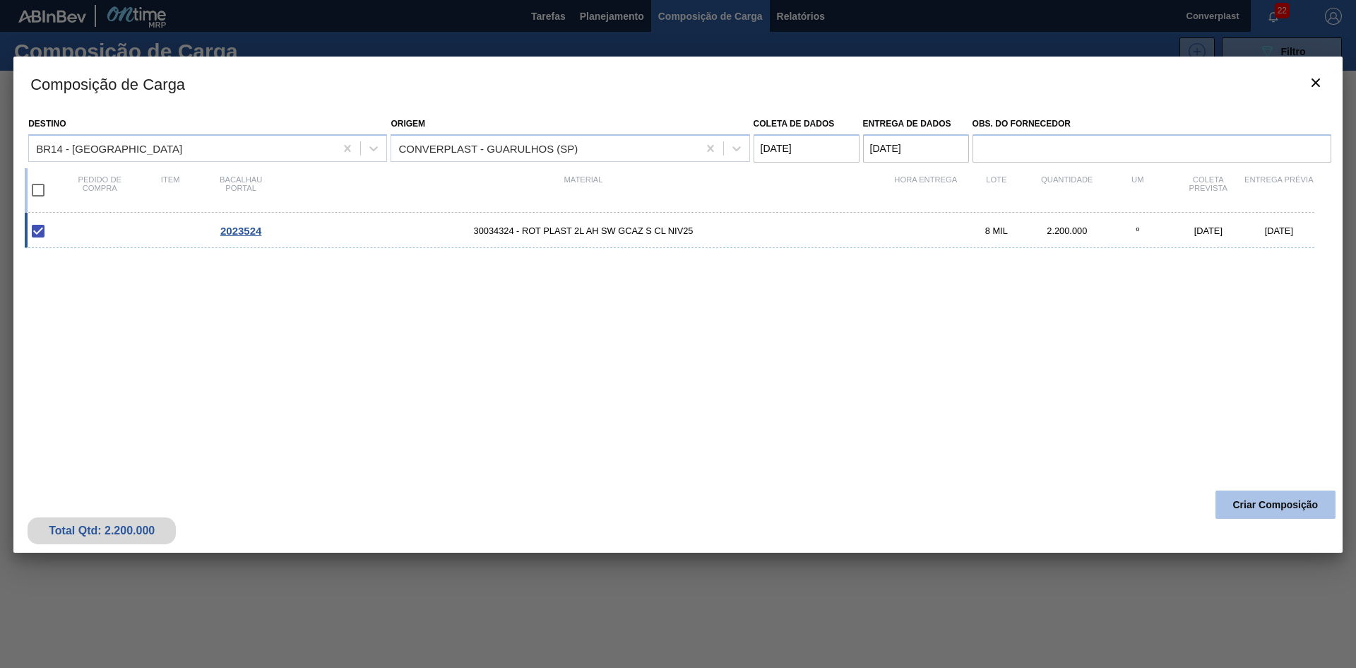
click at [1265, 509] on font "Criar Composição" at bounding box center [1275, 504] width 85 height 11
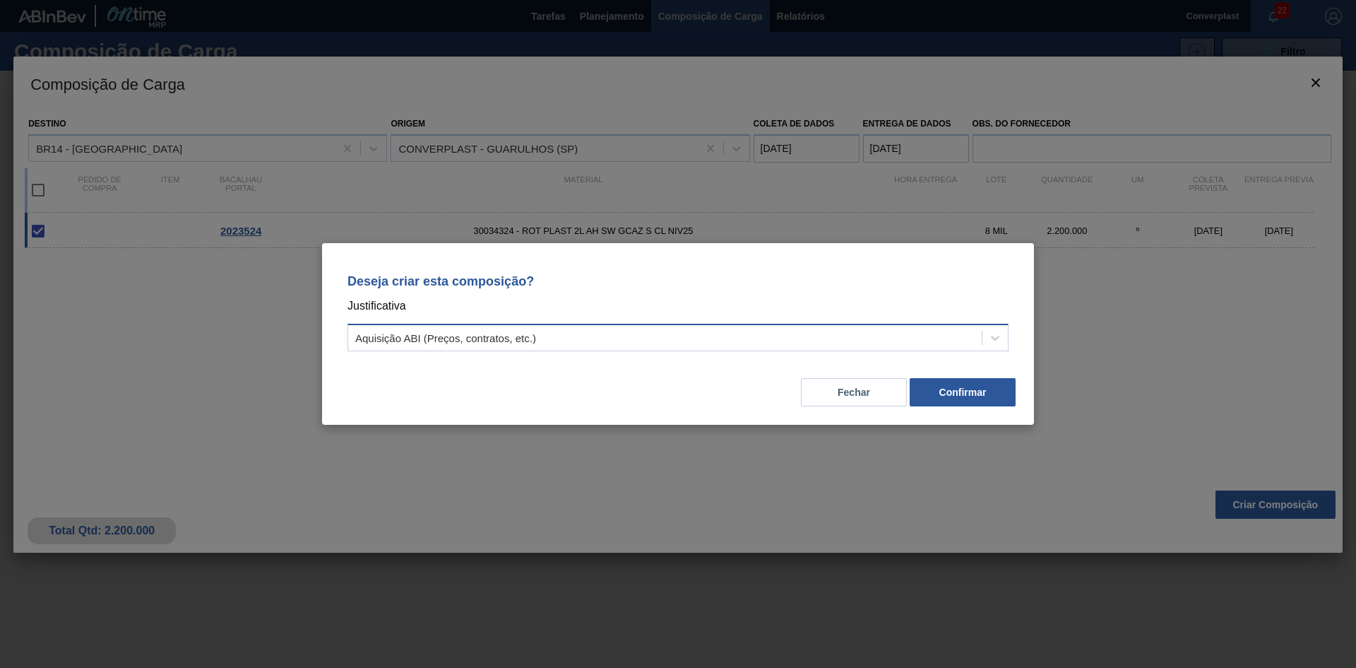
click at [760, 326] on div "Aquisição ABI (Preços, contratos, etc.)" at bounding box center [678, 338] width 661 height 28
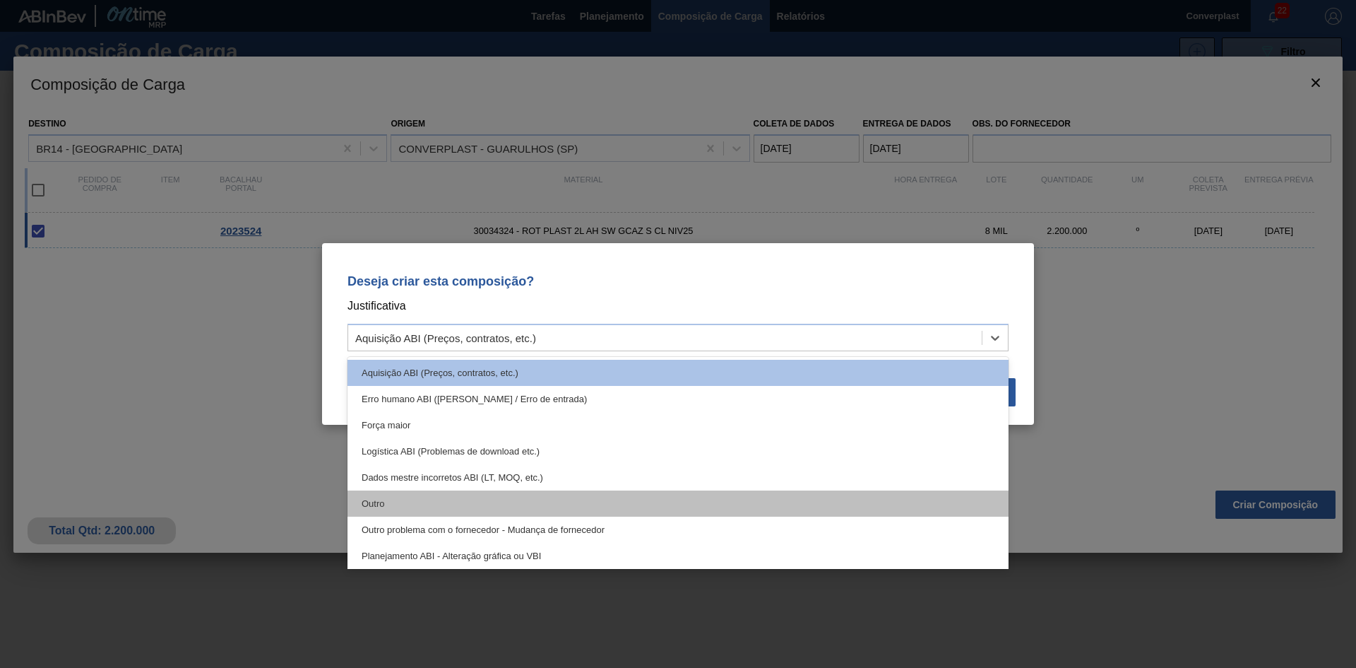
click at [635, 507] on div "Outro" at bounding box center [678, 503] width 661 height 26
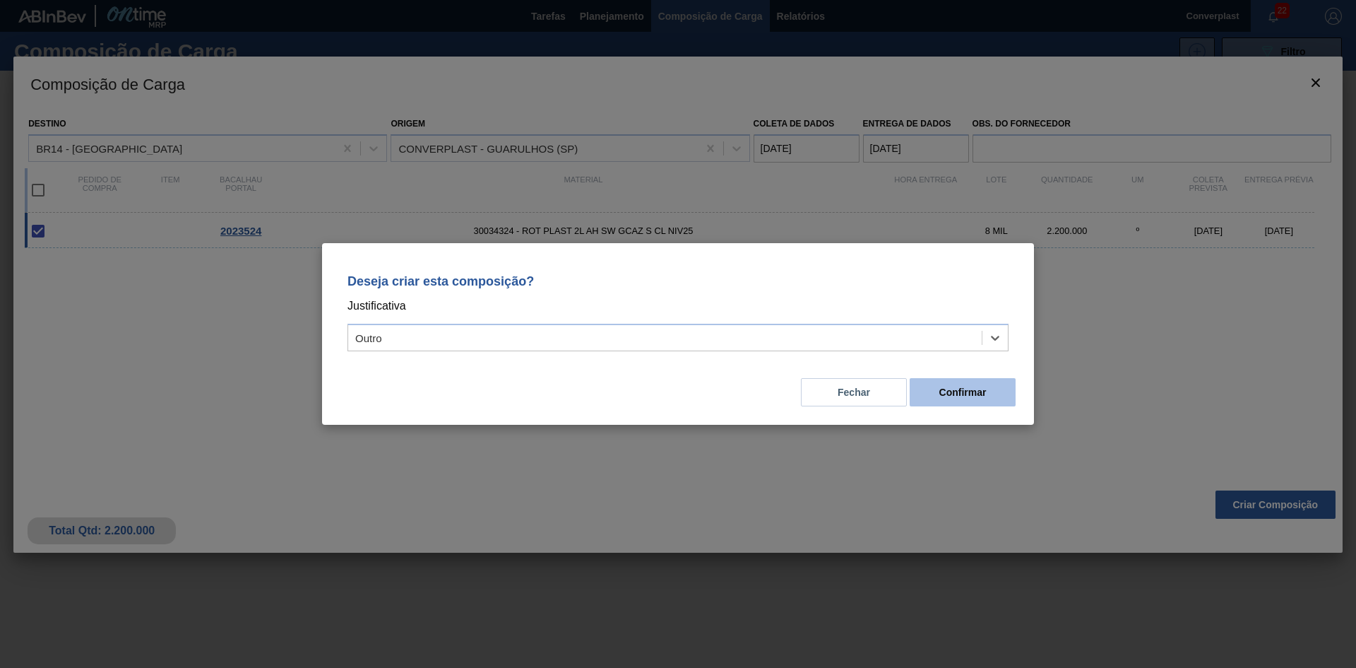
click at [927, 381] on button "Confirmar" at bounding box center [963, 392] width 106 height 28
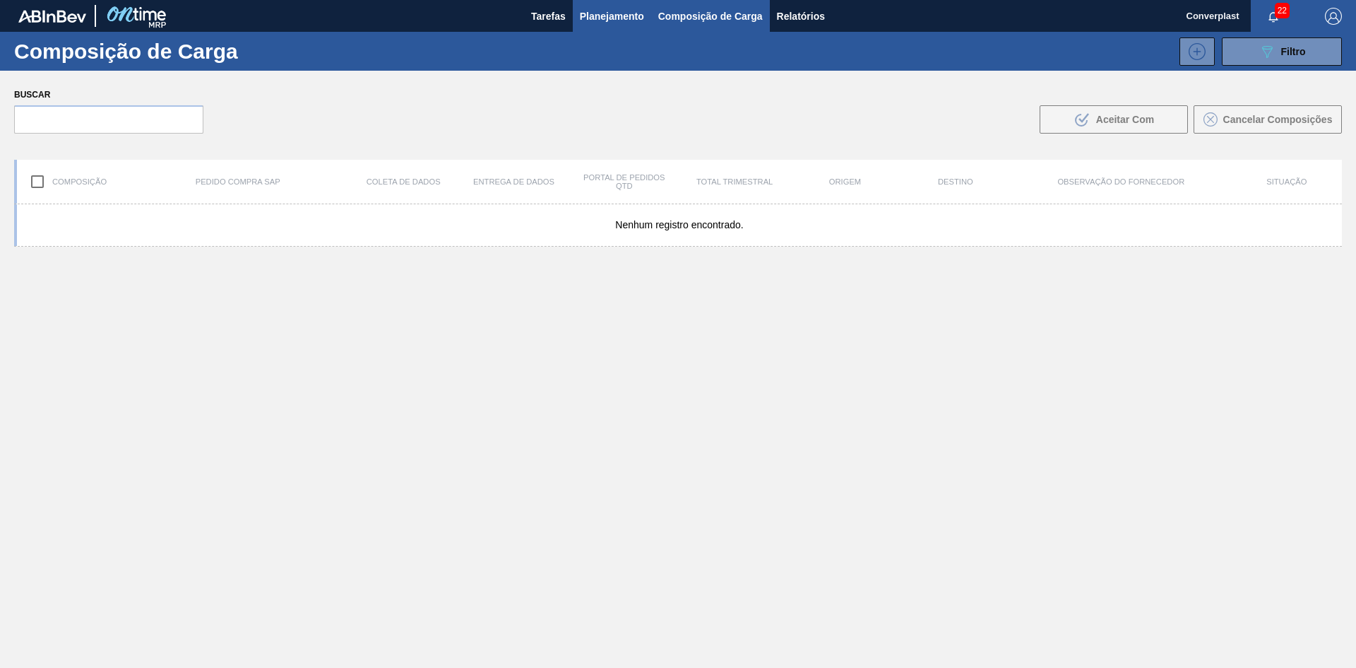
click at [622, 23] on font "Planejamento" at bounding box center [612, 16] width 64 height 17
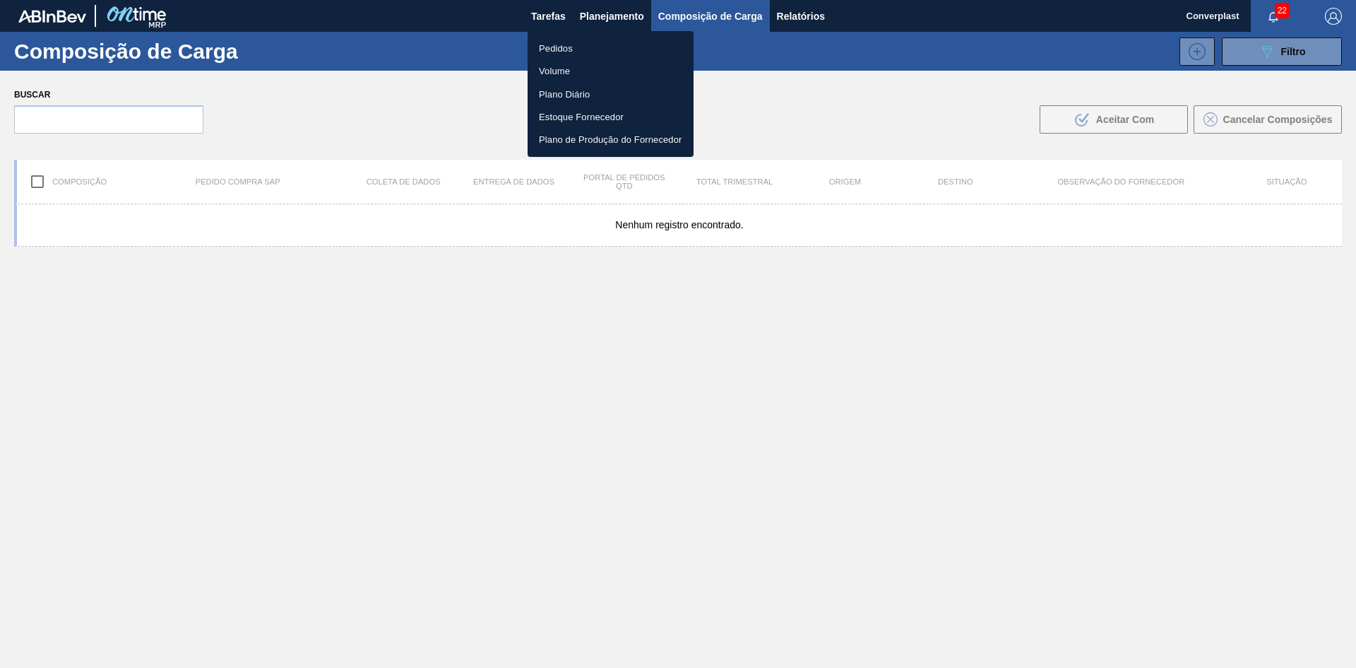
click at [600, 54] on li "Pedidos" at bounding box center [611, 48] width 166 height 23
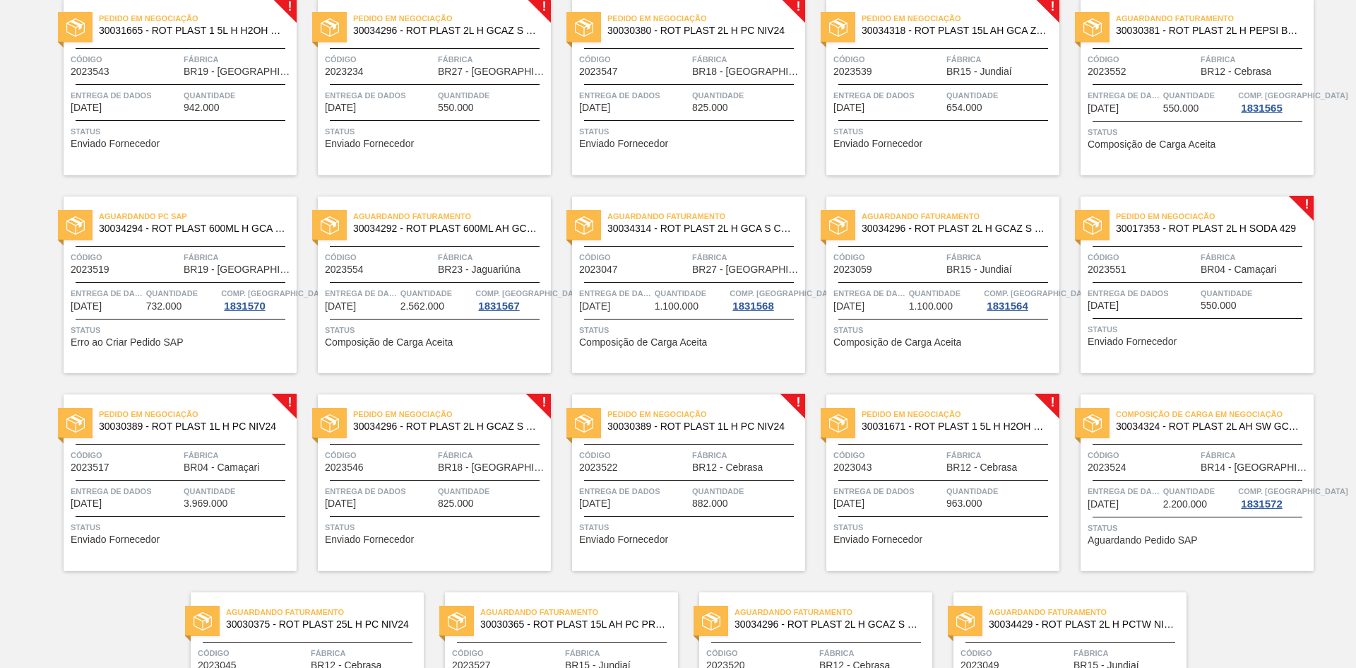
scroll to position [1072, 0]
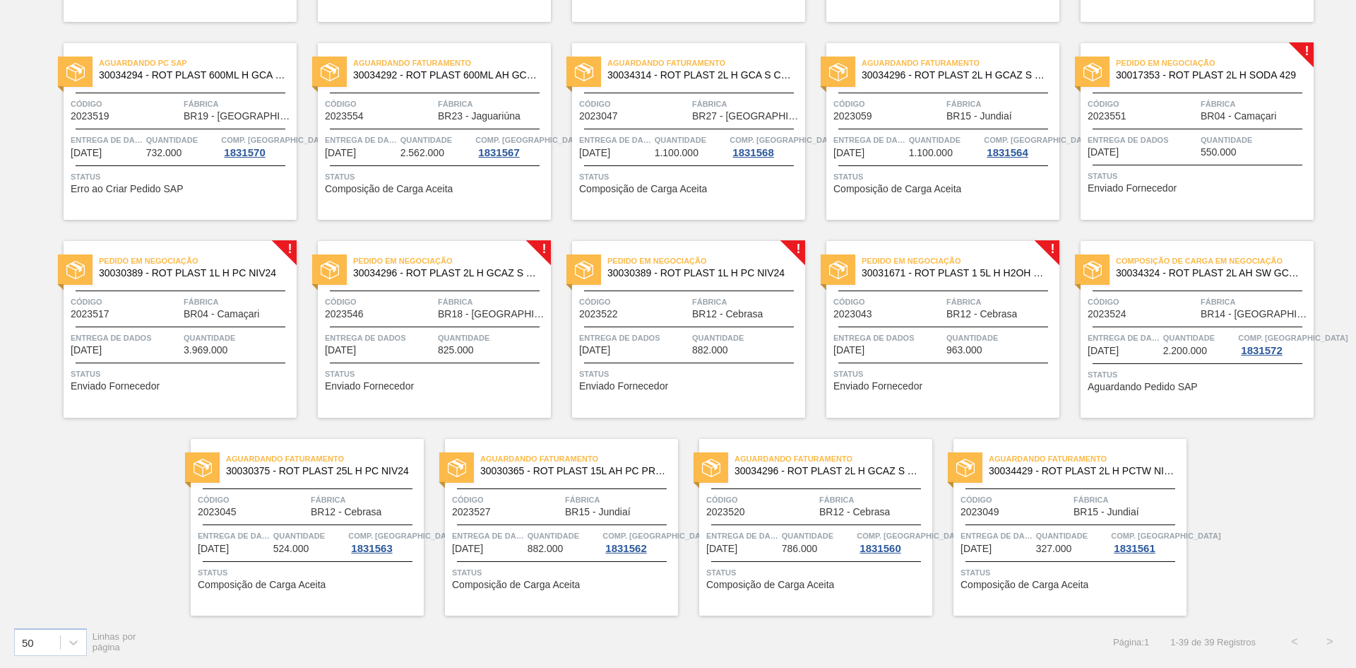
click at [125, 363] on div "Pedido em Negociação 30030389 - ROT PLAST 1L H PC NIV24 Código 2023517 Fábrica …" at bounding box center [180, 329] width 233 height 177
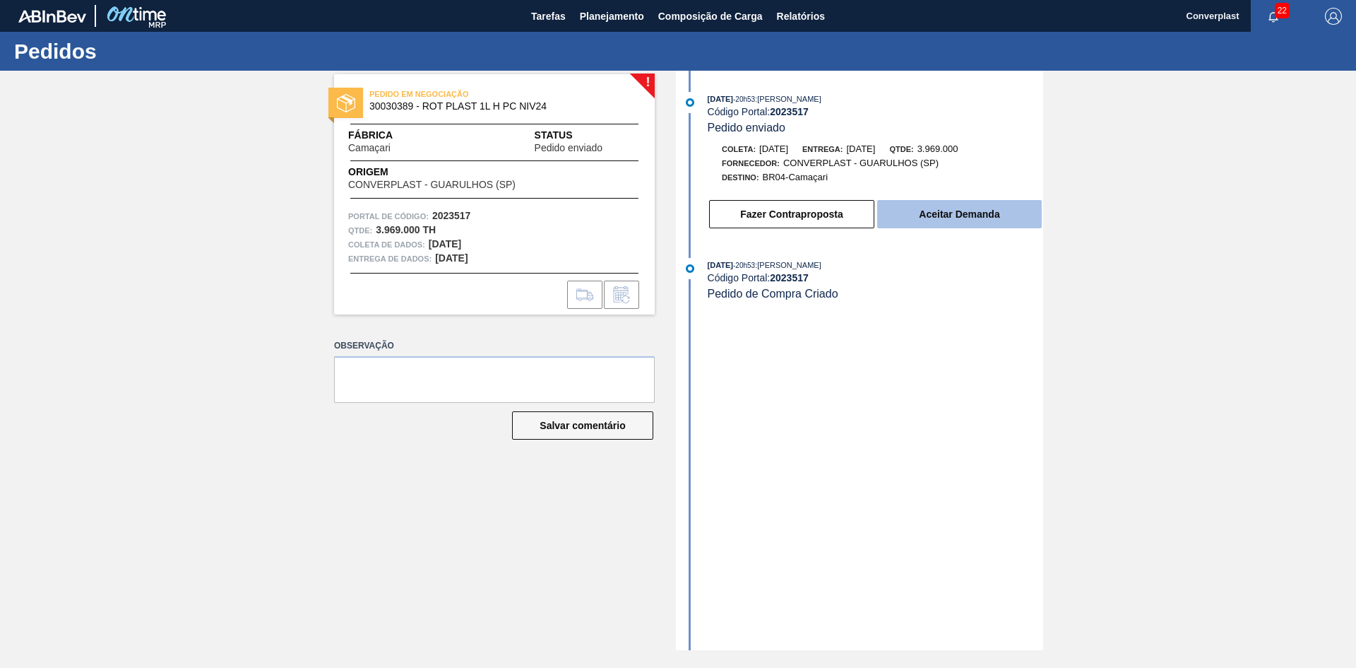
click at [988, 215] on font "Aceitar Demanda" at bounding box center [959, 213] width 81 height 11
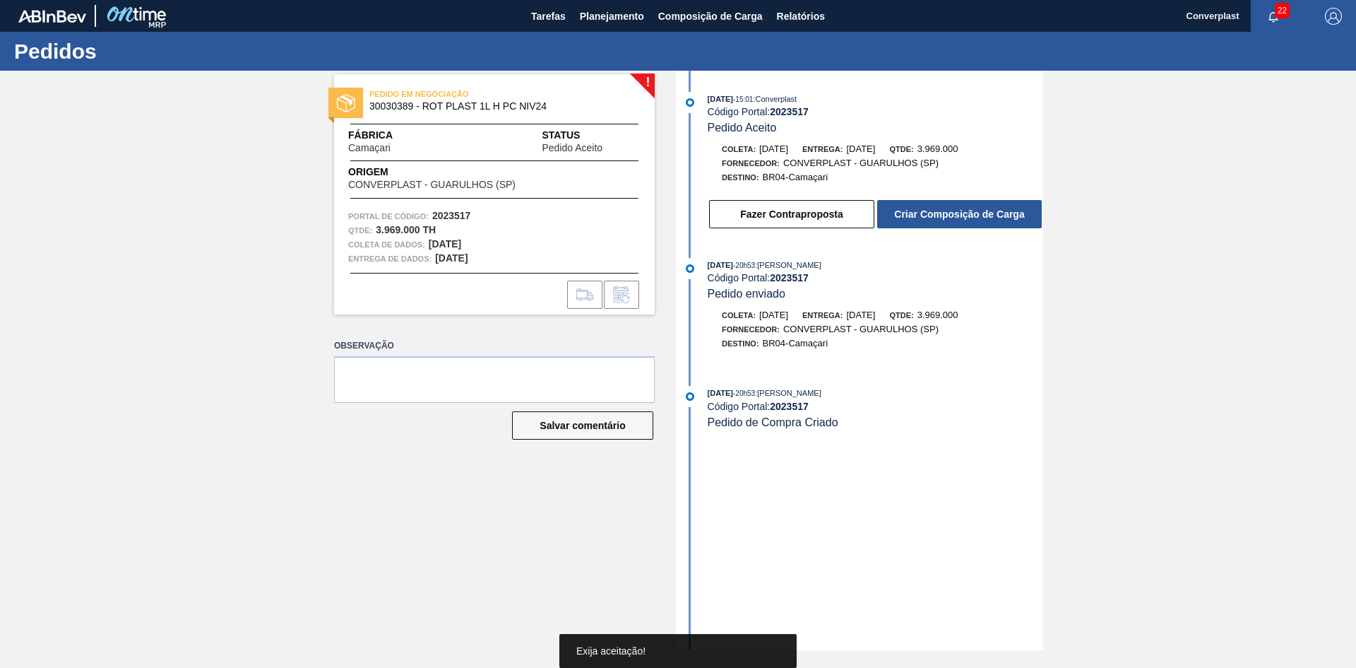
click at [988, 215] on font "Criar Composição de Carga" at bounding box center [959, 213] width 130 height 11
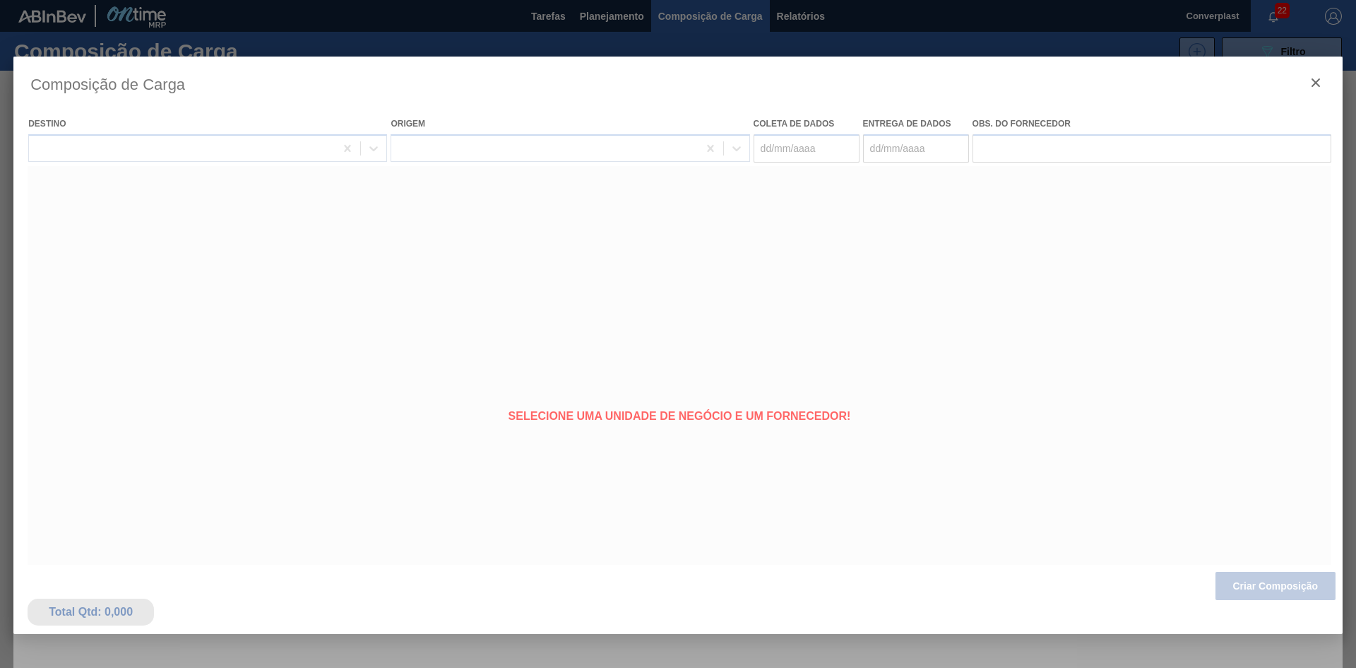
type coleta "[DATE]"
type entrega "[DATE]"
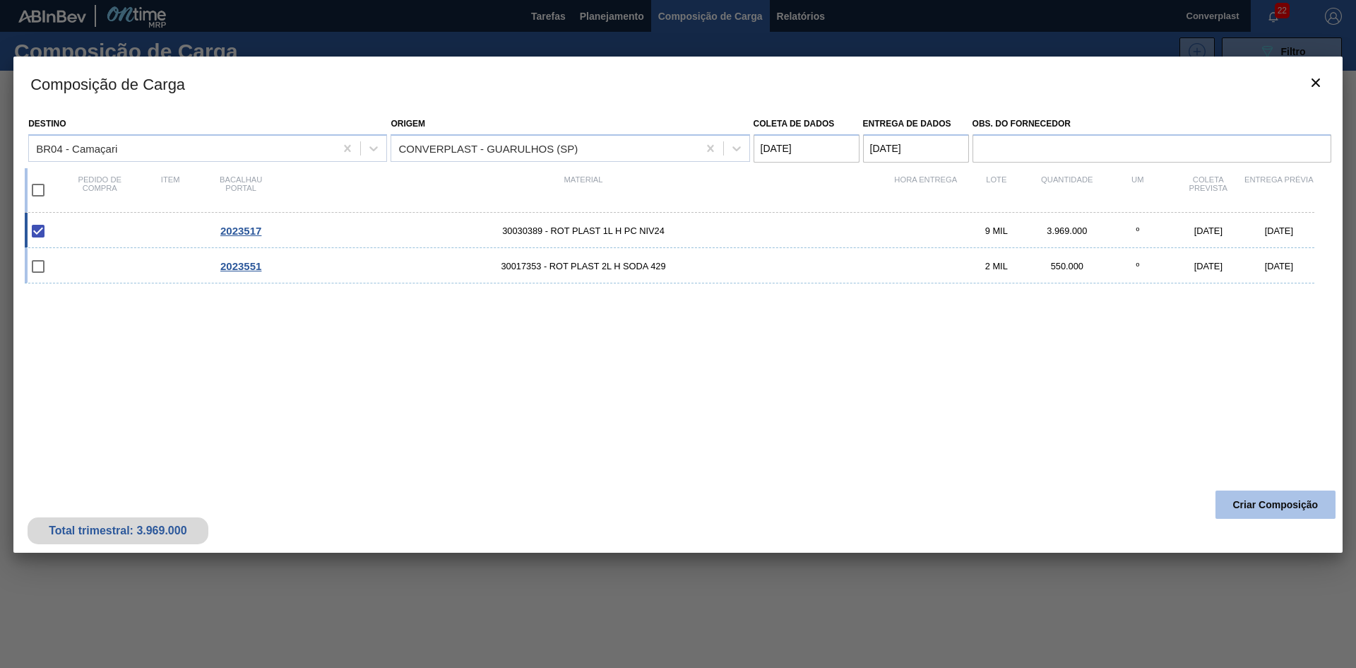
click at [1243, 495] on button "Criar Composição" at bounding box center [1276, 504] width 120 height 28
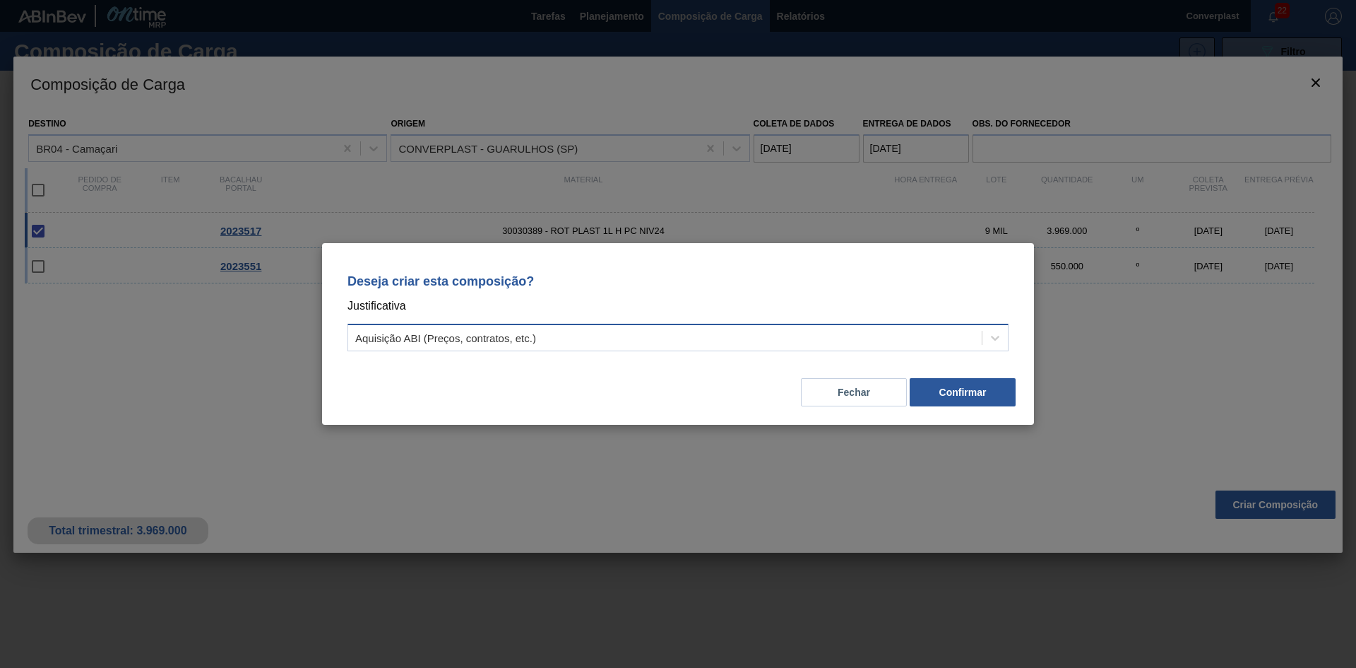
click at [435, 333] on font "Aquisição ABI (Preços, contratos, etc.)" at bounding box center [445, 338] width 181 height 12
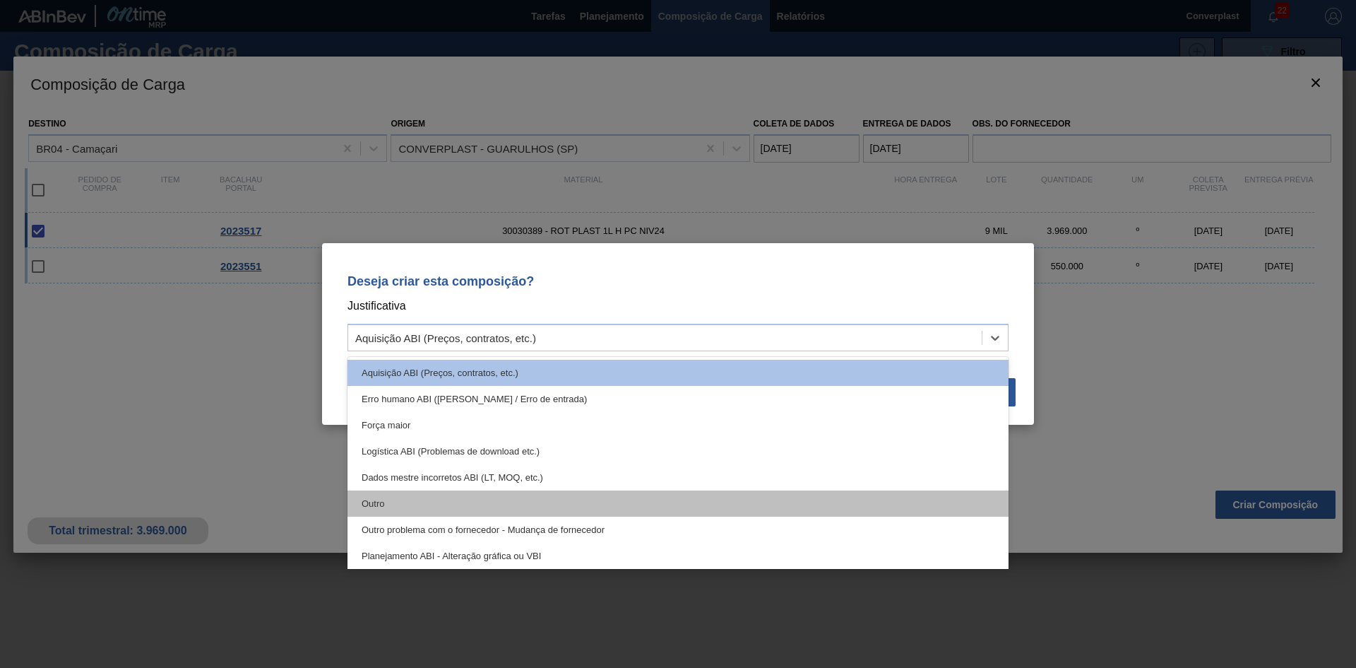
click at [427, 502] on div "Outro" at bounding box center [678, 503] width 661 height 26
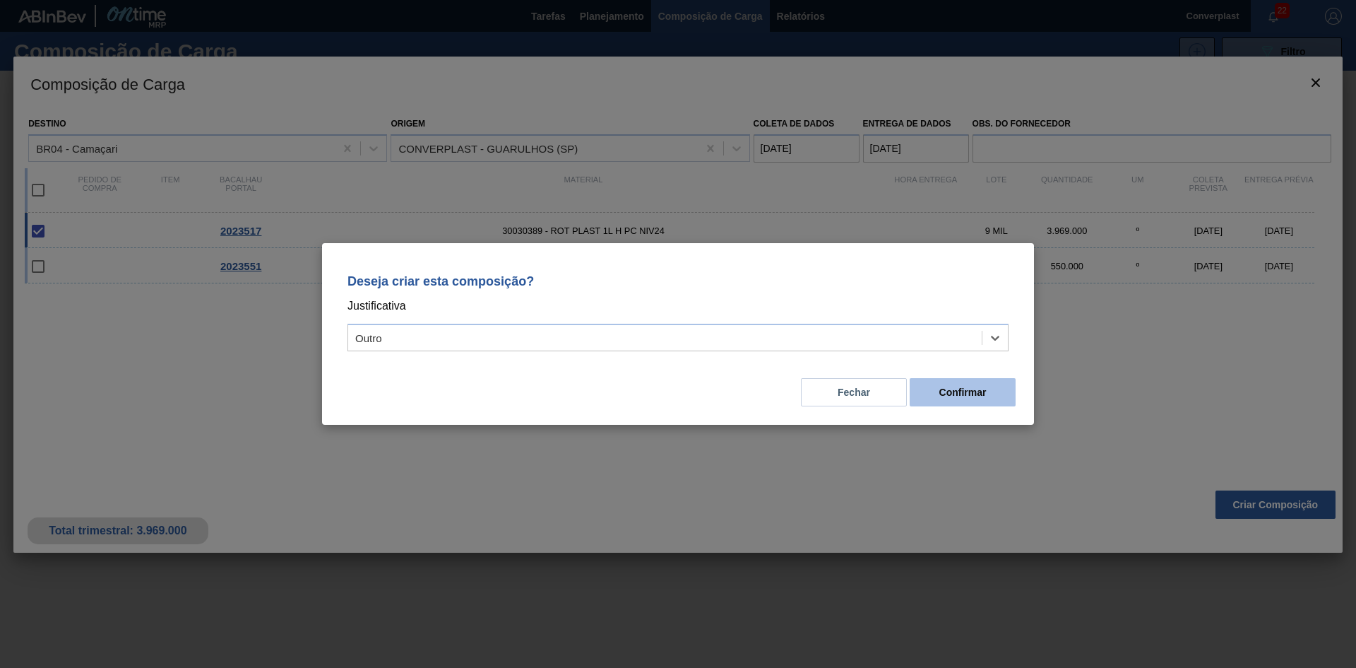
click at [944, 396] on font "Confirmar" at bounding box center [963, 391] width 47 height 11
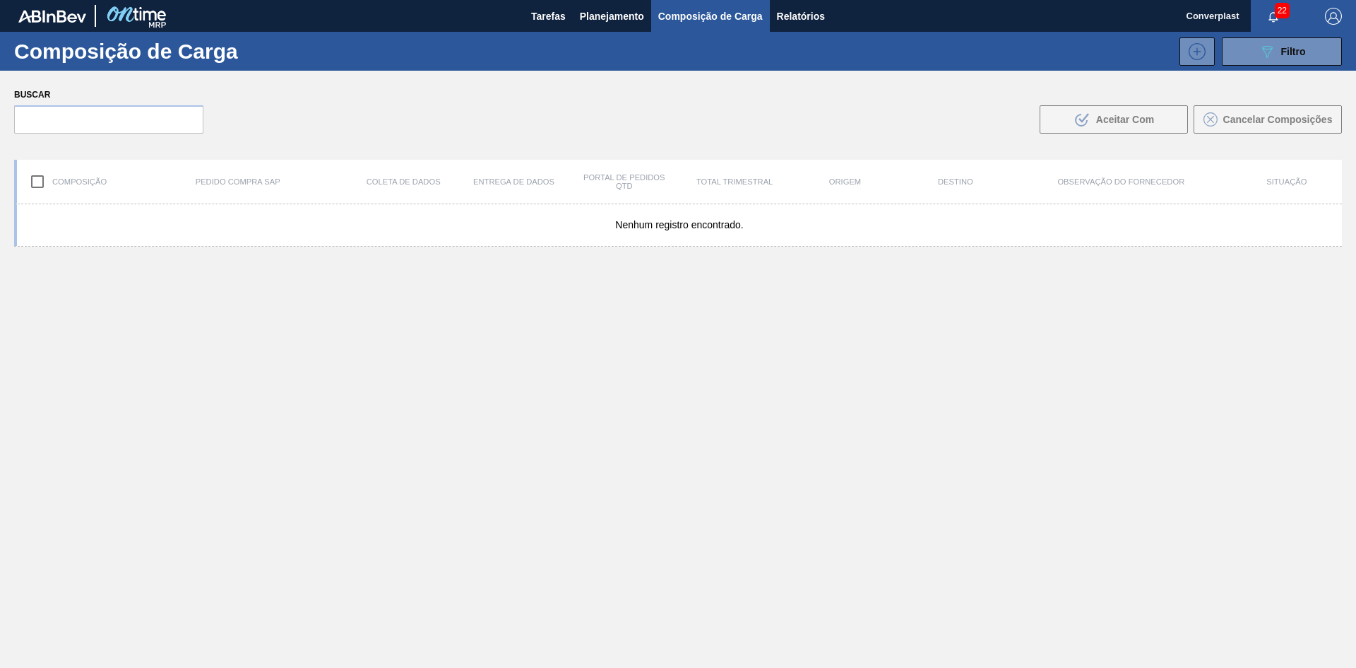
click at [515, 439] on div "Nenhum registro encontrado." at bounding box center [678, 469] width 1328 height 530
click at [617, 16] on font "Planejamento" at bounding box center [612, 16] width 64 height 11
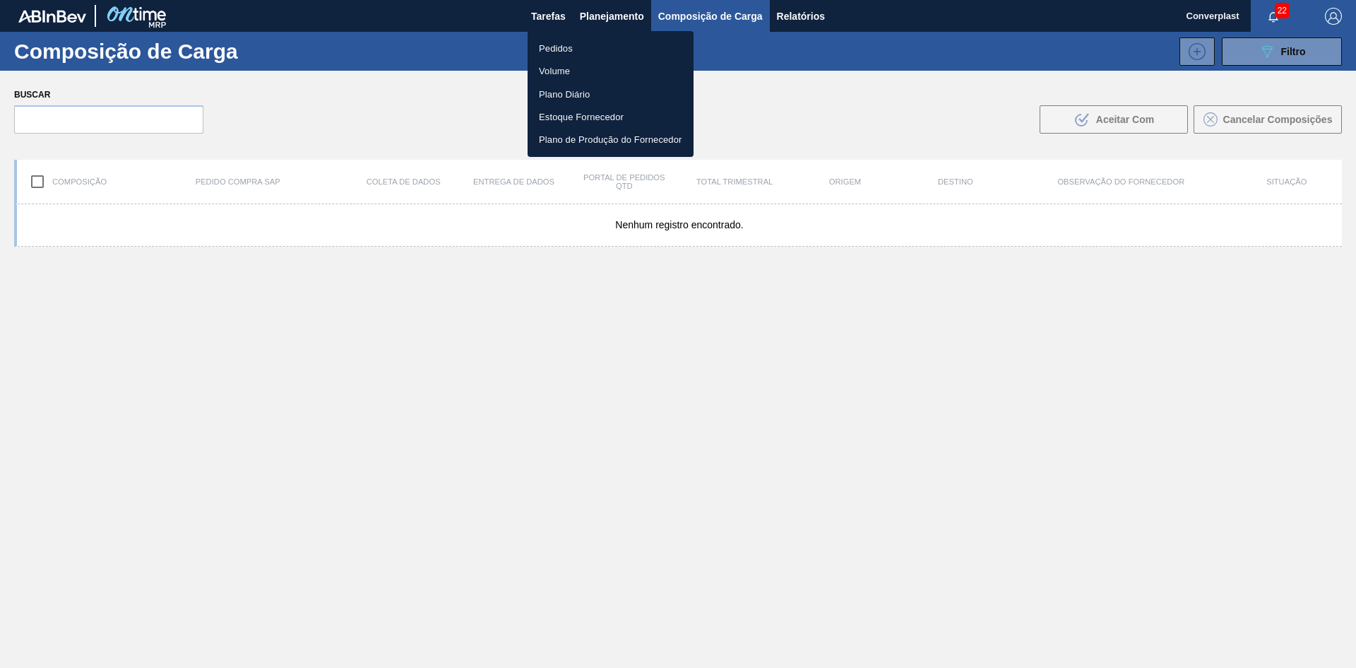
click at [539, 50] on font "Pedidos" at bounding box center [556, 48] width 34 height 11
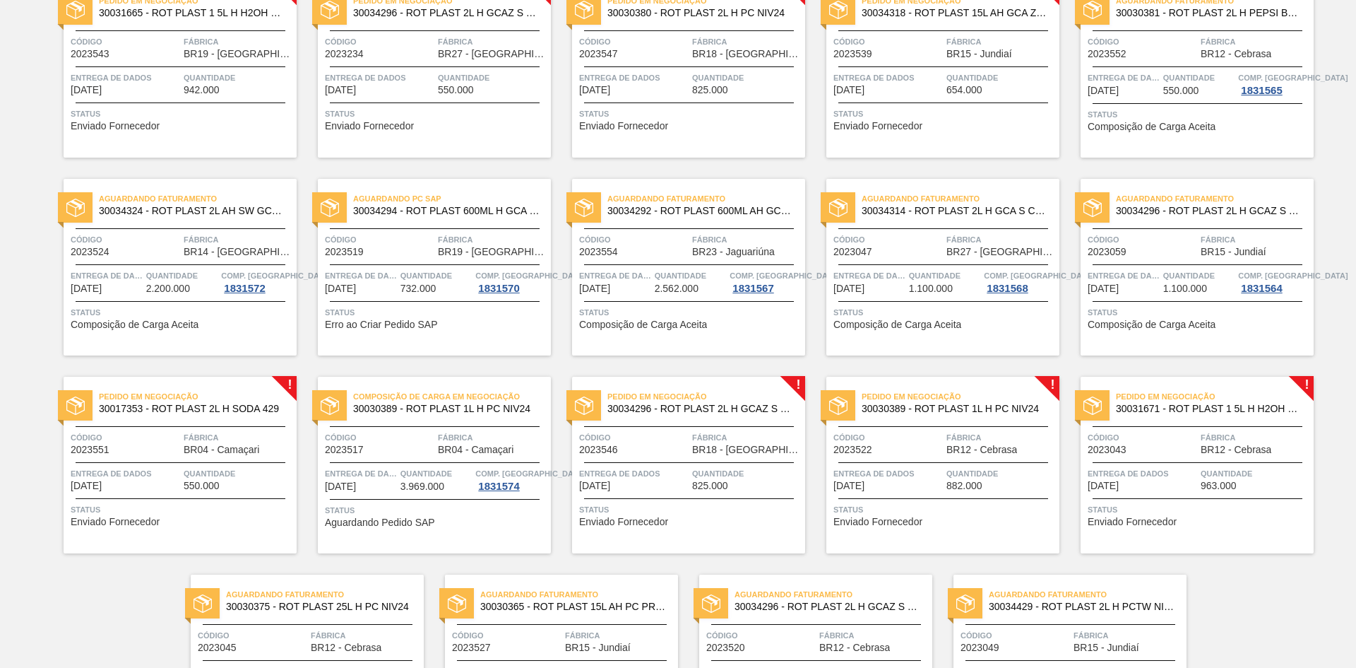
scroll to position [1072, 0]
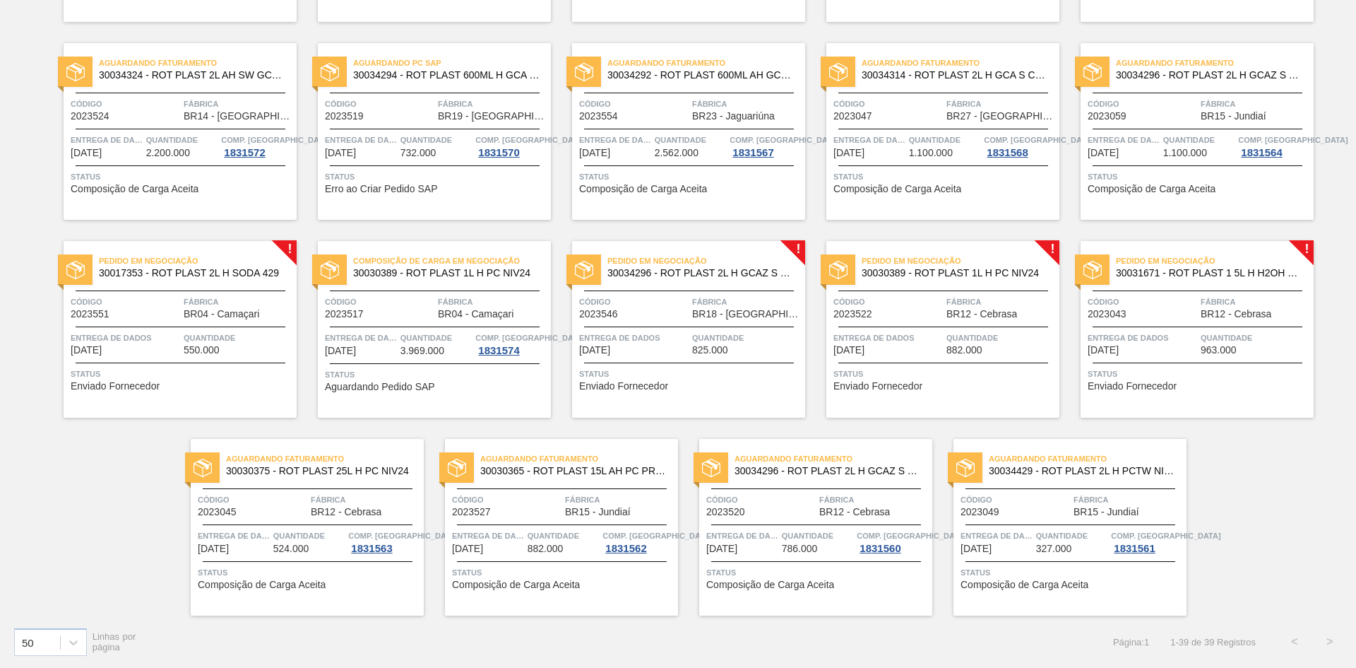
click at [610, 346] on font "[DATE]" at bounding box center [594, 349] width 31 height 11
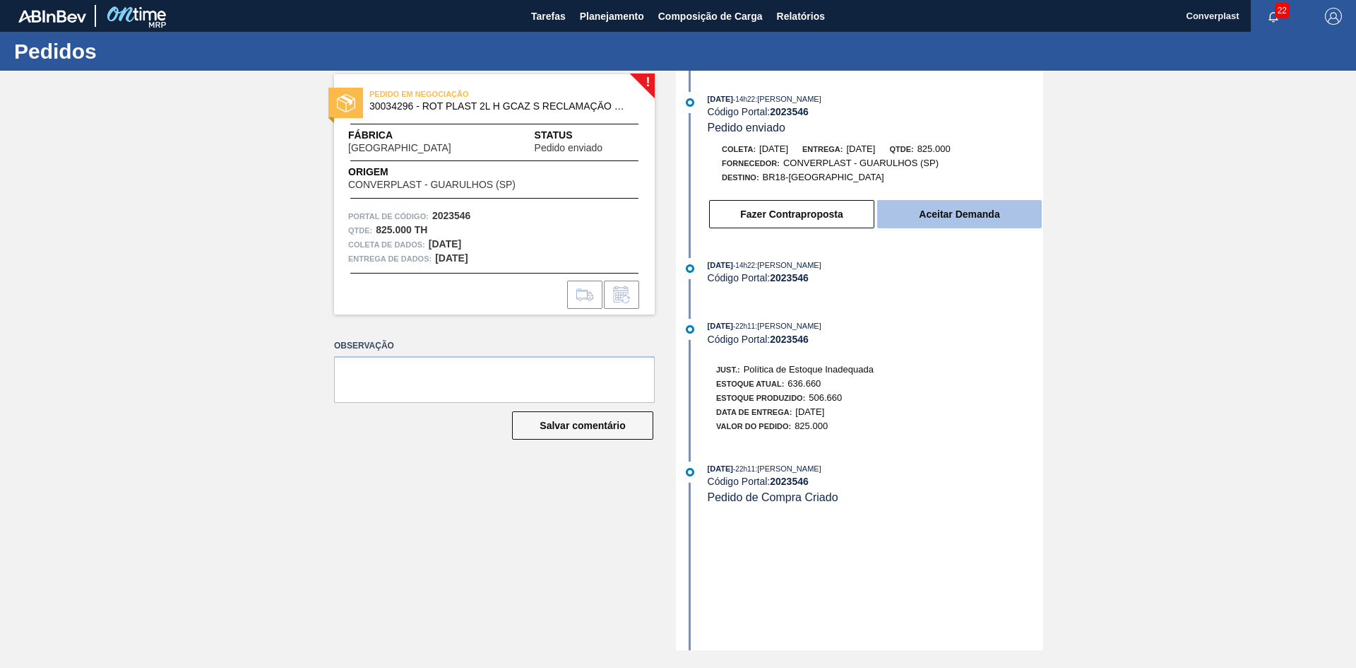
click at [958, 208] on font "Aceitar Demanda" at bounding box center [959, 213] width 81 height 11
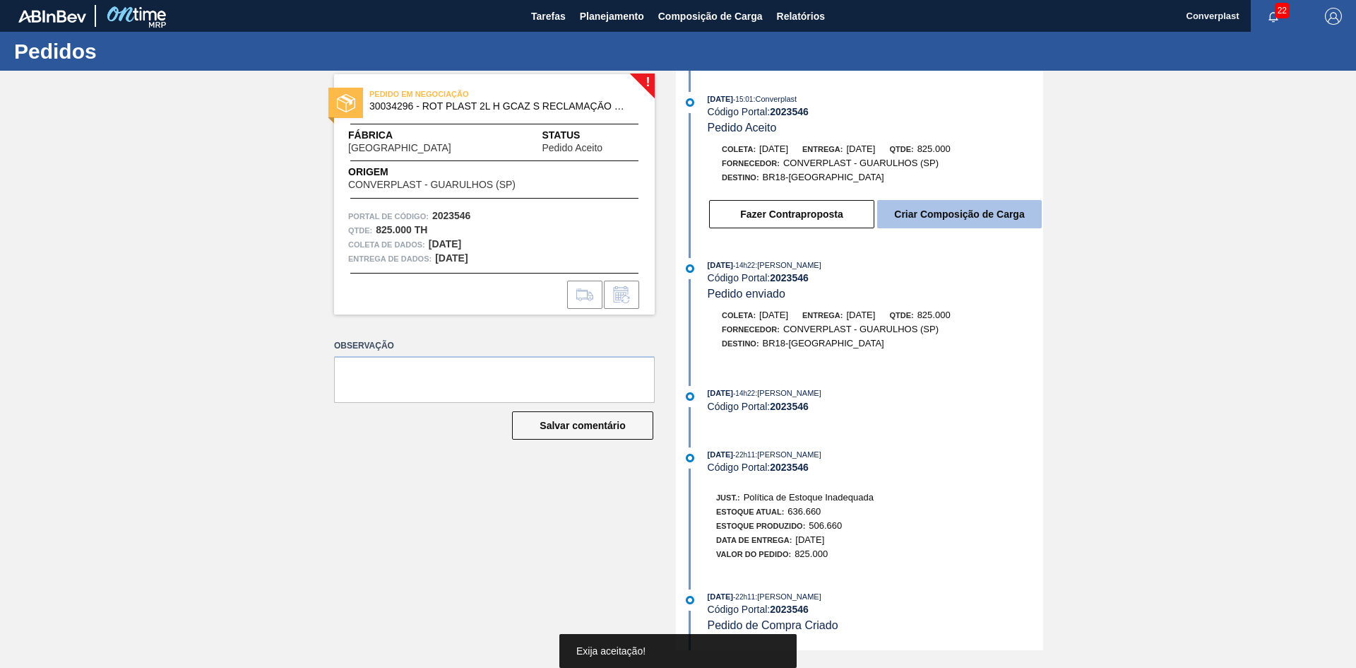
click at [980, 209] on font "Criar Composição de Carga" at bounding box center [959, 213] width 130 height 11
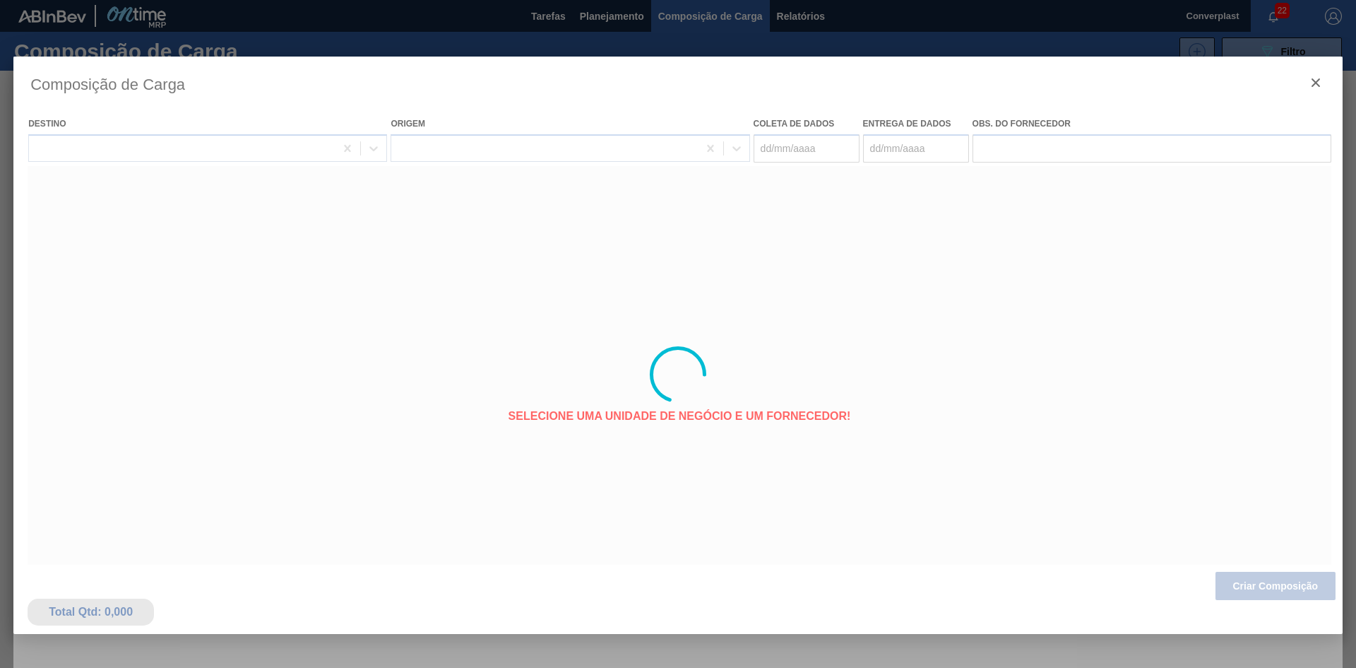
type coleta "[DATE]"
type entrega "[DATE]"
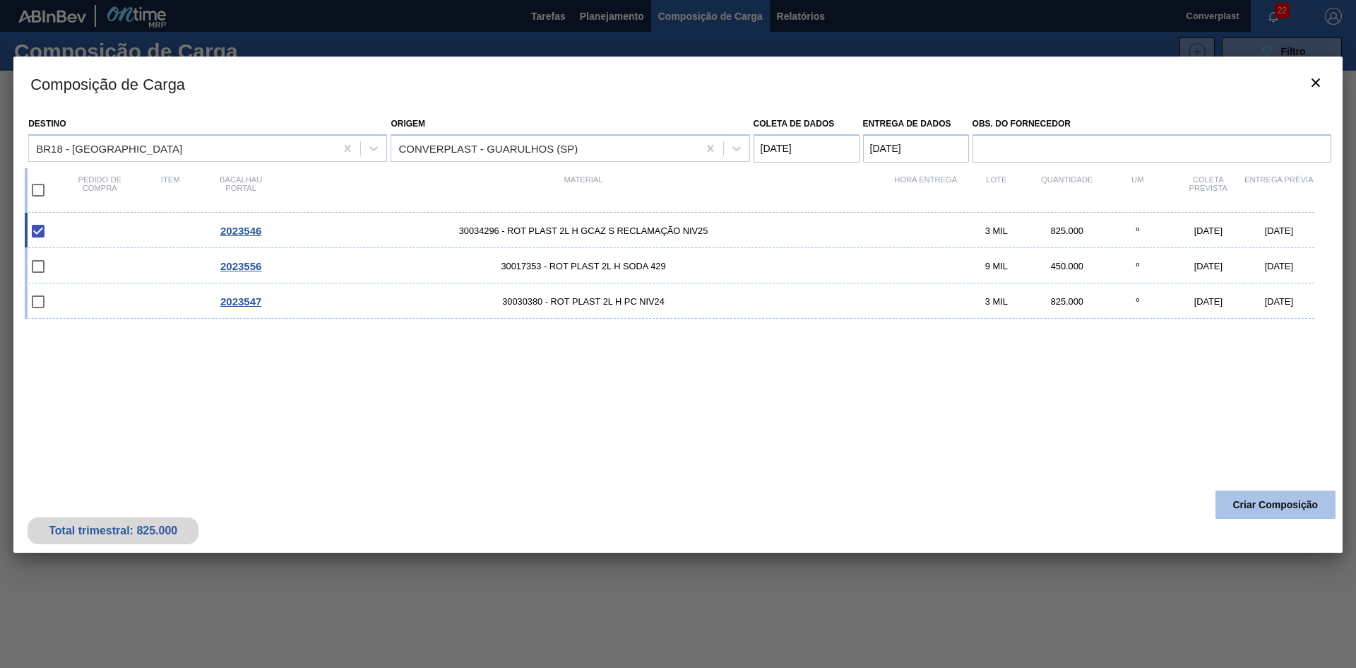
click at [1255, 499] on font "Criar Composição" at bounding box center [1275, 504] width 85 height 11
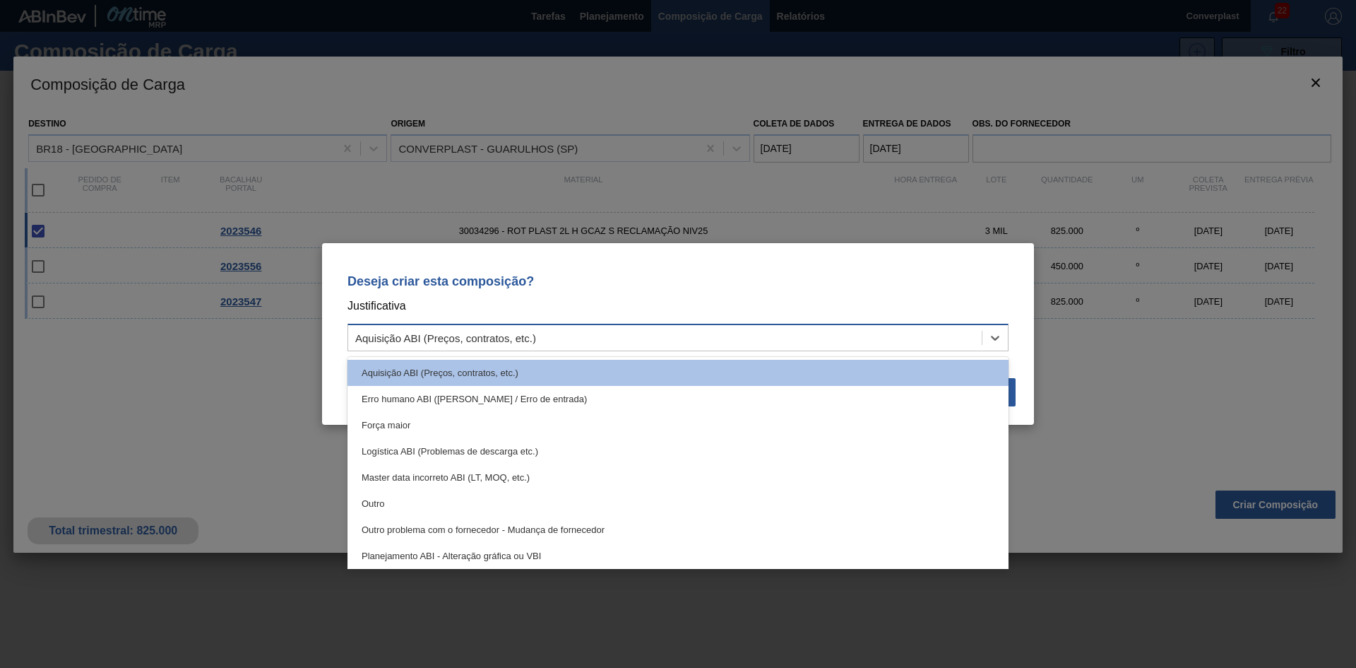
click at [644, 326] on div "Aquisição ABI (Preços, contratos, etc.)" at bounding box center [678, 338] width 661 height 28
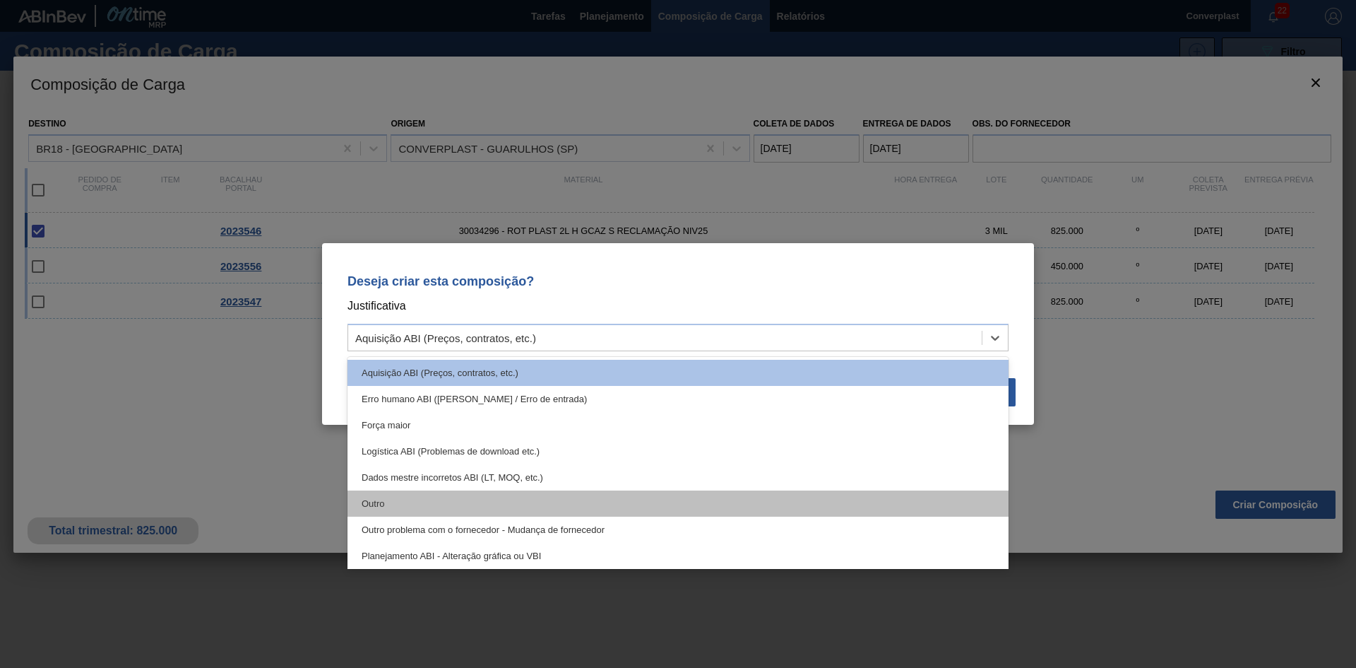
click at [521, 509] on div "Outro" at bounding box center [678, 503] width 661 height 26
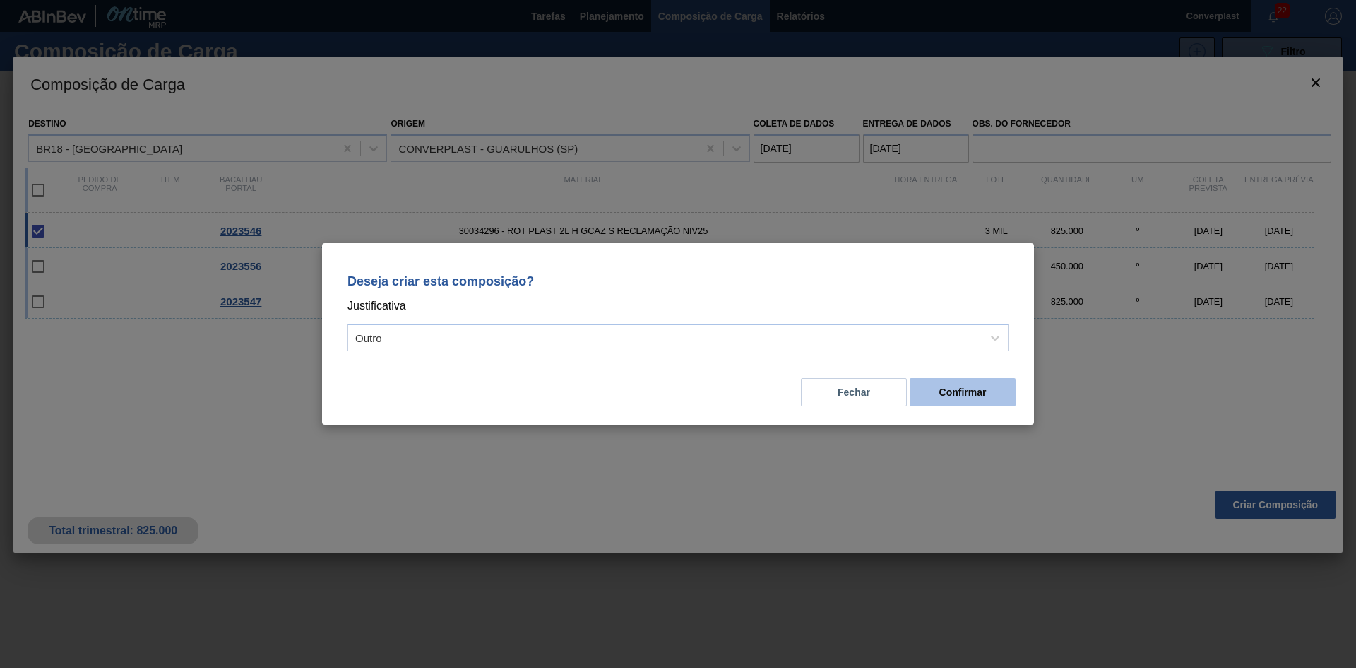
click at [949, 386] on button "Confirmar" at bounding box center [963, 392] width 106 height 28
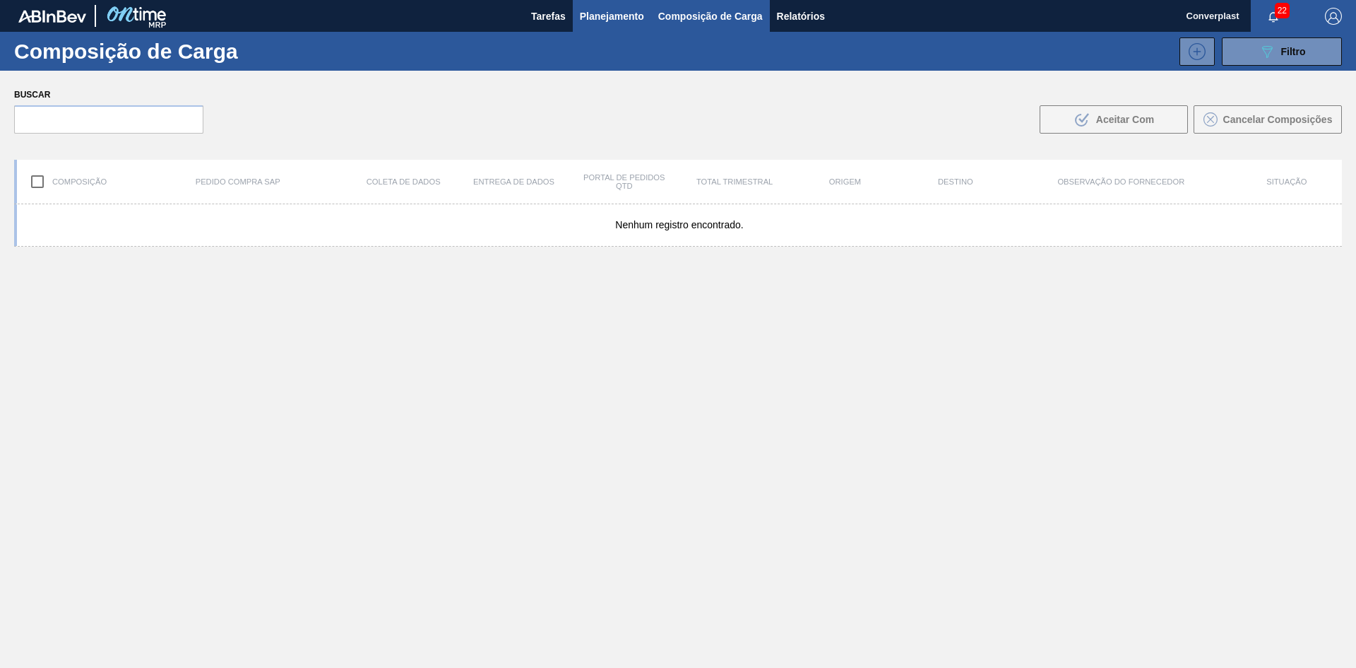
click at [608, 6] on button "Planejamento" at bounding box center [612, 16] width 78 height 32
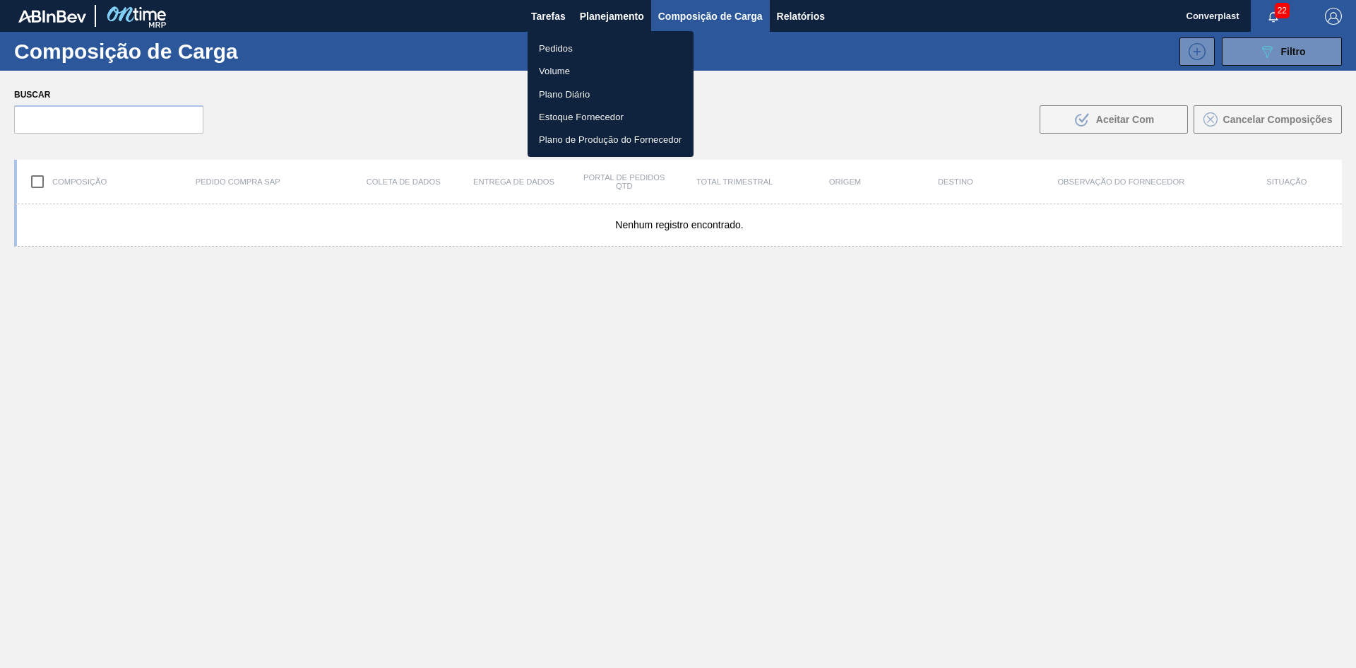
click at [579, 49] on li "Pedidos" at bounding box center [611, 48] width 166 height 23
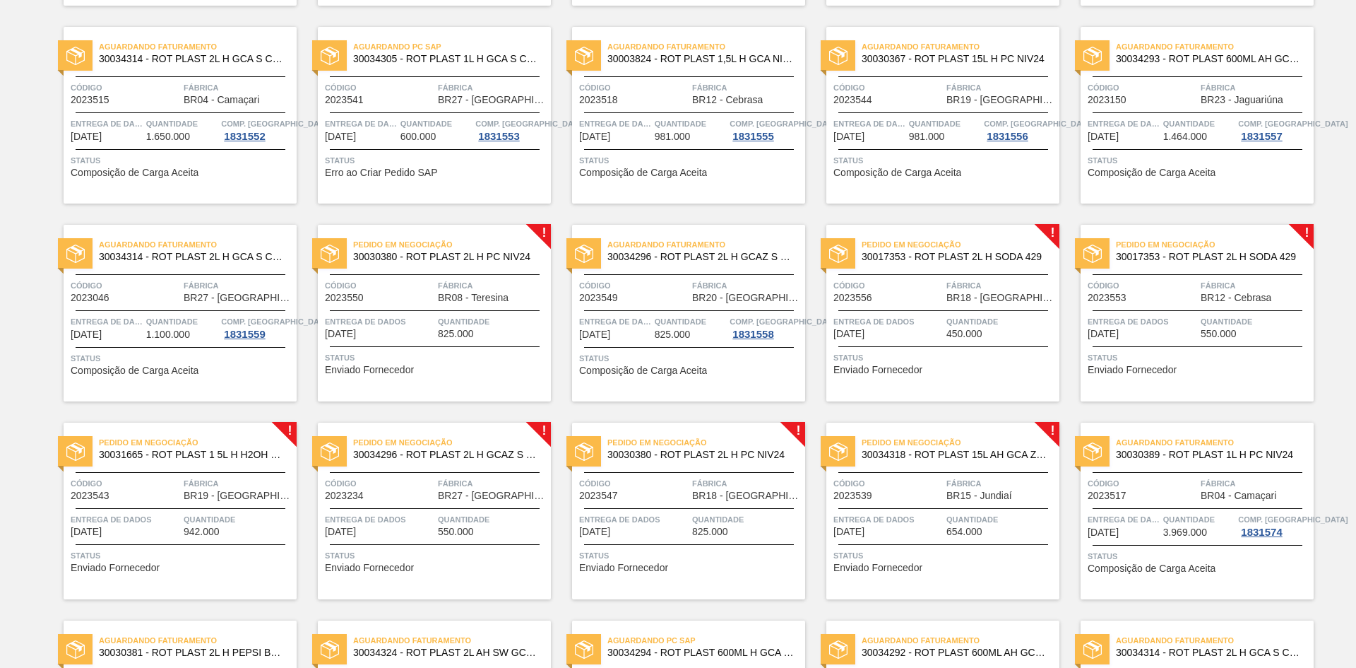
scroll to position [989, 0]
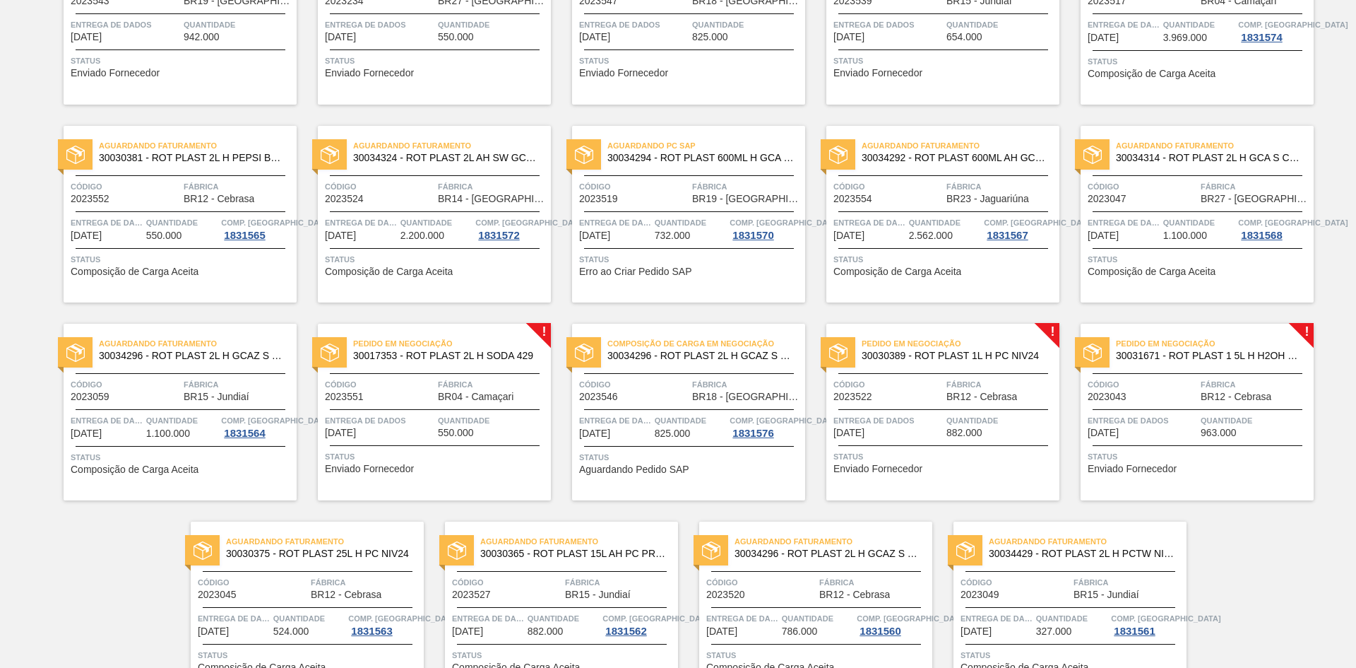
click at [882, 454] on span "Status" at bounding box center [945, 456] width 223 height 14
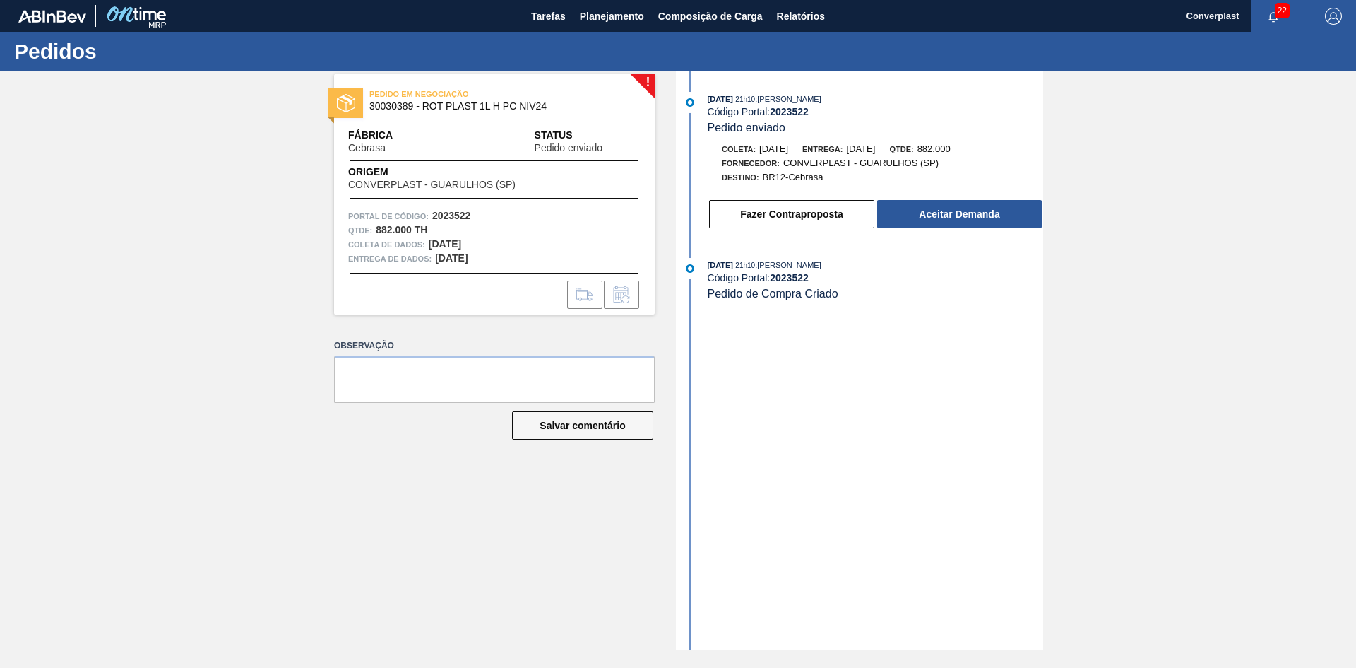
click at [942, 198] on div "Fazer Contraproposta Aceitar Demanda" at bounding box center [876, 213] width 336 height 31
click at [942, 202] on button "Aceitar Demanda" at bounding box center [959, 214] width 165 height 28
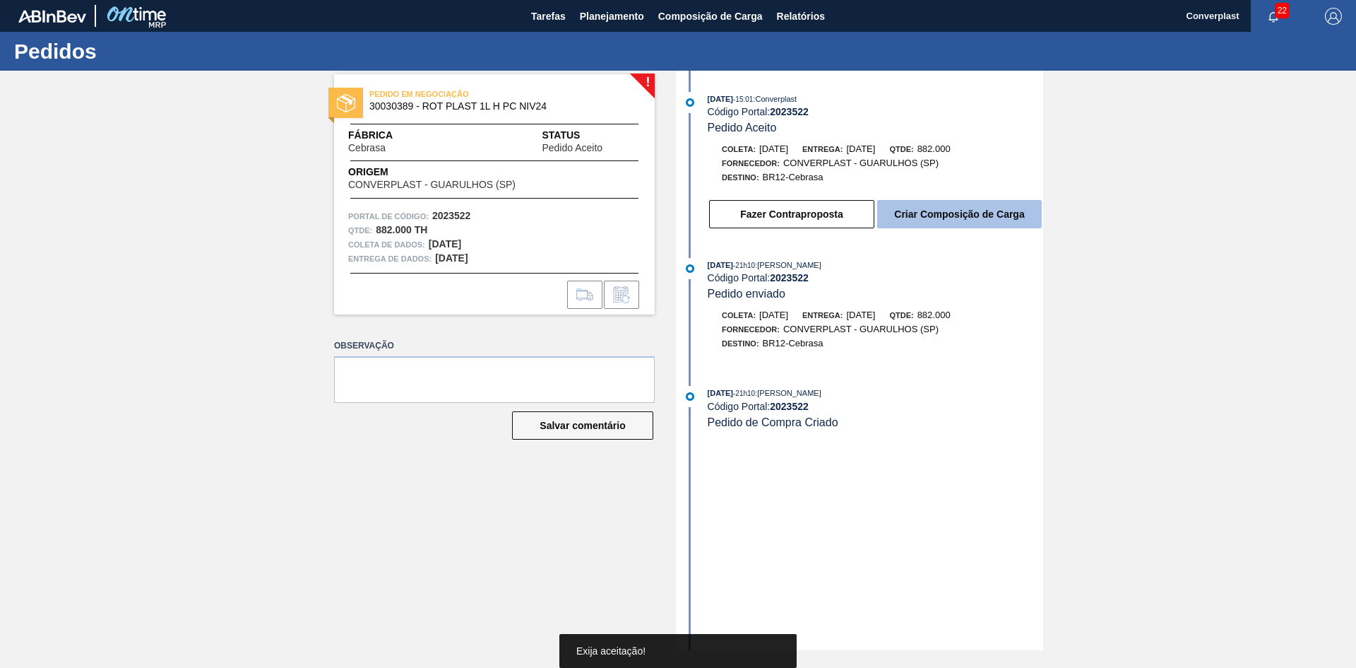
click at [971, 220] on font "Criar Composição de Carga" at bounding box center [959, 213] width 130 height 11
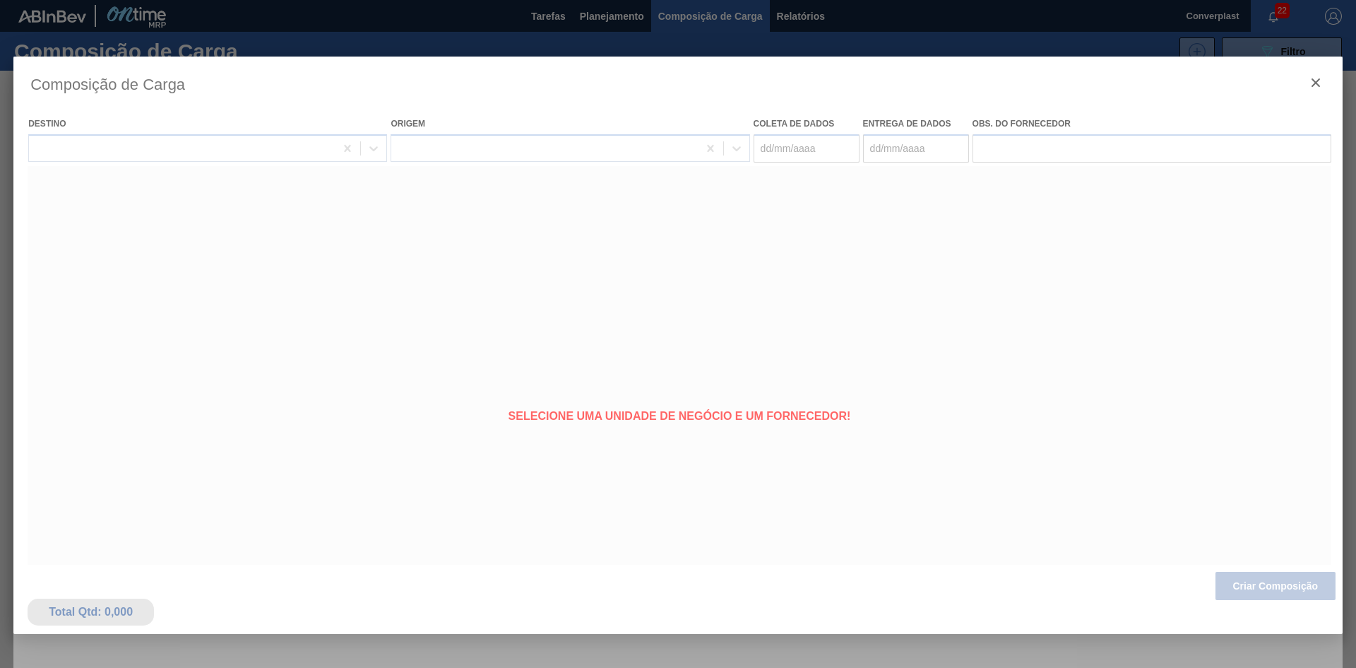
type coleta "[DATE]"
type entrega "[DATE]"
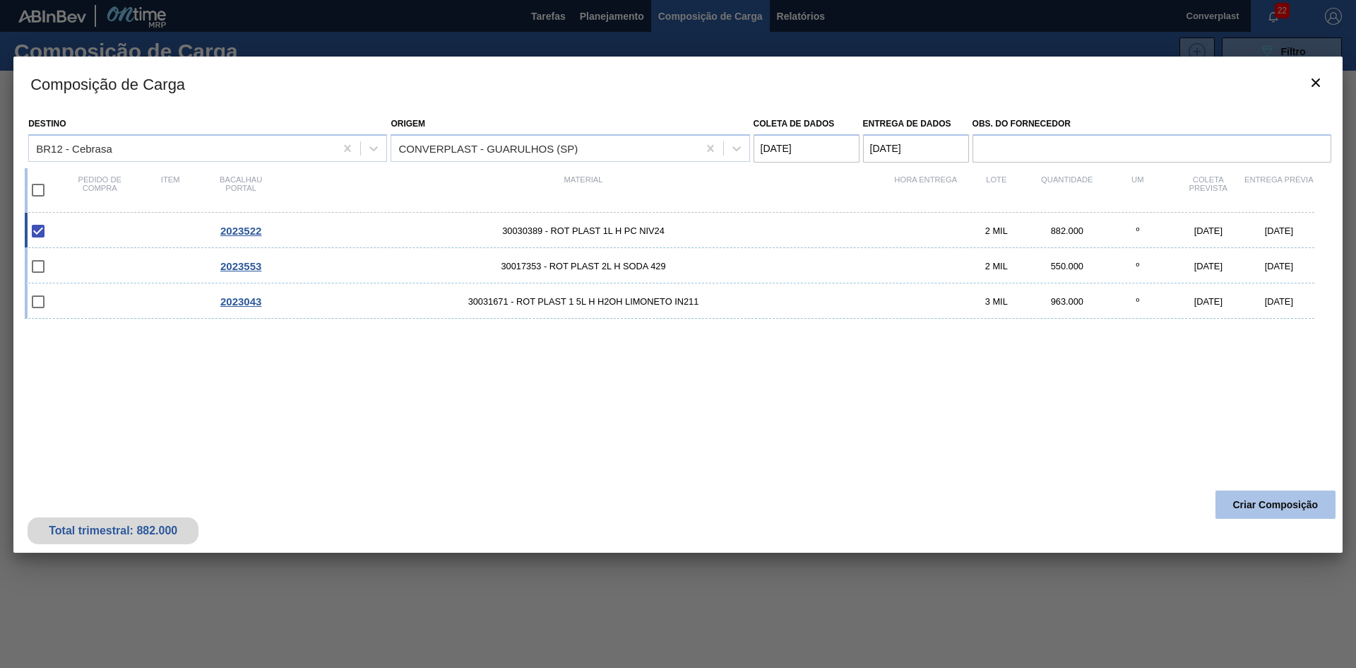
click at [1272, 504] on font "Criar Composição" at bounding box center [1275, 504] width 85 height 11
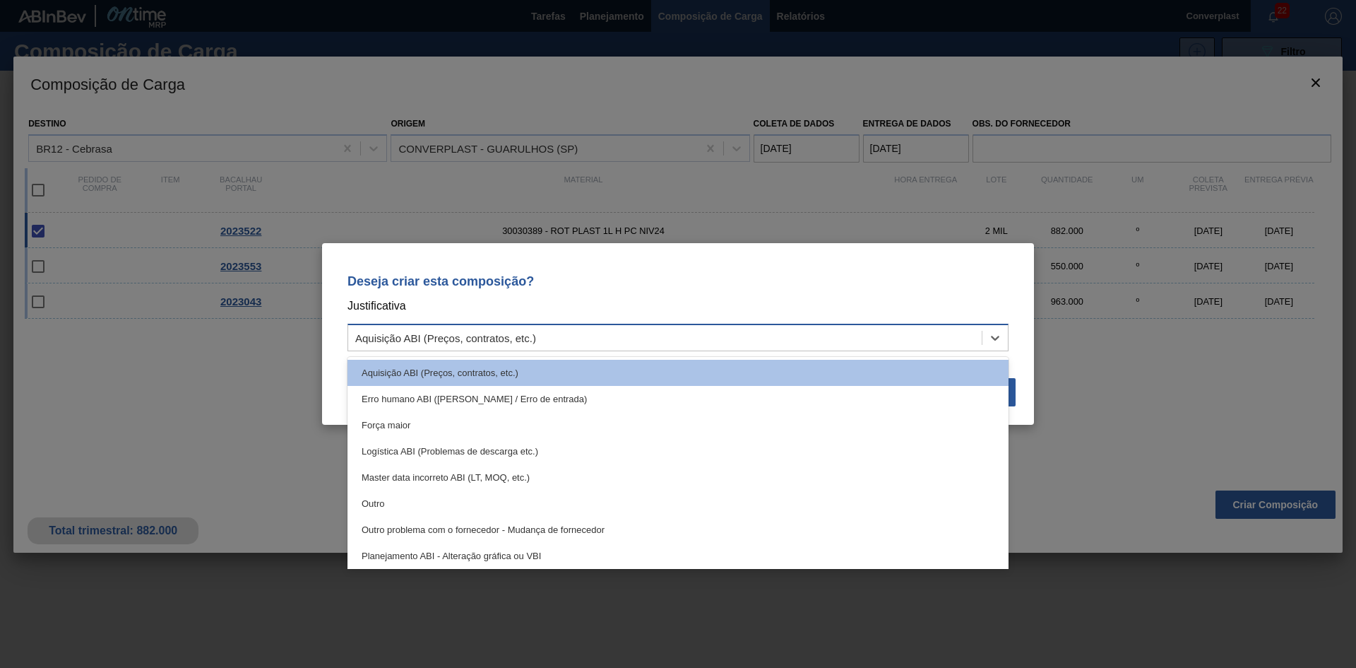
click at [672, 347] on div "Aquisição ABI (Preços, contratos, etc.)" at bounding box center [665, 338] width 634 height 20
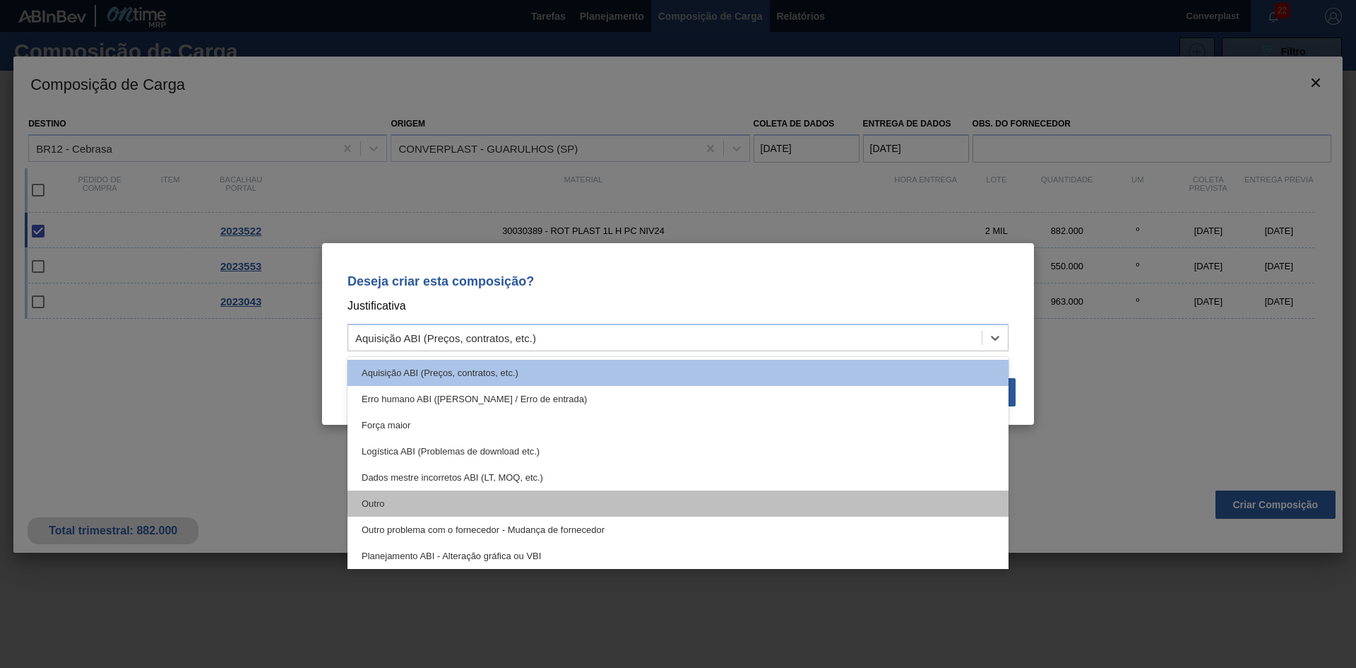
click at [573, 504] on div "Outro" at bounding box center [678, 503] width 661 height 26
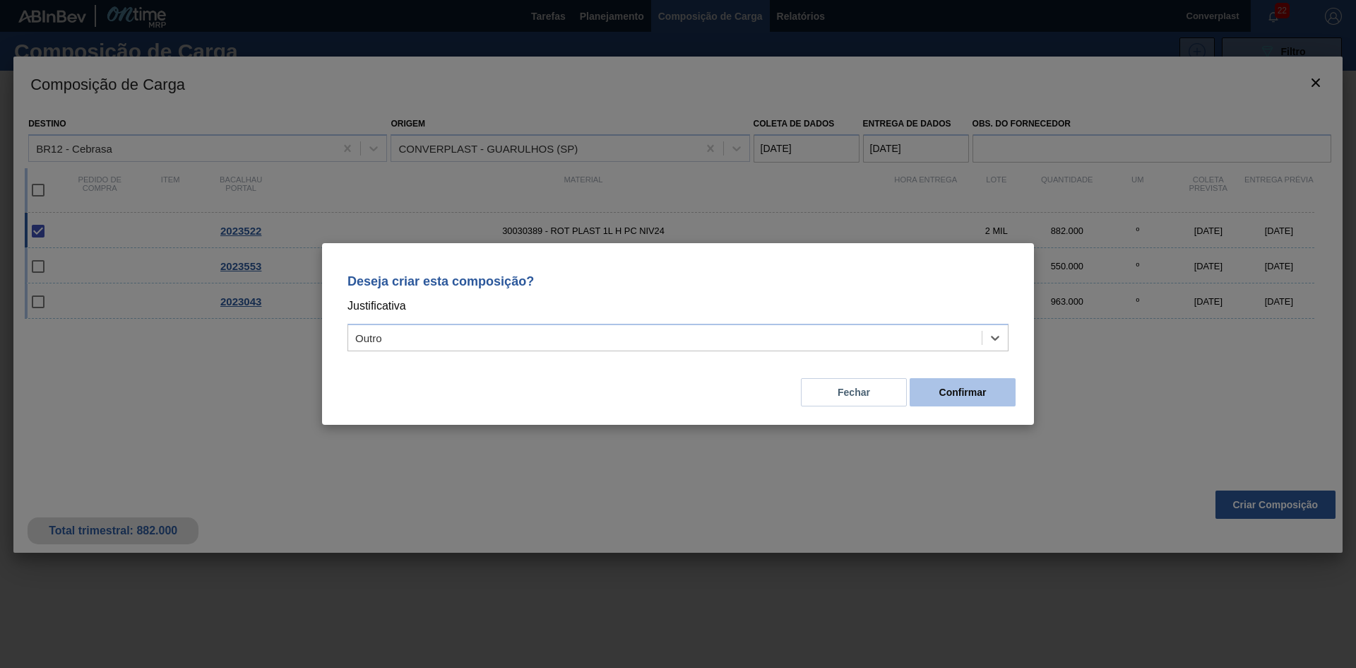
click at [942, 390] on font "Confirmar" at bounding box center [963, 391] width 47 height 11
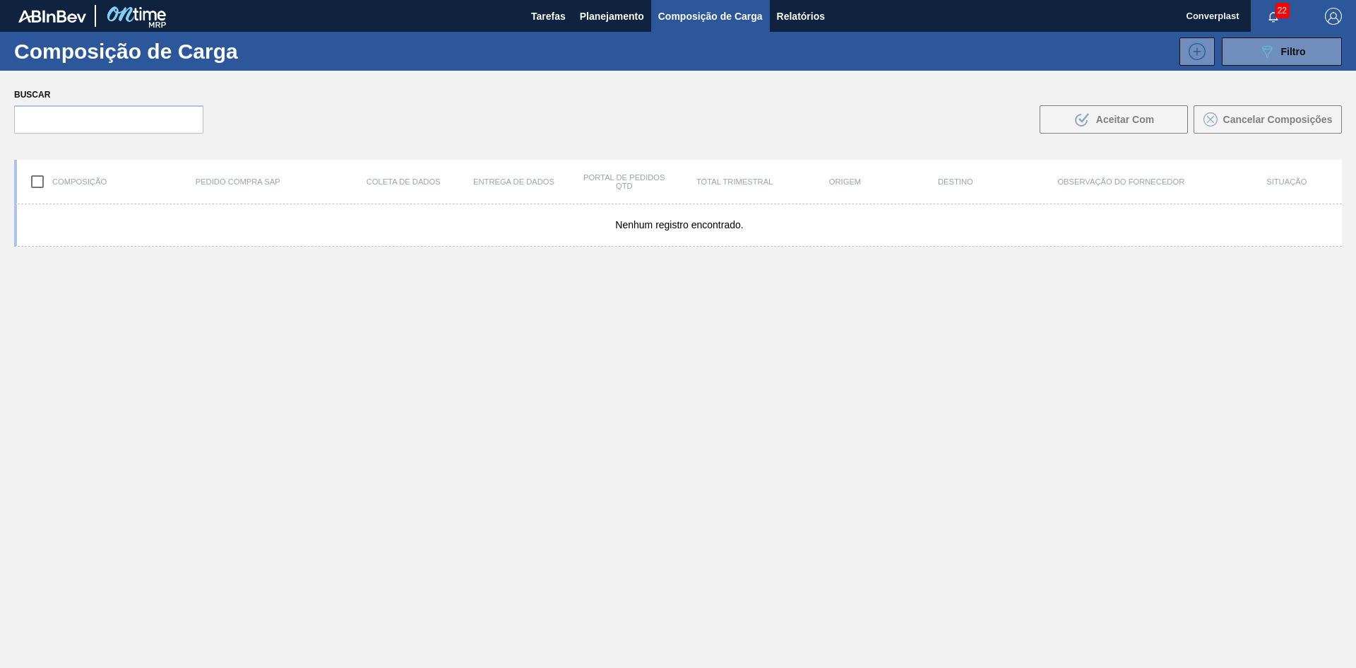
click at [617, 16] on font "Planejamento" at bounding box center [612, 16] width 64 height 11
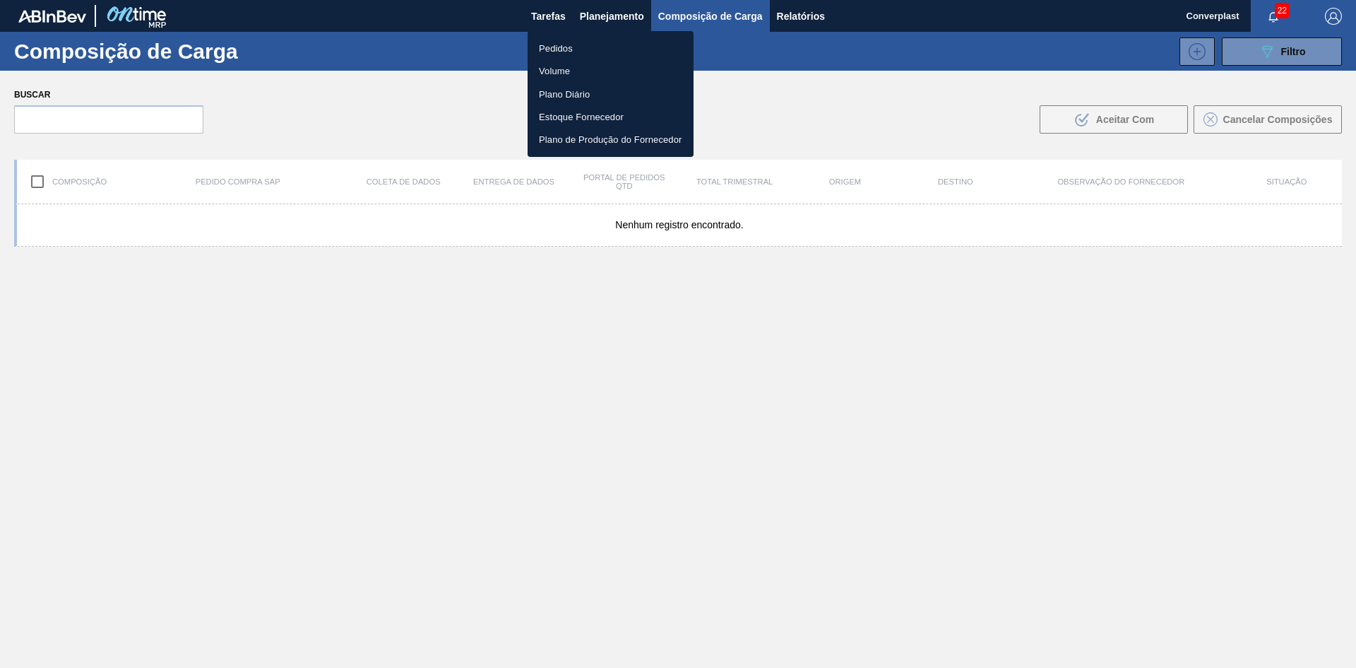
click at [570, 42] on font "Pedidos" at bounding box center [556, 48] width 34 height 14
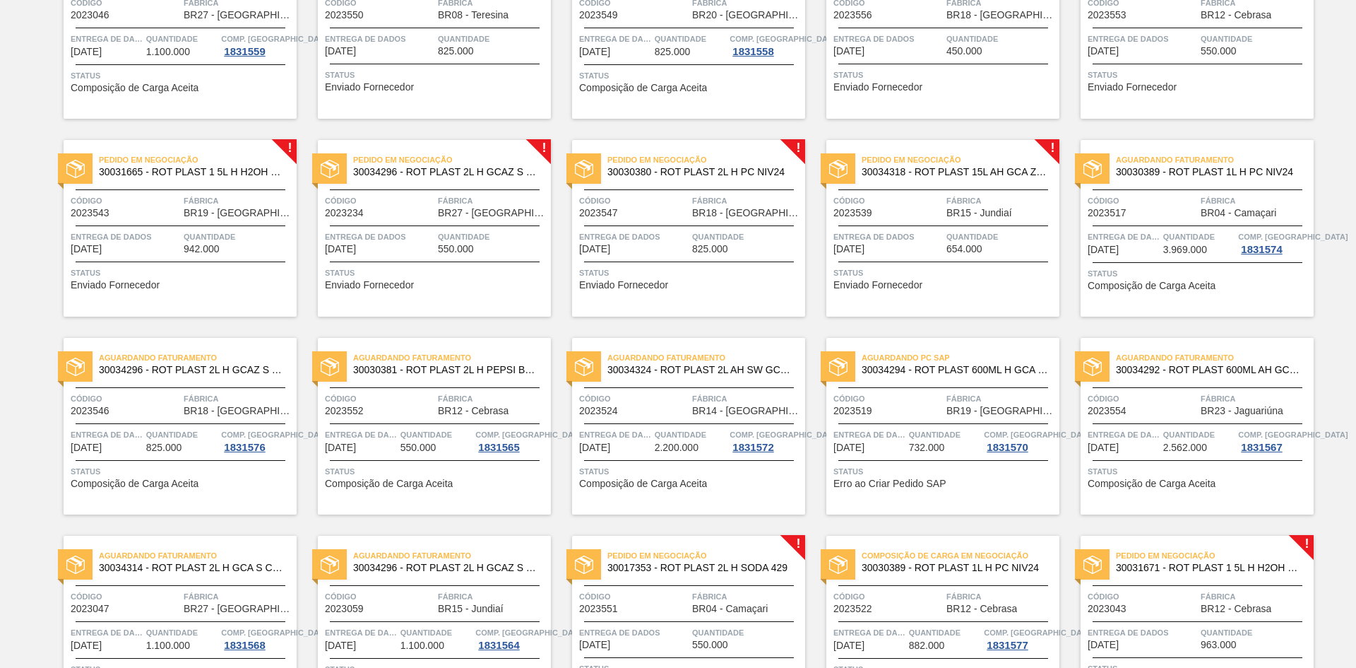
scroll to position [1072, 0]
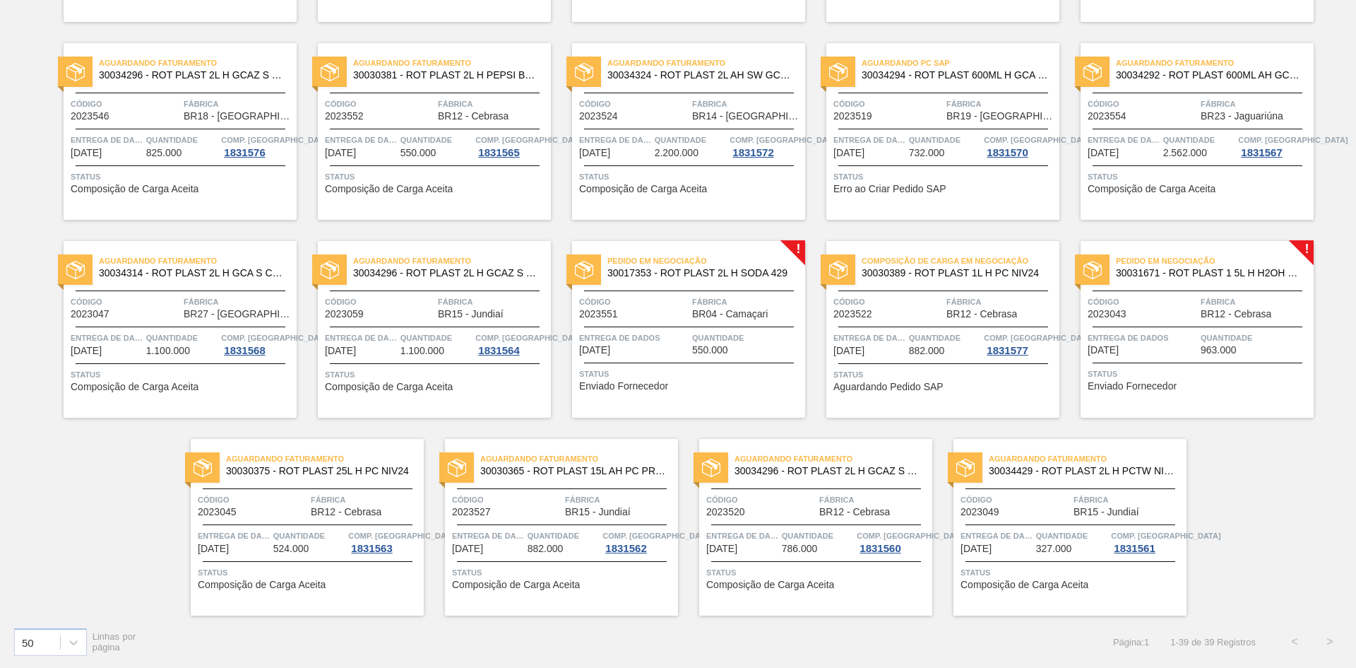
click at [682, 372] on span "Status" at bounding box center [690, 374] width 223 height 14
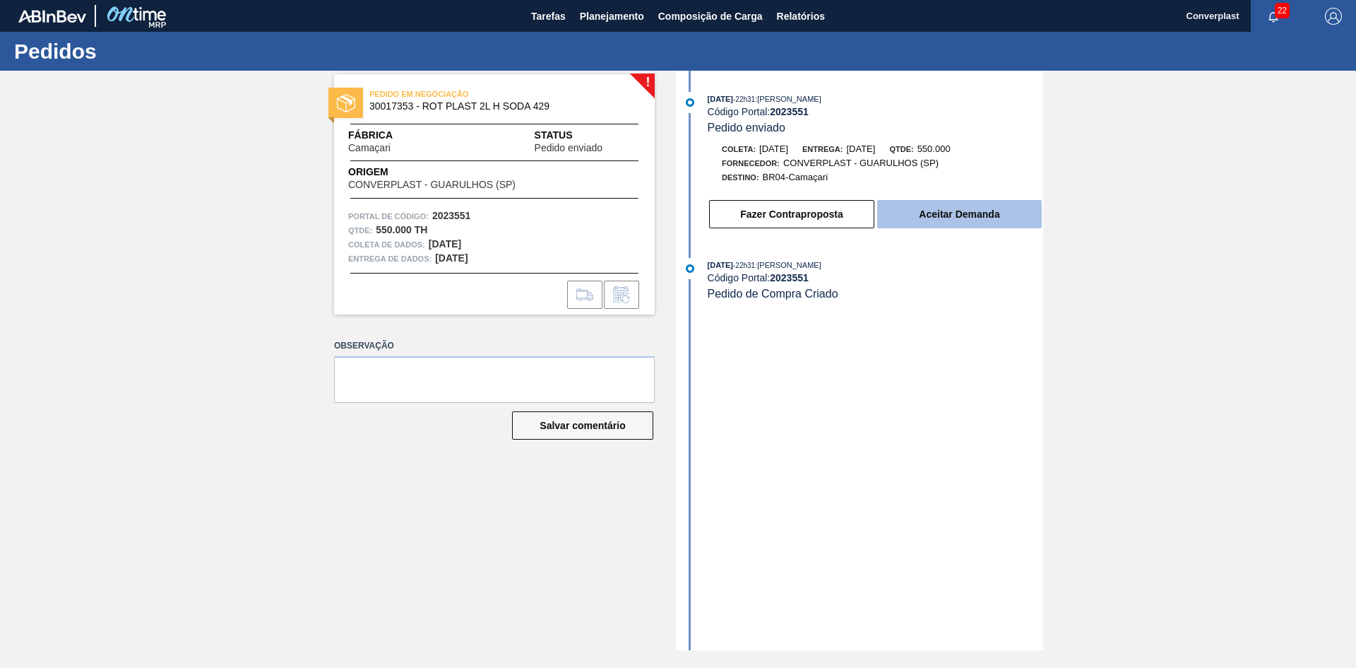
click at [971, 208] on button "Aceitar Demanda" at bounding box center [959, 214] width 165 height 28
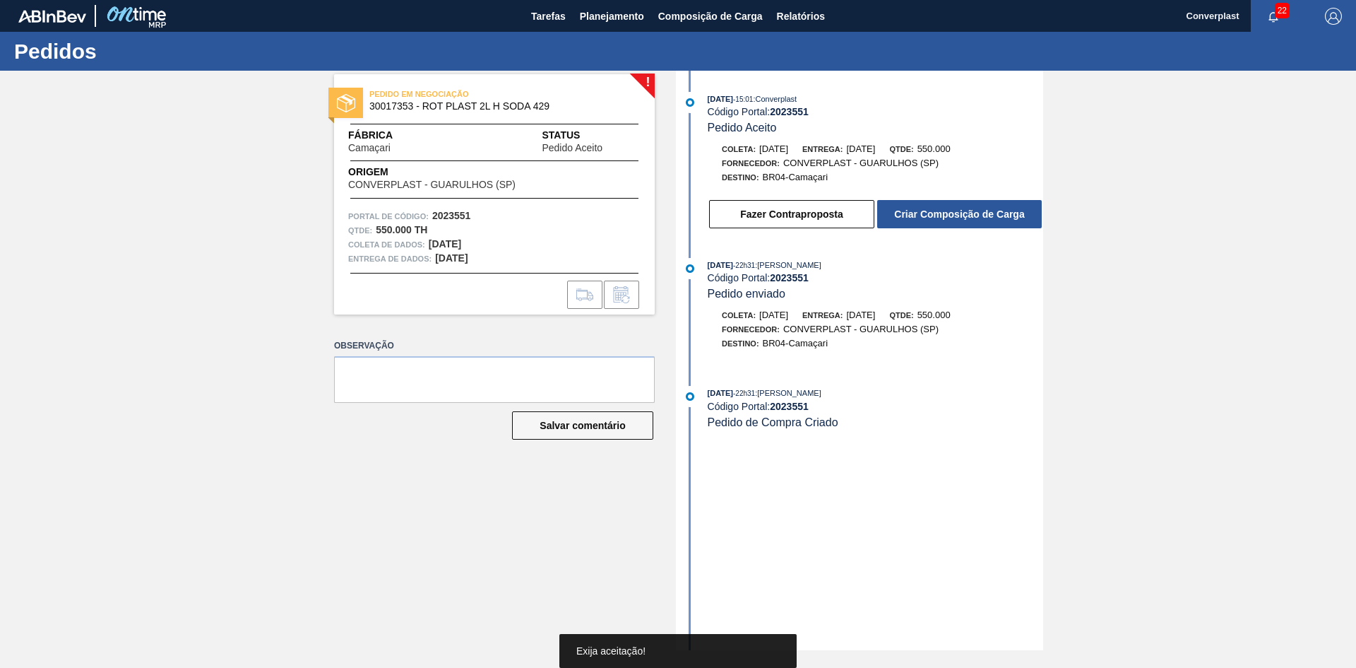
click at [971, 208] on button "Criar Composição de Carga" at bounding box center [959, 214] width 165 height 28
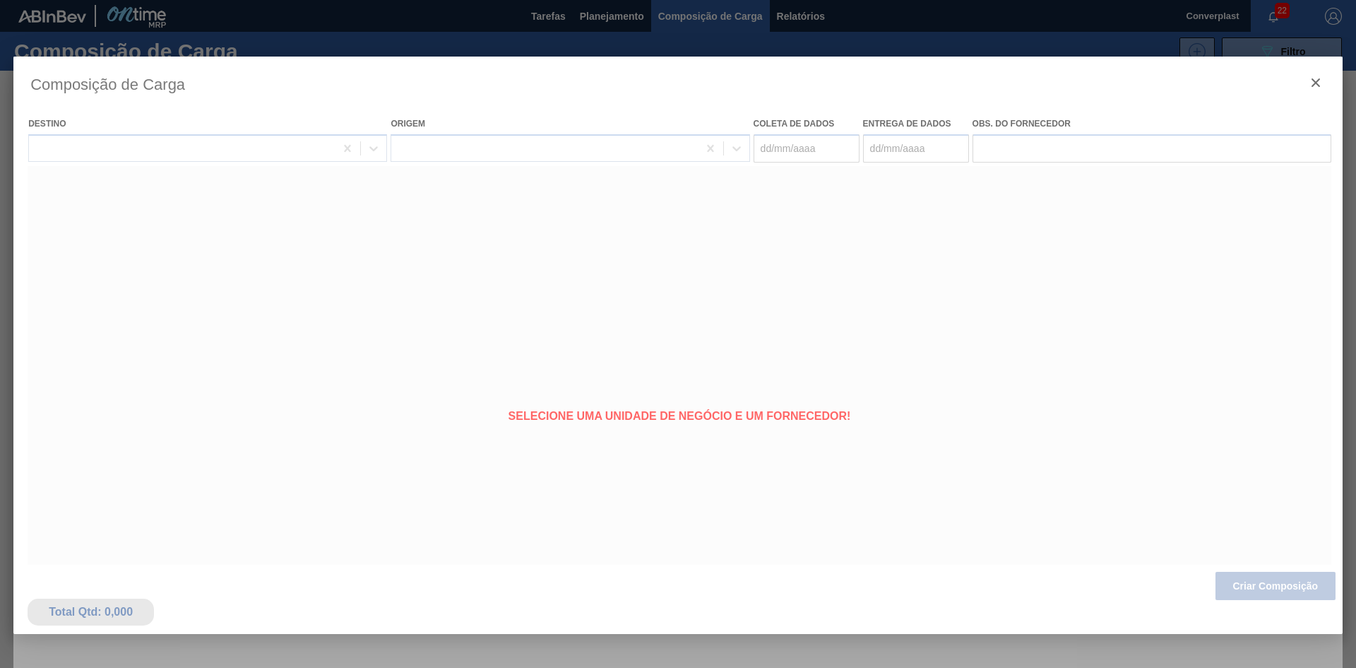
type coleta "[DATE]"
type entrega "[DATE]"
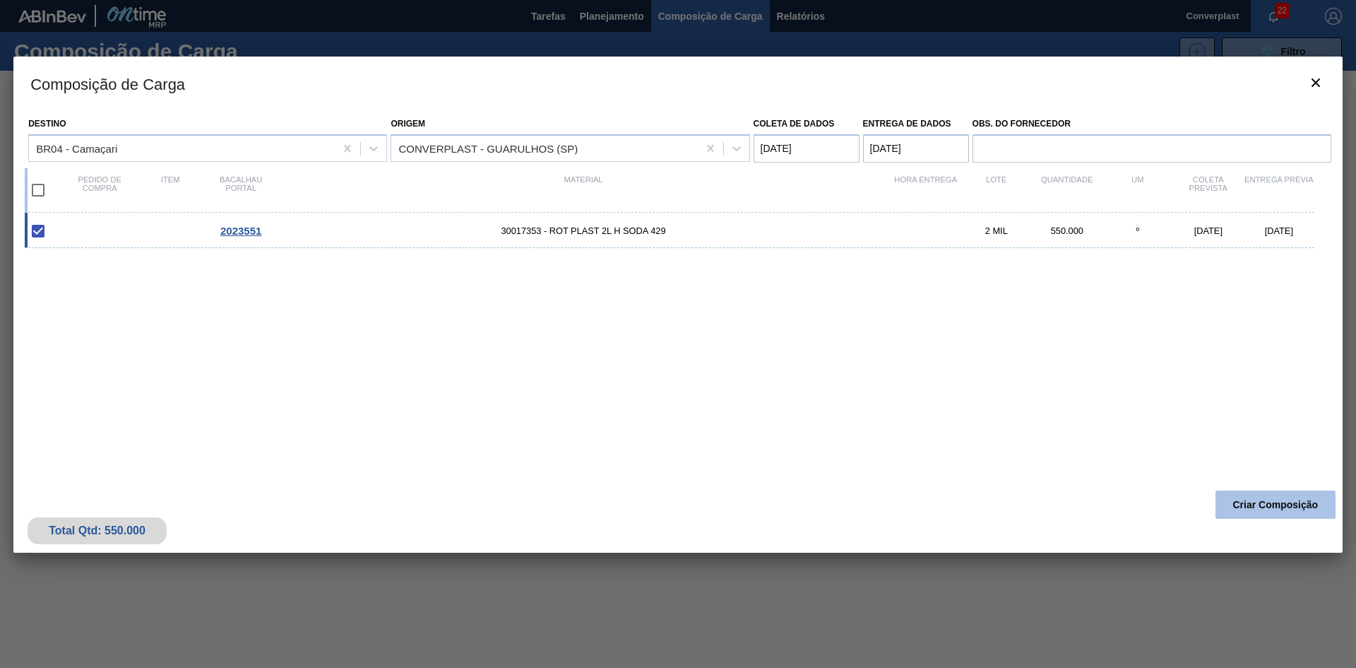
click at [1259, 496] on button "Criar Composição" at bounding box center [1276, 504] width 120 height 28
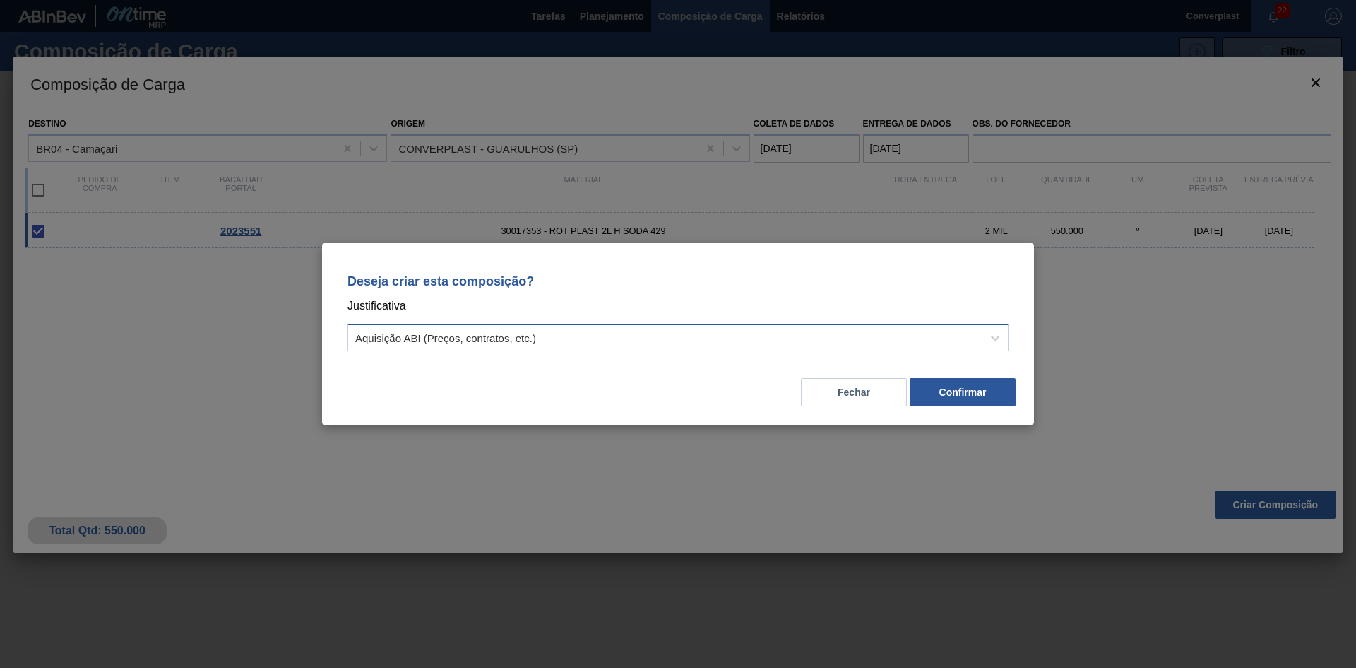
click at [691, 334] on div "Aquisição ABI (Preços, contratos, etc.)" at bounding box center [665, 338] width 634 height 20
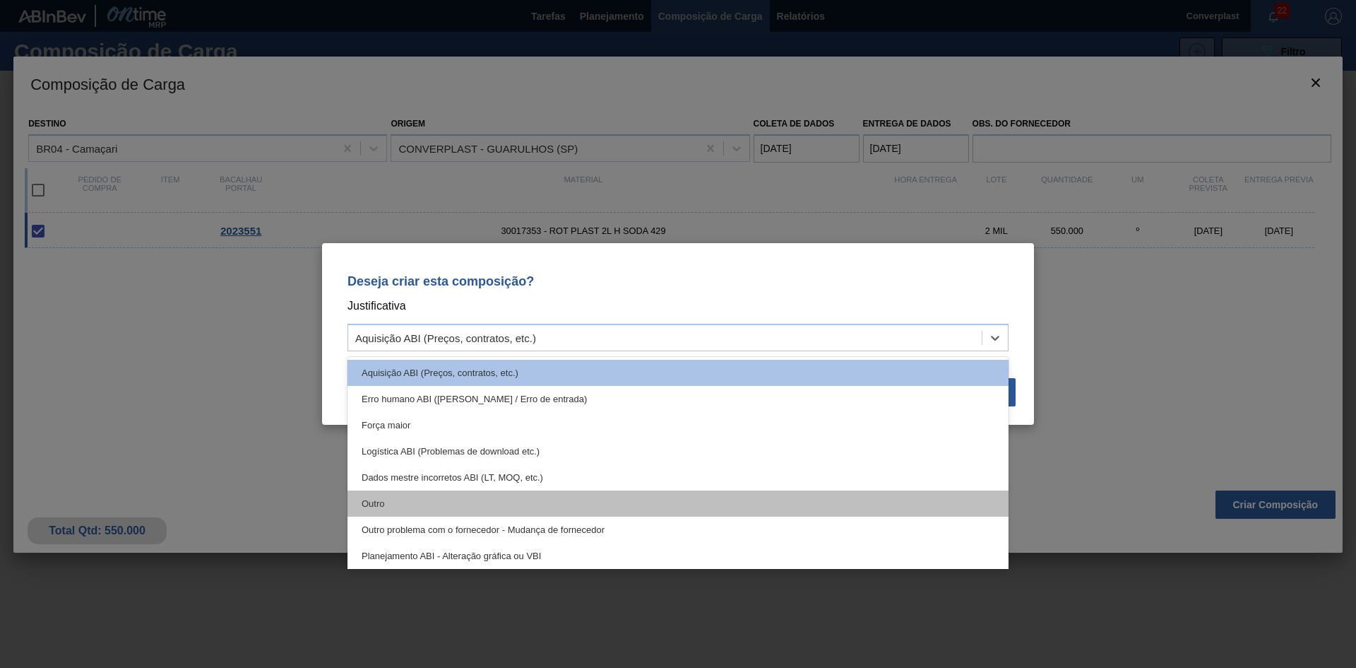
click at [506, 494] on div "Outro" at bounding box center [678, 503] width 661 height 26
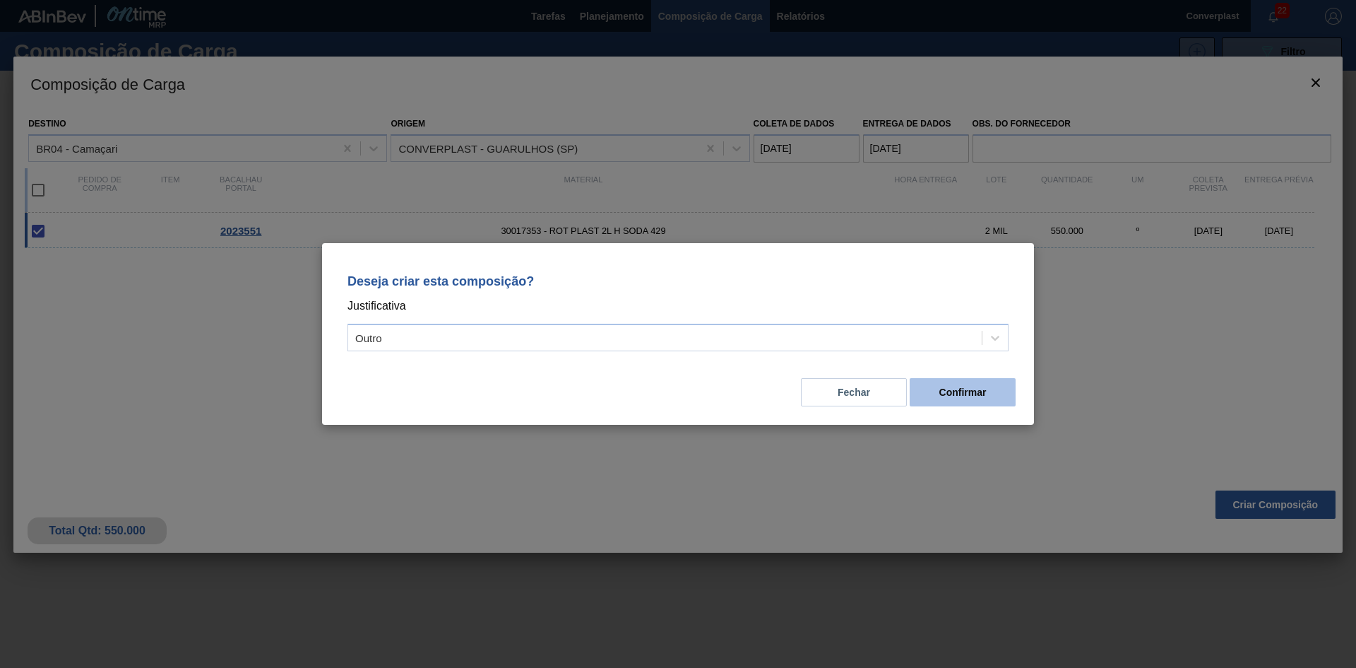
click at [945, 391] on font "Confirmar" at bounding box center [963, 391] width 47 height 11
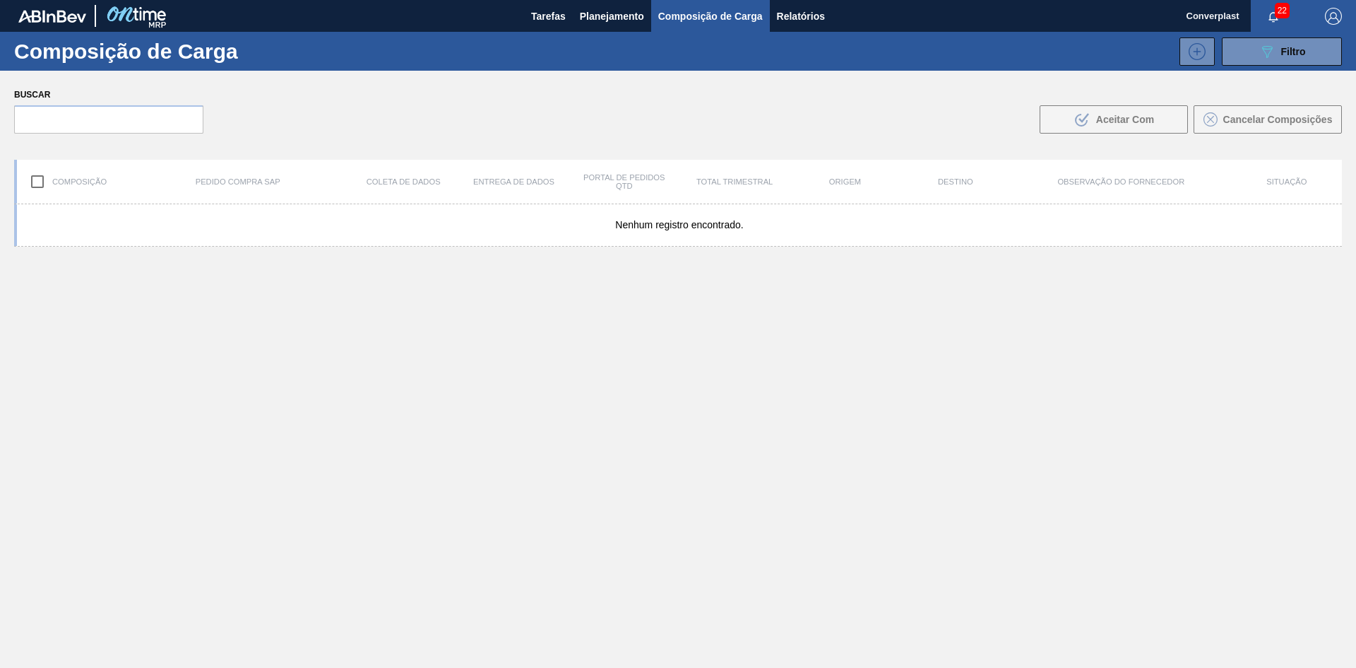
click at [623, 12] on font "Planejamento" at bounding box center [612, 16] width 64 height 11
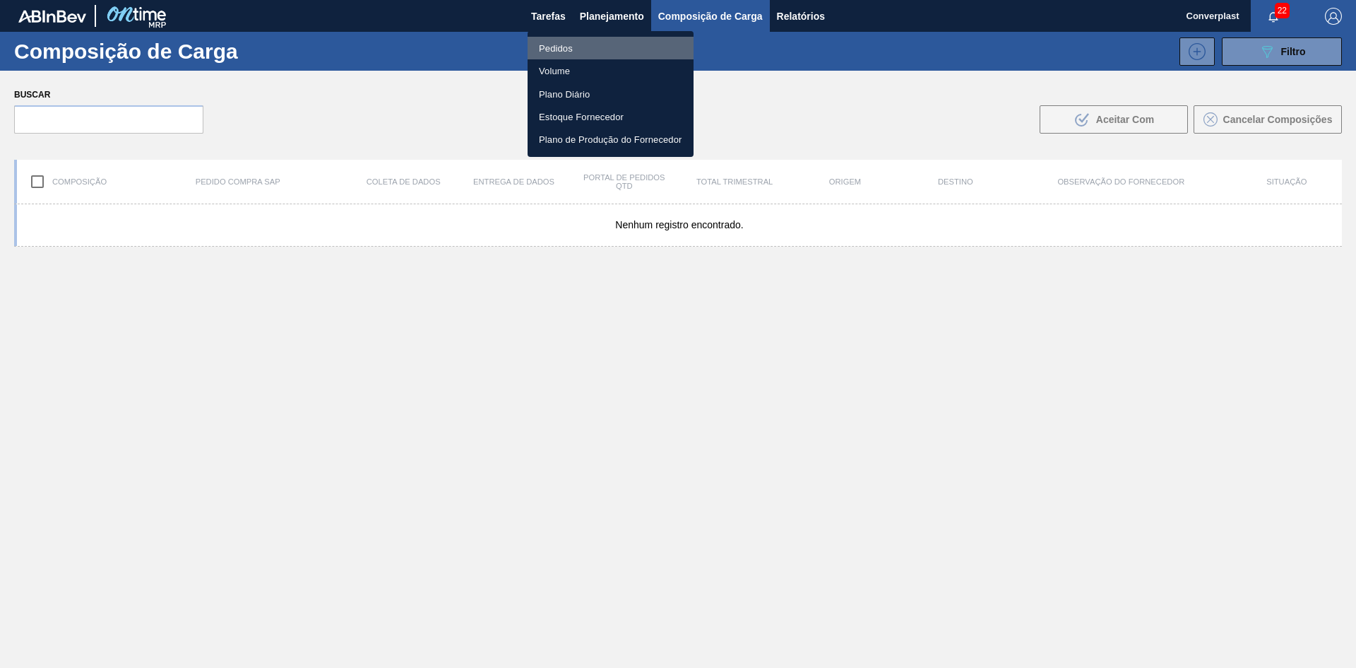
click at [569, 49] on font "Pedidos" at bounding box center [556, 48] width 34 height 11
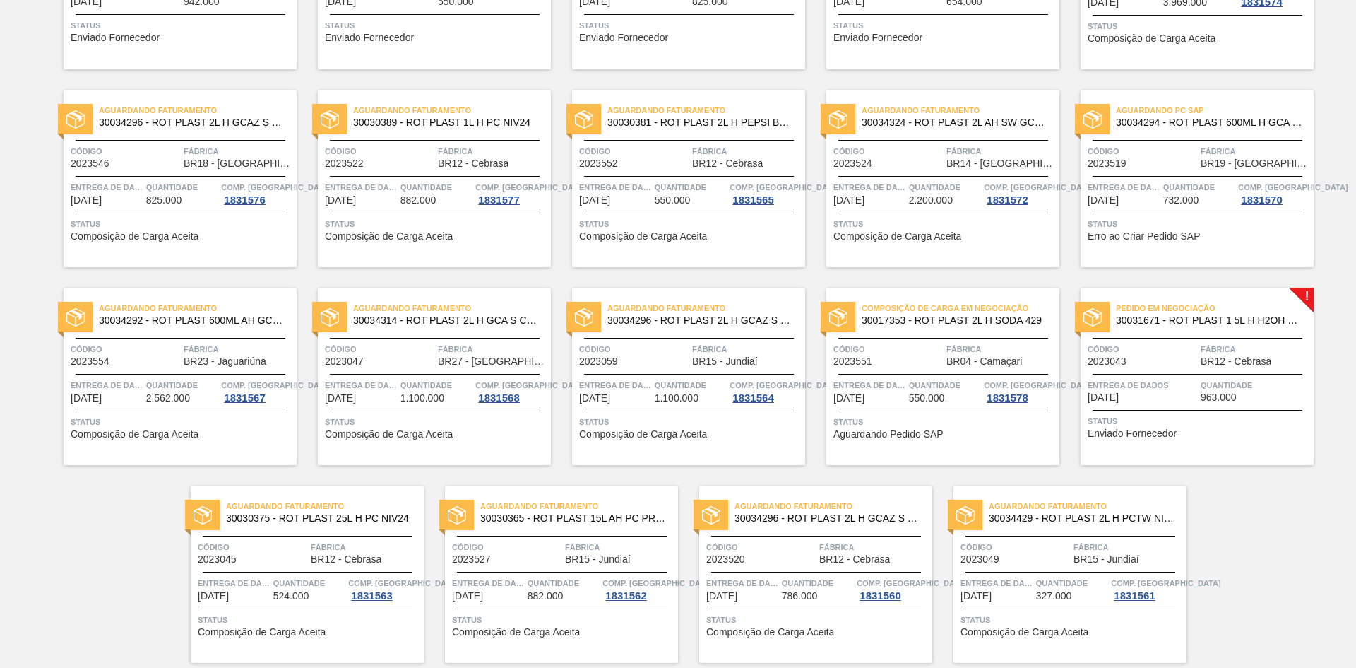
scroll to position [1001, 0]
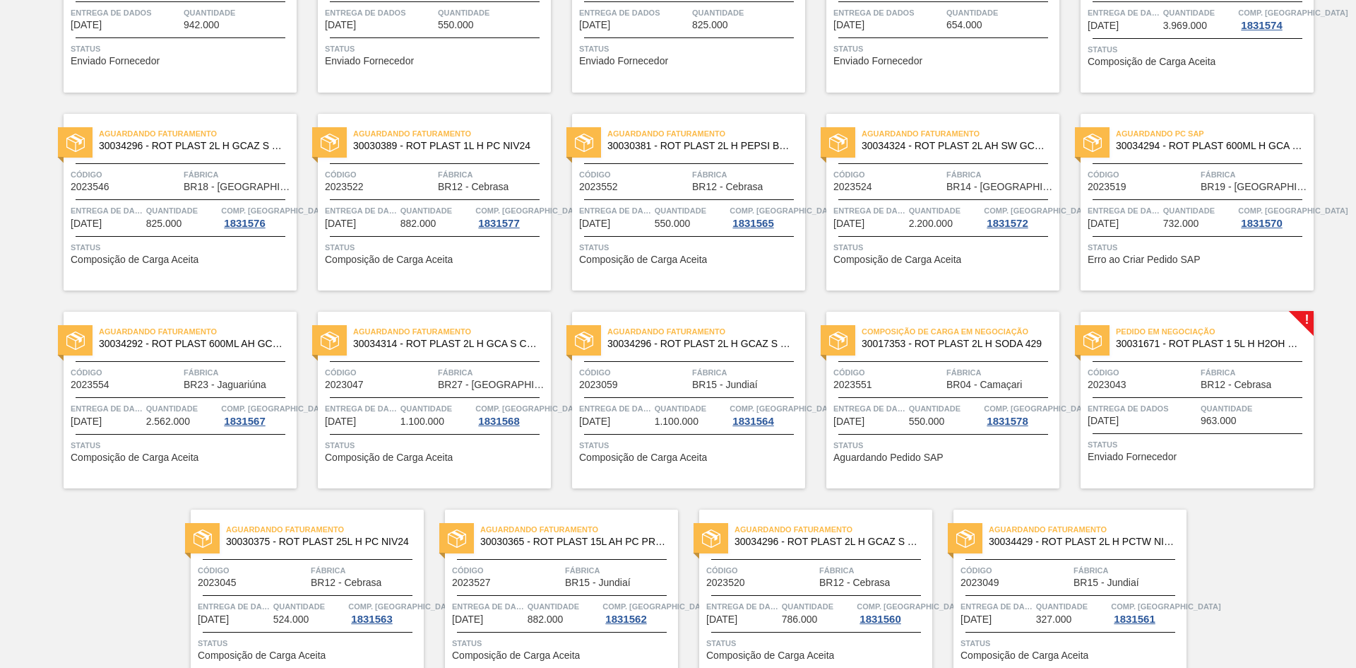
click at [1177, 464] on div "Pedido em Negociação 30031671 - ROT PLAST 1 5L H H2OH LIMONETO IN211 Código 202…" at bounding box center [1197, 400] width 233 height 177
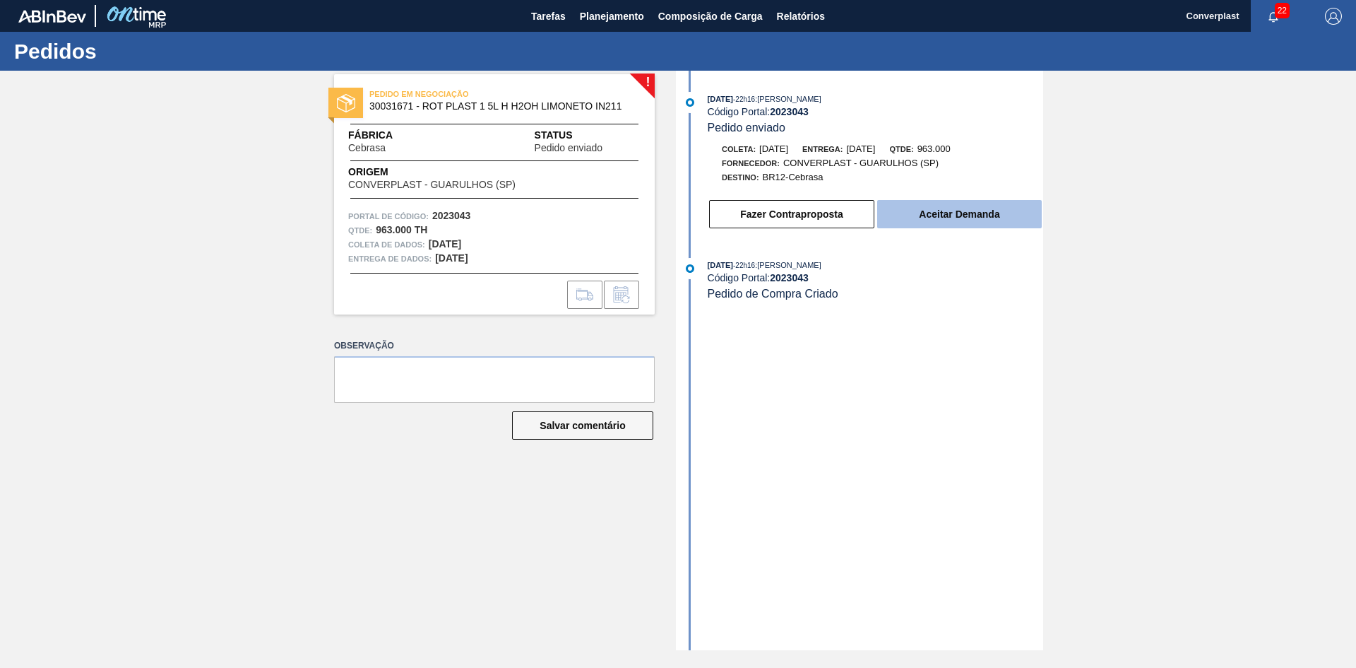
click at [952, 213] on font "Aceitar Demanda" at bounding box center [959, 213] width 81 height 11
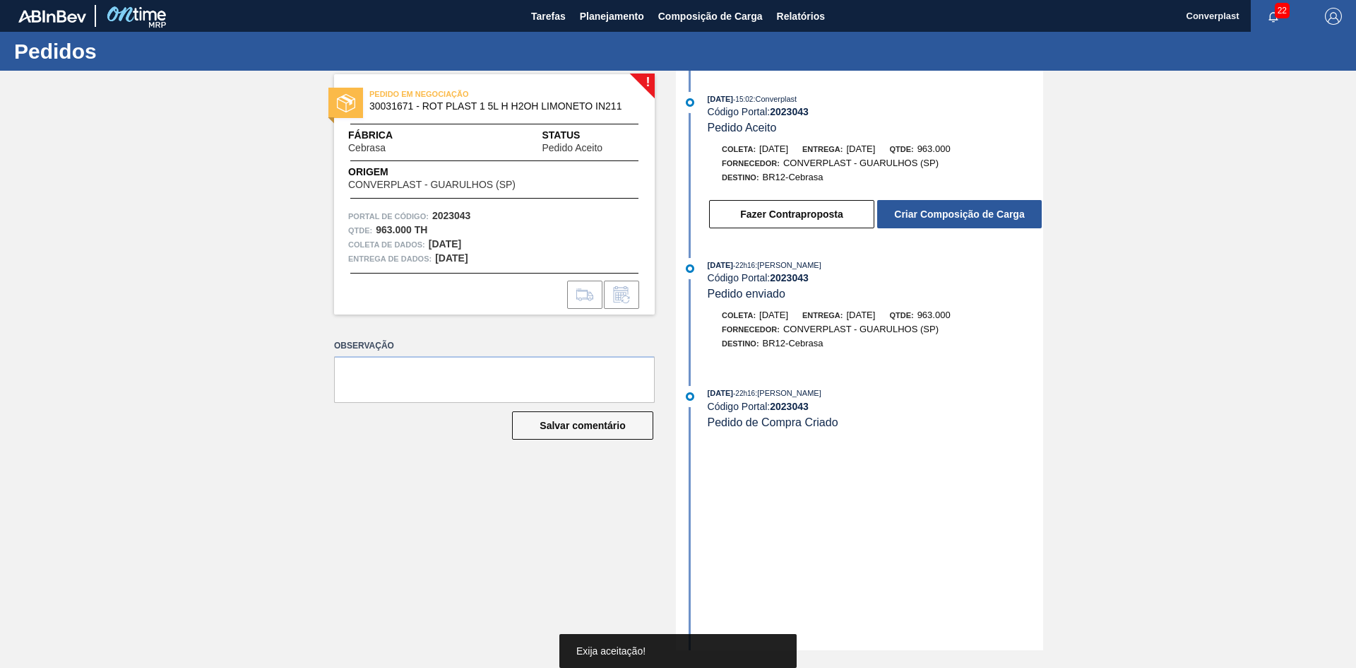
click at [978, 198] on div "Fazer Contraproposta Criar Composição de Carga" at bounding box center [862, 210] width 364 height 38
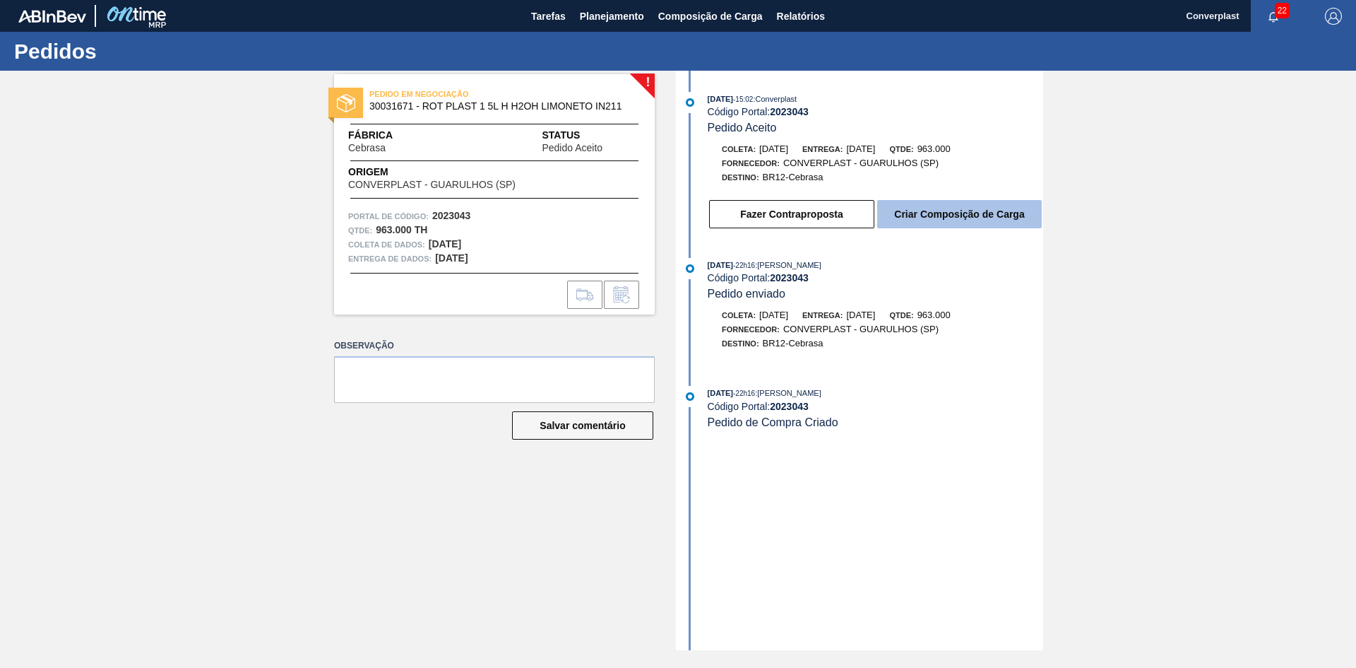
click at [972, 210] on font "Criar Composição de Carga" at bounding box center [959, 213] width 130 height 11
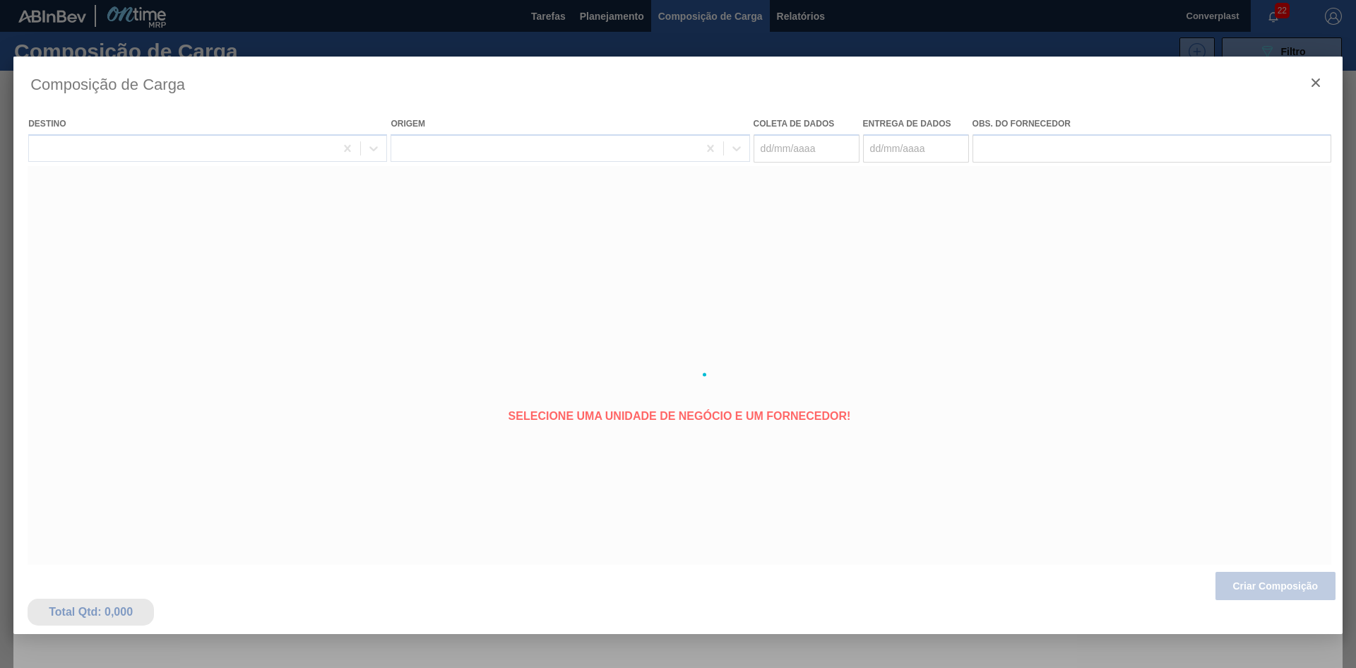
type coleta "[DATE]"
type entrega "[DATE]"
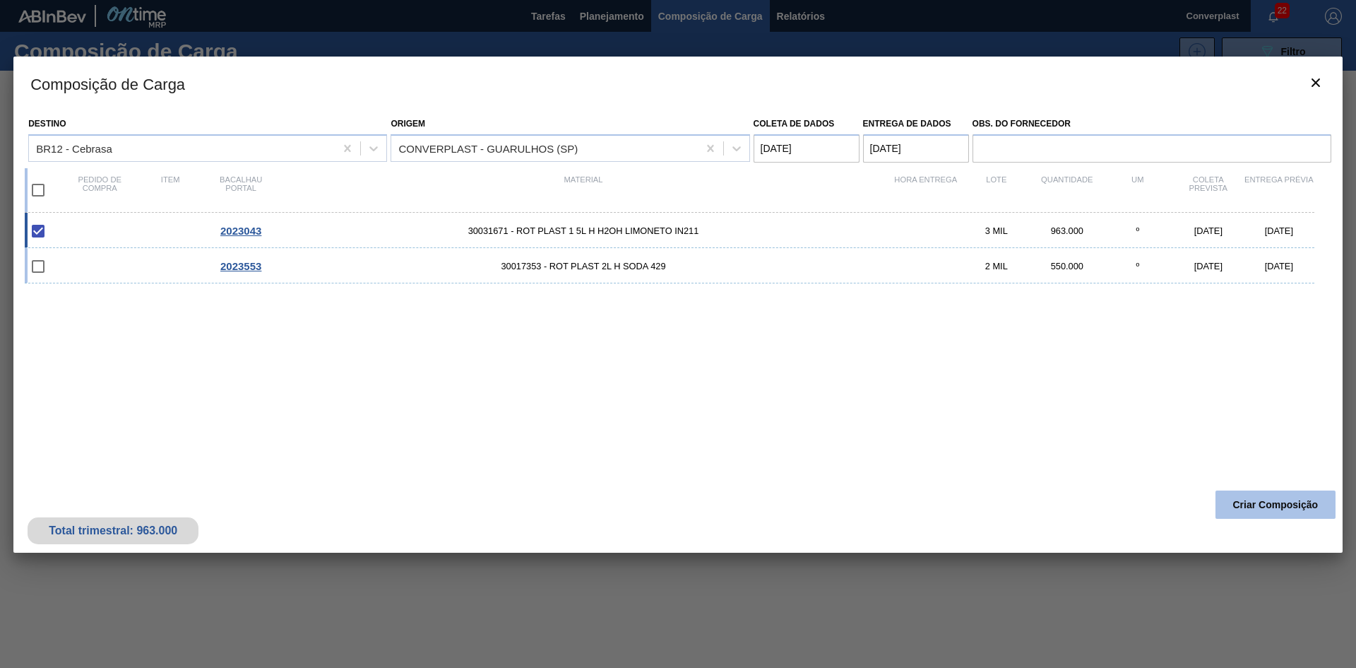
click at [1255, 497] on button "Criar Composição" at bounding box center [1276, 504] width 120 height 28
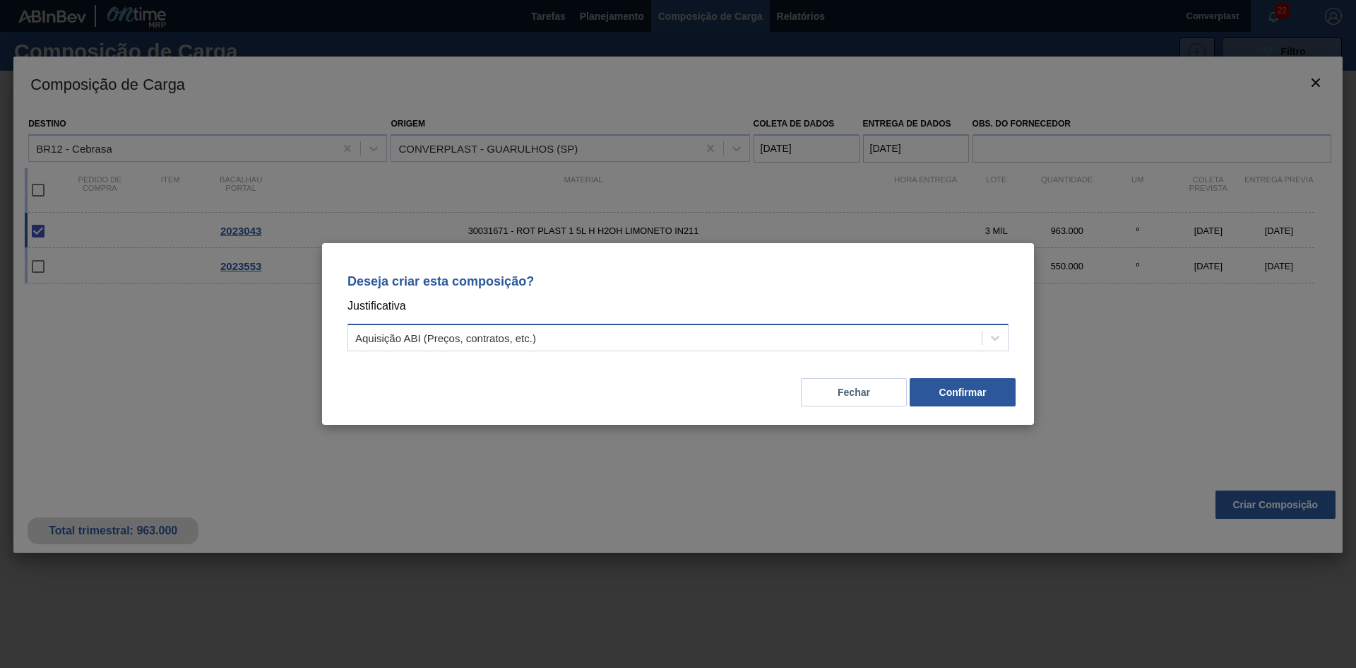
click at [809, 333] on div "Aquisição ABI (Preços, contratos, etc.)" at bounding box center [665, 338] width 634 height 20
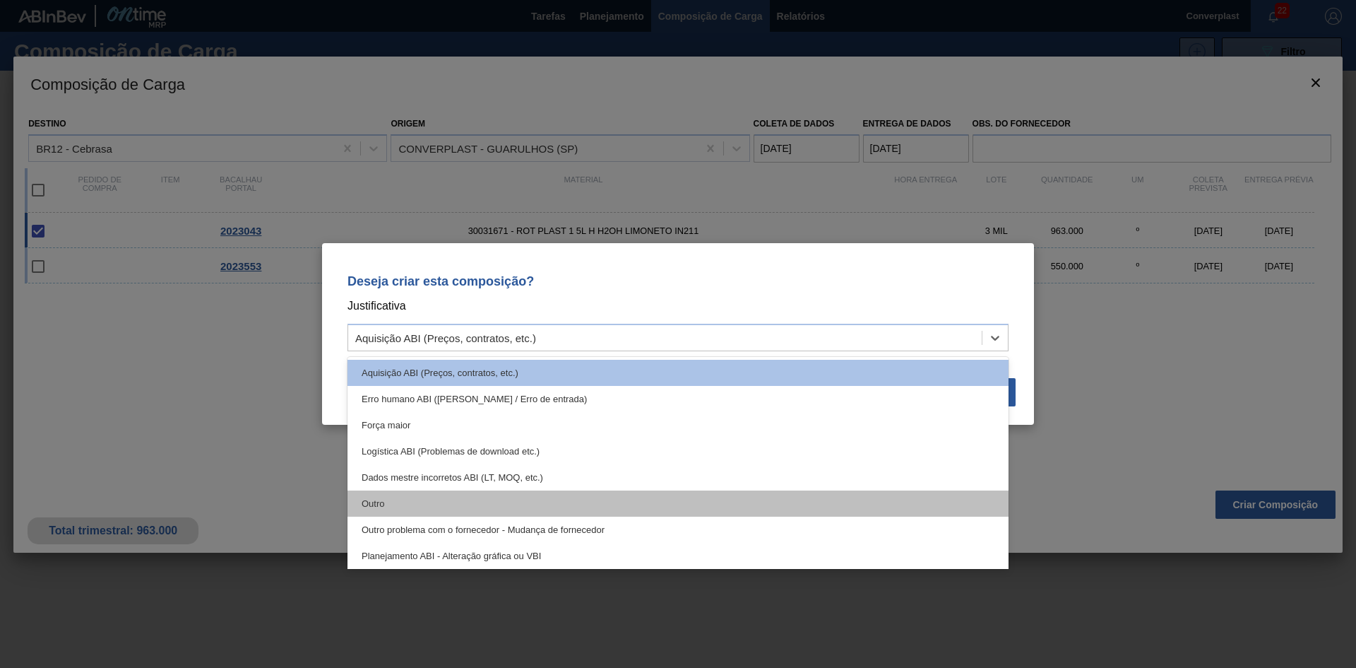
click at [659, 511] on div "Outro" at bounding box center [678, 503] width 661 height 26
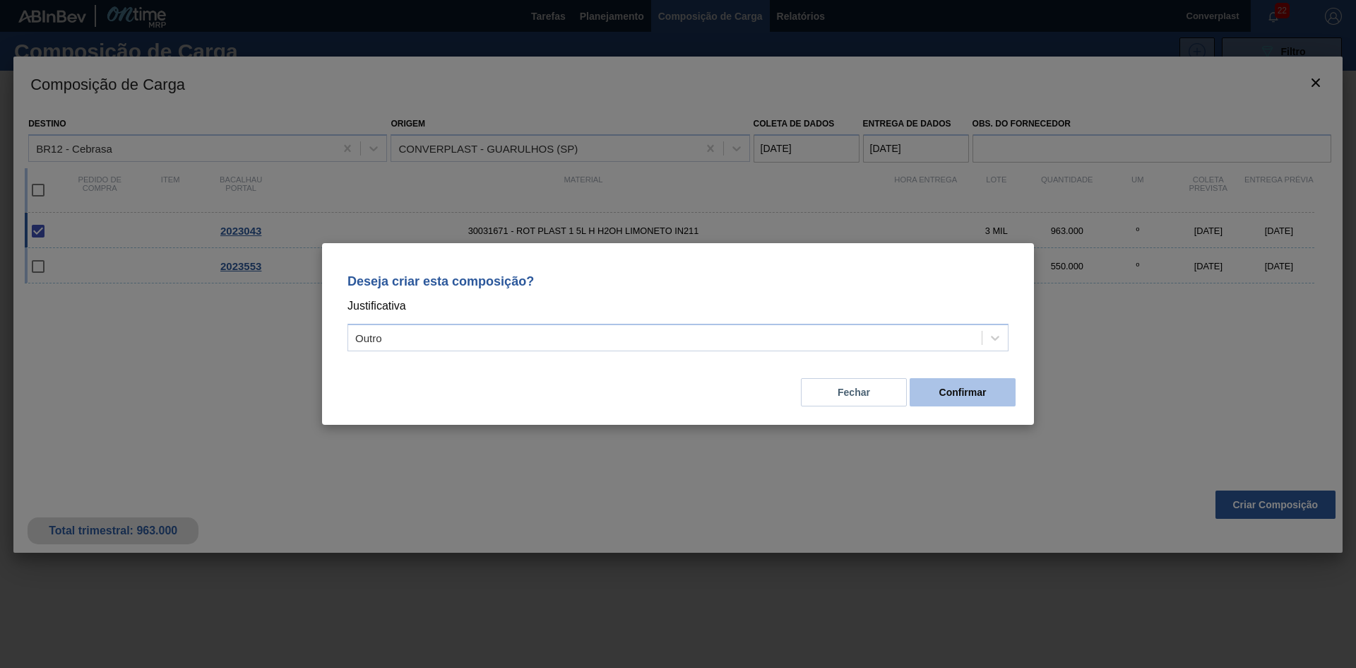
click at [944, 386] on font "Confirmar" at bounding box center [963, 391] width 47 height 11
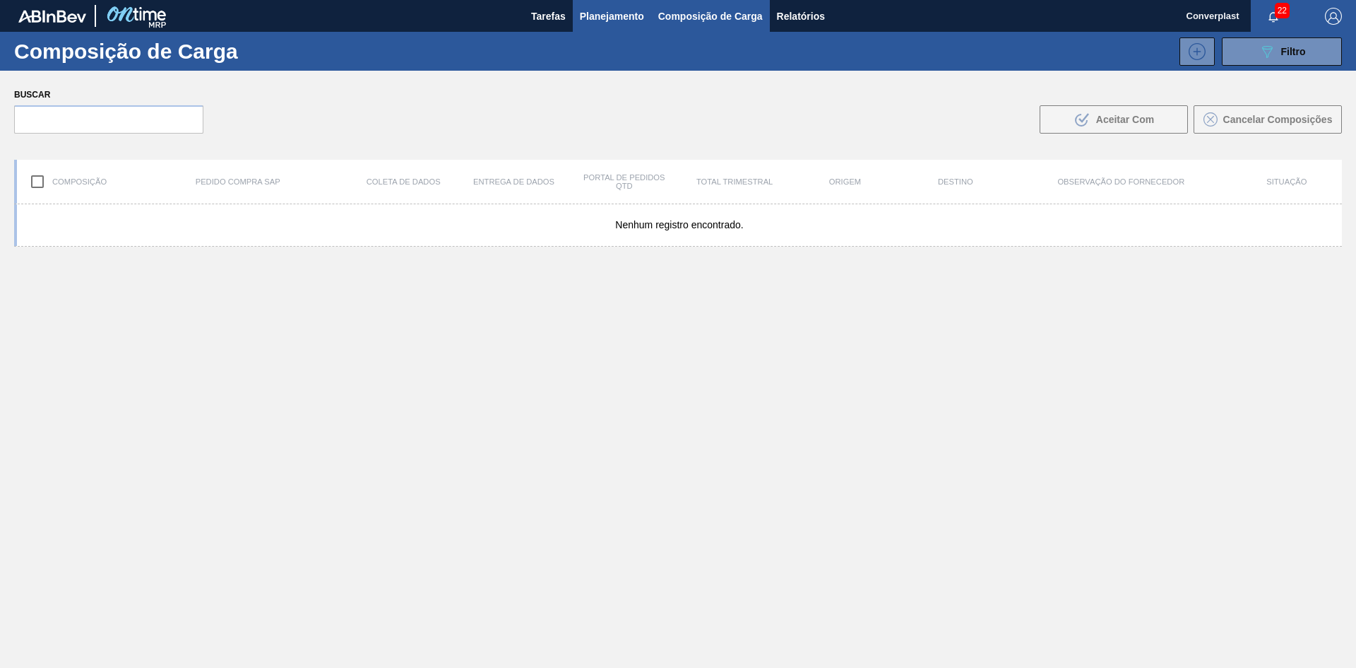
click at [608, 20] on font "Planejamento" at bounding box center [612, 16] width 64 height 11
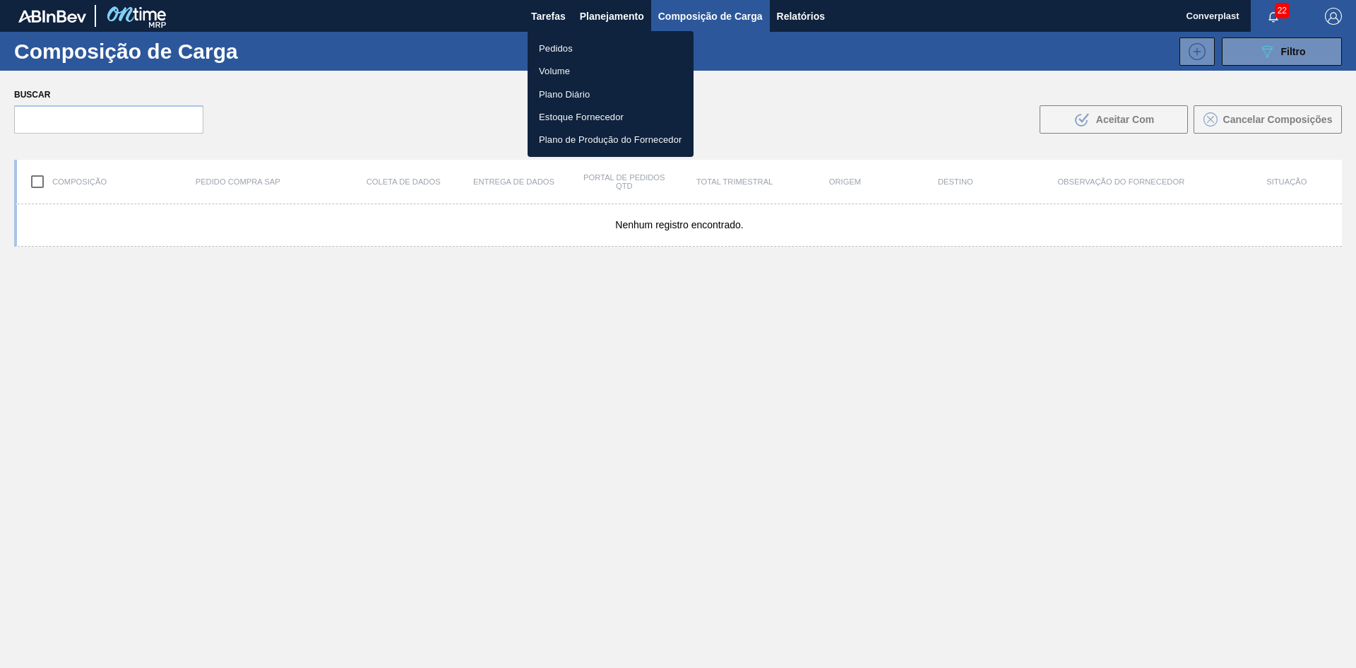
click at [571, 49] on font "Pedidos" at bounding box center [556, 48] width 34 height 11
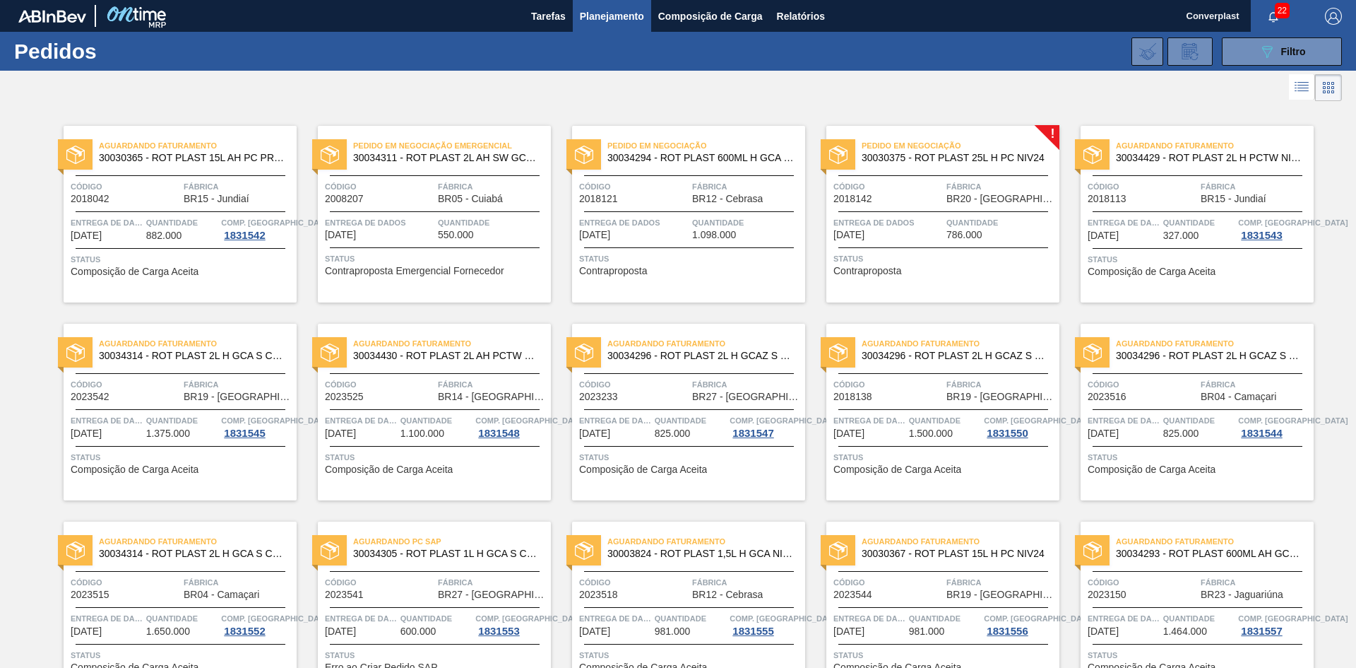
click at [535, 86] on div at bounding box center [678, 88] width 1356 height 34
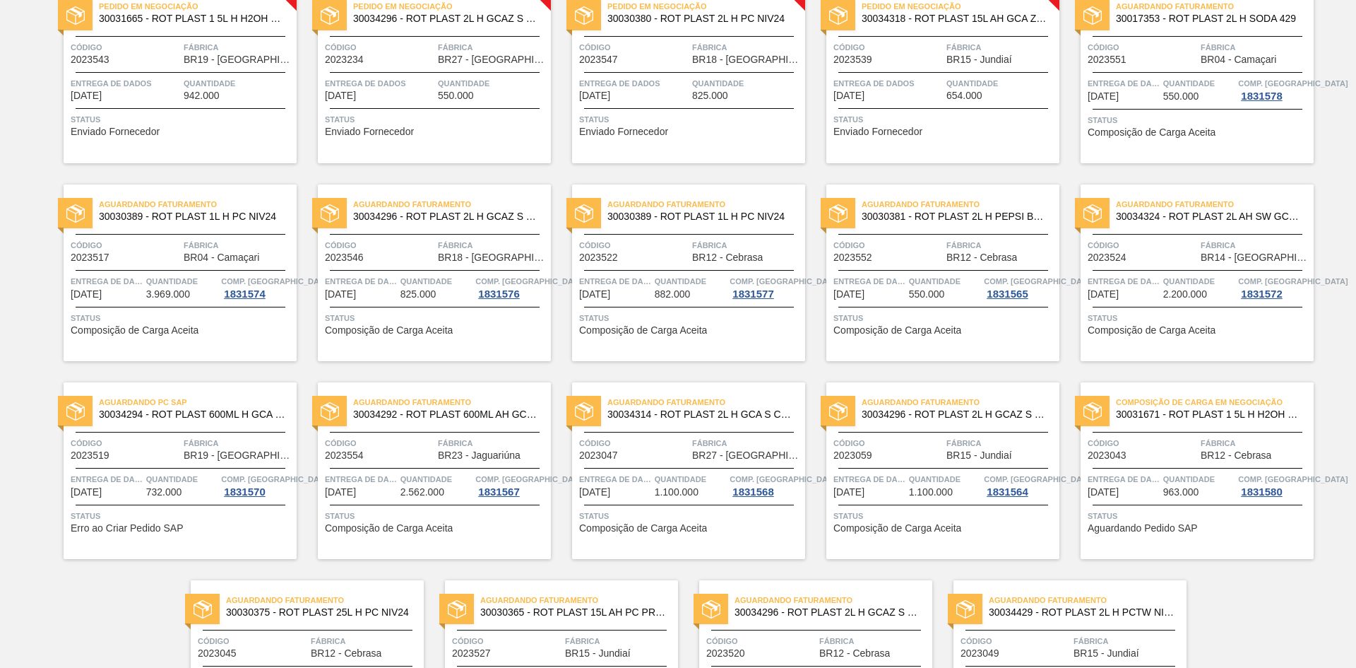
scroll to position [718, 0]
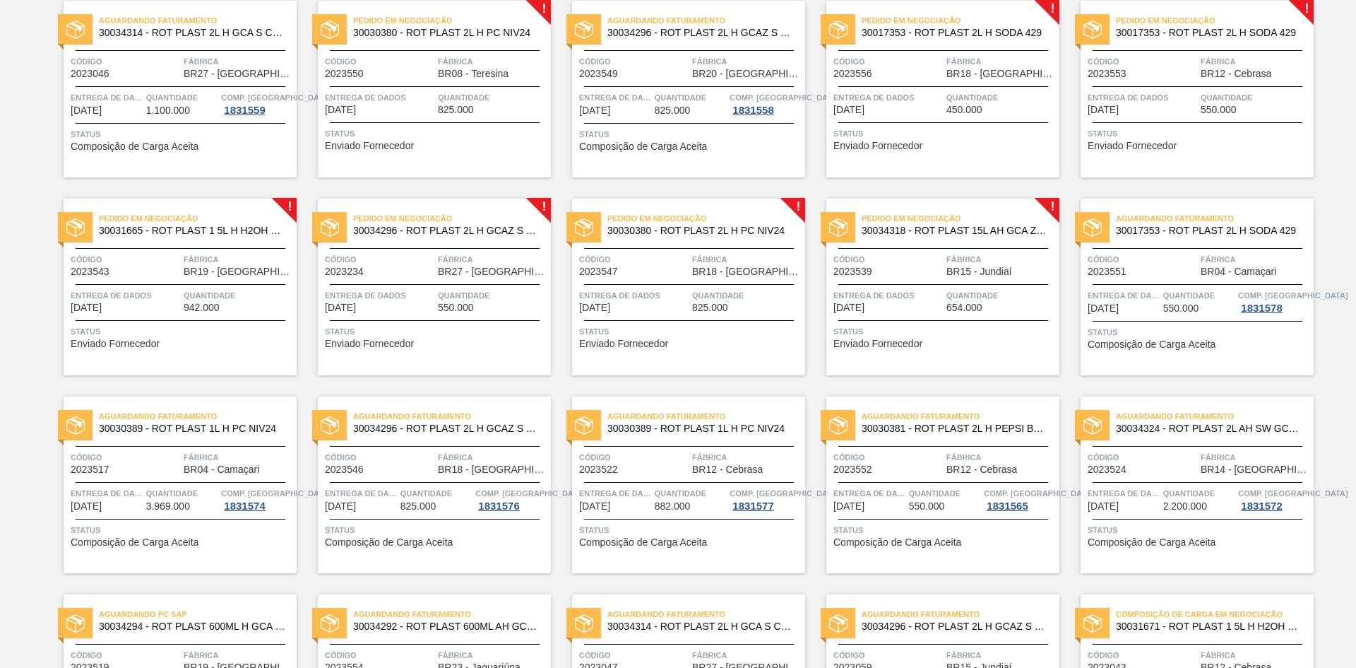
click at [943, 314] on div "Pedido em Negociação 30034318 - ROT PLAST 15L AH GCA ZERO S CL NIV25 Código 202…" at bounding box center [942, 286] width 233 height 177
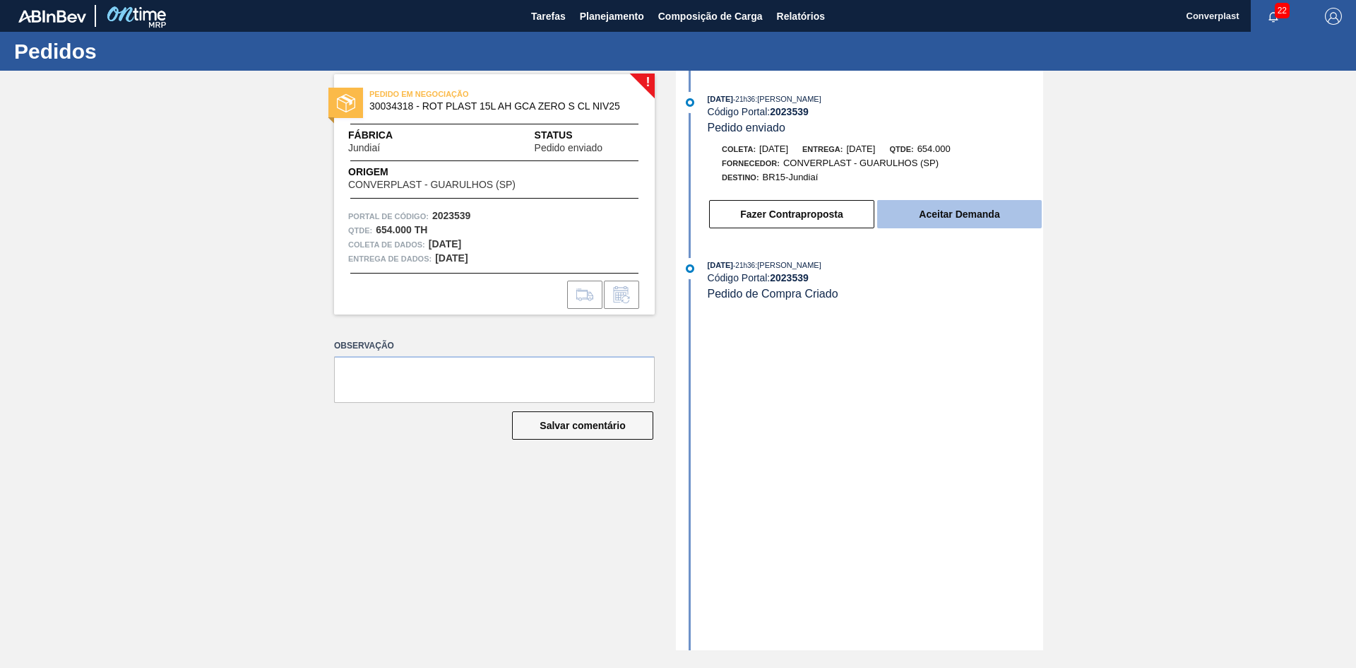
click at [942, 216] on font "Aceitar Demanda" at bounding box center [959, 213] width 81 height 11
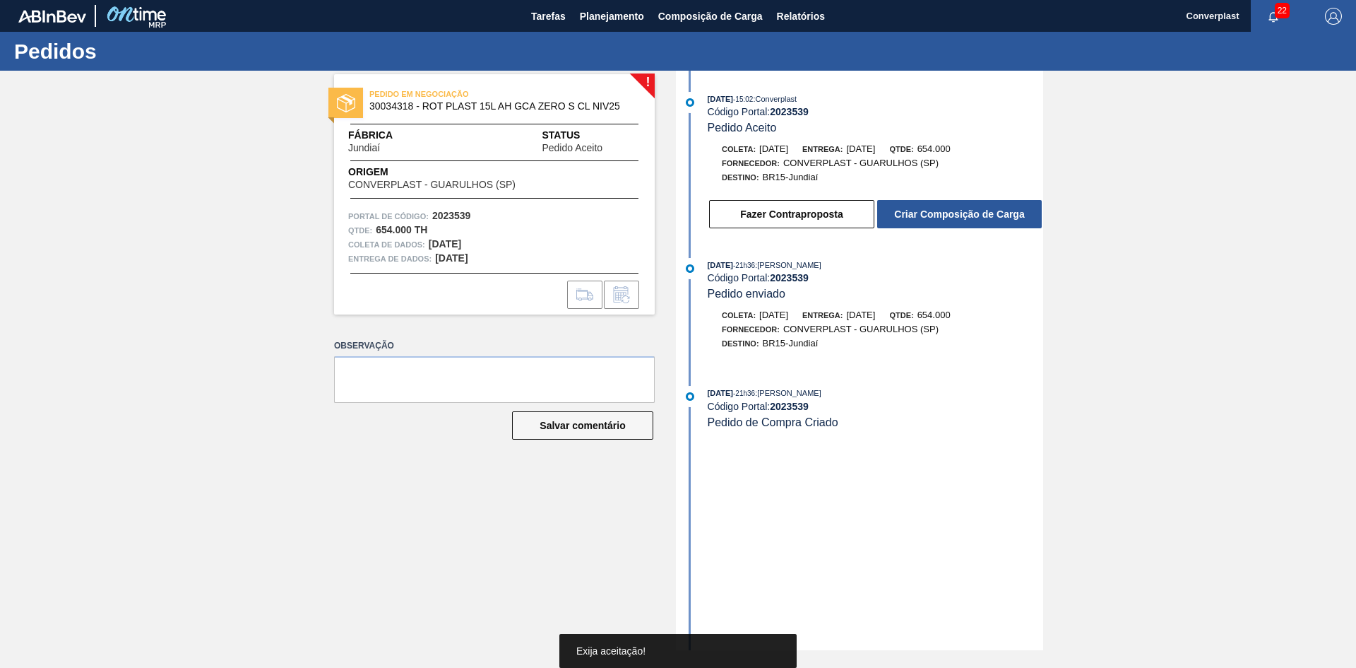
click at [942, 216] on font "Criar Composição de Carga" at bounding box center [959, 213] width 130 height 11
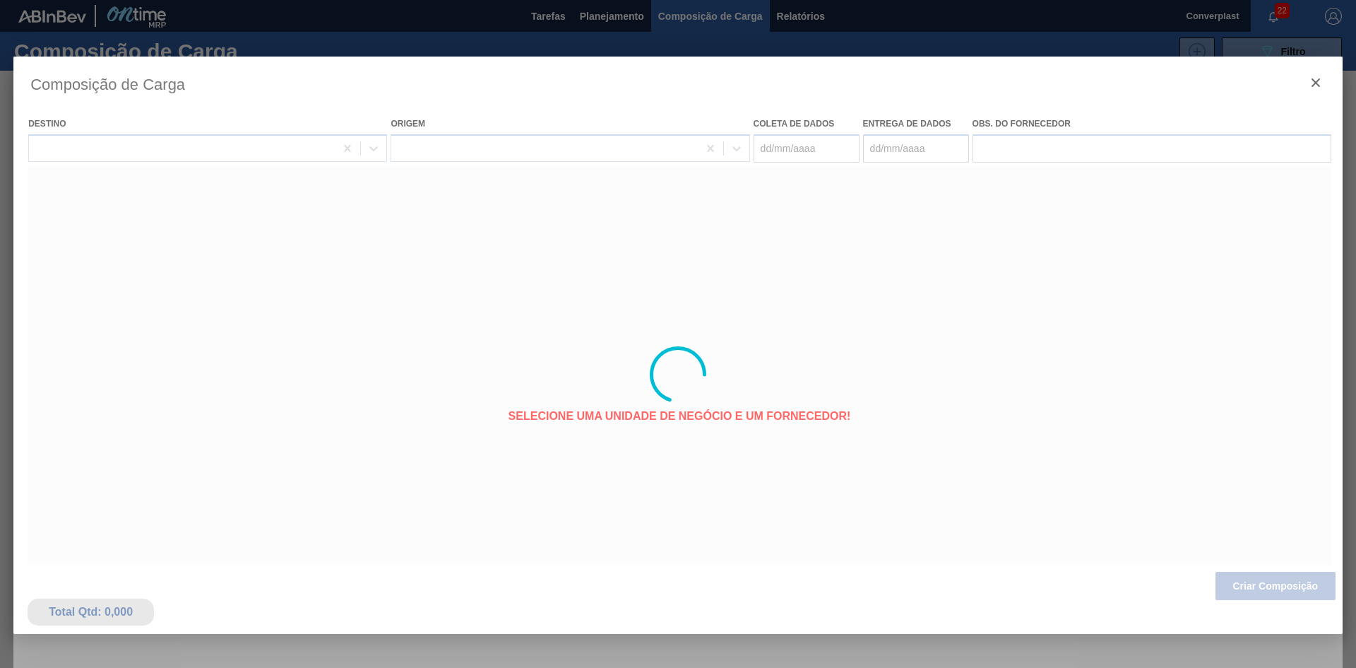
type coleta "[DATE]"
type entrega "[DATE]"
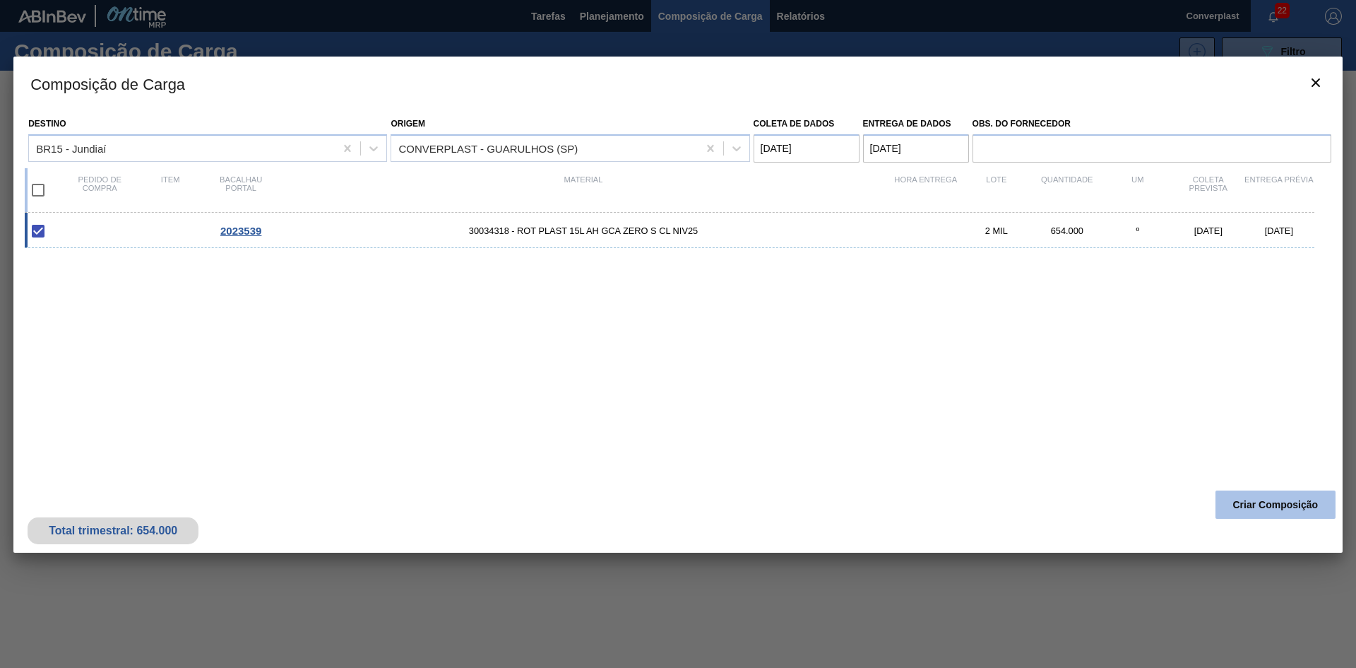
click at [1262, 491] on button "Criar Composição" at bounding box center [1276, 504] width 120 height 28
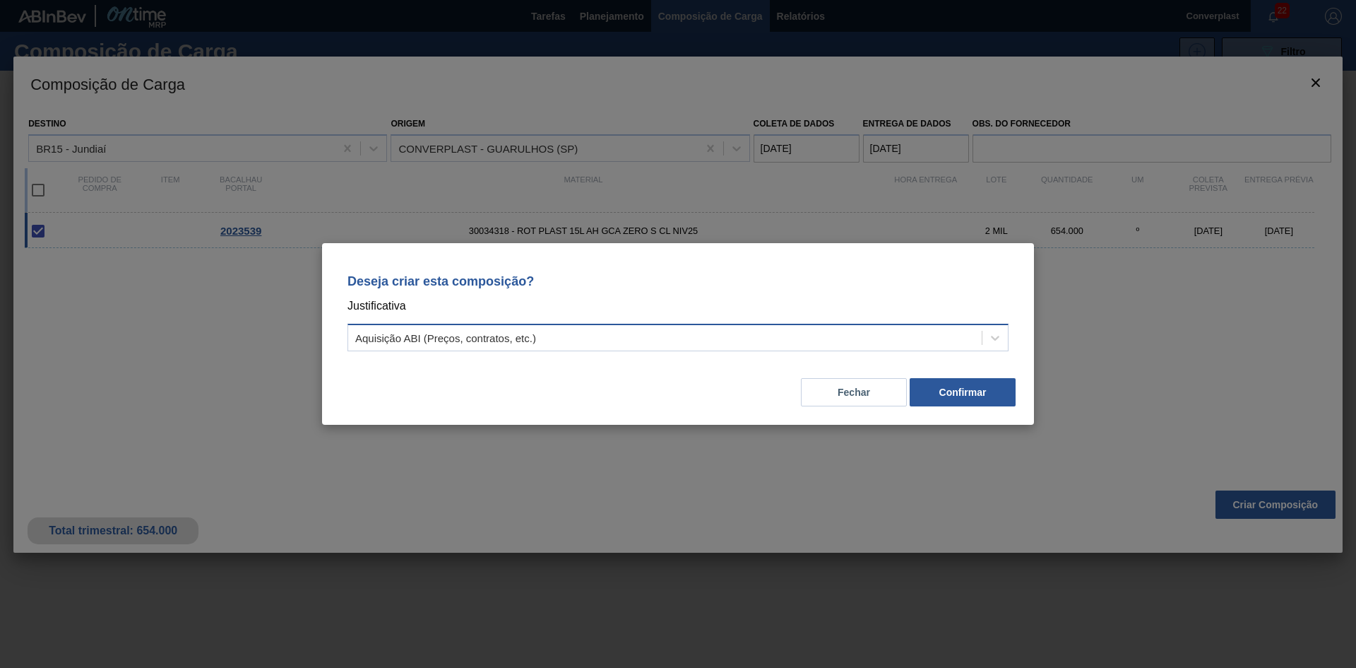
click at [834, 341] on div "Aquisição ABI (Preços, contratos, etc.)" at bounding box center [665, 338] width 634 height 20
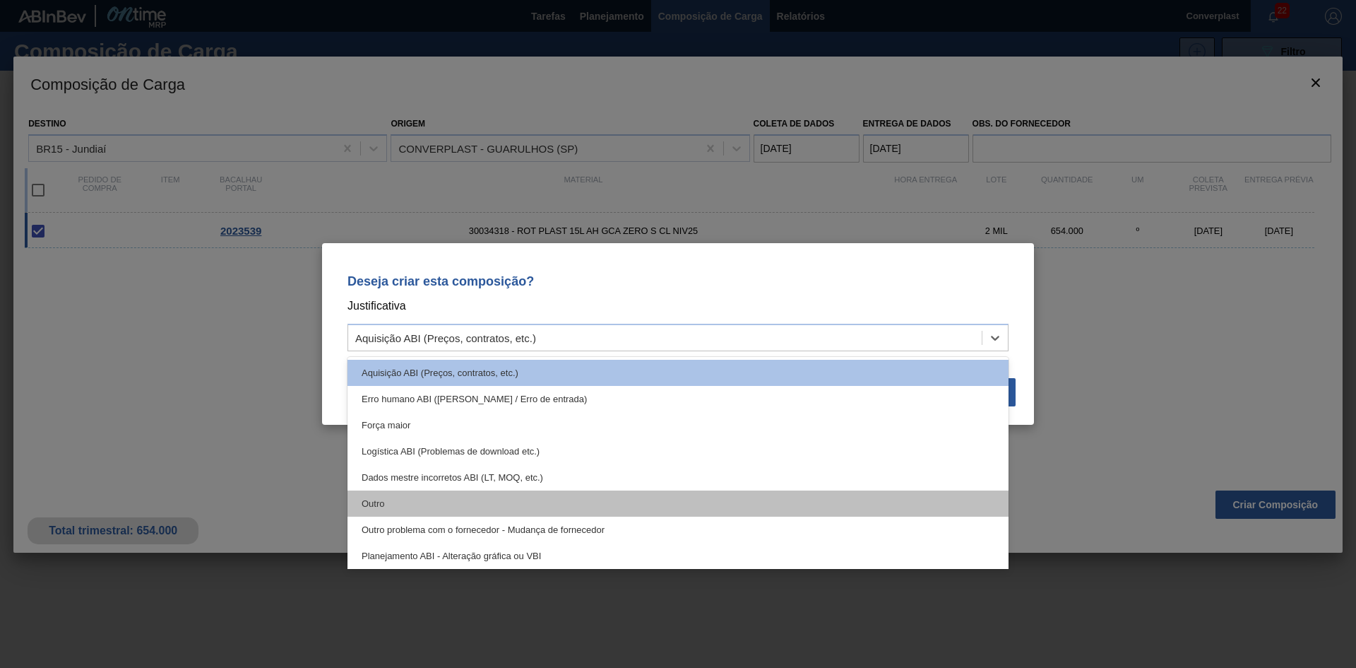
click at [687, 502] on div "Outro" at bounding box center [678, 503] width 661 height 26
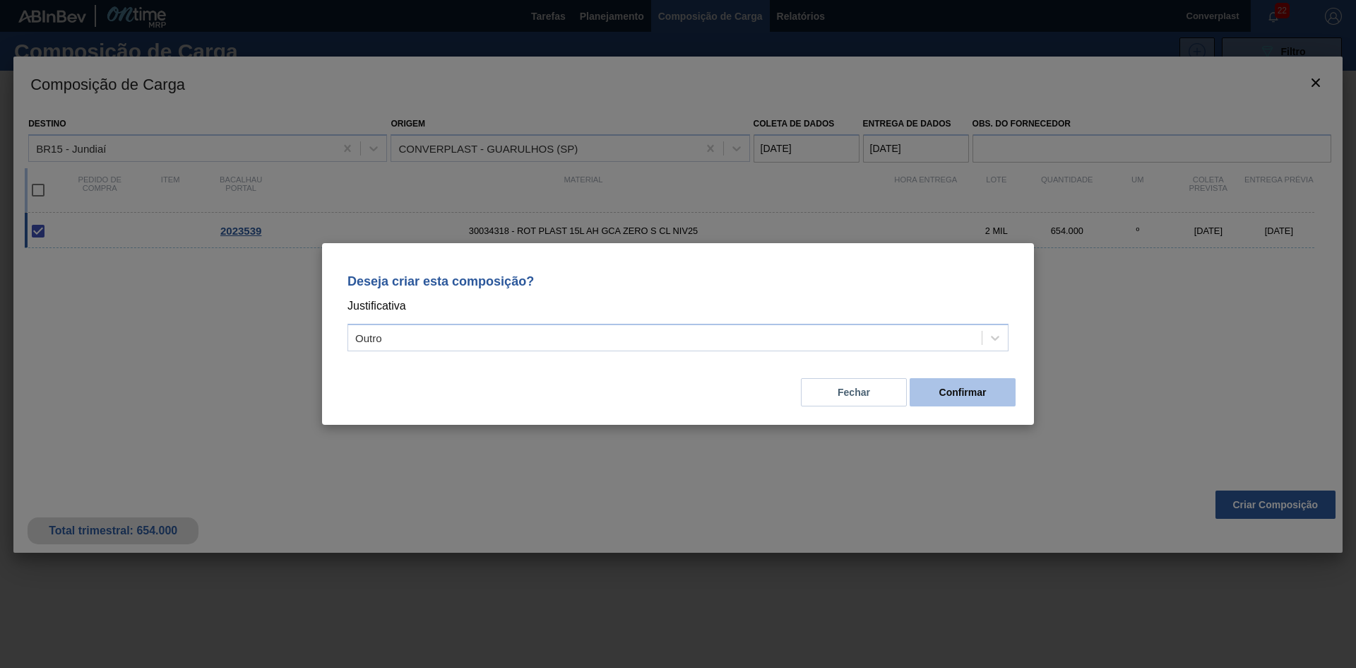
click at [952, 386] on font "Confirmar" at bounding box center [963, 391] width 47 height 11
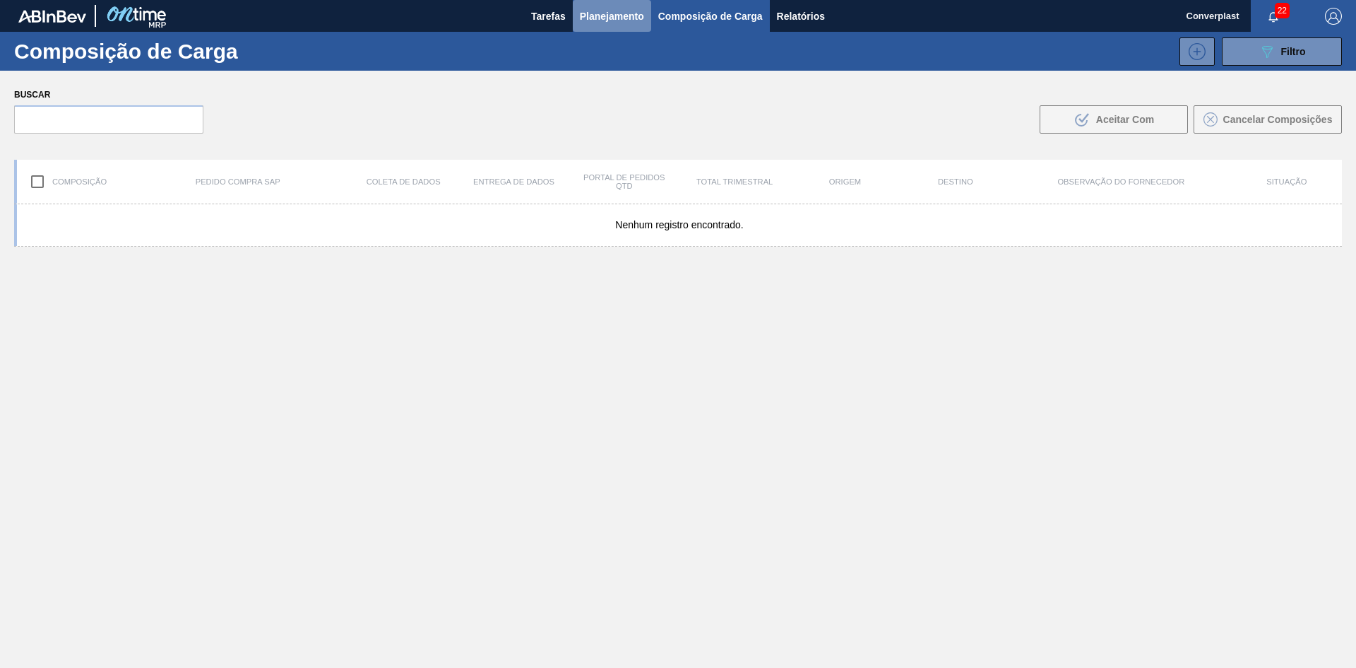
click at [615, 20] on font "Planejamento" at bounding box center [612, 16] width 64 height 11
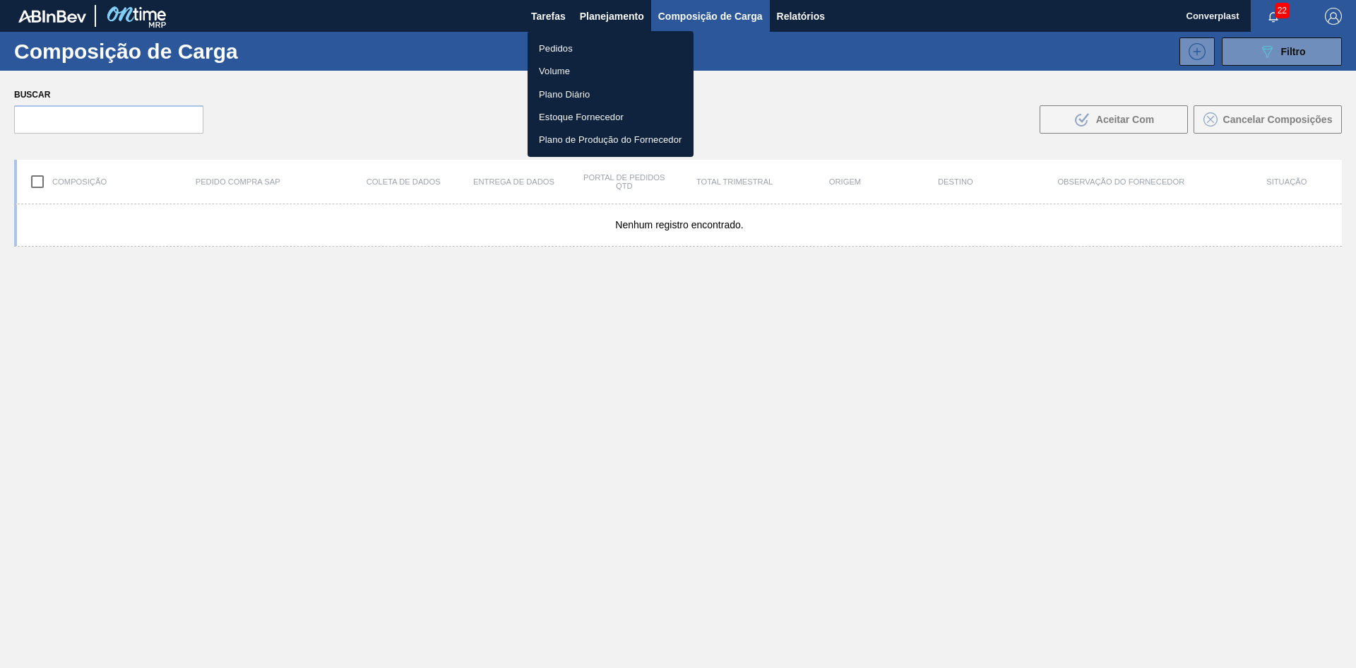
click at [583, 57] on li "Pedidos" at bounding box center [611, 48] width 166 height 23
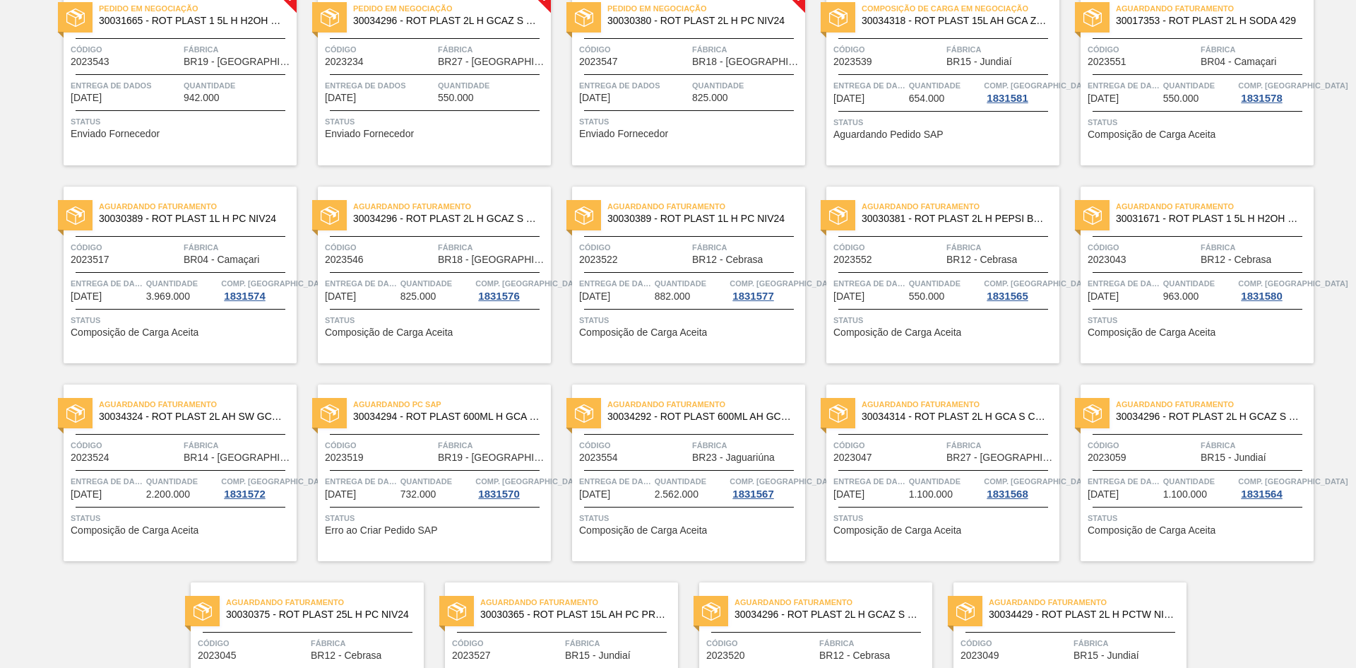
scroll to position [848, 0]
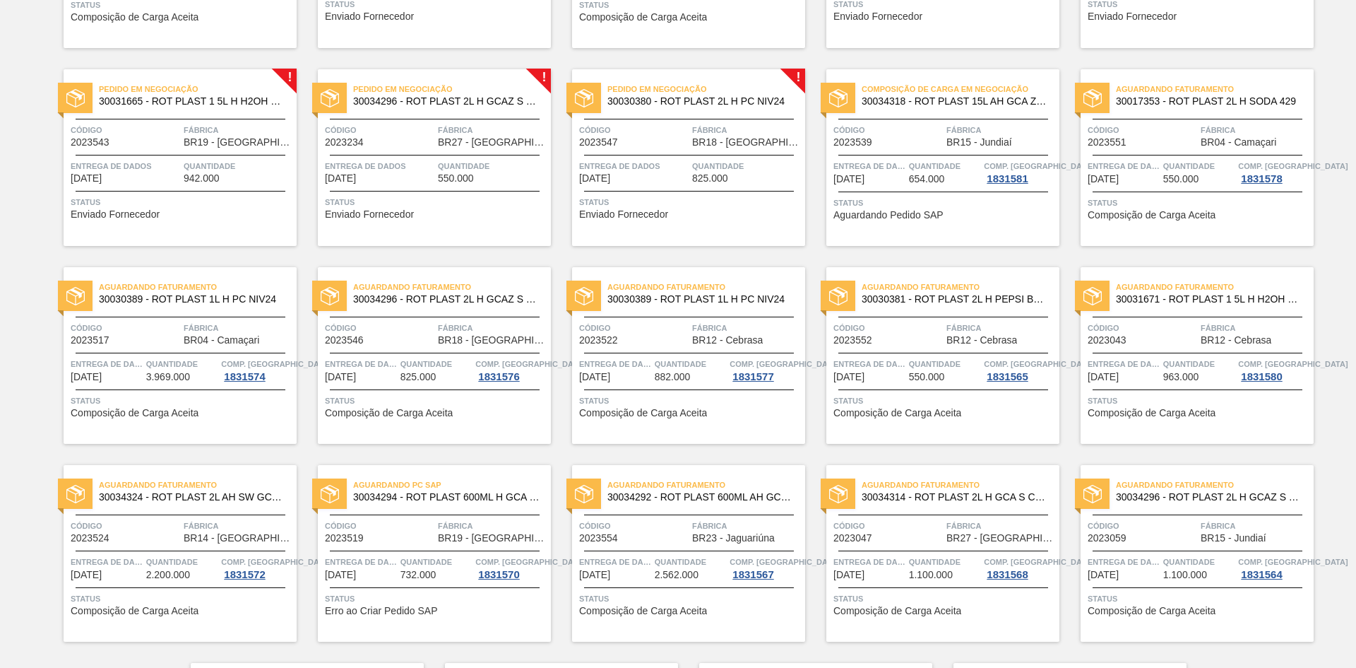
click at [140, 183] on div "Entrega de dados [DATE]" at bounding box center [125, 171] width 109 height 25
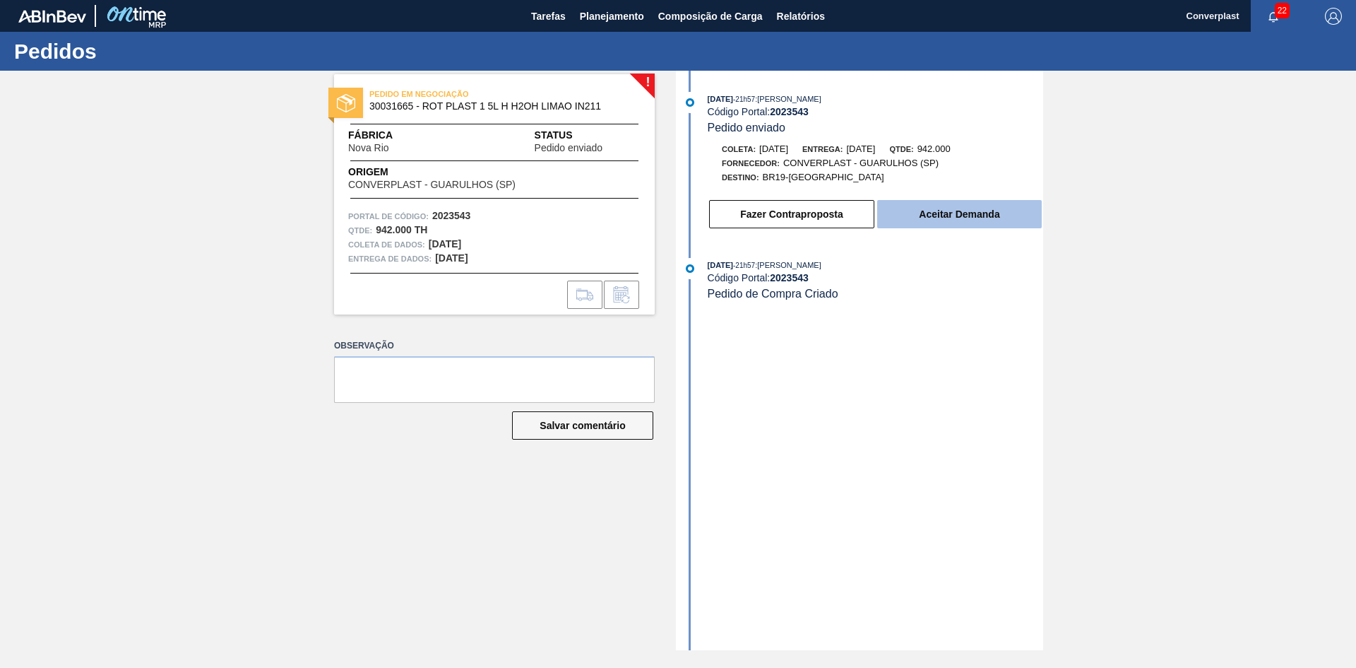
click at [972, 203] on button "Aceitar Demanda" at bounding box center [959, 214] width 165 height 28
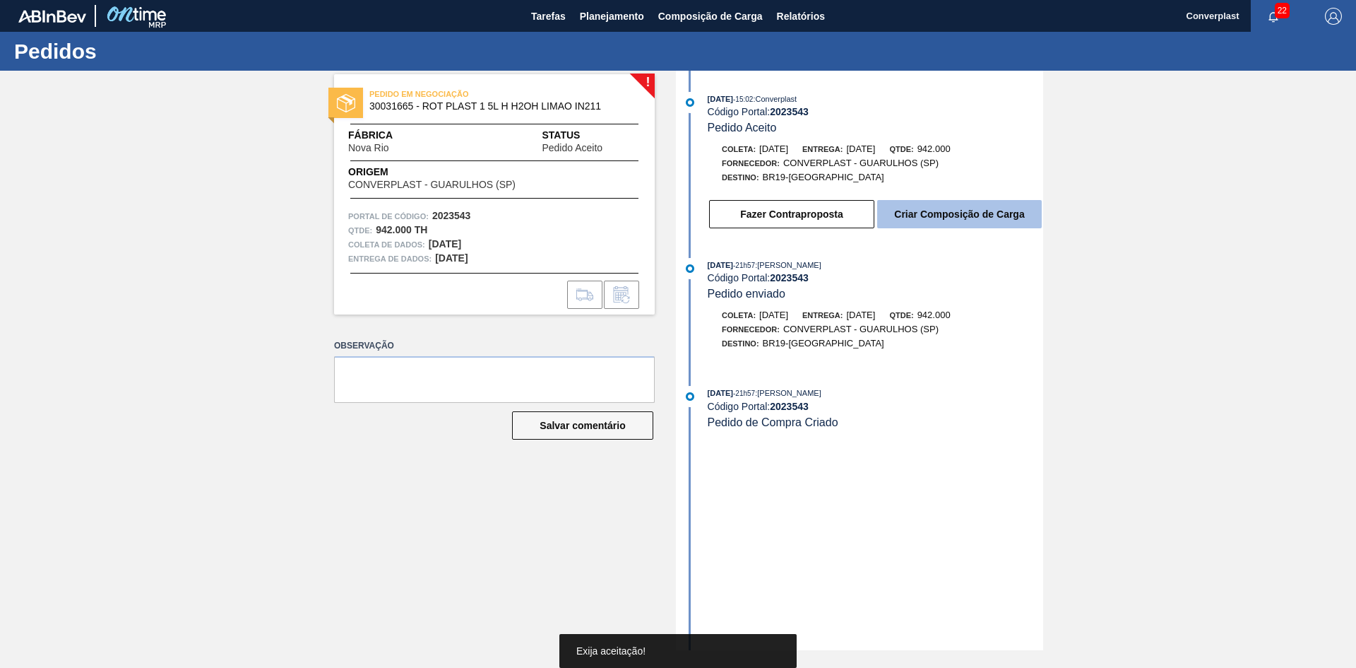
click at [954, 215] on font "Criar Composição de Carga" at bounding box center [959, 213] width 130 height 11
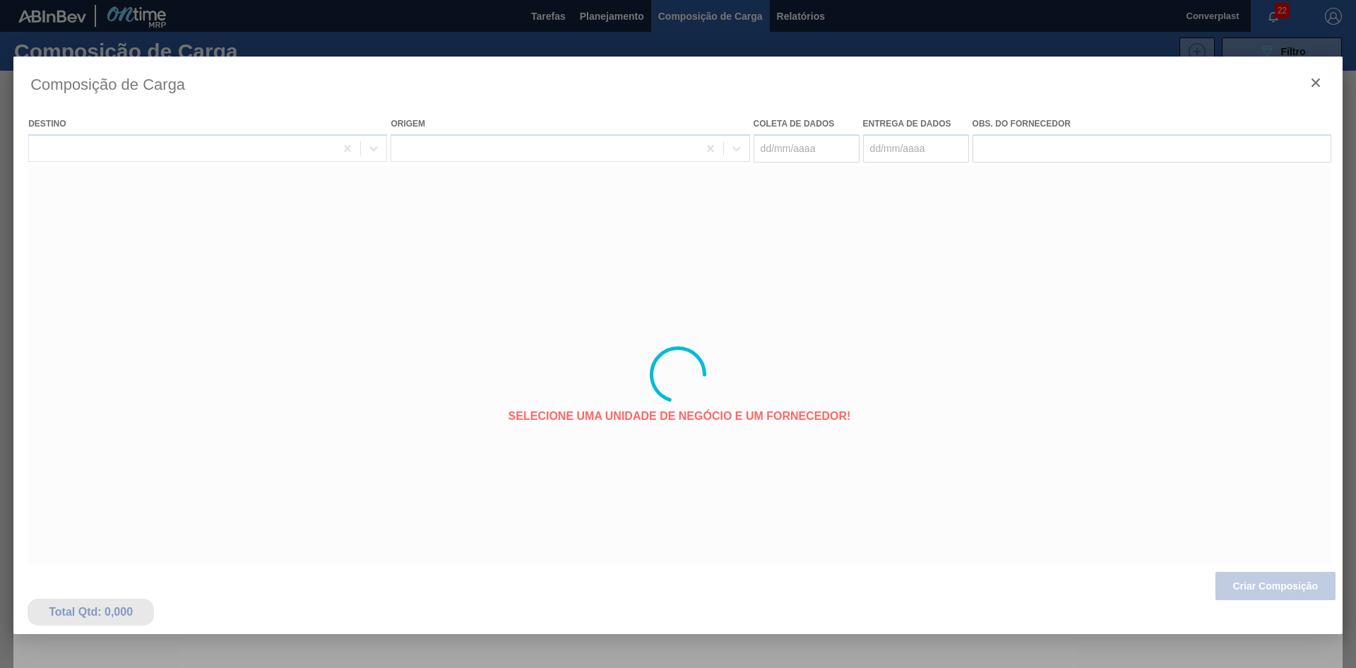
type coleta "[DATE]"
type entrega "[DATE]"
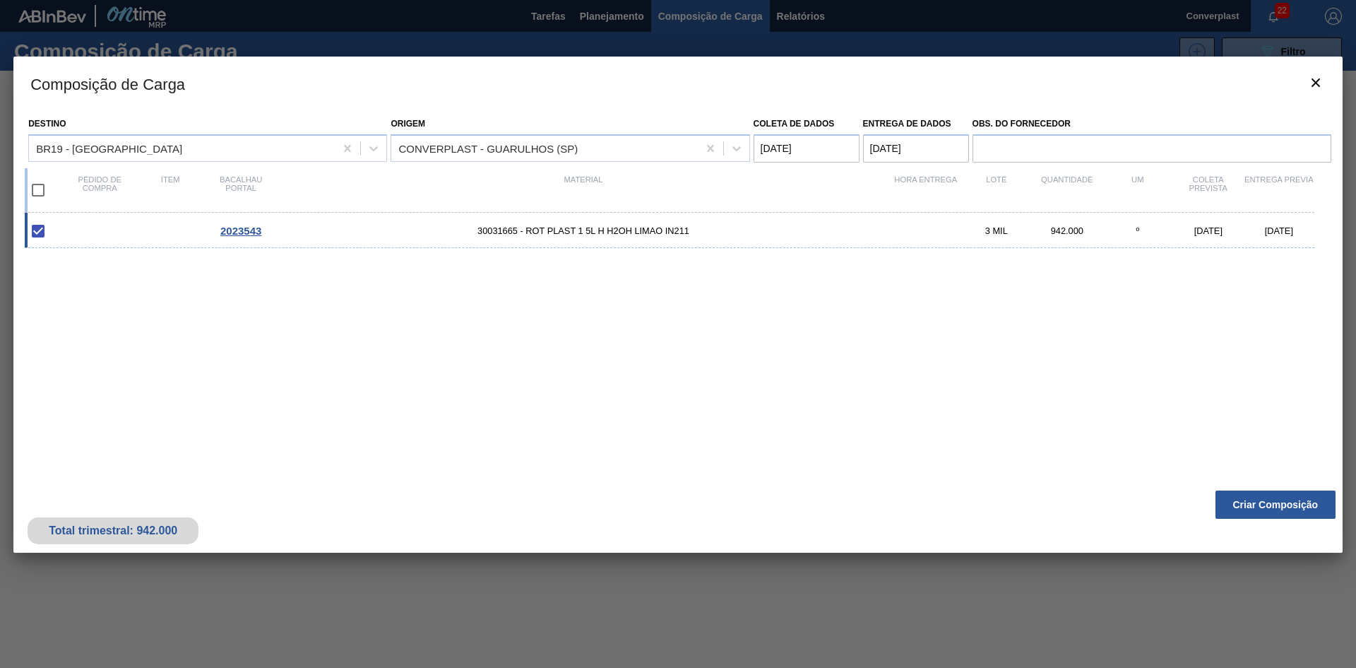
click at [1284, 499] on font "Criar Composição" at bounding box center [1275, 504] width 85 height 11
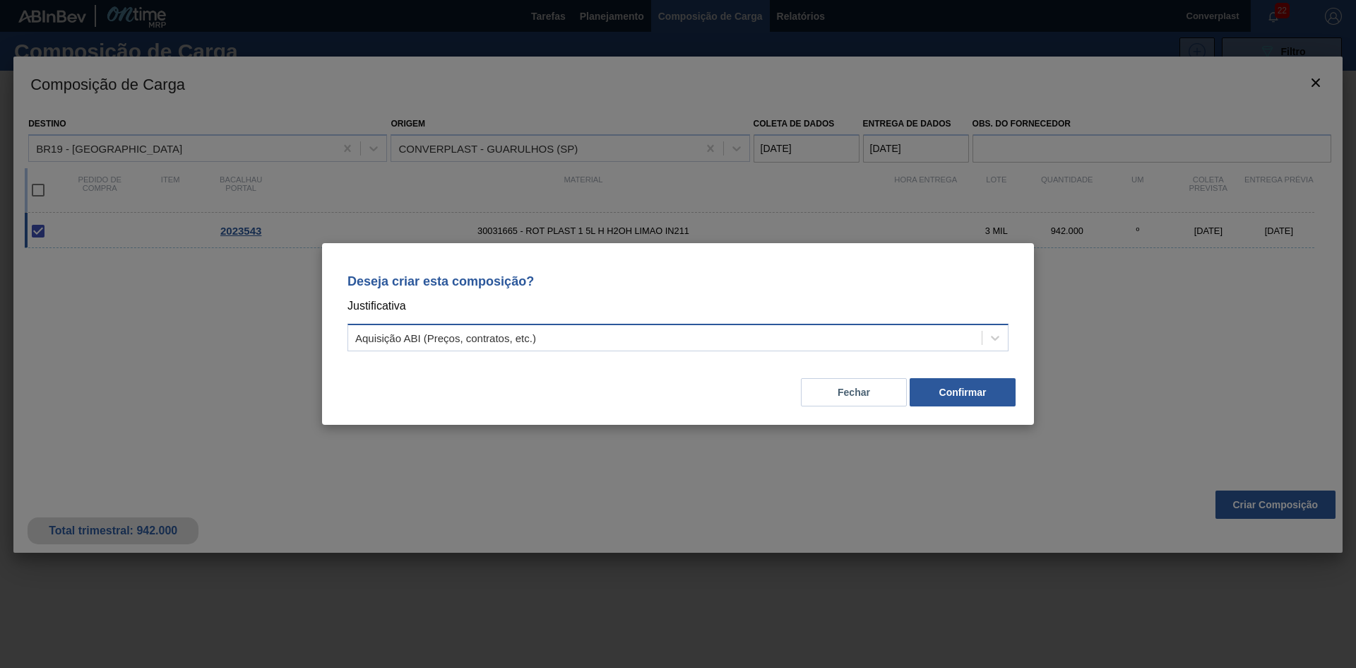
click at [712, 329] on div "Aquisição ABI (Preços, contratos, etc.)" at bounding box center [665, 338] width 634 height 20
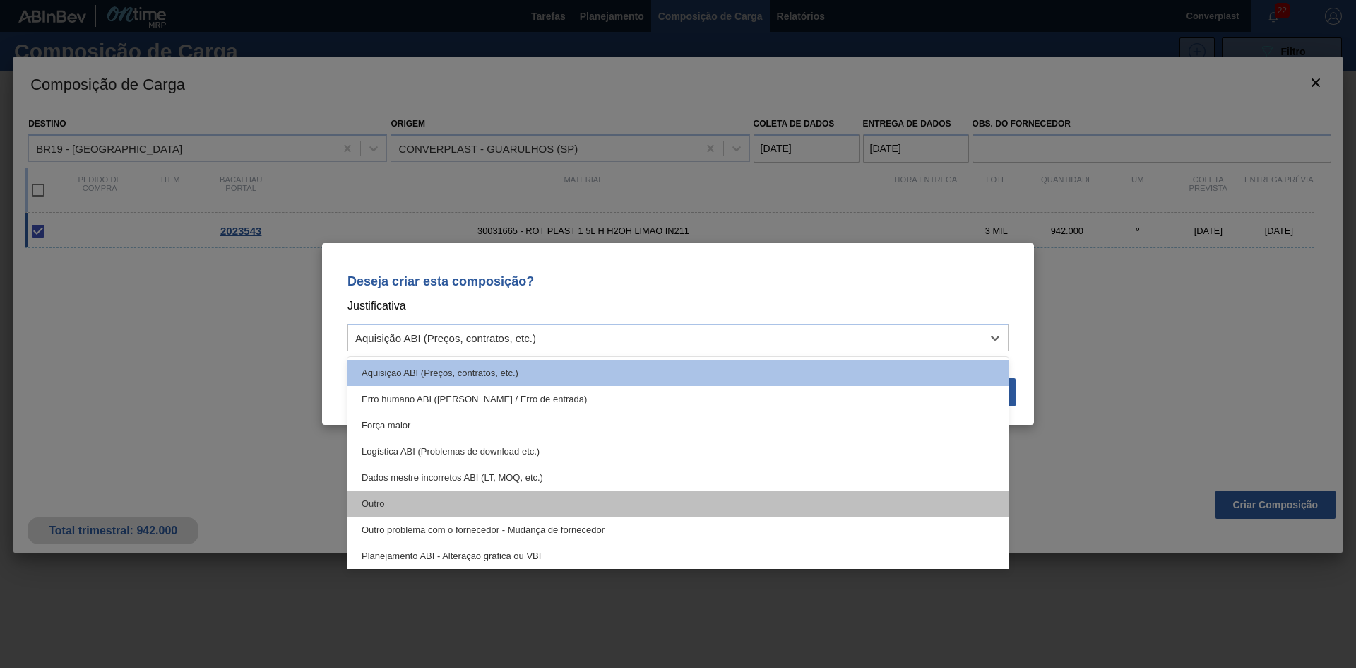
click at [562, 509] on div "Outro" at bounding box center [678, 503] width 661 height 26
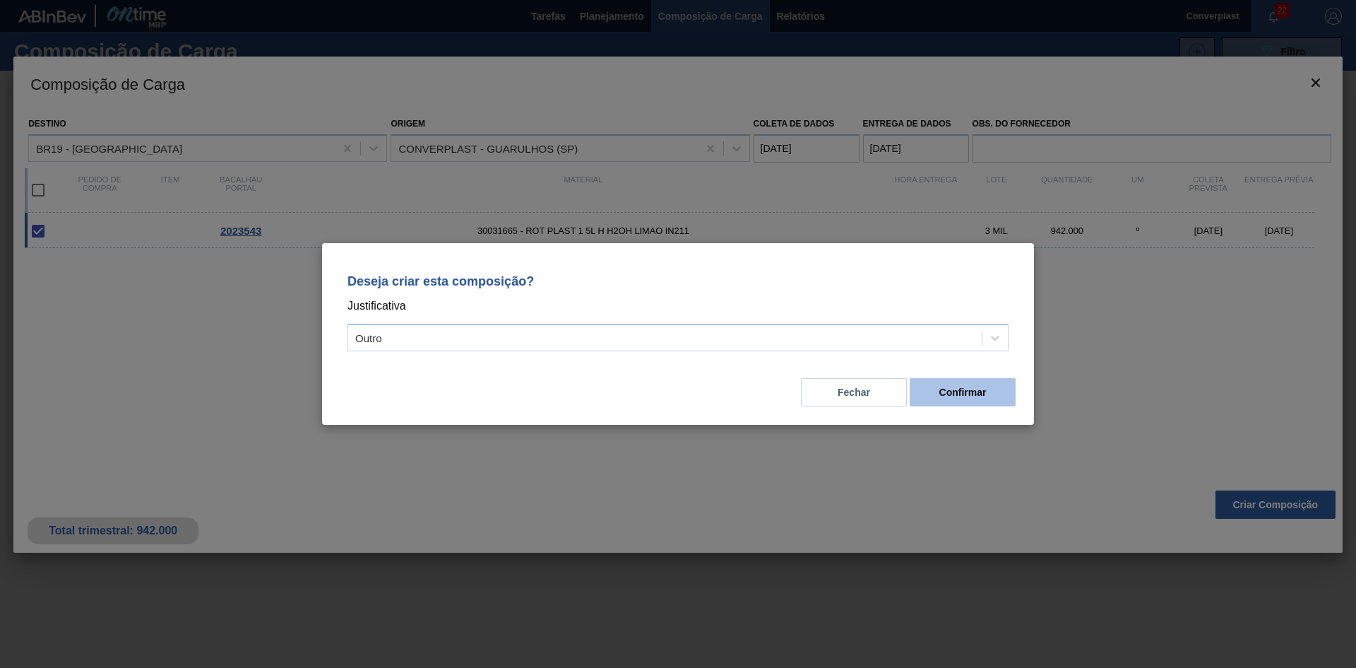
click at [919, 395] on button "Confirmar" at bounding box center [963, 392] width 106 height 28
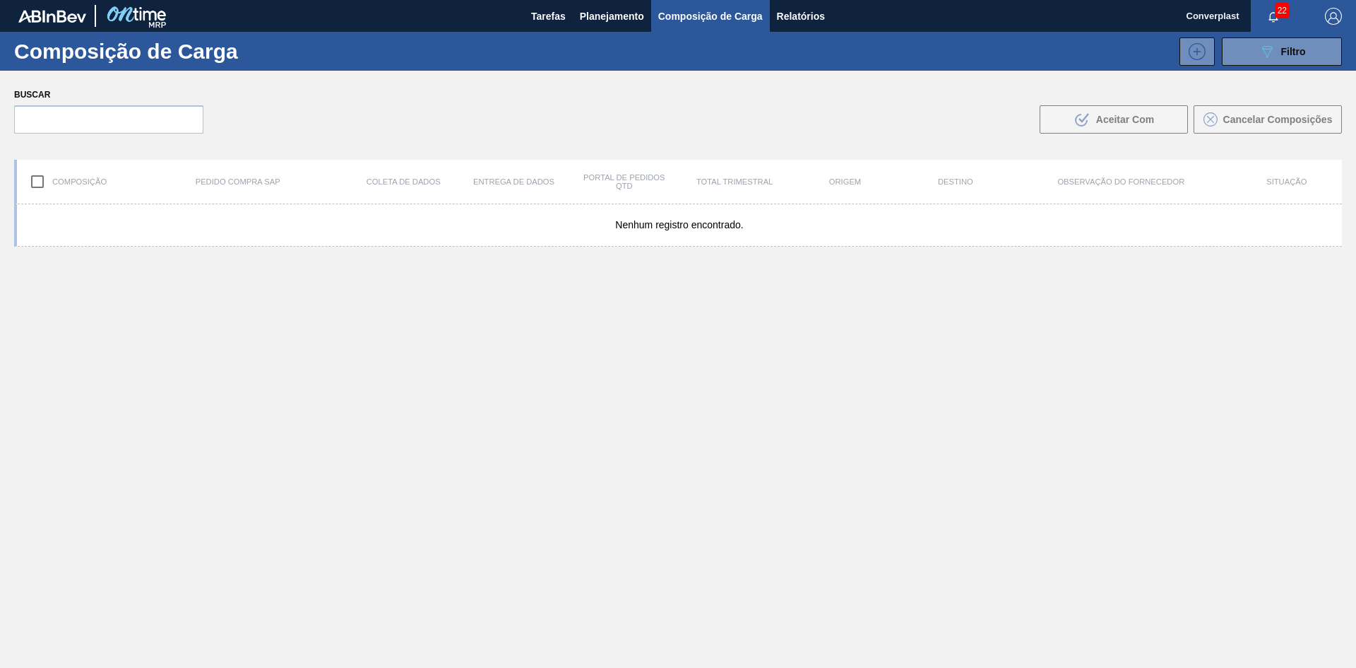
click at [593, 16] on font "Planejamento" at bounding box center [612, 16] width 64 height 11
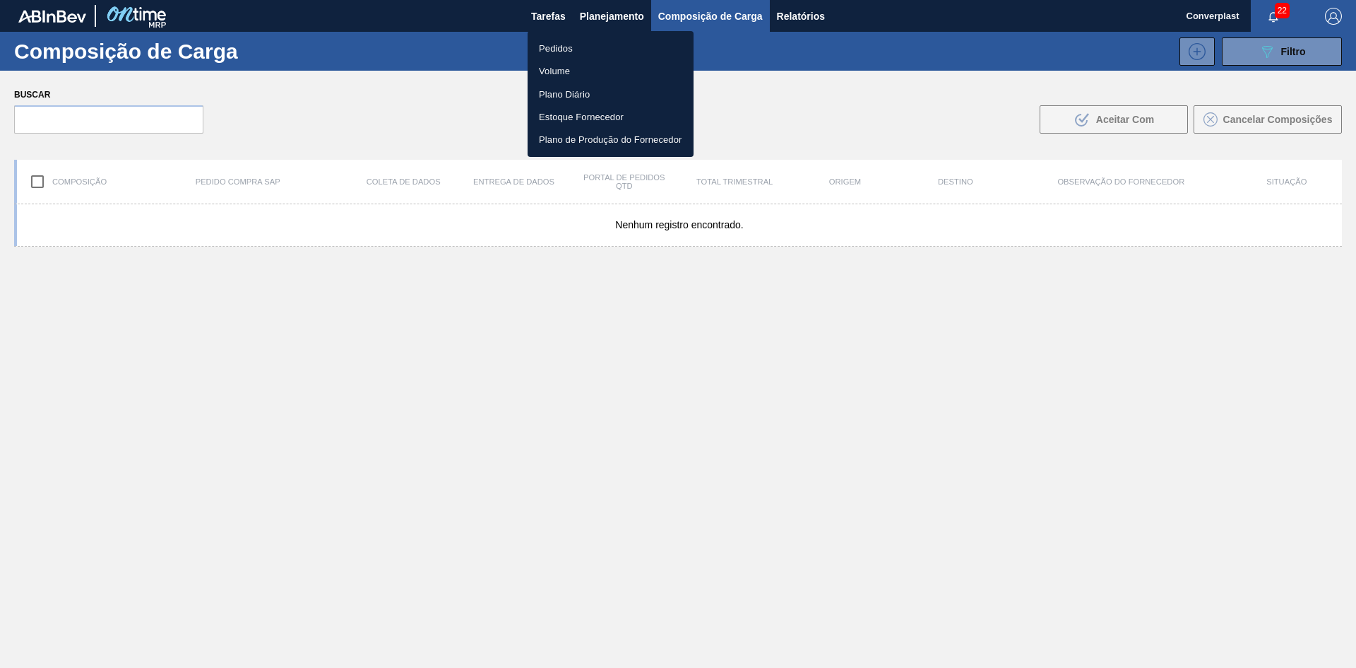
click at [580, 47] on li "Pedidos" at bounding box center [611, 48] width 166 height 23
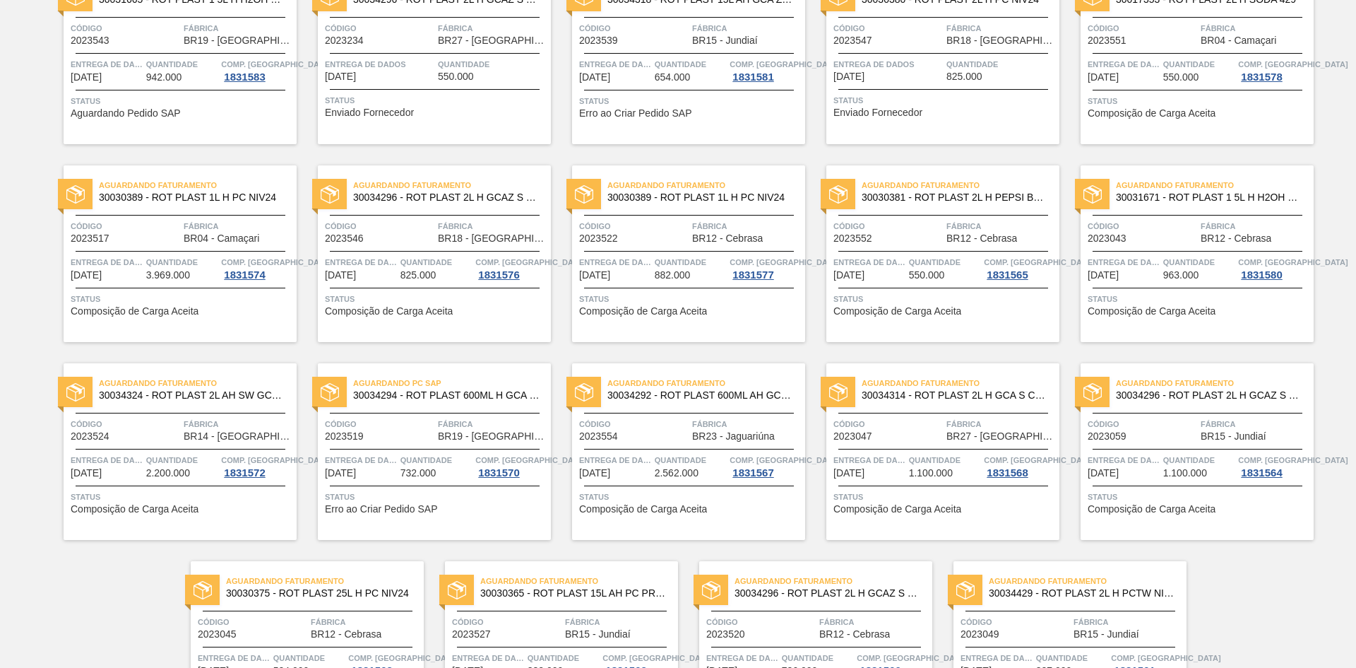
scroll to position [777, 0]
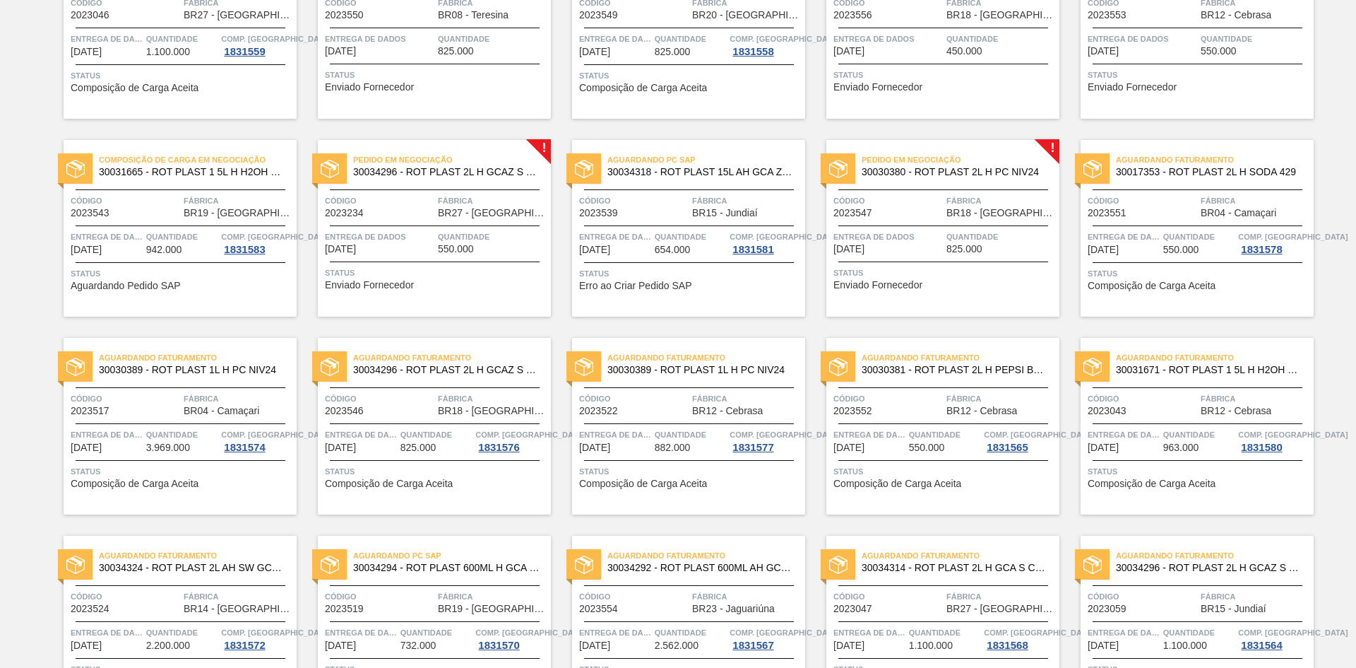
click at [872, 241] on span "Entrega de dados" at bounding box center [888, 237] width 109 height 14
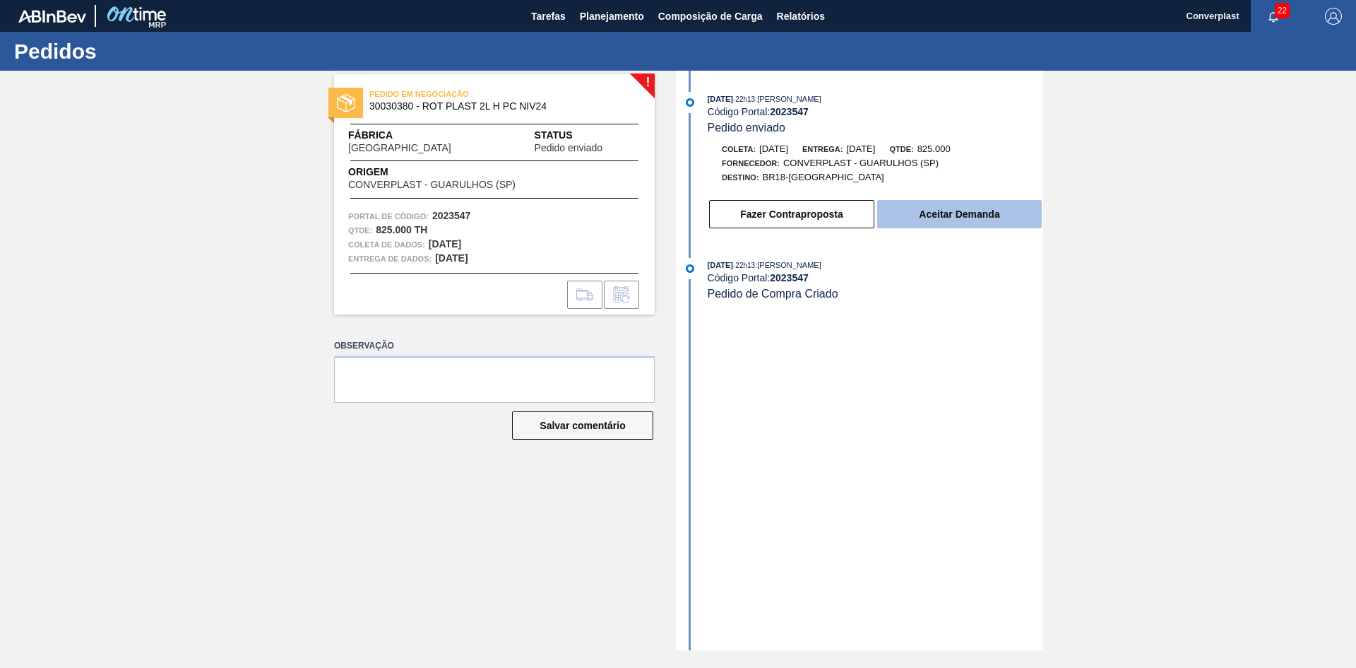
click at [920, 203] on button "Aceitar Demanda" at bounding box center [959, 214] width 165 height 28
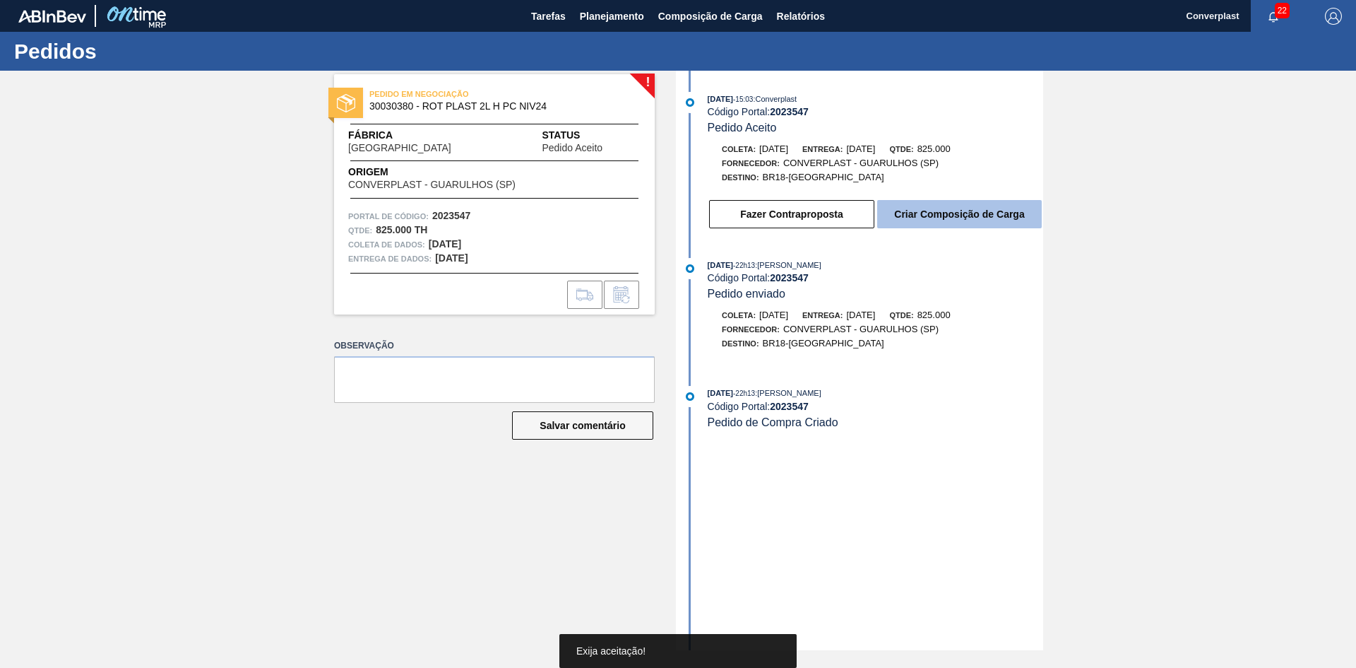
click at [957, 207] on button "Criar Composição de Carga" at bounding box center [959, 214] width 165 height 28
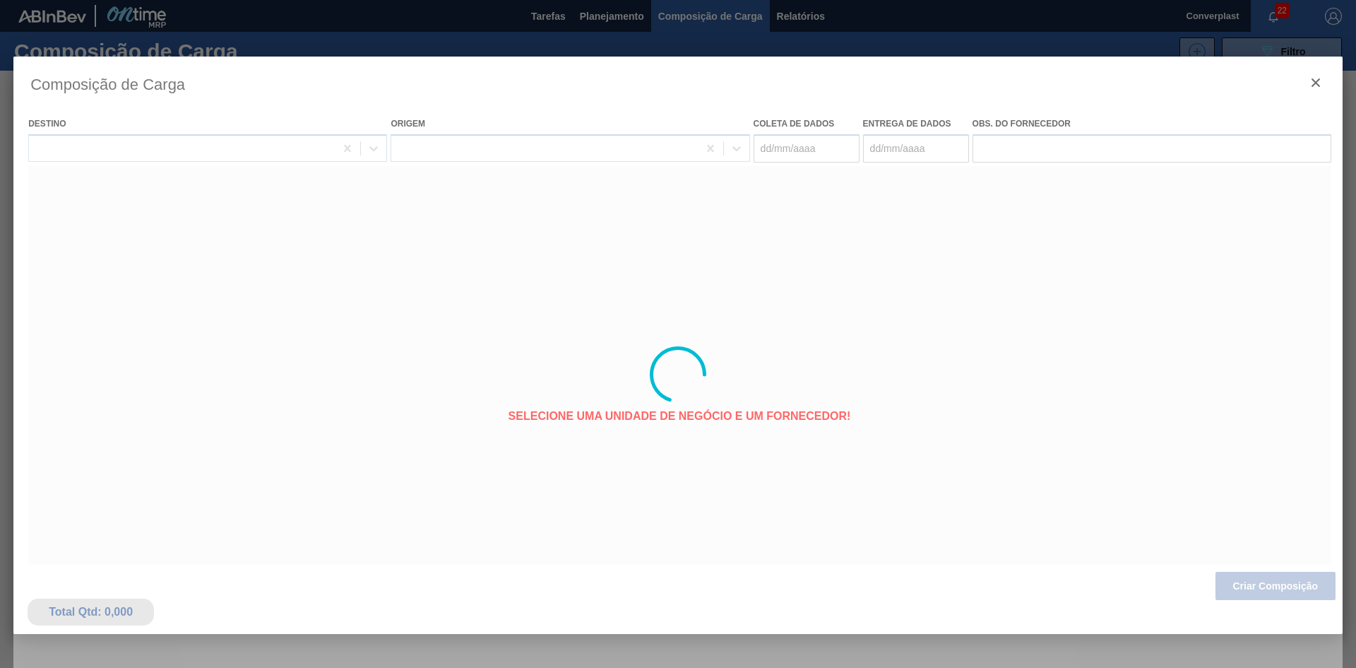
type coleta "[DATE]"
type entrega "[DATE]"
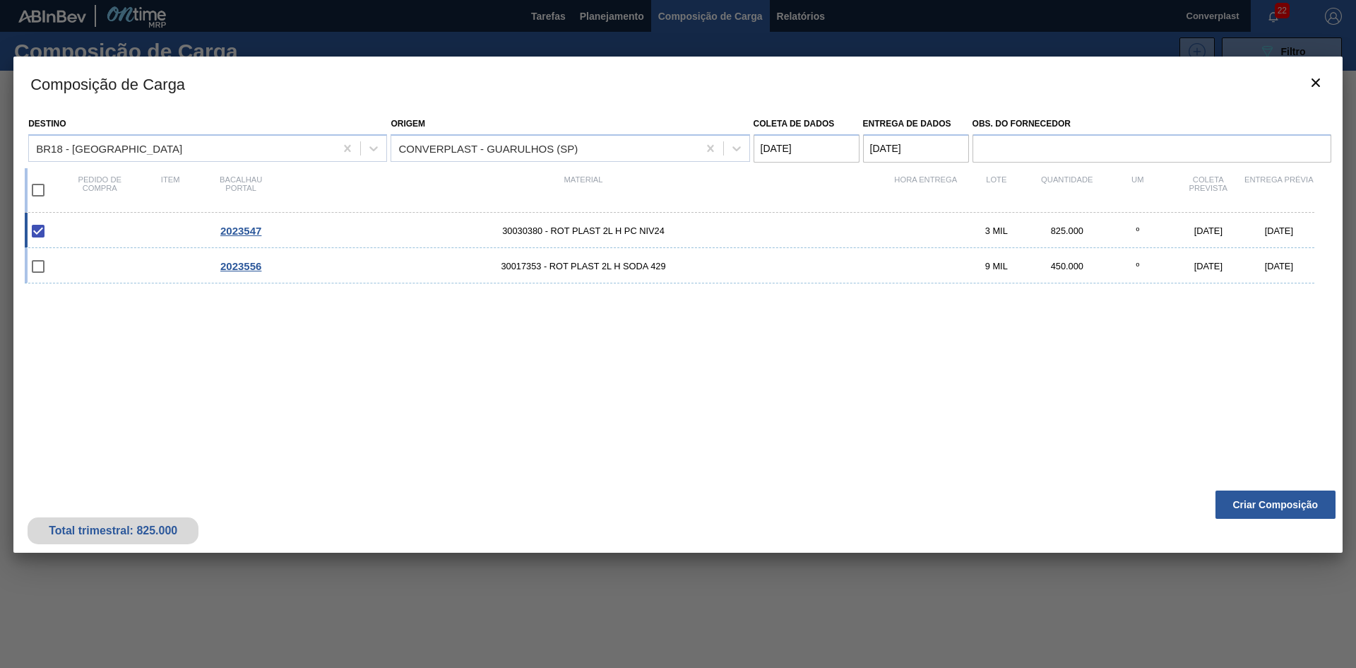
click at [1252, 506] on font "Criar Composição" at bounding box center [1275, 504] width 85 height 11
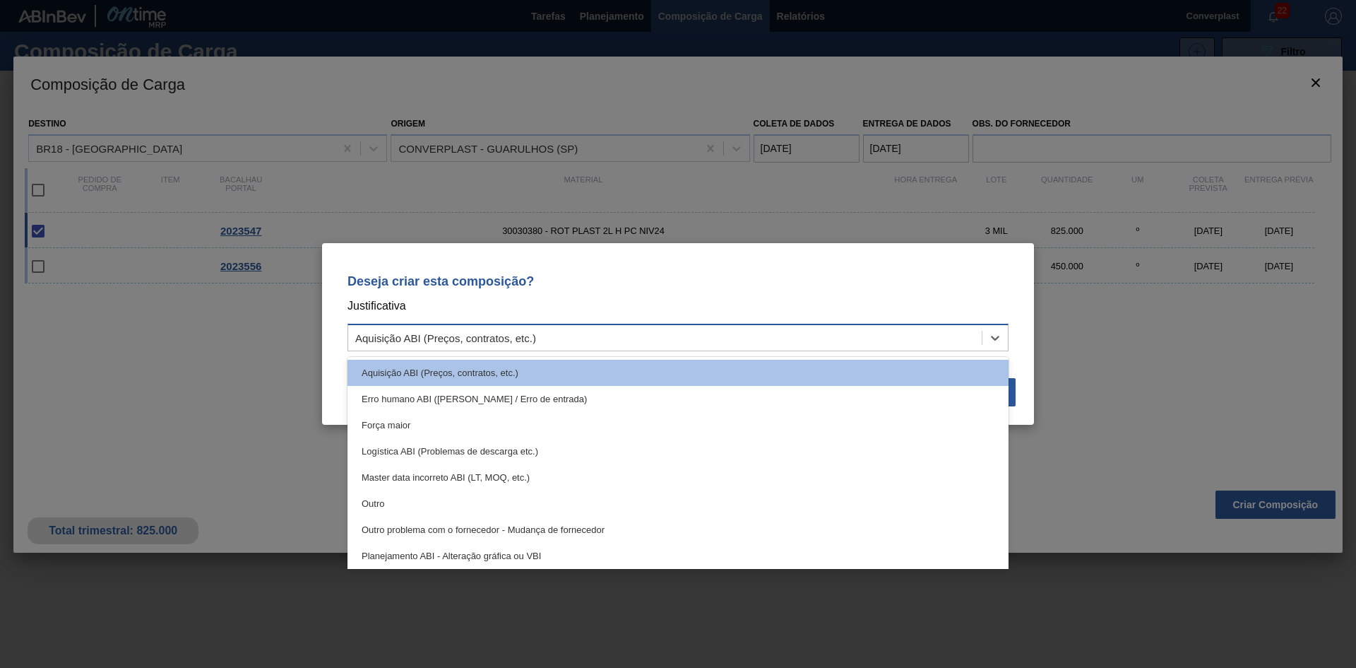
click at [568, 345] on div "Aquisição ABI (Preços, contratos, etc.)" at bounding box center [665, 338] width 634 height 20
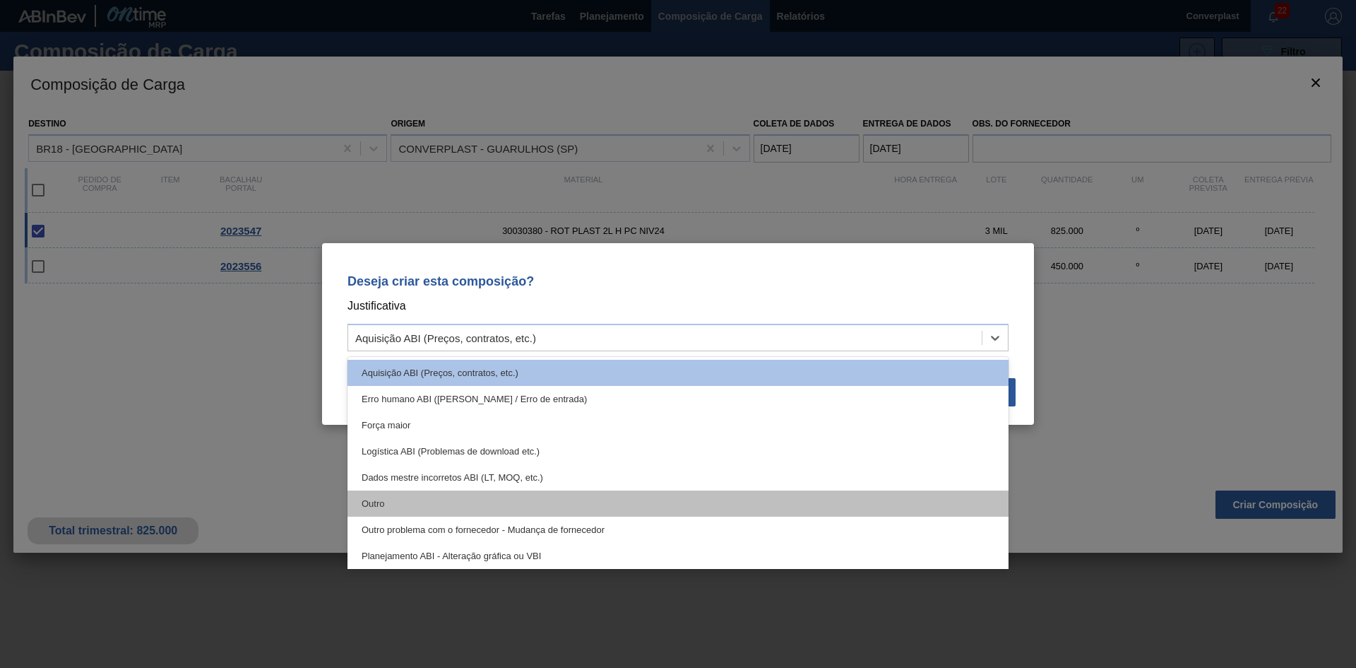
click at [504, 495] on div "Outro" at bounding box center [678, 503] width 661 height 26
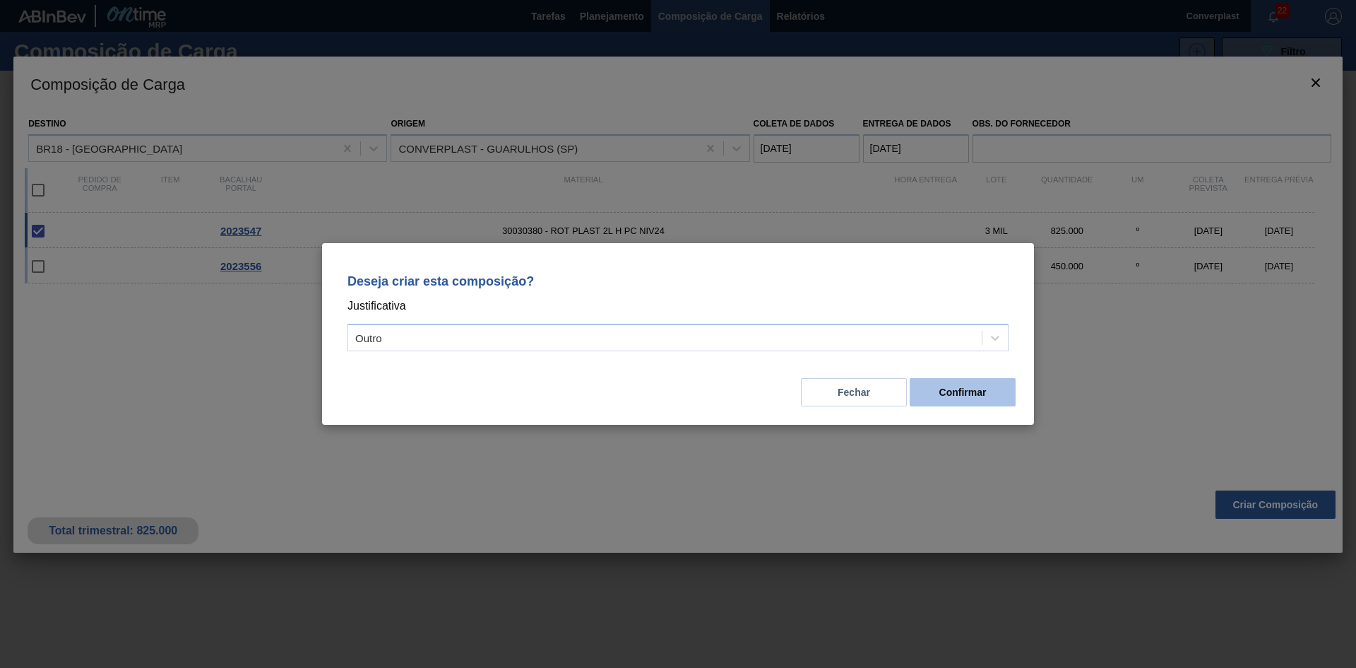
click at [971, 387] on font "Confirmar" at bounding box center [963, 391] width 47 height 11
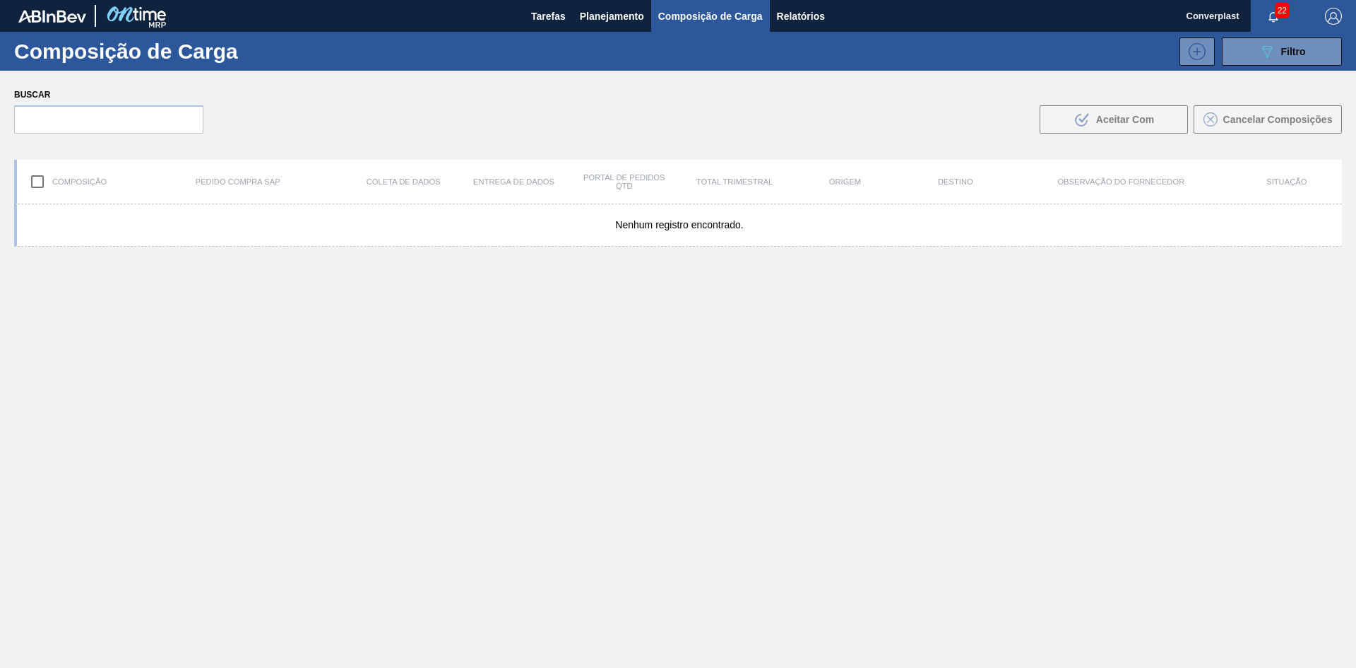
click at [613, 8] on font "Planejamento" at bounding box center [612, 16] width 64 height 17
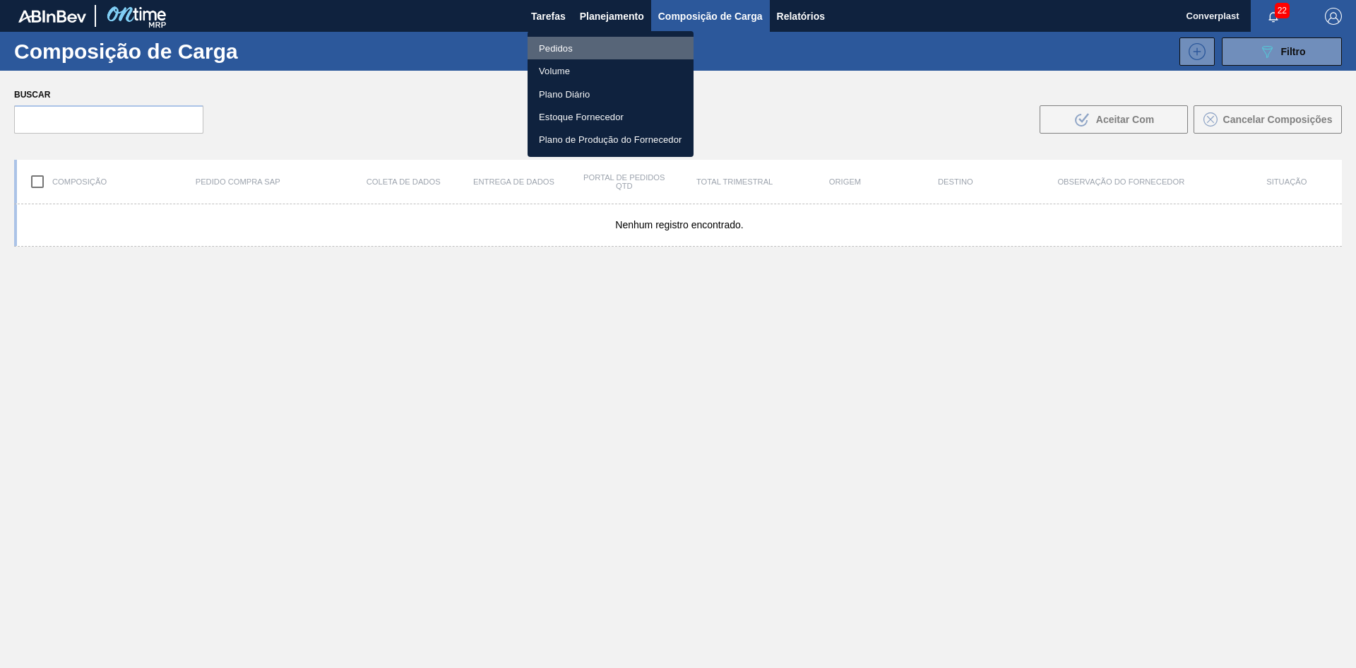
click at [571, 46] on font "Pedidos" at bounding box center [556, 48] width 34 height 11
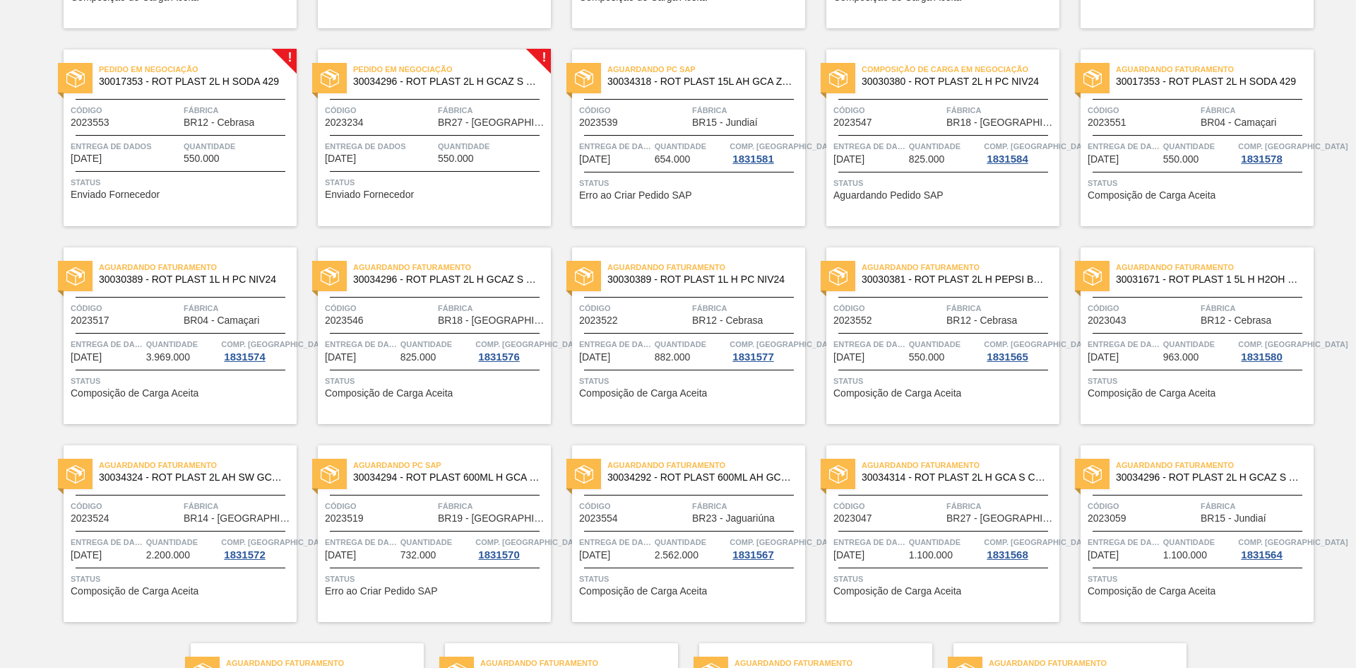
scroll to position [789, 0]
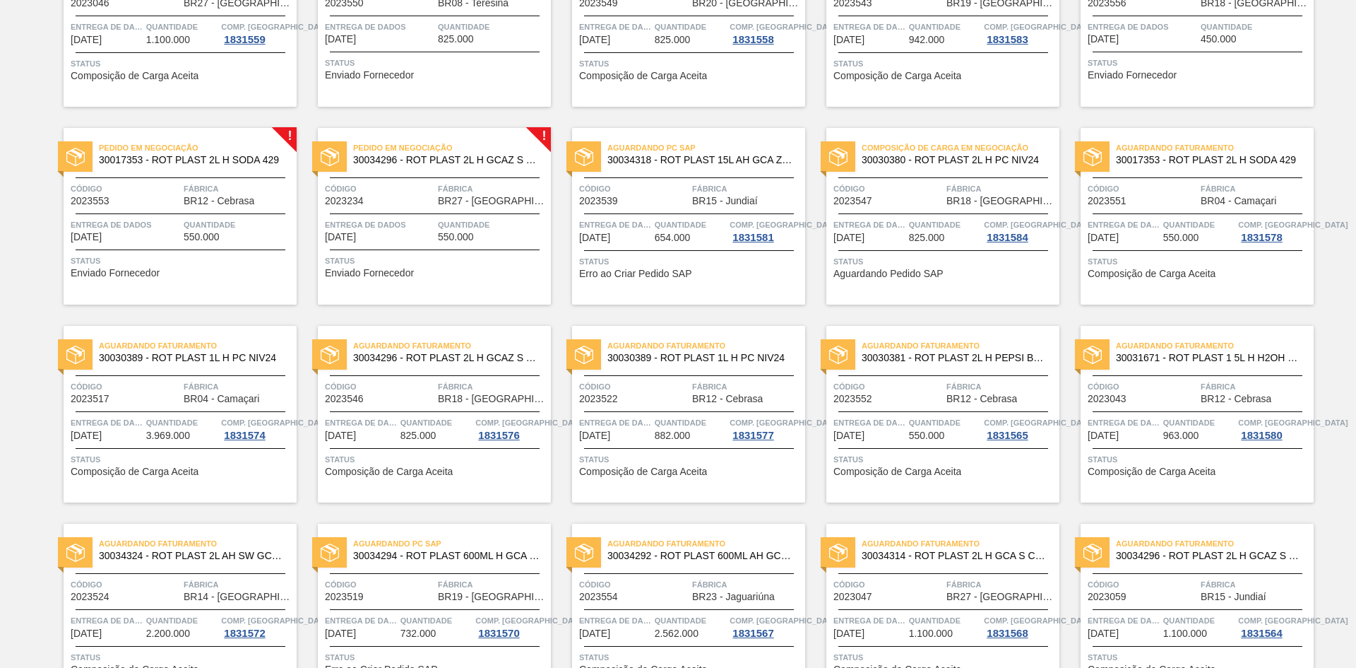
click at [431, 268] on div "Status Enviado Fornecedor" at bounding box center [436, 265] width 223 height 23
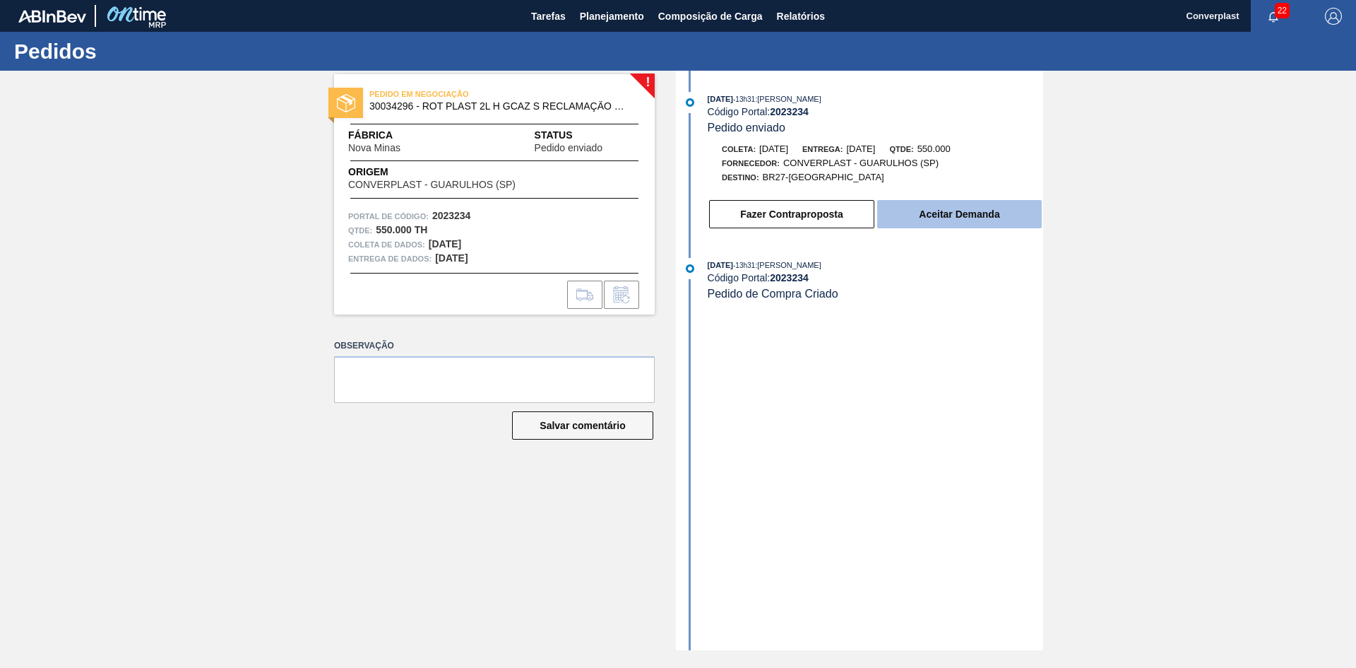
click at [959, 211] on font "Aceitar Demanda" at bounding box center [959, 213] width 81 height 11
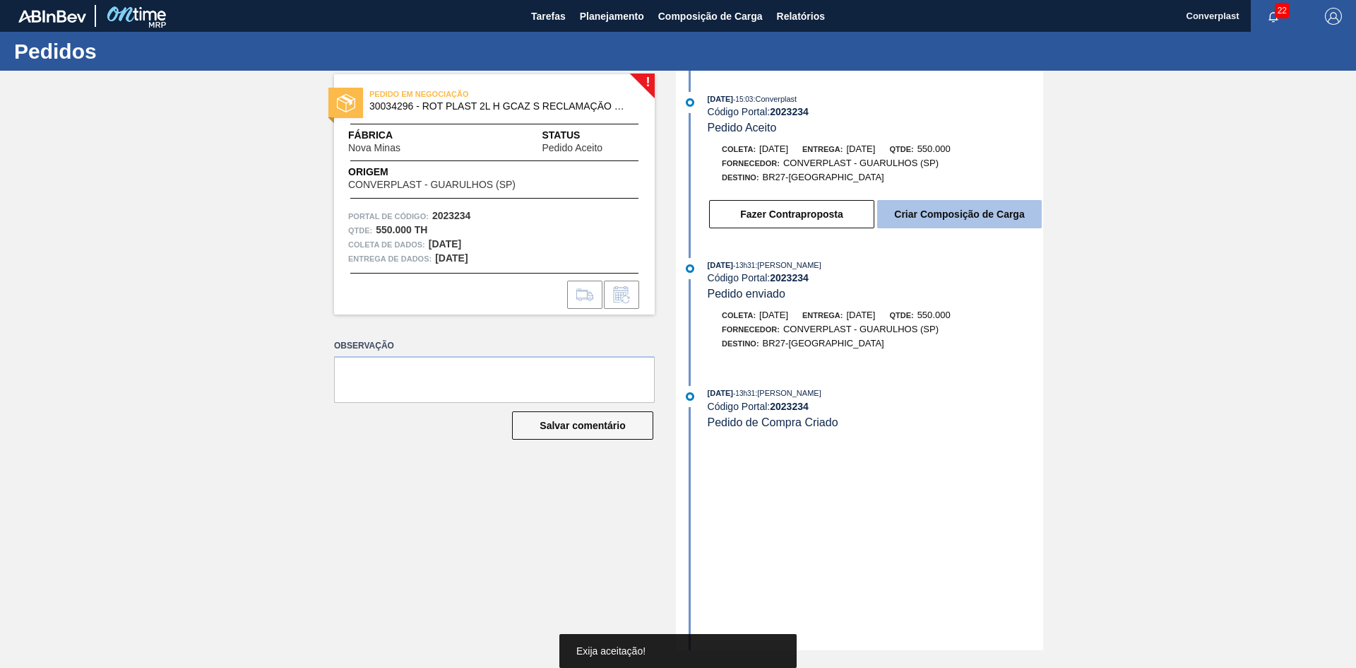
click at [944, 208] on button "Criar Composição de Carga" at bounding box center [959, 214] width 165 height 28
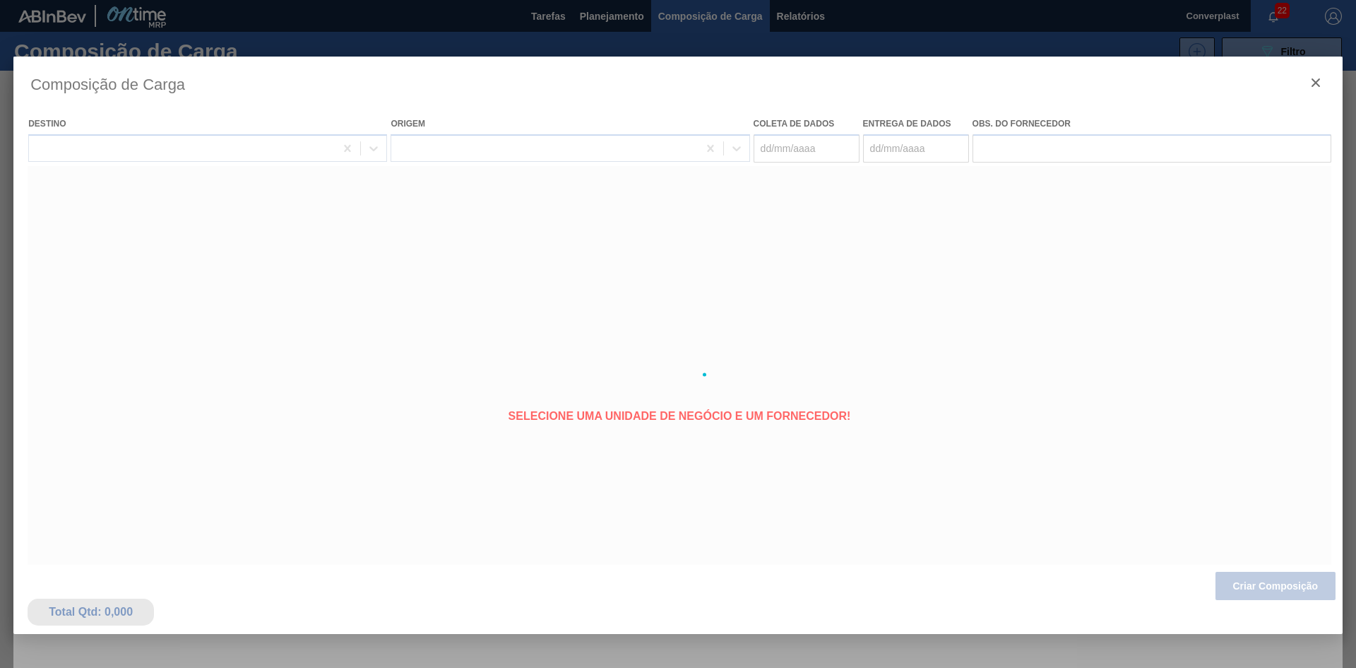
type coleta "[DATE]"
type entrega "[DATE]"
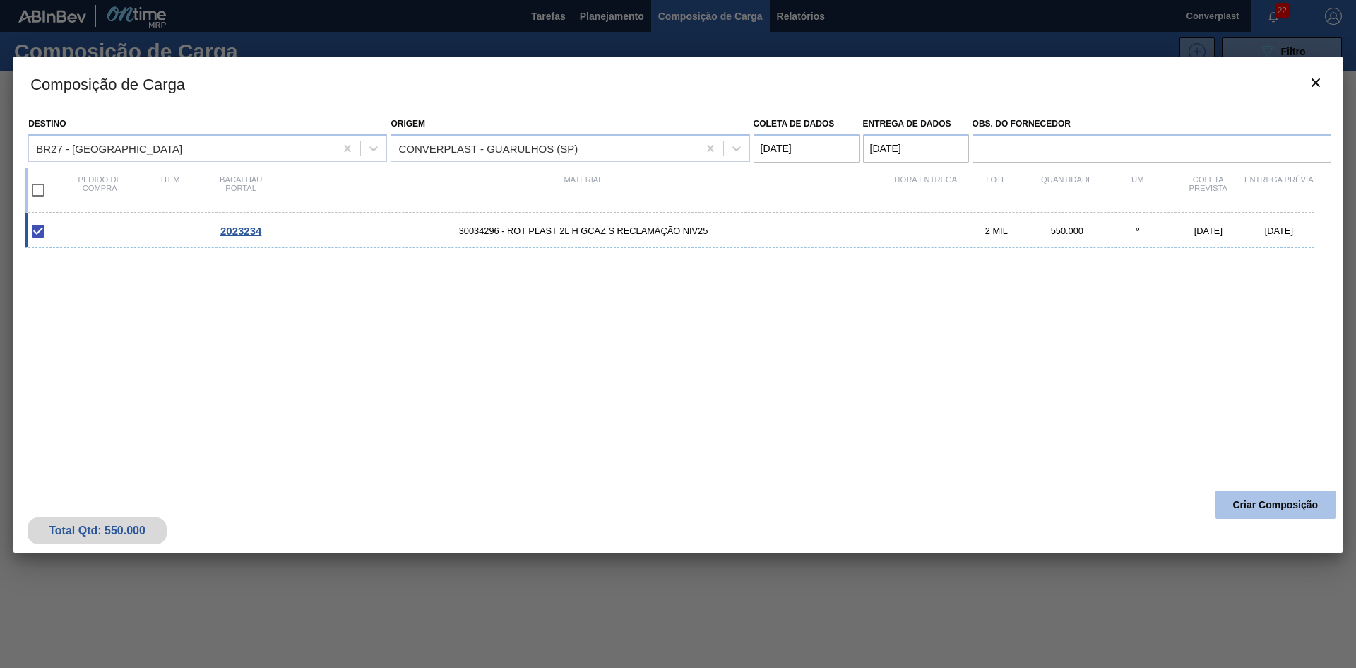
click at [1286, 499] on font "Criar Composição" at bounding box center [1275, 504] width 85 height 11
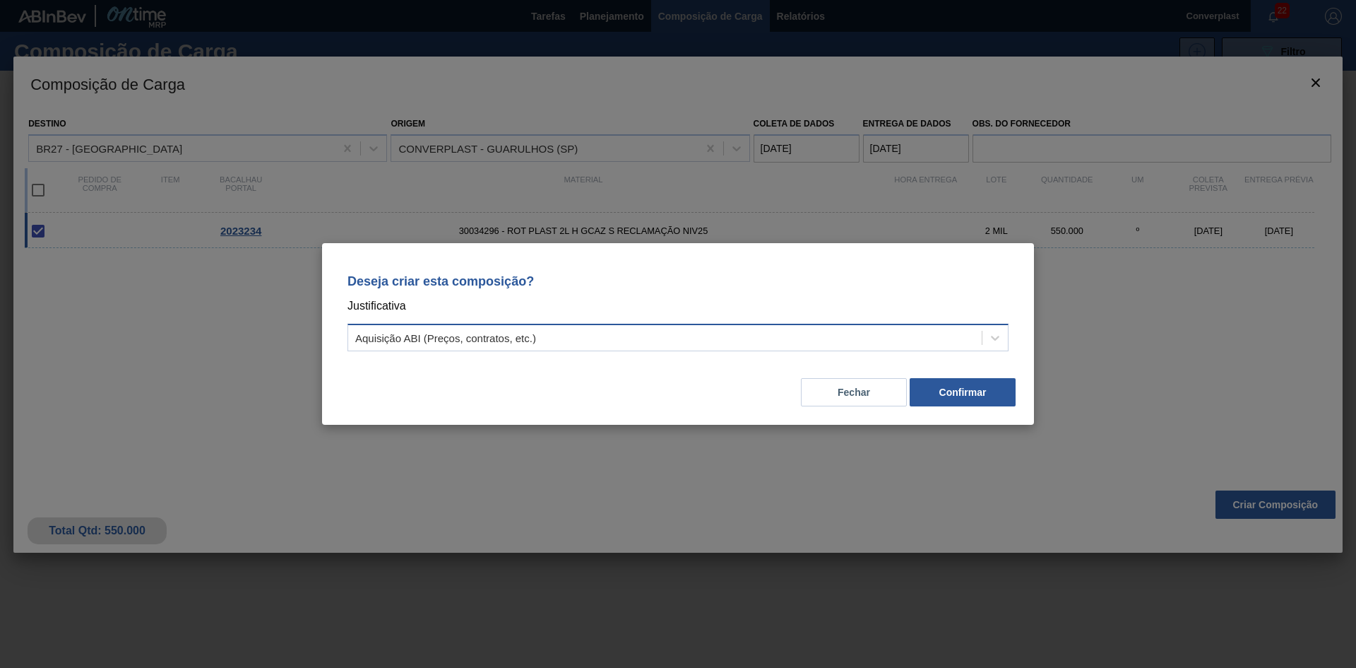
click at [711, 334] on div "Aquisição ABI (Preços, contratos, etc.)" at bounding box center [665, 338] width 634 height 20
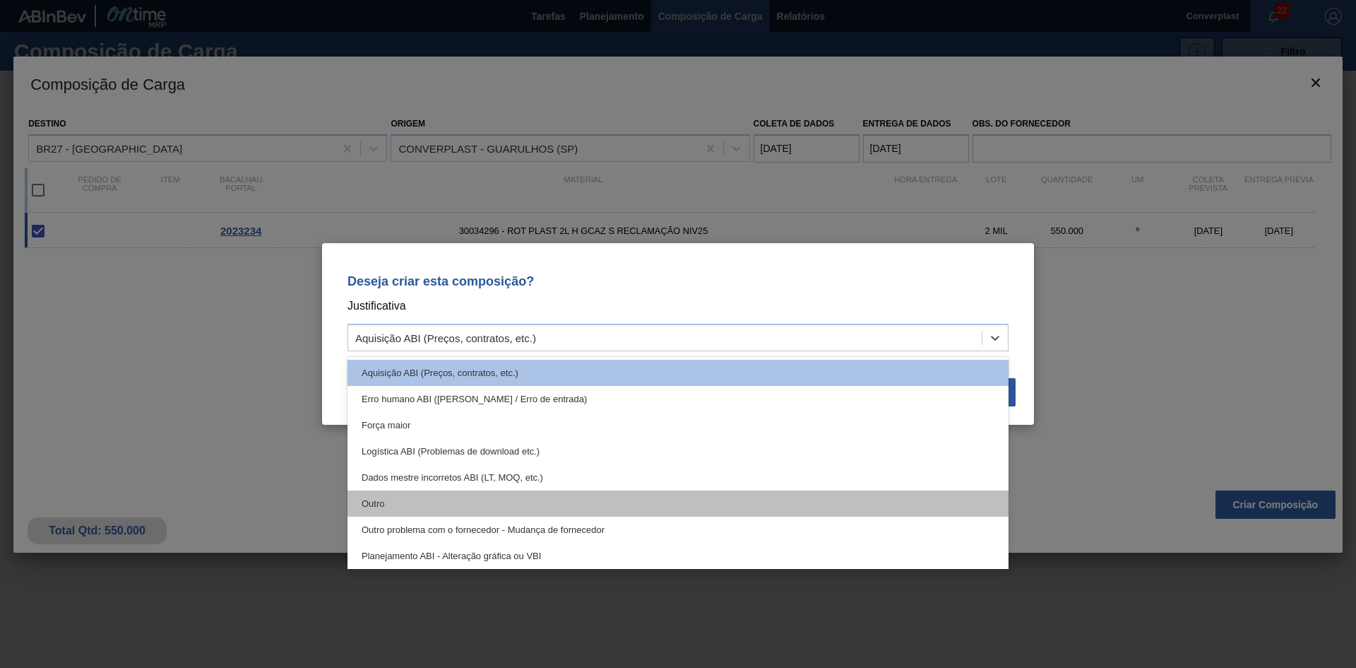
click at [546, 508] on div "Outro" at bounding box center [678, 503] width 661 height 26
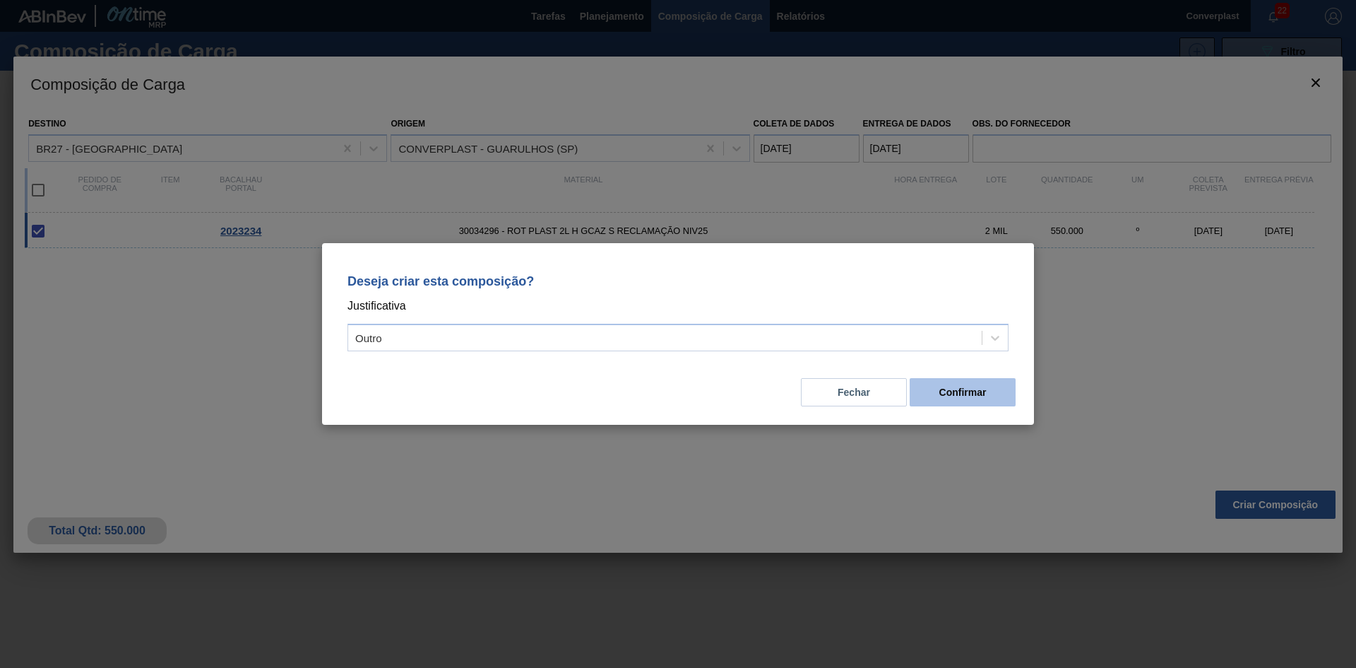
click at [983, 393] on font "Confirmar" at bounding box center [963, 391] width 47 height 11
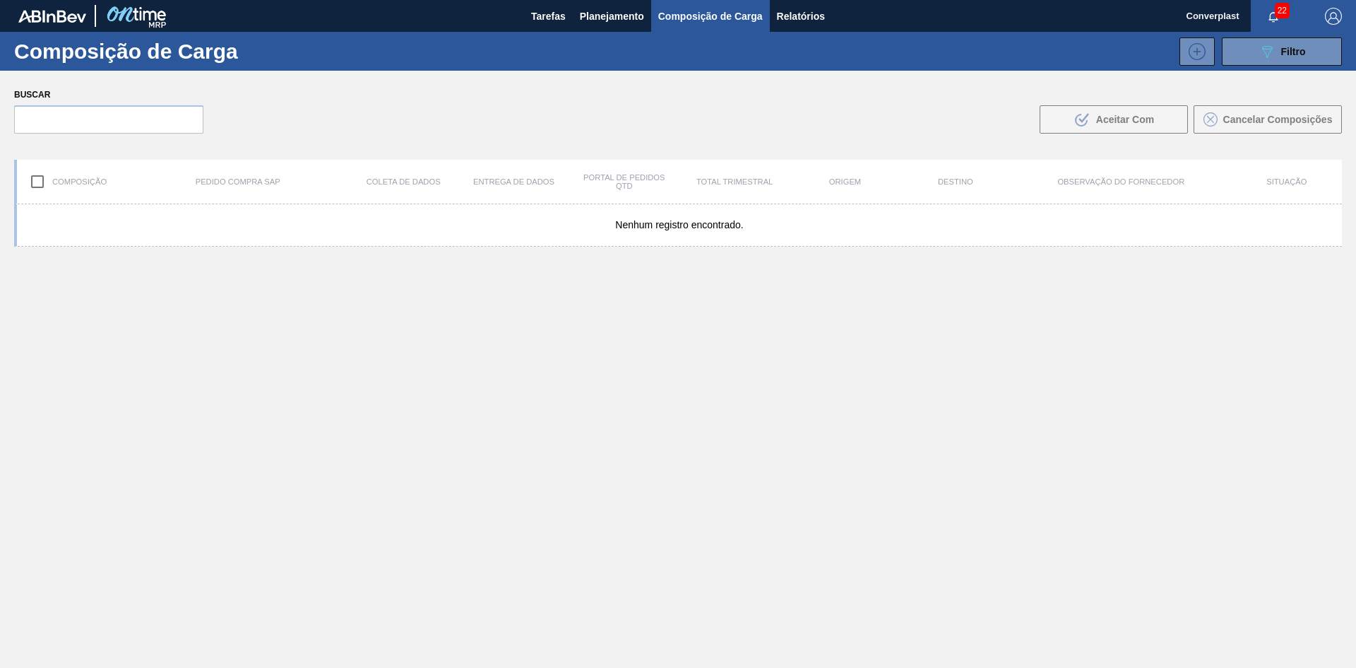
click at [591, 11] on font "Planejamento" at bounding box center [612, 16] width 64 height 11
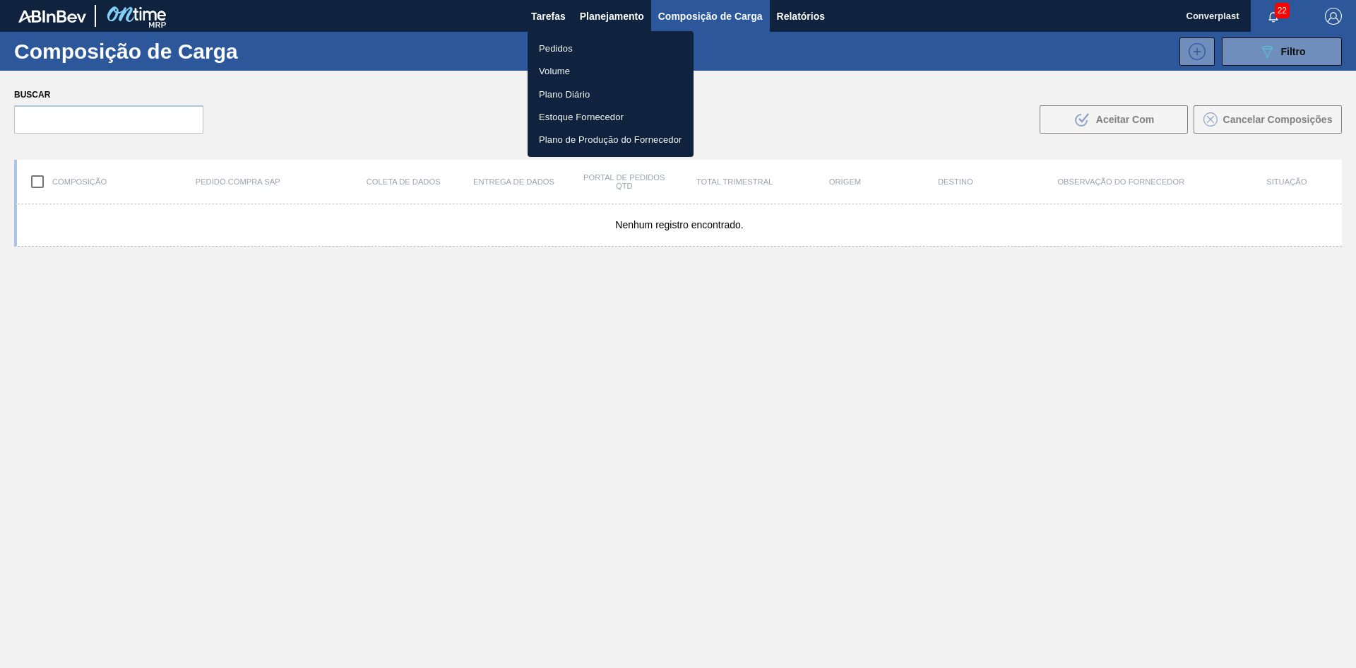
click at [559, 50] on font "Pedidos" at bounding box center [556, 48] width 34 height 11
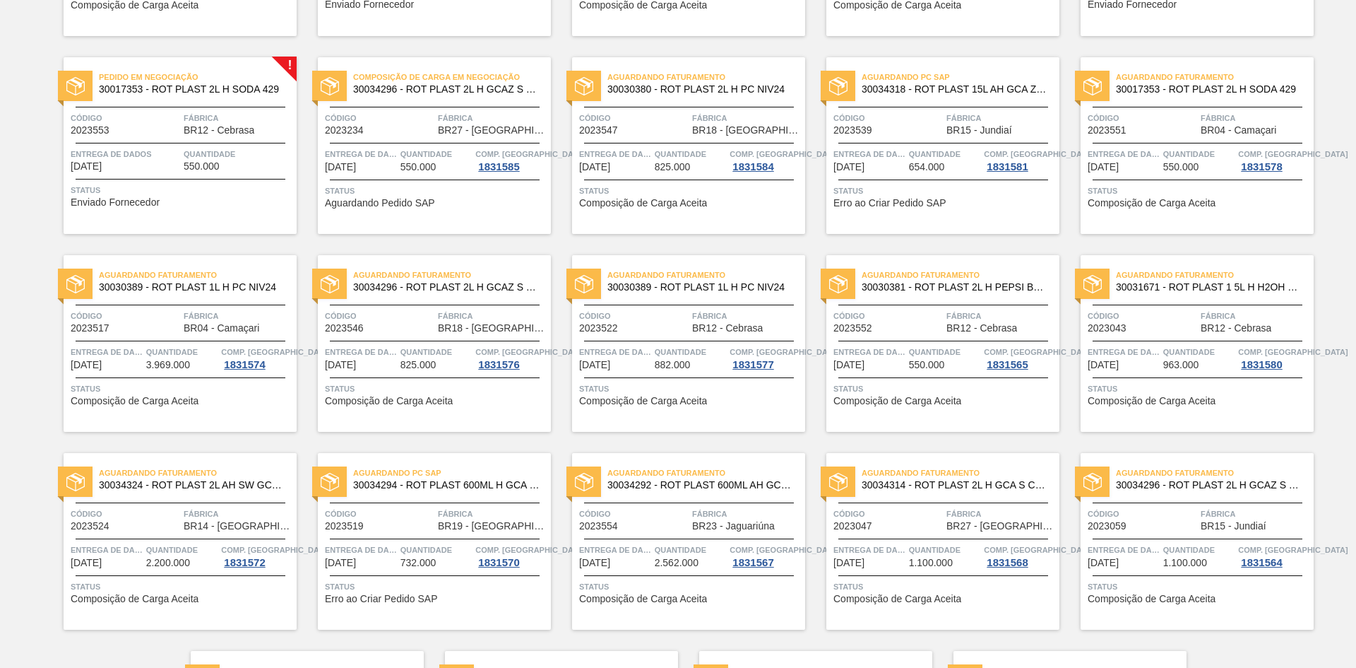
scroll to position [648, 0]
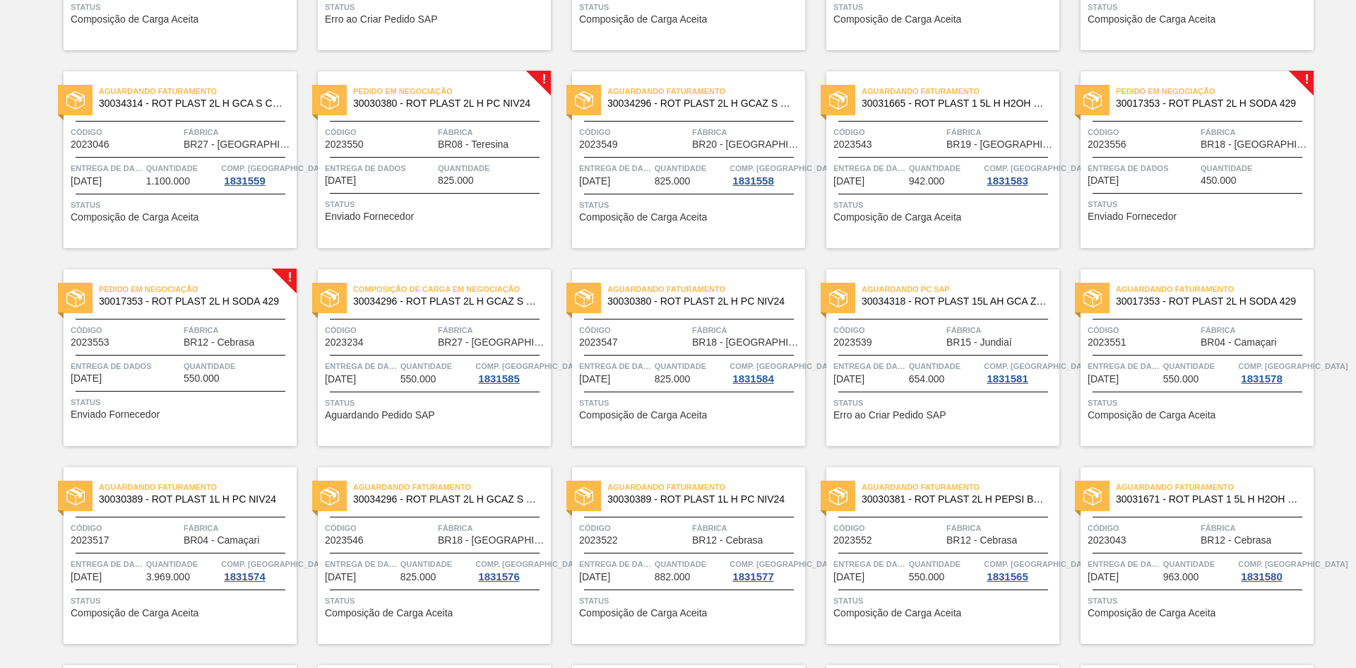
click at [121, 393] on div "Pedido em Negociação 30017353 - ROT PLAST 2L H SODA 429 Código 2023553 Fábrica …" at bounding box center [180, 357] width 233 height 177
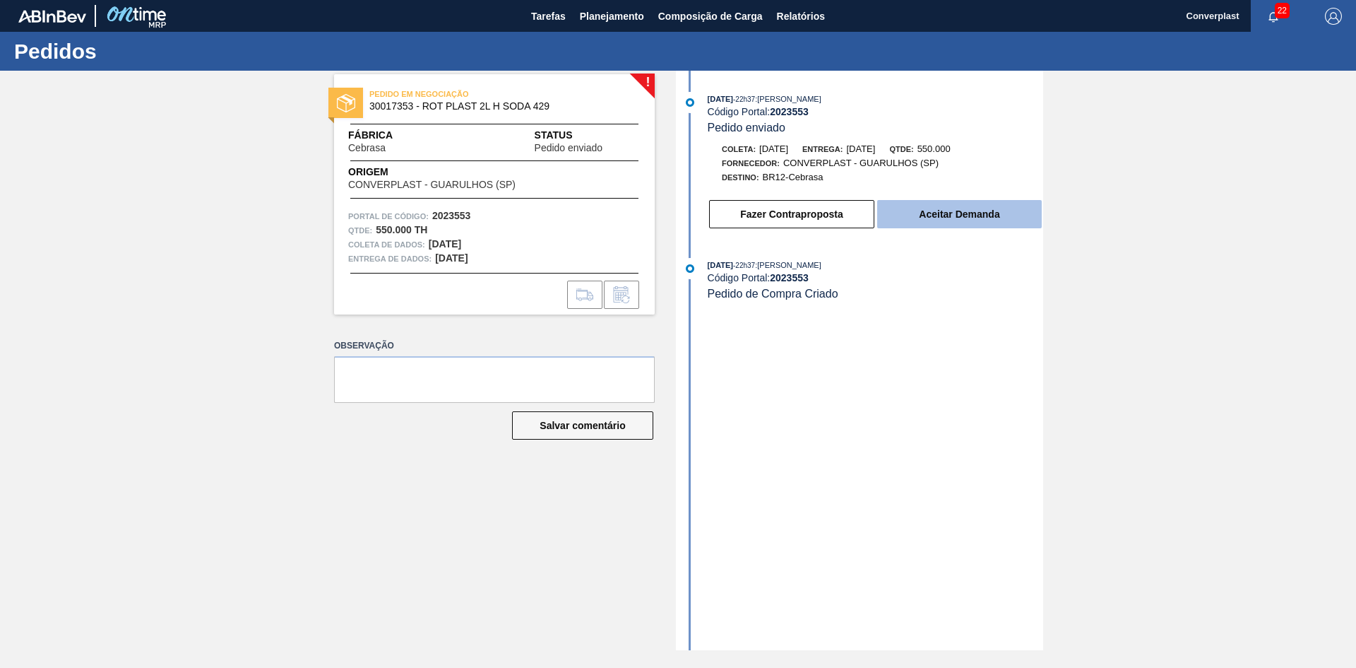
click at [983, 219] on font "Aceitar Demanda" at bounding box center [959, 213] width 81 height 11
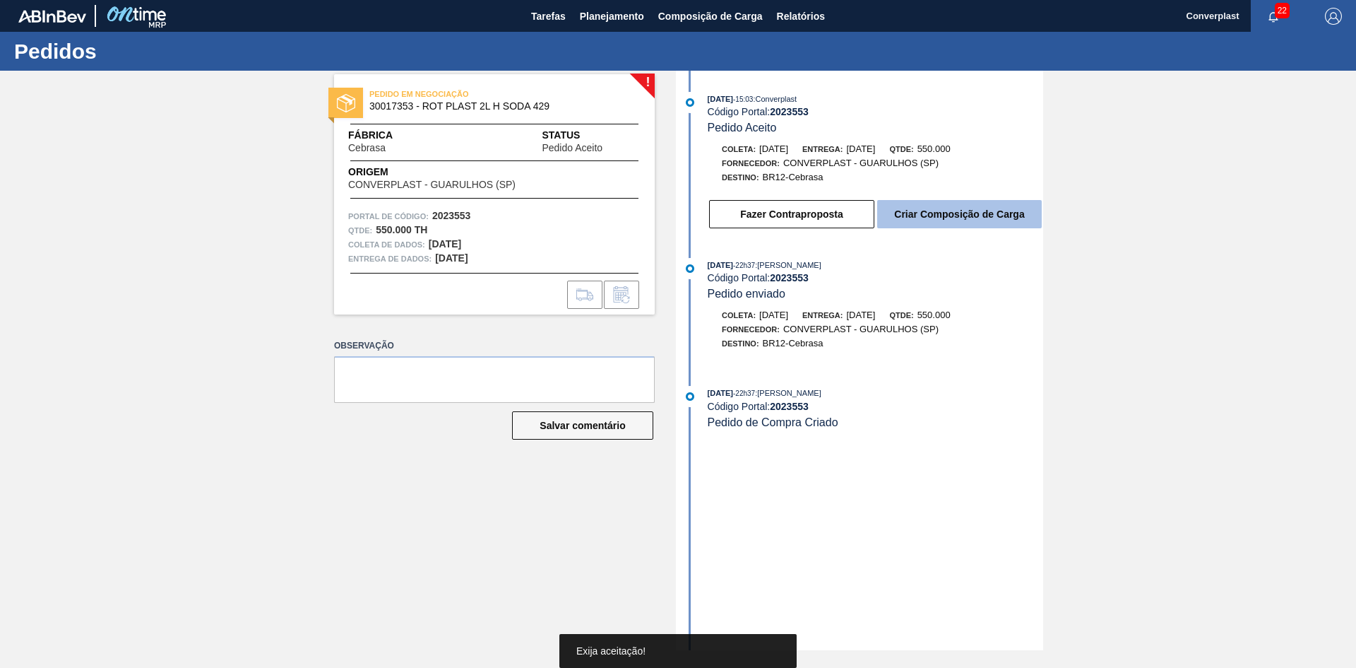
click at [978, 207] on button "Criar Composição de Carga" at bounding box center [959, 214] width 165 height 28
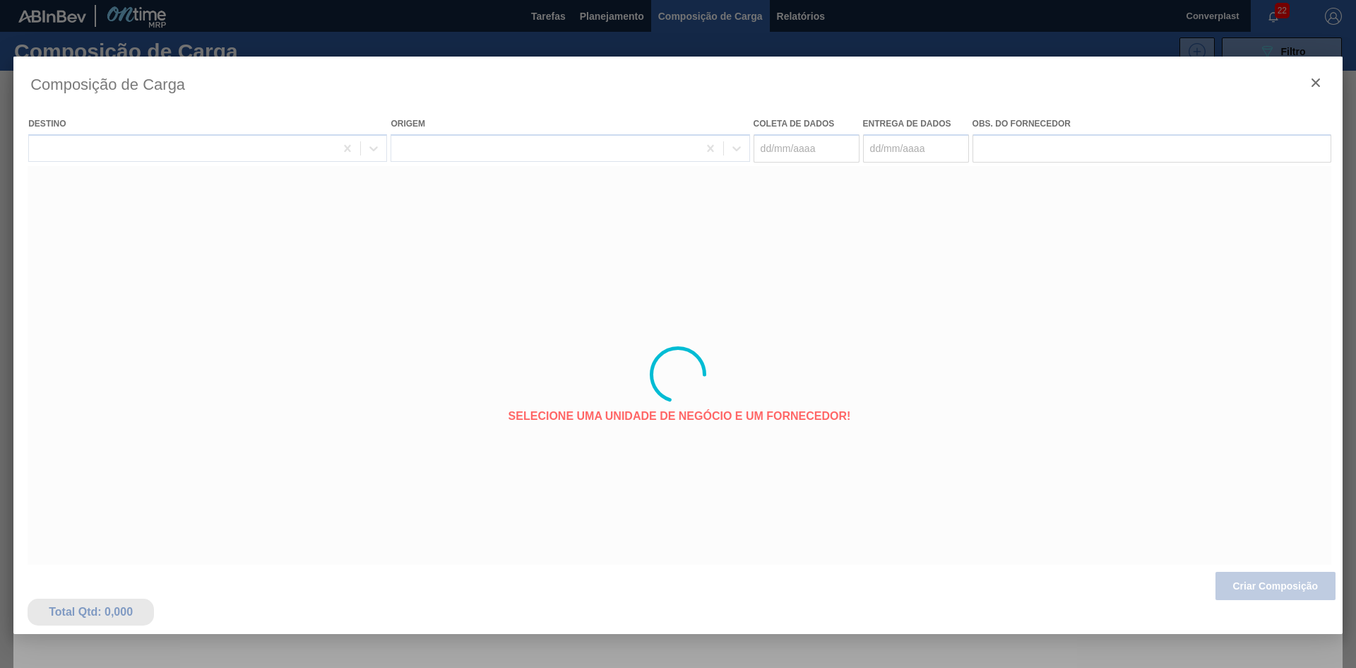
type coleta "[DATE]"
type entrega "[DATE]"
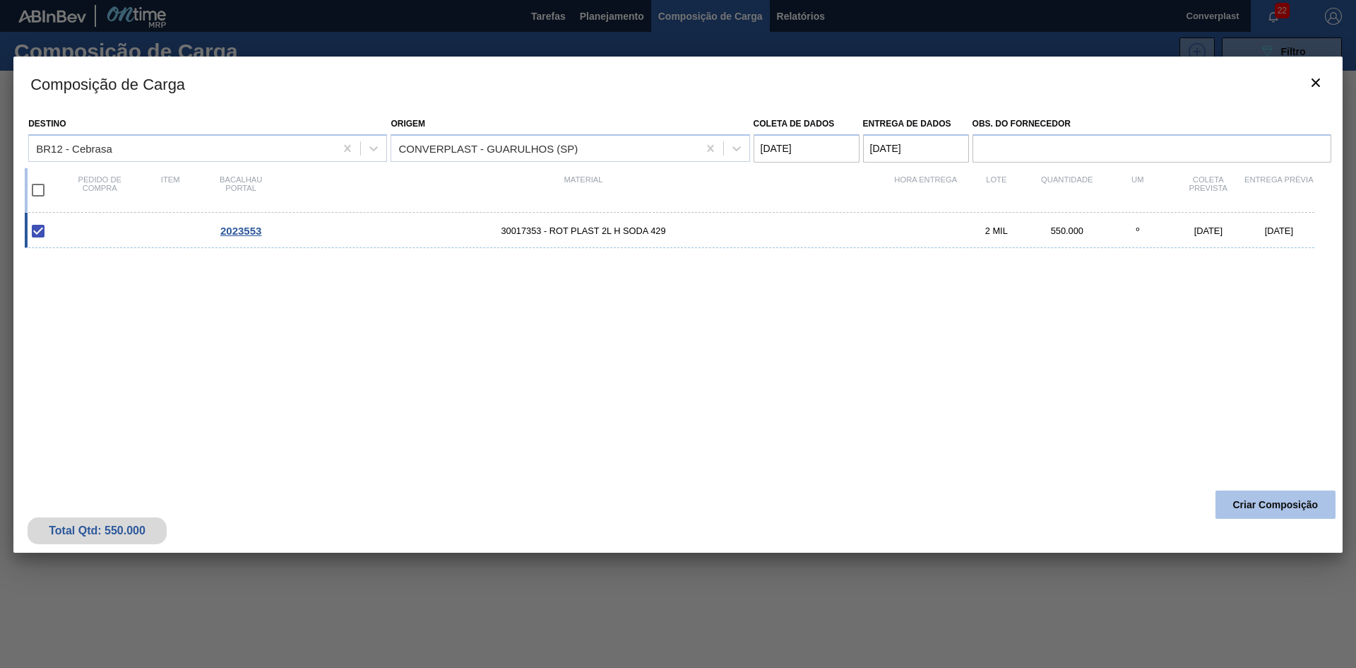
click at [1263, 503] on font "Criar Composição" at bounding box center [1275, 504] width 85 height 11
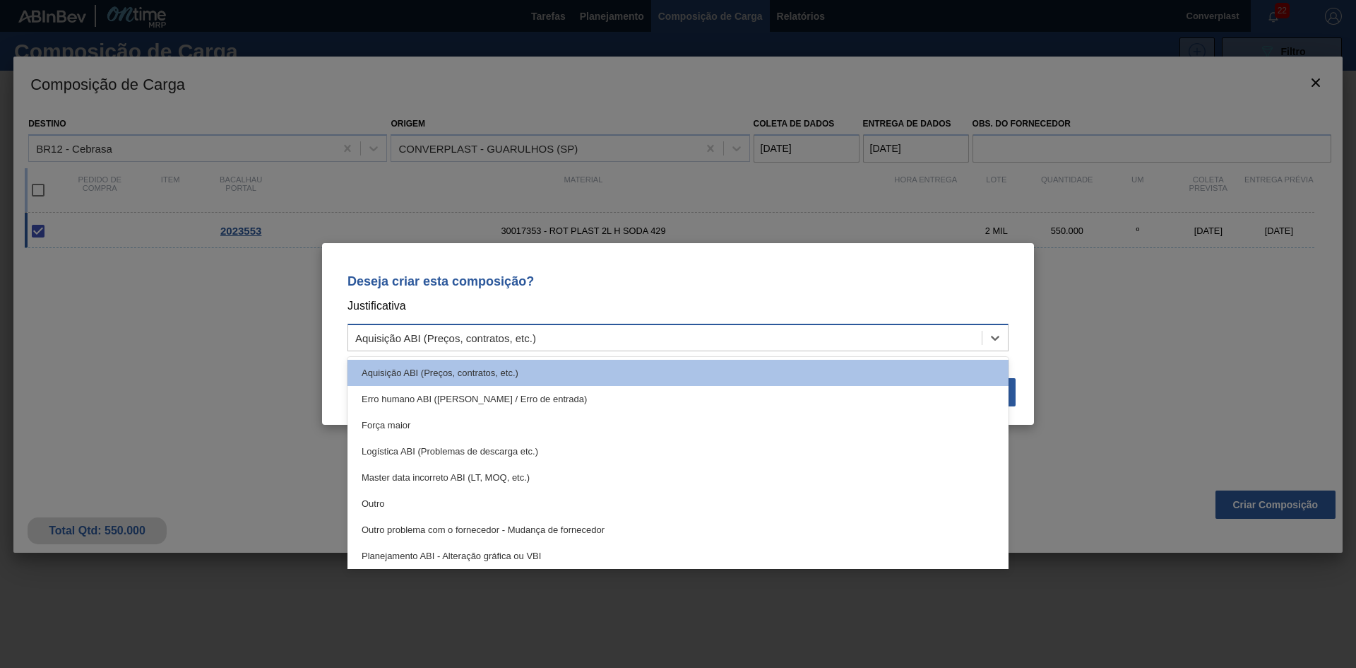
click at [638, 336] on div "Aquisição ABI (Preços, contratos, etc.)" at bounding box center [665, 338] width 634 height 20
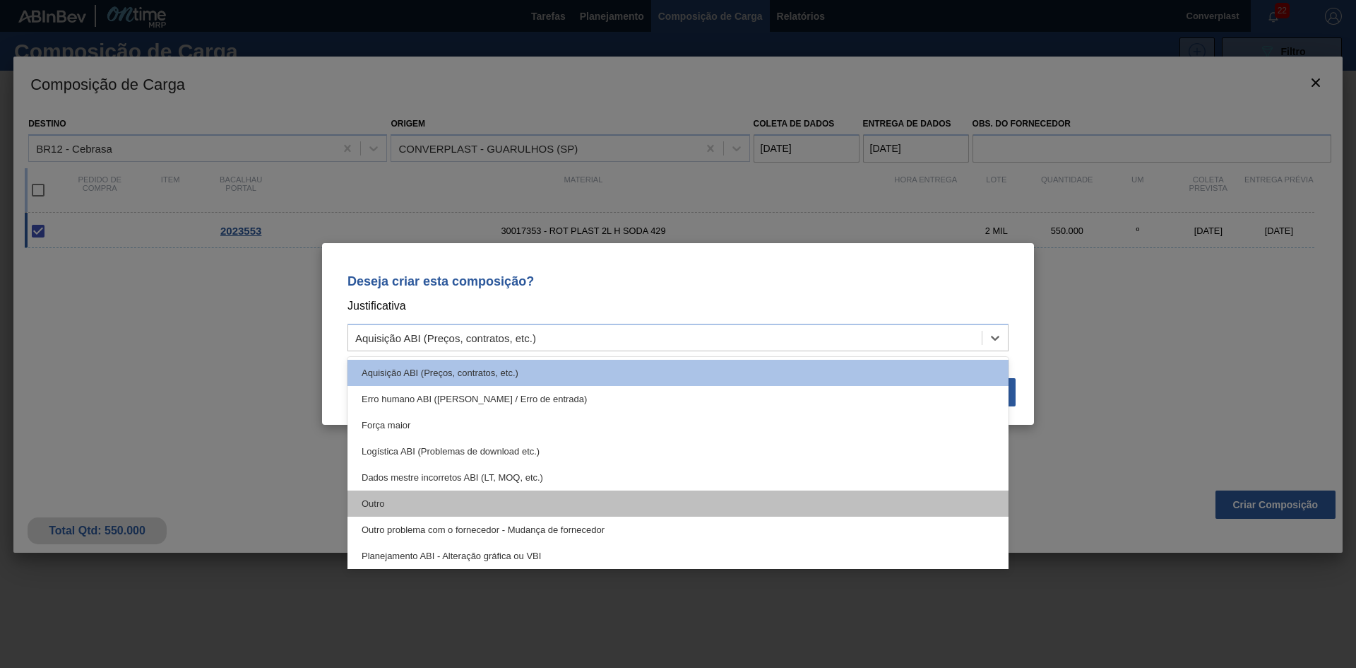
click at [485, 504] on div "Outro" at bounding box center [678, 503] width 661 height 26
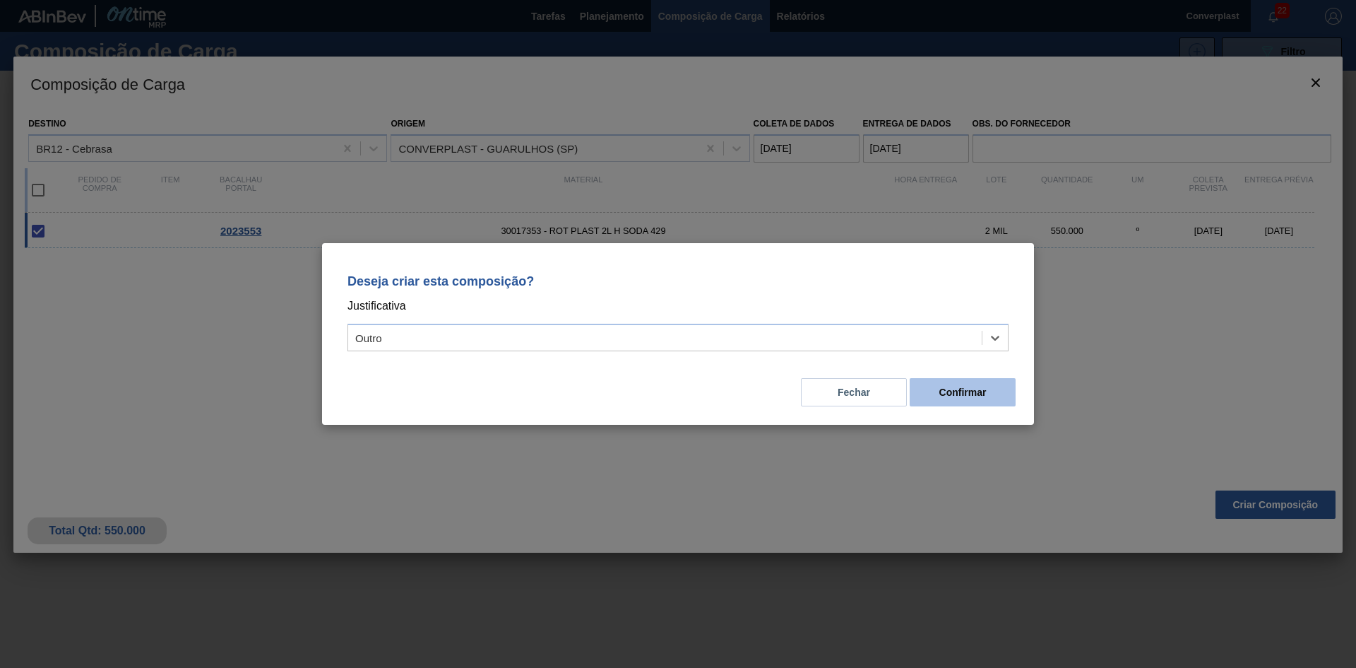
click at [953, 394] on font "Confirmar" at bounding box center [963, 391] width 47 height 11
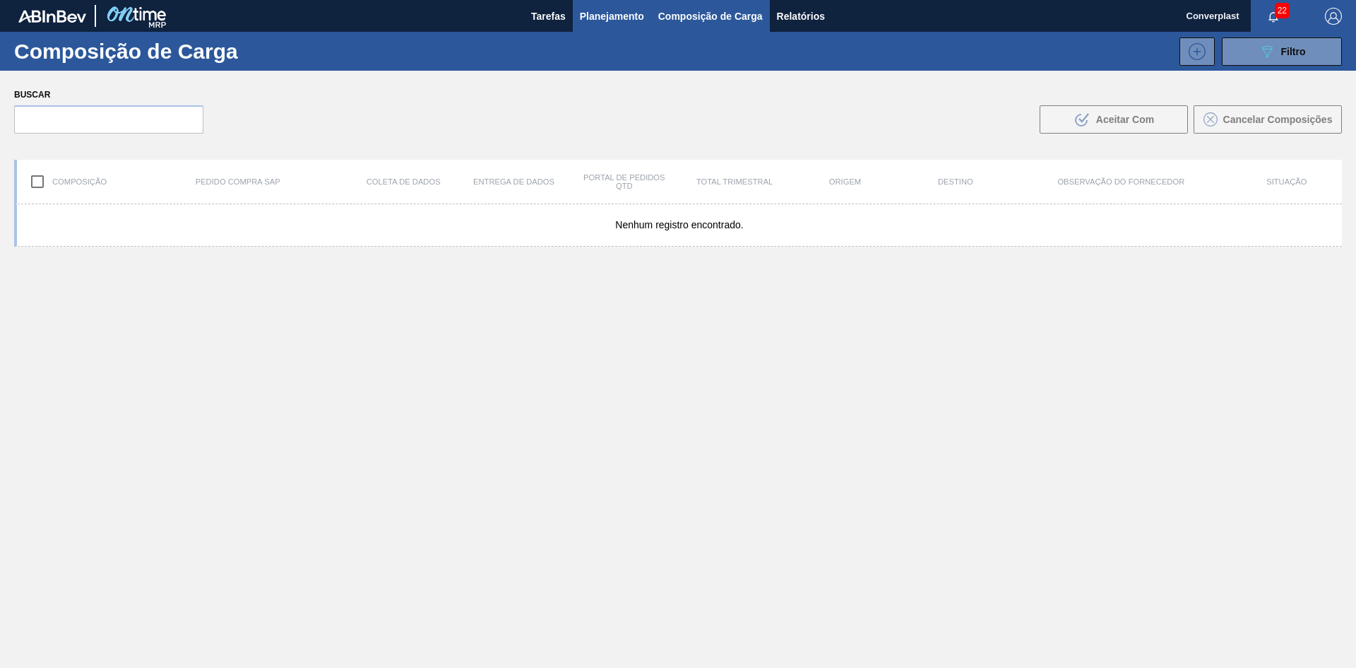
click at [598, 16] on font "Planejamento" at bounding box center [612, 16] width 64 height 11
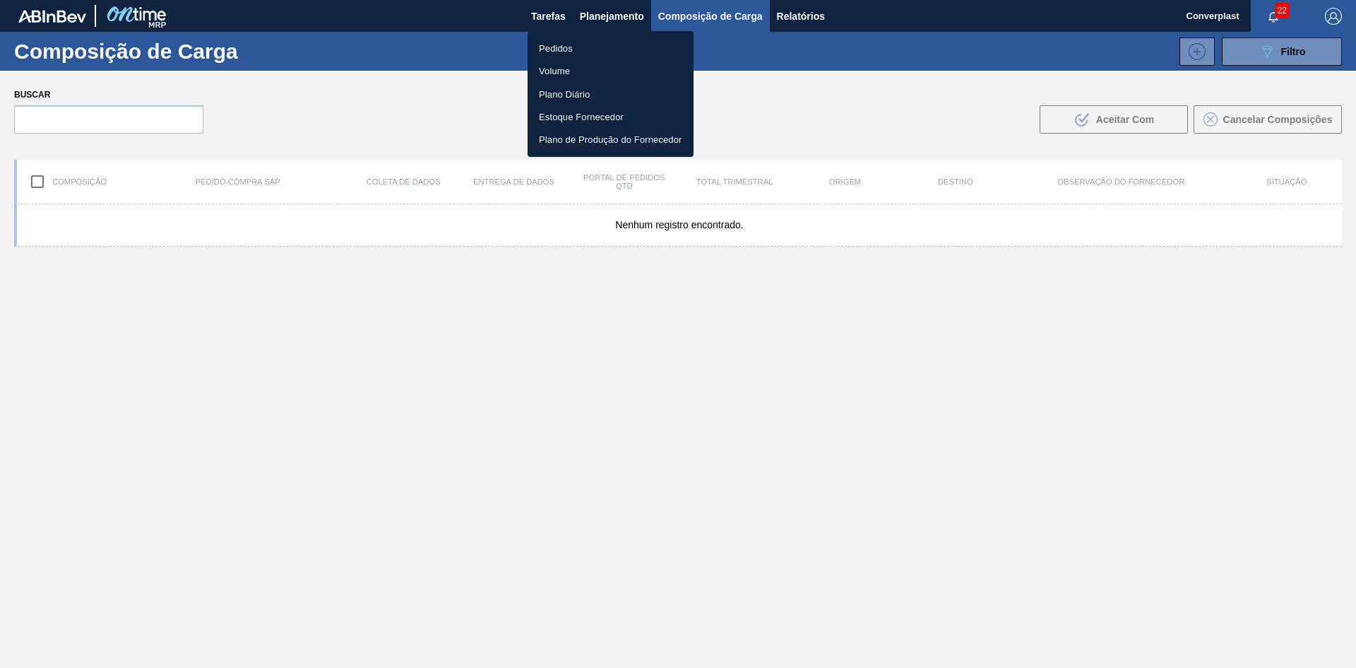
click at [570, 45] on font "Pedidos" at bounding box center [556, 48] width 34 height 11
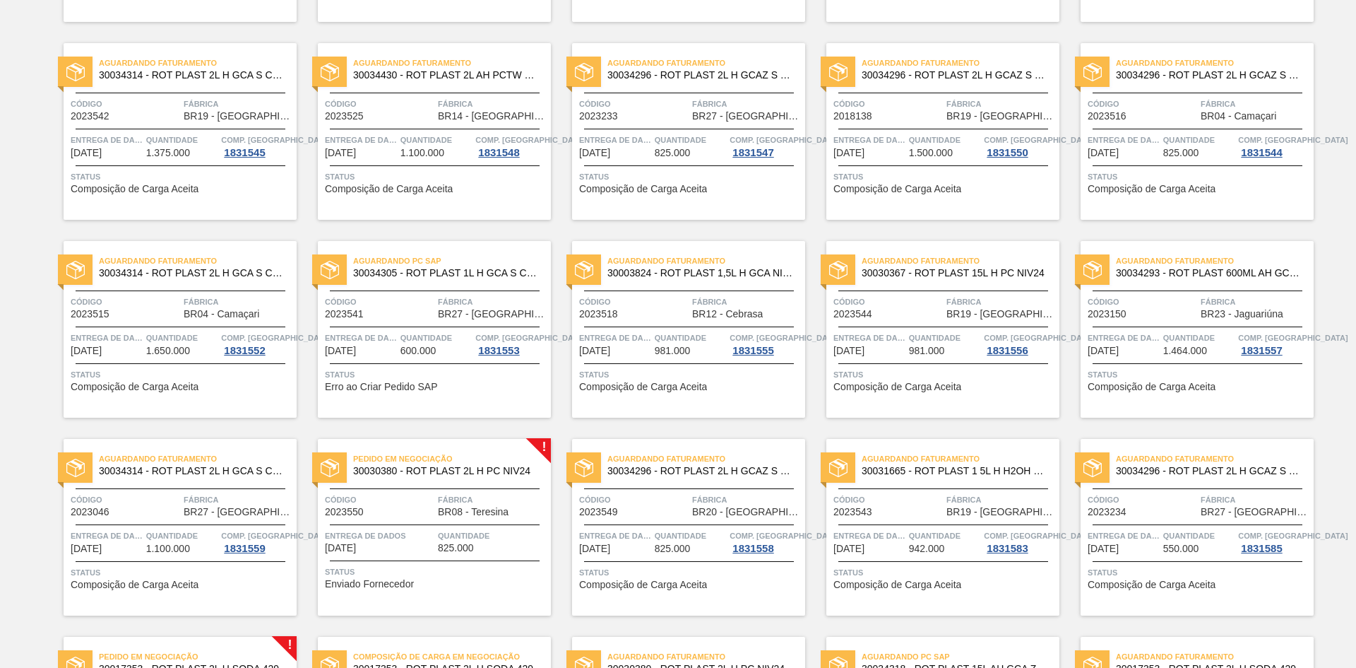
scroll to position [353, 0]
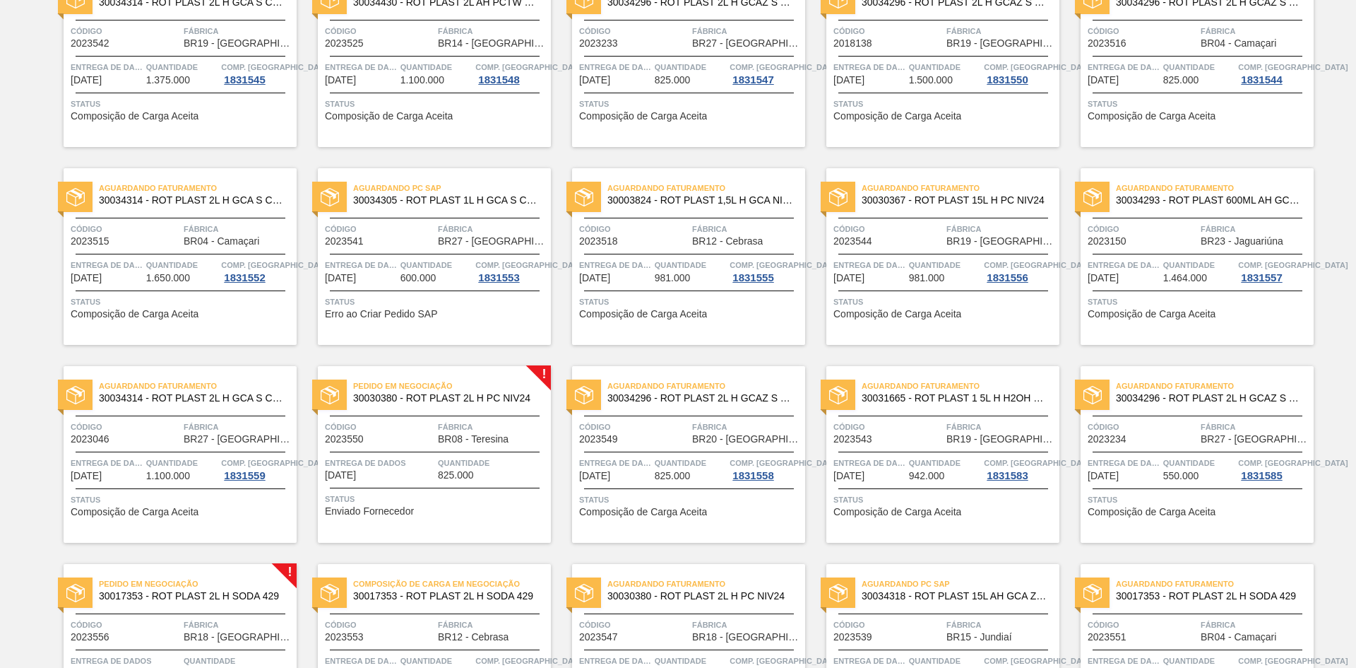
click at [460, 508] on div "Status Enviado Fornecedor" at bounding box center [436, 503] width 223 height 23
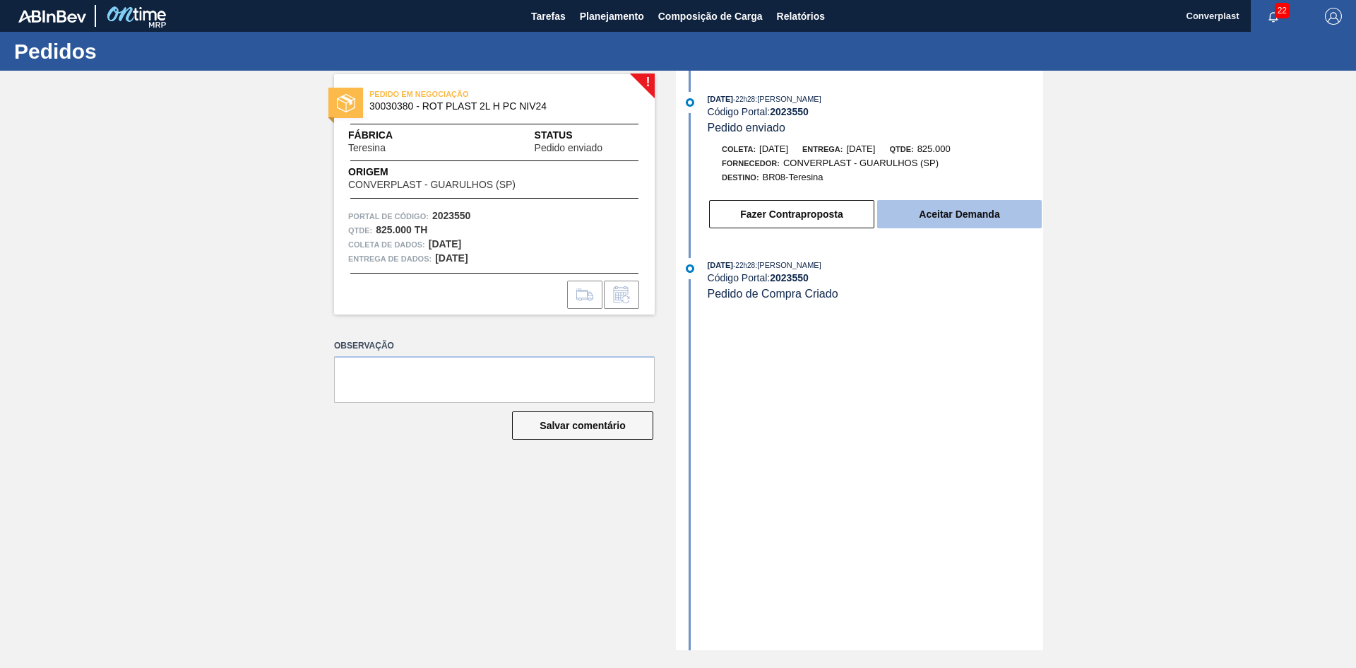
click at [934, 218] on font "Aceitar Demanda" at bounding box center [959, 213] width 81 height 11
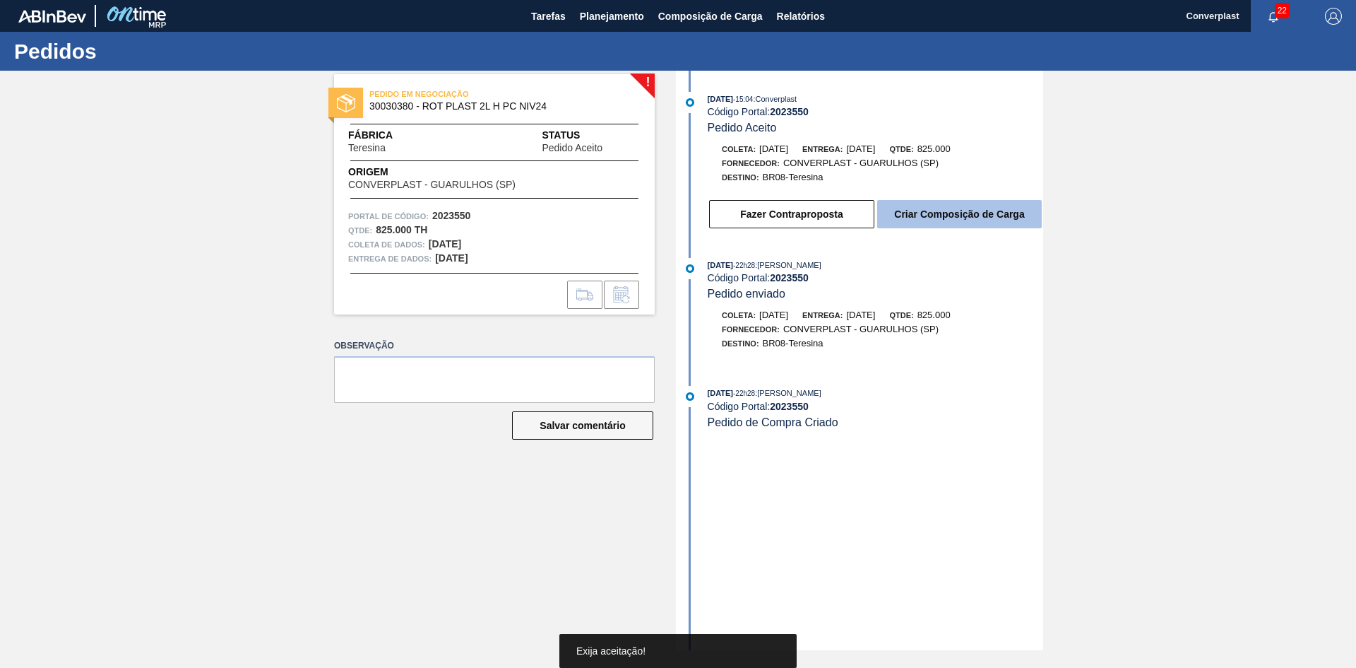
click at [946, 208] on button "Criar Composição de Carga" at bounding box center [959, 214] width 165 height 28
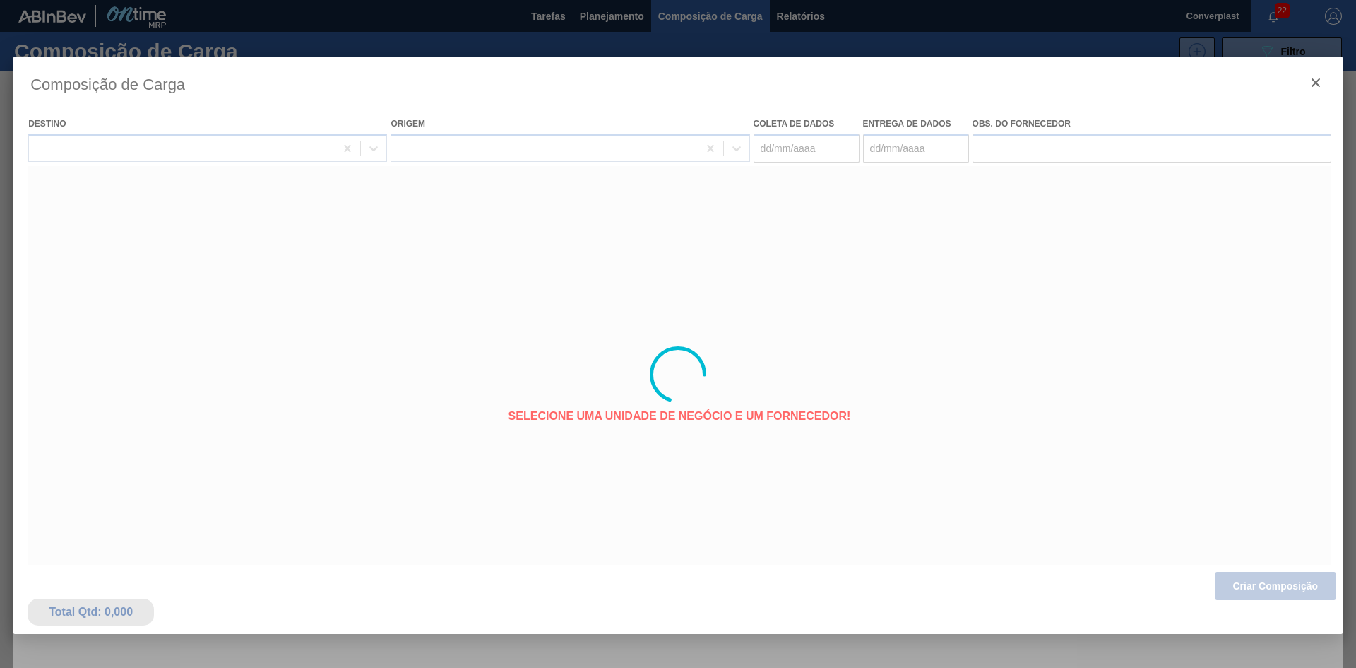
type coleta "[DATE]"
type entrega "[DATE]"
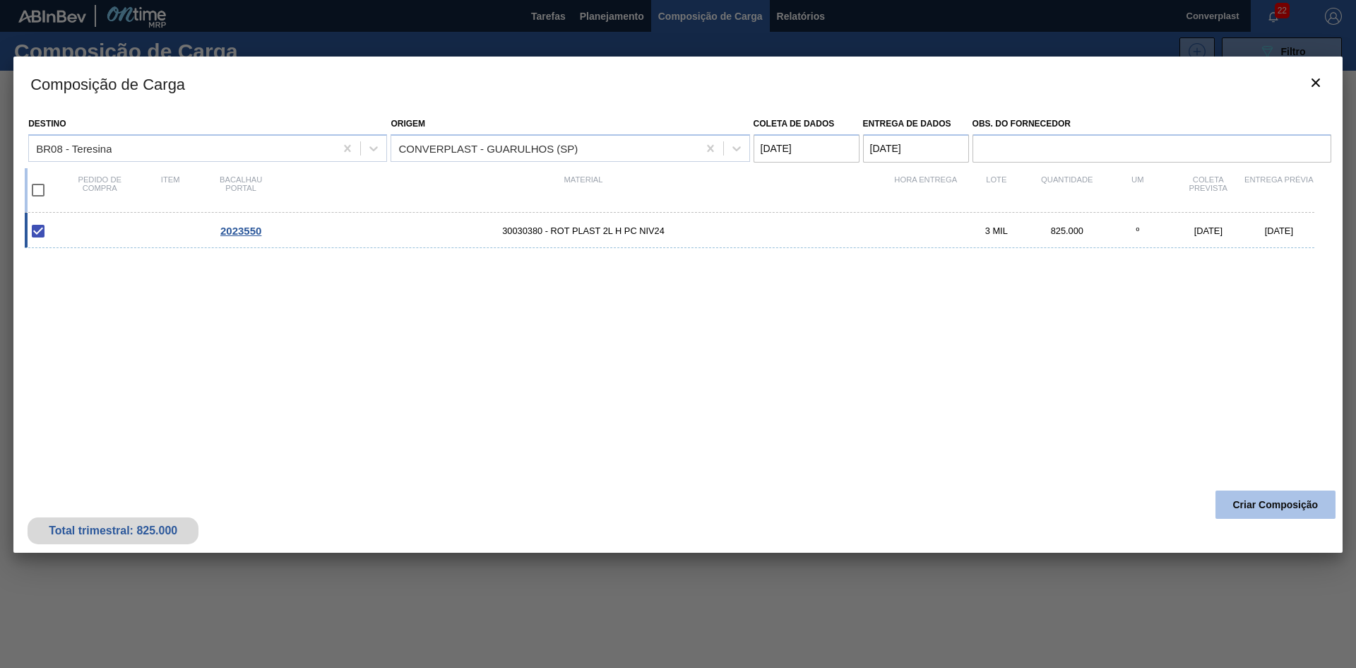
click at [1271, 499] on font "Criar Composição" at bounding box center [1275, 504] width 85 height 11
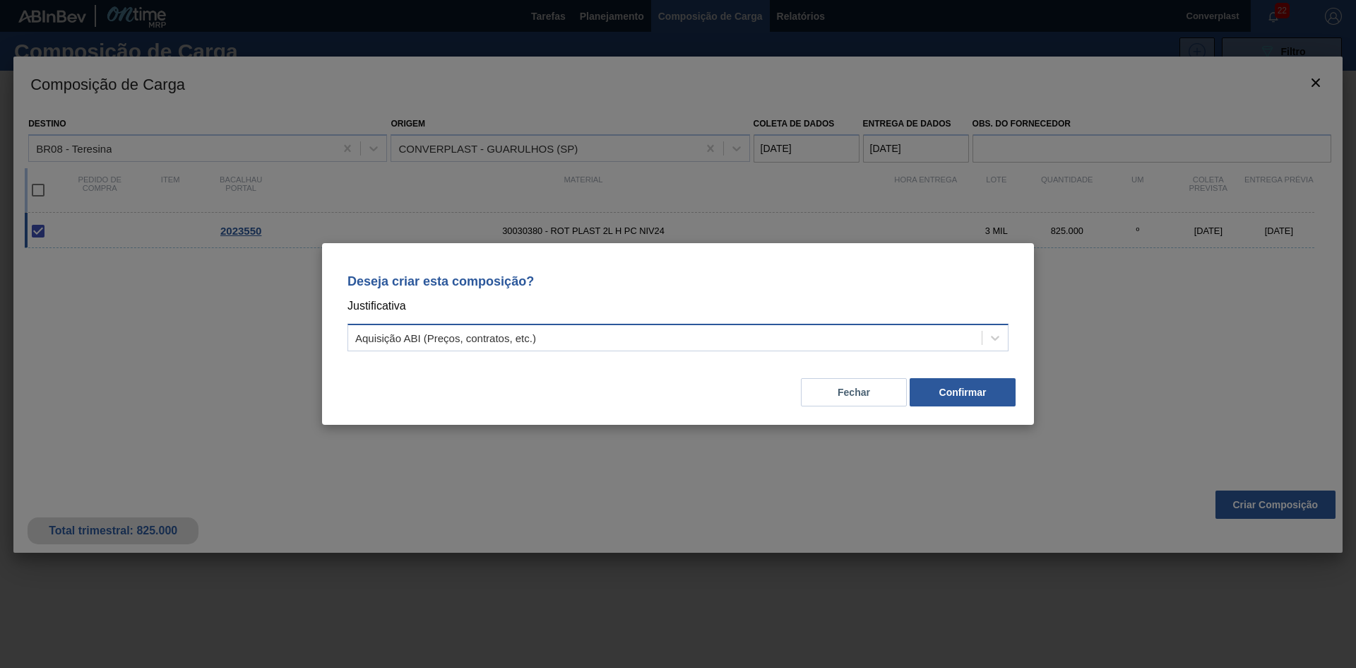
click at [670, 333] on div "Aquisição ABI (Preços, contratos, etc.)" at bounding box center [665, 338] width 634 height 20
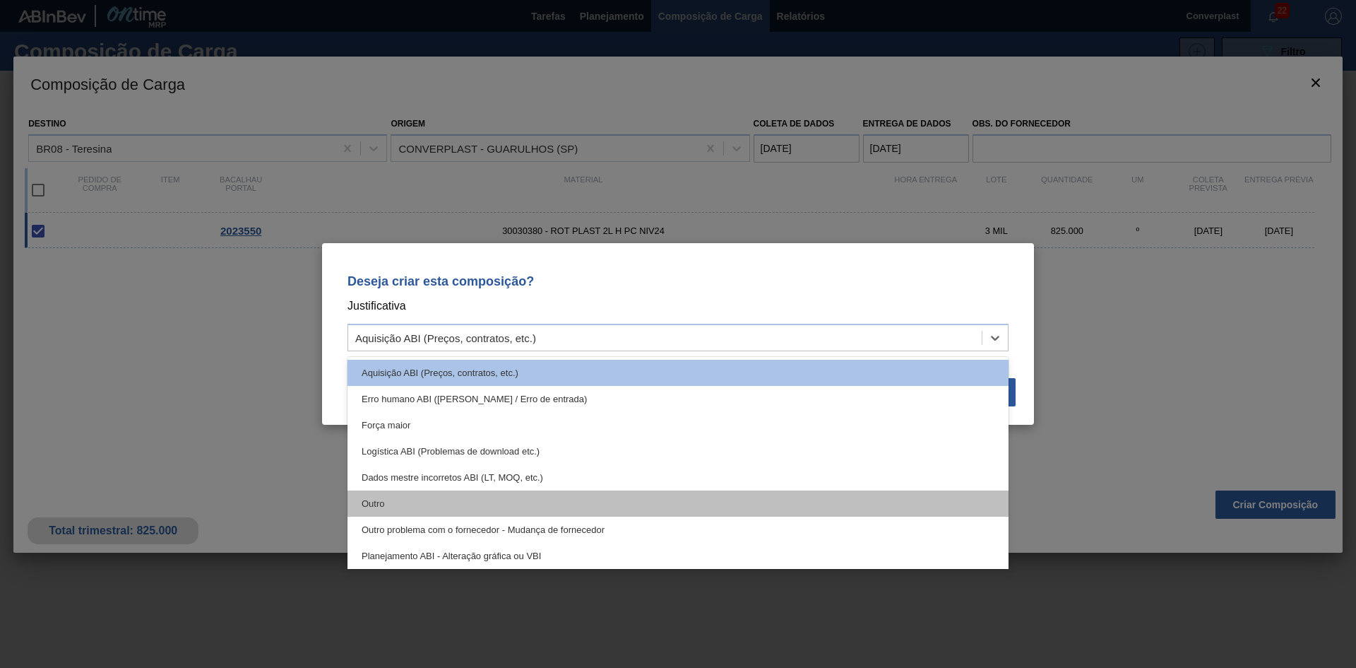
click at [583, 497] on div "Outro" at bounding box center [678, 503] width 661 height 26
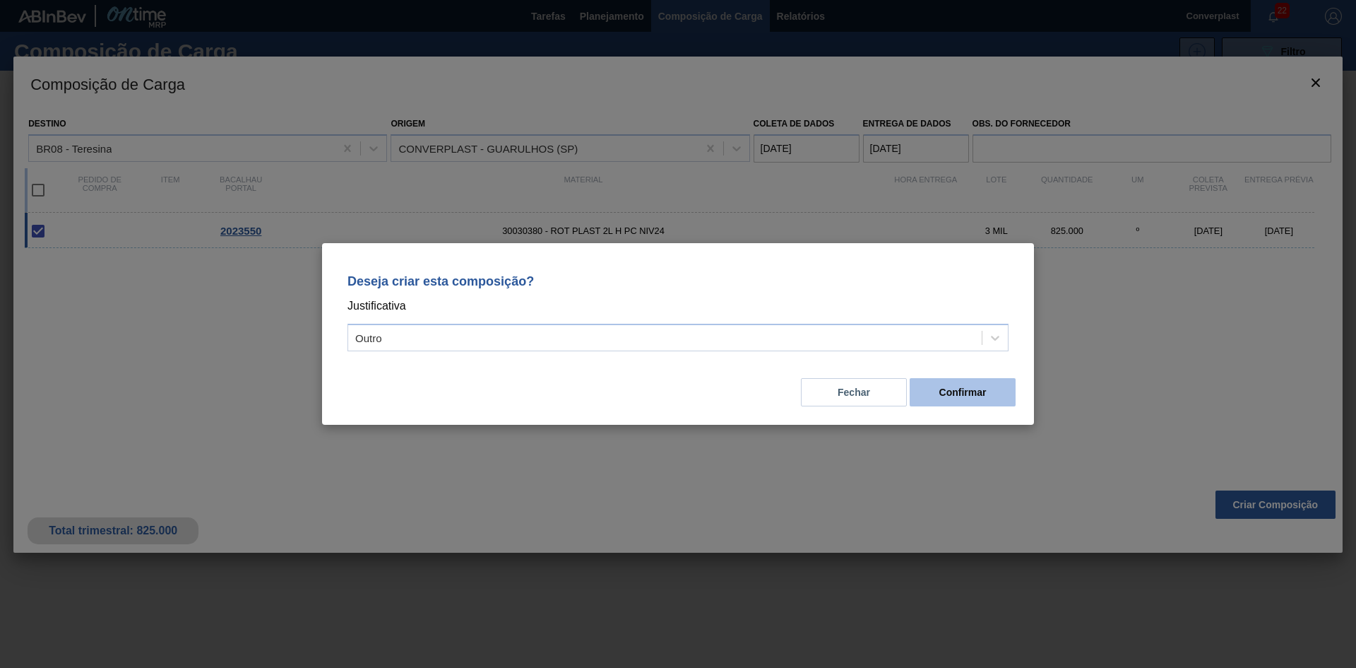
click at [971, 386] on font "Confirmar" at bounding box center [963, 391] width 47 height 11
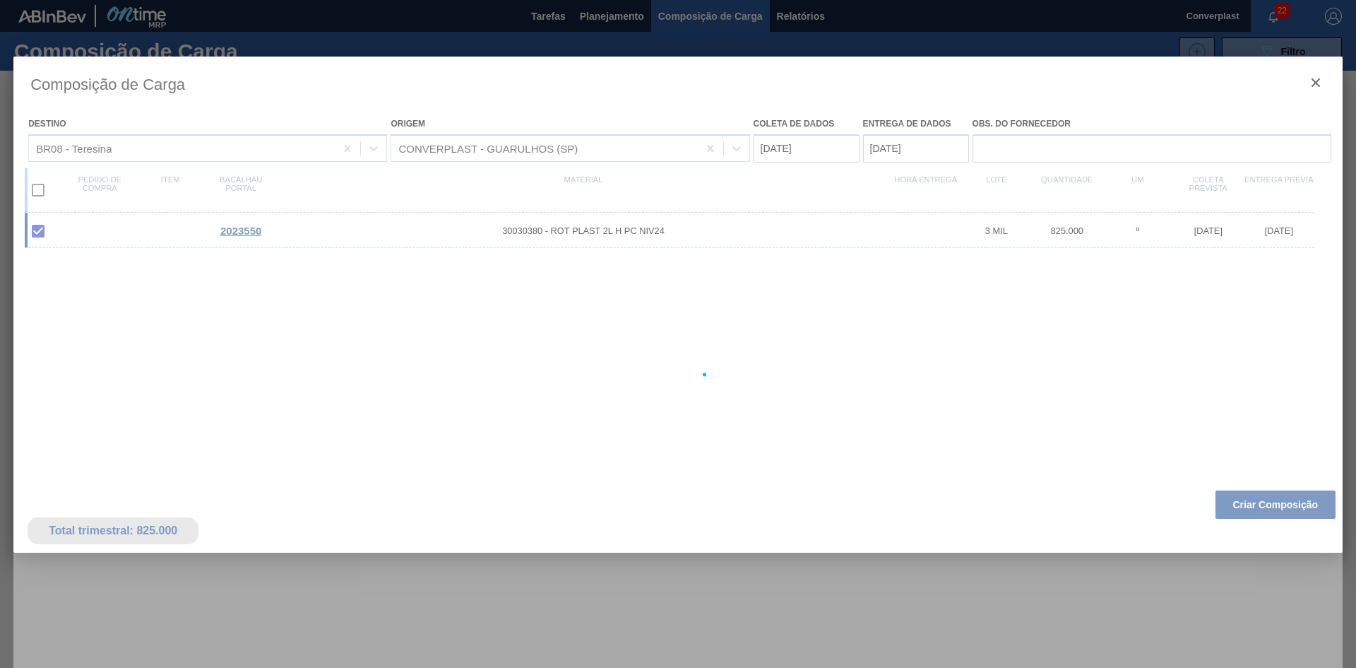
click at [583, 10] on div at bounding box center [678, 334] width 1356 height 668
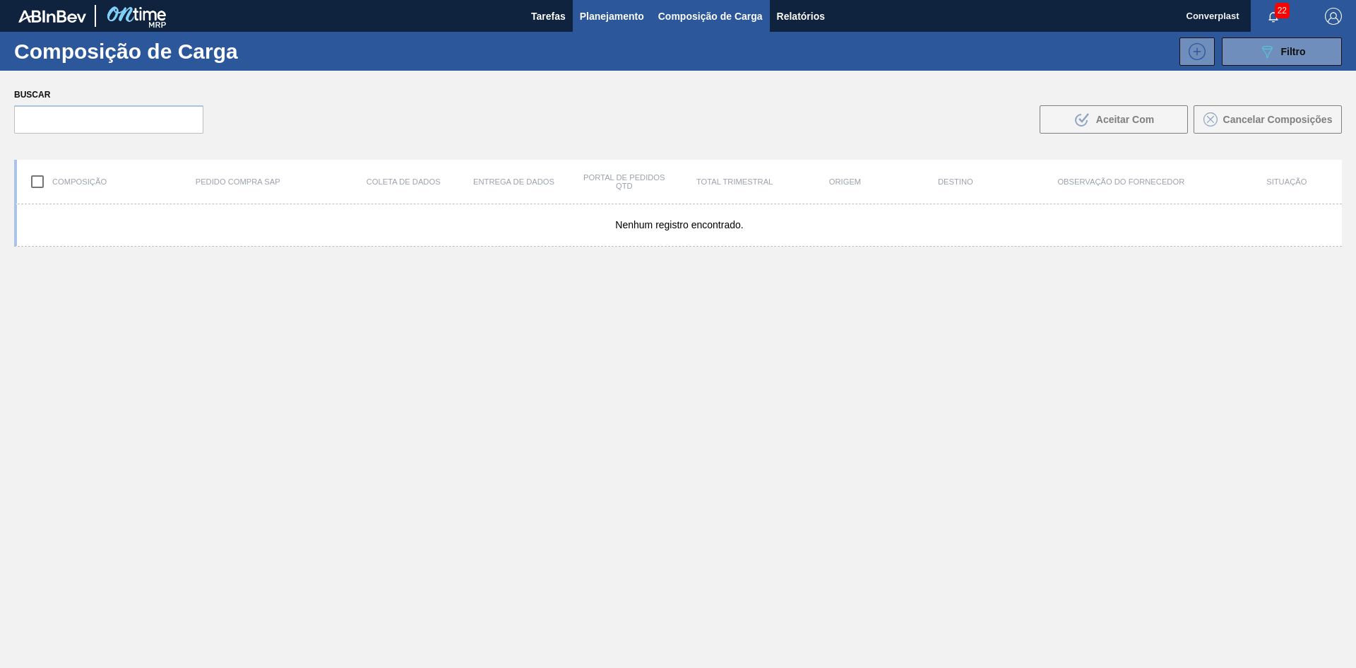
click at [580, 16] on font "Planejamento" at bounding box center [612, 16] width 64 height 11
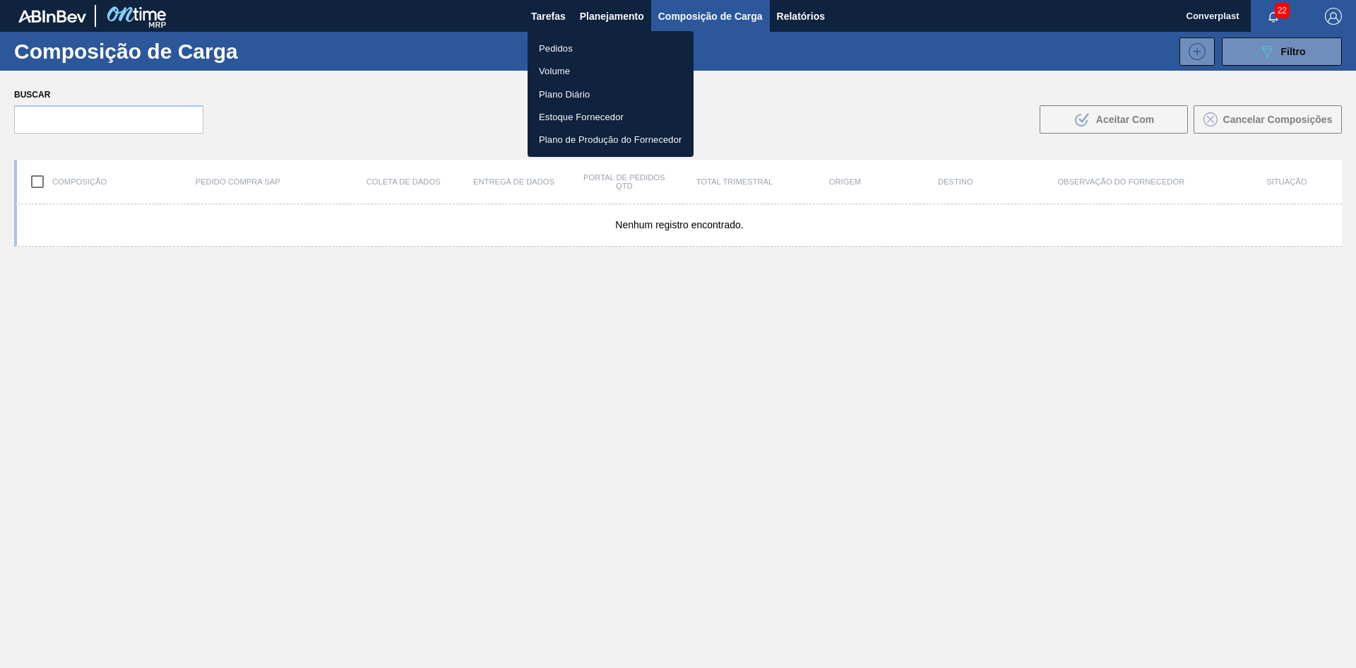
click at [549, 45] on font "Pedidos" at bounding box center [556, 48] width 34 height 11
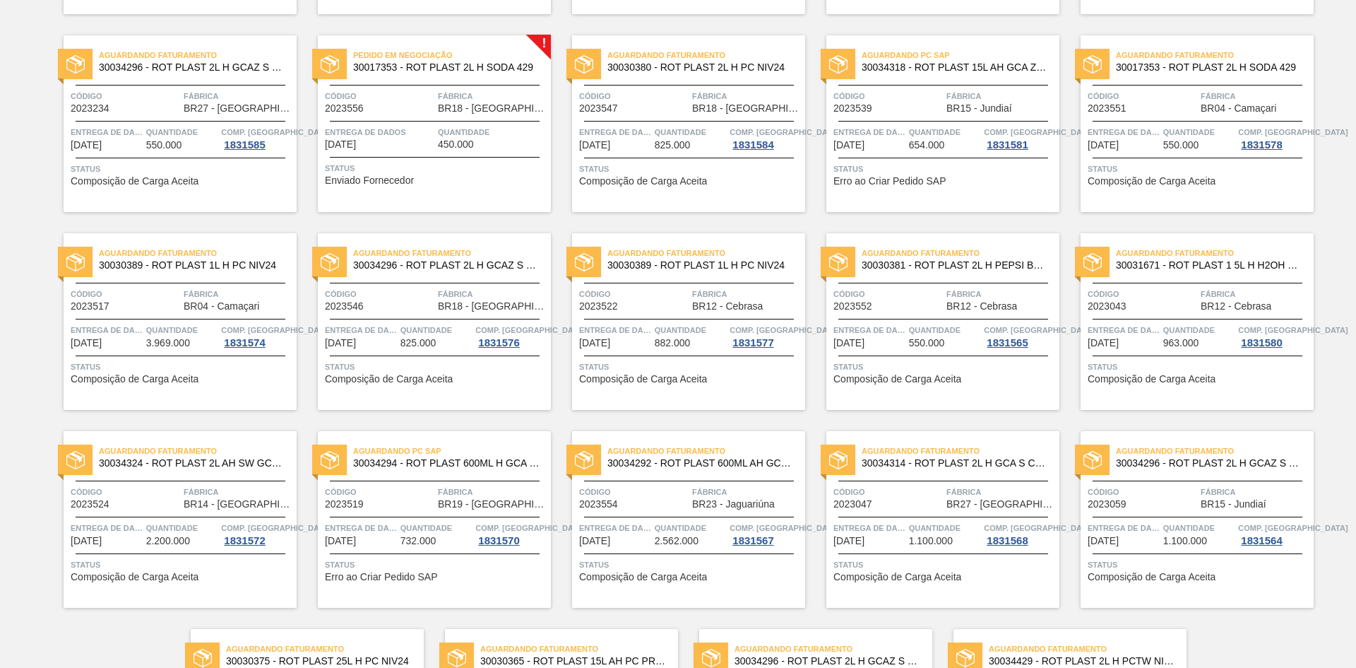
scroll to position [848, 0]
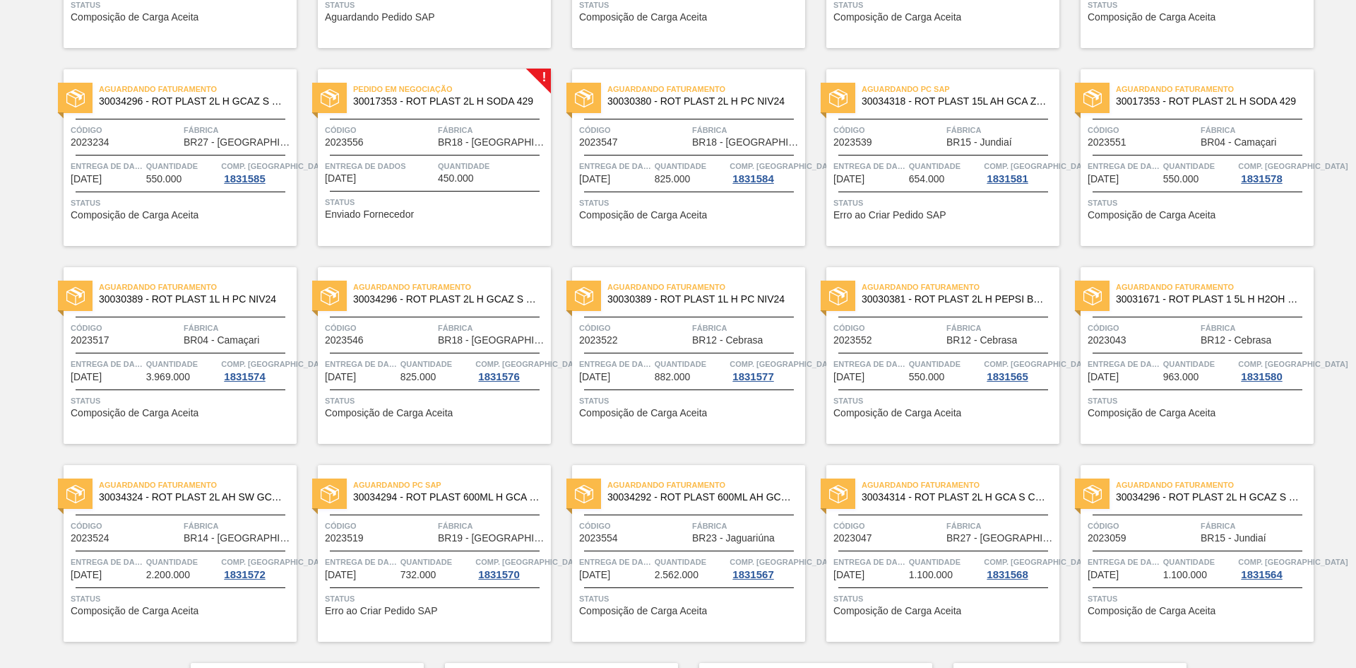
click at [441, 182] on font "450.000" at bounding box center [456, 177] width 36 height 11
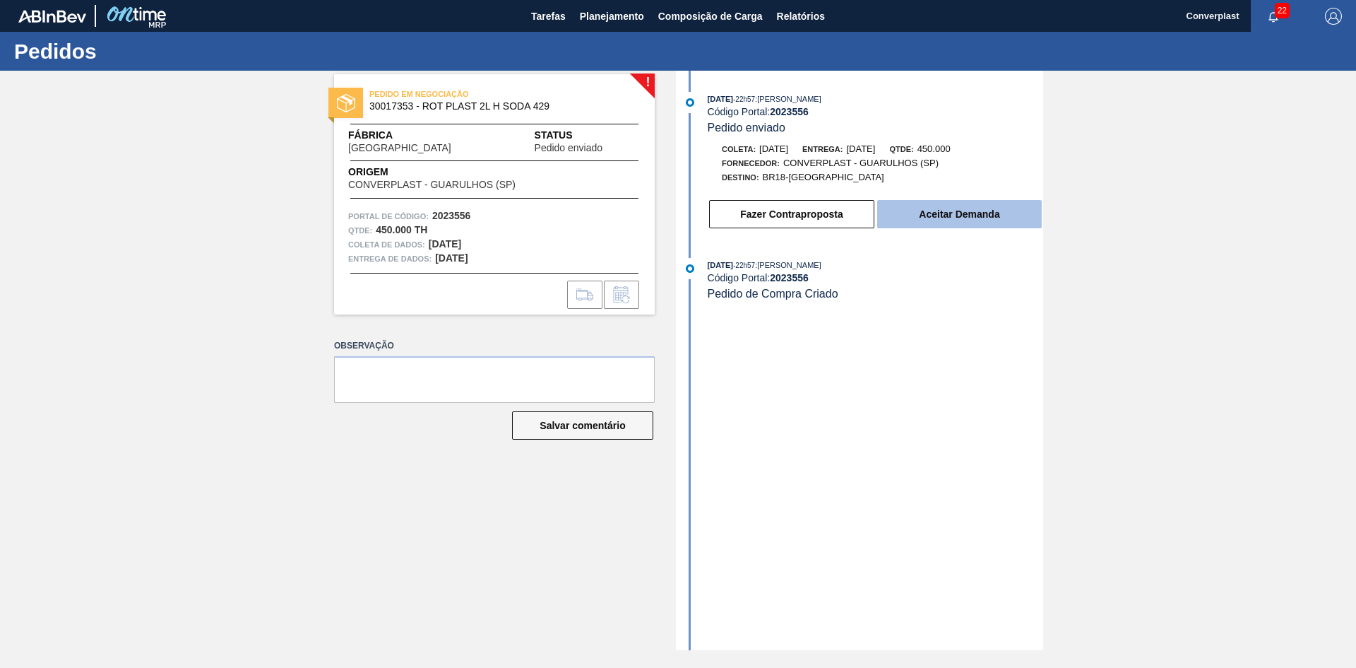
click at [948, 211] on font "Aceitar Demanda" at bounding box center [959, 213] width 81 height 11
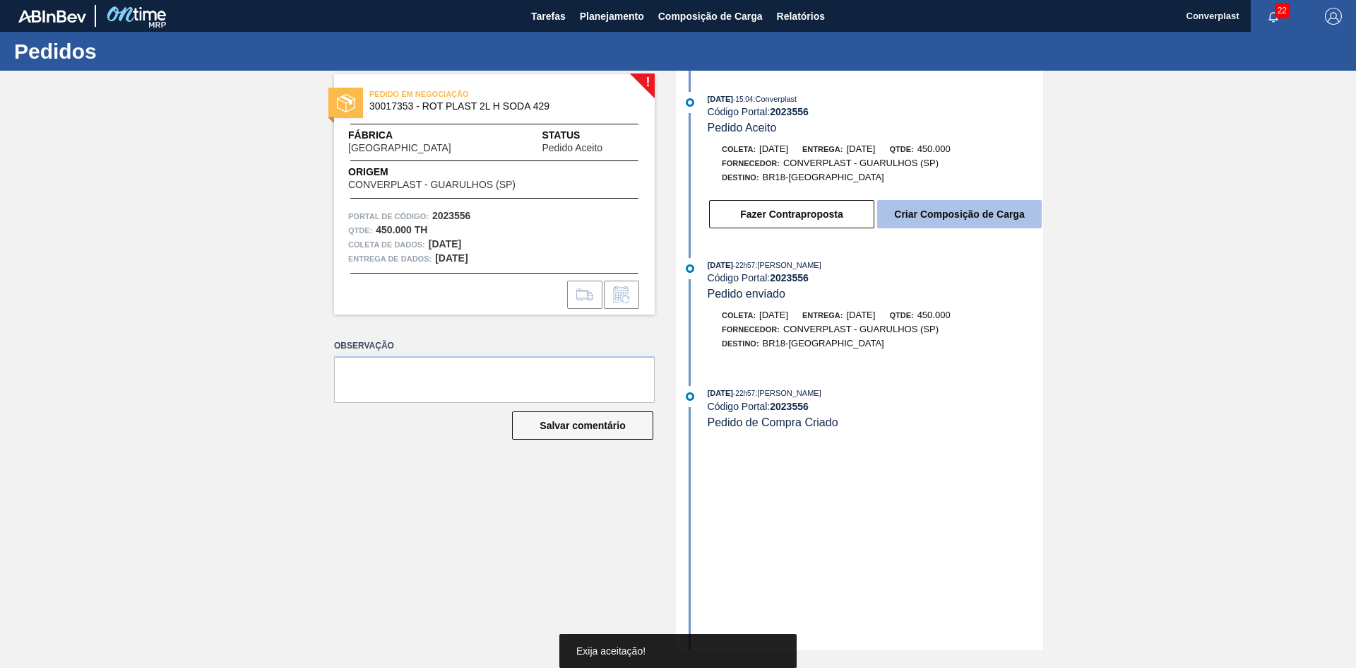
click at [974, 208] on font "Criar Composição de Carga" at bounding box center [959, 213] width 130 height 11
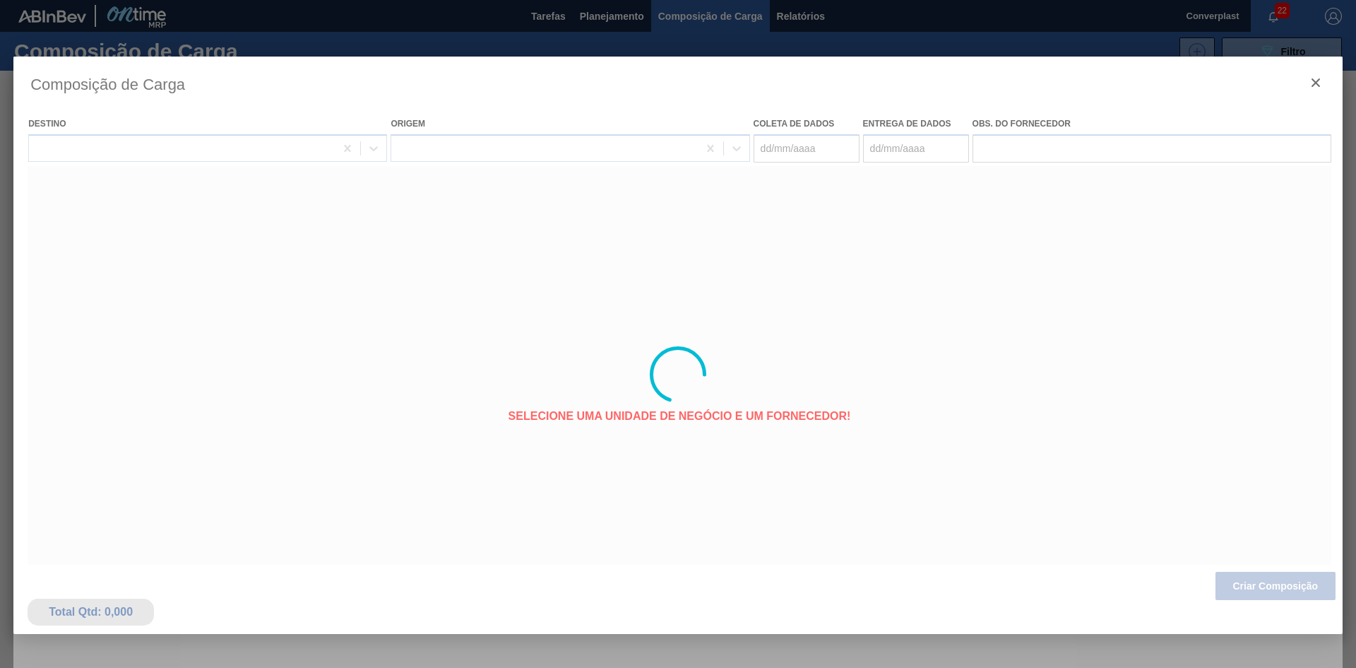
type coleta "[DATE]"
type entrega "[DATE]"
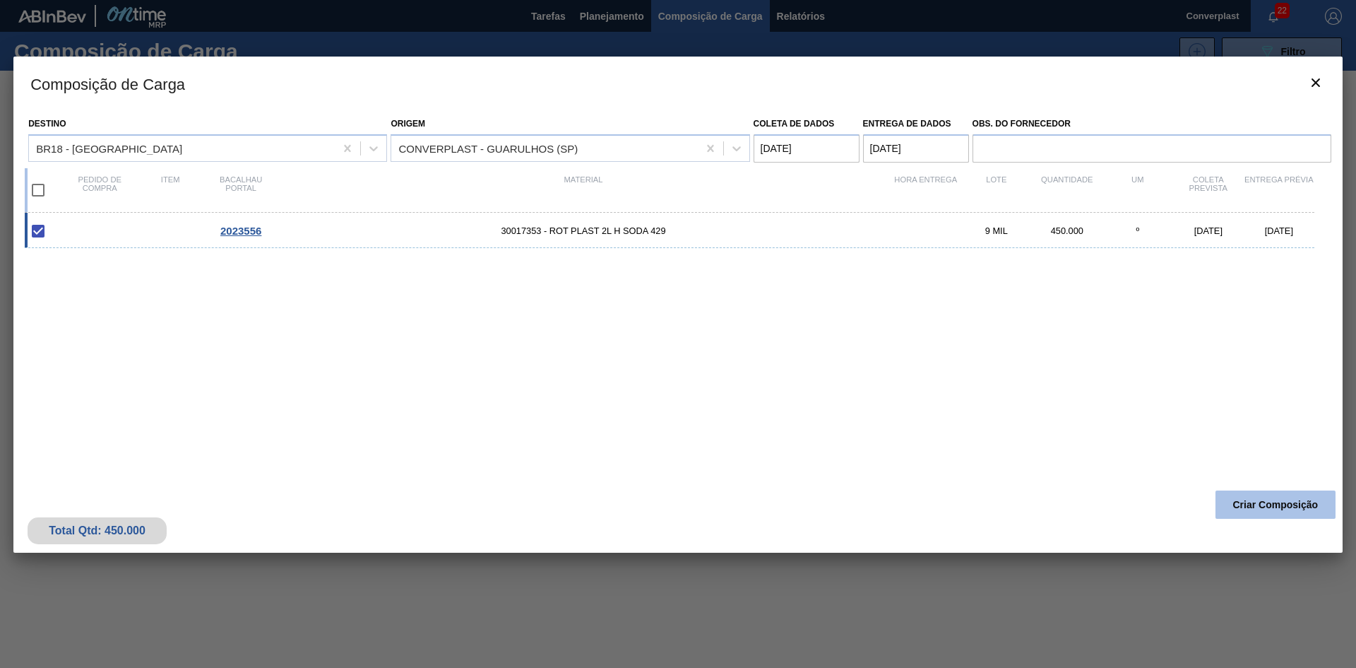
click at [1247, 503] on font "Criar Composição" at bounding box center [1275, 504] width 85 height 11
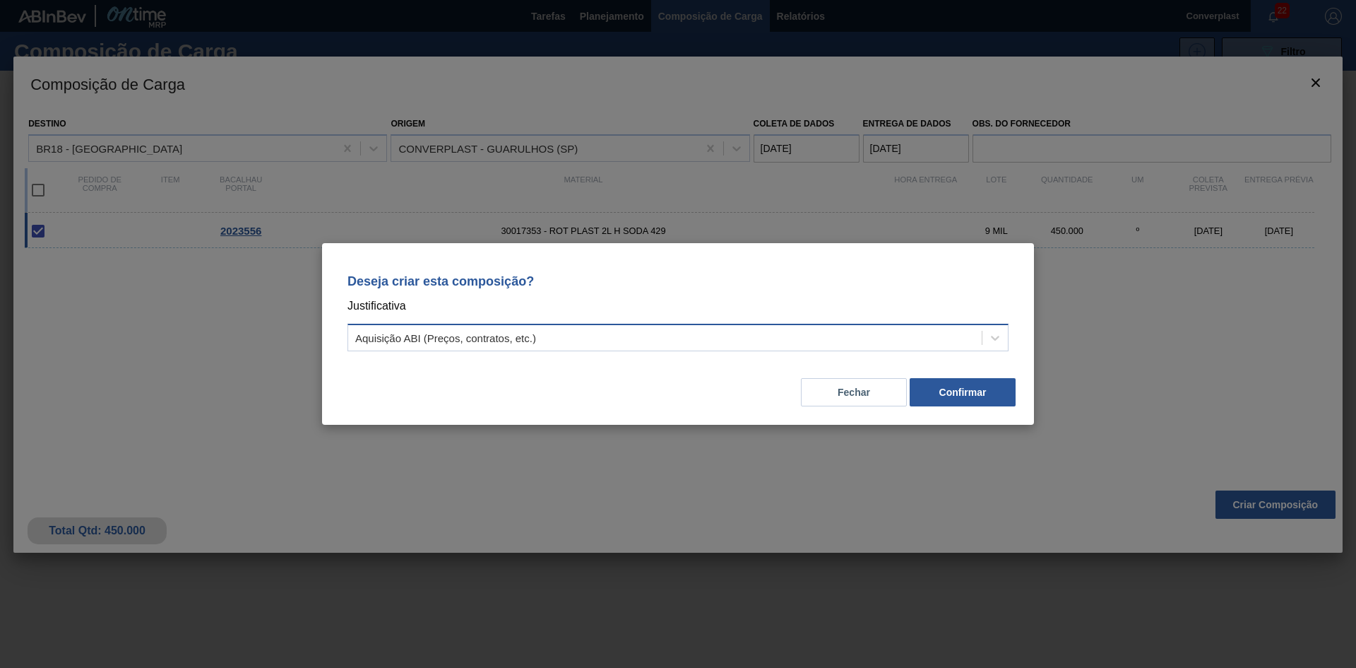
click at [783, 333] on div "Aquisição ABI (Preços, contratos, etc.)" at bounding box center [665, 338] width 634 height 20
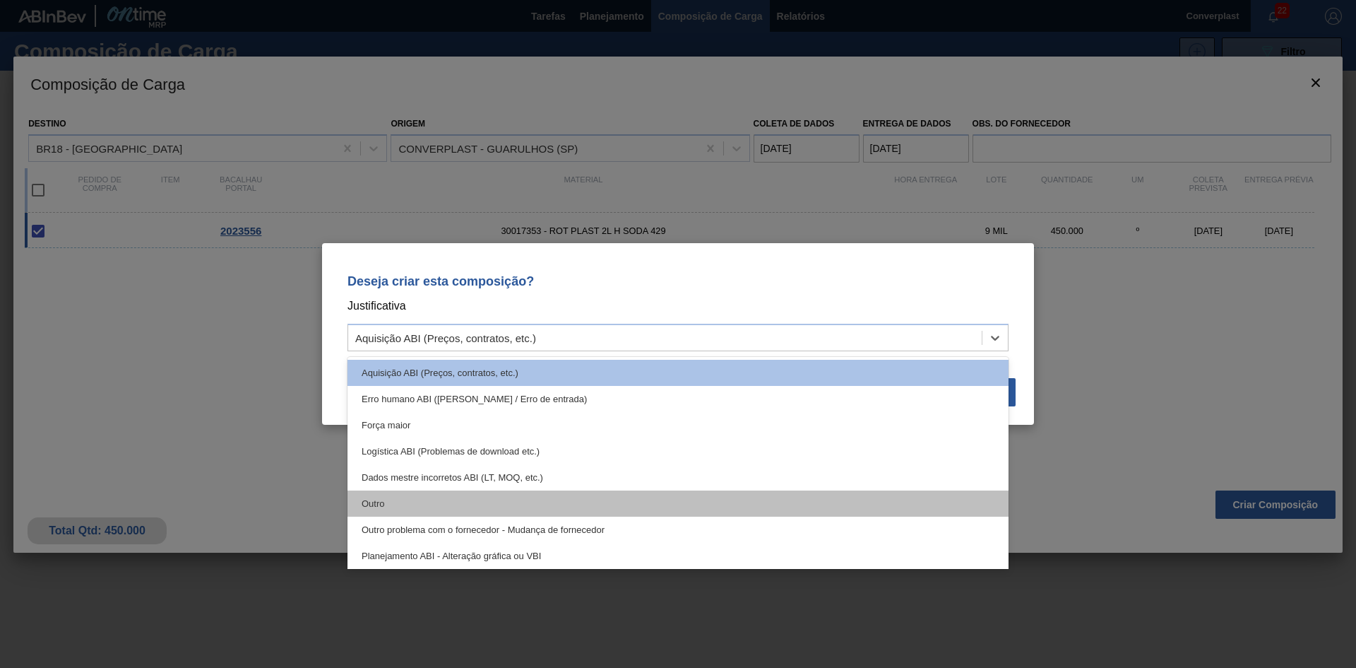
click at [612, 494] on div "Outro" at bounding box center [678, 503] width 661 height 26
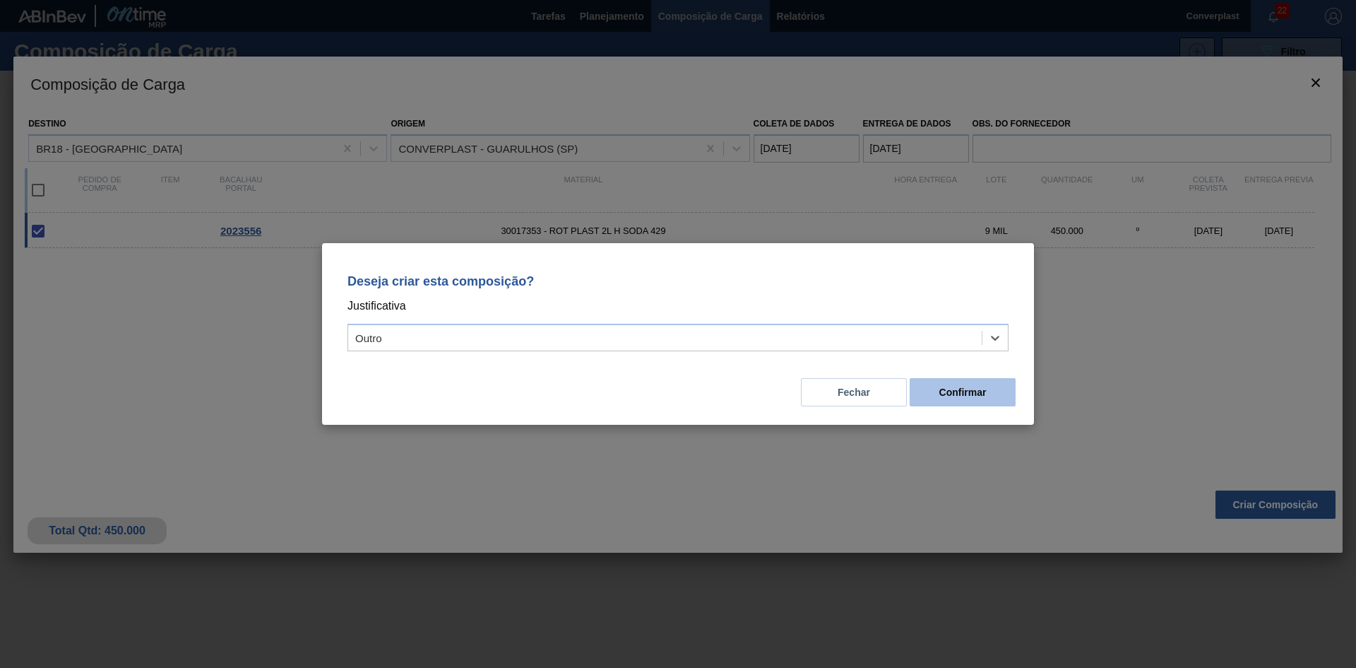
click at [957, 395] on font "Confirmar" at bounding box center [963, 391] width 47 height 11
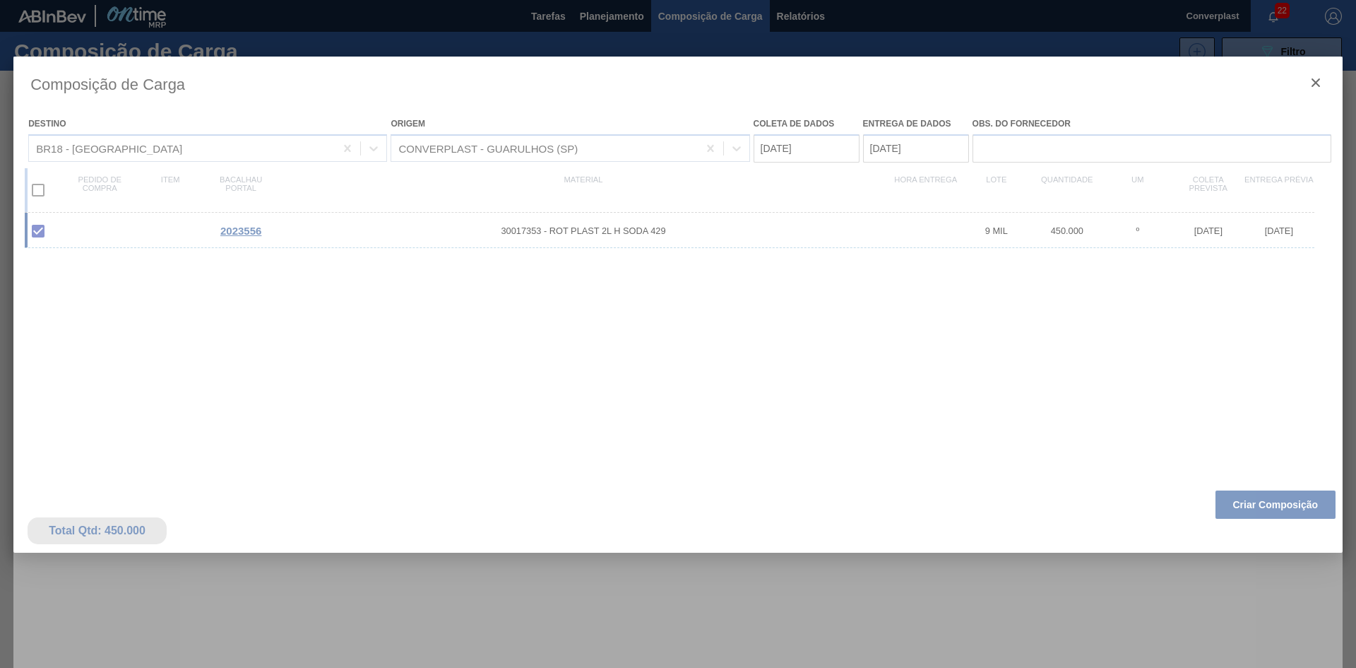
click at [597, 15] on div at bounding box center [678, 334] width 1356 height 668
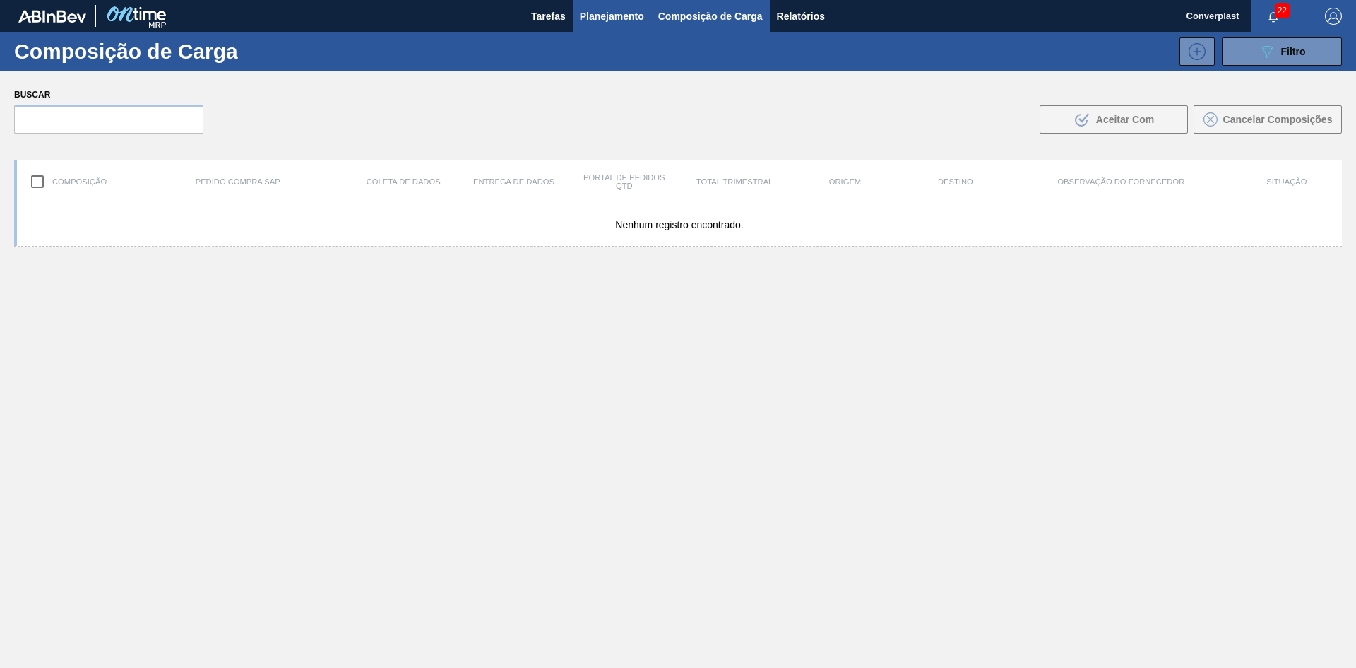
click at [597, 18] on font "Planejamento" at bounding box center [612, 16] width 64 height 11
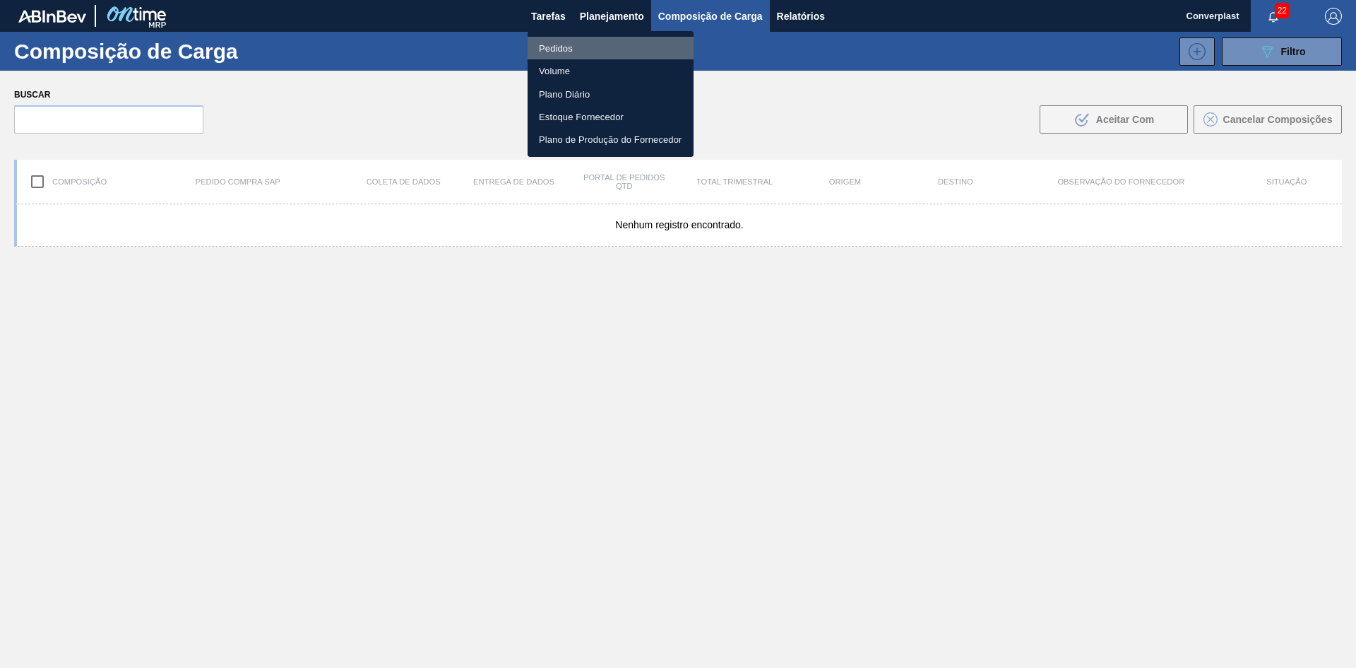
click at [574, 47] on li "Pedidos" at bounding box center [611, 48] width 166 height 23
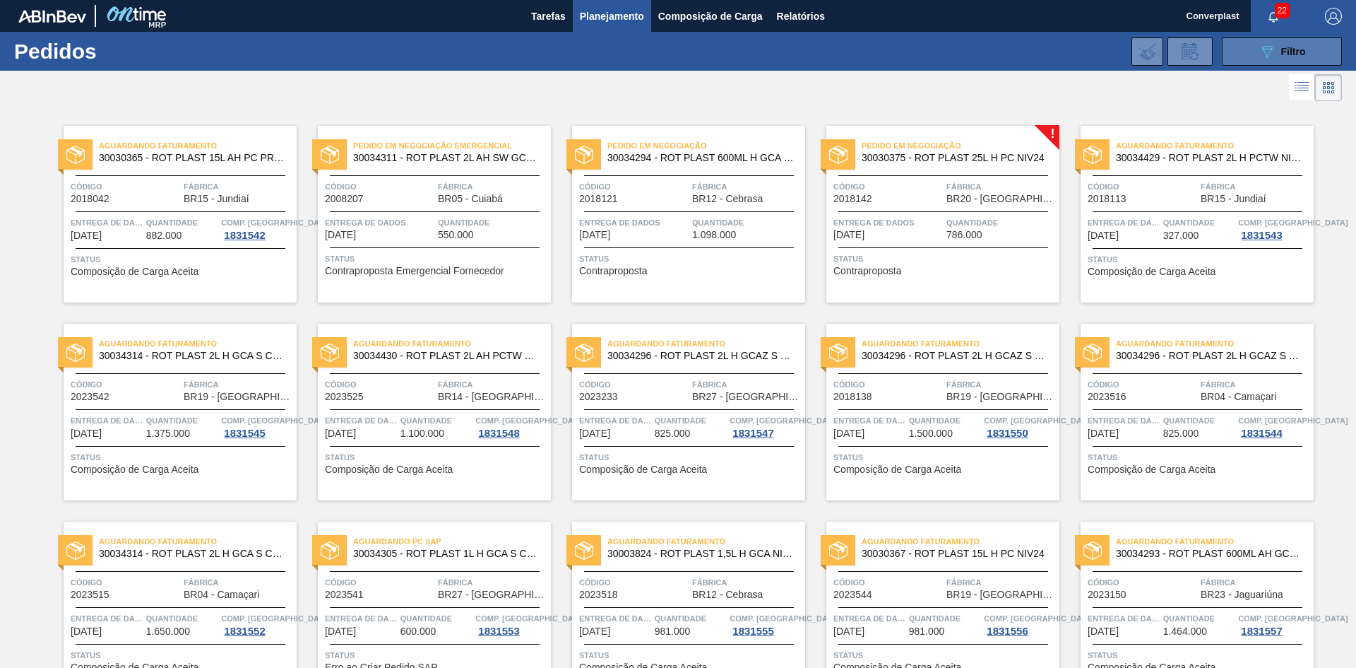
click at [1298, 61] on button "089F7B8B-B2A5-4AFE-B5C0-19BA573D28AC Filtro" at bounding box center [1282, 51] width 120 height 28
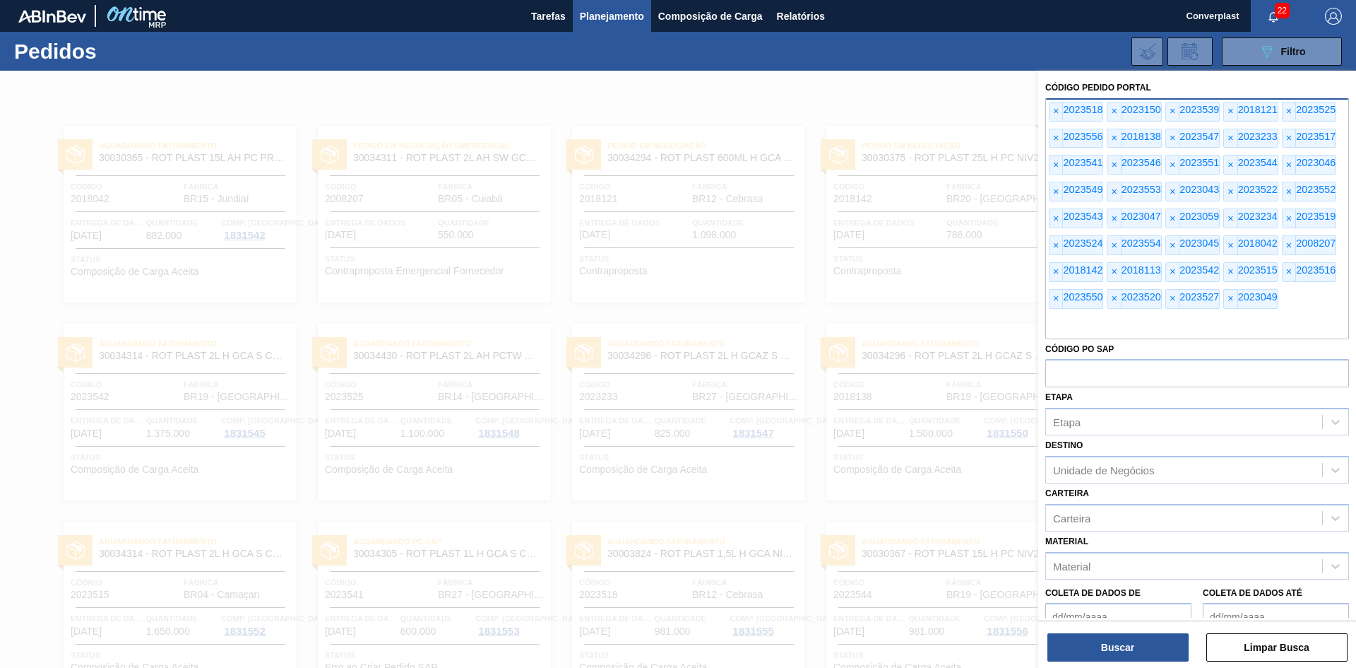
click at [1062, 102] on div "× 2023518" at bounding box center [1076, 112] width 54 height 20
click at [1055, 113] on font "×" at bounding box center [1056, 110] width 6 height 11
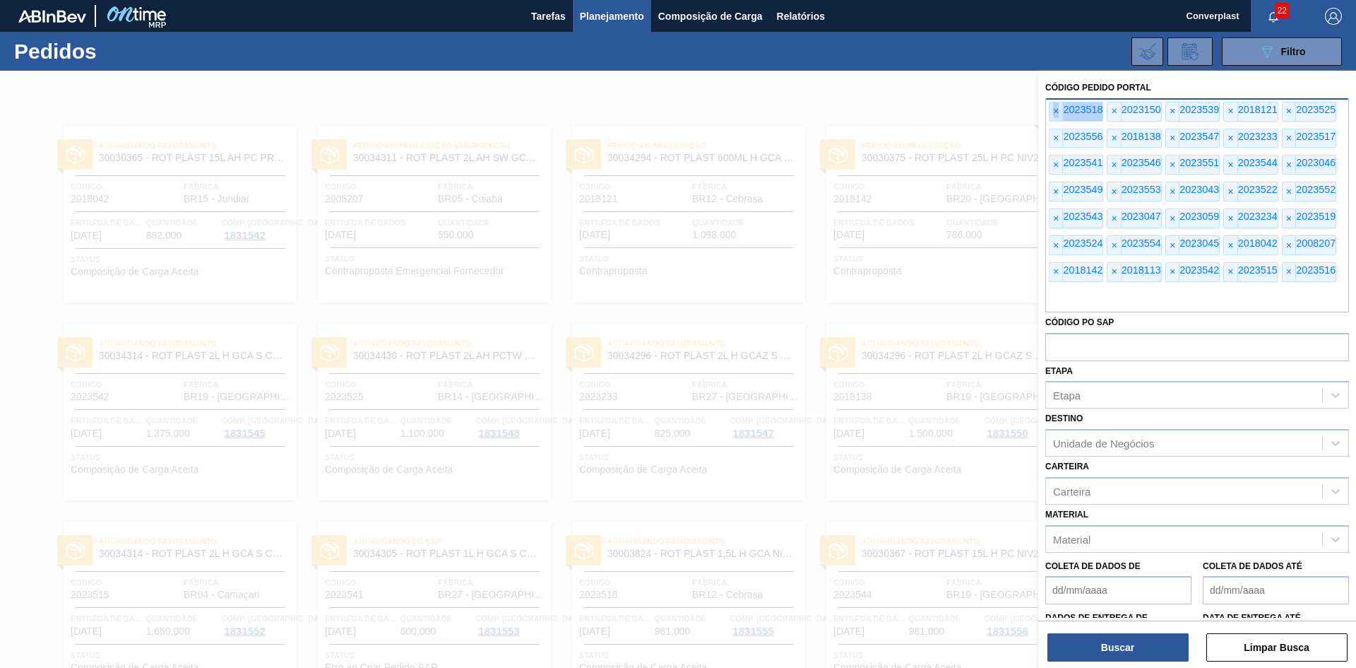
click at [1055, 113] on font "×" at bounding box center [1056, 110] width 6 height 11
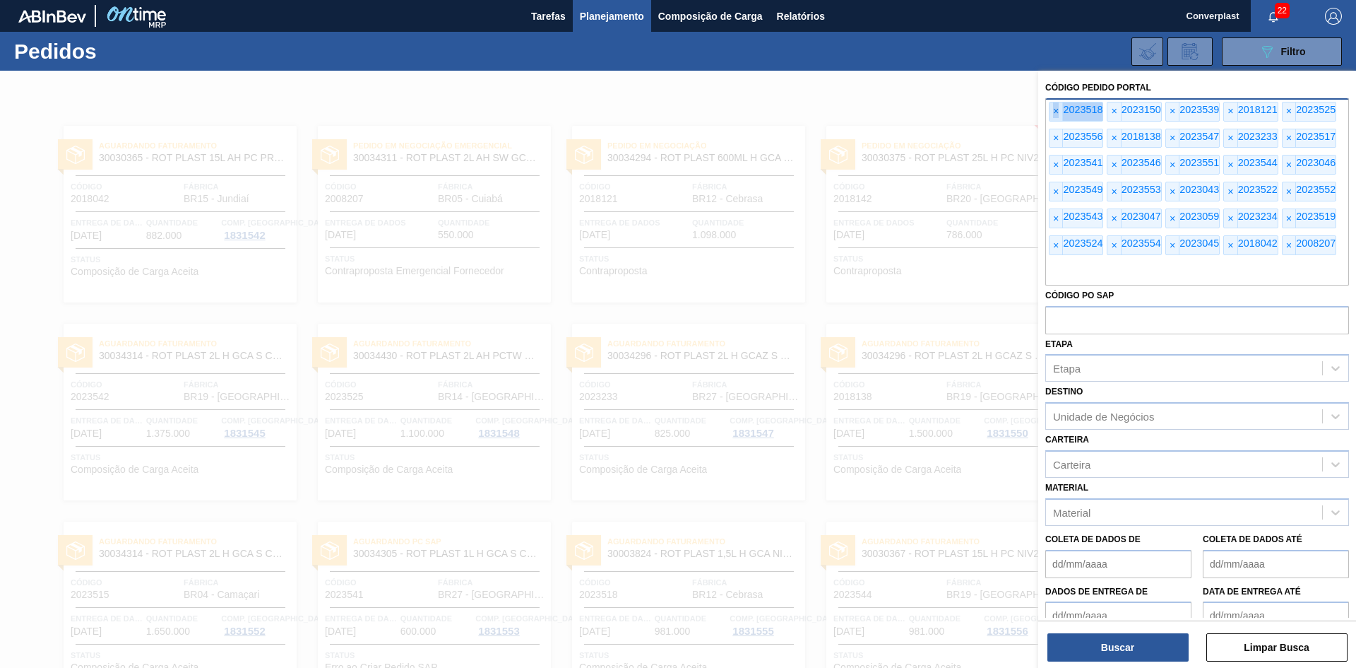
click at [1055, 113] on font "×" at bounding box center [1056, 110] width 6 height 11
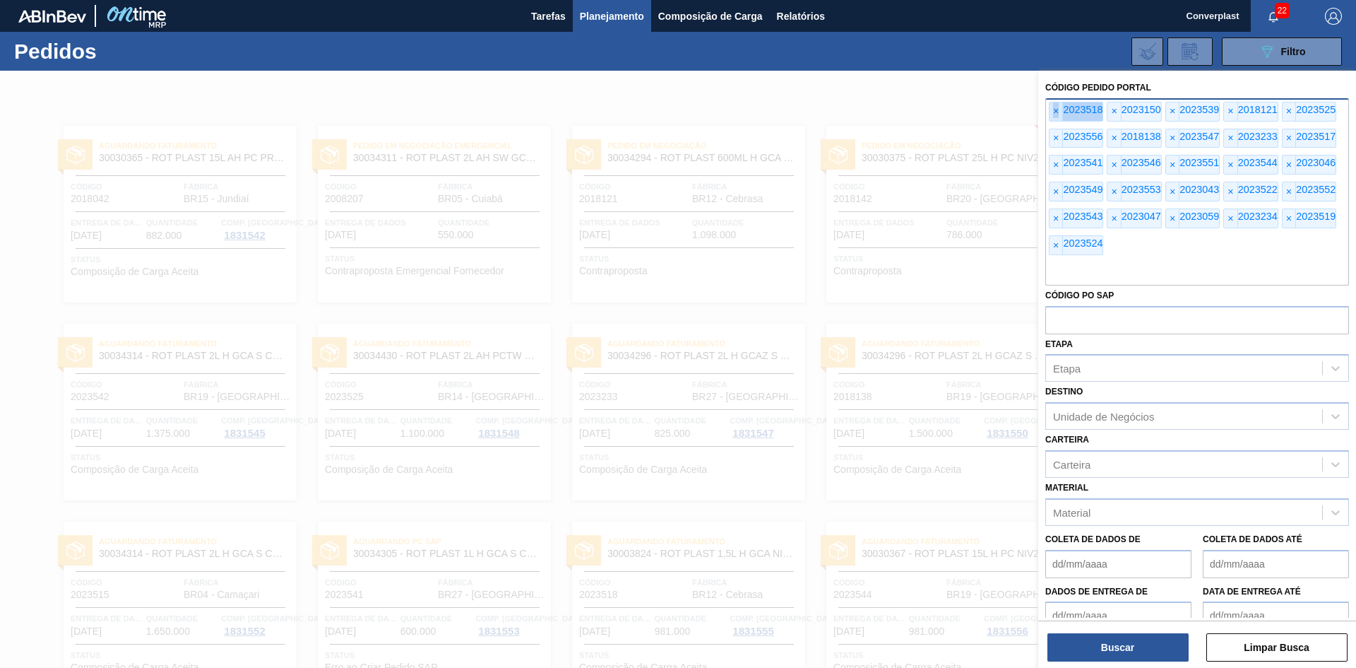
click at [1055, 113] on font "×" at bounding box center [1056, 110] width 6 height 11
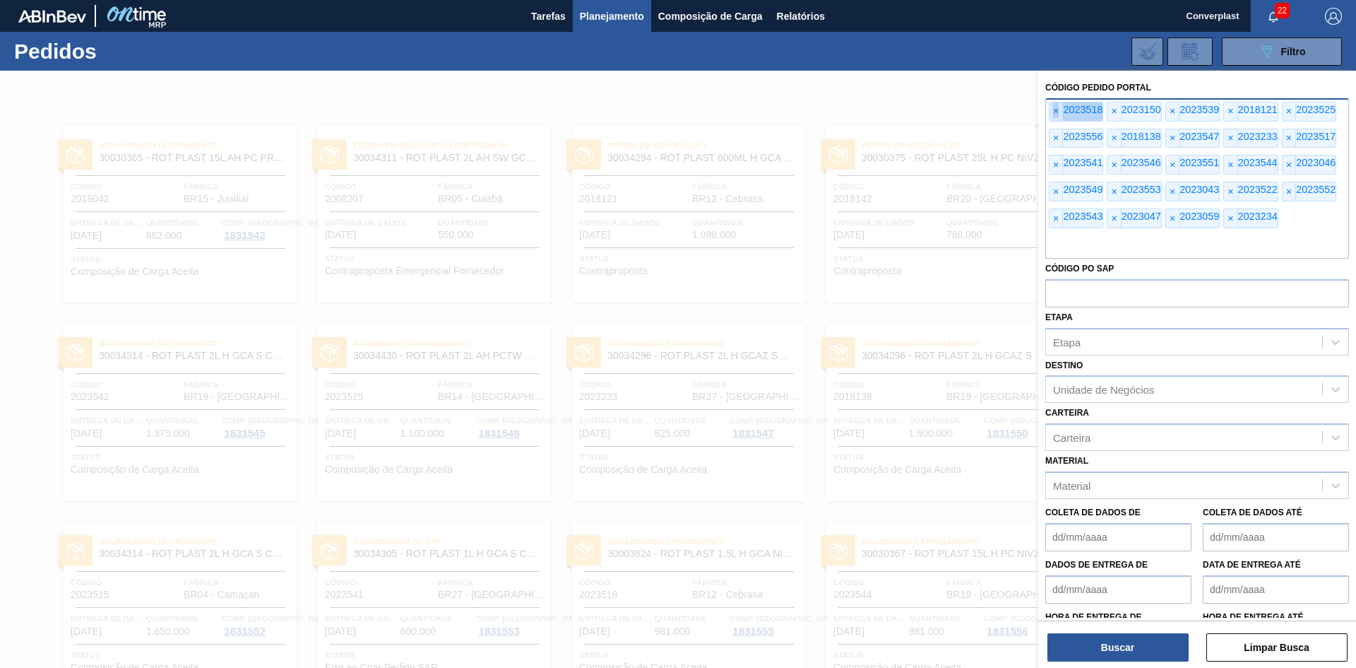
click at [1055, 113] on font "×" at bounding box center [1056, 110] width 6 height 11
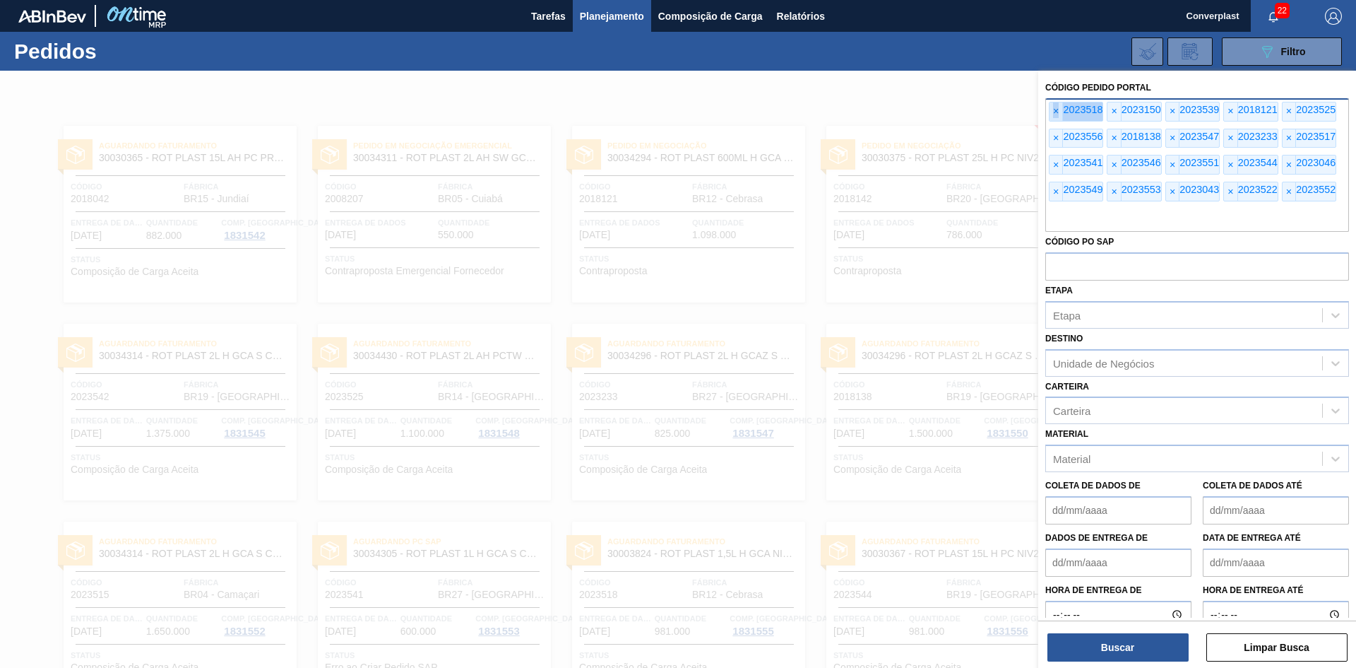
click at [1055, 113] on font "×" at bounding box center [1056, 110] width 6 height 11
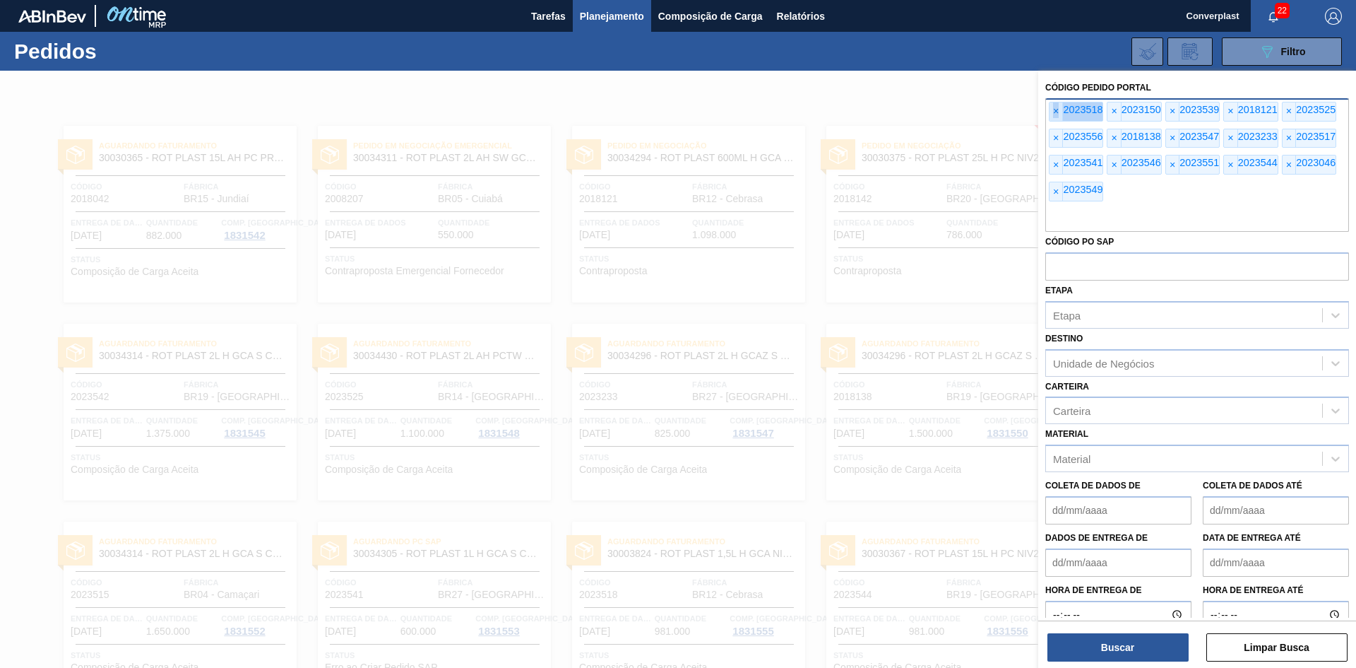
click at [1055, 113] on font "×" at bounding box center [1056, 110] width 6 height 11
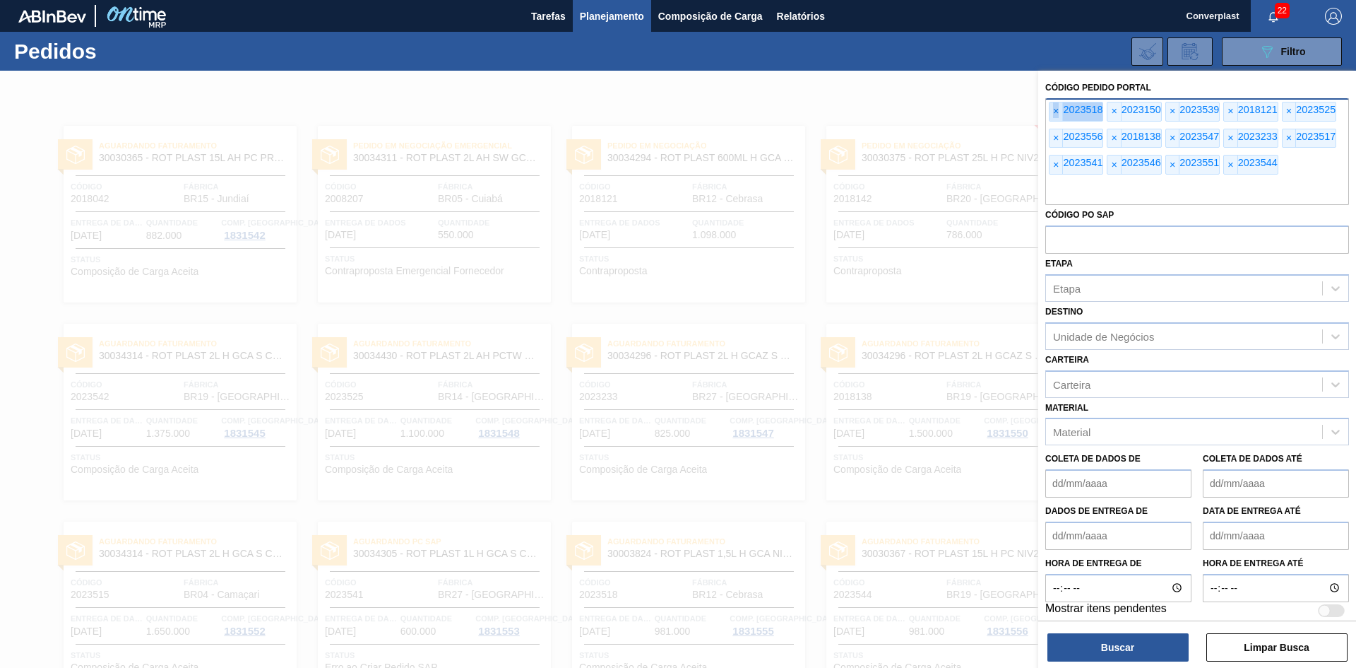
click at [1055, 113] on font "×" at bounding box center [1056, 110] width 6 height 11
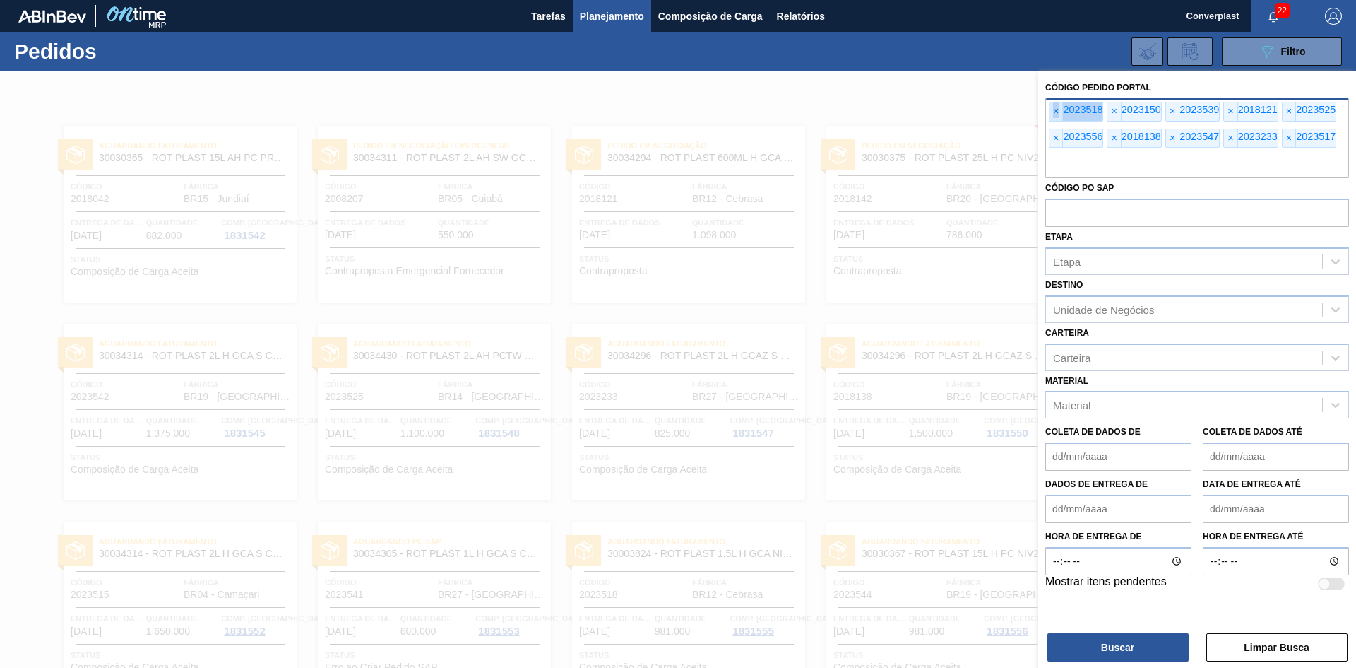
click at [1055, 113] on font "×" at bounding box center [1056, 110] width 6 height 11
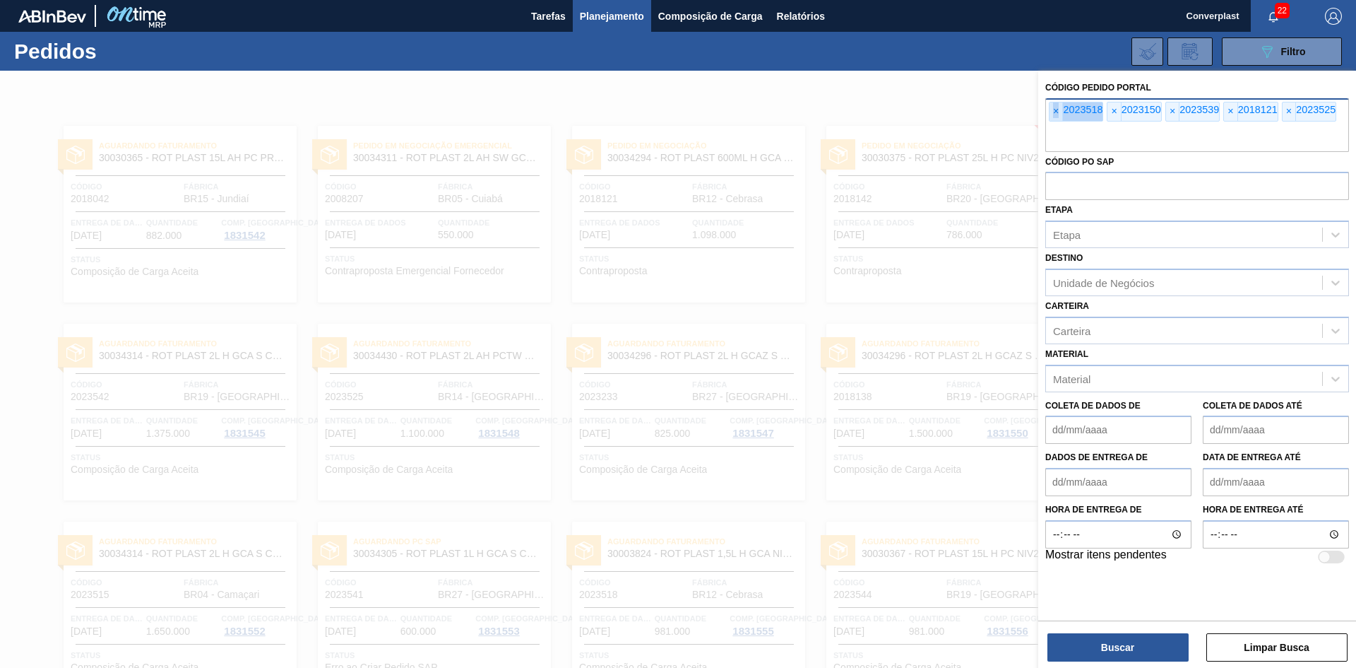
click at [1055, 113] on font "×" at bounding box center [1056, 110] width 6 height 11
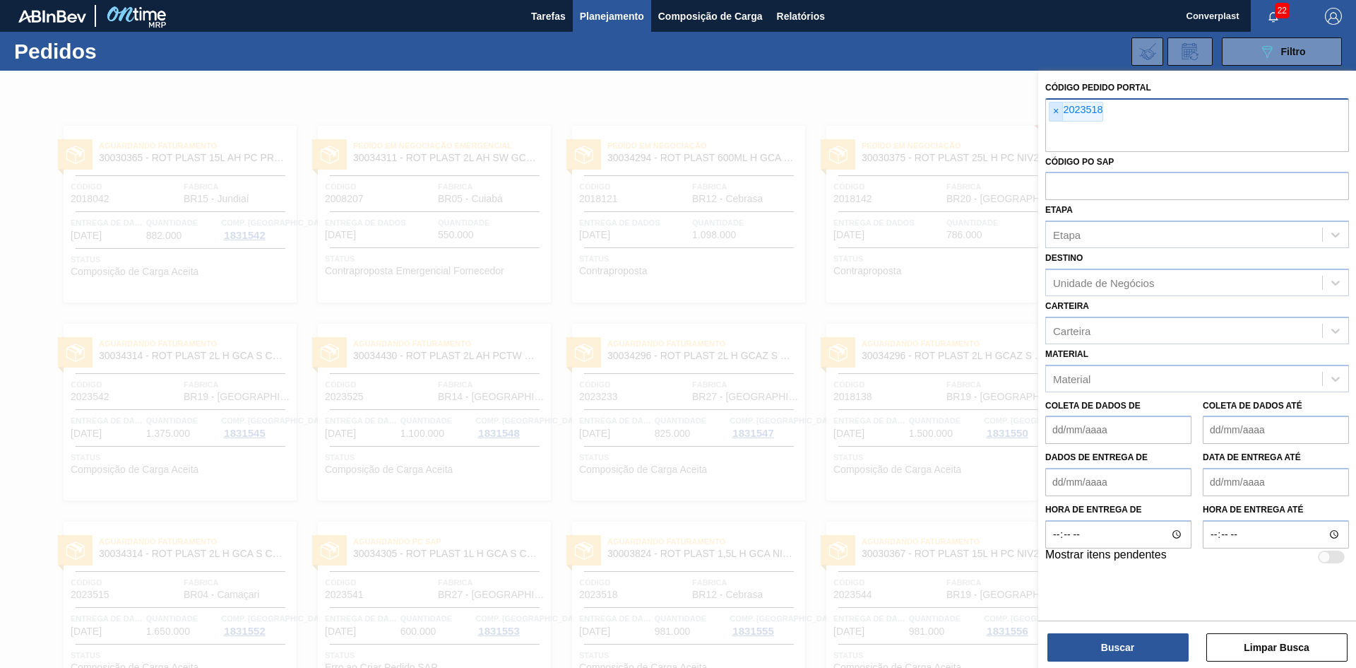
click at [1055, 125] on input "text" at bounding box center [1197, 138] width 304 height 27
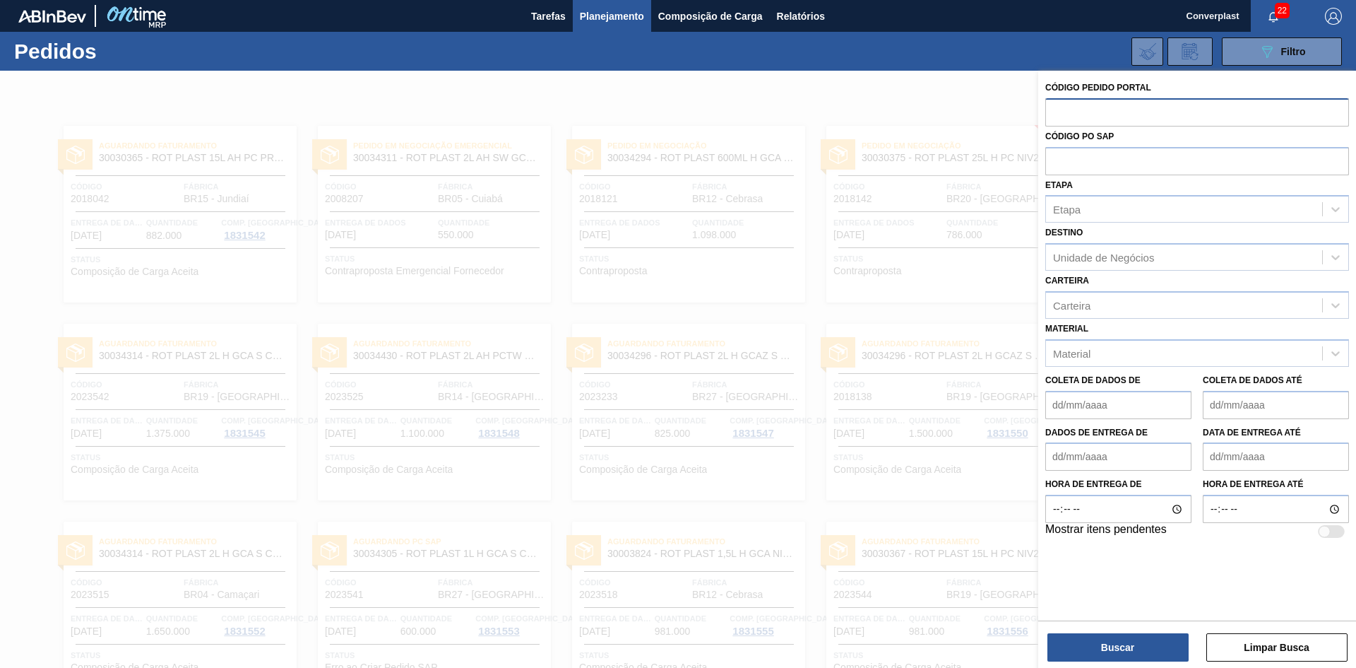
paste input "2018042"
type input "2018042"
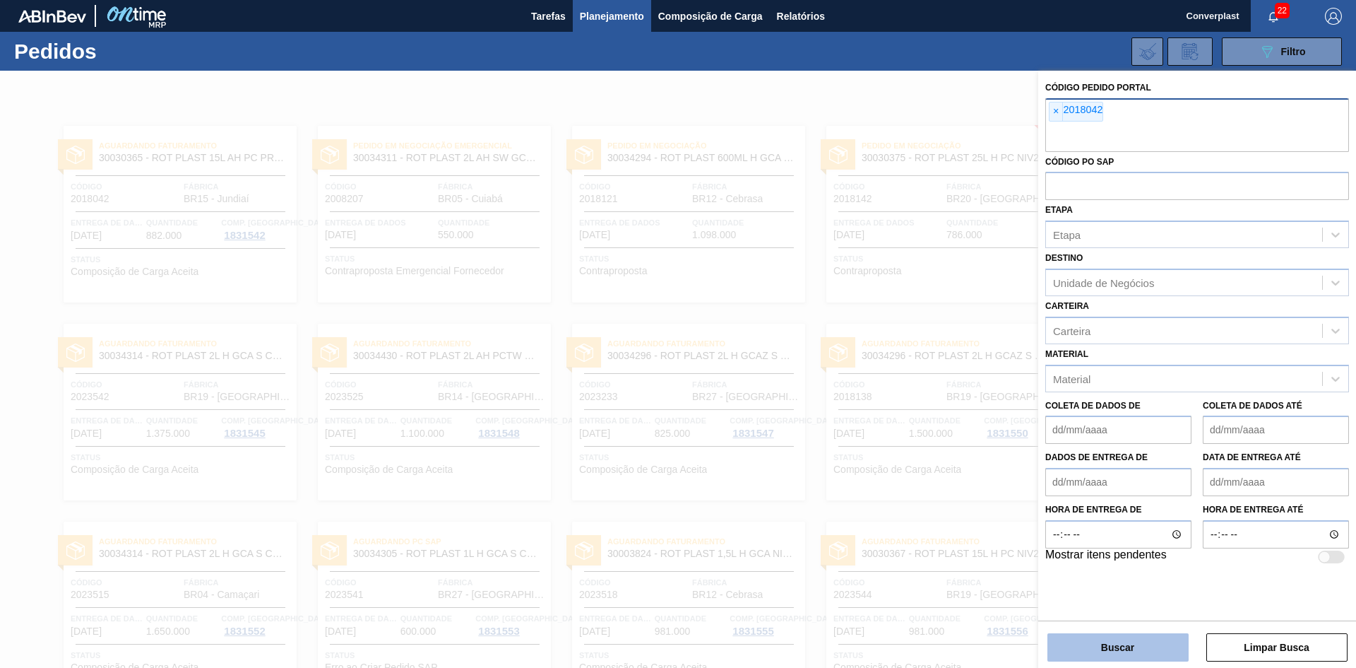
click at [1088, 642] on button "Buscar" at bounding box center [1118, 647] width 141 height 28
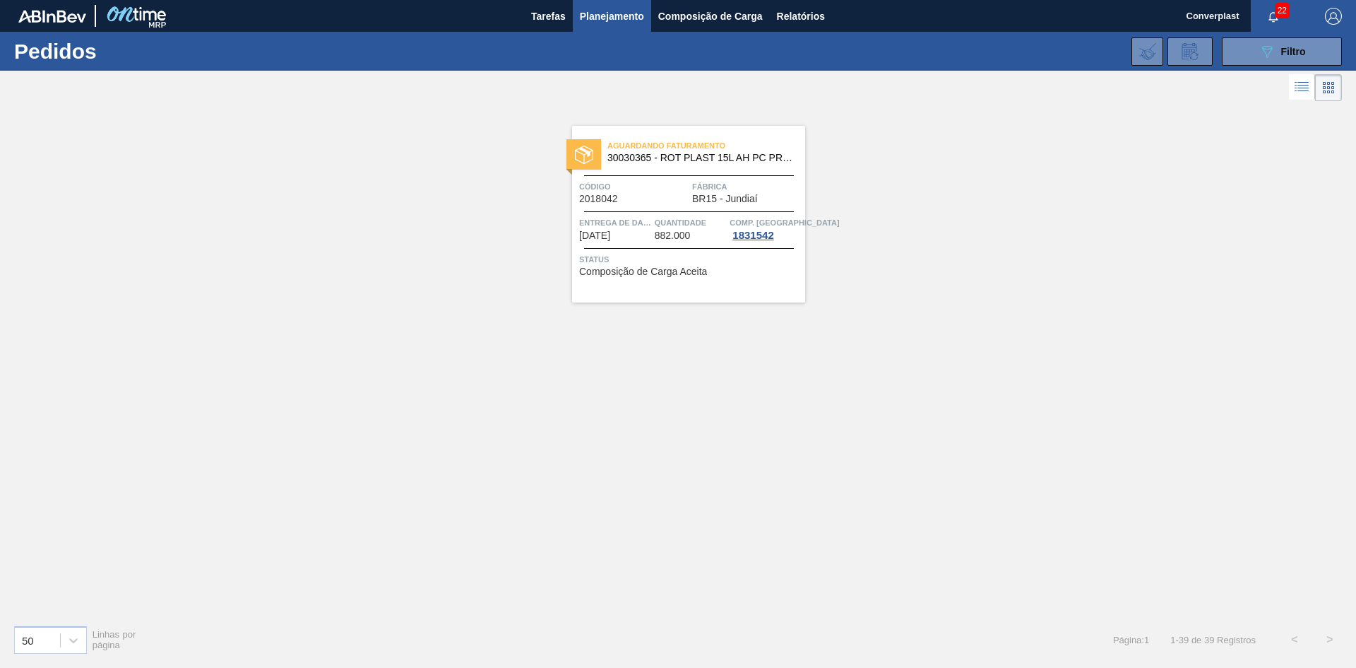
click at [616, 196] on font "2018042" at bounding box center [598, 198] width 39 height 11
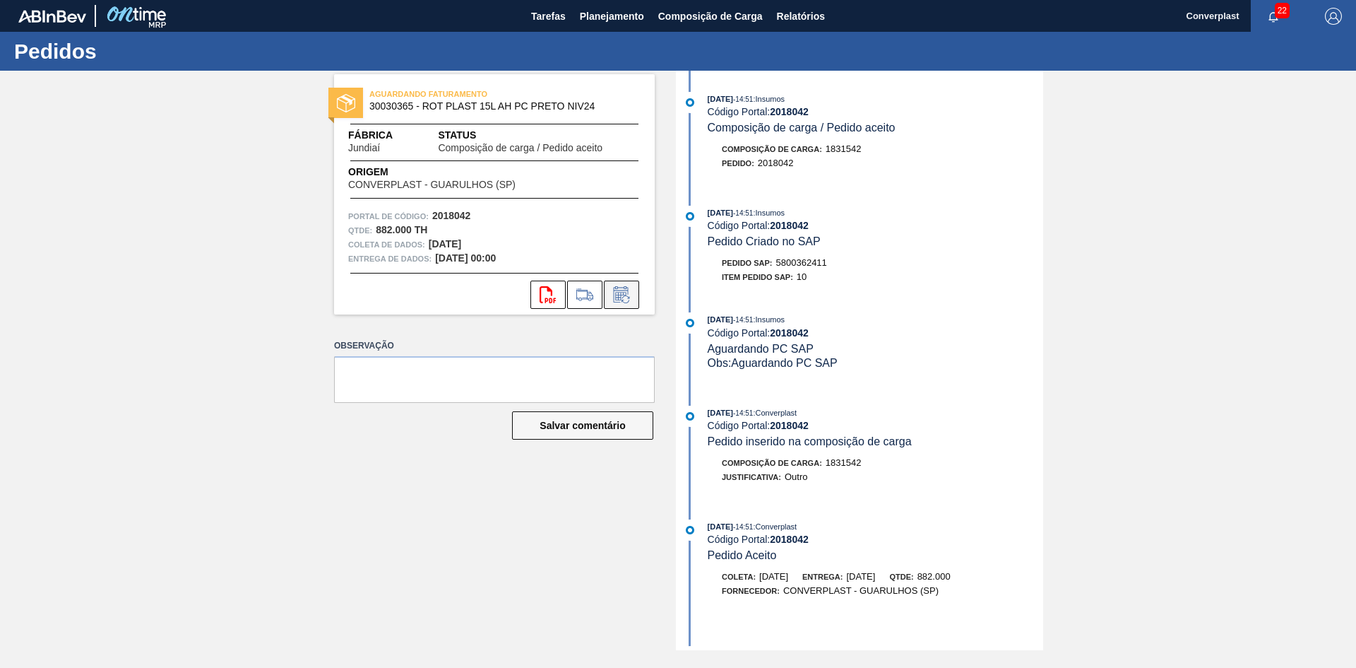
click at [627, 293] on icon at bounding box center [621, 294] width 23 height 17
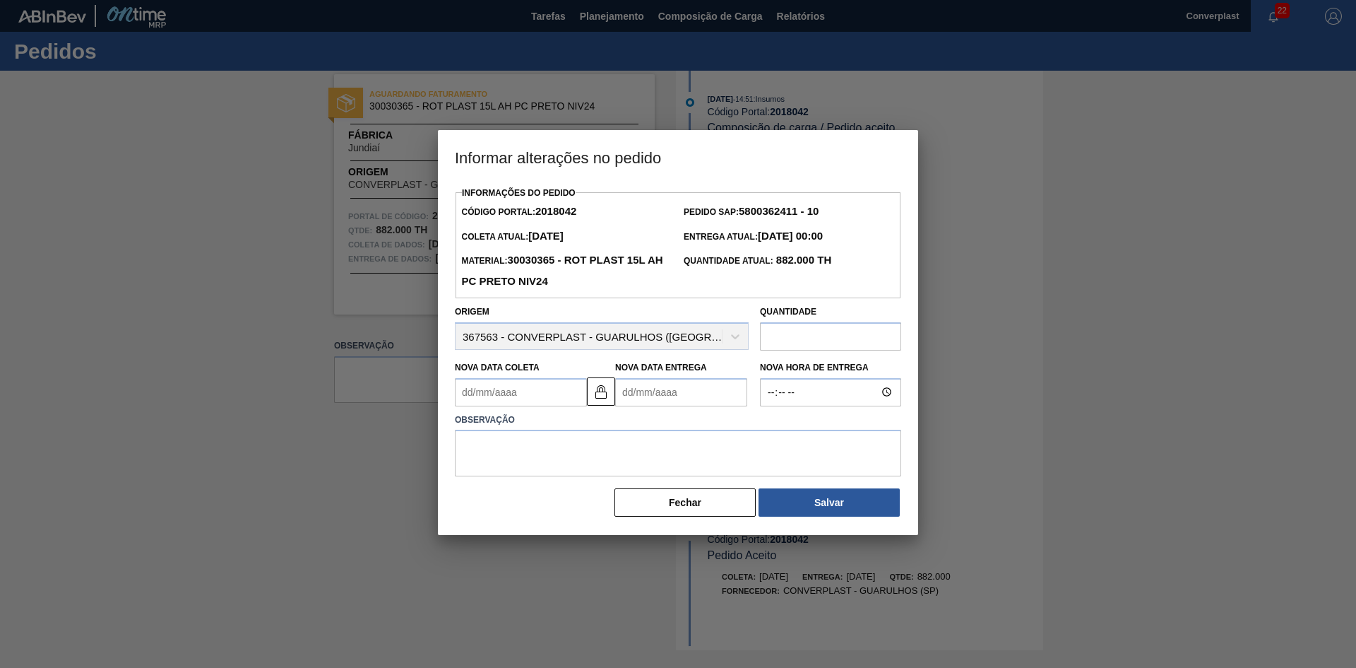
click at [644, 401] on Entrega2018042 "Nova Data Entrega" at bounding box center [681, 392] width 132 height 28
type Coleta2018042 "[DATE]"
type Entrega2018042 "0"
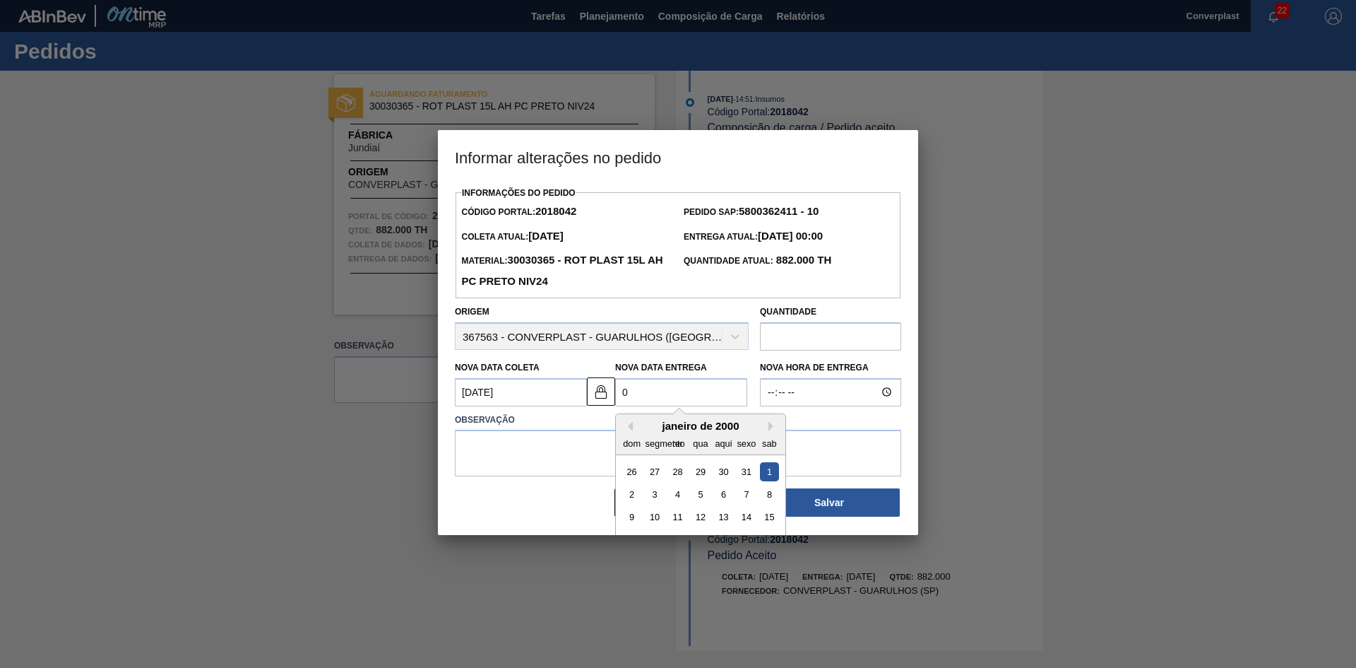
type Coleta2018042 "[DATE]"
type Entrega2018042 "06/"
type Coleta2018042 "[DATE]"
type Entrega2018042 "06/1"
type Coleta2018042 "[DATE]"
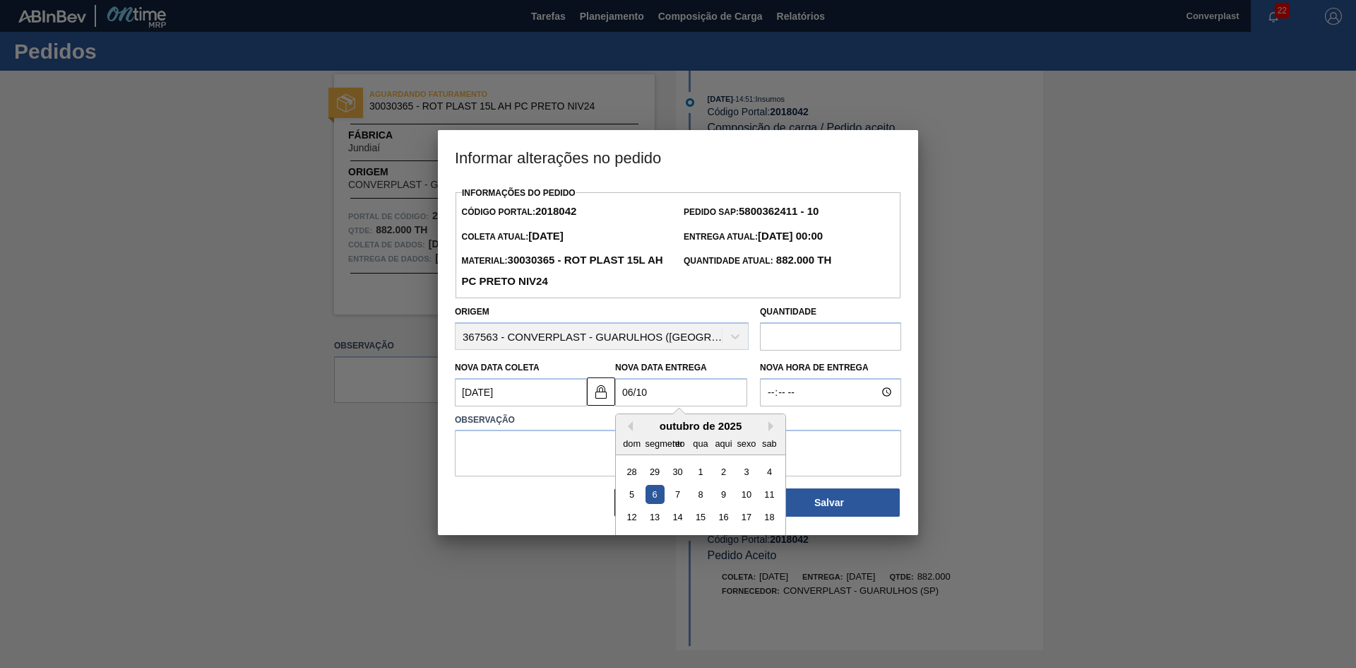
click at [648, 495] on div "6" at bounding box center [655, 494] width 19 height 19
type Entrega2018042 "[DATE]"
click at [463, 466] on textarea at bounding box center [678, 452] width 446 height 47
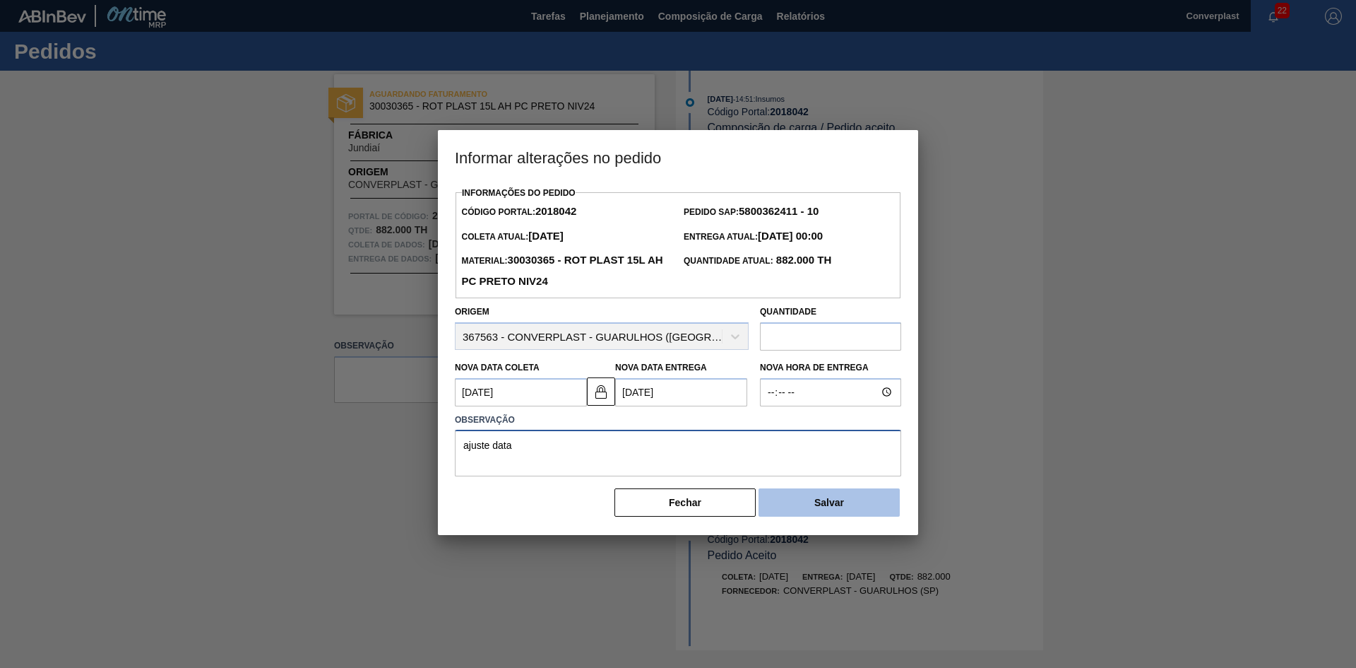
type textarea "ajuste data"
click at [832, 507] on font "Salvar" at bounding box center [829, 502] width 30 height 11
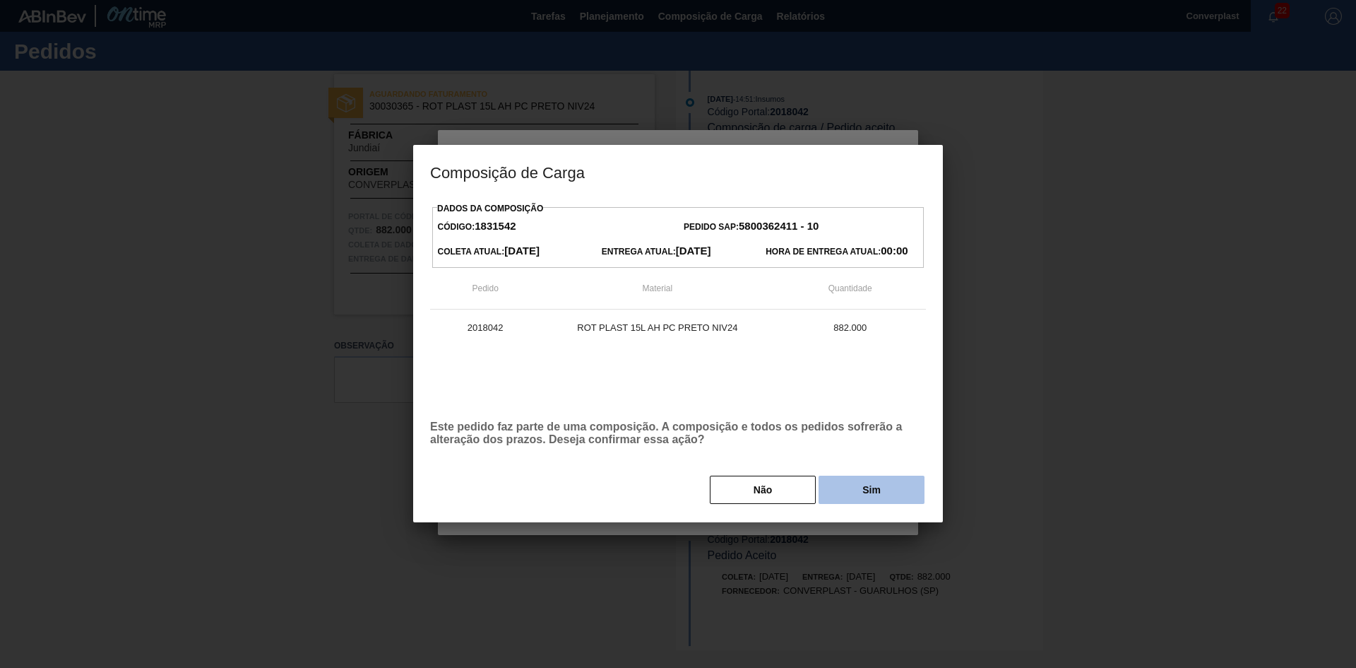
click at [889, 481] on button "Sim" at bounding box center [872, 489] width 106 height 28
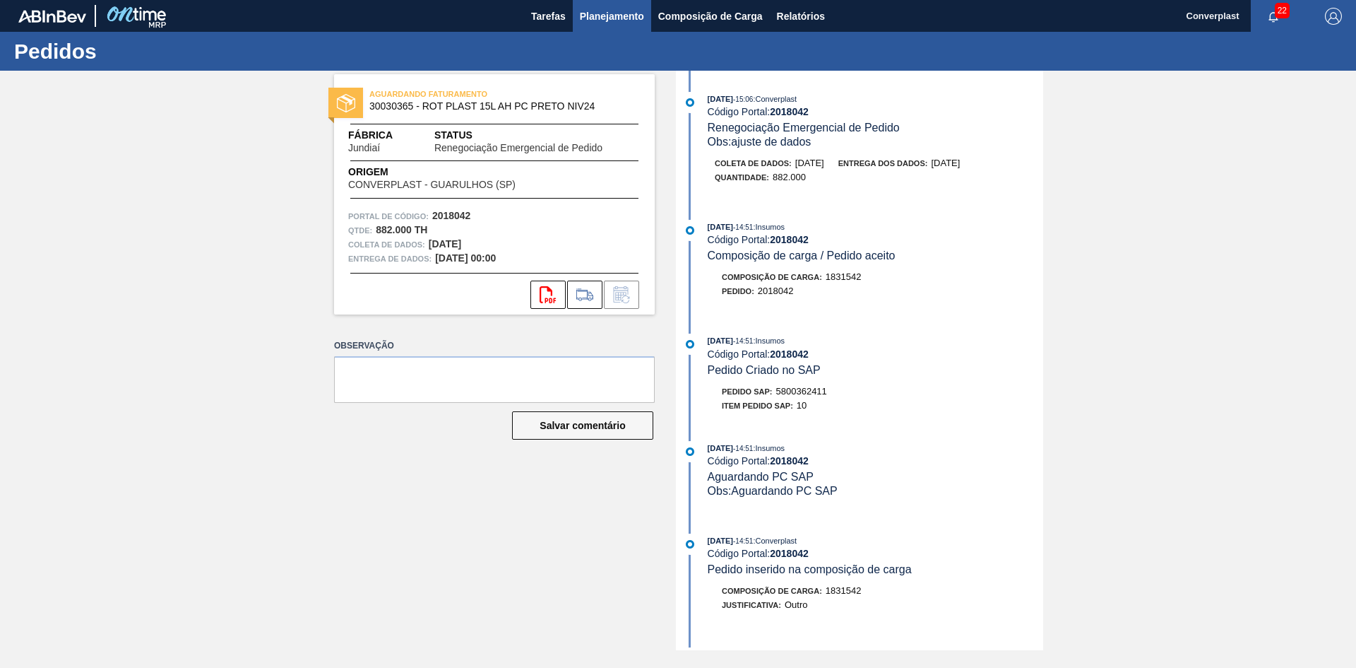
click at [601, 21] on font "Planejamento" at bounding box center [612, 16] width 64 height 11
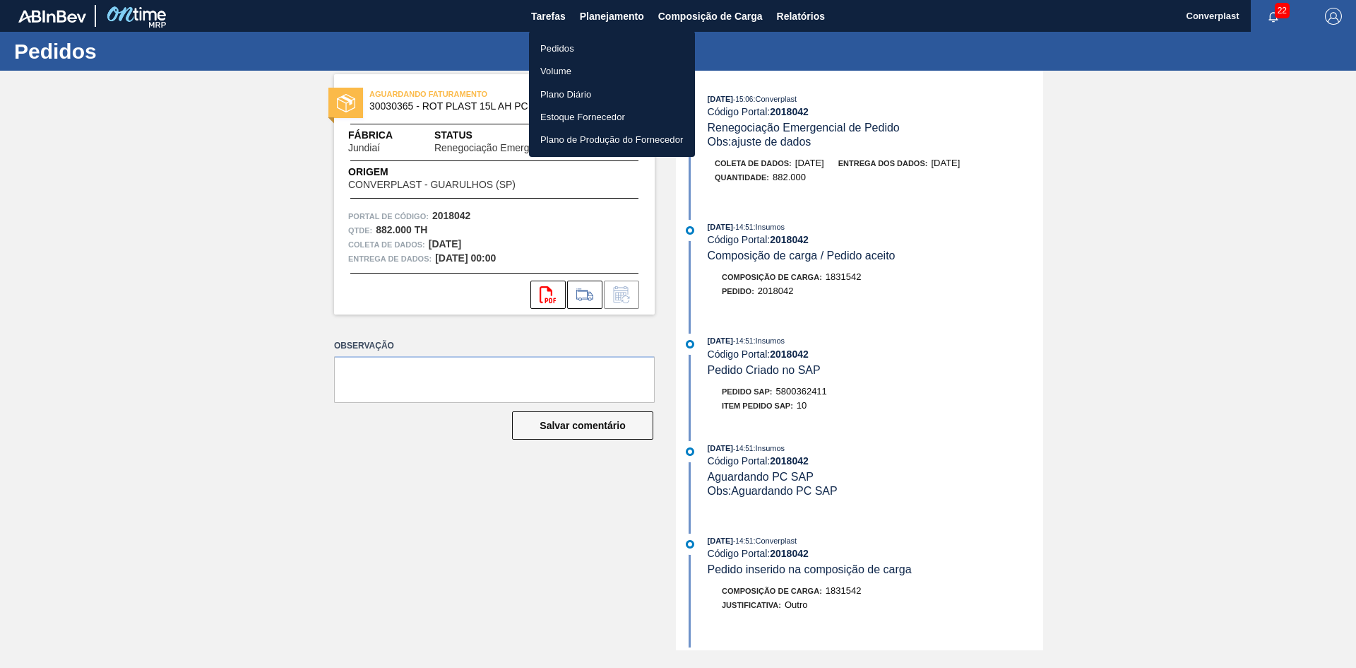
click at [571, 49] on font "Pedidos" at bounding box center [557, 48] width 34 height 11
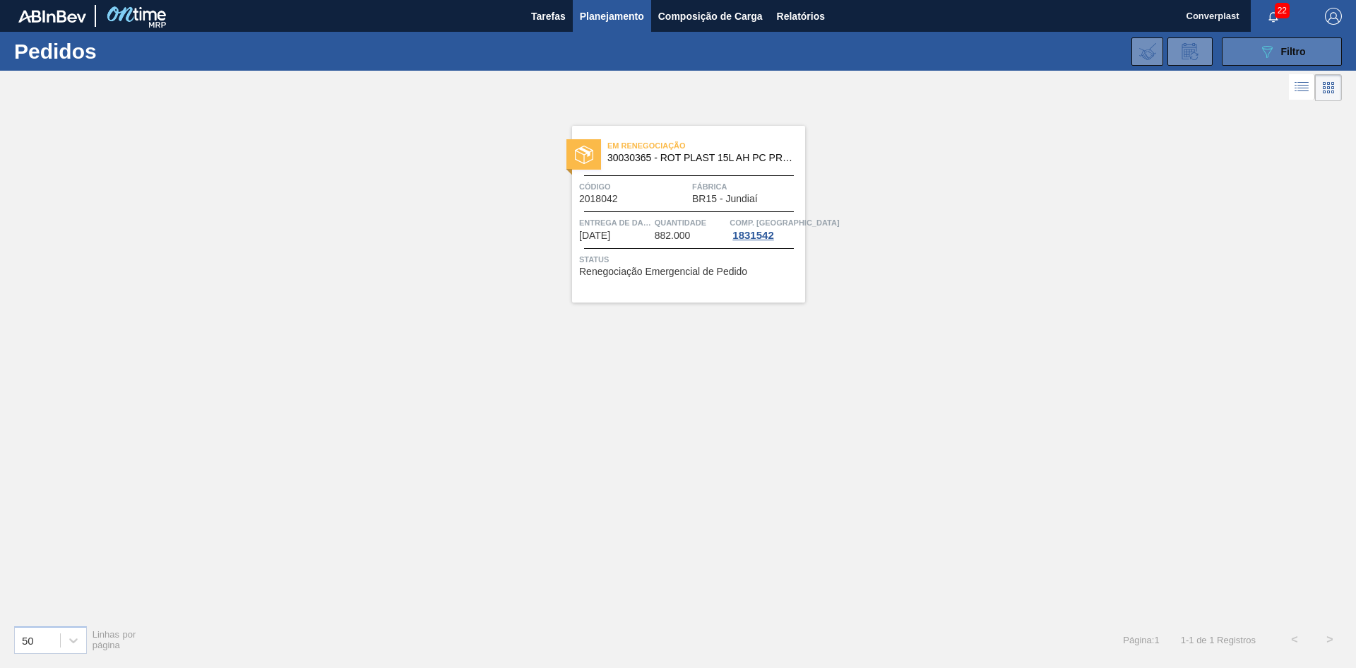
click at [1262, 49] on icon "089F7B8B-B2A5-4AFE-B5C0-19BA573D28AC" at bounding box center [1267, 51] width 17 height 17
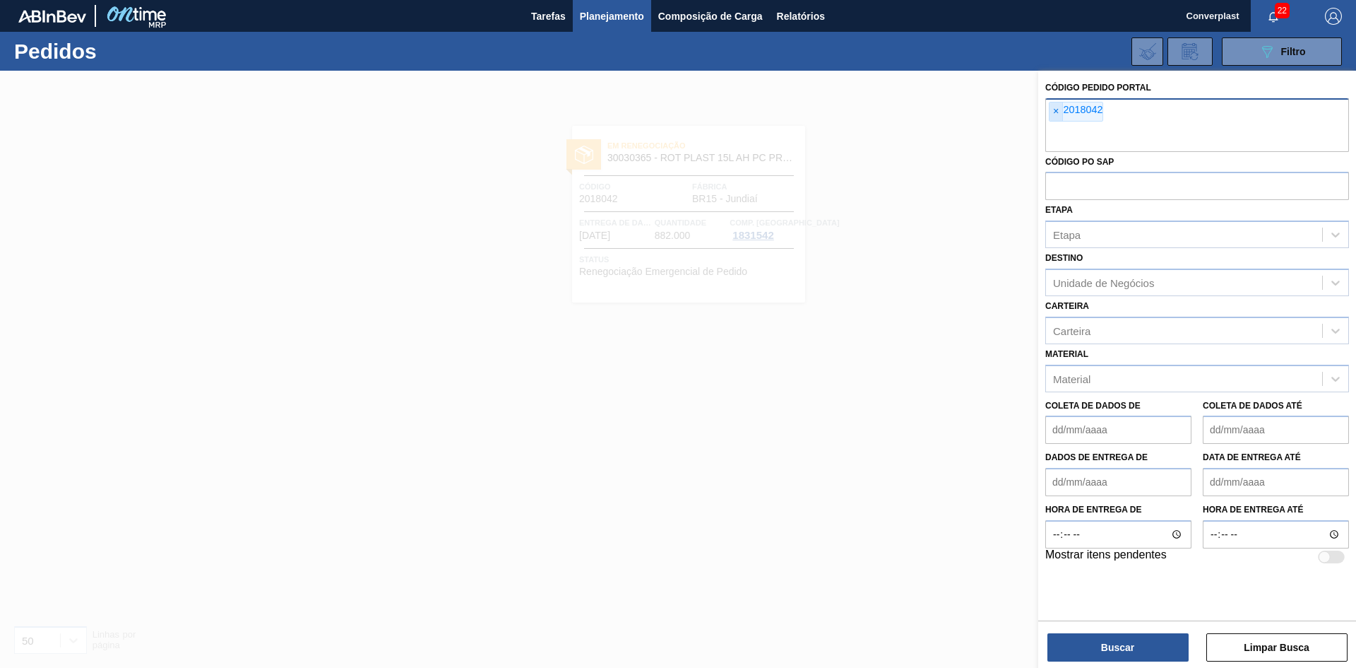
click at [1055, 112] on font "×" at bounding box center [1056, 110] width 6 height 11
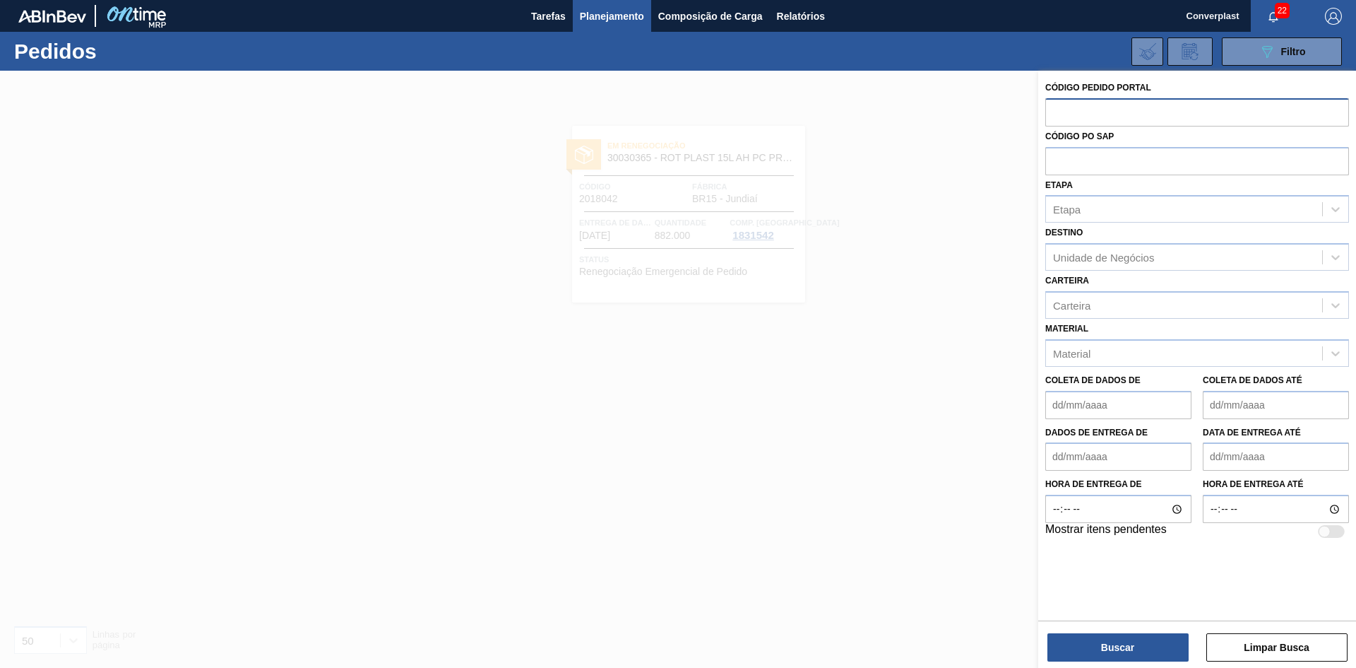
paste input "2008207"
type input "2008207"
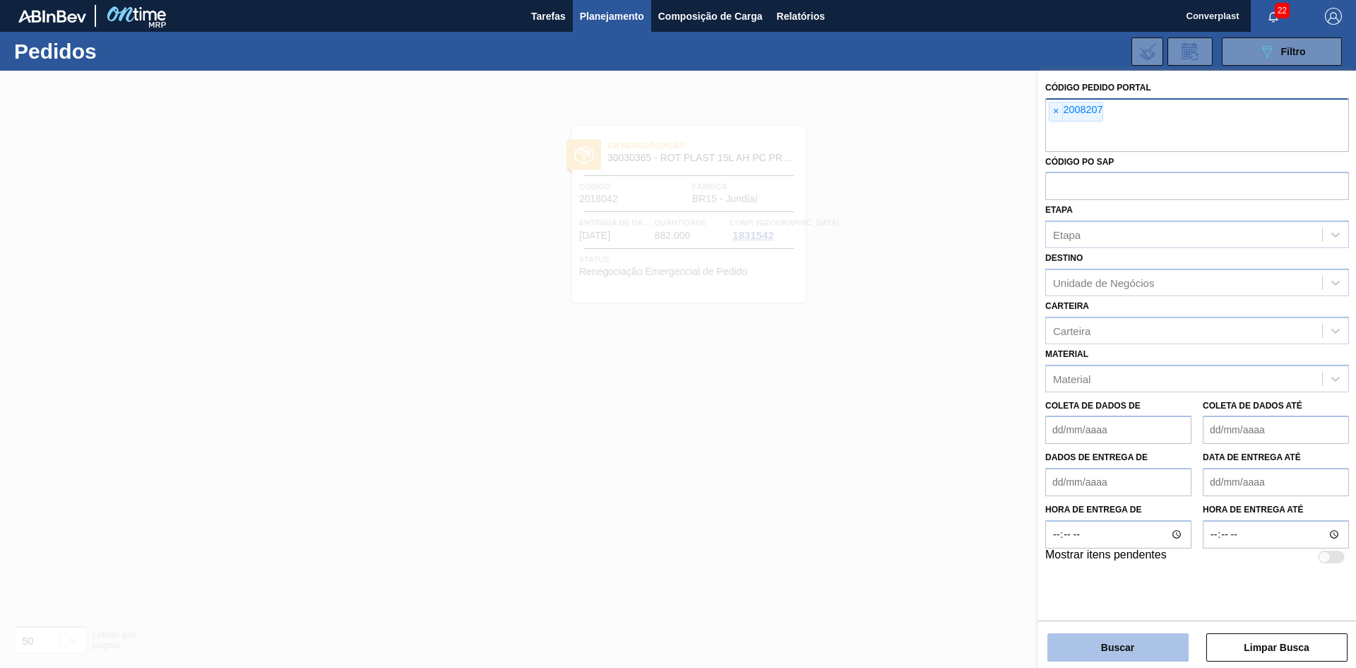
click at [1125, 648] on font "Buscar" at bounding box center [1117, 646] width 33 height 11
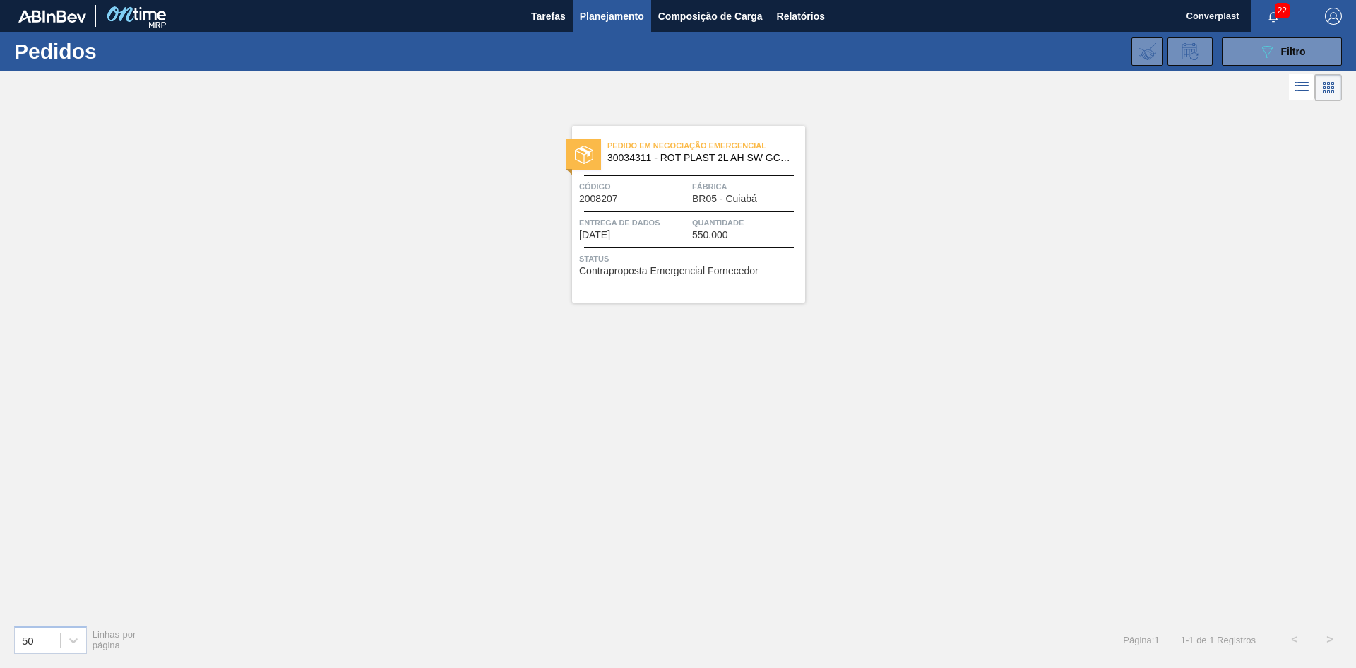
click at [595, 207] on div "Pedido em Negociação Emergencial 30034311 - ROT PLAST 2L AH SW GCA S CL NIV25 C…" at bounding box center [688, 214] width 233 height 177
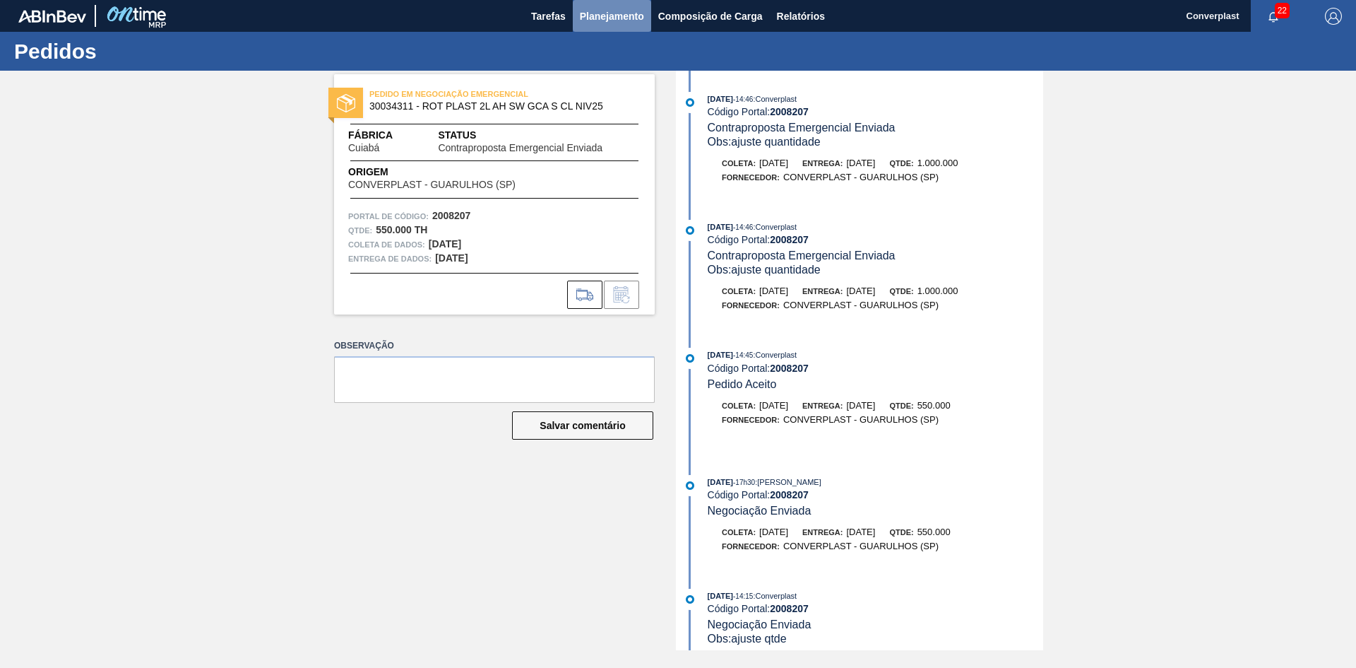
click at [631, 23] on font "Planejamento" at bounding box center [612, 16] width 64 height 17
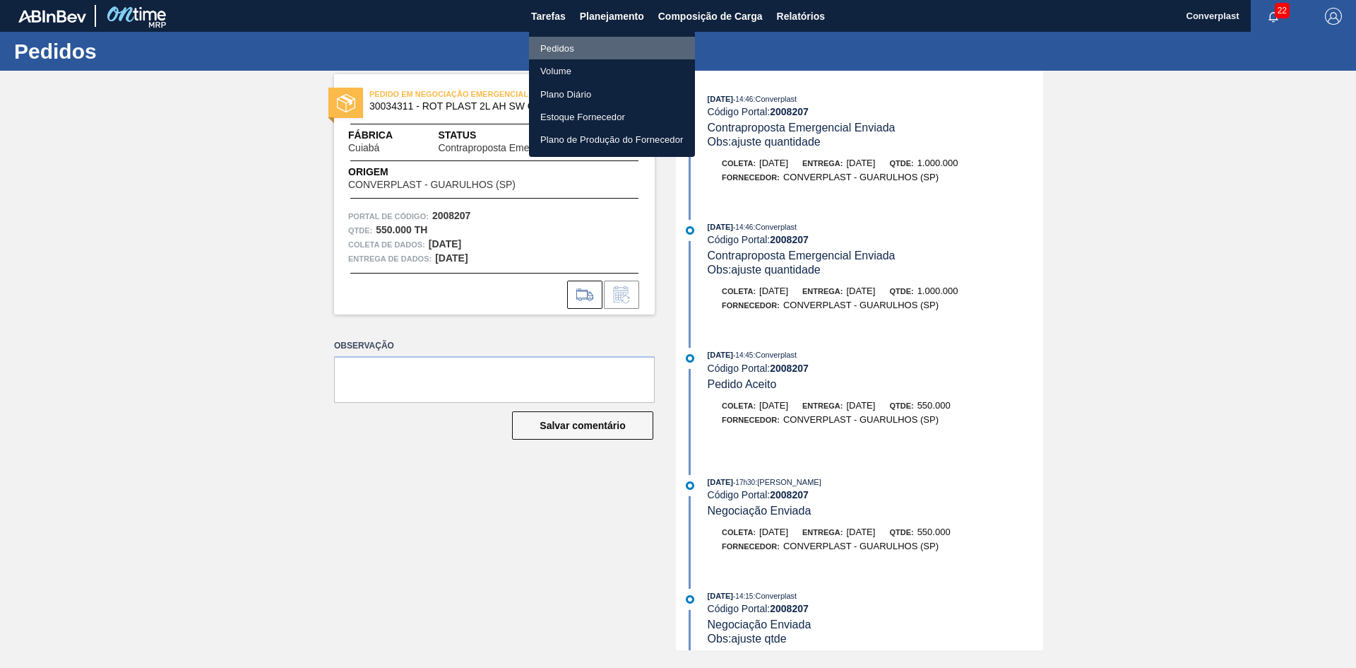
click at [564, 49] on font "Pedidos" at bounding box center [557, 48] width 34 height 11
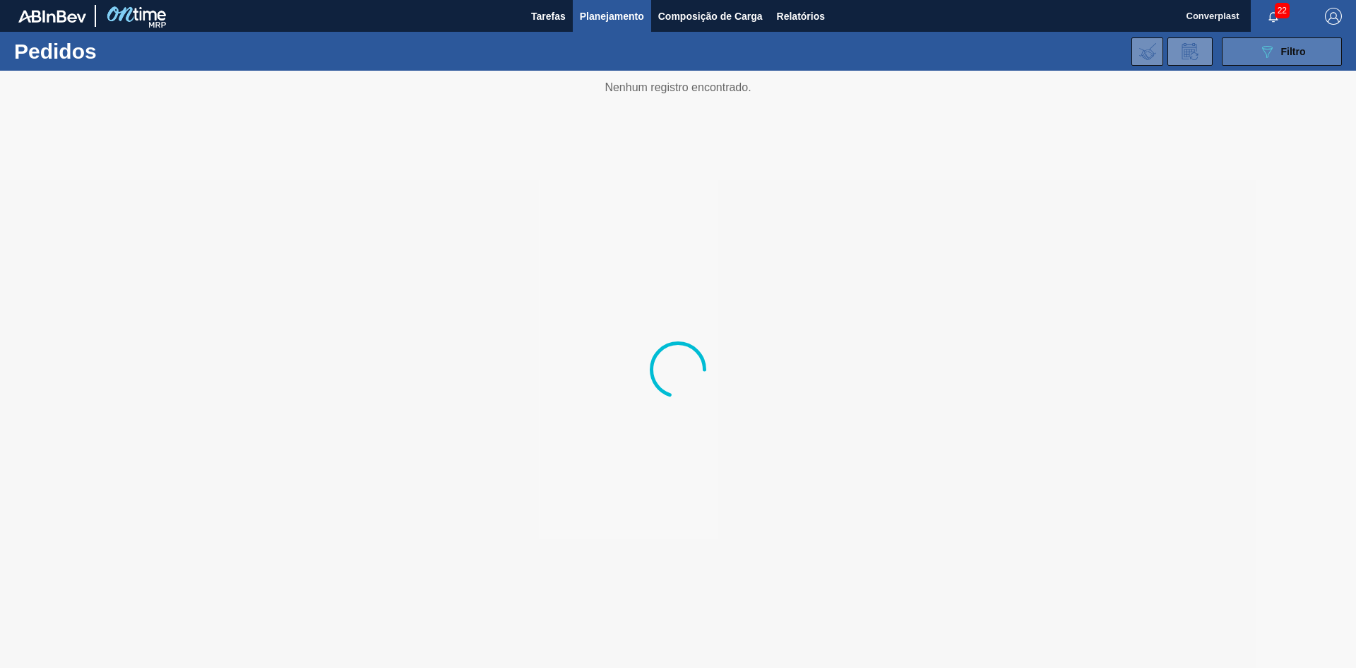
click at [1284, 40] on button "089F7B8B-B2A5-4AFE-B5C0-19BA573D28AC Filtro" at bounding box center [1282, 51] width 120 height 28
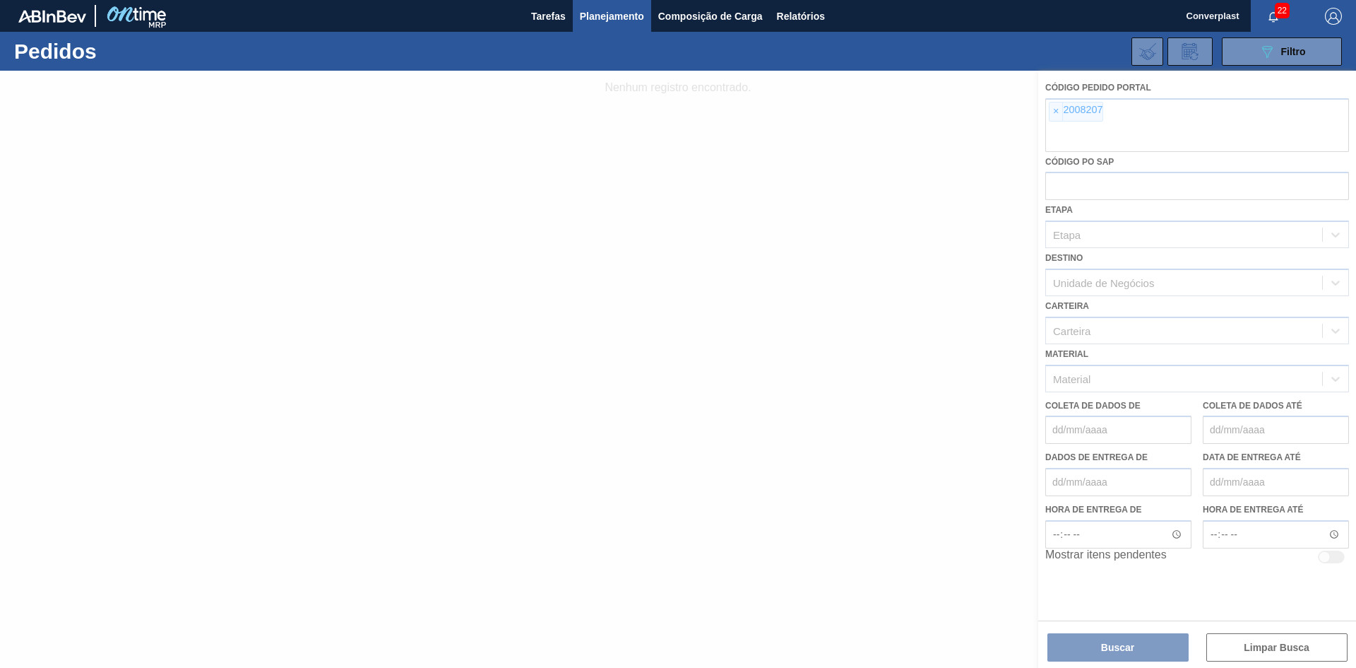
click at [1083, 110] on div at bounding box center [678, 369] width 1356 height 597
click at [1057, 112] on div at bounding box center [678, 369] width 1356 height 597
click at [1055, 112] on div at bounding box center [678, 369] width 1356 height 597
click at [1051, 112] on div at bounding box center [678, 369] width 1356 height 597
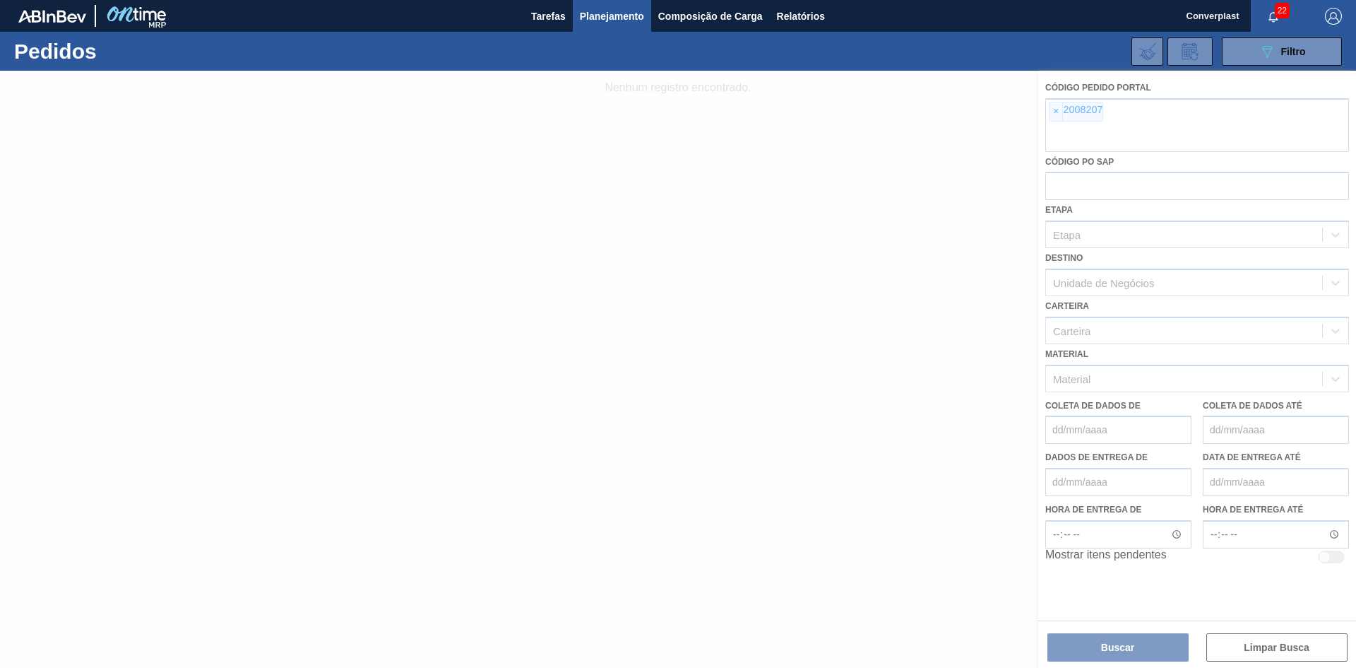
click at [1051, 112] on div at bounding box center [678, 369] width 1356 height 597
click at [1055, 112] on div at bounding box center [678, 369] width 1356 height 597
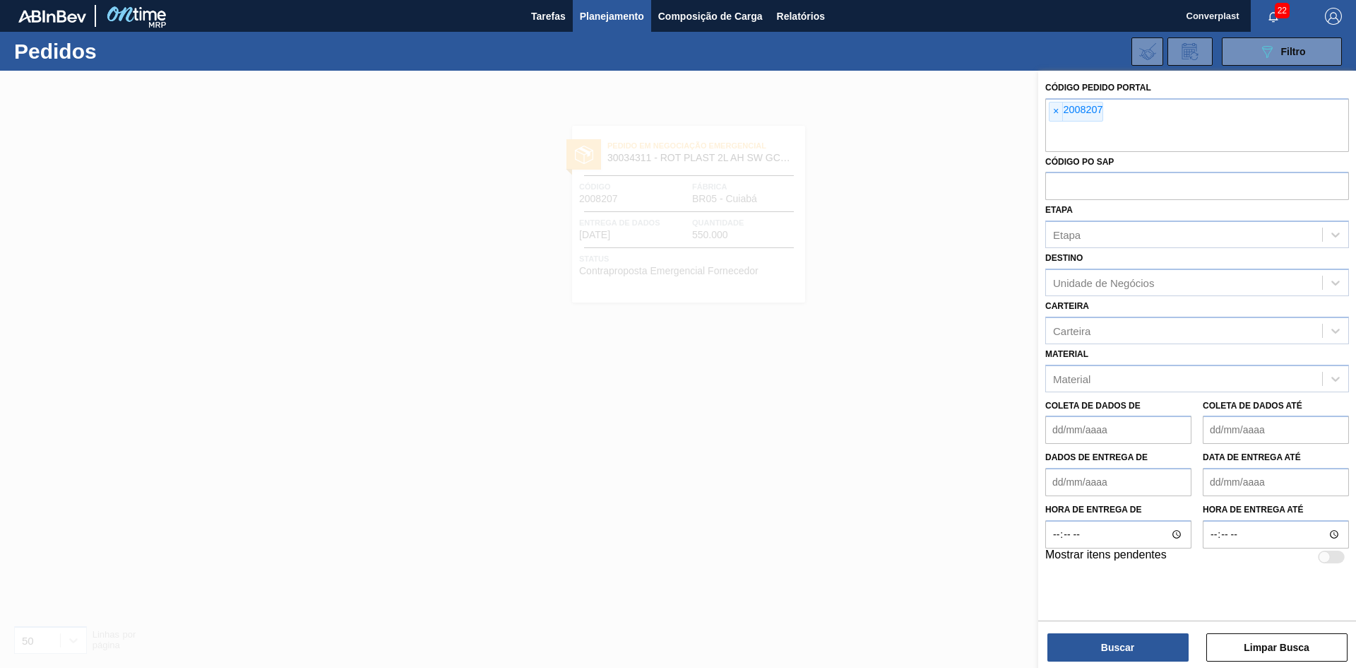
click at [1055, 112] on font "×" at bounding box center [1056, 110] width 6 height 11
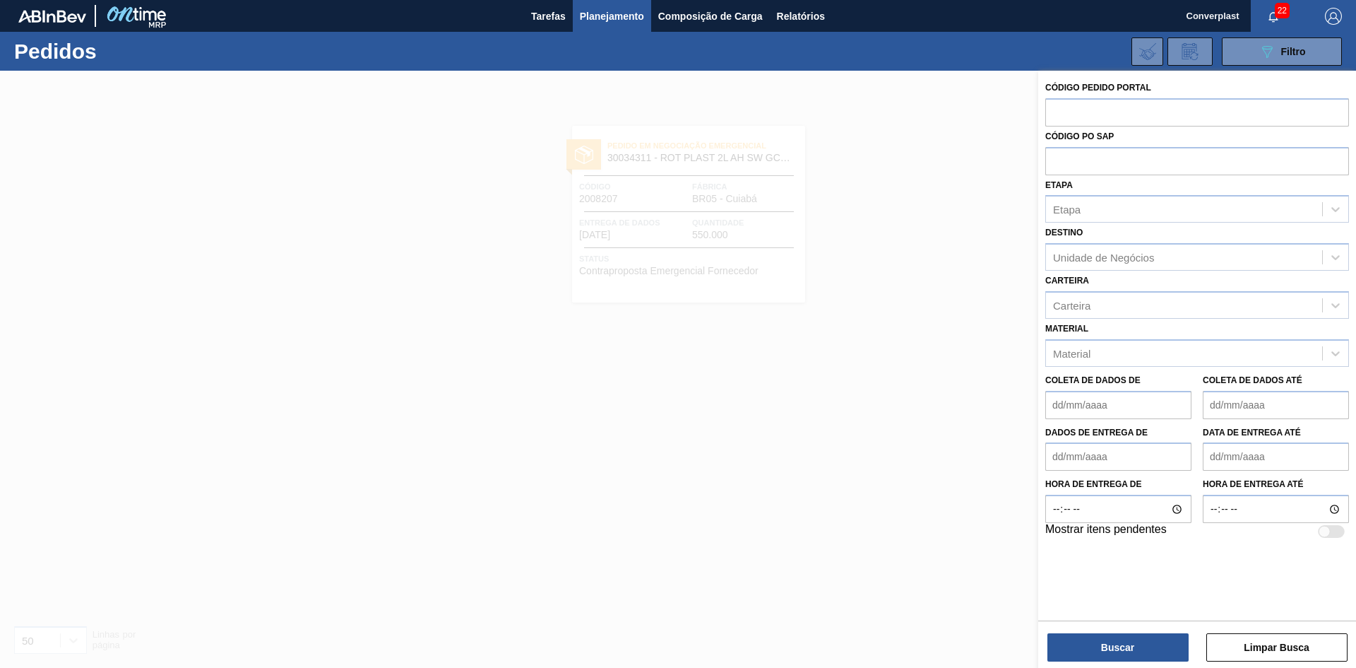
paste input "2018142"
type input "2018142"
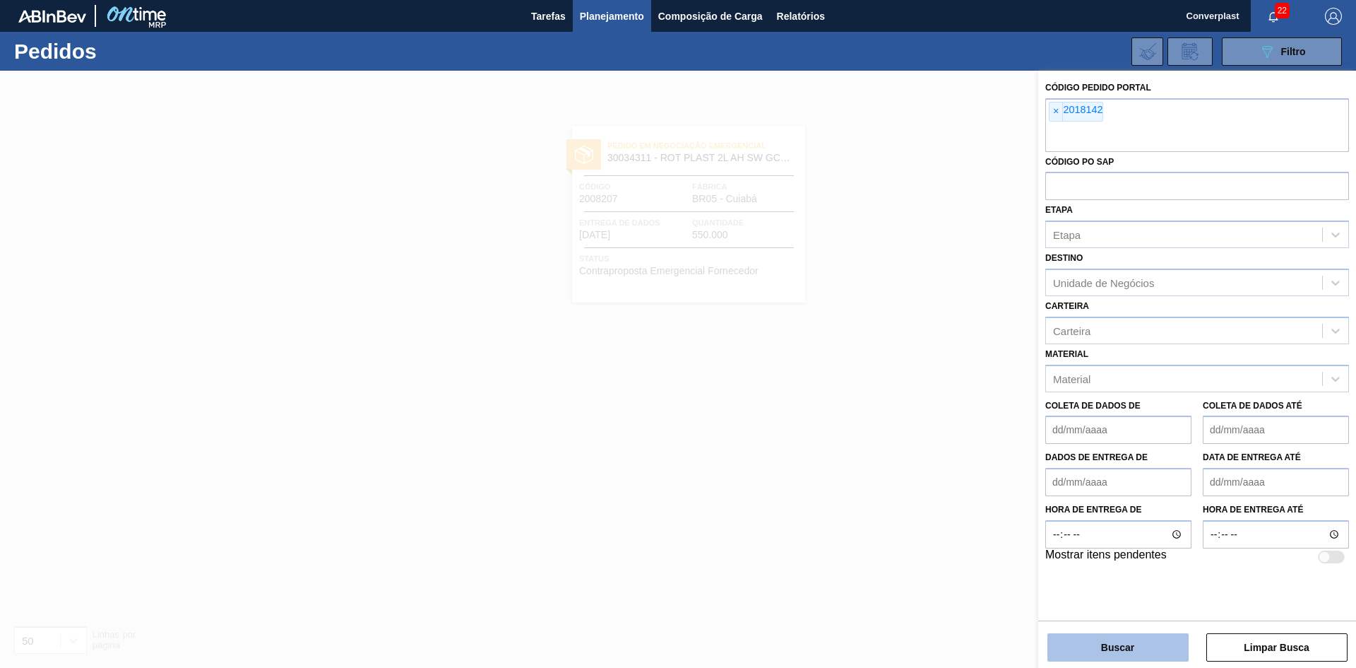
click at [1134, 656] on button "Buscar" at bounding box center [1118, 647] width 141 height 28
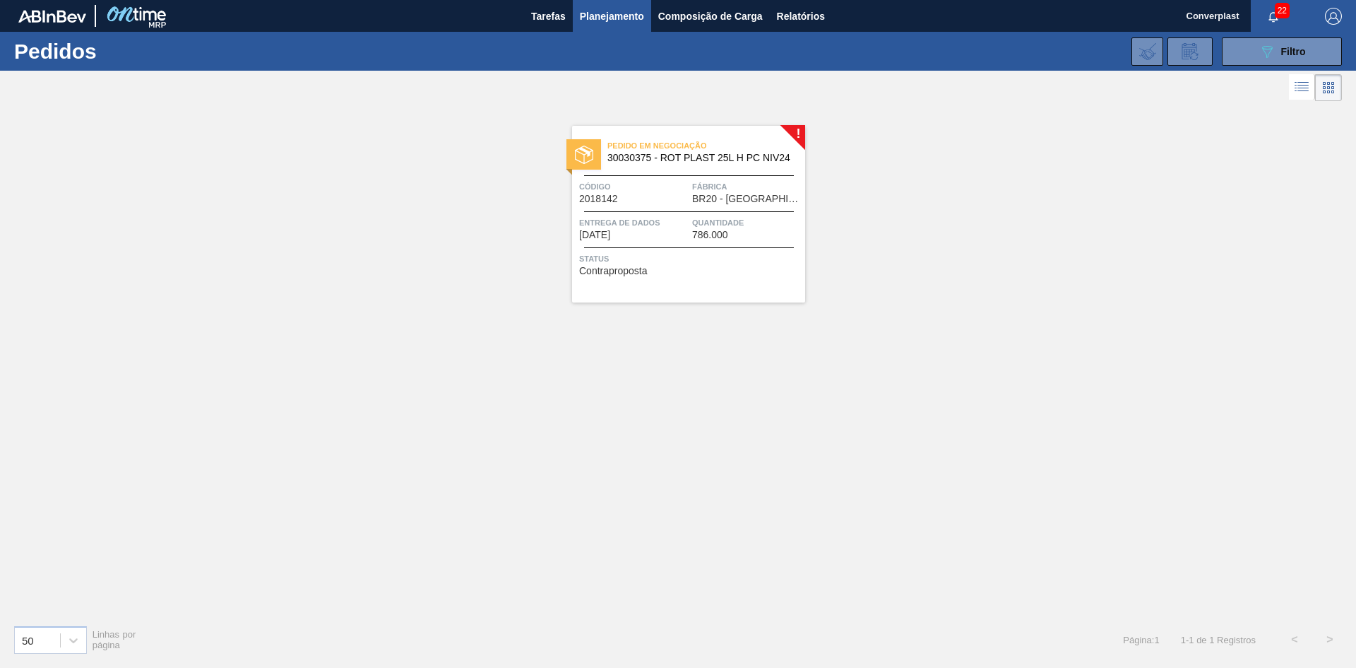
click at [641, 251] on span "Status" at bounding box center [690, 258] width 223 height 14
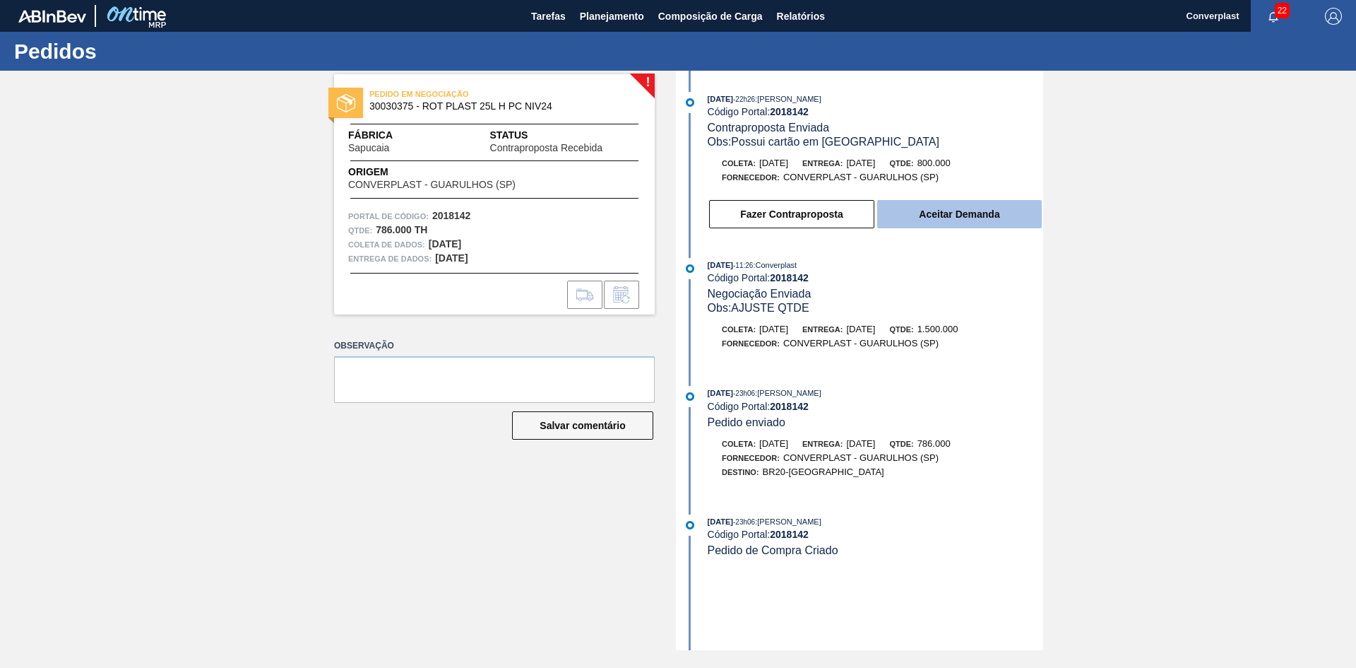
click at [935, 218] on font "Aceitar Demanda" at bounding box center [959, 213] width 81 height 11
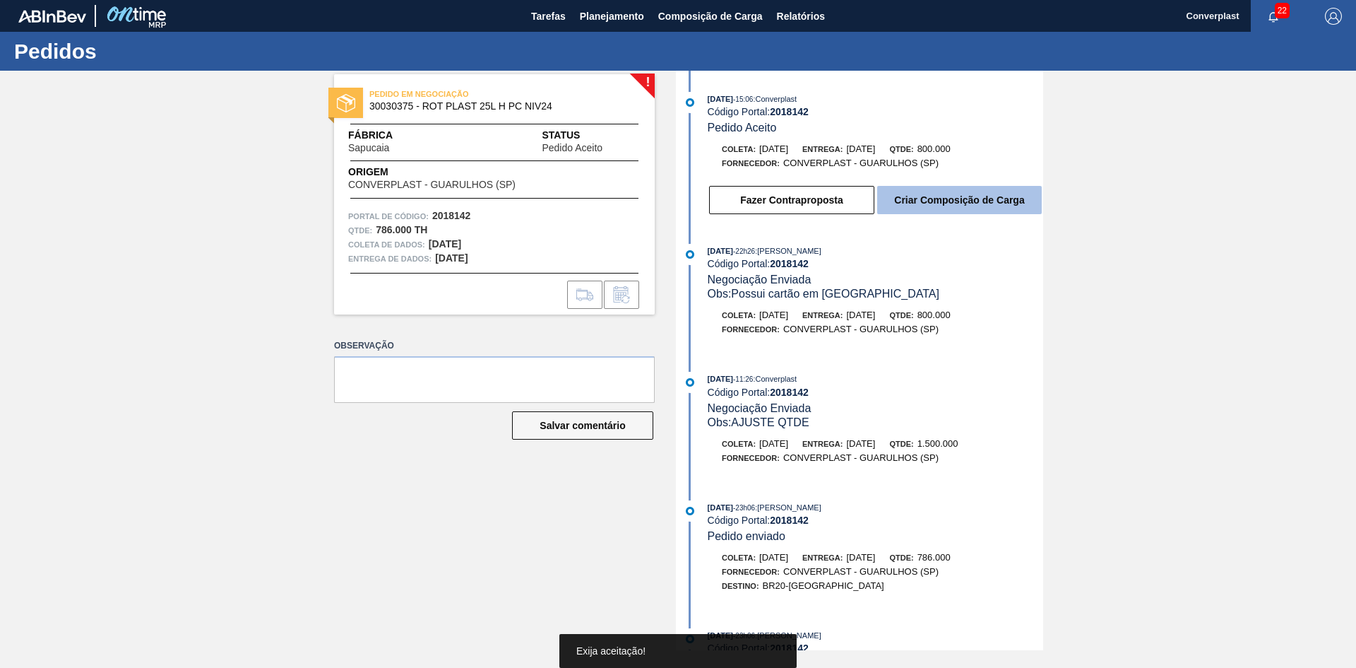
click at [955, 189] on button "Criar Composição de Carga" at bounding box center [959, 200] width 165 height 28
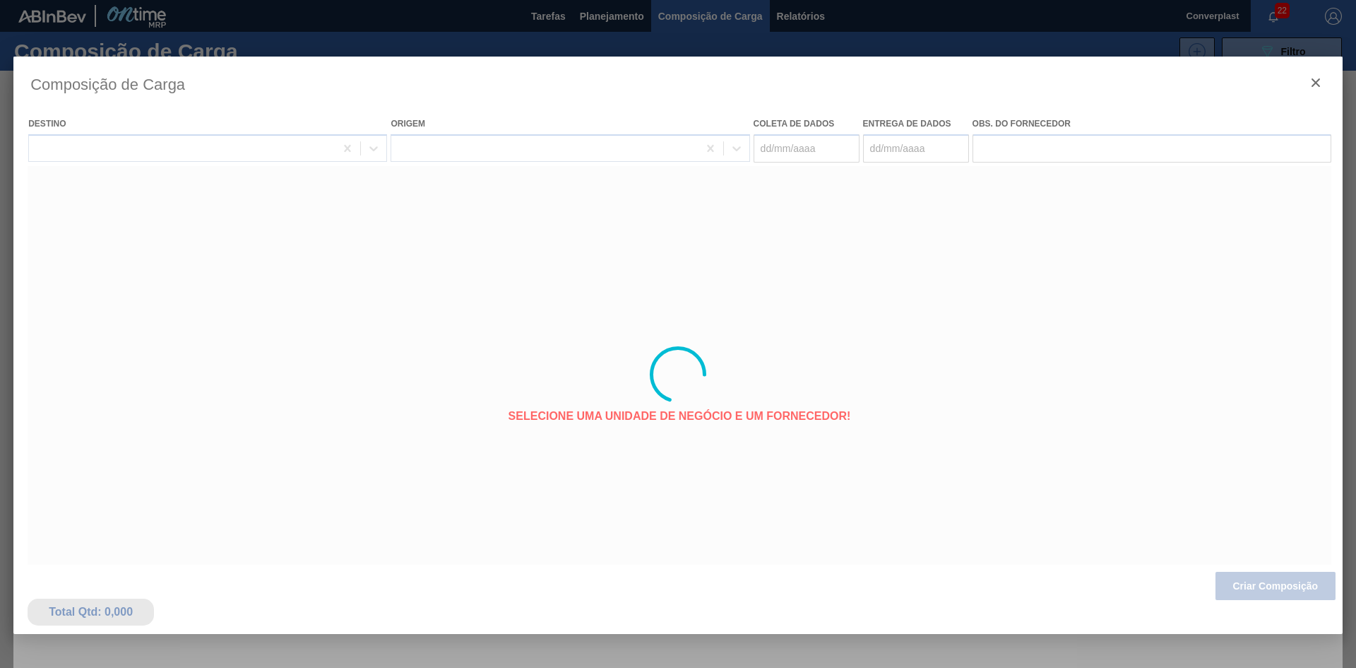
type coleta "[DATE]"
type entrega "[DATE]"
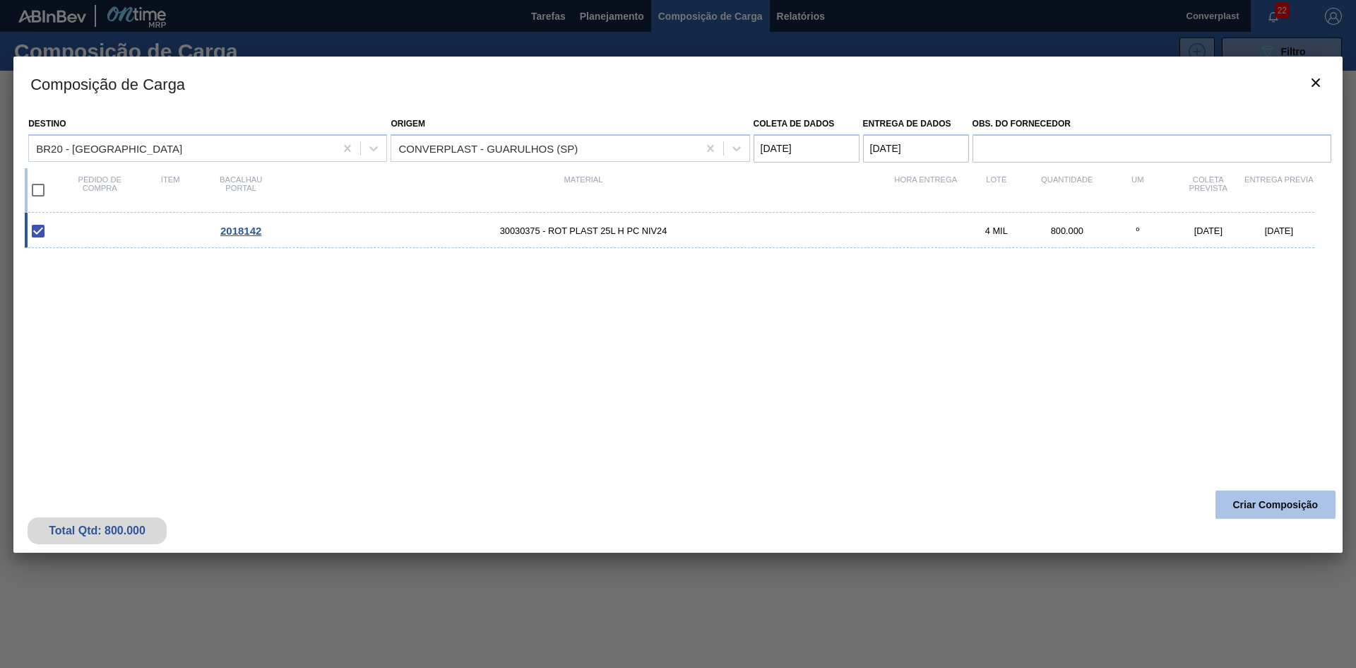
click at [1257, 499] on font "Criar Composição" at bounding box center [1275, 504] width 85 height 11
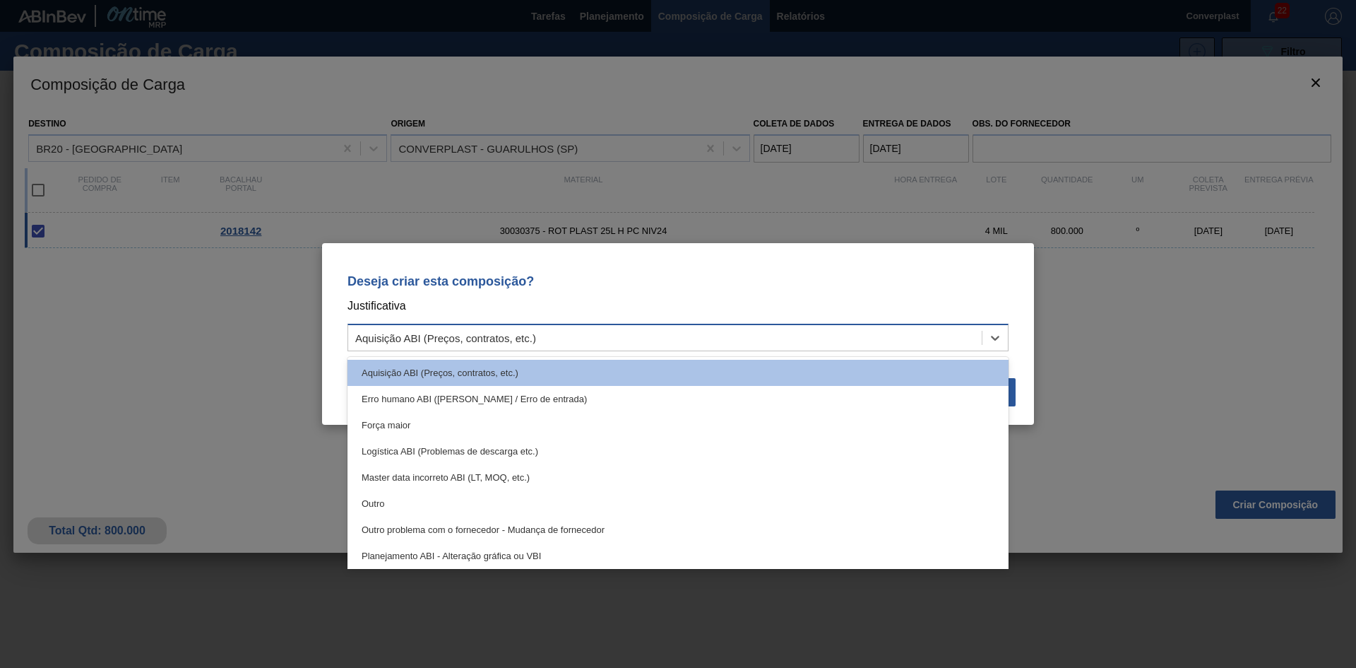
click at [770, 334] on div "Aquisição ABI (Preços, contratos, etc.)" at bounding box center [665, 338] width 634 height 20
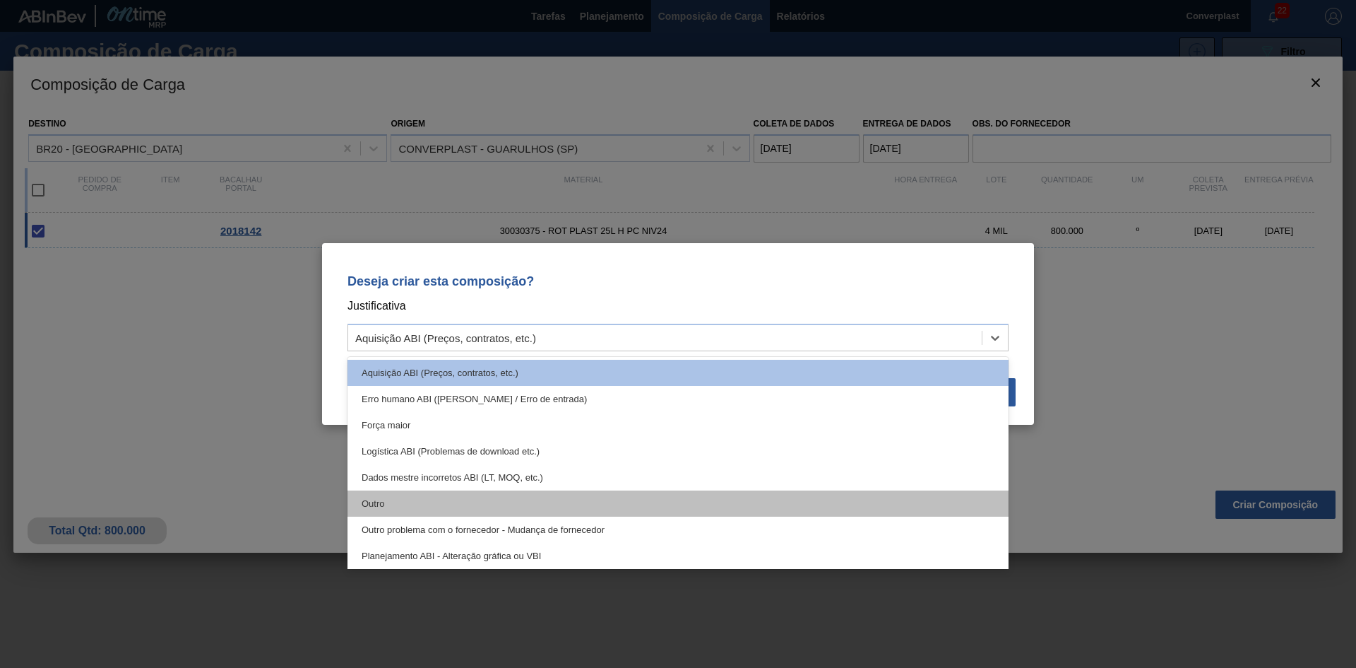
click at [648, 504] on div "Outro" at bounding box center [678, 503] width 661 height 26
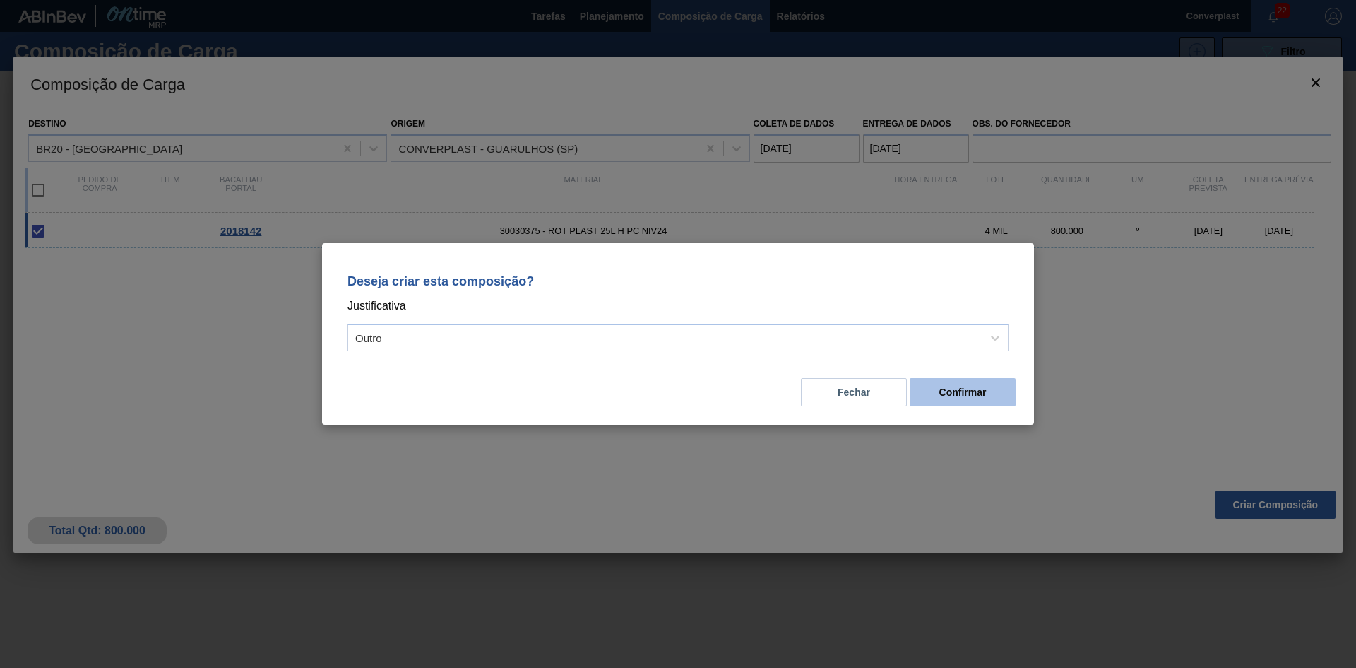
click at [957, 396] on font "Confirmar" at bounding box center [963, 391] width 47 height 11
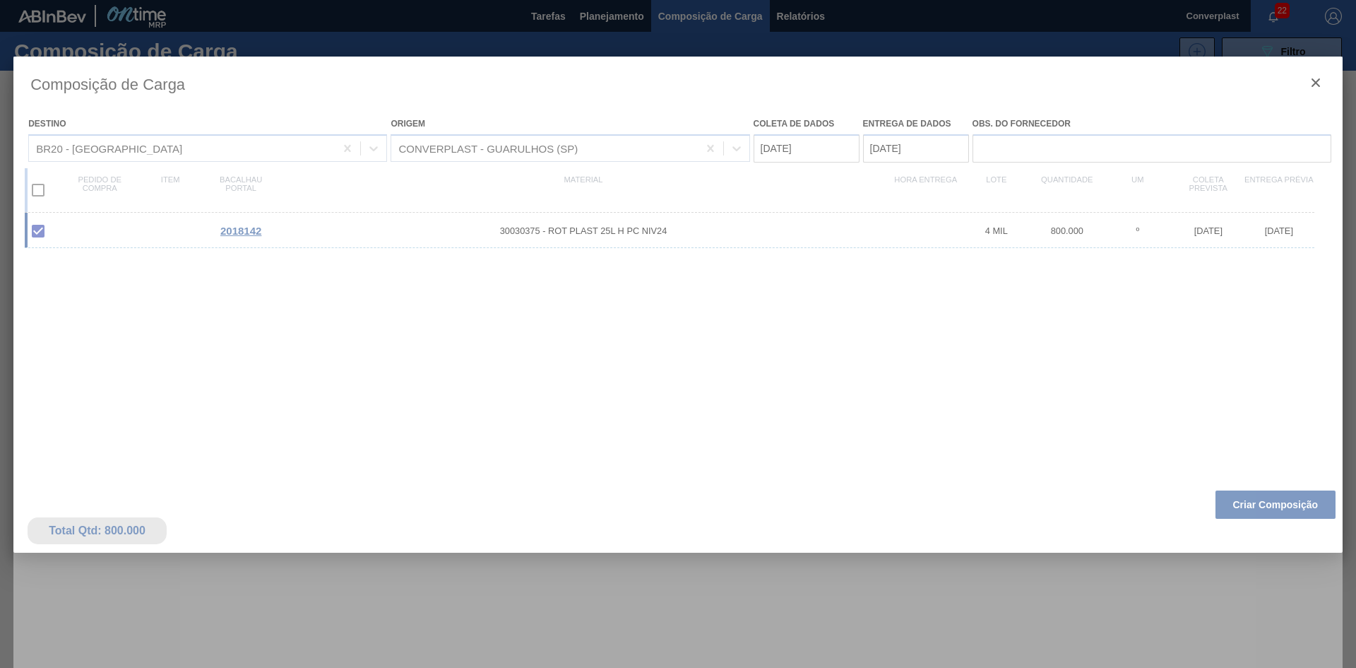
click at [583, 18] on div at bounding box center [678, 334] width 1356 height 668
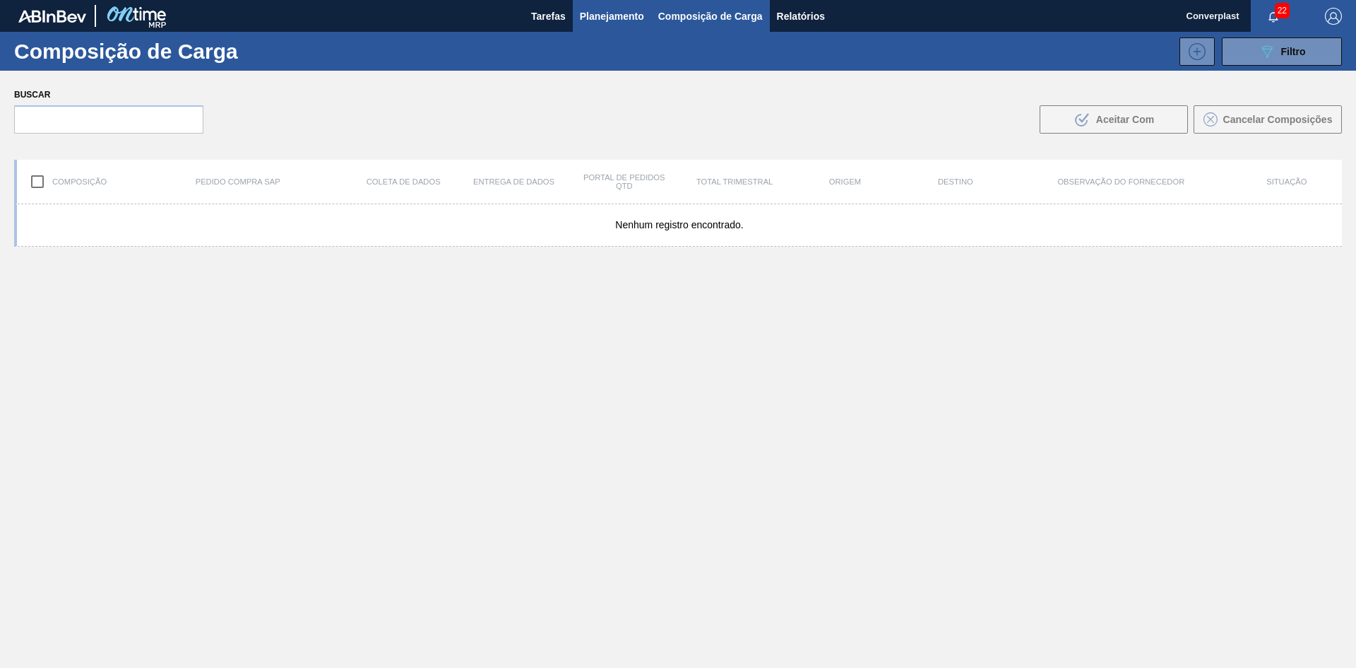
click at [588, 11] on font "Planejamento" at bounding box center [612, 16] width 64 height 11
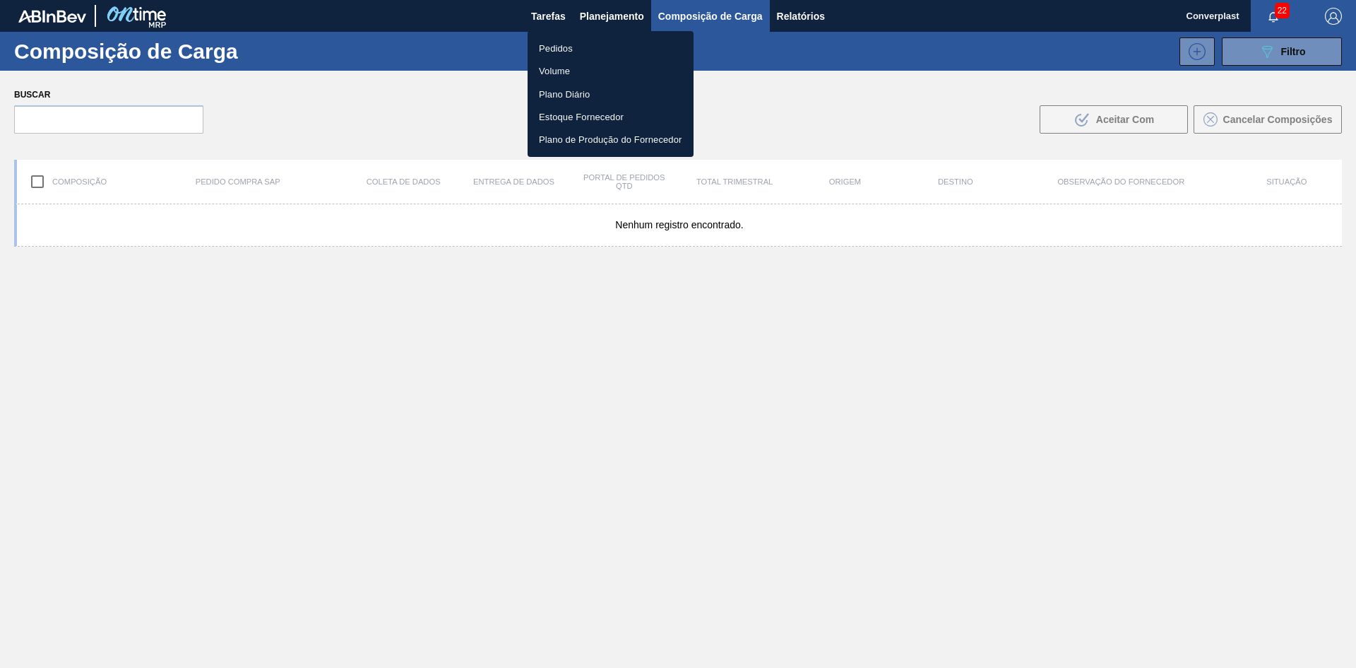
click at [576, 42] on li "Pedidos" at bounding box center [611, 48] width 166 height 23
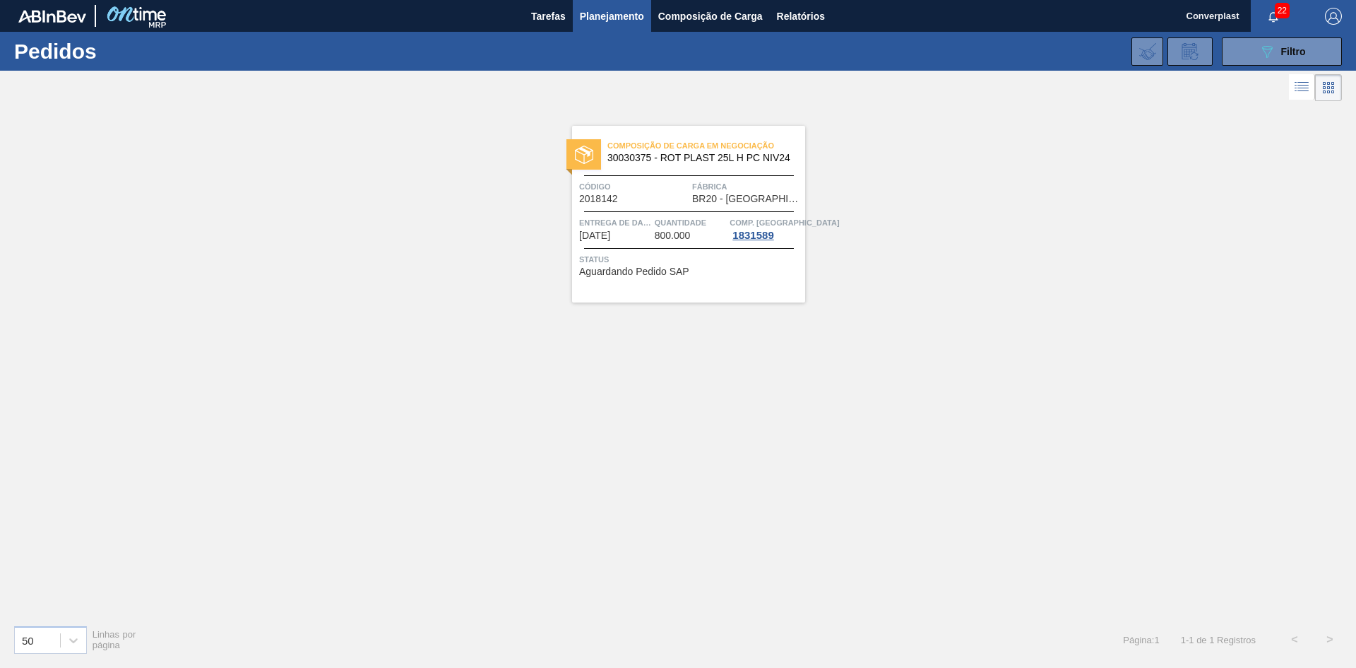
drag, startPoint x: 607, startPoint y: 280, endPoint x: 603, endPoint y: 268, distance: 12.5
click at [603, 268] on font "Aguardando Pedido SAP" at bounding box center [634, 271] width 110 height 11
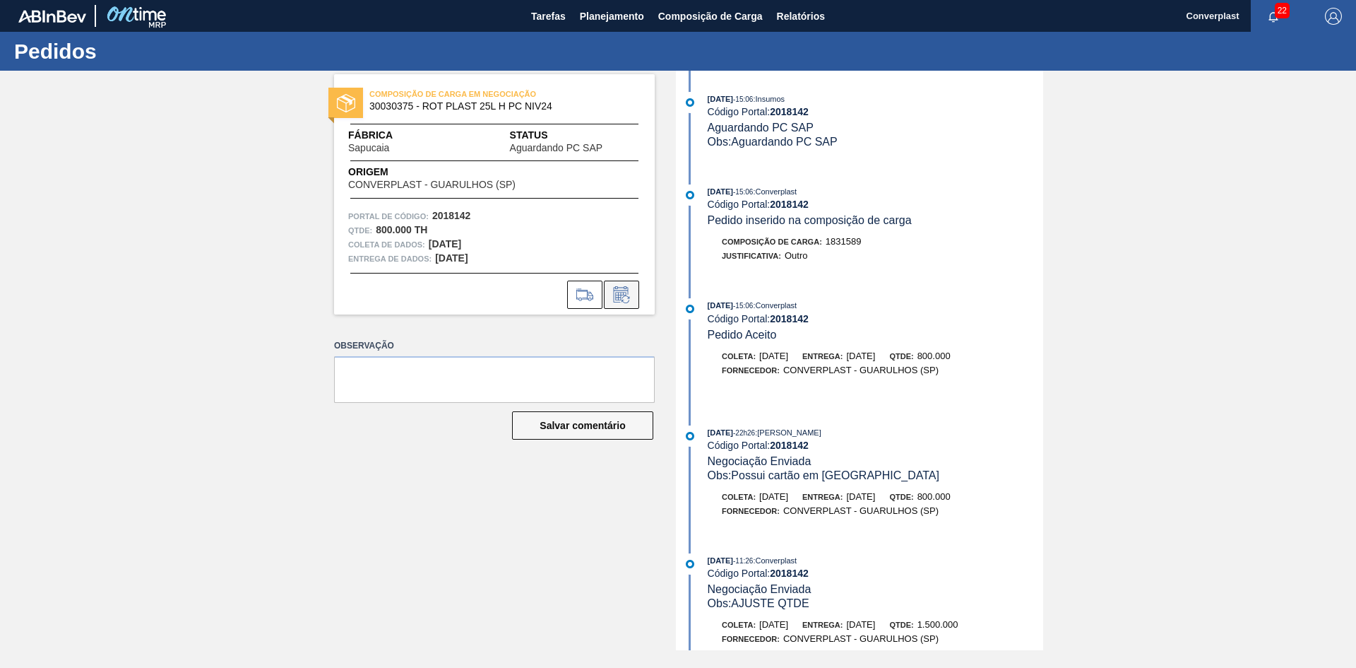
click at [620, 288] on icon at bounding box center [621, 294] width 23 height 17
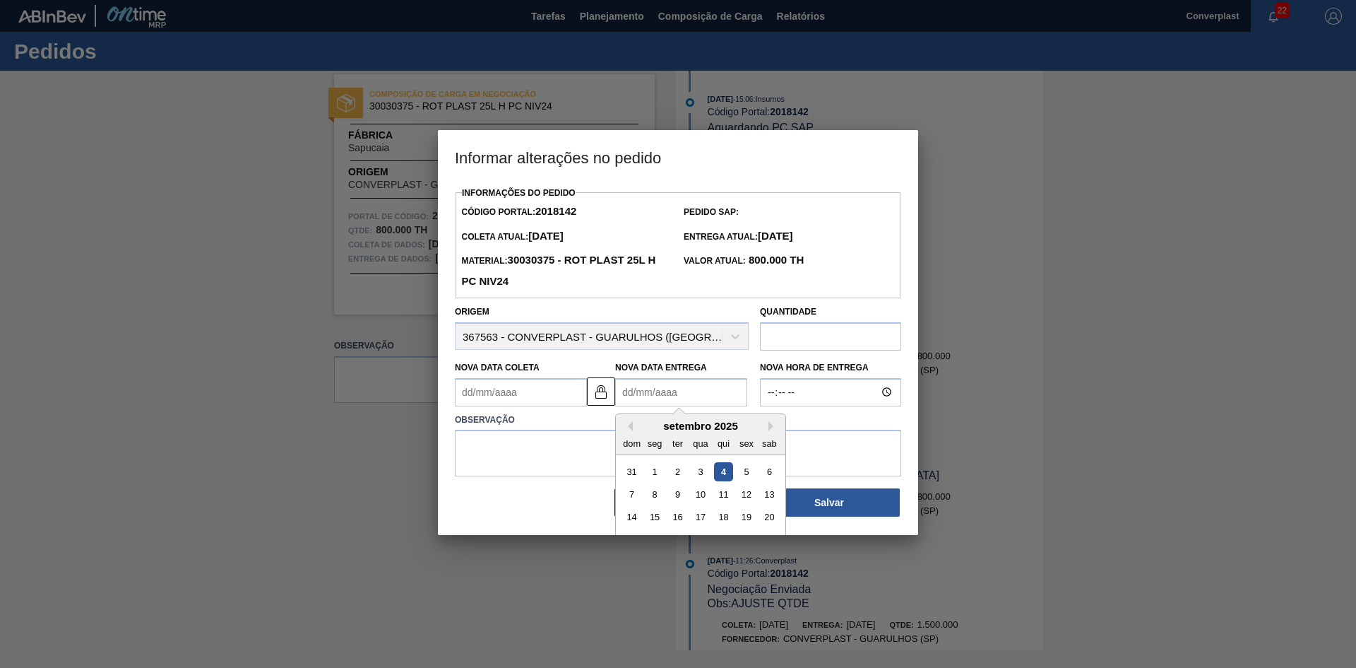
click at [646, 396] on Entrega2018142 "Nova Data Entrega" at bounding box center [681, 392] width 132 height 28
type Coleta2018142 "[DATE]"
type Entrega2018142 "0"
type Coleta2018142 "[DATE]"
type Entrega2018142 "09/"
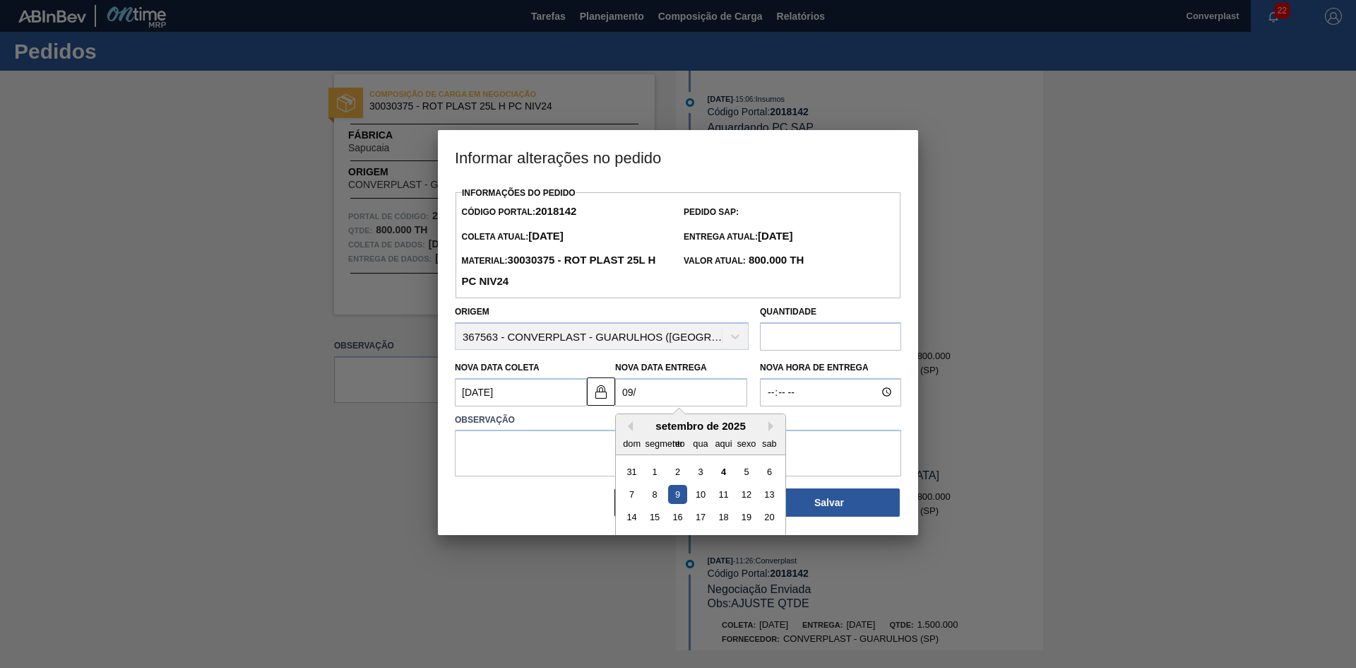
type Coleta2018142 "[DATE]"
type Entrega2018142 "09/1"
type Coleta2018142 "[DATE]"
type Entrega2018142 "[DATE]"
click at [510, 461] on textarea at bounding box center [678, 452] width 446 height 47
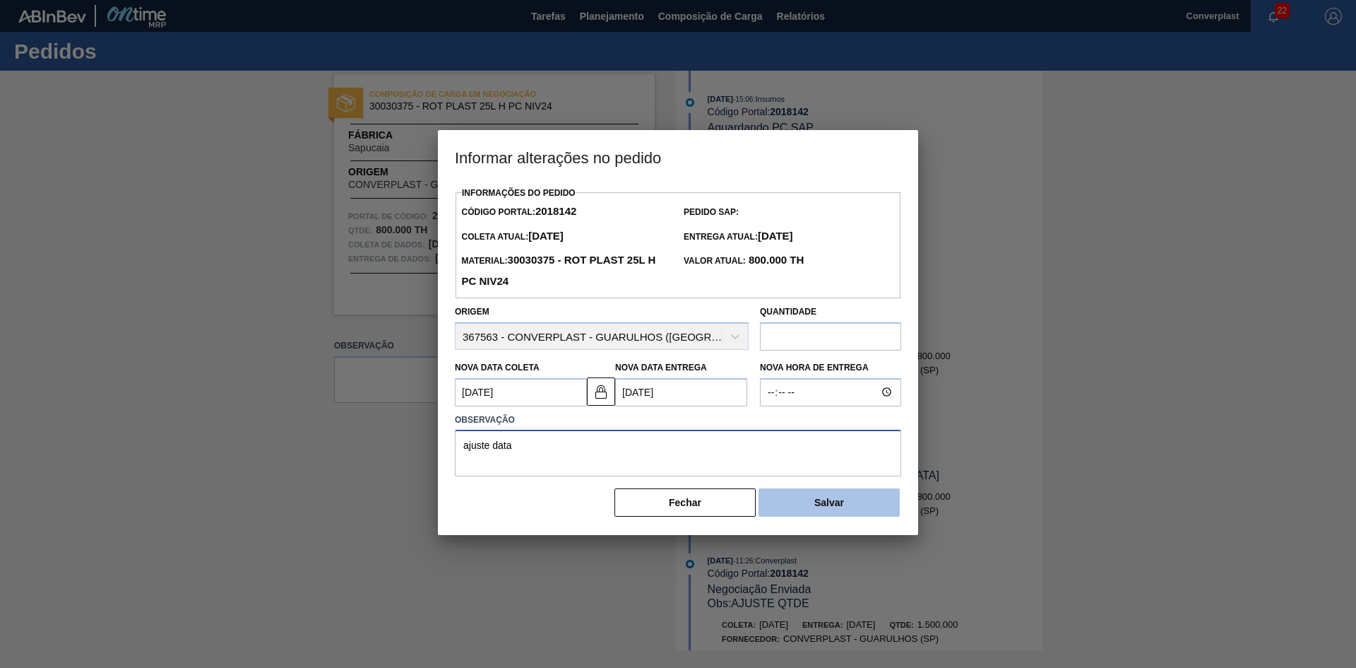
type textarea "ajuste data"
click at [822, 508] on font "Salvar" at bounding box center [829, 502] width 30 height 11
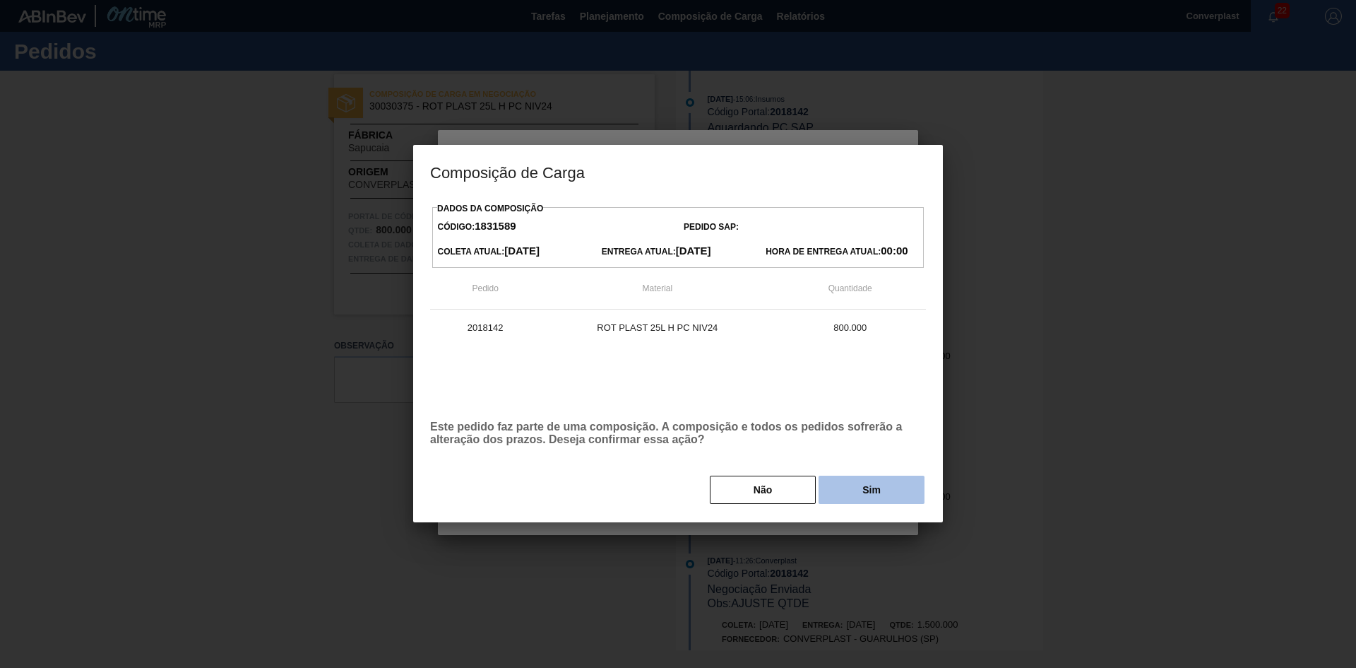
click at [848, 487] on button "Sim" at bounding box center [872, 489] width 106 height 28
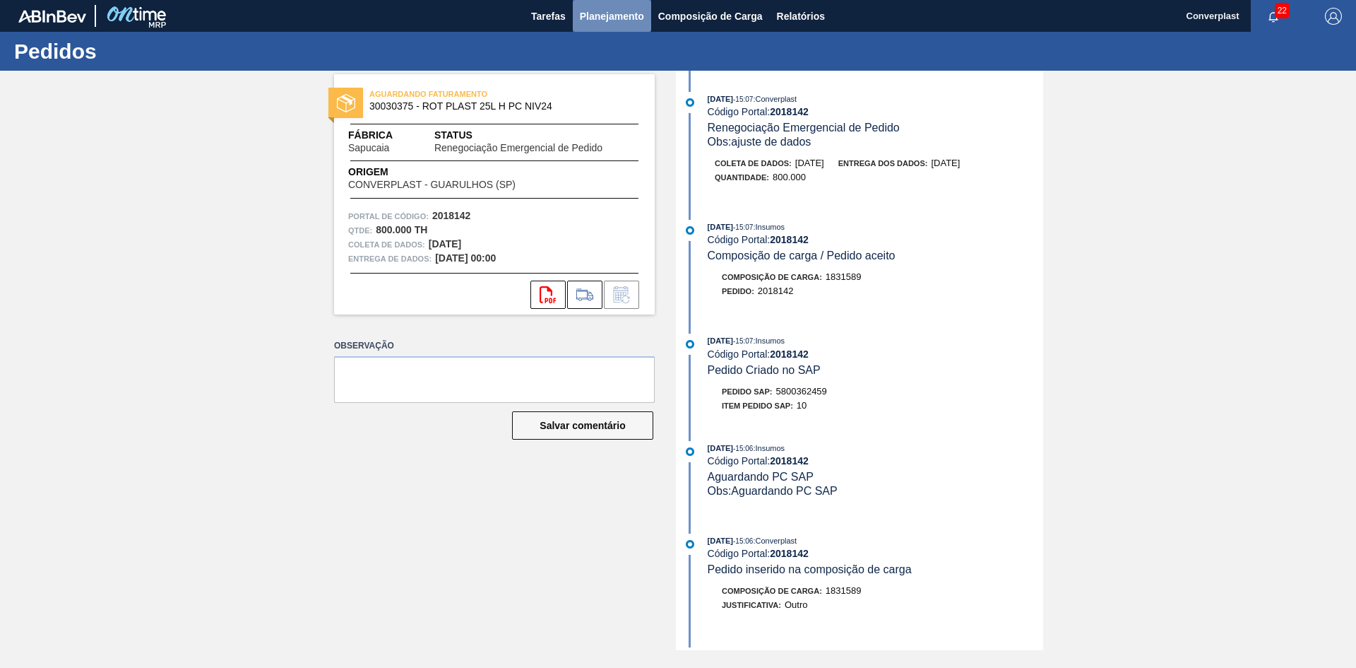
click at [588, 17] on font "Planejamento" at bounding box center [612, 16] width 64 height 11
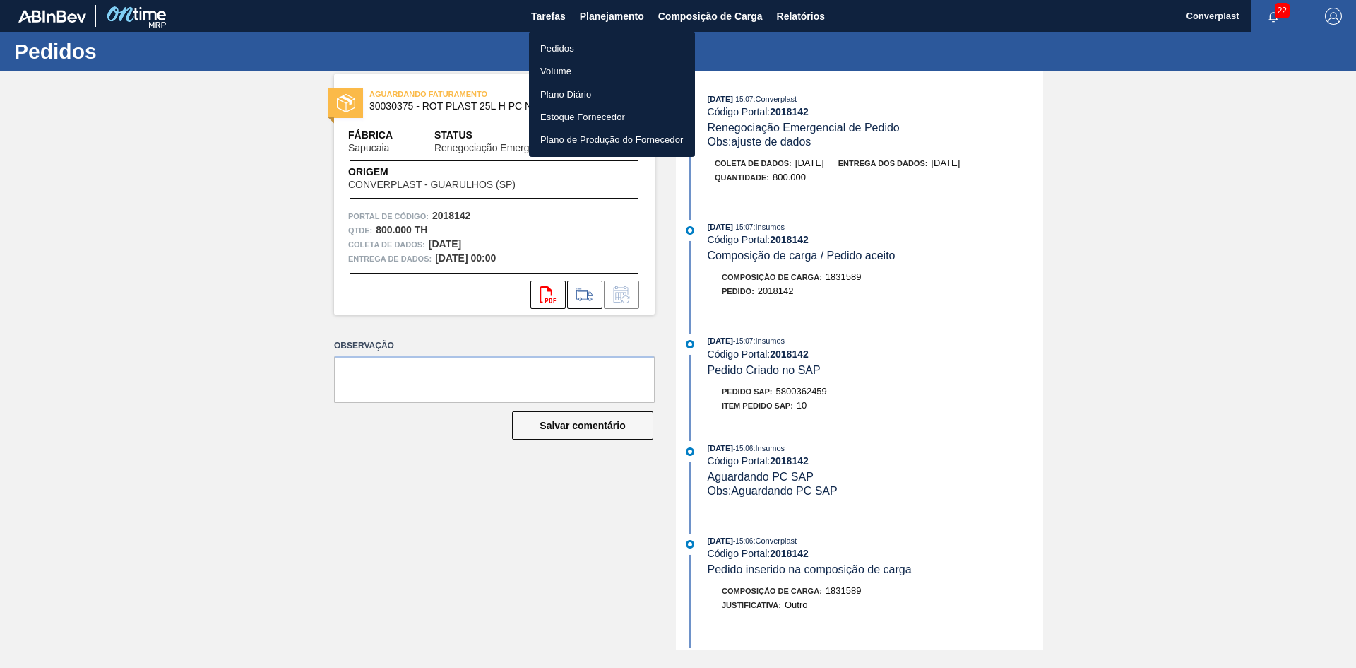
click at [561, 44] on font "Pedidos" at bounding box center [557, 48] width 34 height 11
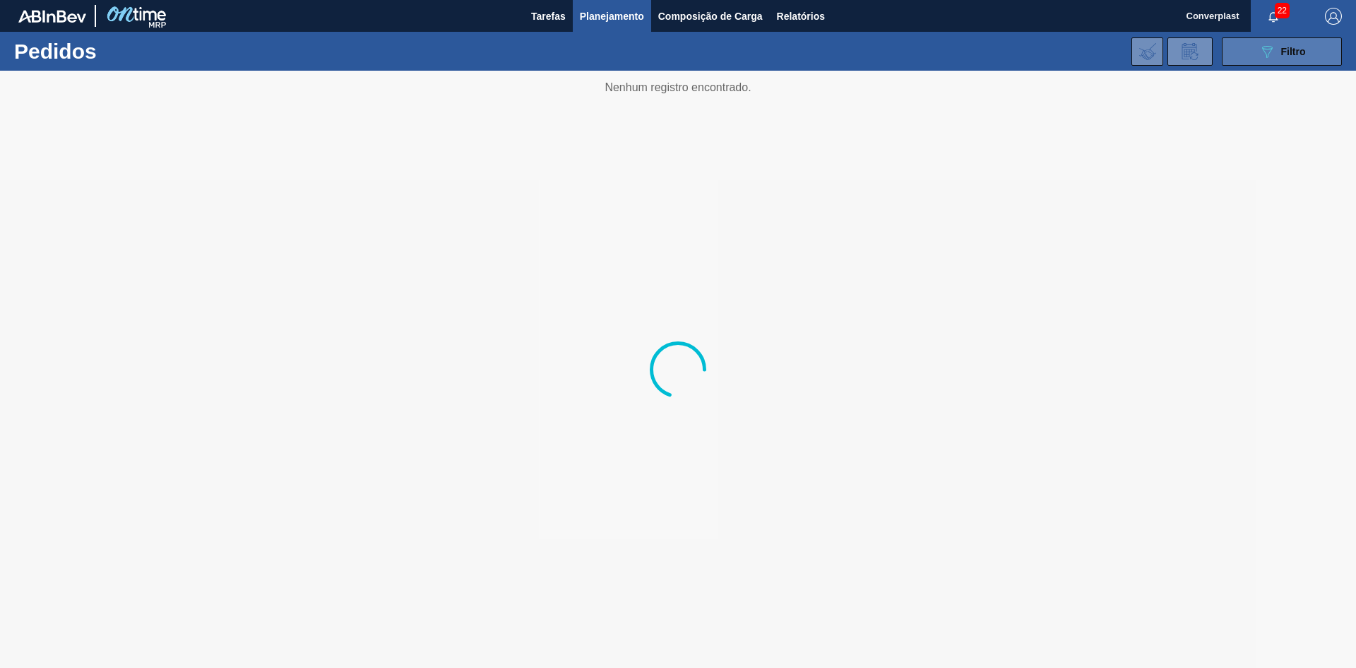
click at [1247, 52] on button "089F7B8B-B2A5-4AFE-B5C0-19BA573D28AC Filtro" at bounding box center [1282, 51] width 120 height 28
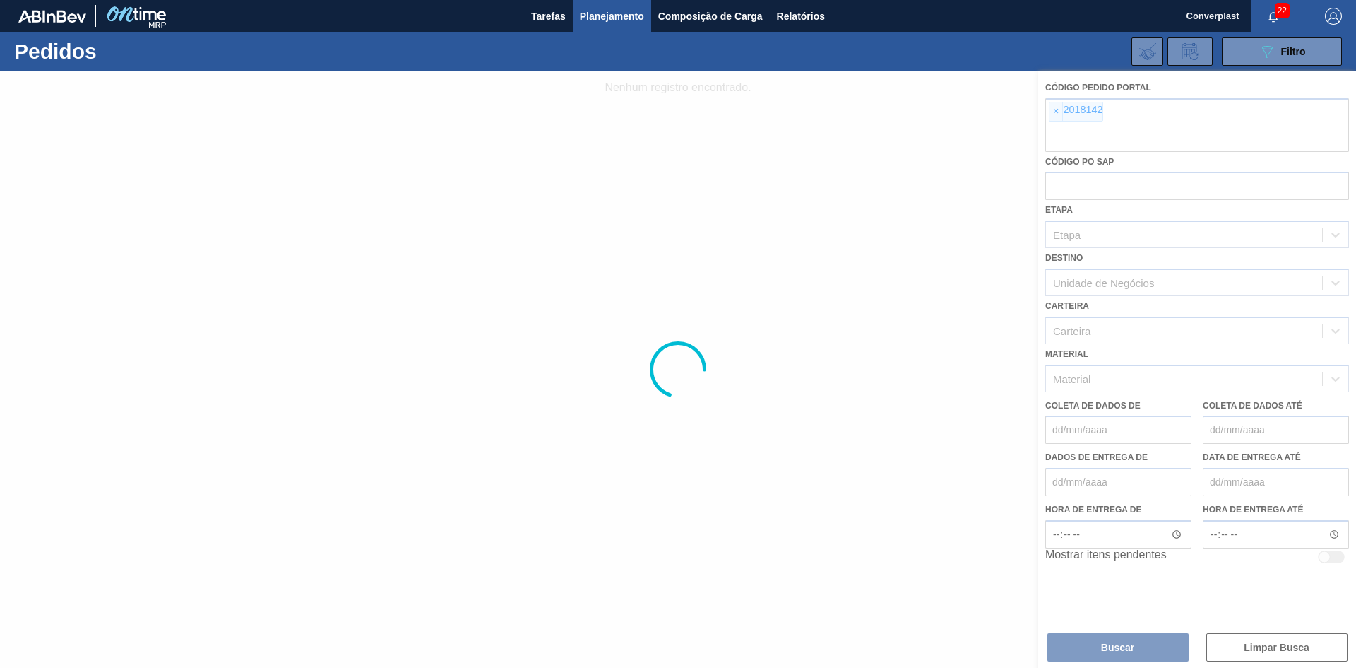
click at [1061, 110] on div at bounding box center [678, 369] width 1356 height 597
click at [1059, 107] on div at bounding box center [678, 369] width 1356 height 597
click at [1060, 107] on div at bounding box center [678, 369] width 1356 height 597
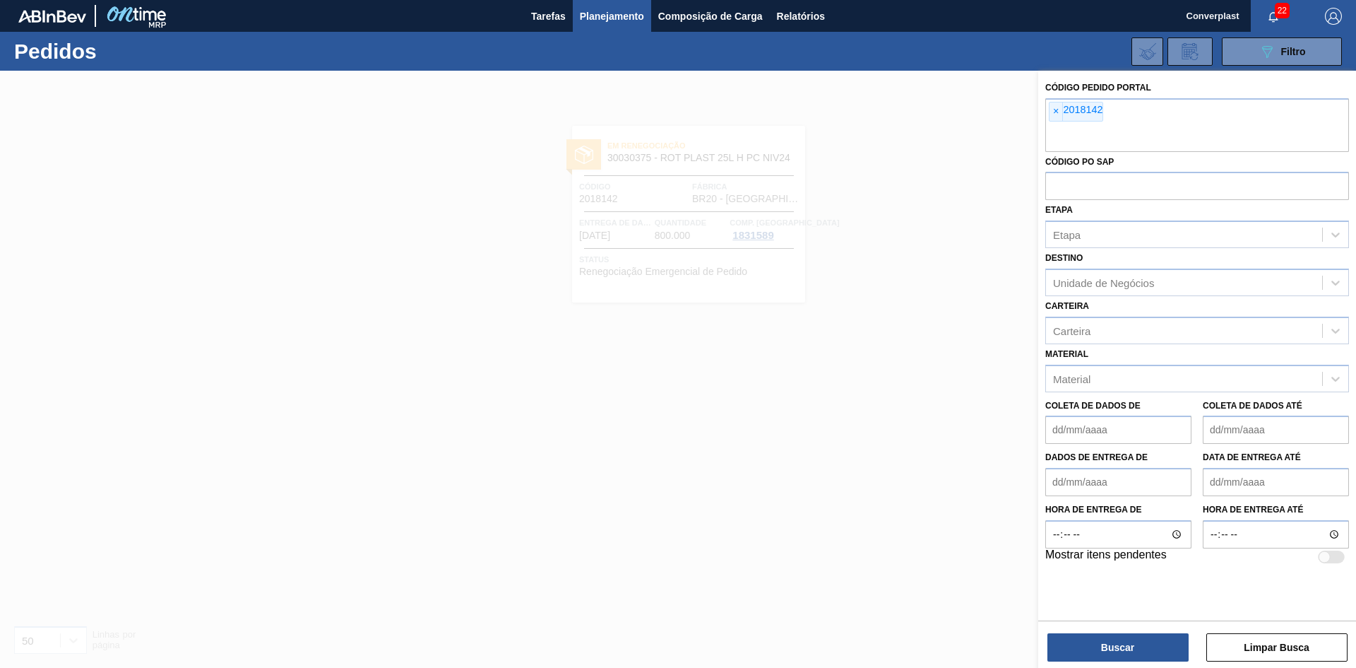
click at [1060, 107] on span "×" at bounding box center [1056, 111] width 13 height 18
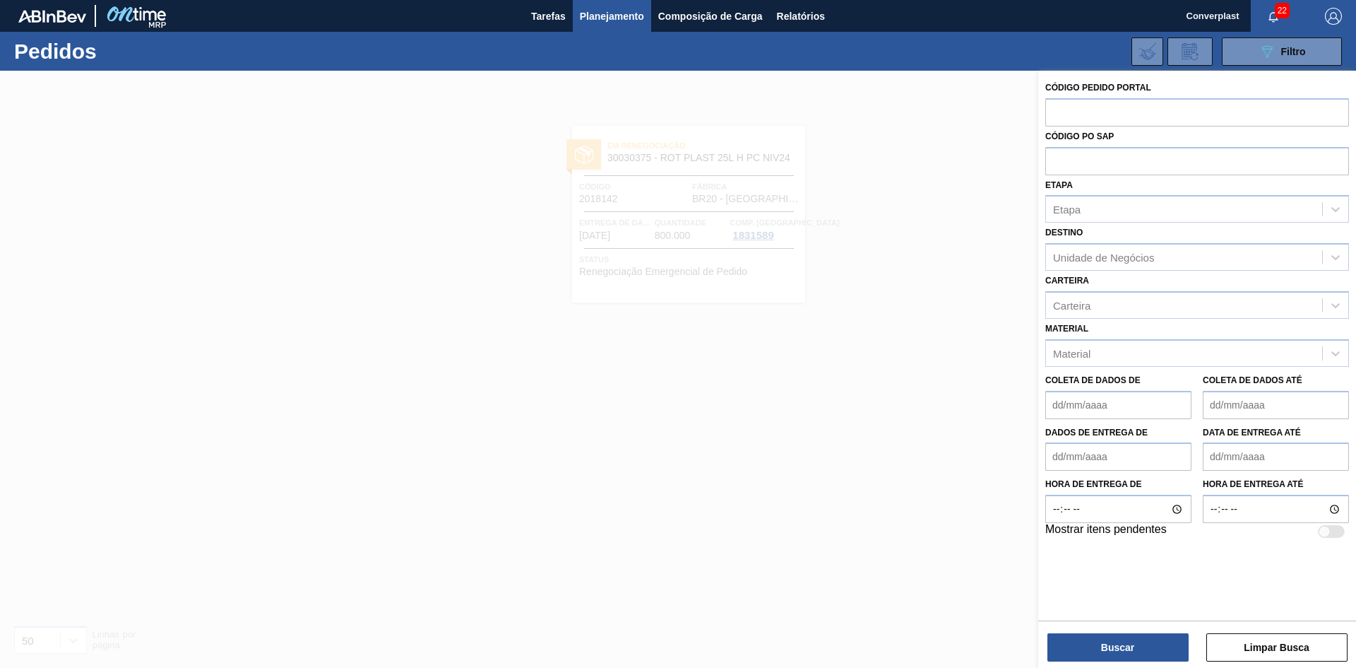
paste input "2018113"
type input "2018113"
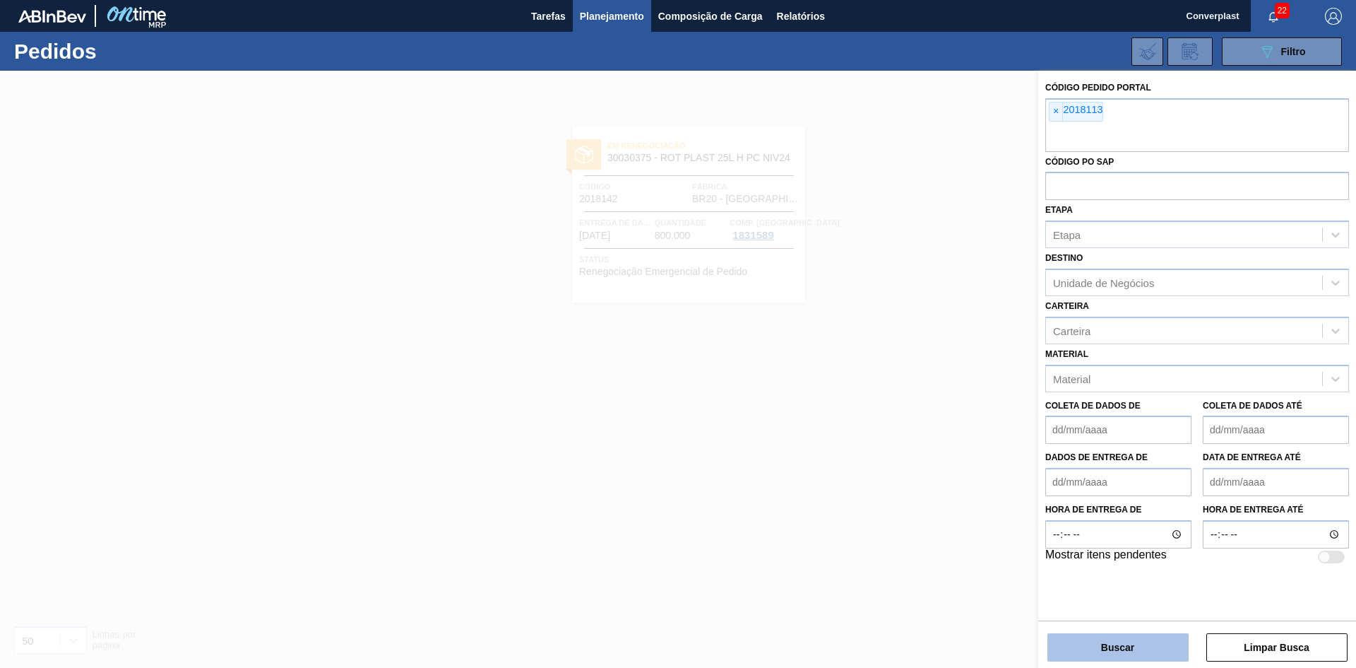
click at [1091, 652] on button "Buscar" at bounding box center [1118, 647] width 141 height 28
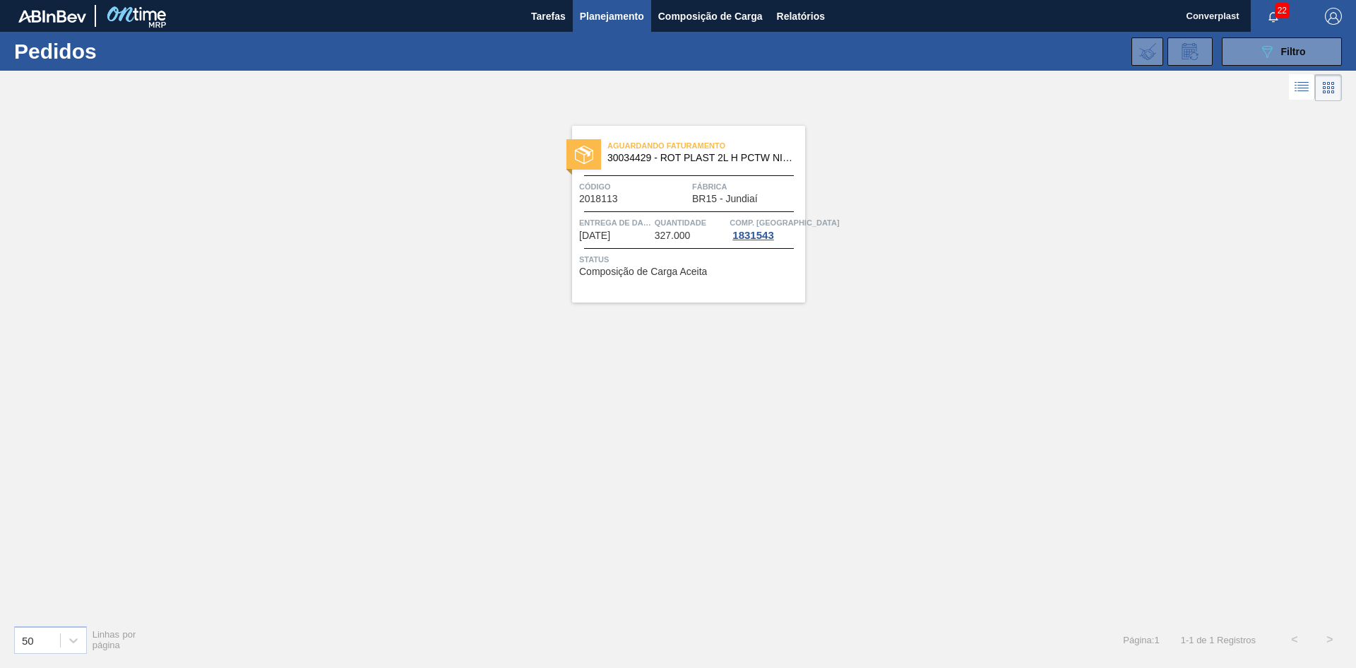
click at [639, 201] on div "Código 2018113" at bounding box center [633, 191] width 109 height 25
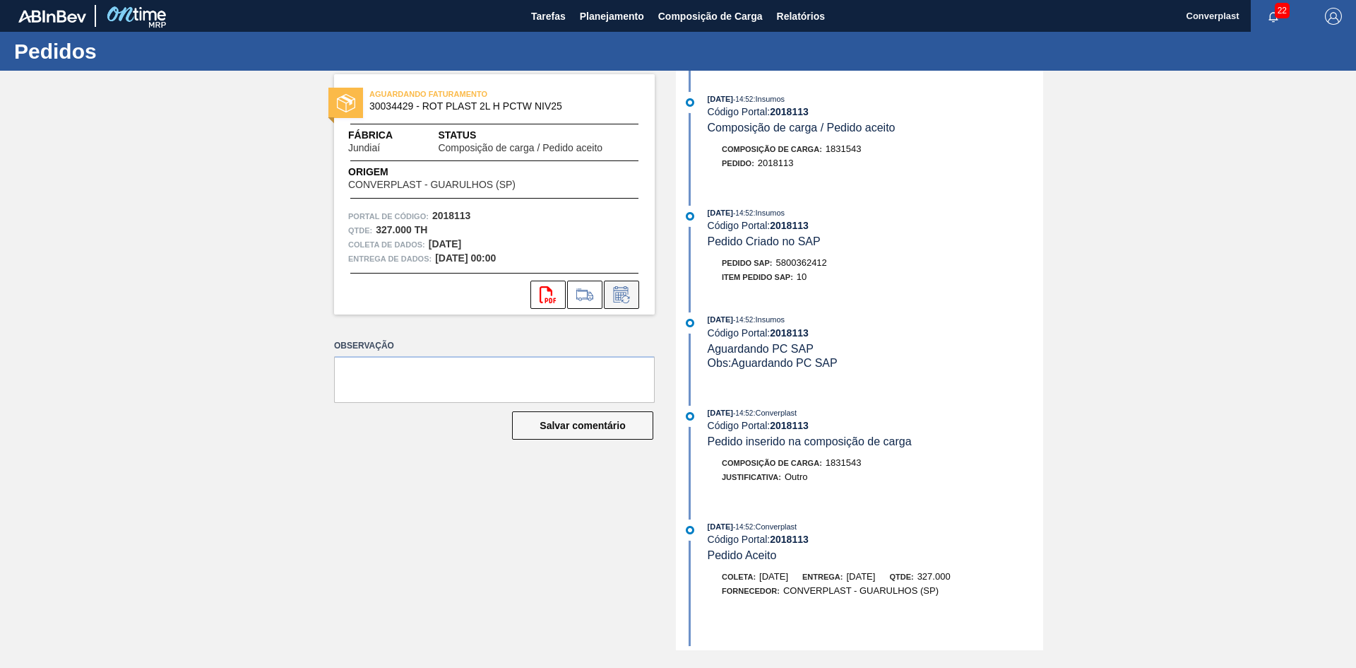
click at [633, 292] on button at bounding box center [621, 294] width 35 height 28
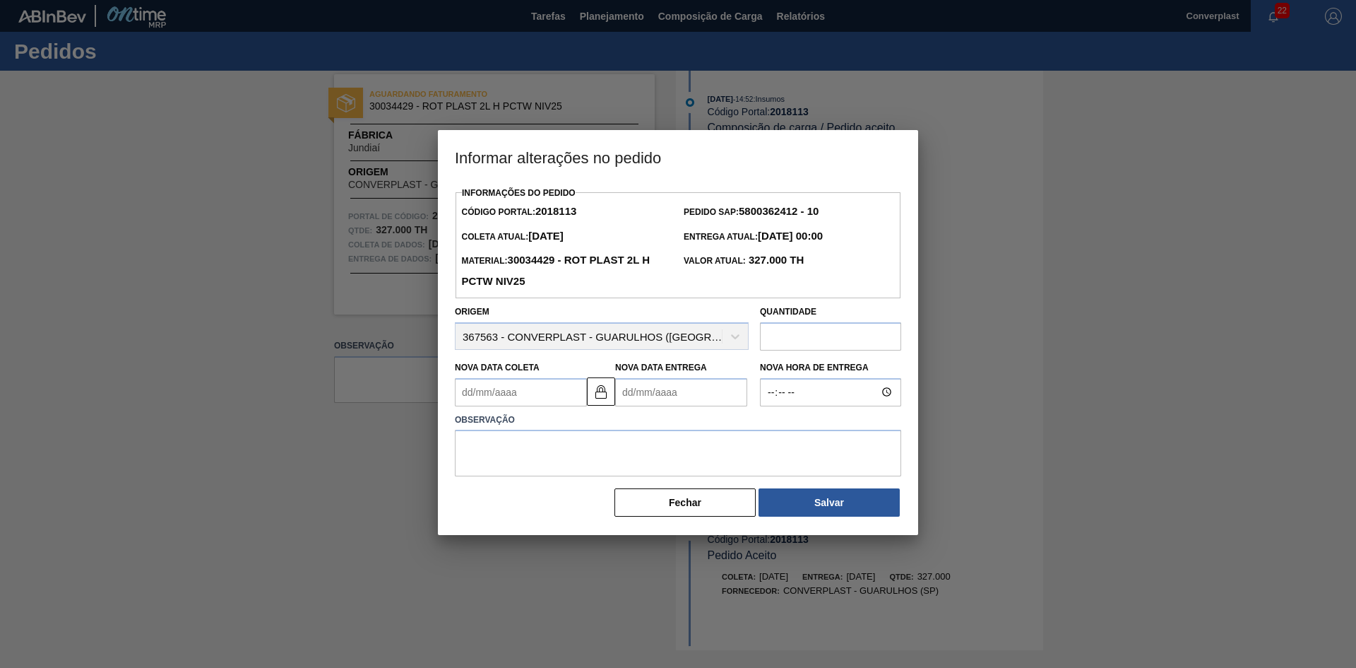
click at [649, 377] on div "Nova Data Entrega" at bounding box center [681, 381] width 132 height 49
click at [644, 395] on Entrega2018113 "Nova Data Entrega" at bounding box center [681, 392] width 132 height 28
type Coleta2018113 "[DATE]"
type Entrega2018113 "0"
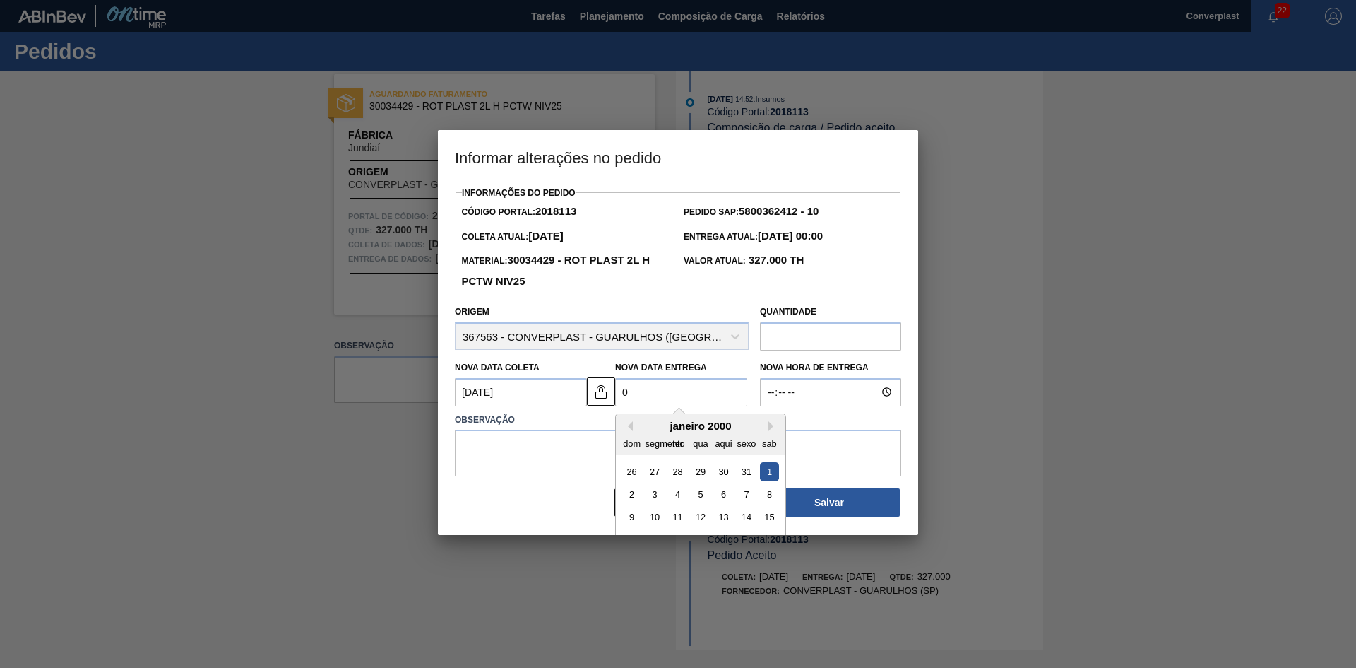
type Coleta2018113 "[DATE]"
type Entrega2018113 "06/"
type Coleta2018113 "[DATE]"
type Entrega2018113 "06/1"
type Coleta2018113 "[DATE]"
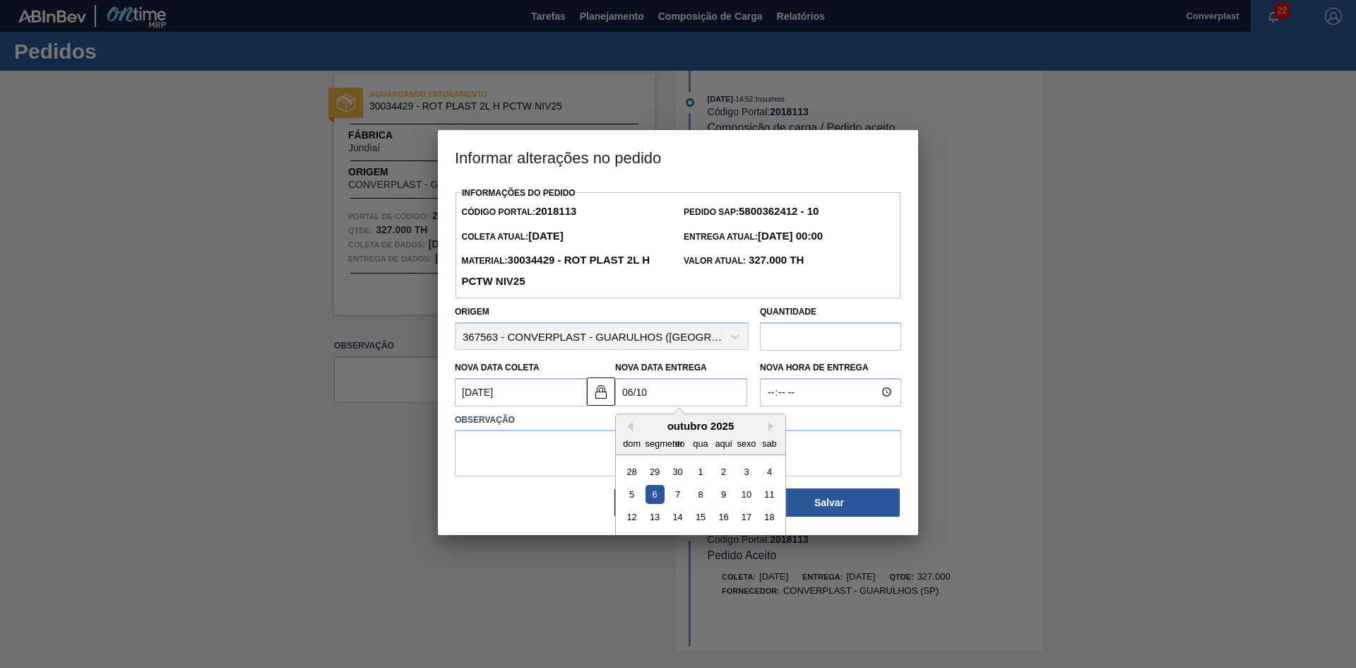
type Entrega2018113 "[DATE]"
click at [509, 449] on textarea at bounding box center [678, 452] width 446 height 47
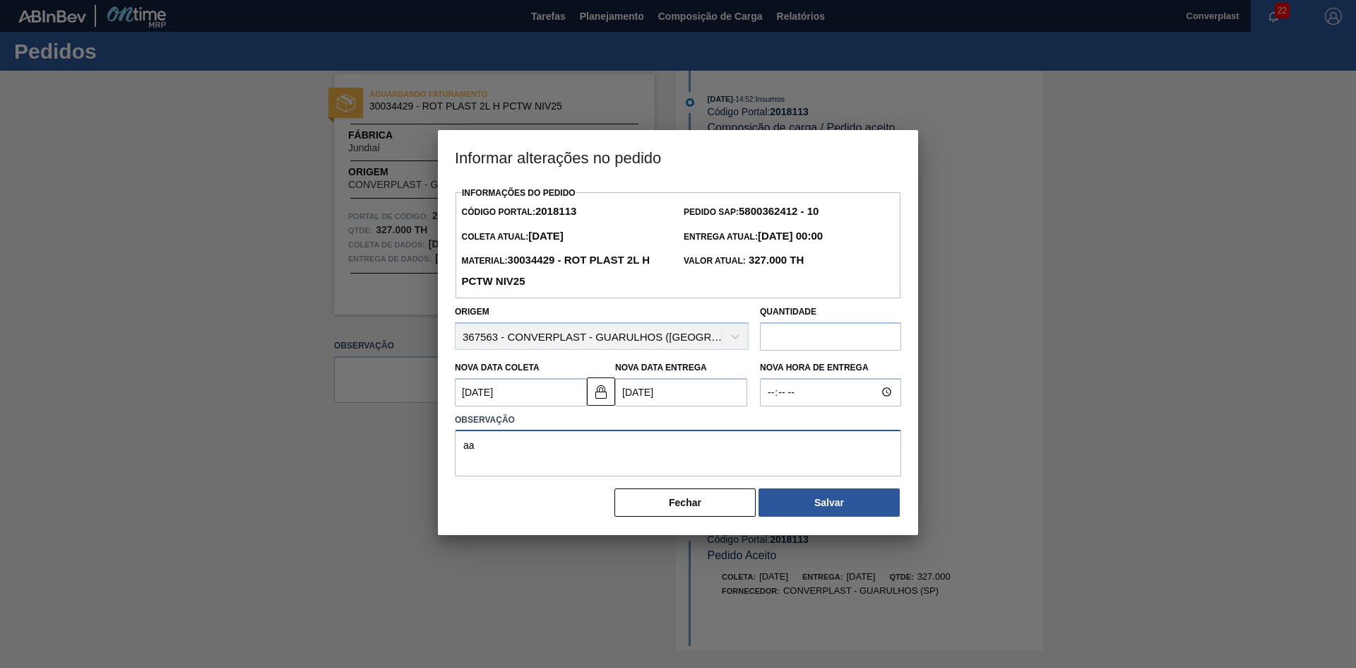
type textarea "a"
type textarea "Ajuste data"
click at [819, 497] on button "Salvar" at bounding box center [829, 502] width 141 height 28
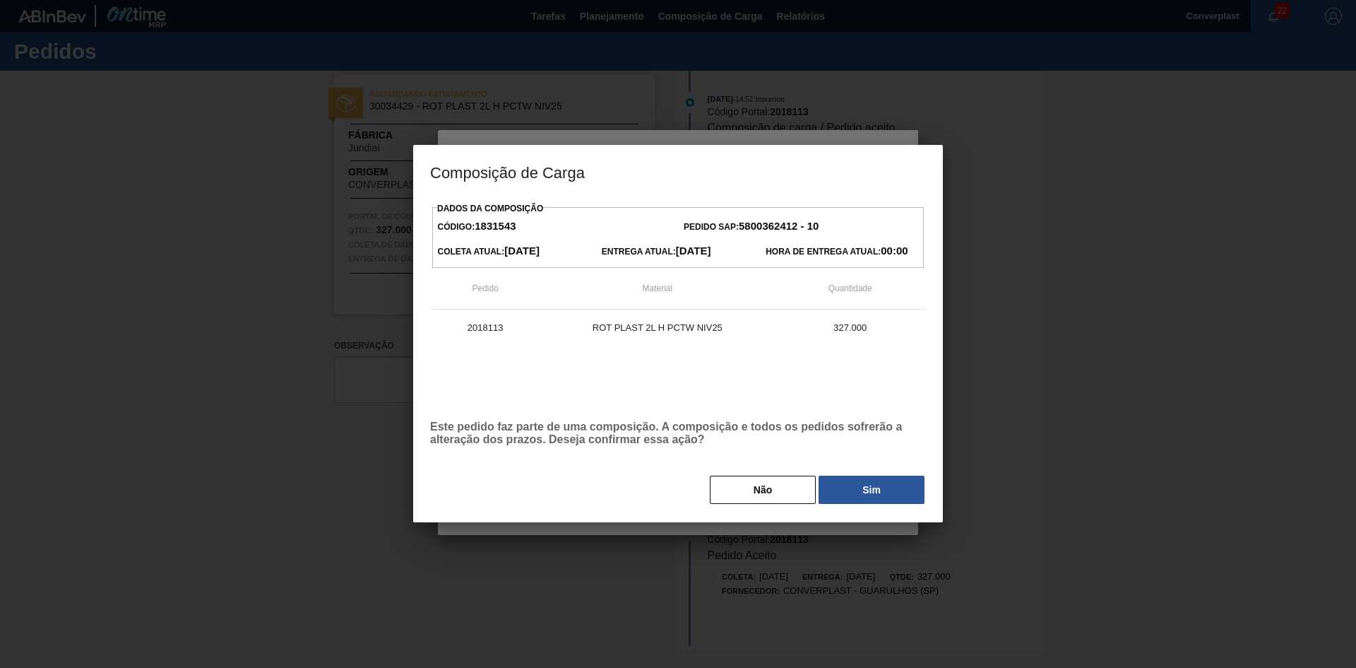
click at [918, 475] on div "Não Sim" at bounding box center [678, 489] width 496 height 31
click at [898, 478] on button "Sim" at bounding box center [872, 489] width 106 height 28
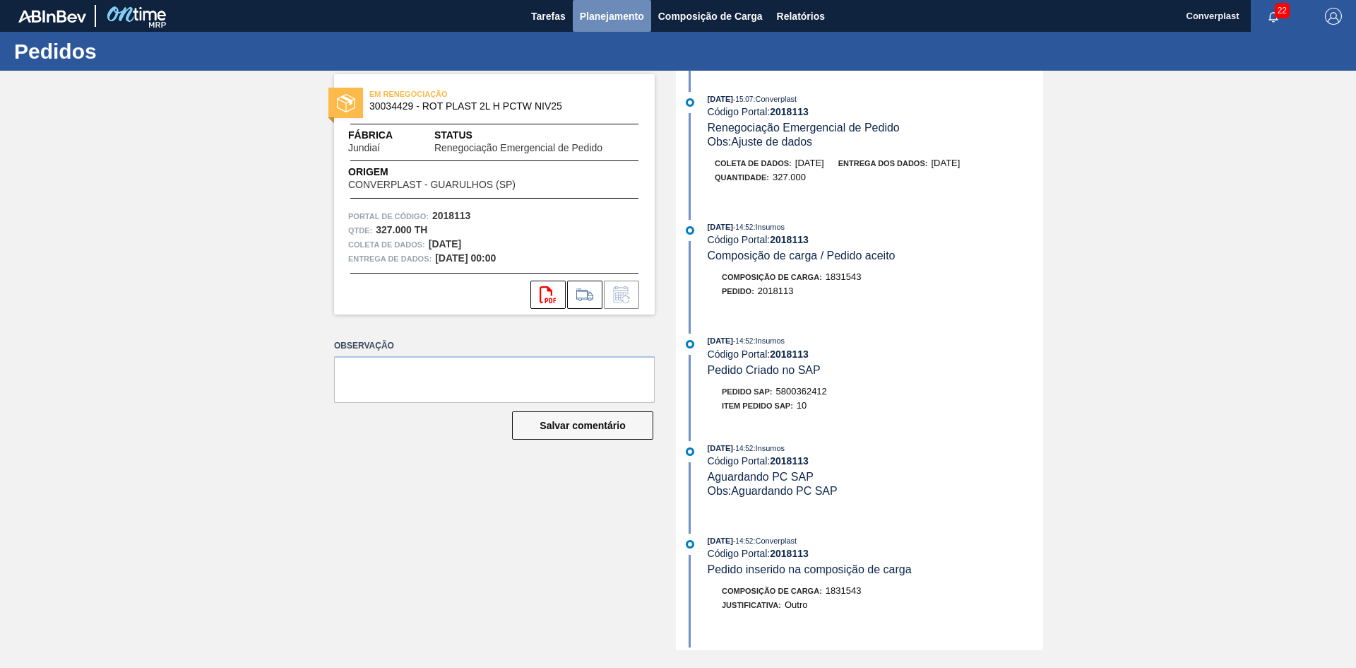
click at [603, 6] on button "Planejamento" at bounding box center [612, 16] width 78 height 32
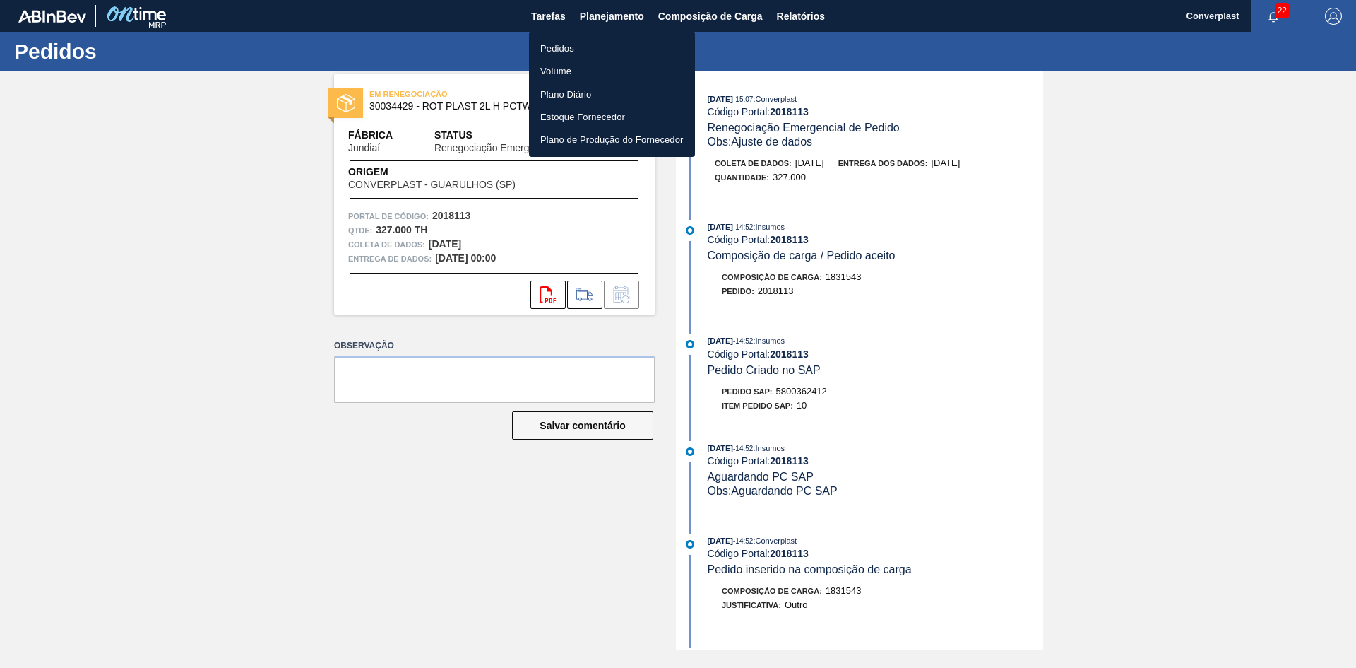
click at [556, 51] on font "Pedidos" at bounding box center [557, 48] width 34 height 11
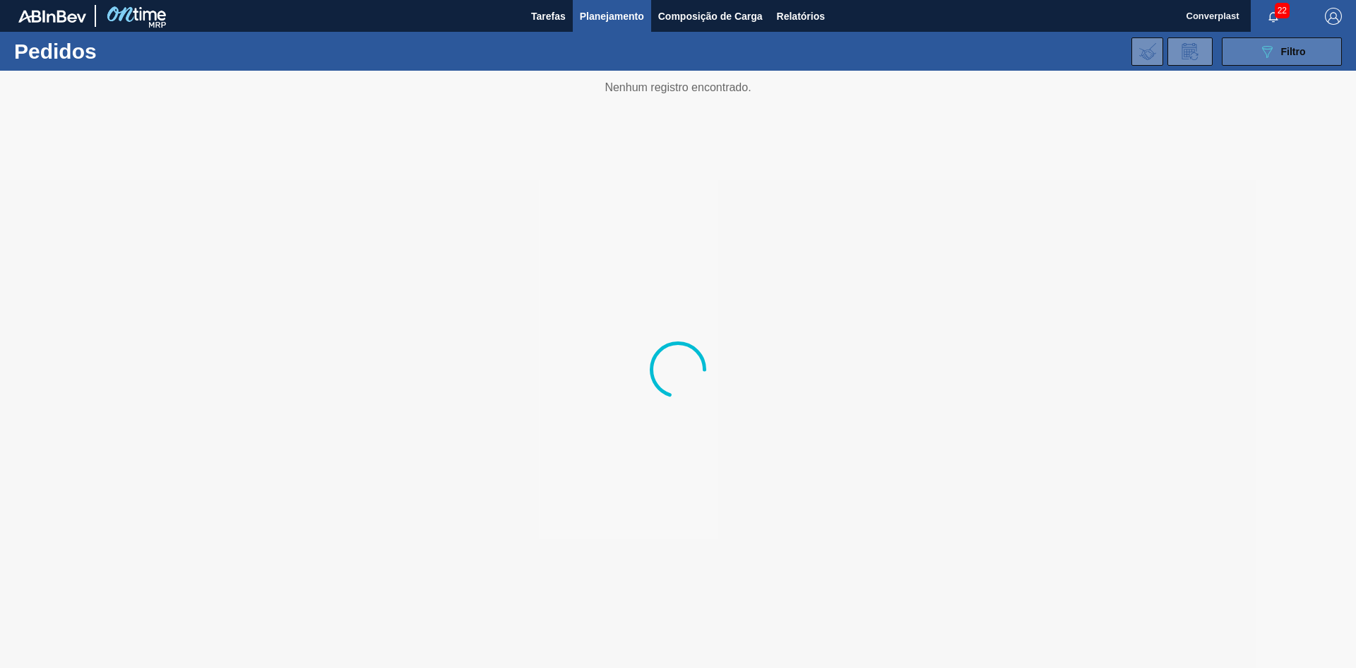
click at [1245, 41] on button "089F7B8B-B2A5-4AFE-B5C0-19BA573D28AC Filtro" at bounding box center [1282, 51] width 120 height 28
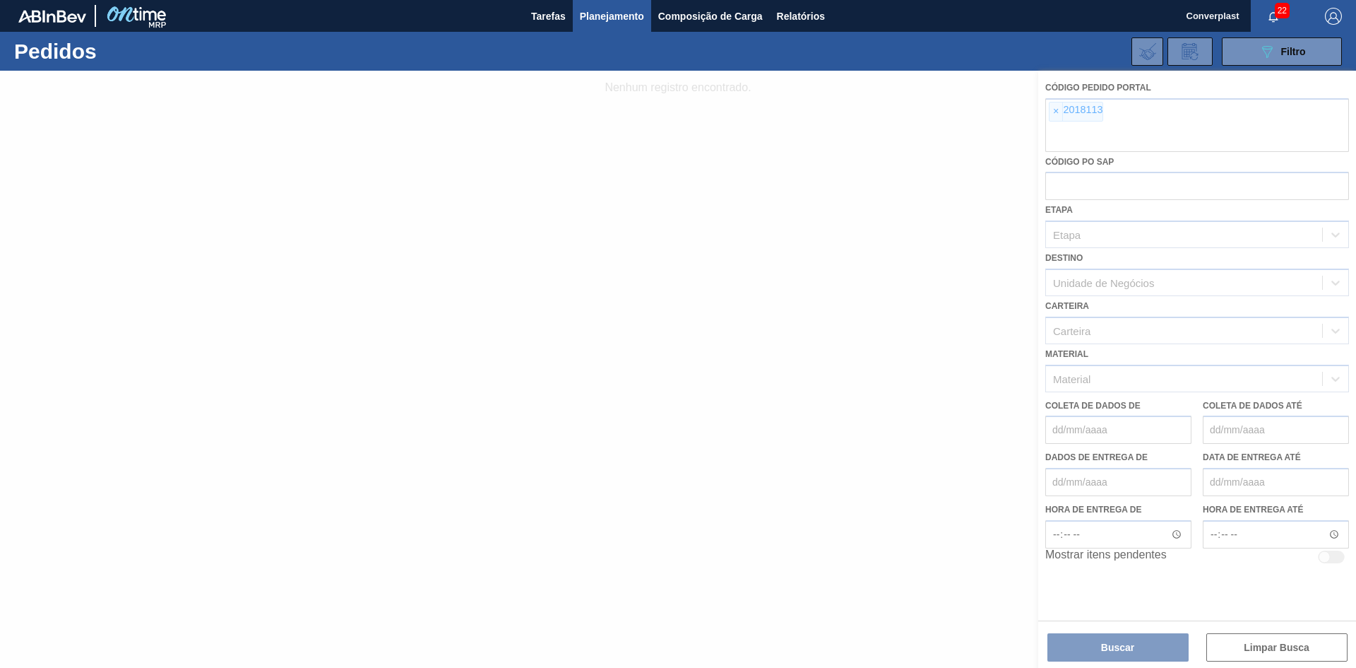
click at [1055, 112] on div at bounding box center [678, 369] width 1356 height 597
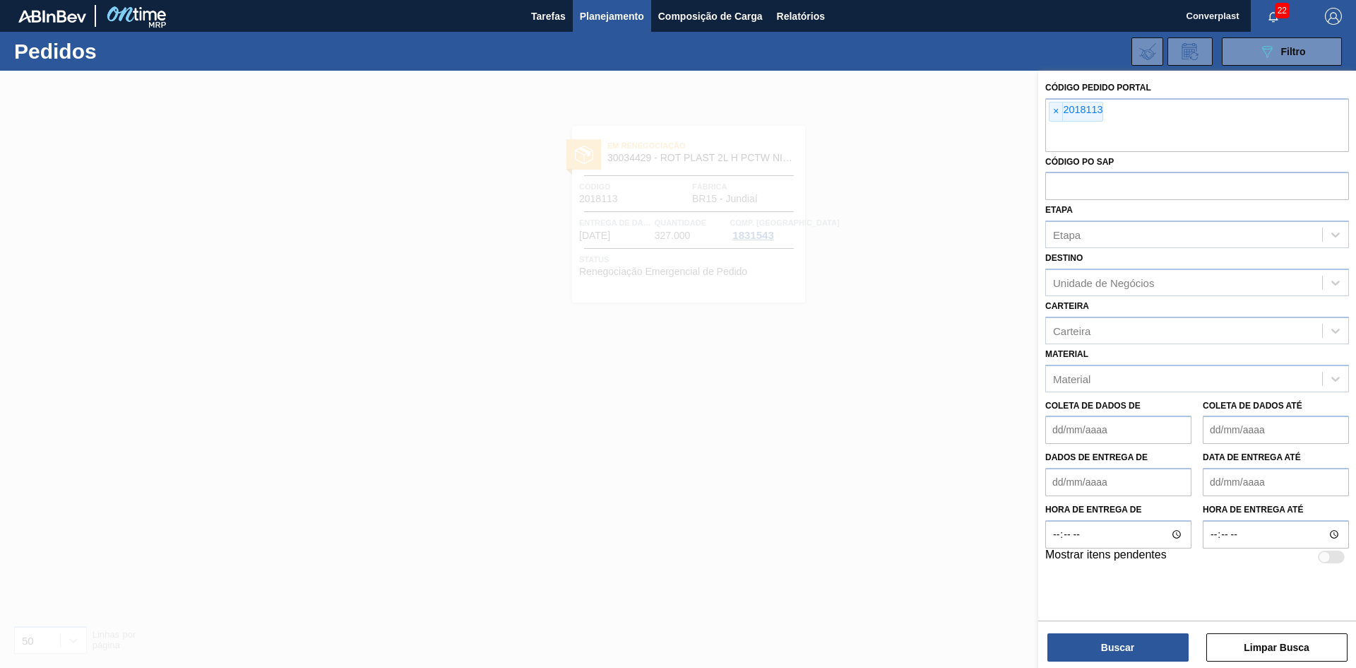
click at [1055, 112] on font "×" at bounding box center [1056, 110] width 6 height 11
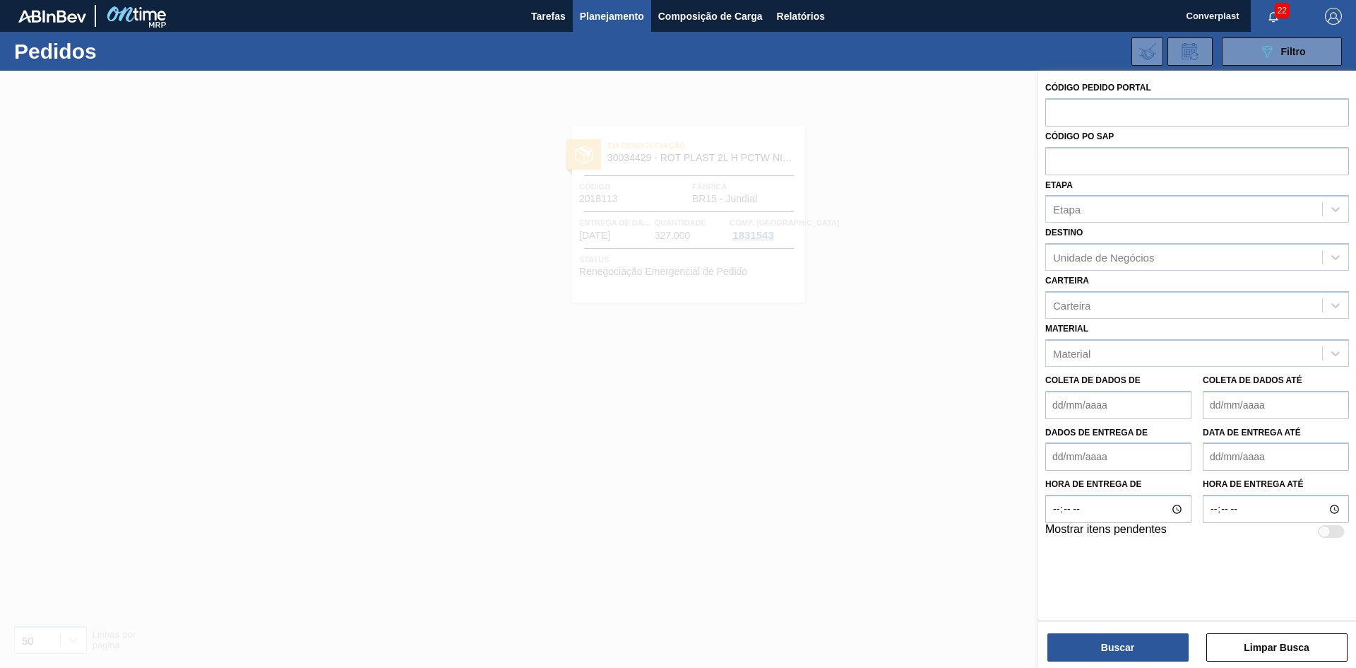
paste input "2023542"
type input "2023542"
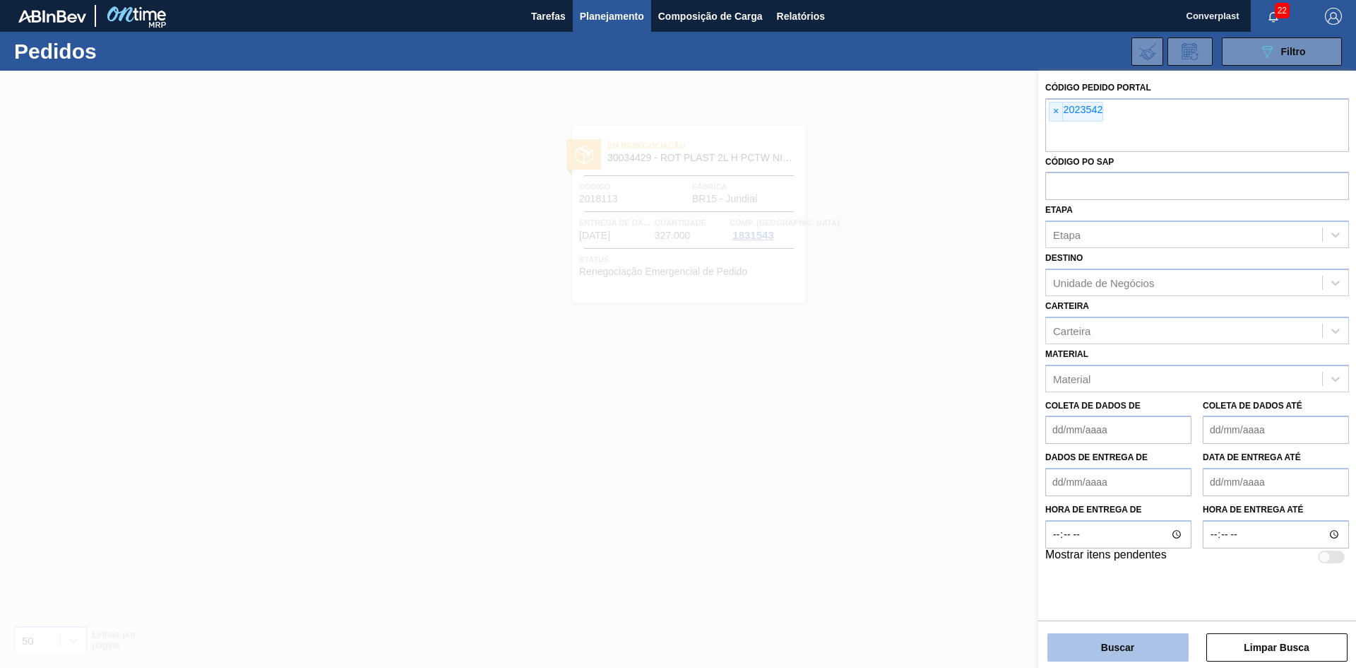
click at [1077, 648] on button "Buscar" at bounding box center [1118, 647] width 141 height 28
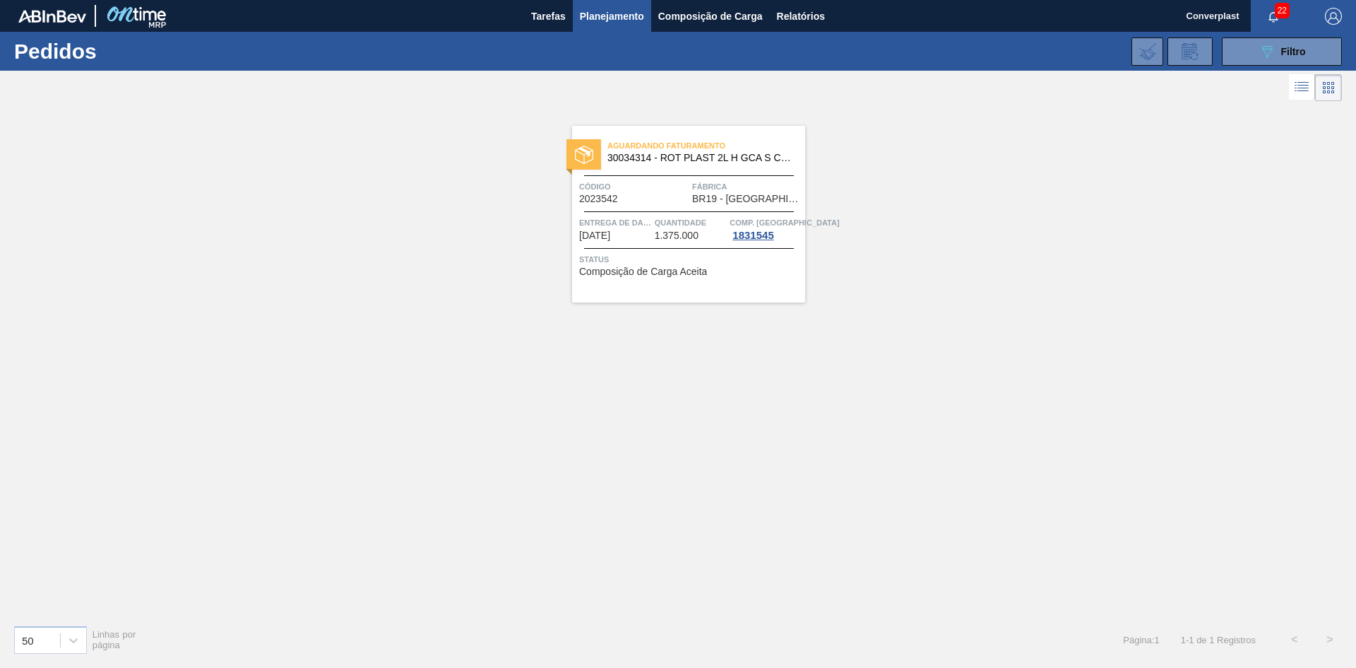
click at [627, 215] on span "Entrega de dados" at bounding box center [615, 222] width 72 height 14
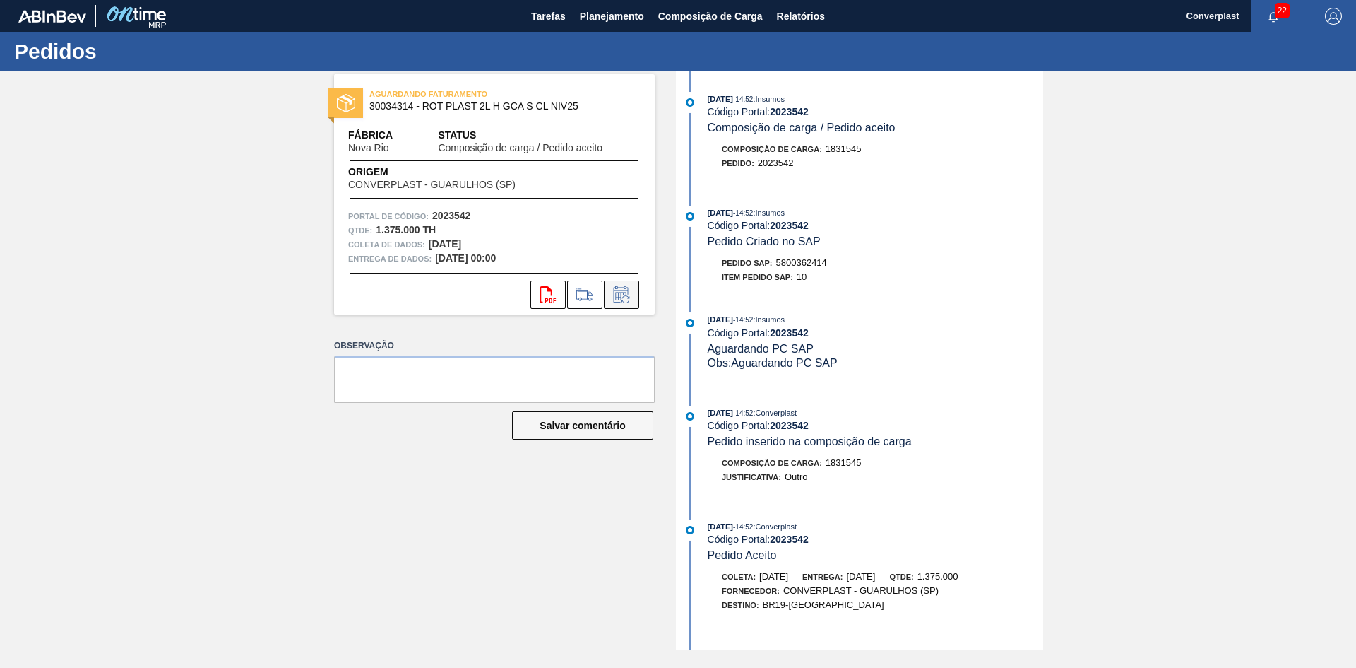
click at [626, 296] on icon at bounding box center [621, 294] width 23 height 17
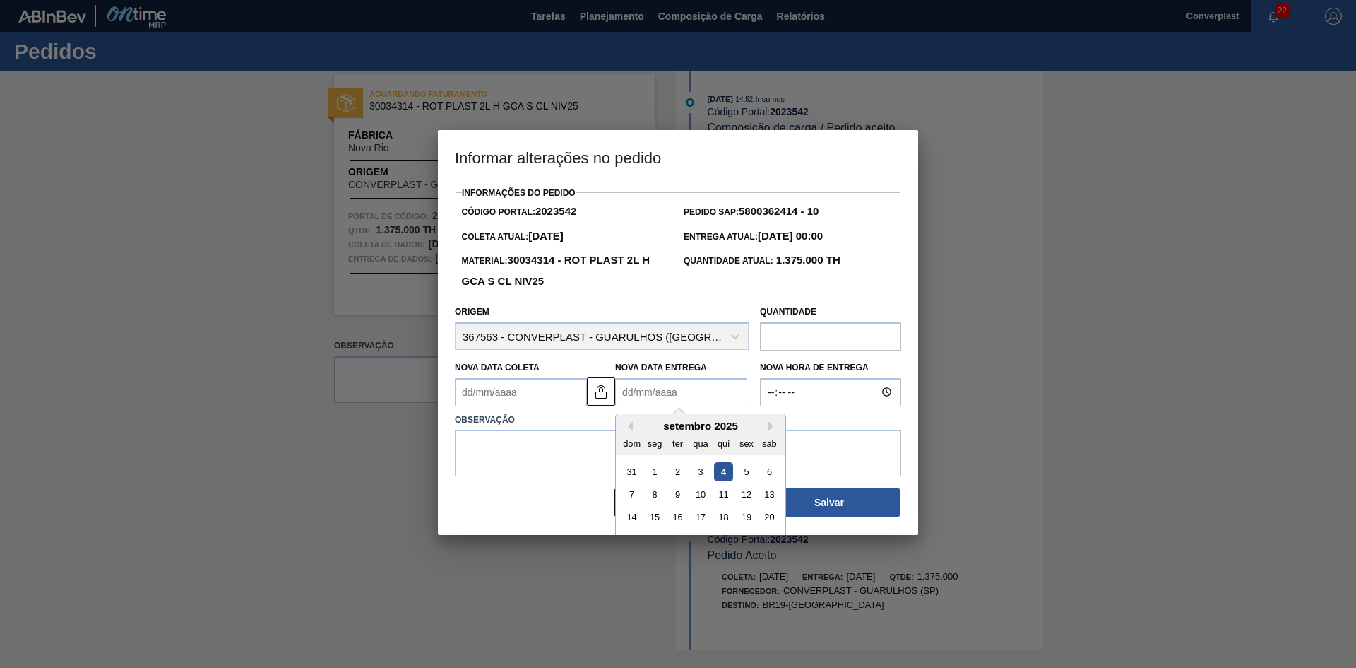
click at [644, 382] on Entrega2023542 "Nova Data Entrega" at bounding box center [681, 392] width 132 height 28
type Coleta2023542 "[DATE]"
type Entrega2023542 "6"
type Coleta2023542 "[DATE]"
type Entrega2023542 "60/1"
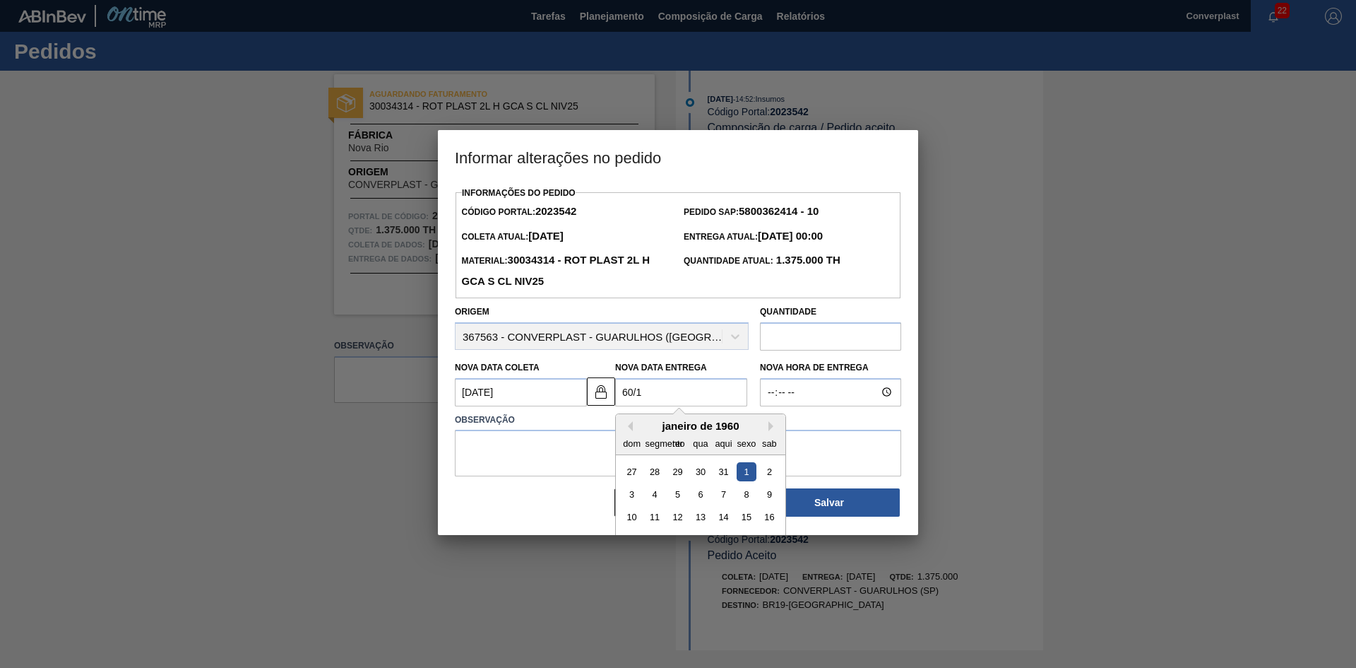
type Coleta2023542 "[DATE]"
type Entrega2023542 "60/10"
type Coleta2023542 "[DATE]"
type Entrega2023542 "60"
type Coleta2023542 "[DATE]"
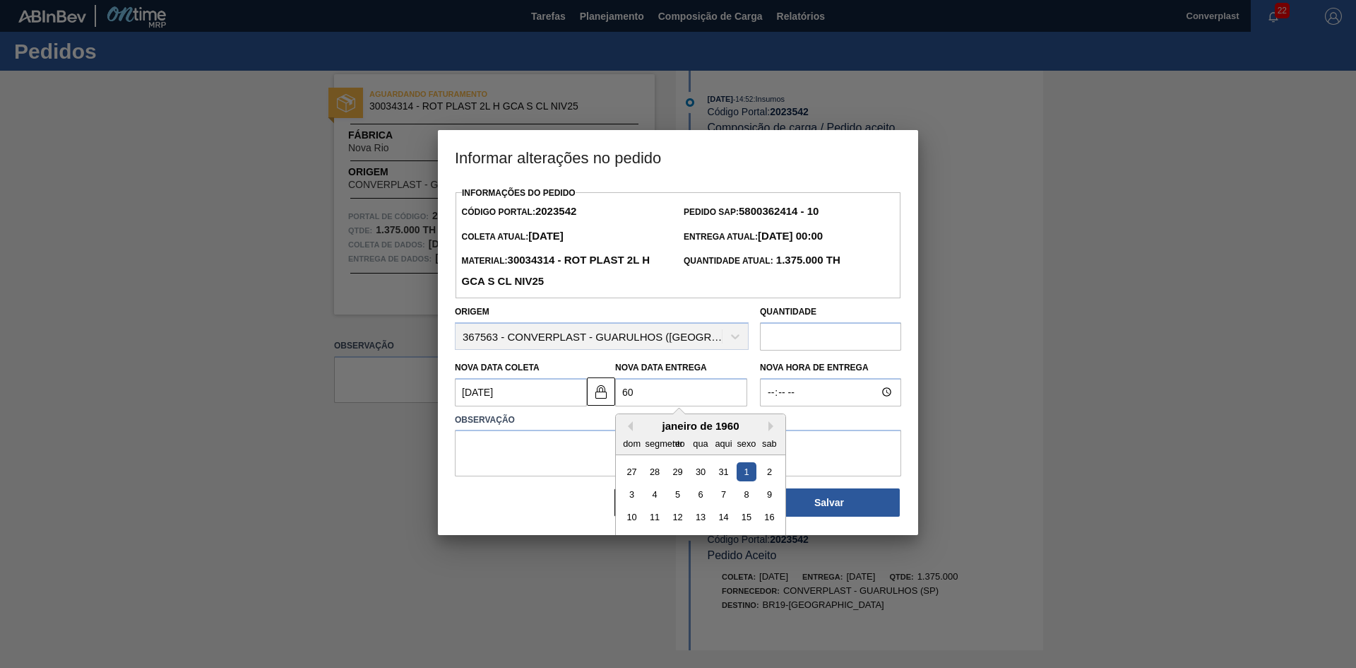
type Entrega2023542 "6"
type Coleta2023542 "[DATE]"
type Entrega2023542 "0"
type Coleta2023542 "[DATE]"
type Entrega2023542 "06/"
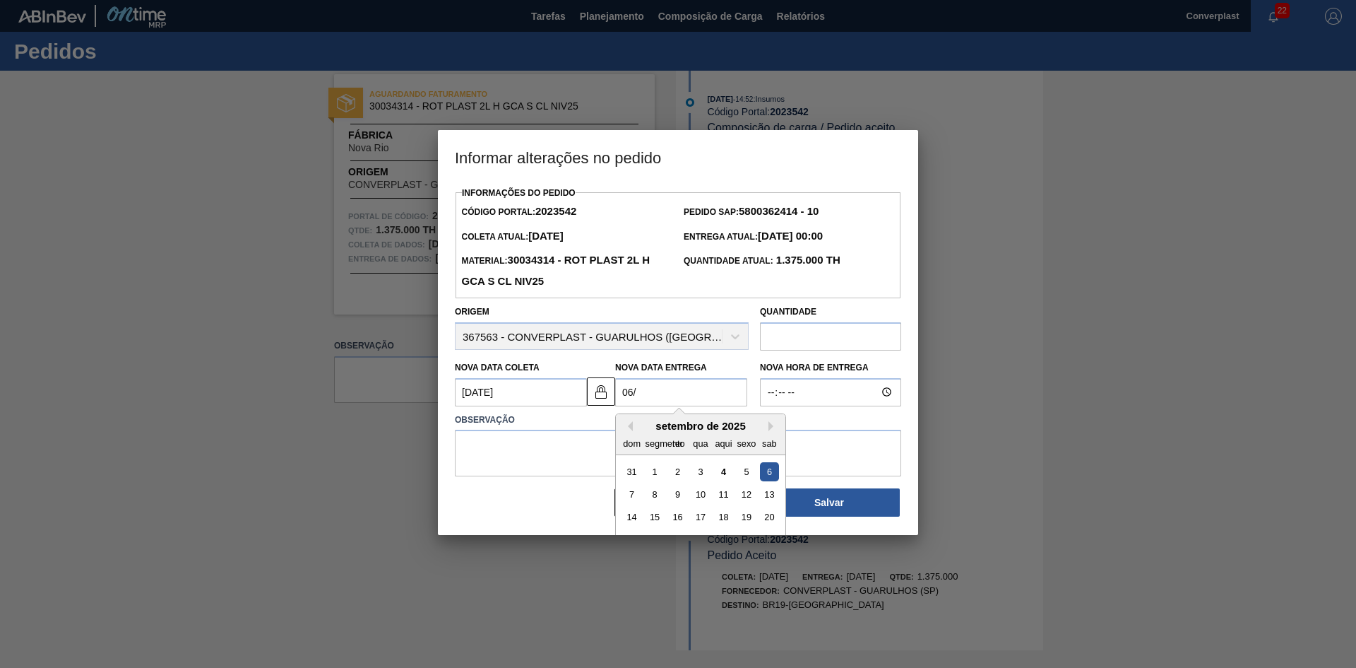
type Coleta2023542 "[DATE]"
type Entrega2023542 "06/1"
type Coleta2023542 "[DATE]"
type Entrega2023542 "[DATE]"
click at [543, 441] on textarea at bounding box center [678, 452] width 446 height 47
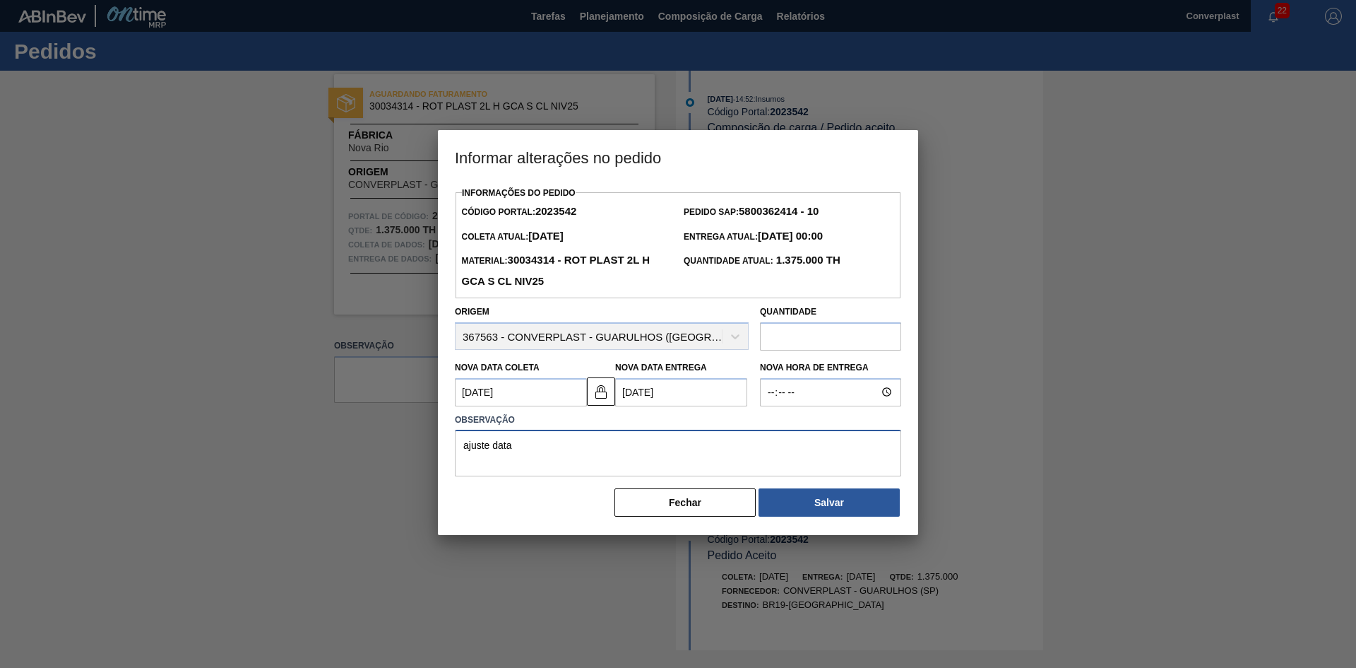
type textarea "ajuste data"
click at [757, 504] on div "[PERSON_NAME]" at bounding box center [678, 502] width 446 height 31
click at [797, 498] on button "Salvar" at bounding box center [829, 502] width 141 height 28
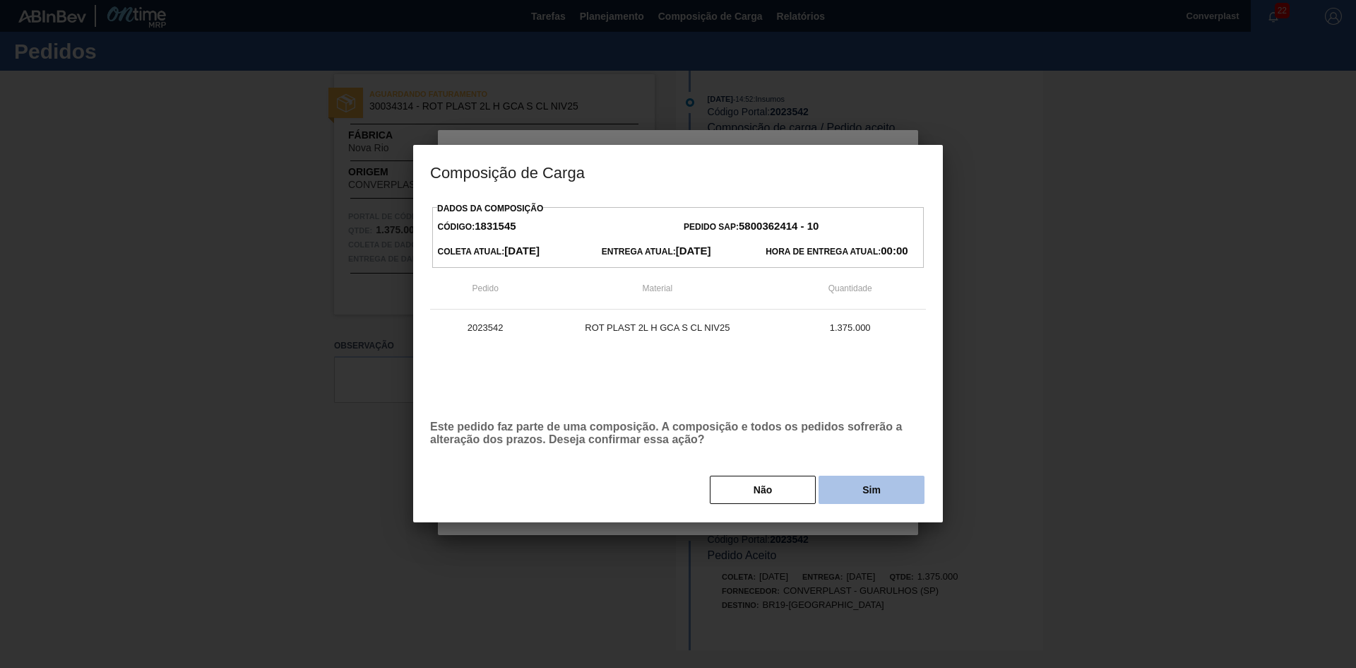
click at [855, 492] on button "Sim" at bounding box center [872, 489] width 106 height 28
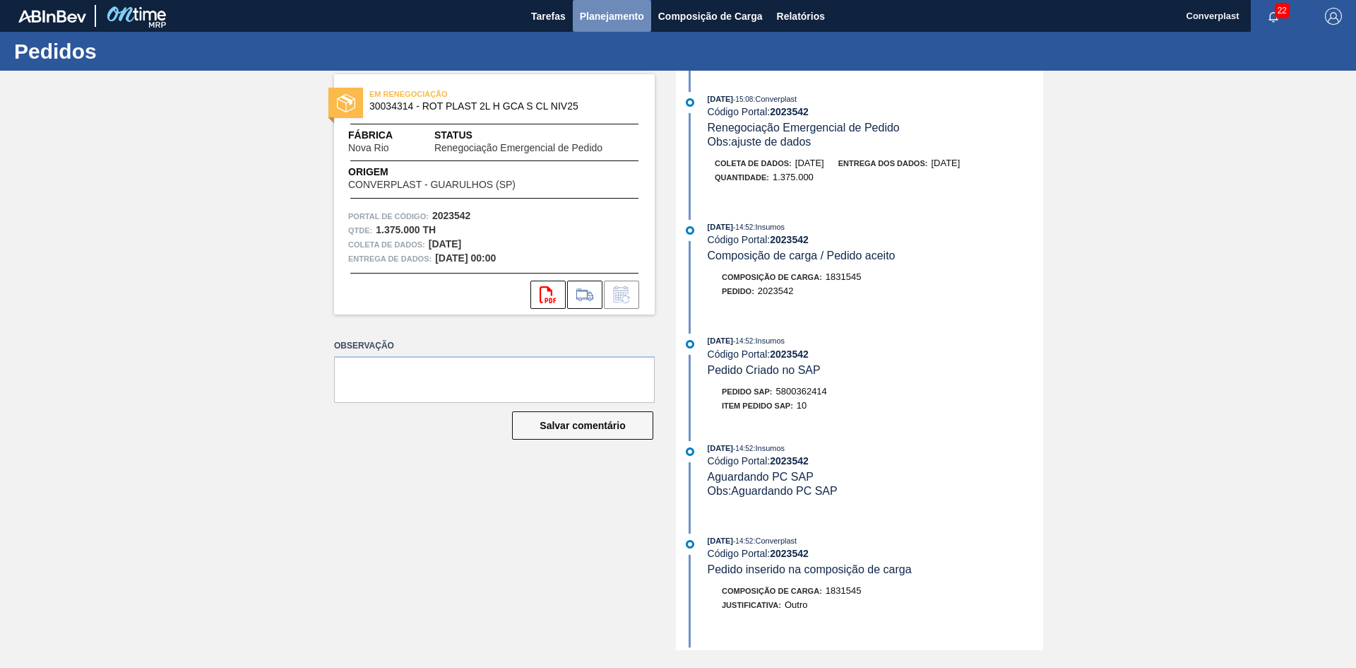
click at [584, 13] on font "Planejamento" at bounding box center [612, 16] width 64 height 11
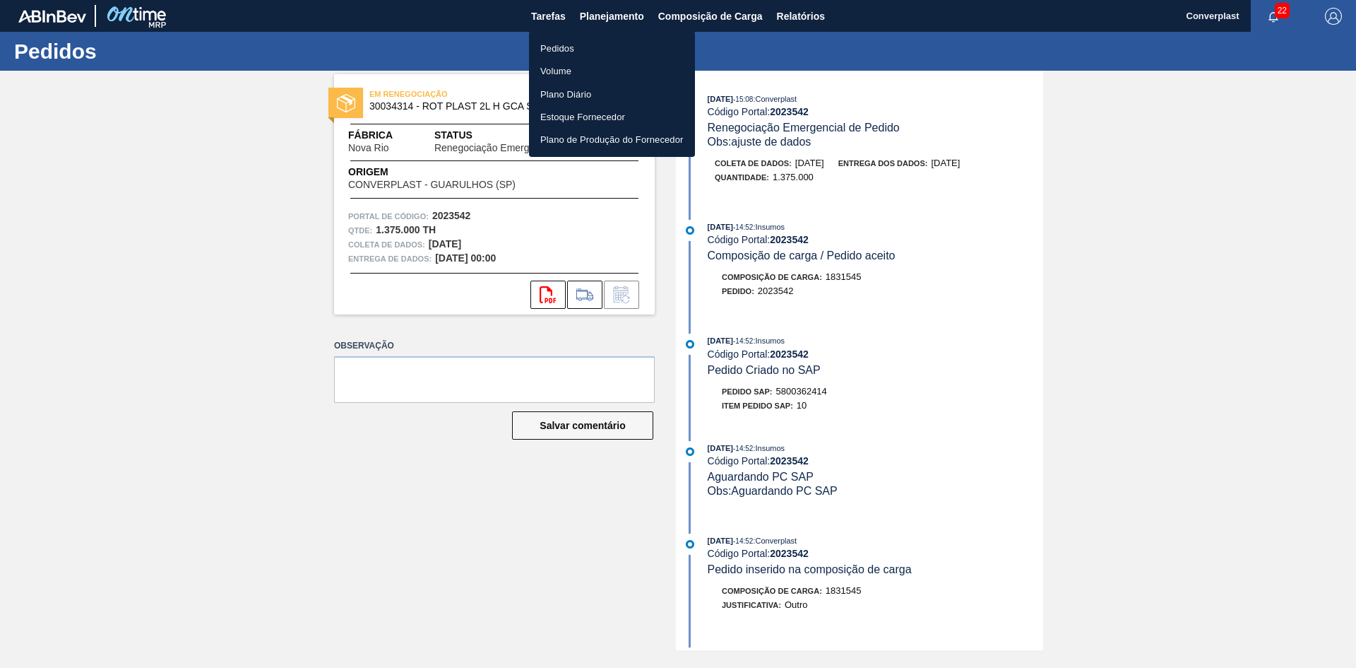
click at [577, 42] on li "Pedidos" at bounding box center [612, 48] width 166 height 23
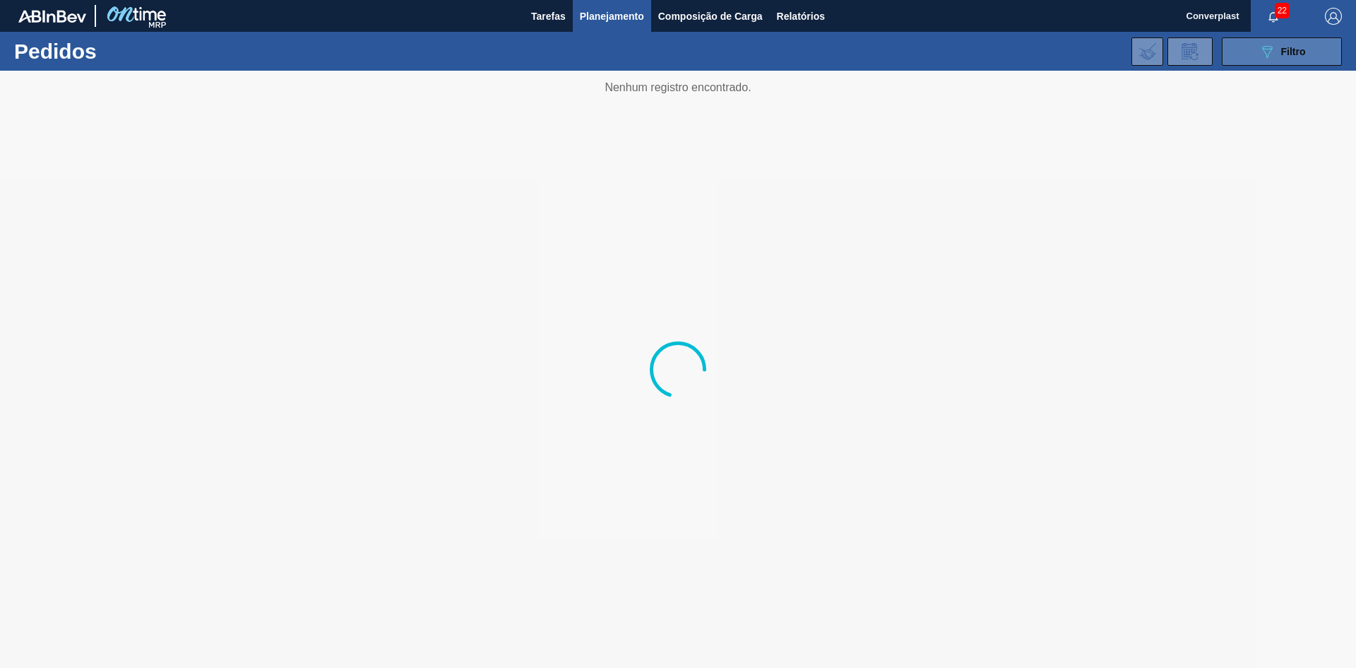
click at [1282, 40] on button "089F7B8B-B2A5-4AFE-B5C0-19BA573D28AC Filtro" at bounding box center [1282, 51] width 120 height 28
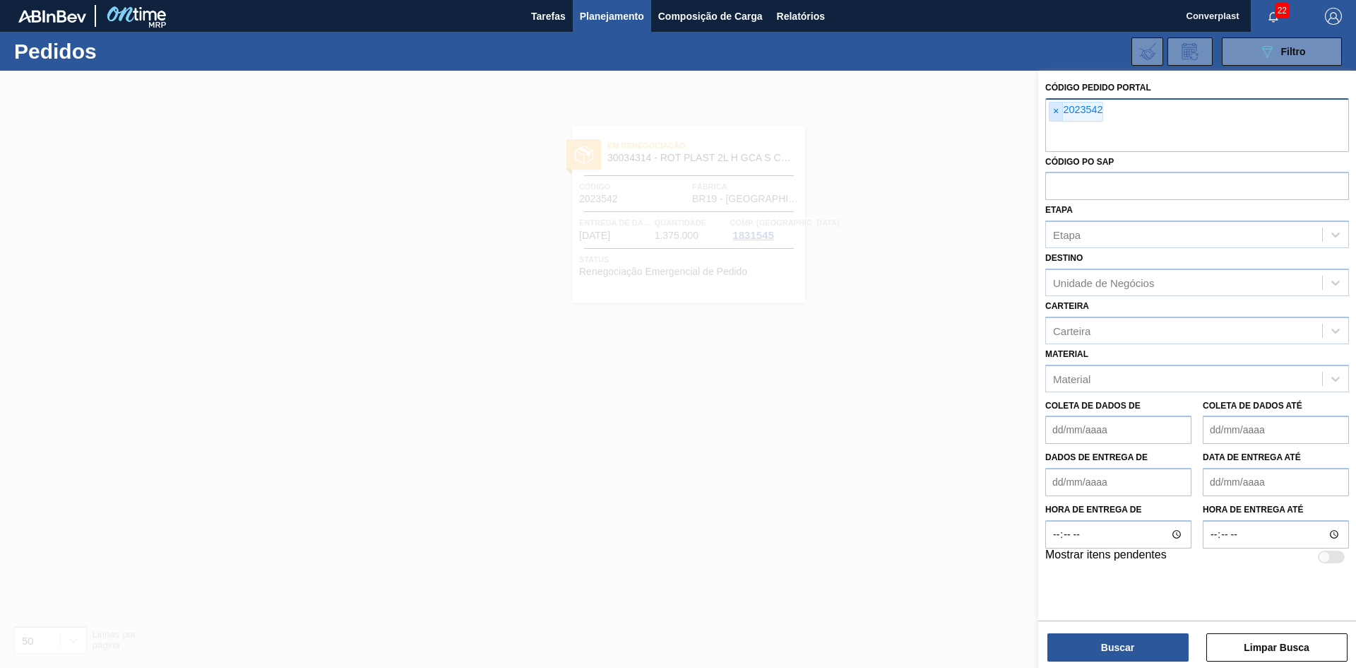
click at [1058, 114] on font "×" at bounding box center [1056, 110] width 6 height 11
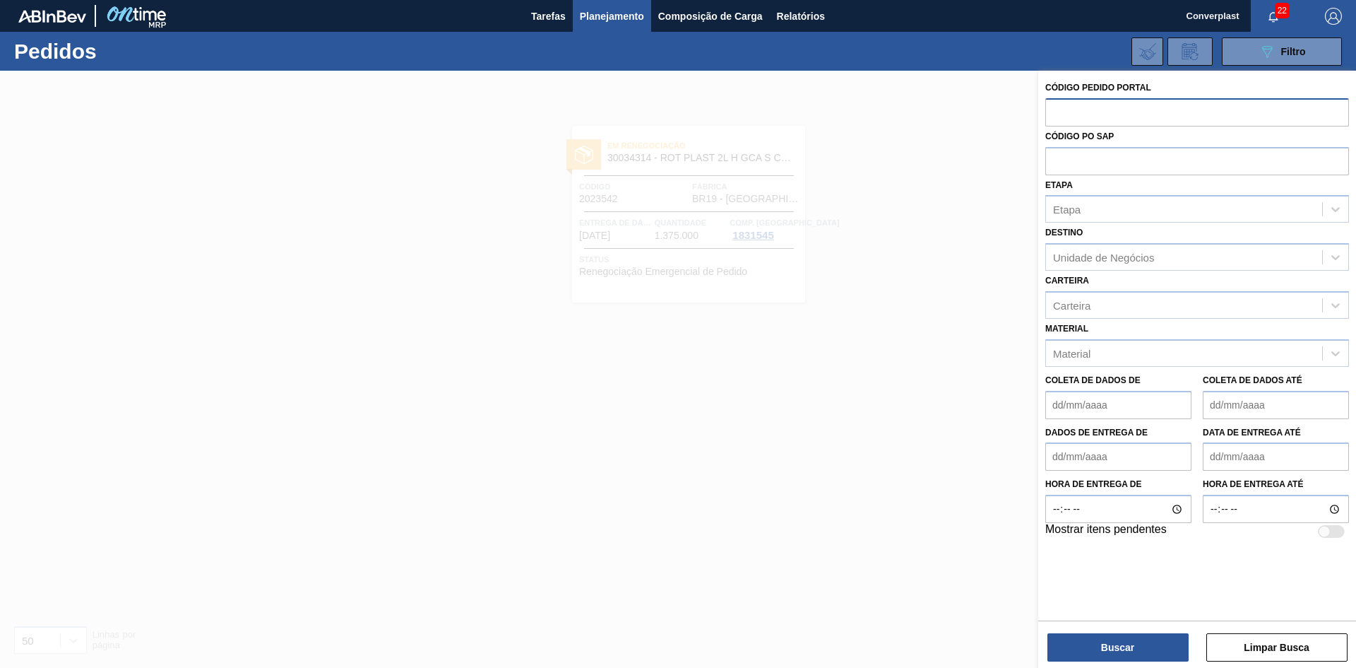
paste input "2023542"
type input "2023542"
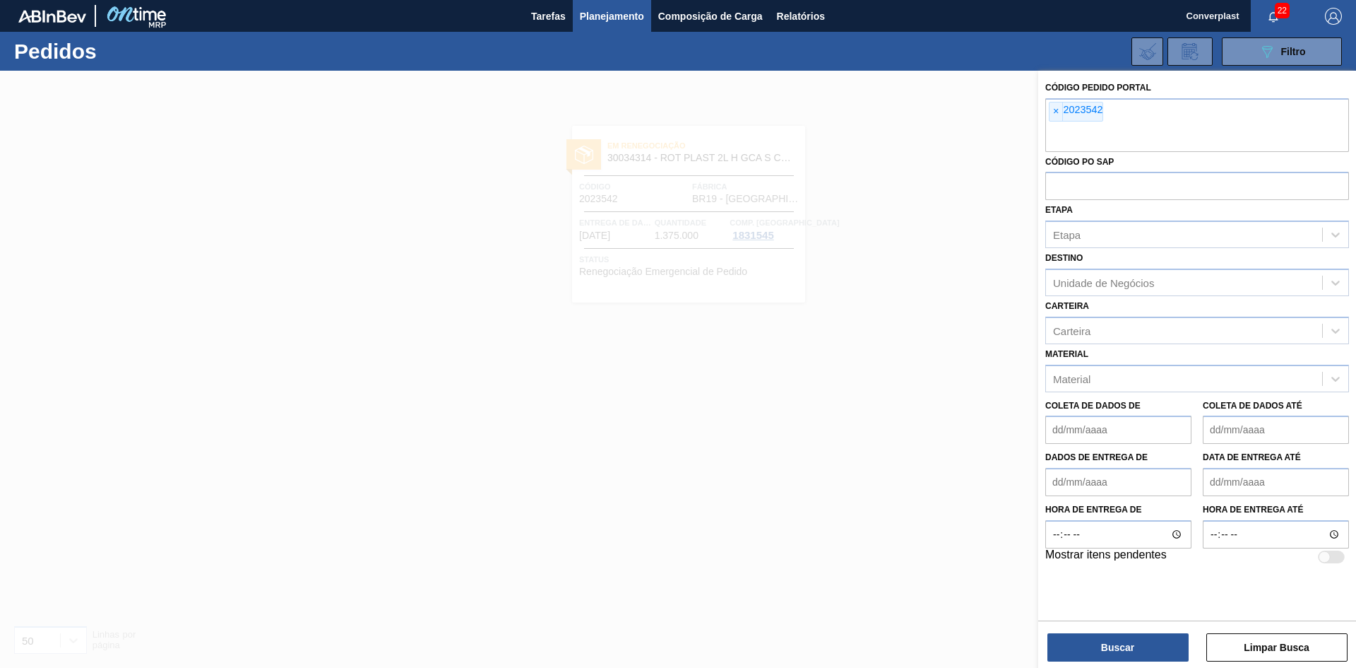
paste input "2023515"
type input "2023515"
click at [1060, 632] on div "Buscar Limpar Busca" at bounding box center [1197, 640] width 318 height 40
click at [1079, 647] on button "Buscar" at bounding box center [1118, 647] width 141 height 28
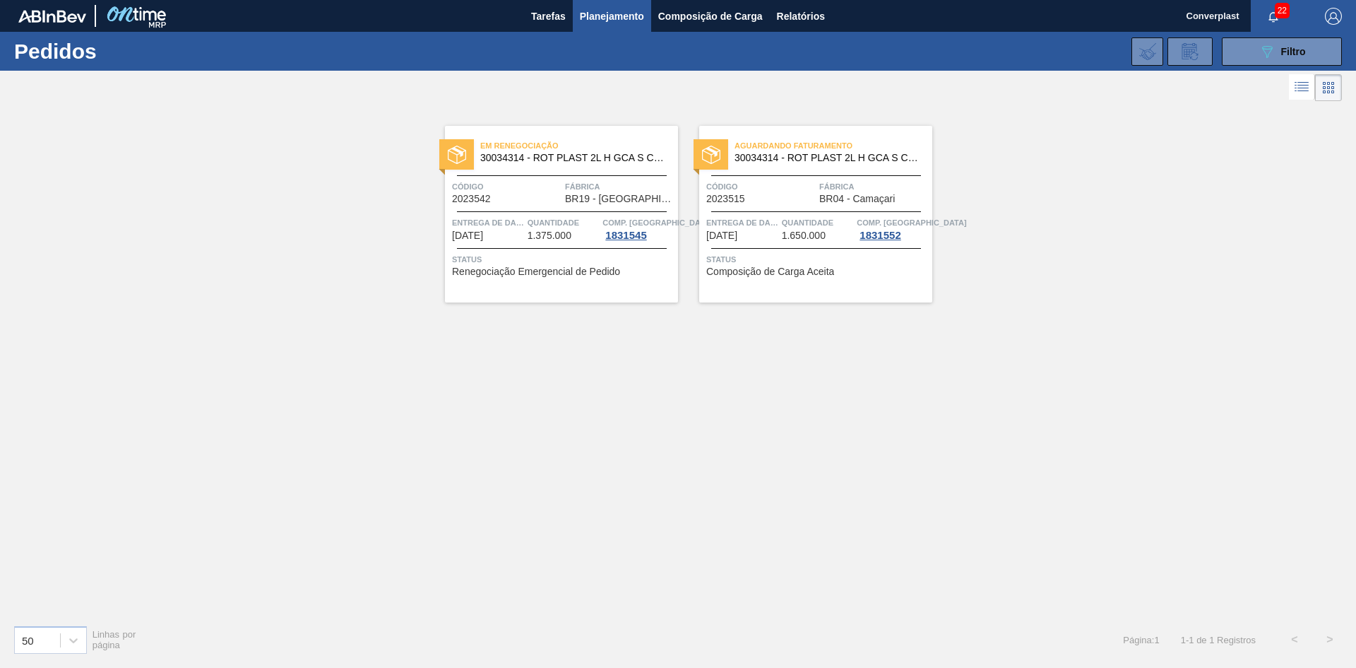
click at [783, 268] on font "Composição de Carga Aceita" at bounding box center [770, 271] width 128 height 11
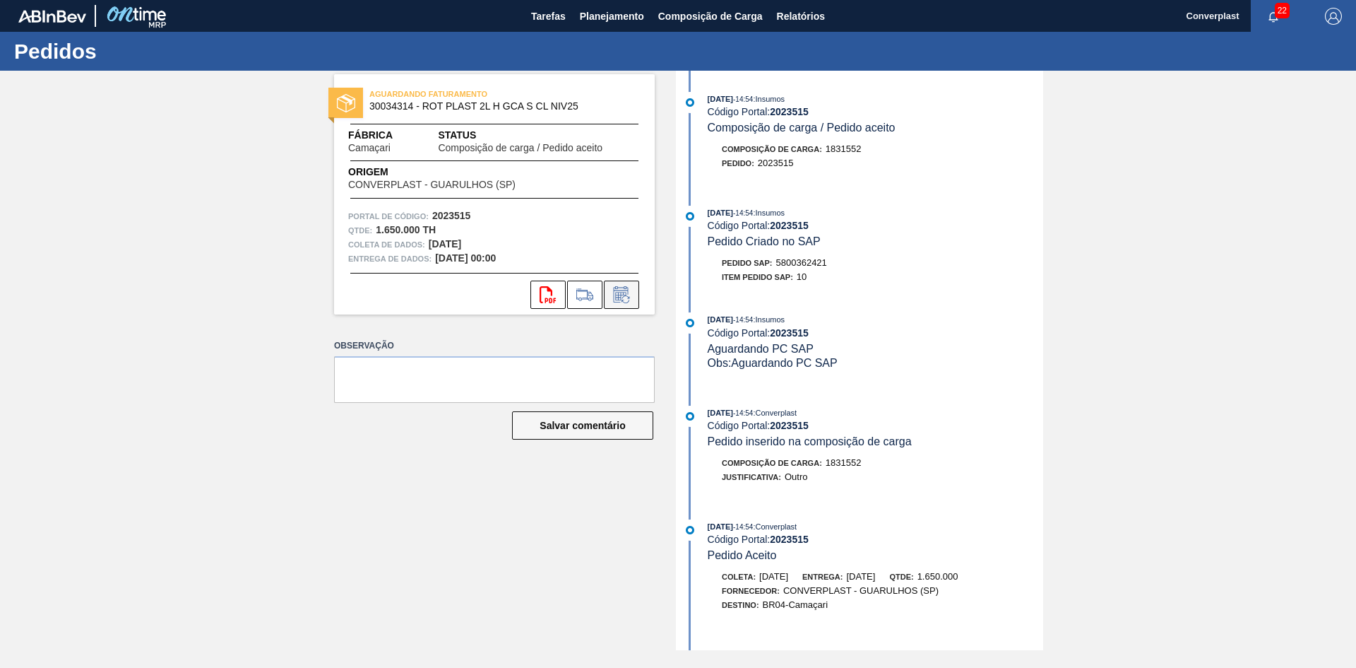
click at [621, 292] on icon at bounding box center [620, 296] width 11 height 8
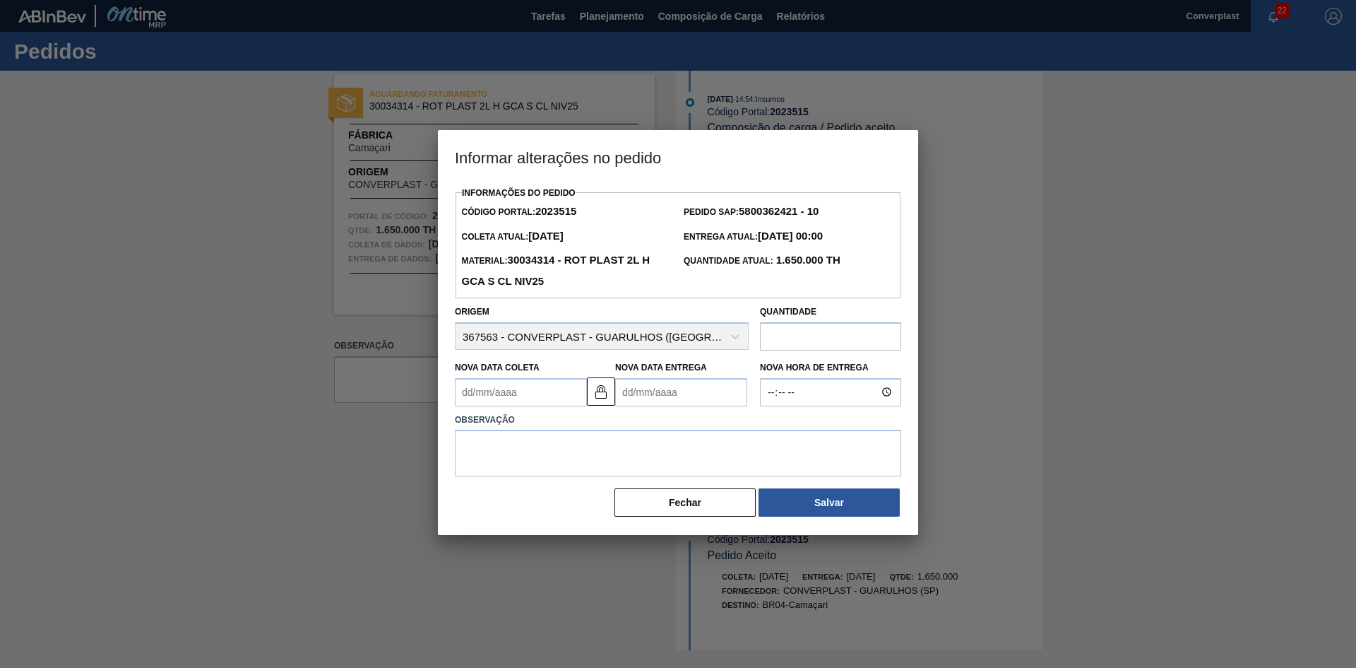
click at [628, 393] on Entrega2023515 "Nova Data Entrega" at bounding box center [681, 392] width 132 height 28
type Coleta2023515 "[DATE]"
type Entrega2023515 "1"
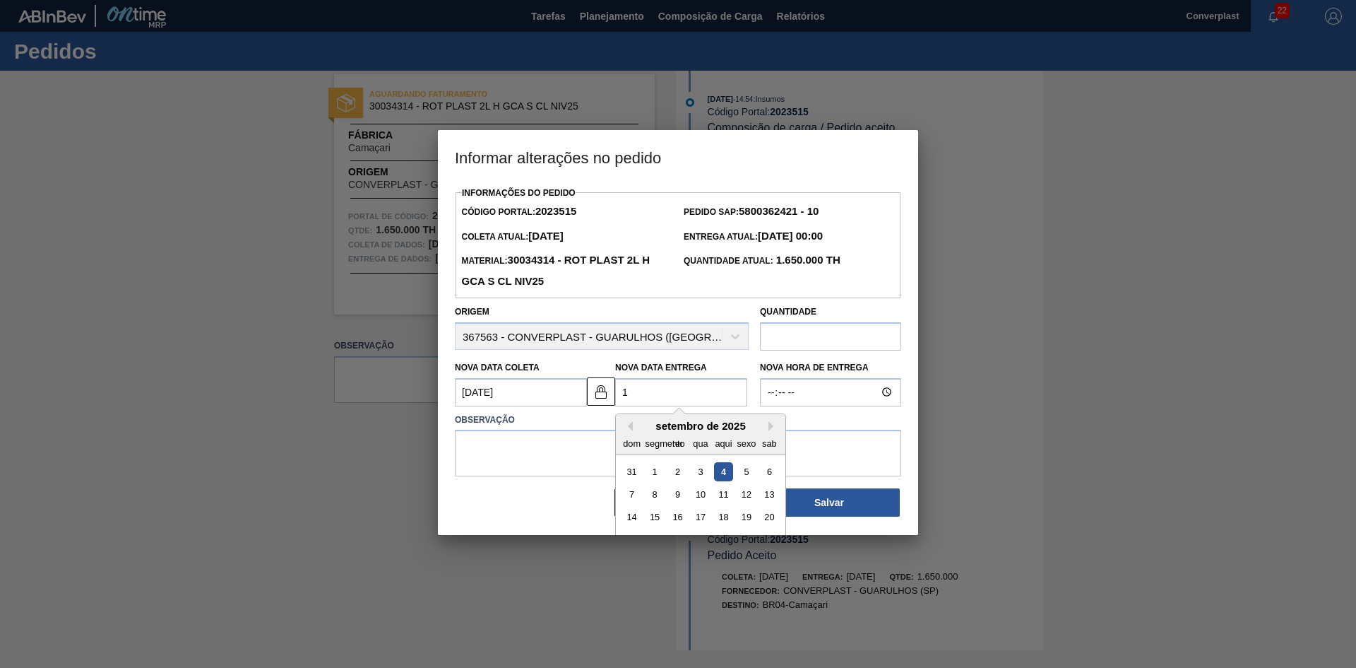
type Coleta2023515 "[DATE]"
type Entrega2023515 "14/"
type Coleta2023515 "[DATE]"
type Entrega2023515 "14/1"
type Coleta2023515 "[DATE]"
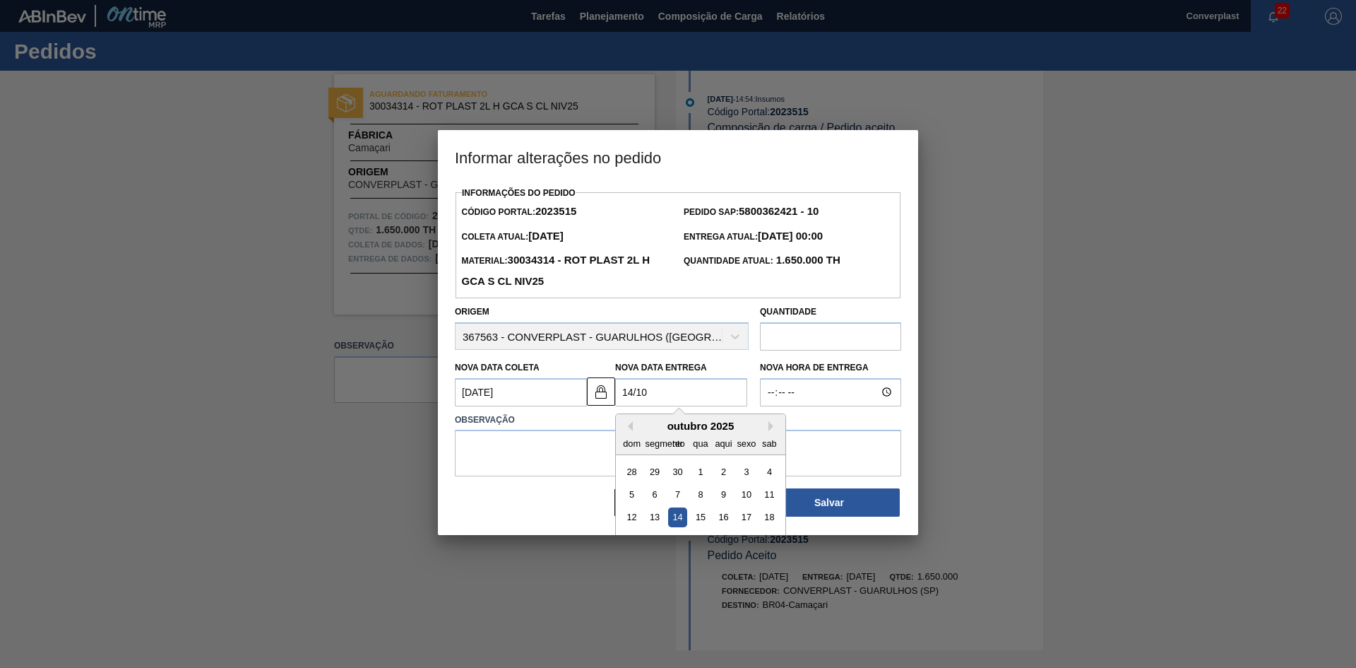
type Entrega2023515 "[DATE]"
click at [628, 434] on textarea at bounding box center [678, 452] width 446 height 47
type textarea "s"
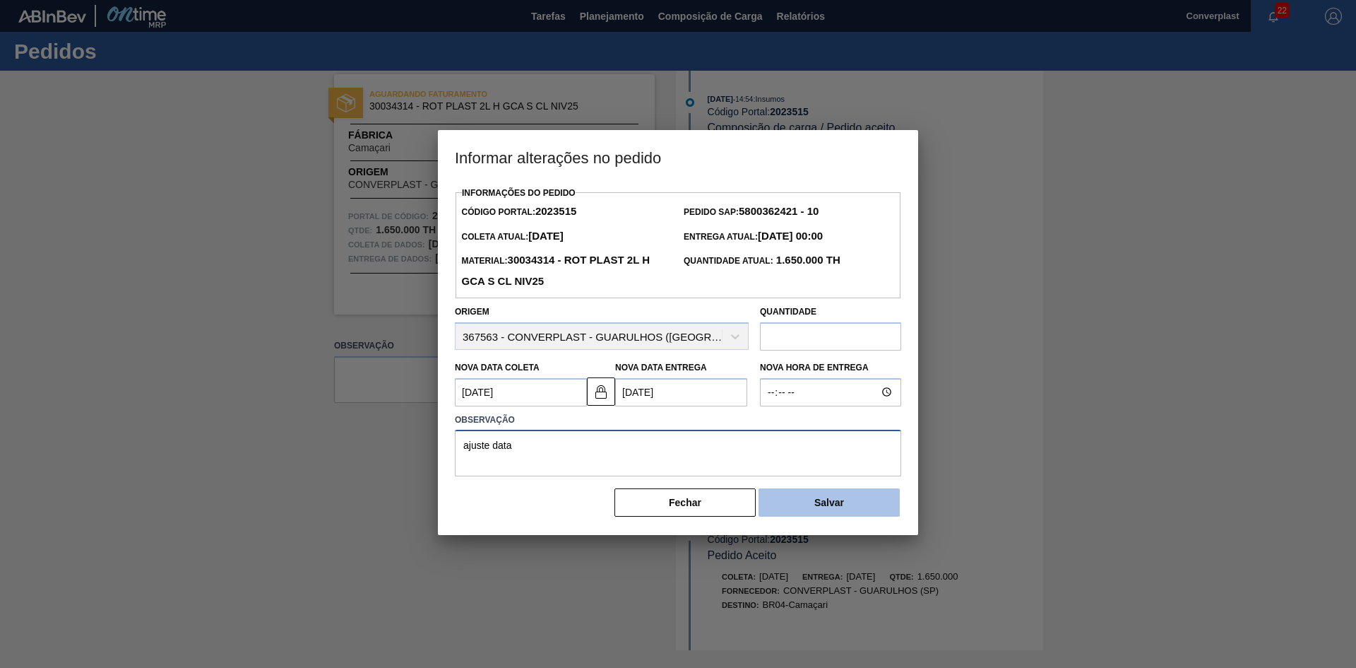
type textarea "ajuste data"
click at [812, 515] on button "Salvar" at bounding box center [829, 502] width 141 height 28
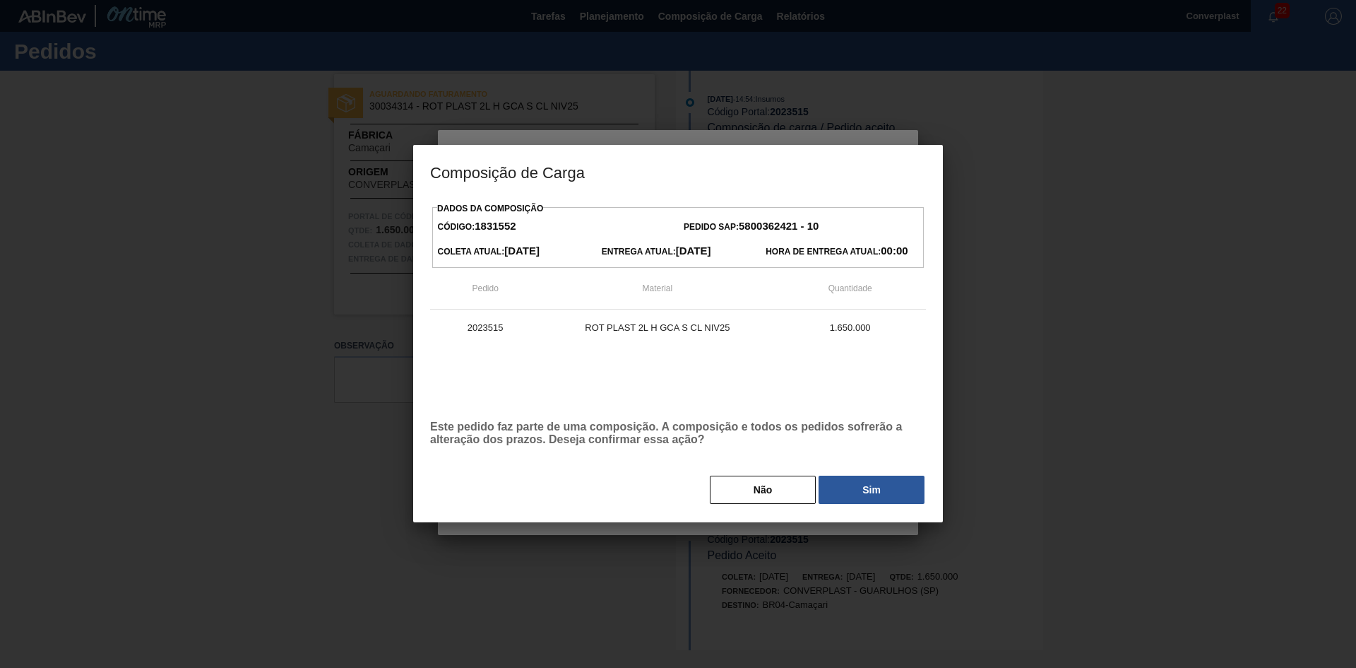
click at [879, 475] on div "Não Sim" at bounding box center [678, 489] width 496 height 31
click at [872, 486] on font "Sim" at bounding box center [872, 489] width 18 height 11
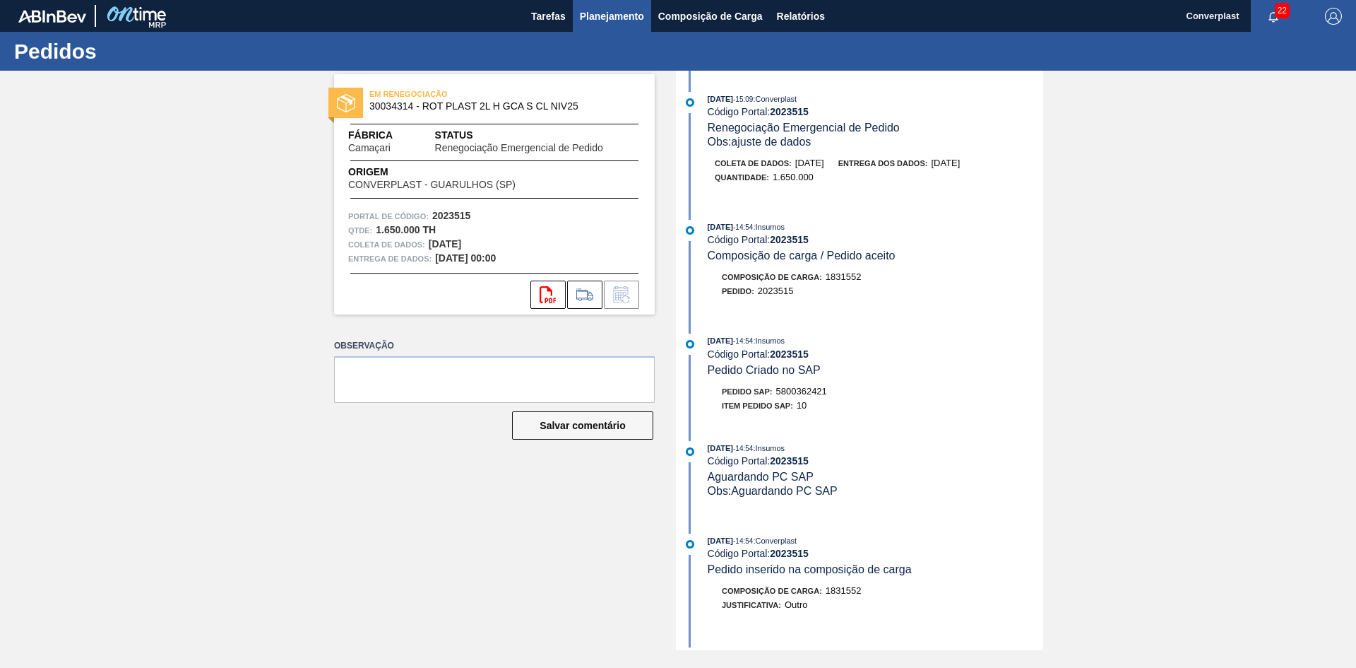
click at [620, 11] on font "Planejamento" at bounding box center [612, 16] width 64 height 11
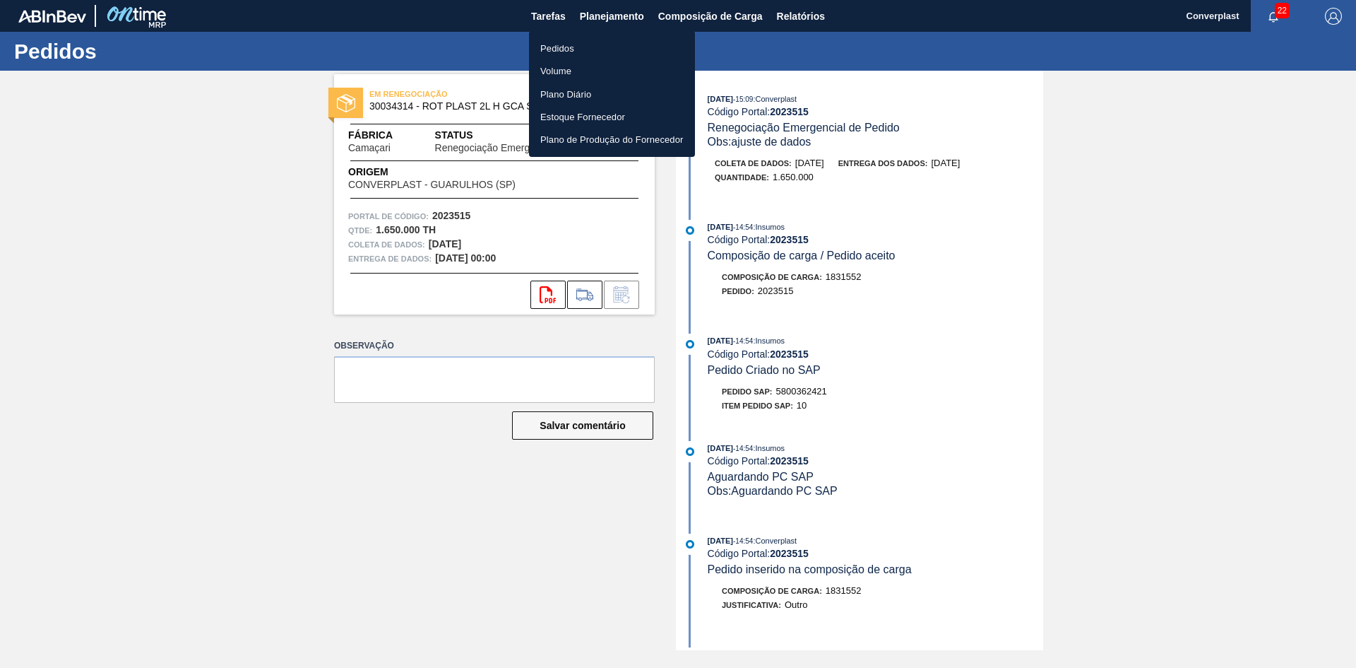
click at [550, 37] on li "Pedidos" at bounding box center [612, 48] width 166 height 23
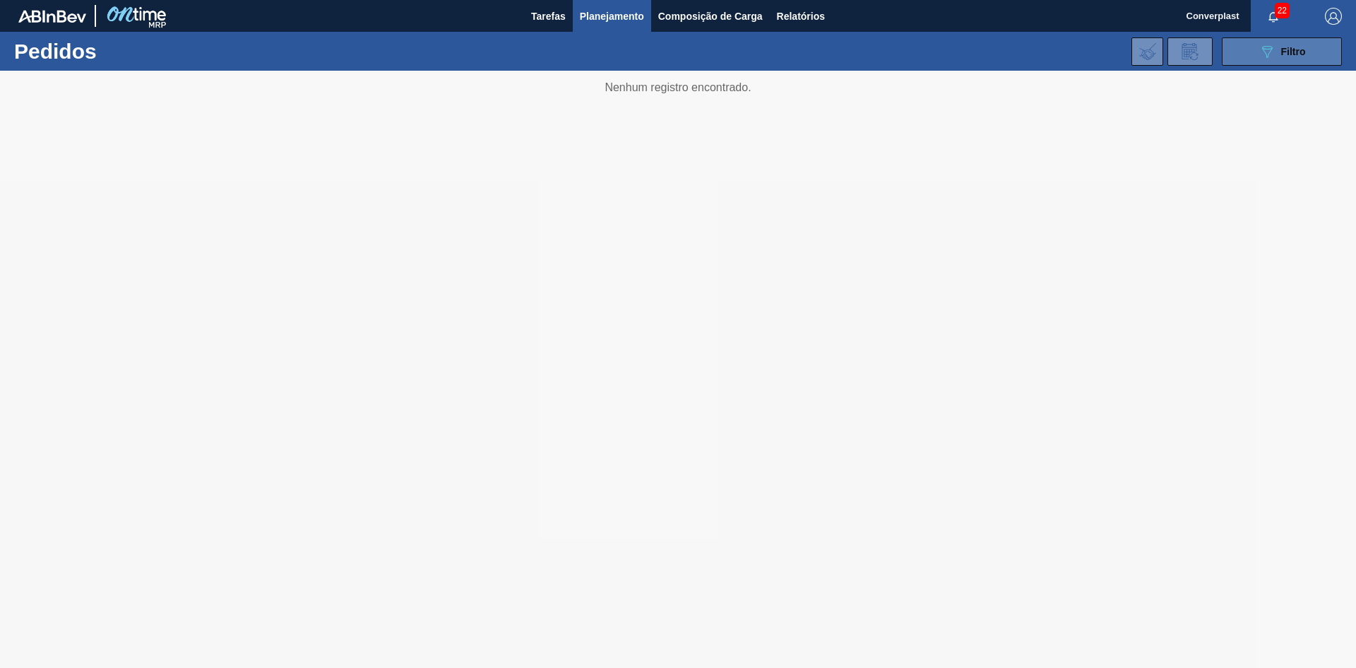
click at [1253, 49] on button "089F7B8B-B2A5-4AFE-B5C0-19BA573D28AC Filtro" at bounding box center [1282, 51] width 120 height 28
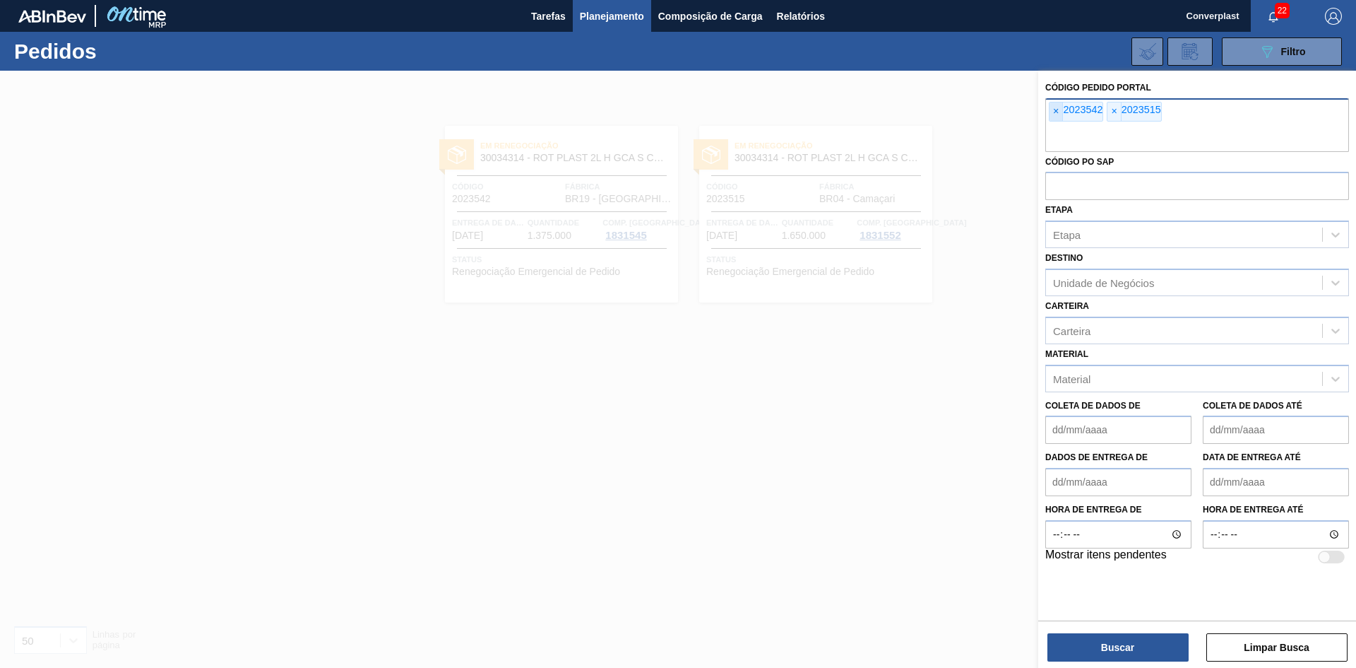
click at [1057, 104] on span "×" at bounding box center [1056, 111] width 13 height 18
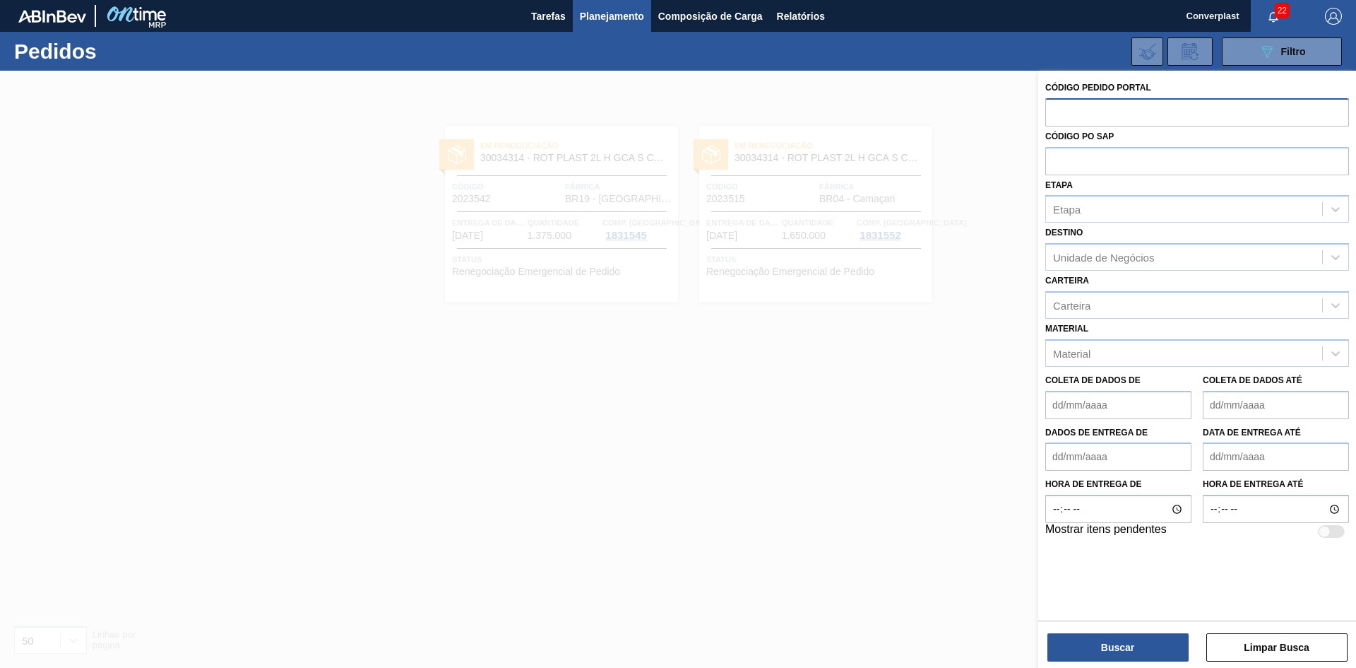
click at [1057, 104] on input "text" at bounding box center [1197, 111] width 304 height 27
paste input "2023516"
type input "2023516"
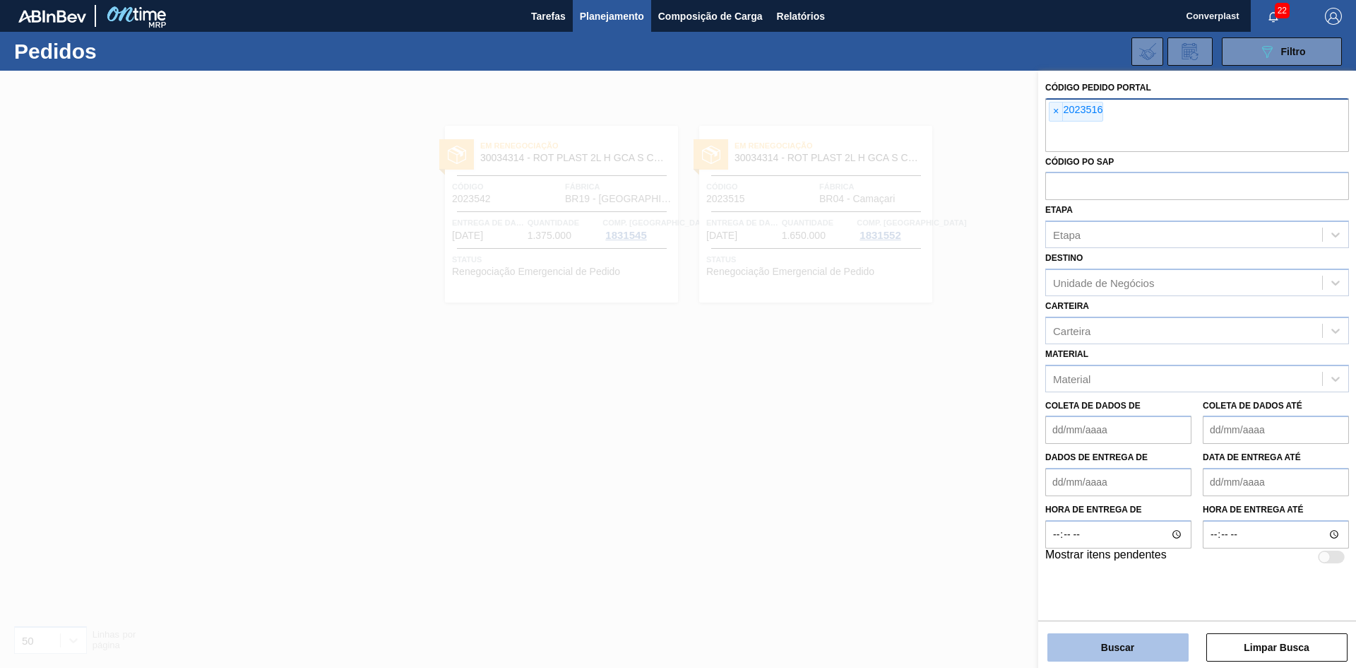
click at [1080, 645] on button "Buscar" at bounding box center [1118, 647] width 141 height 28
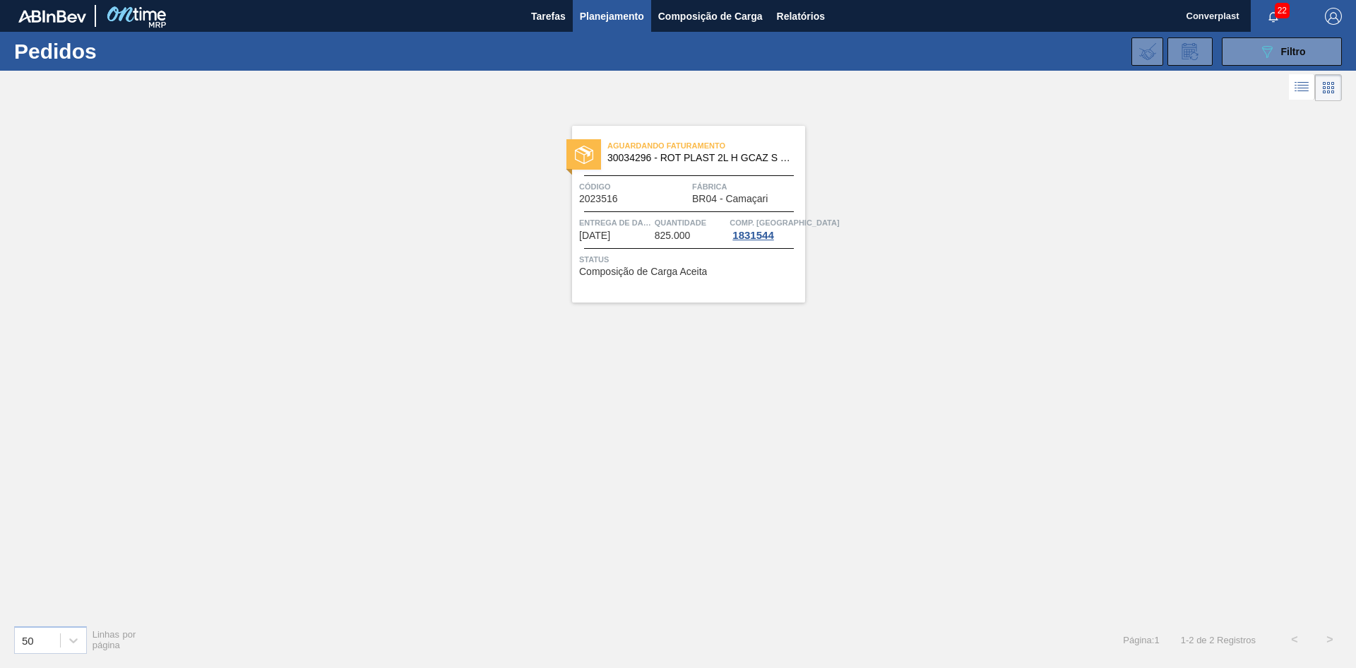
click at [650, 287] on div "Aguardando Faturamento 30034296 - ROT PLAST 2L H GCAZ S RECLAMAÇÃO NIV25 Código…" at bounding box center [688, 214] width 233 height 177
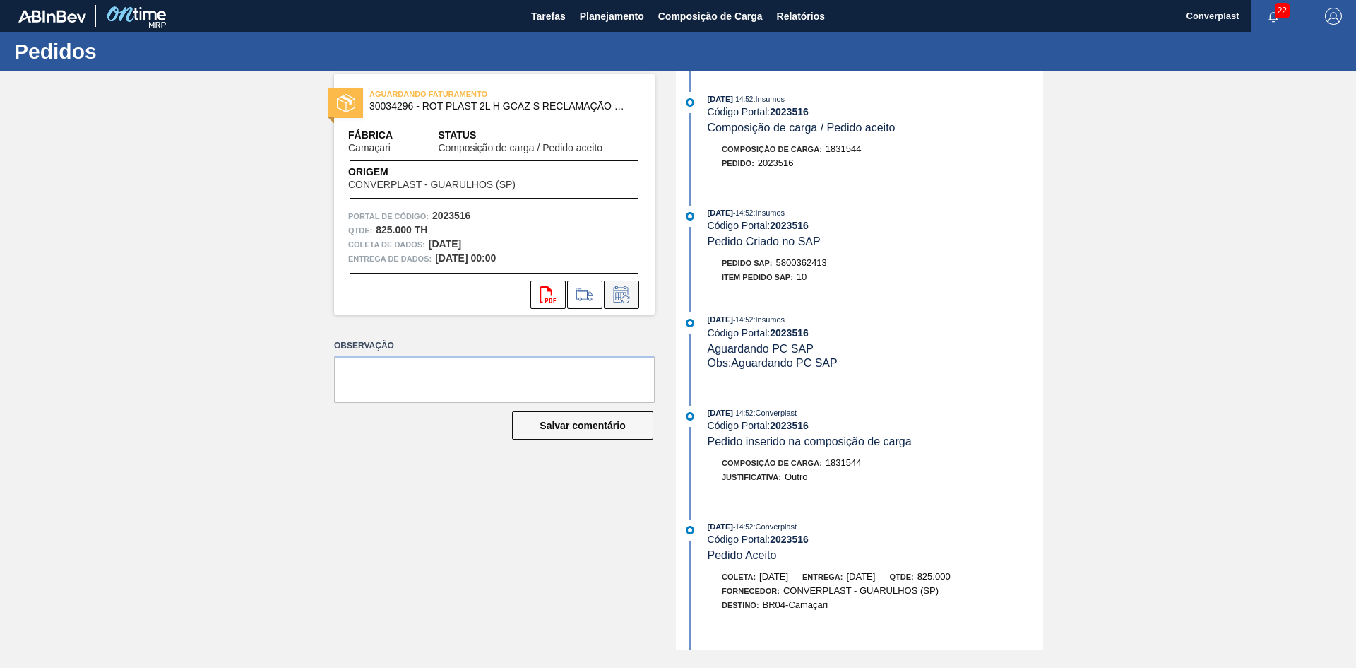
click at [624, 295] on icon at bounding box center [621, 294] width 23 height 17
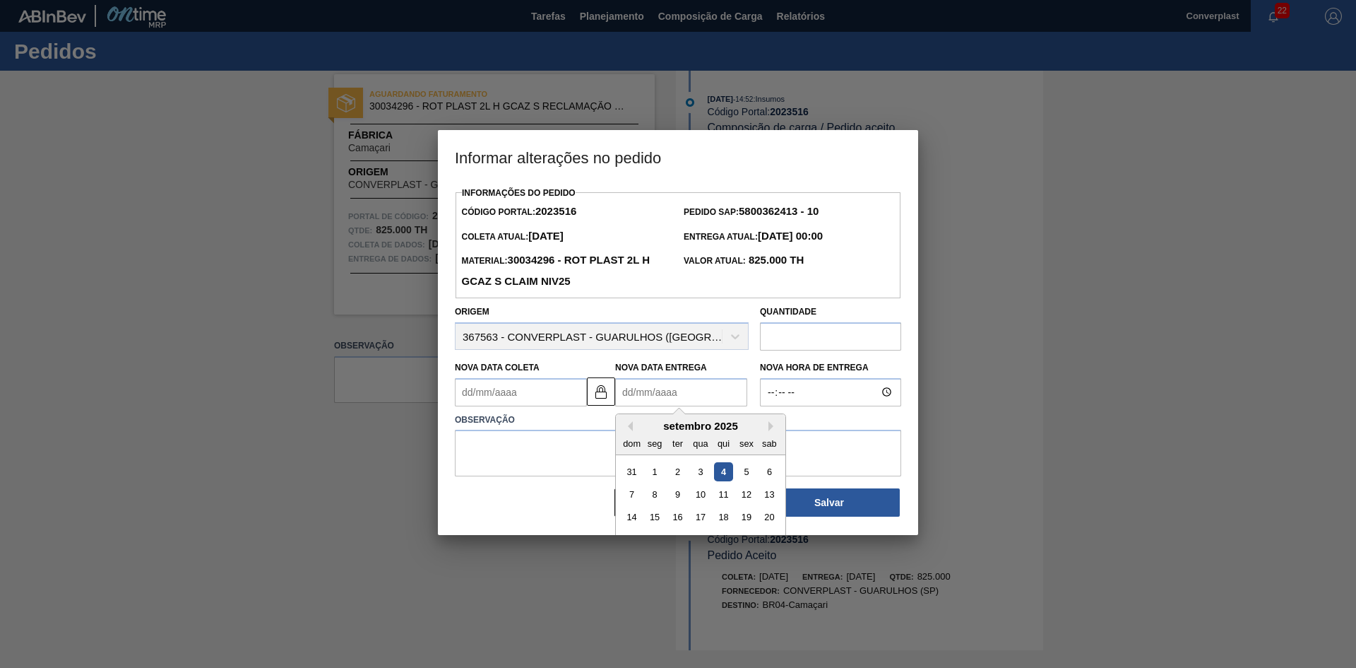
click at [639, 388] on Entrega2023516 "Nova Data Entrega" at bounding box center [681, 392] width 132 height 28
type Coleta2023516 "[DATE]"
type Entrega2023516 "1"
type Coleta2023516 "[DATE]"
type Entrega2023516 "14/"
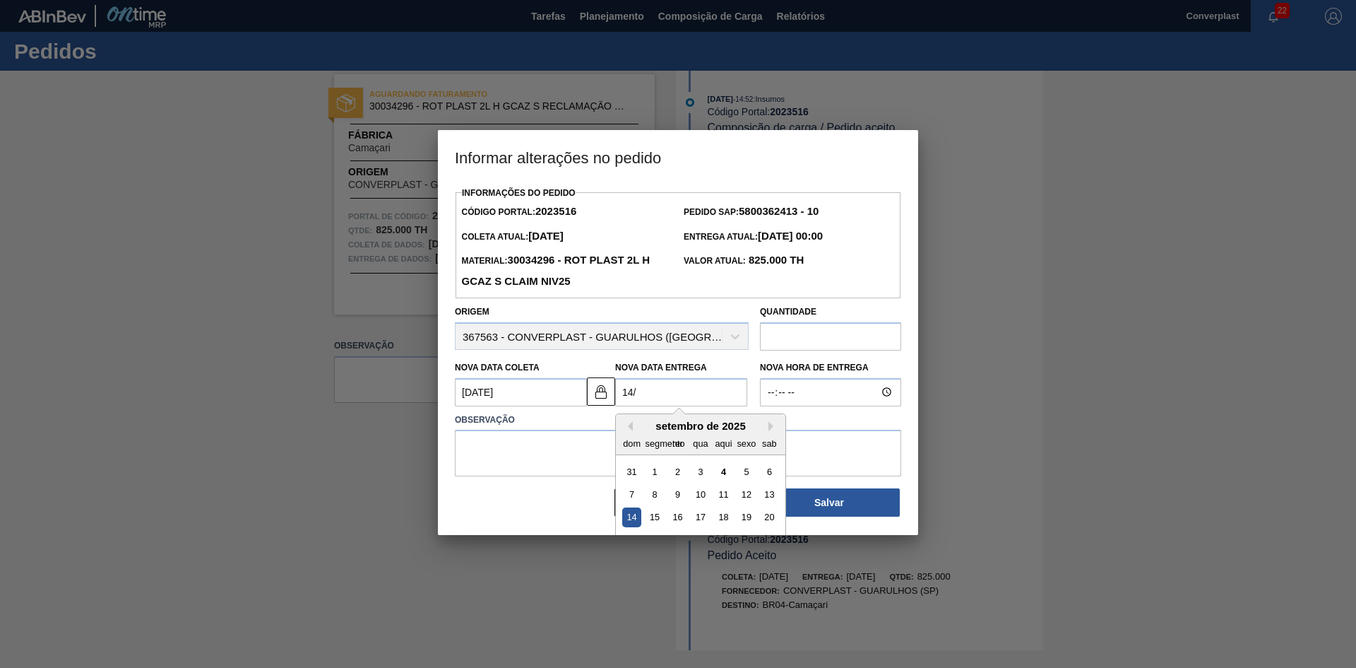
type Coleta2023516 "[DATE]"
type Entrega2023516 "14/1"
type Coleta2023516 "[DATE]"
type Entrega2023516 "[DATE]"
click at [550, 482] on div "Informações do Pedido Código Portal: 2023516 Pedido SAP: 5800362413 - 10 Coleta…" at bounding box center [678, 350] width 446 height 335
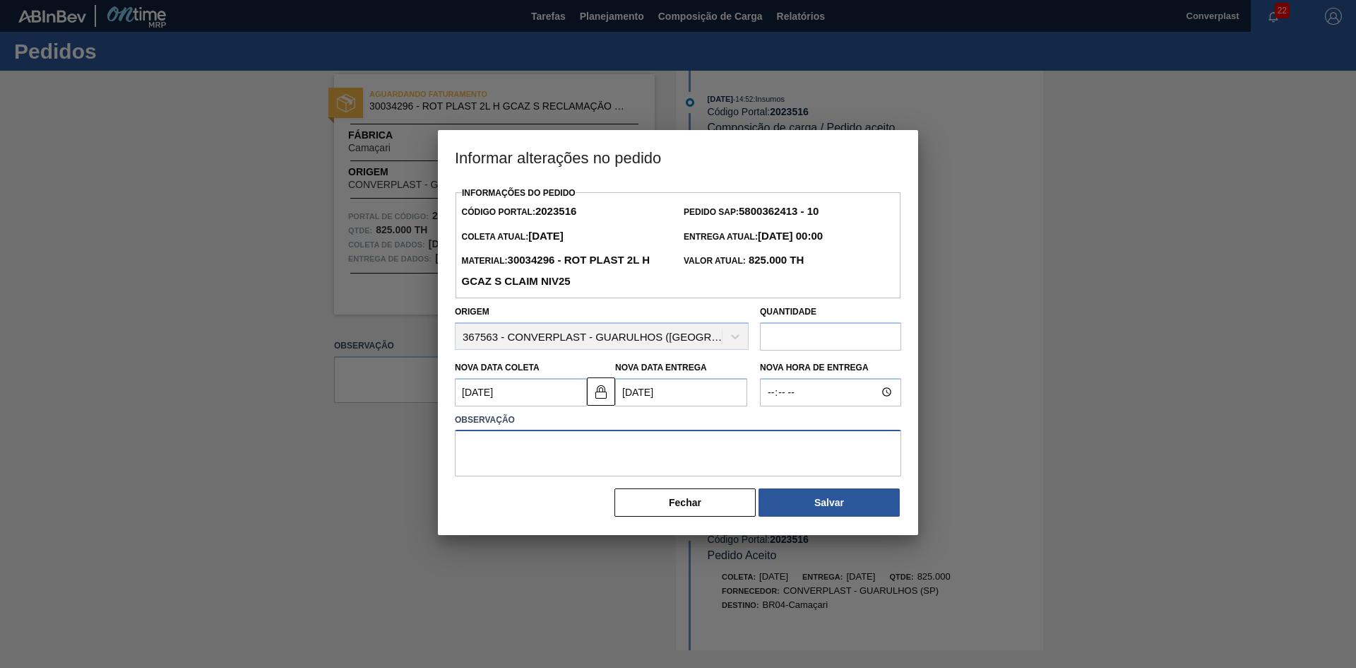
click at [535, 457] on textarea at bounding box center [678, 452] width 446 height 47
type textarea "ajuste data"
click at [817, 508] on font "Salvar" at bounding box center [829, 502] width 30 height 11
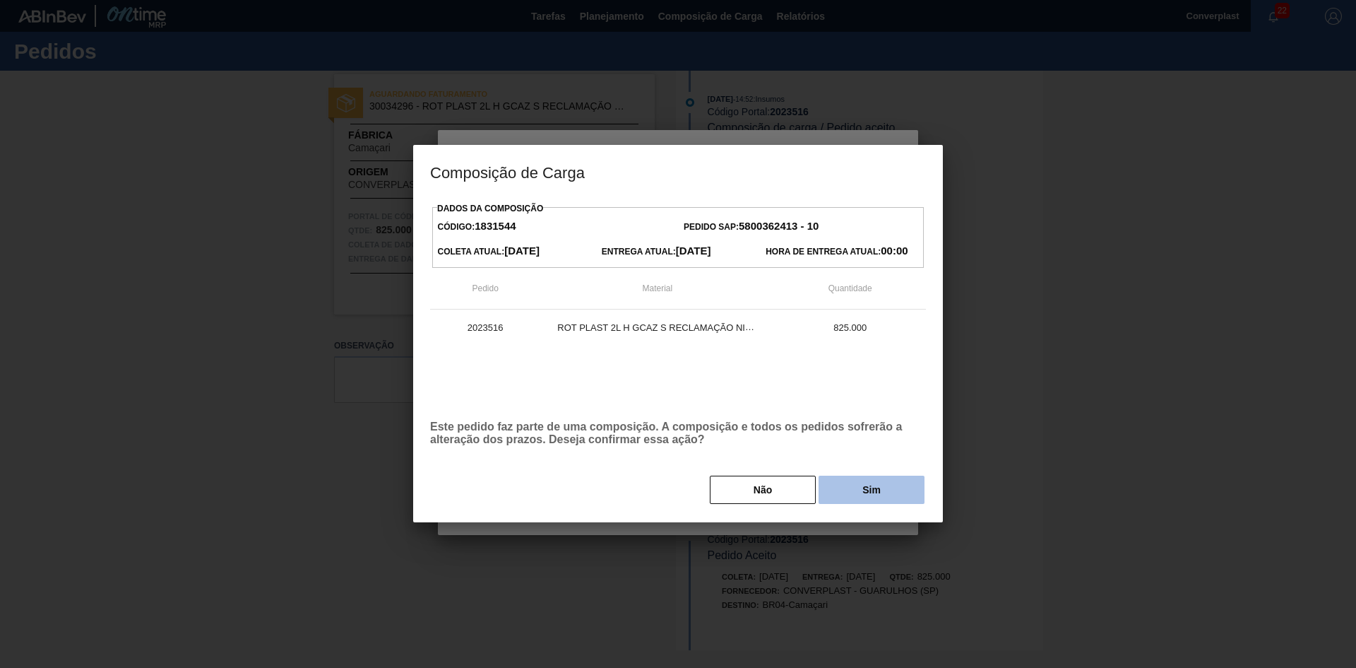
click at [849, 491] on button "Sim" at bounding box center [872, 489] width 106 height 28
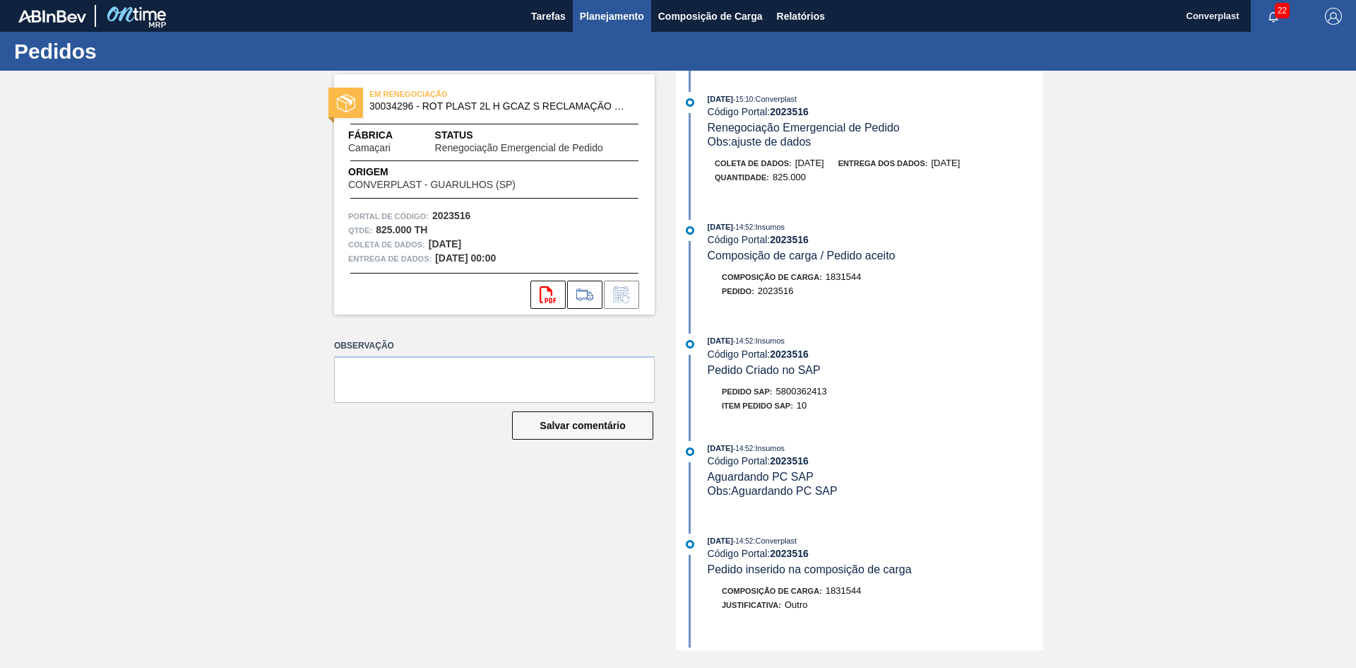
click at [605, 23] on font "Planejamento" at bounding box center [612, 16] width 64 height 17
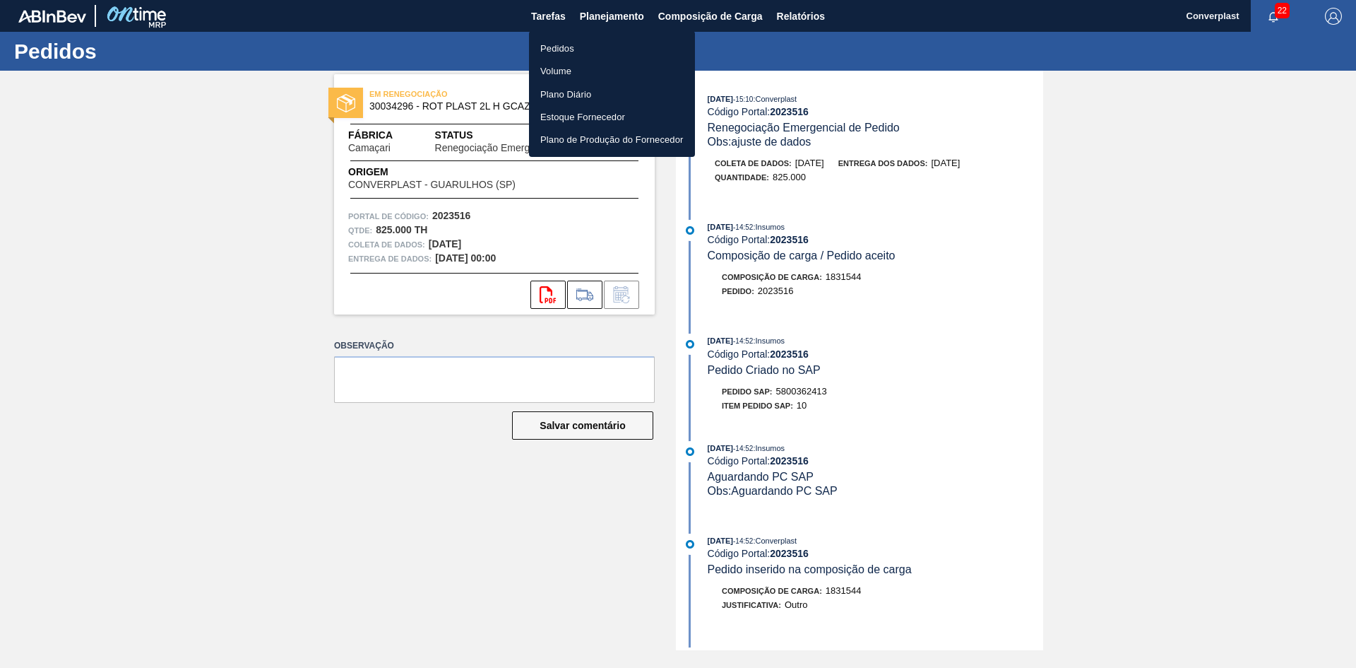
click at [552, 51] on font "Pedidos" at bounding box center [557, 48] width 34 height 11
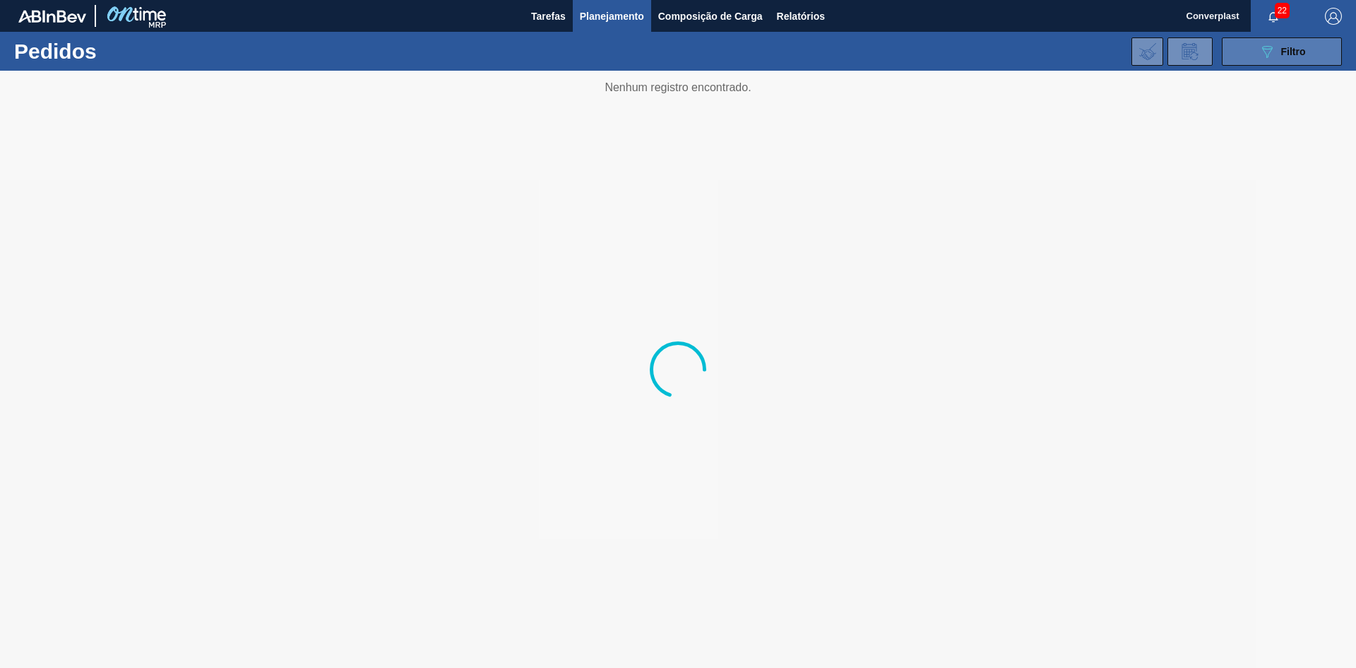
click at [1252, 46] on button "089F7B8B-B2A5-4AFE-B5C0-19BA573D28AC Filtro" at bounding box center [1282, 51] width 120 height 28
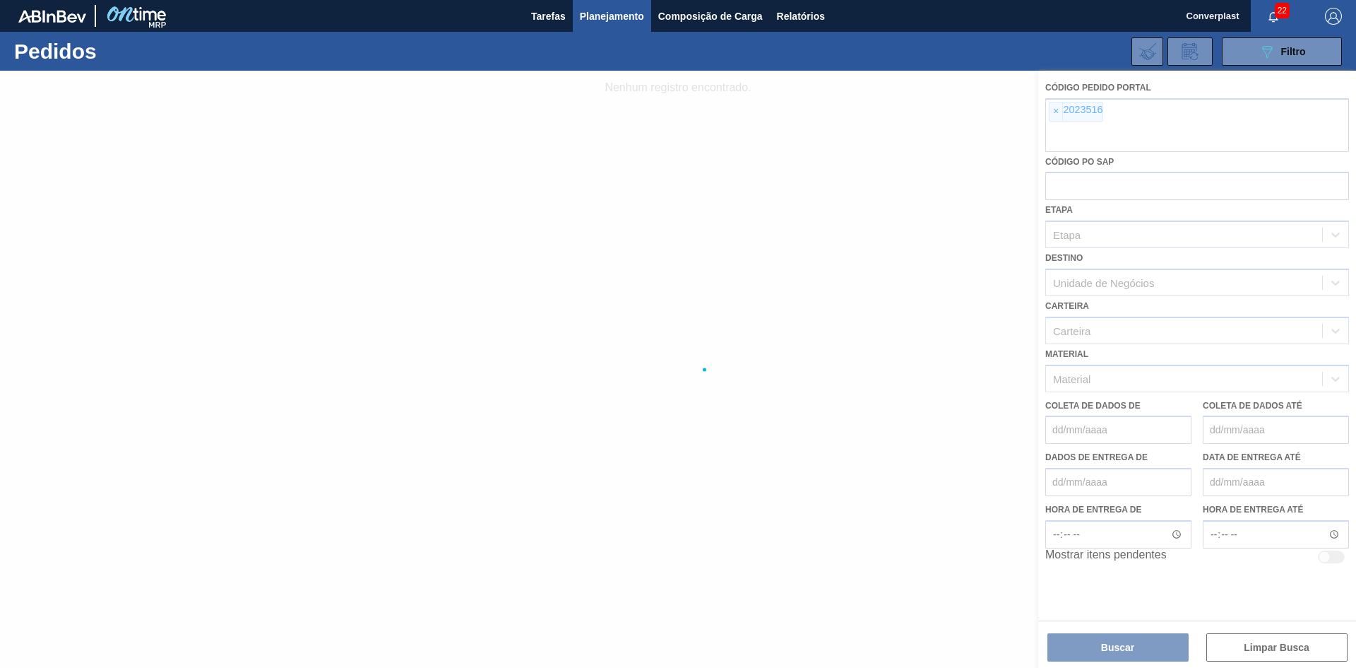
click at [1051, 114] on div at bounding box center [678, 369] width 1356 height 597
click at [1057, 109] on div at bounding box center [678, 369] width 1356 height 597
click at [1055, 109] on div at bounding box center [678, 369] width 1356 height 597
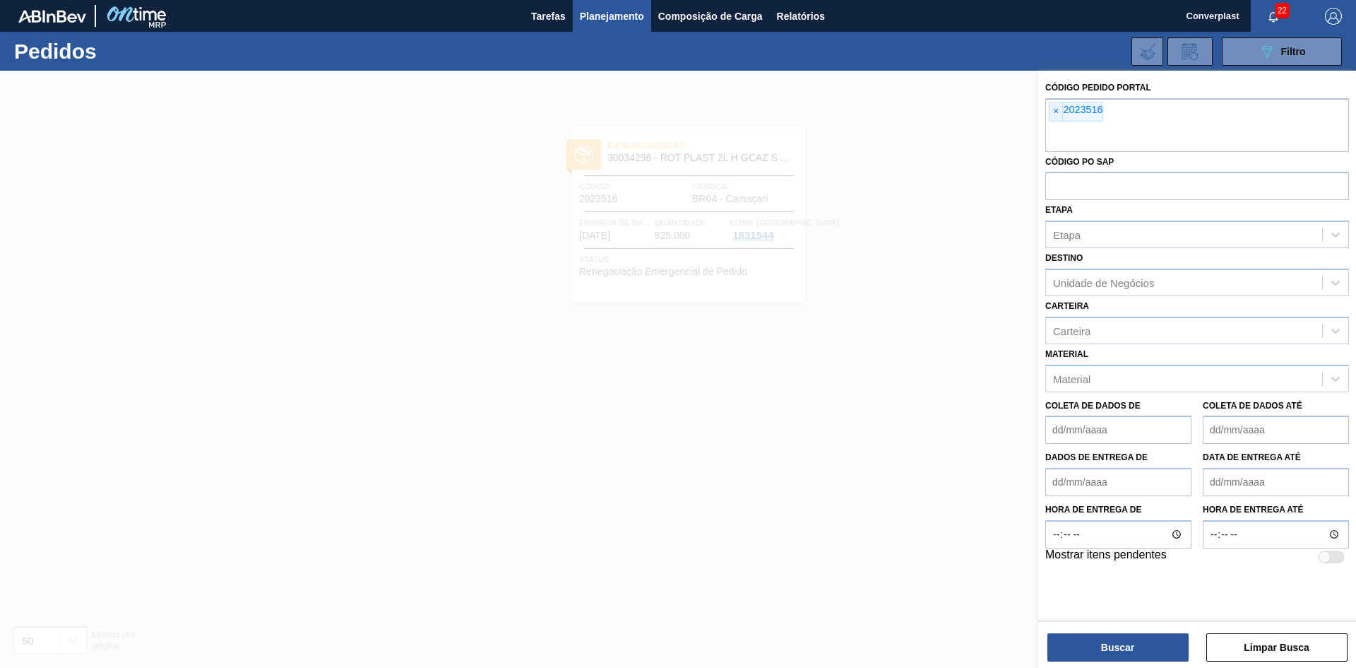
click at [1055, 109] on font "×" at bounding box center [1056, 110] width 6 height 11
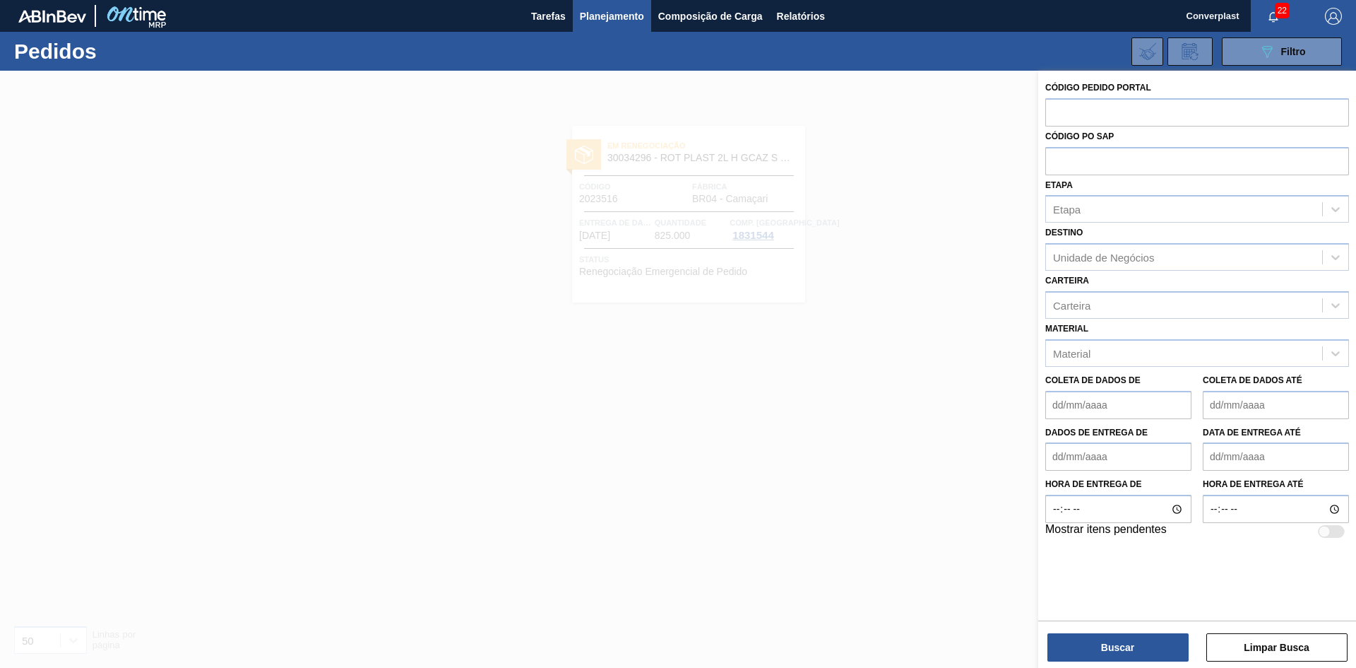
paste input "2023550"
type input "2023550"
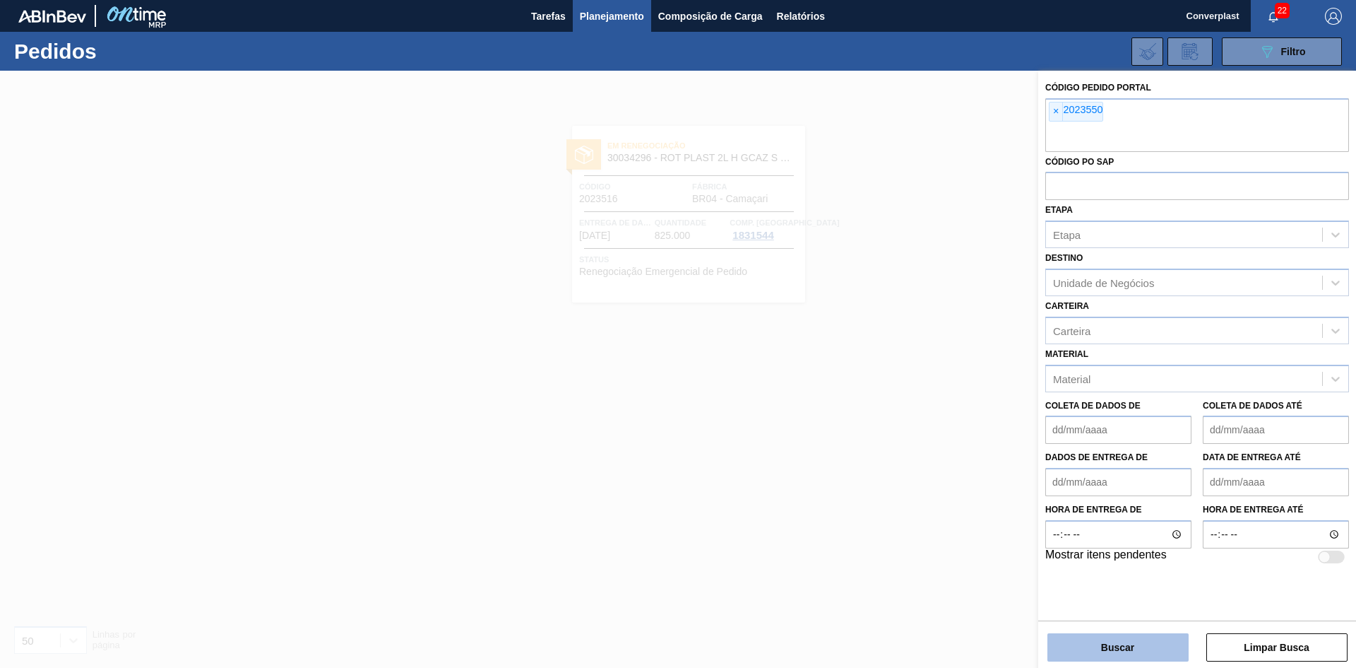
click at [1114, 642] on font "Buscar" at bounding box center [1117, 646] width 33 height 11
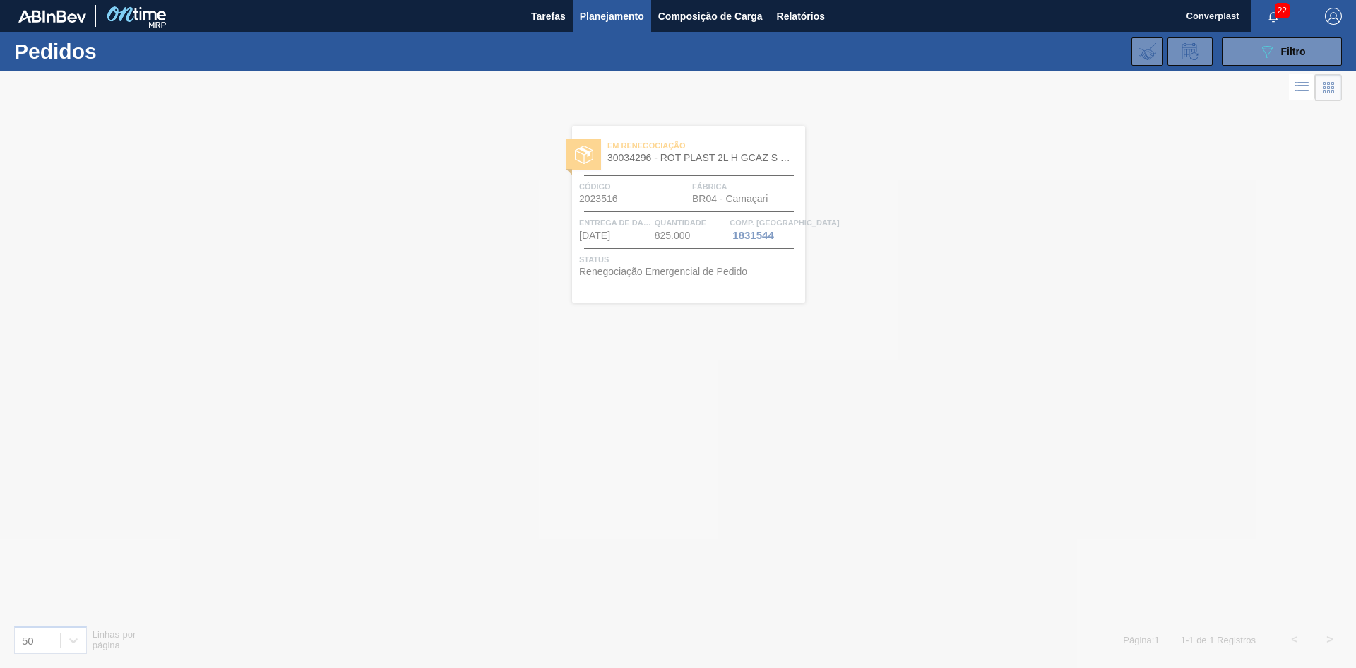
click at [555, 355] on div at bounding box center [678, 369] width 1356 height 597
